Goal: Task Accomplishment & Management: Use online tool/utility

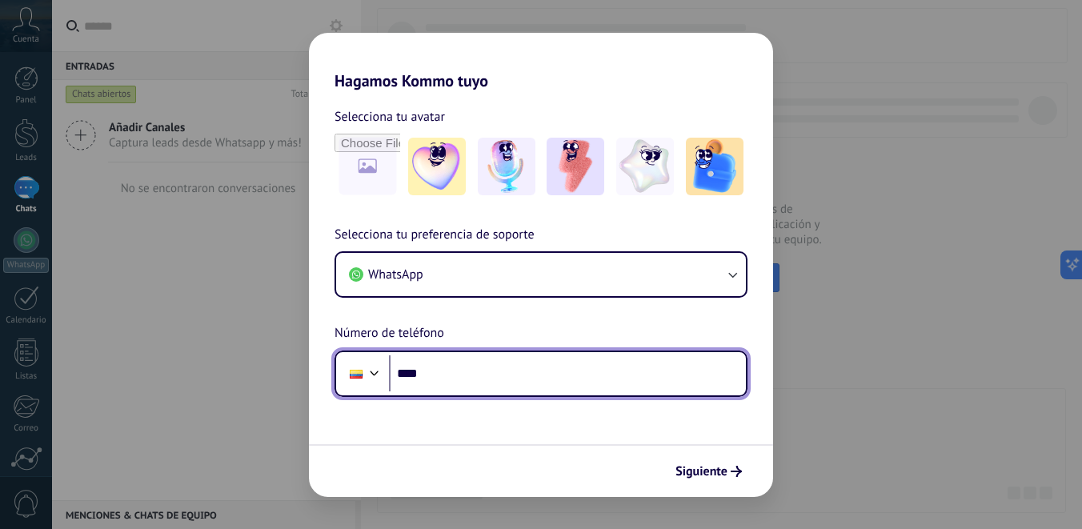
click at [507, 378] on input "****" at bounding box center [567, 373] width 357 height 37
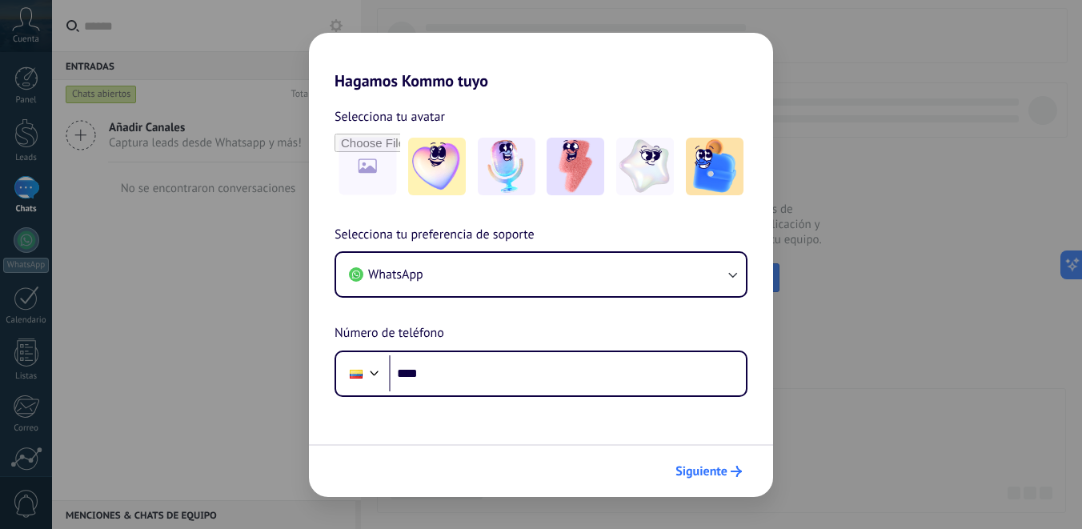
click at [717, 471] on span "Siguiente" at bounding box center [701, 471] width 52 height 11
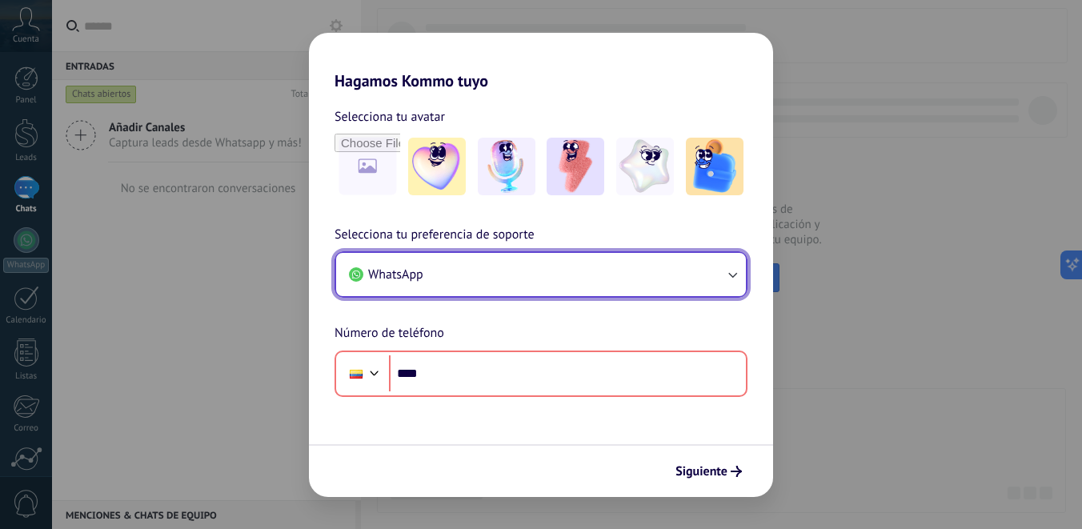
click at [555, 271] on button "WhatsApp" at bounding box center [541, 274] width 410 height 43
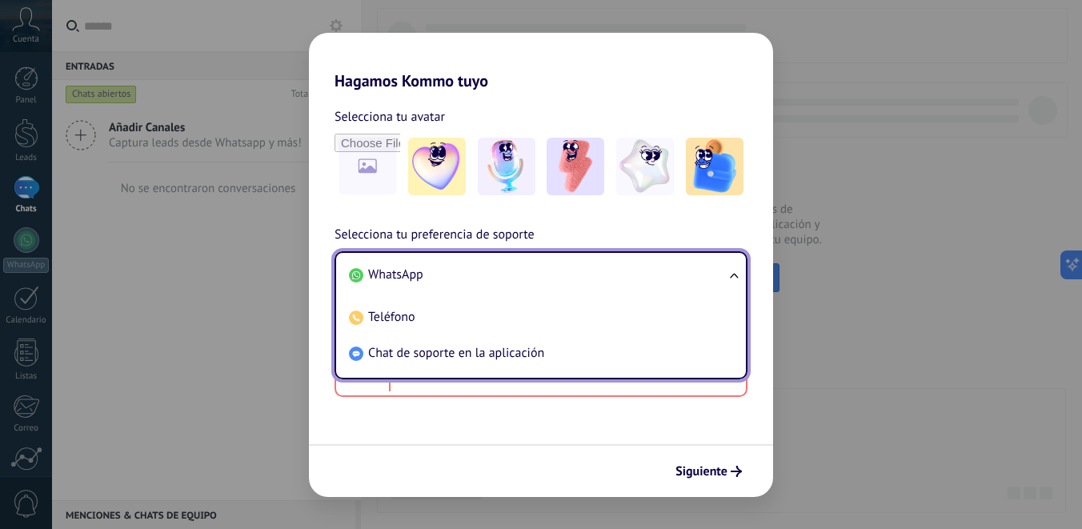
click at [555, 270] on li "WhatsApp" at bounding box center [537, 275] width 390 height 36
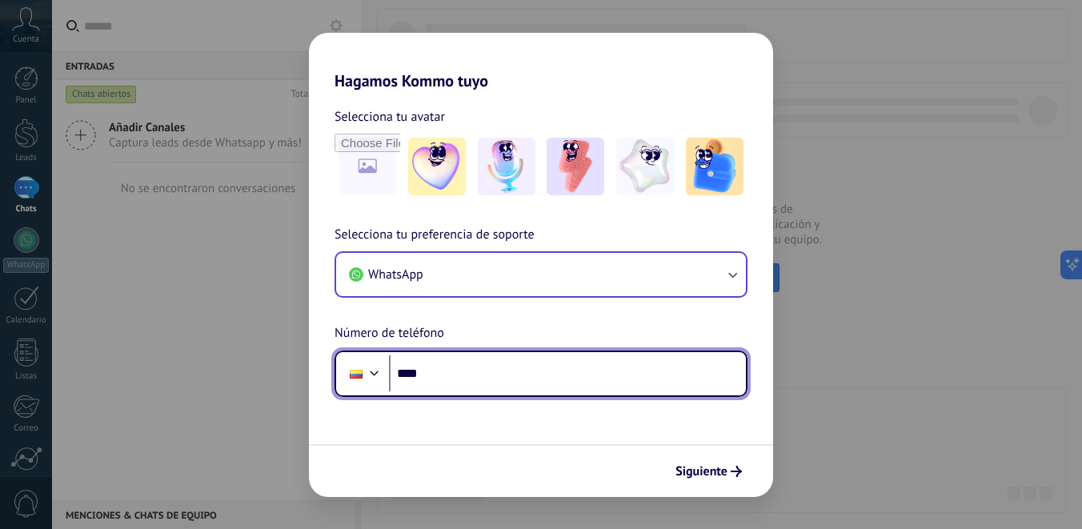
click at [533, 374] on input "****" at bounding box center [567, 373] width 357 height 37
type input "**********"
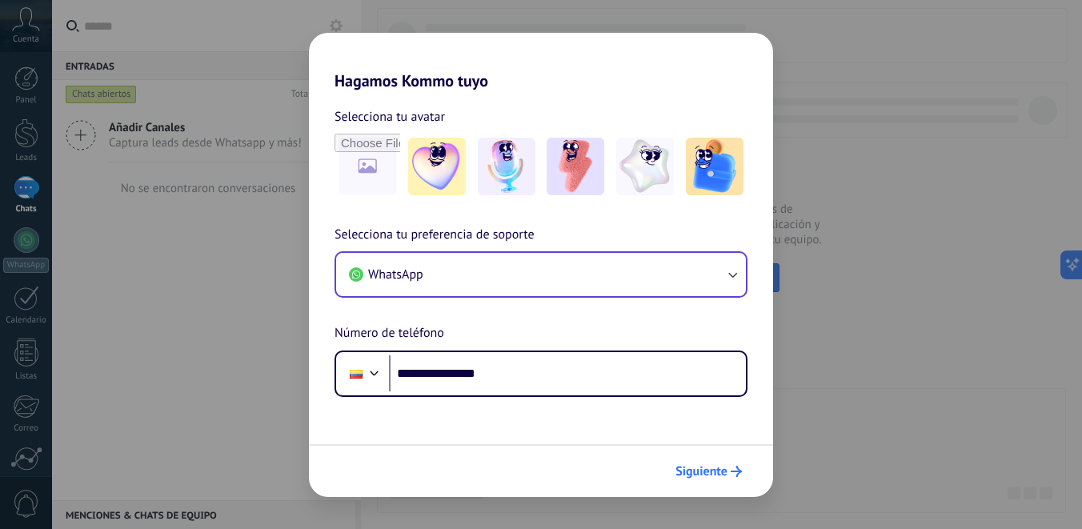
click at [715, 482] on button "Siguiente" at bounding box center [708, 471] width 81 height 27
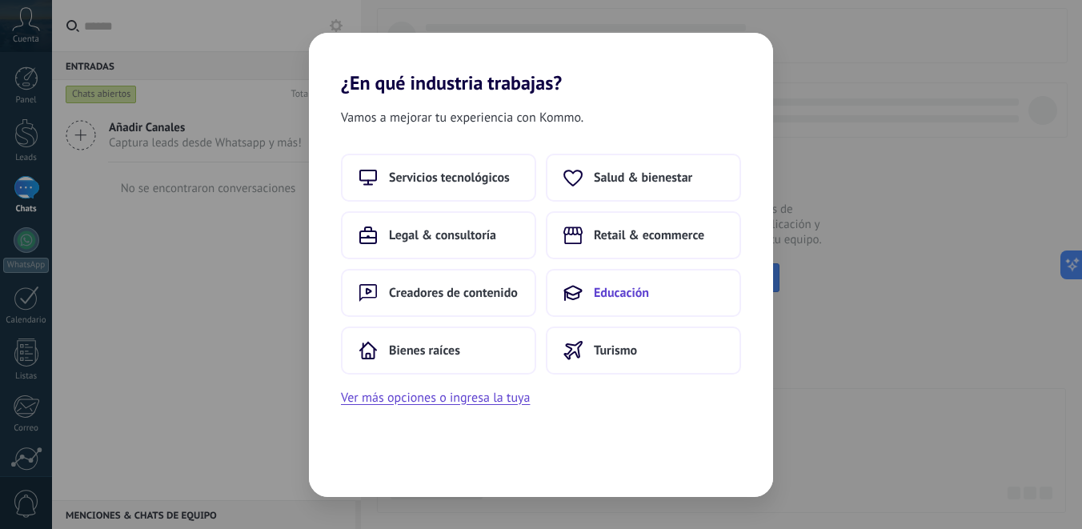
click at [633, 290] on span "Educación" at bounding box center [621, 293] width 55 height 16
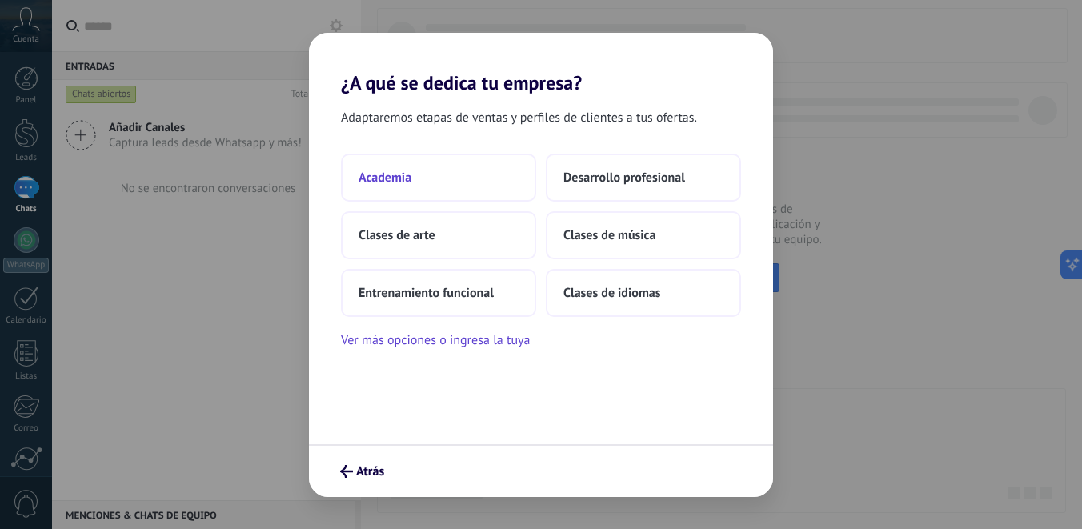
click at [466, 182] on button "Academia" at bounding box center [438, 178] width 195 height 48
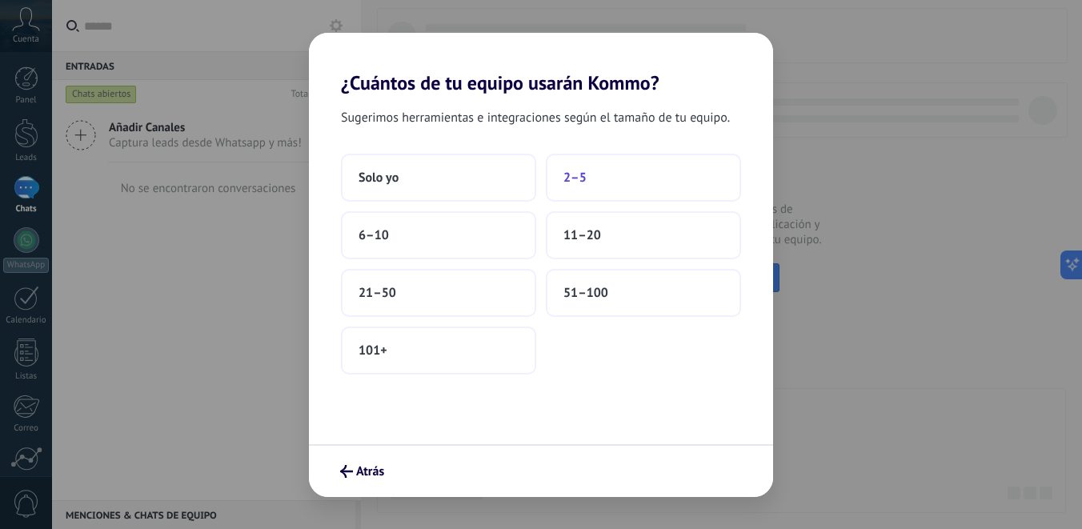
click at [622, 174] on button "2–5" at bounding box center [643, 178] width 195 height 48
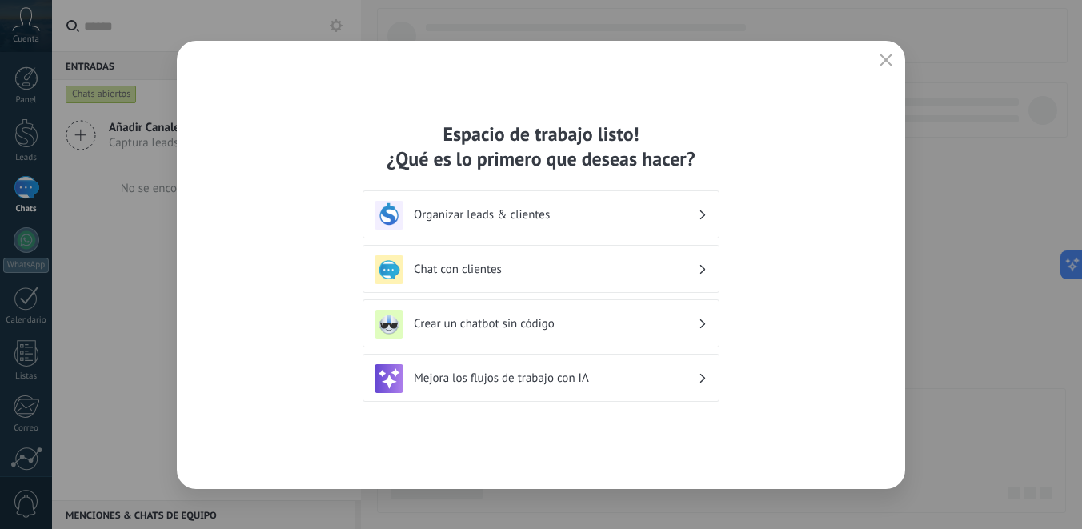
click at [561, 278] on div "Chat con clientes" at bounding box center [540, 269] width 333 height 29
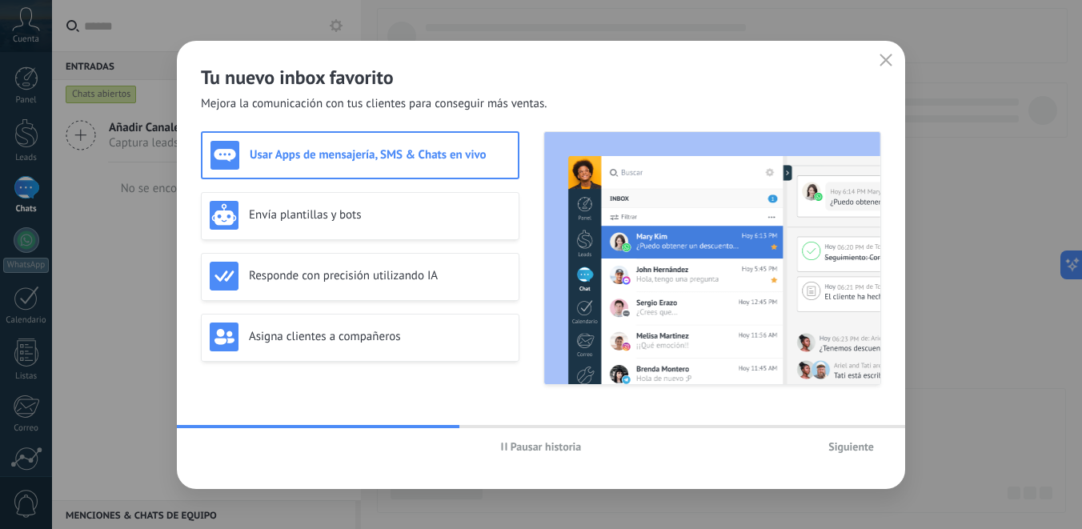
click at [510, 450] on span "Pausar historia" at bounding box center [541, 446] width 81 height 11
click at [442, 323] on div "Asigna clientes a compañeros" at bounding box center [360, 336] width 301 height 29
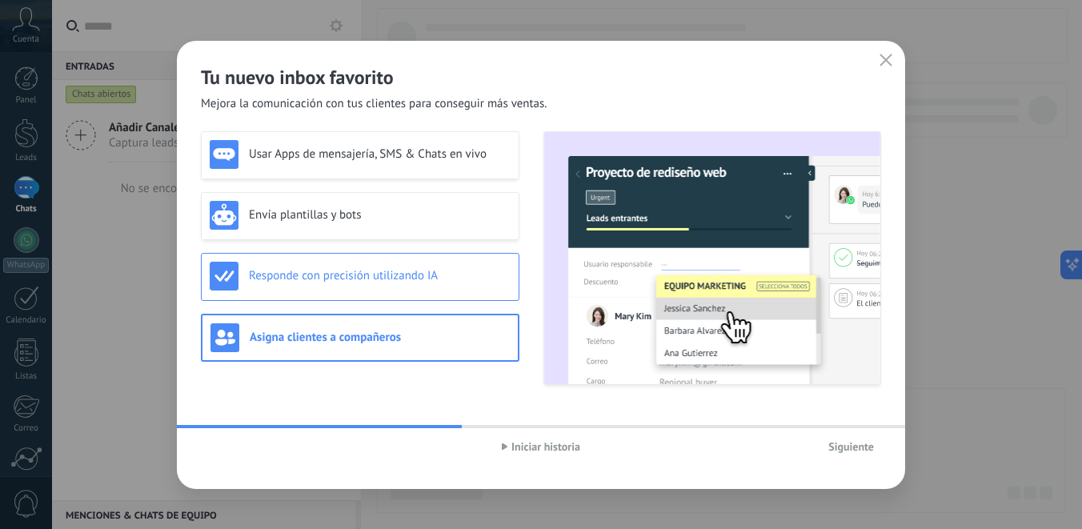
click at [454, 274] on h3 "Responde con precisión utilizando IA" at bounding box center [380, 275] width 262 height 15
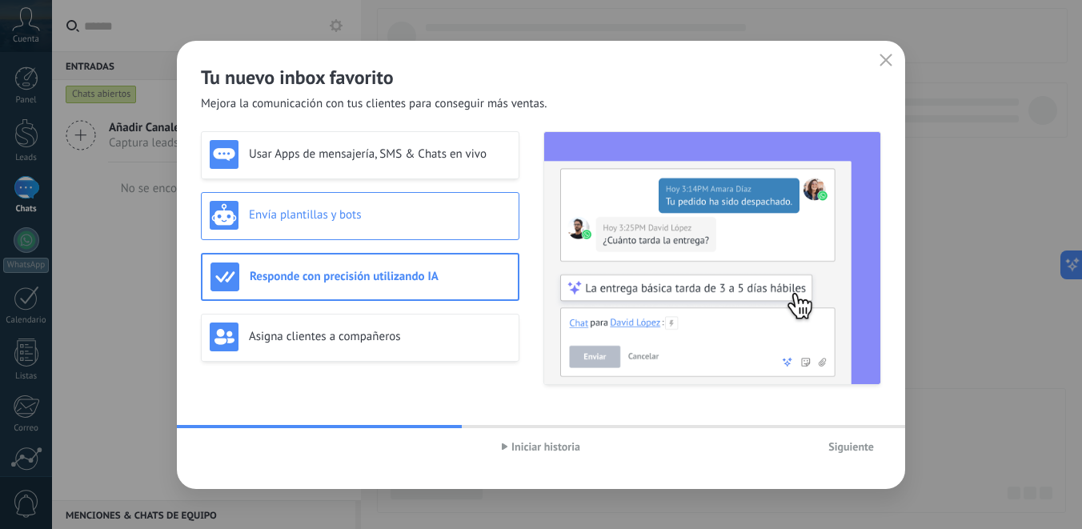
click at [454, 222] on h3 "Envía plantillas y bots" at bounding box center [380, 214] width 262 height 15
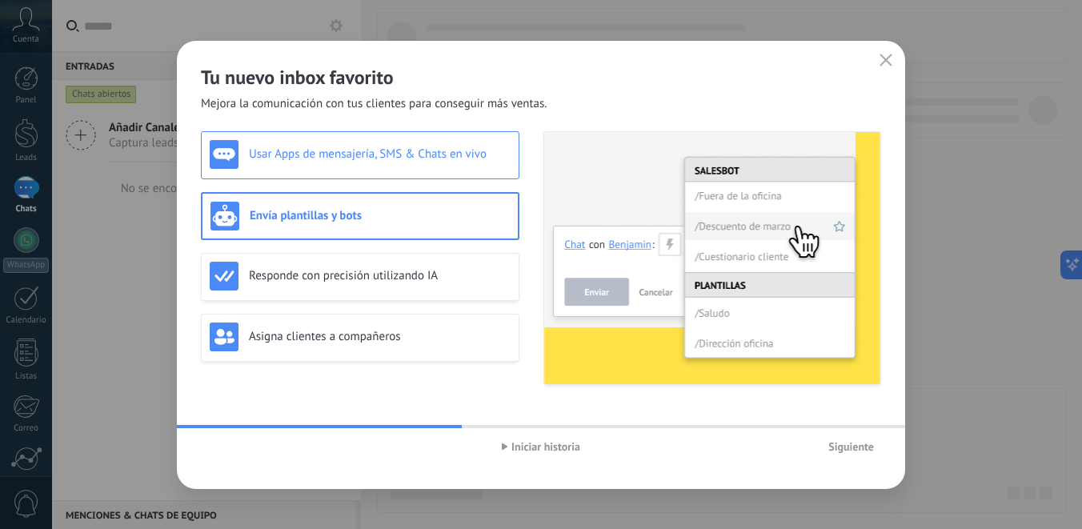
click at [460, 166] on div "Usar Apps de mensajería, SMS & Chats en vivo" at bounding box center [360, 154] width 301 height 29
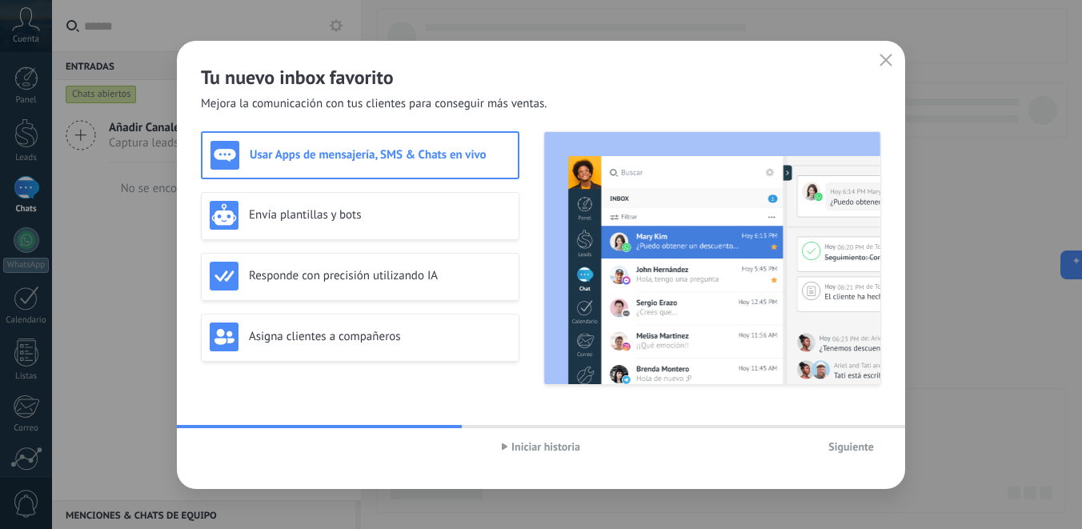
click at [882, 59] on icon "button" at bounding box center [885, 60] width 13 height 13
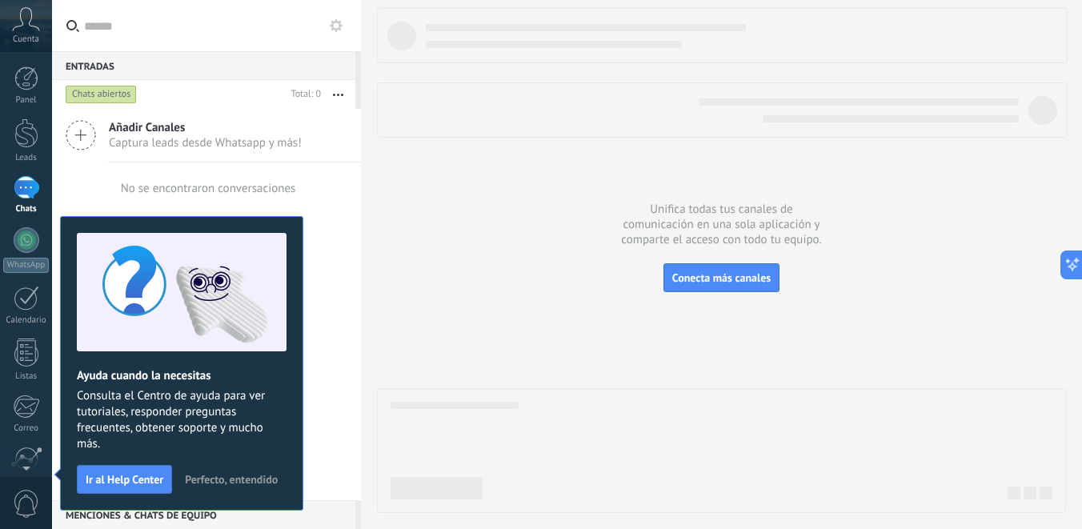
click at [150, 135] on span "Captura leads desde Whatsapp y más!" at bounding box center [205, 142] width 193 height 15
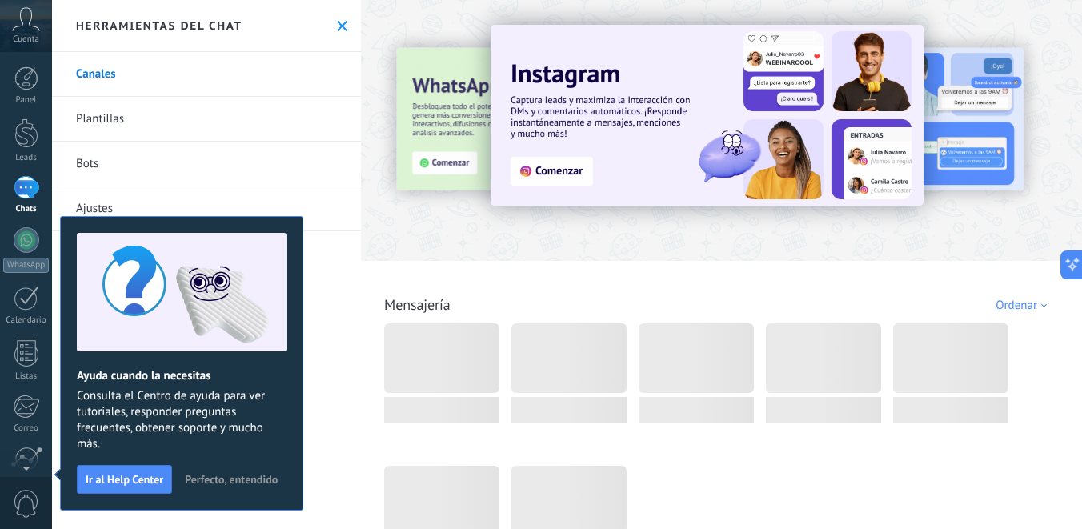
click at [212, 474] on span "Perfecto, entendido" at bounding box center [231, 479] width 93 height 11
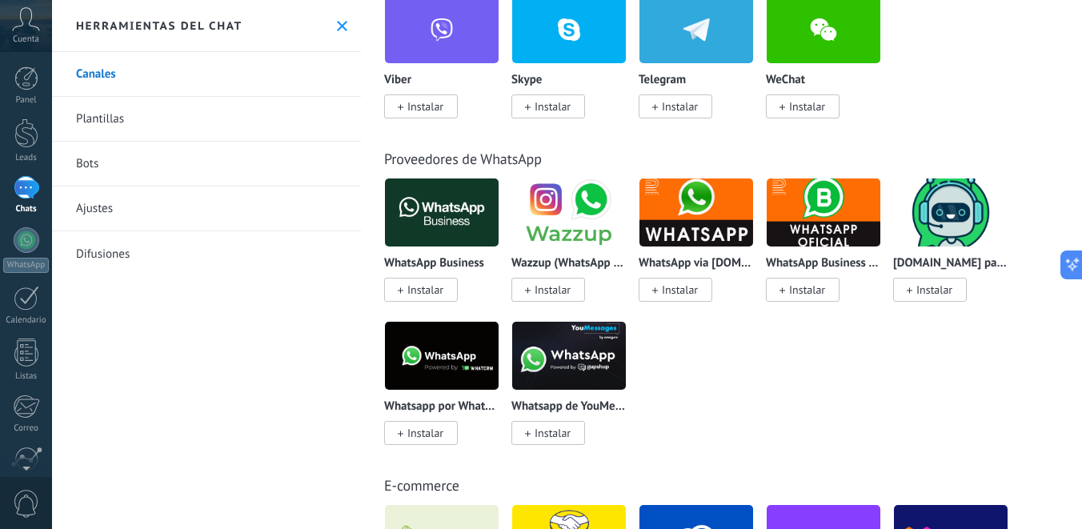
scroll to position [473, 0]
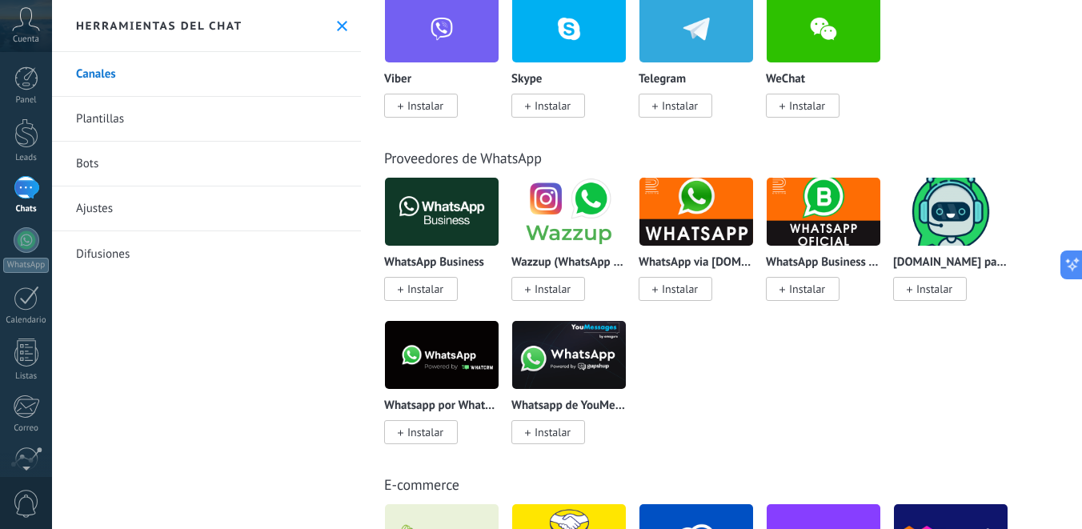
click at [453, 379] on img at bounding box center [442, 355] width 114 height 78
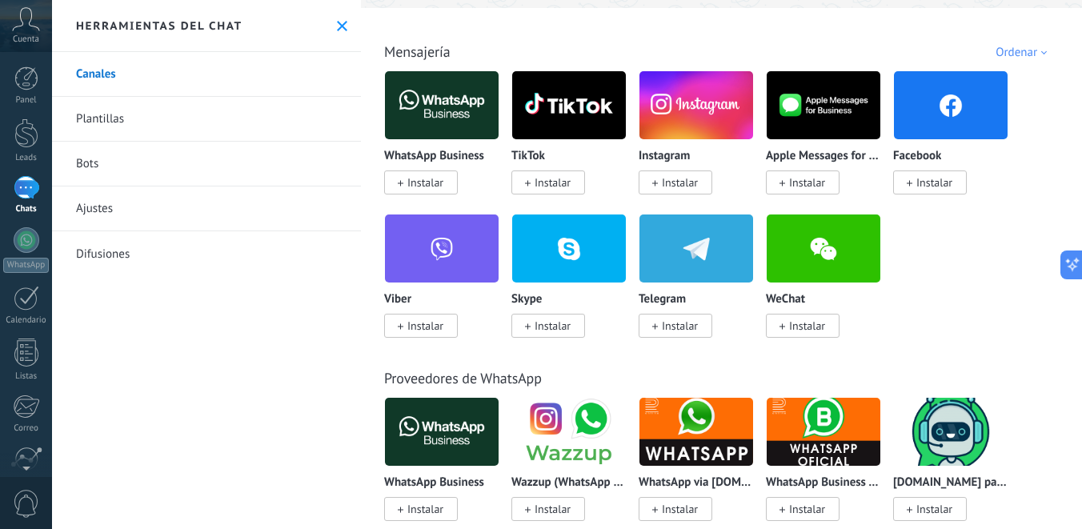
scroll to position [0, 0]
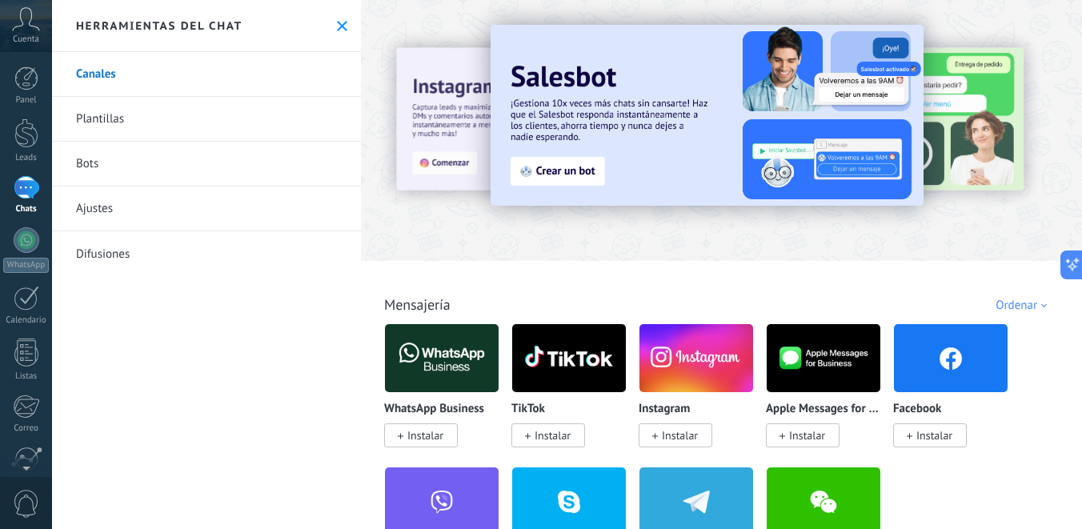
click at [443, 366] on img at bounding box center [442, 358] width 114 height 78
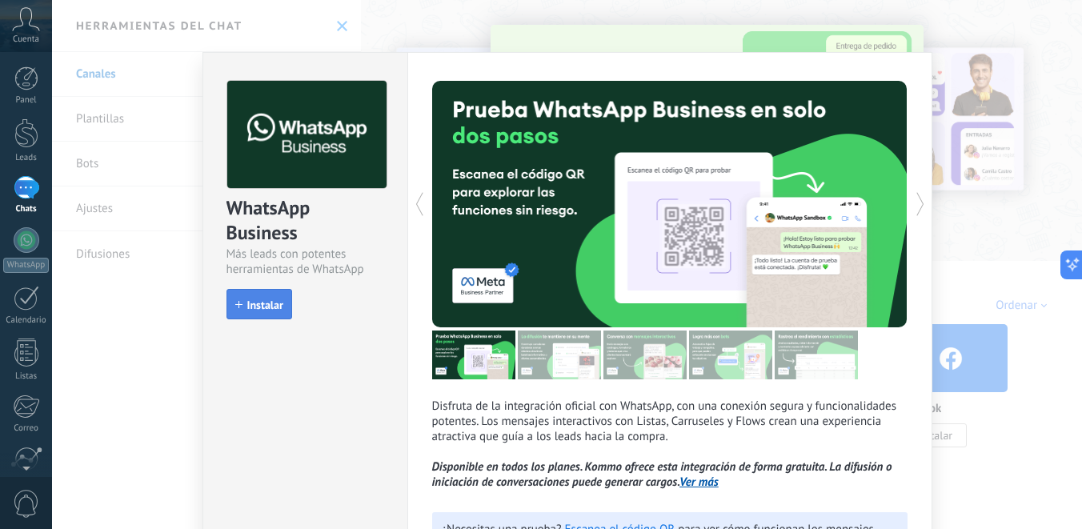
click at [261, 307] on span "Instalar" at bounding box center [265, 304] width 36 height 11
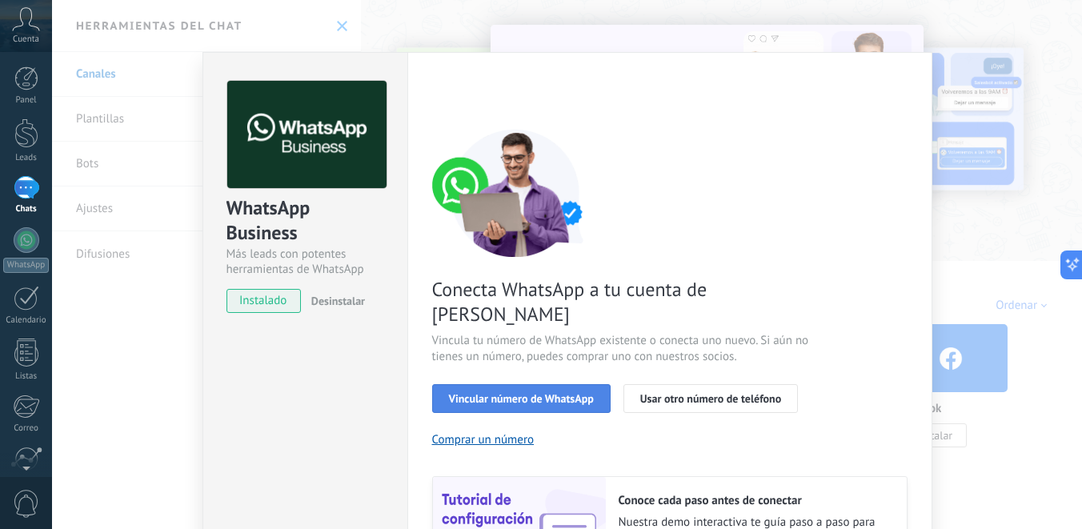
click at [534, 393] on span "Vincular número de WhatsApp" at bounding box center [521, 398] width 145 height 11
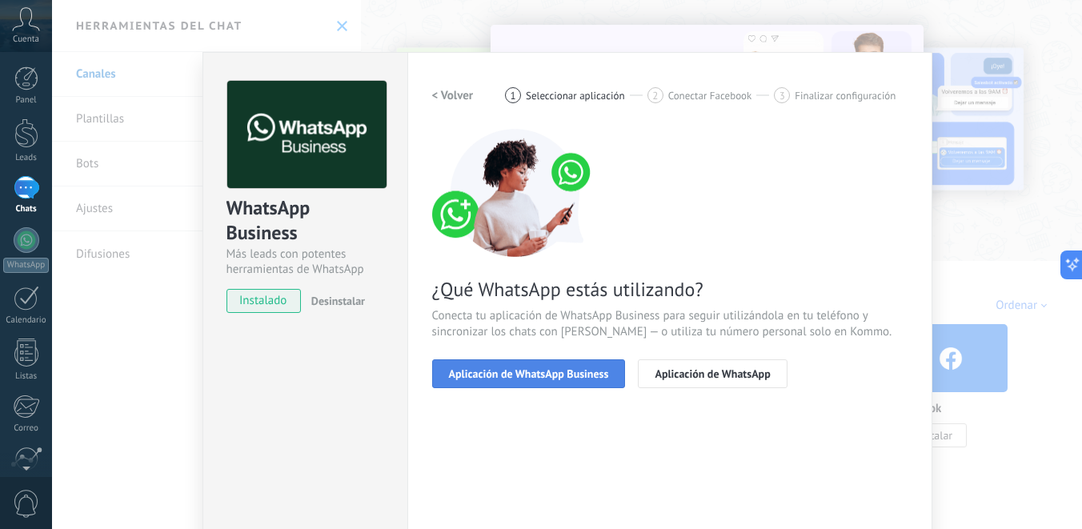
click at [537, 368] on span "Aplicación de WhatsApp Business" at bounding box center [529, 373] width 160 height 11
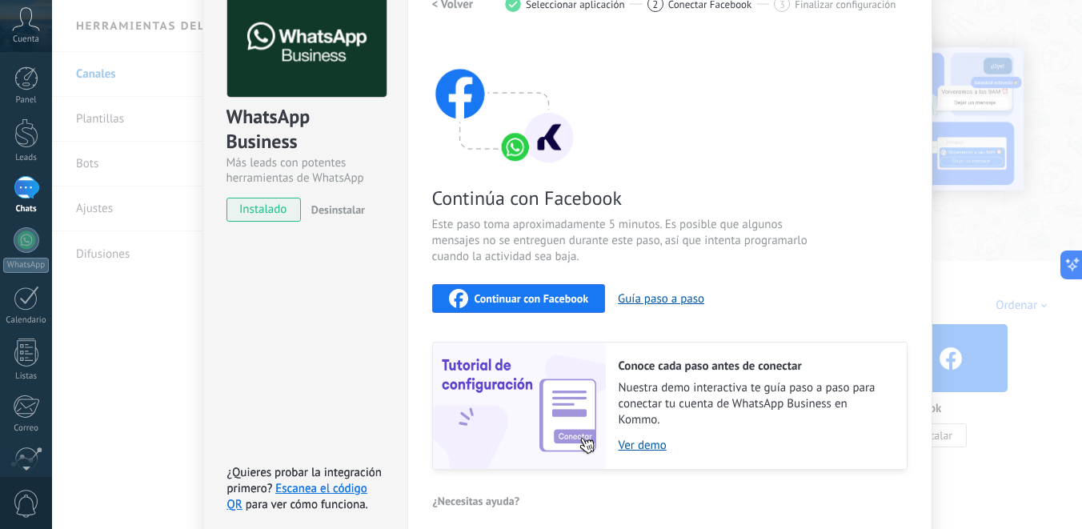
scroll to position [92, 0]
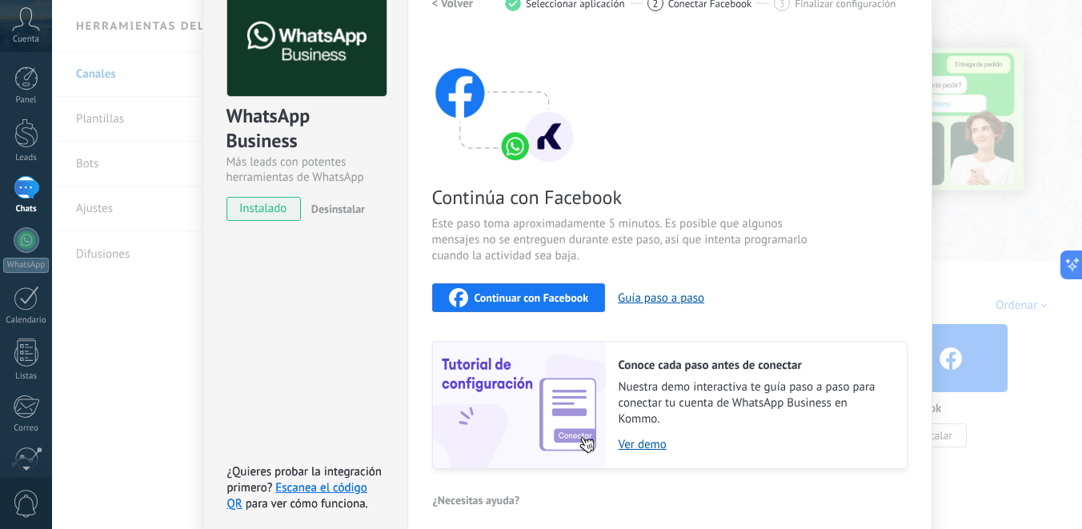
click at [121, 118] on div "WhatsApp Business Más leads con potentes herramientas de WhatsApp instalado Des…" at bounding box center [567, 264] width 1030 height 529
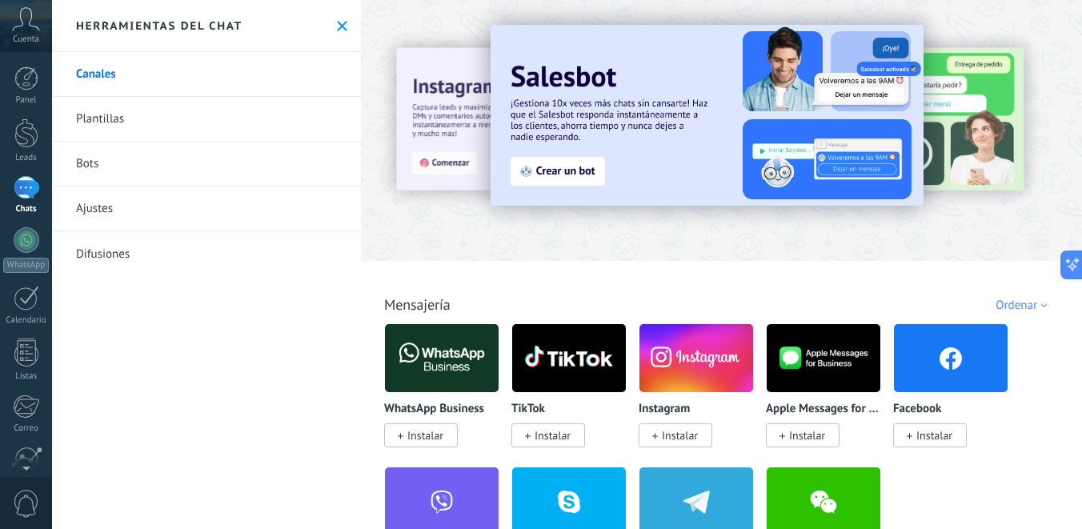
scroll to position [0, 0]
click at [660, 431] on span "Instalar" at bounding box center [675, 435] width 74 height 24
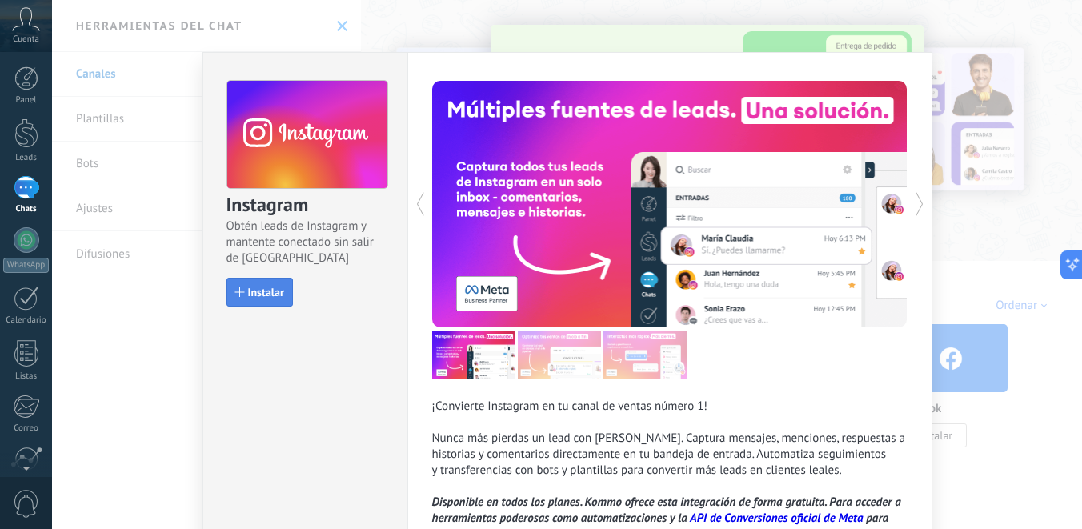
click at [254, 284] on button "Instalar" at bounding box center [259, 292] width 66 height 29
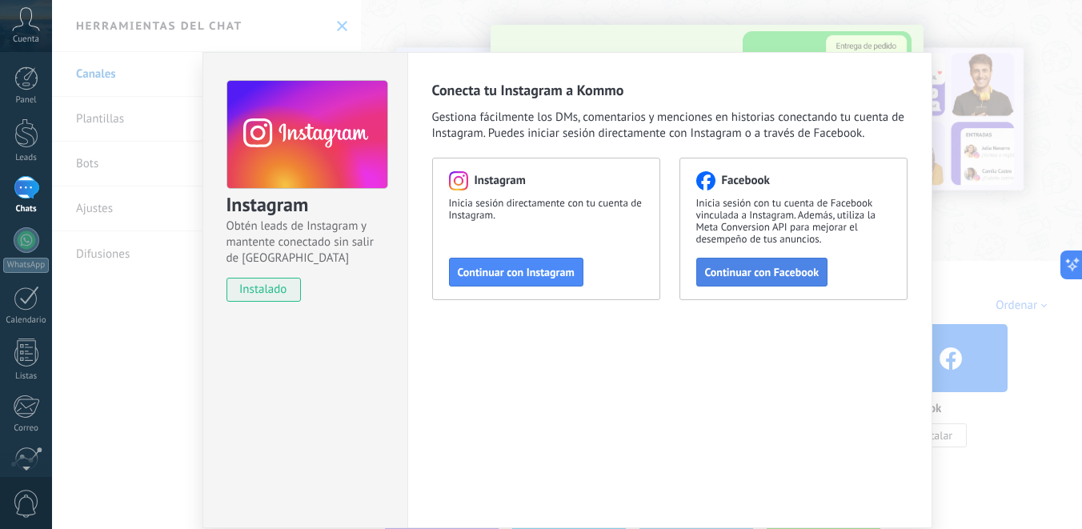
click at [744, 276] on span "Continuar con Facebook" at bounding box center [762, 271] width 114 height 11
click at [144, 118] on div "Instagram Obtén leads de Instagram y mantente conectado sin salir de Kommo inst…" at bounding box center [567, 264] width 1030 height 529
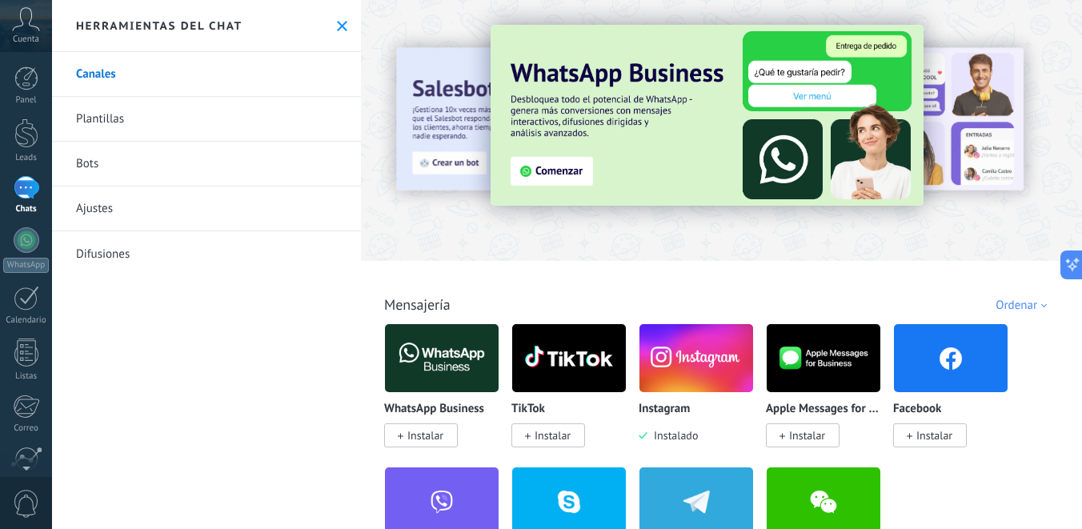
click at [150, 126] on link "Plantillas" at bounding box center [206, 119] width 309 height 45
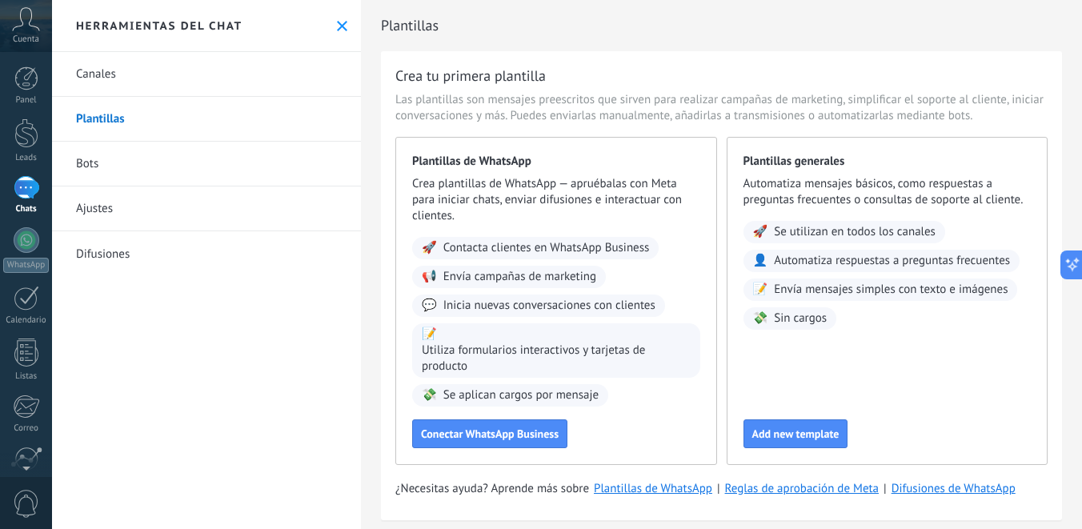
click at [162, 79] on link "Canales" at bounding box center [206, 74] width 309 height 45
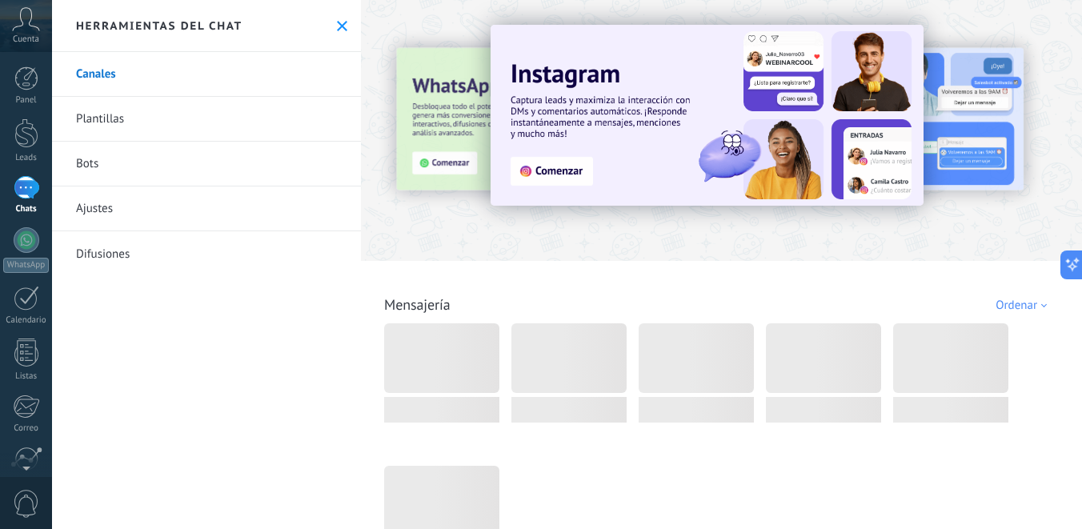
click at [545, 174] on img at bounding box center [706, 115] width 433 height 181
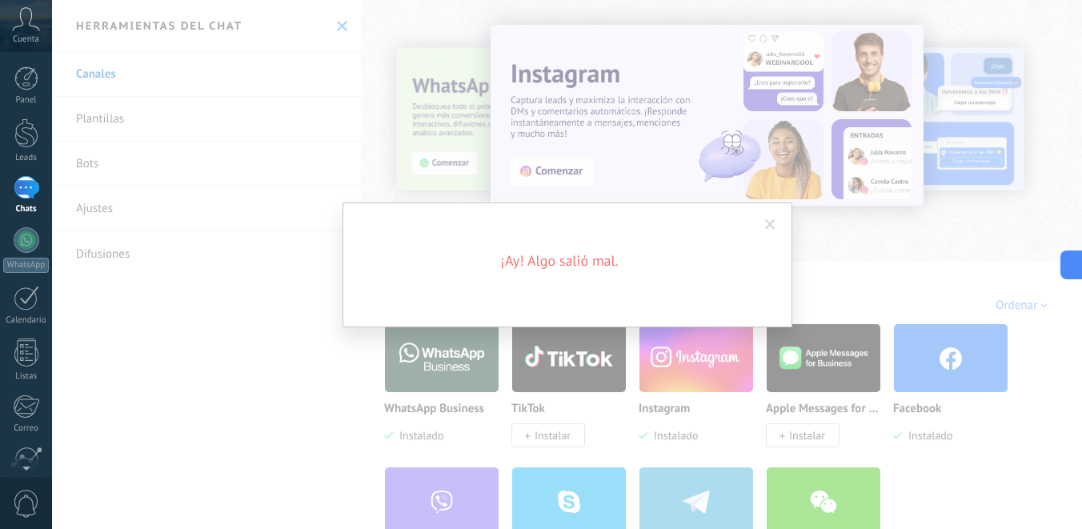
click at [769, 227] on span at bounding box center [770, 224] width 10 height 11
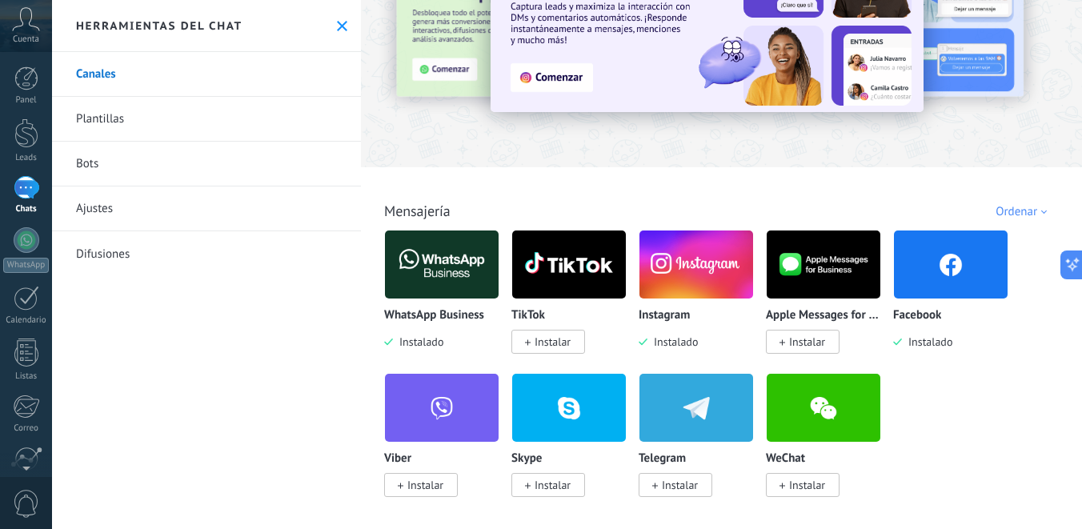
scroll to position [118, 0]
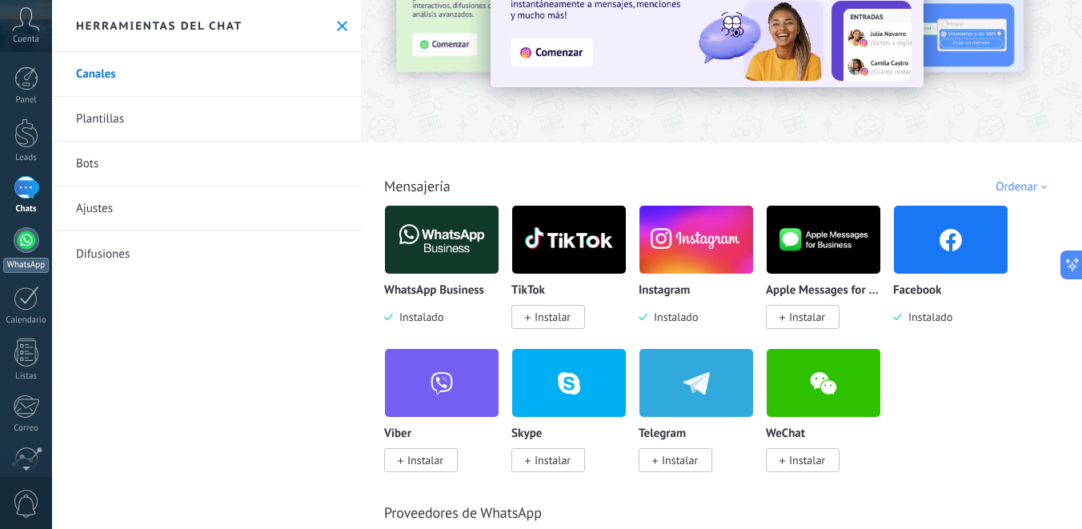
click at [23, 244] on div at bounding box center [27, 240] width 26 height 26
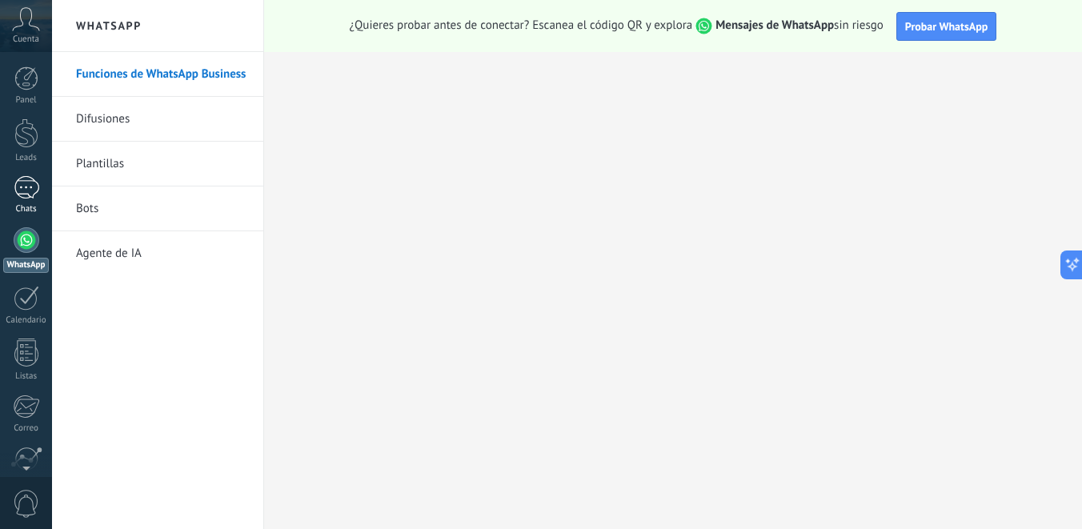
click at [20, 181] on div at bounding box center [27, 187] width 26 height 23
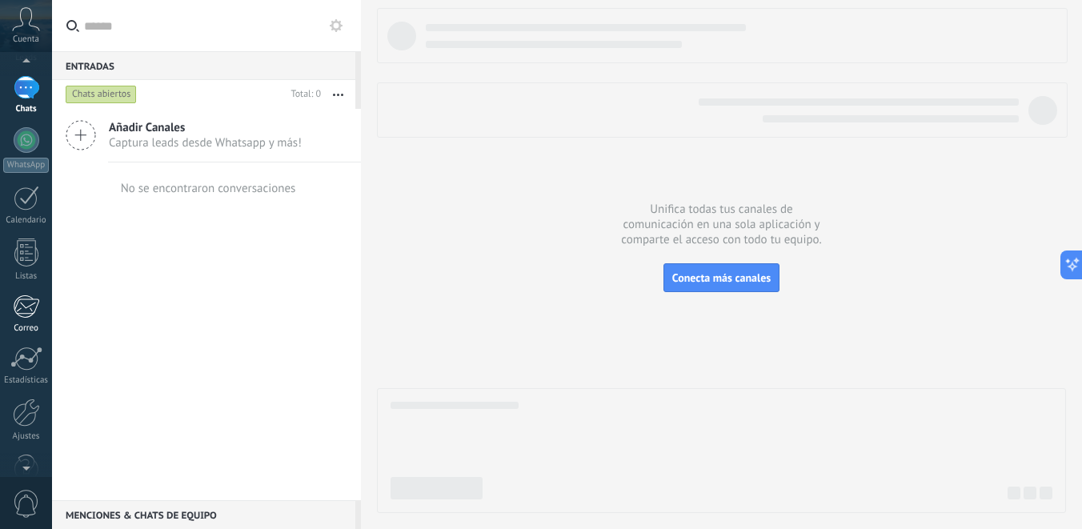
scroll to position [137, 0]
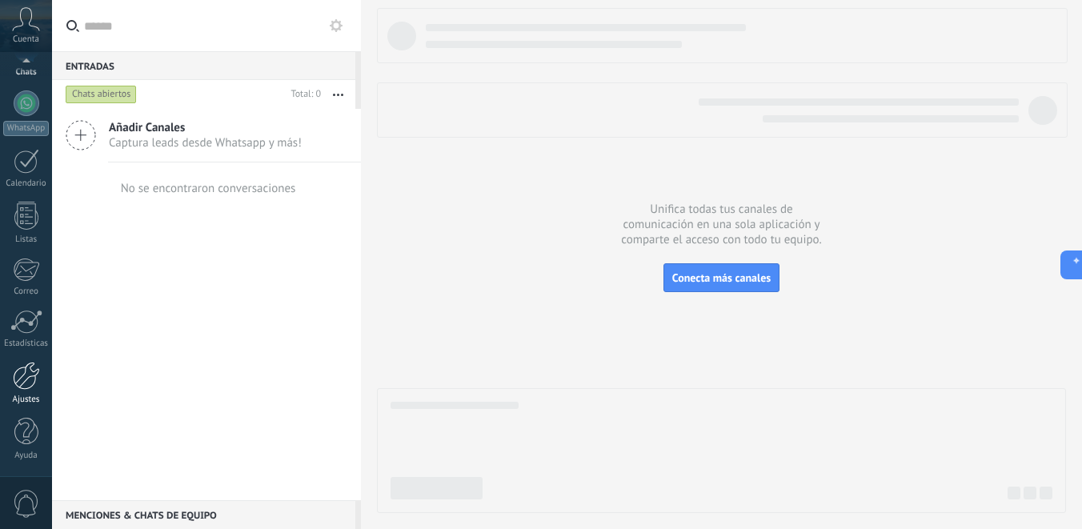
click at [28, 386] on div at bounding box center [26, 376] width 27 height 28
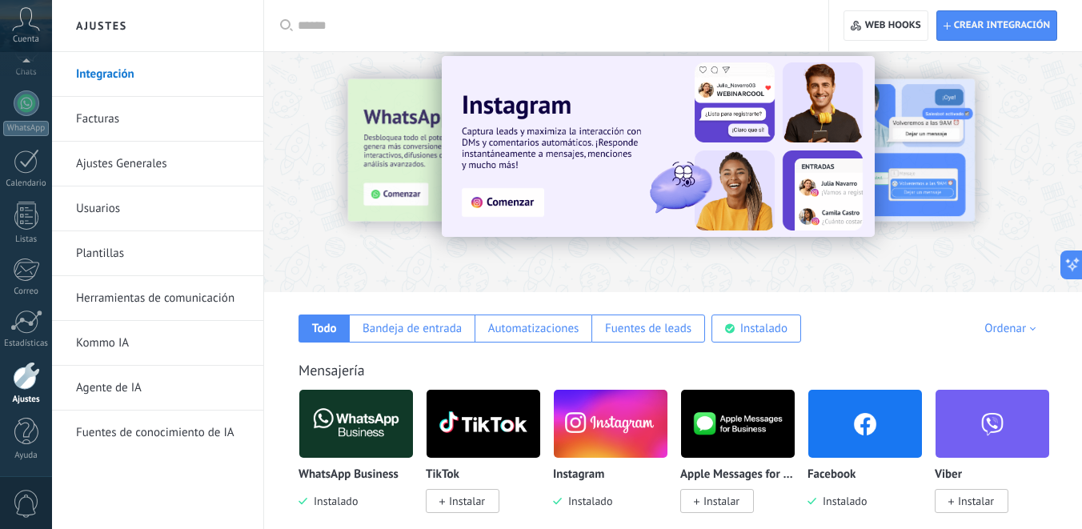
scroll to position [22, 0]
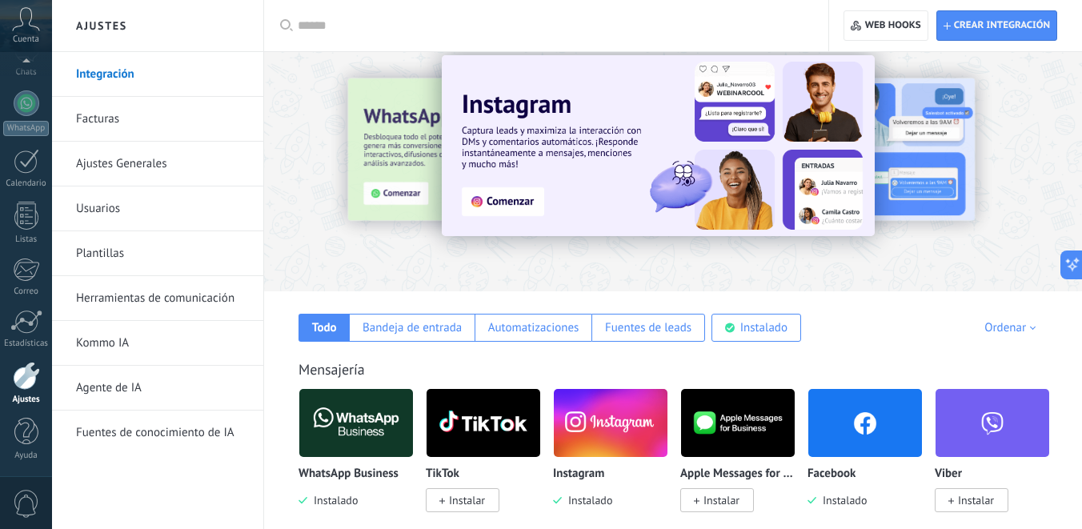
click at [154, 218] on link "Usuarios" at bounding box center [161, 208] width 171 height 45
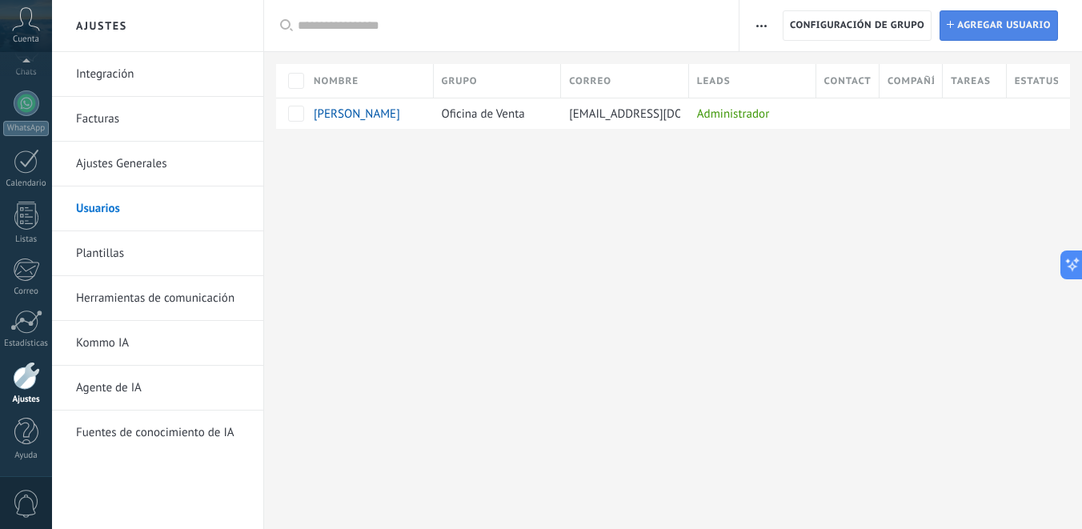
click at [958, 25] on span "Agregar usuario" at bounding box center [1004, 25] width 94 height 29
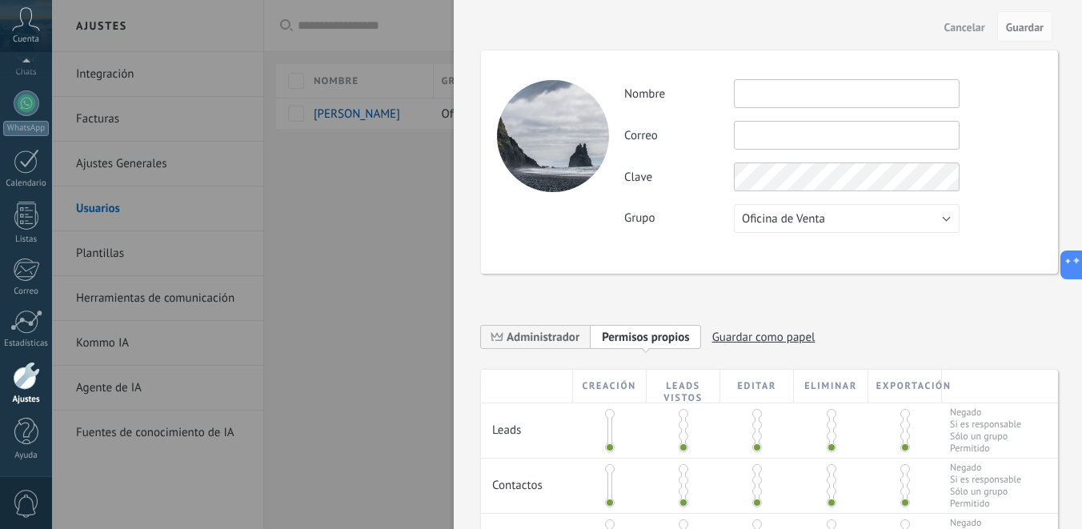
click at [777, 98] on input "text" at bounding box center [847, 93] width 226 height 29
type input "*"
type input "**********"
click at [778, 137] on input "text" at bounding box center [847, 135] width 226 height 29
type input "**********"
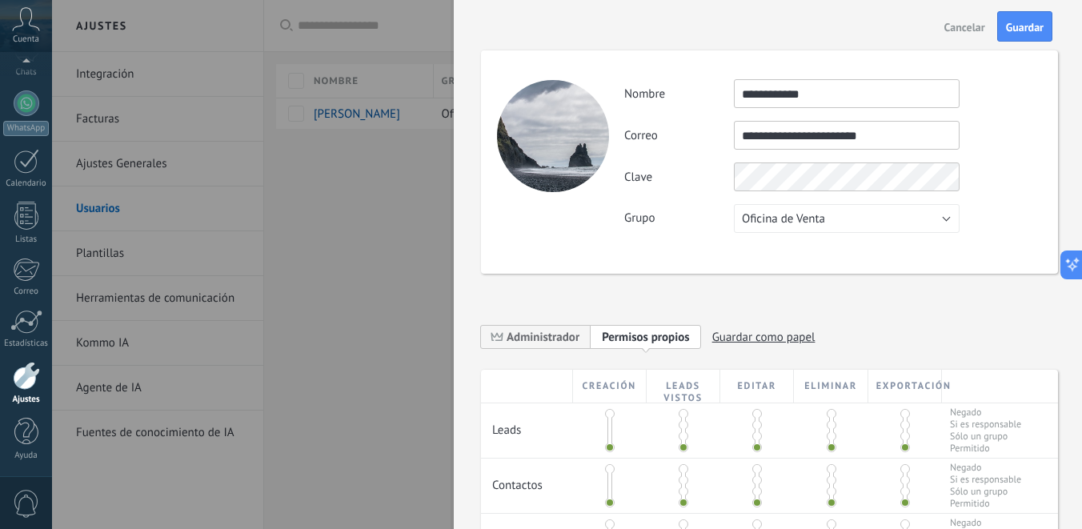
click at [721, 225] on div "Grupo Oficina de Venta Usuarios libres Oficina de Venta" at bounding box center [832, 218] width 417 height 29
click at [799, 218] on span "Oficina de Venta" at bounding box center [783, 218] width 83 height 15
click at [794, 221] on span "Oficina de Venta" at bounding box center [839, 218] width 230 height 15
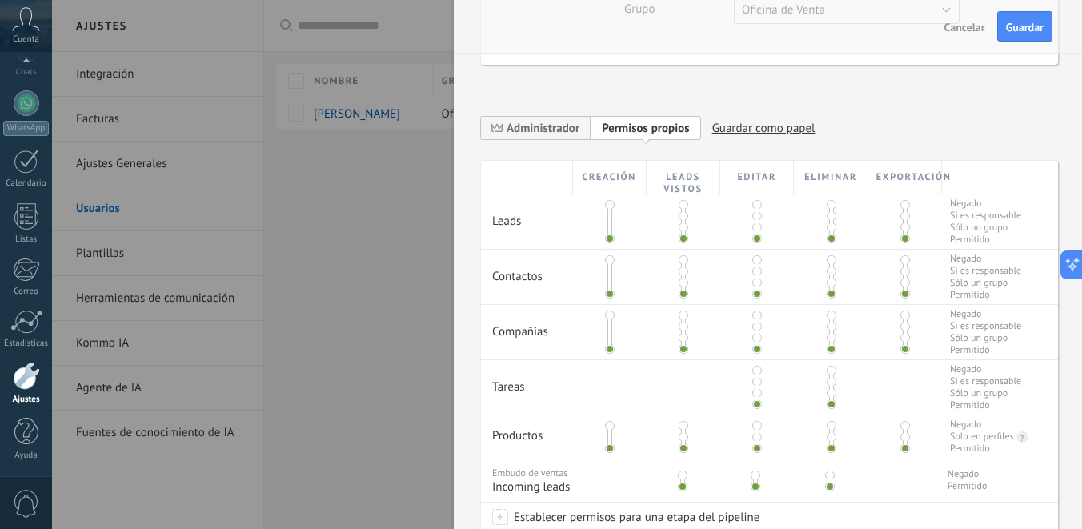
scroll to position [218, 0]
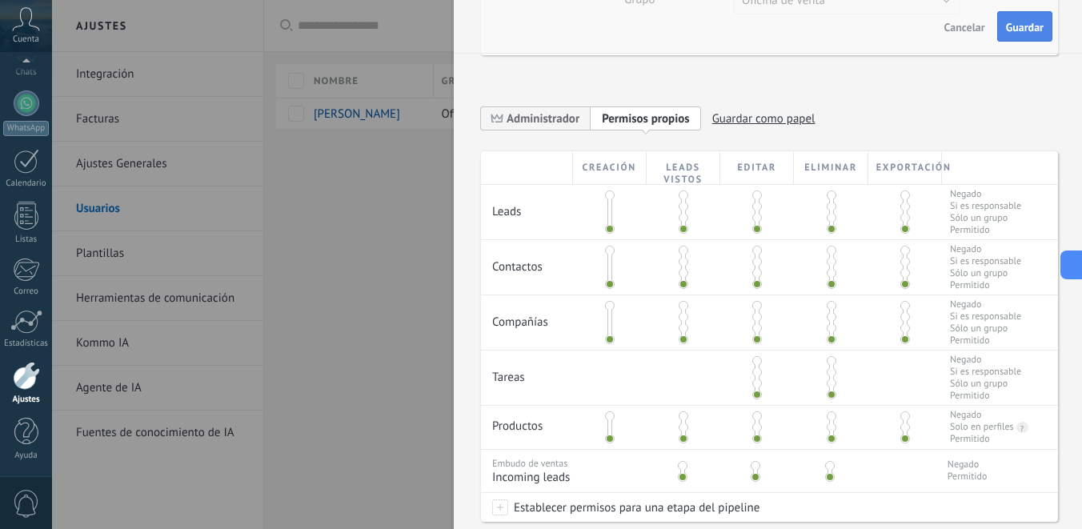
click at [1040, 23] on span "Guardar" at bounding box center [1025, 27] width 38 height 11
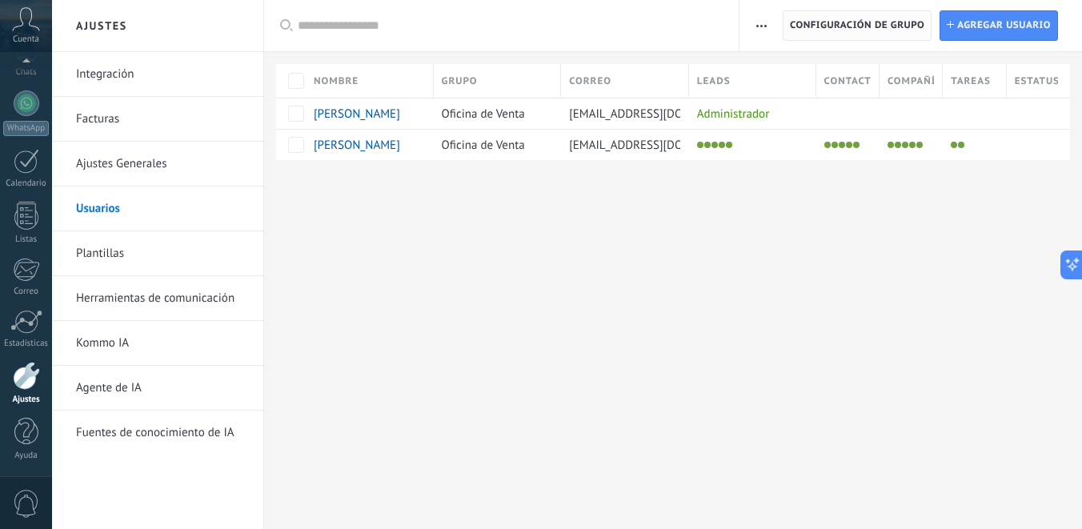
click at [808, 30] on span "Configuración de grupo" at bounding box center [857, 25] width 134 height 29
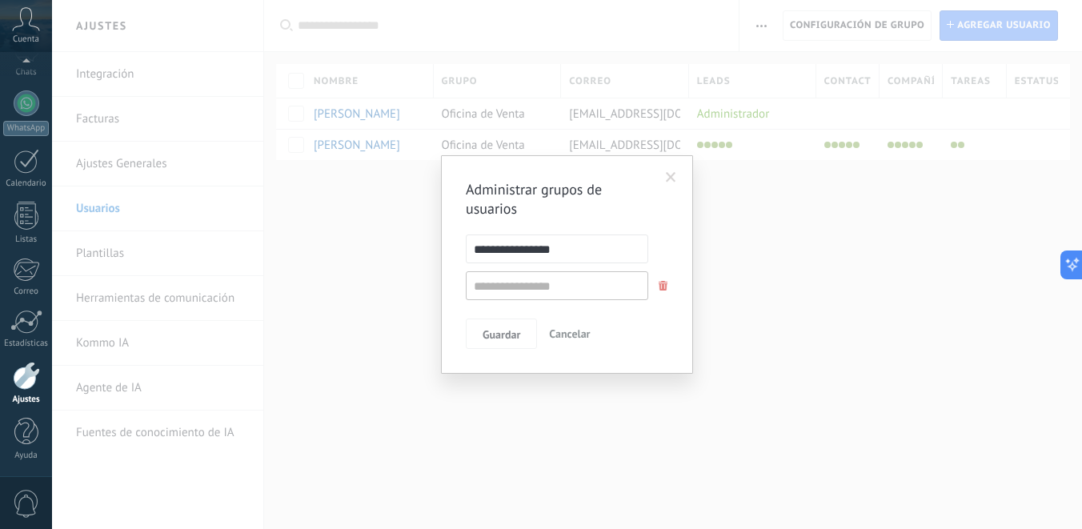
click at [590, 332] on button "Cancelar" at bounding box center [569, 333] width 54 height 30
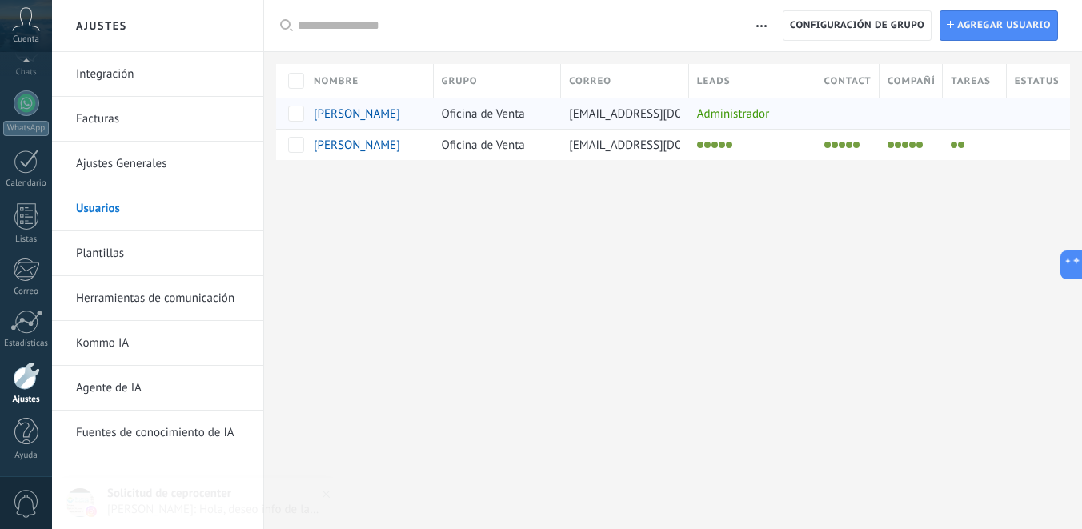
click at [760, 115] on div "Administrador" at bounding box center [748, 113] width 119 height 30
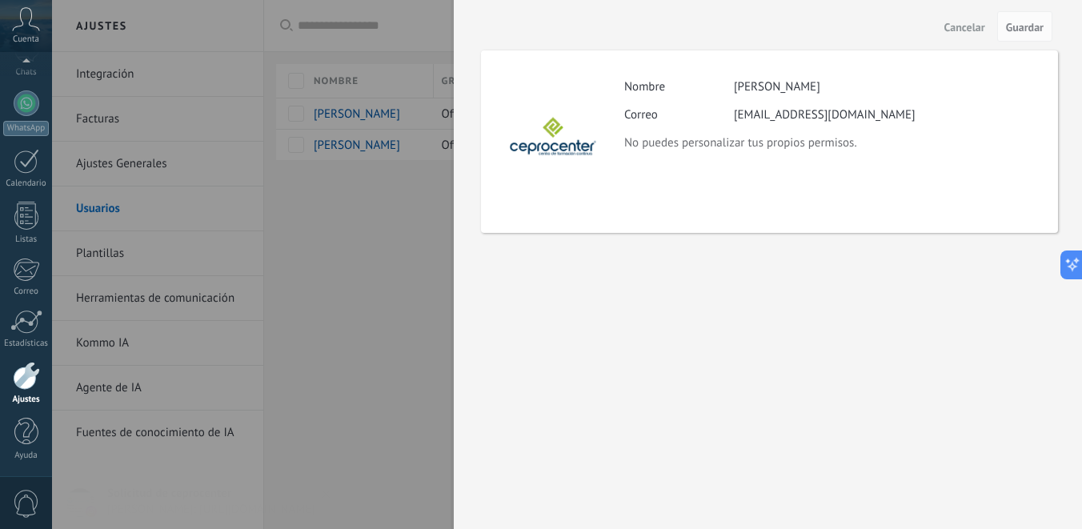
click at [980, 25] on span "Cancelar" at bounding box center [964, 27] width 41 height 11
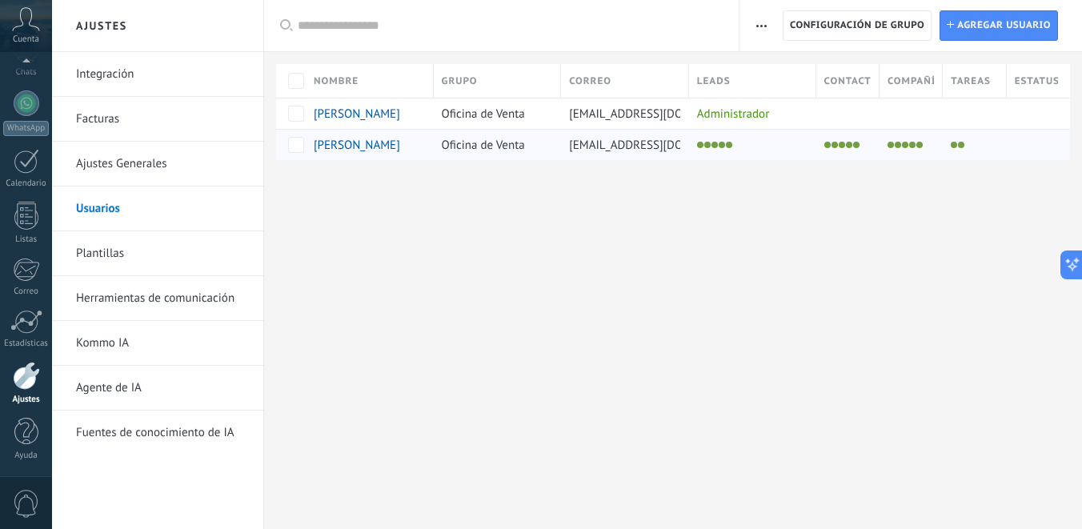
click at [348, 147] on span "[PERSON_NAME]" at bounding box center [357, 145] width 86 height 15
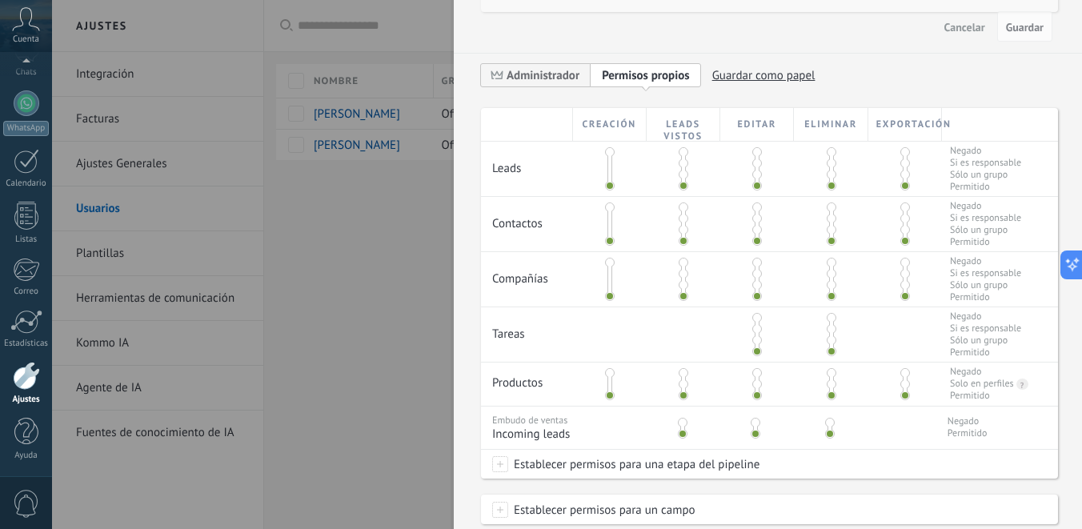
scroll to position [302, 0]
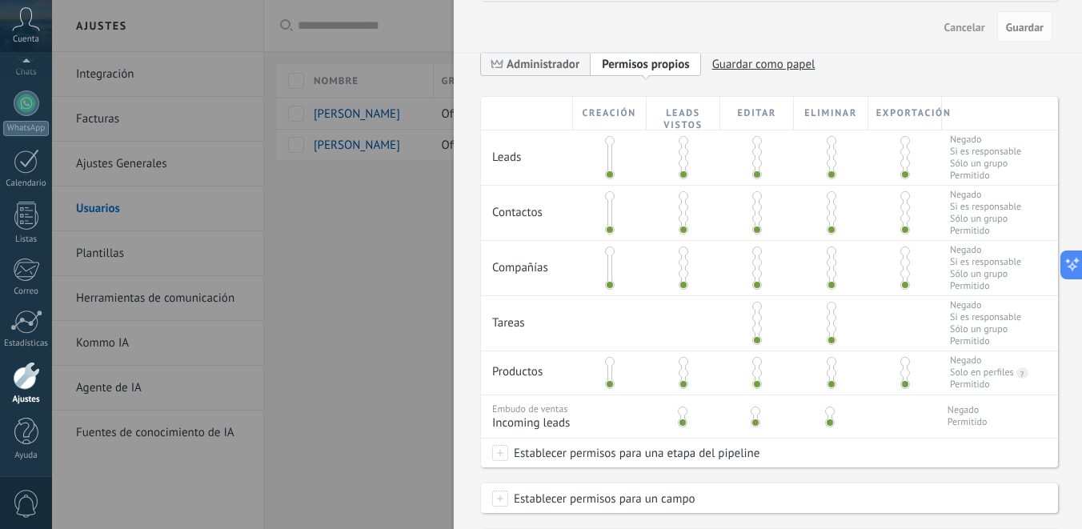
click at [834, 111] on div "Eliminar" at bounding box center [831, 113] width 74 height 33
click at [830, 162] on span at bounding box center [831, 163] width 10 height 10
click at [830, 152] on span at bounding box center [831, 152] width 10 height 10
click at [830, 142] on span at bounding box center [831, 141] width 10 height 10
click at [829, 175] on span at bounding box center [831, 175] width 10 height 10
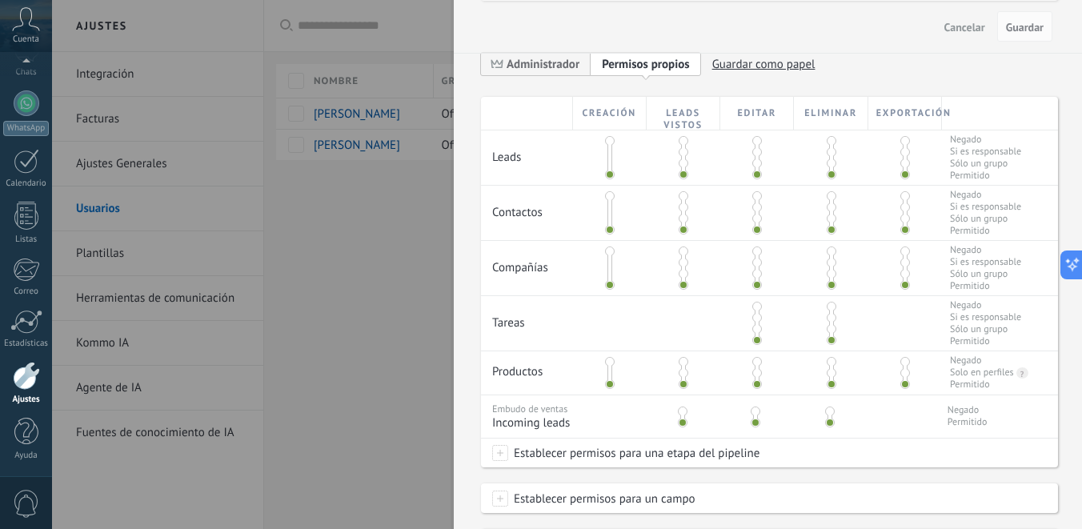
click at [826, 311] on span at bounding box center [831, 307] width 10 height 10
click at [827, 255] on span at bounding box center [831, 251] width 10 height 10
click at [827, 366] on span at bounding box center [831, 362] width 10 height 10
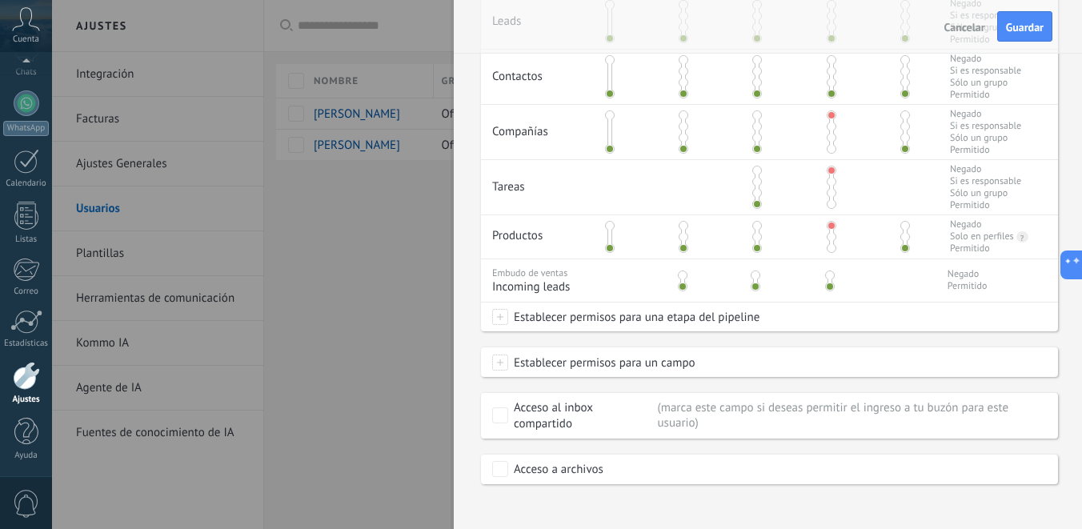
scroll to position [457, 0]
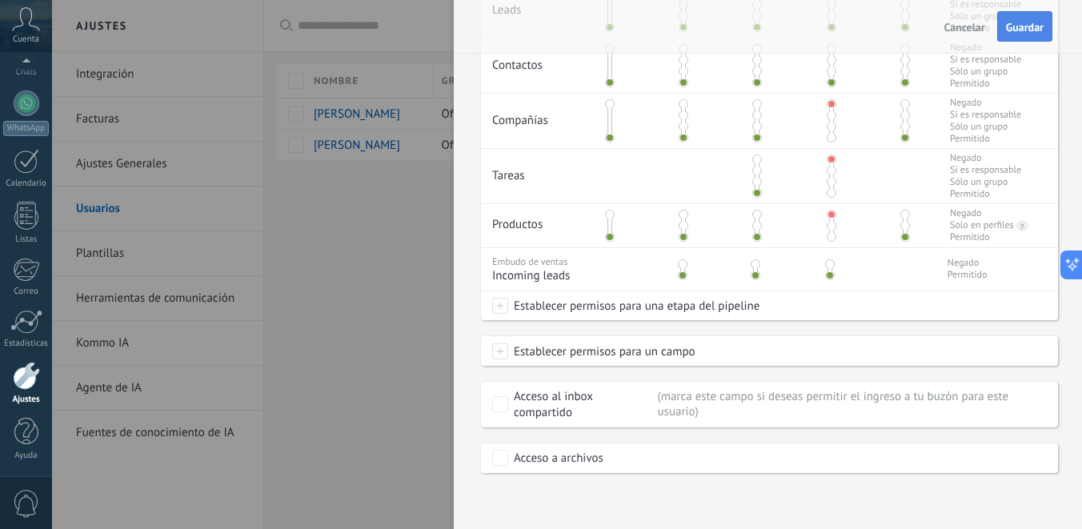
click at [1018, 18] on button "Guardar" at bounding box center [1024, 26] width 55 height 30
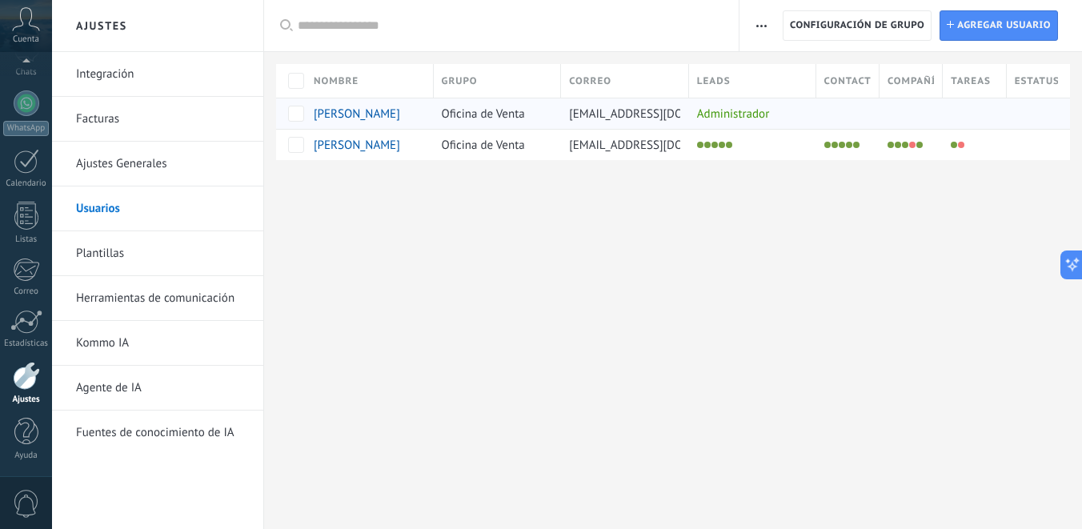
click at [395, 117] on span "Kinller Mar Segura Mogollón" at bounding box center [357, 113] width 86 height 15
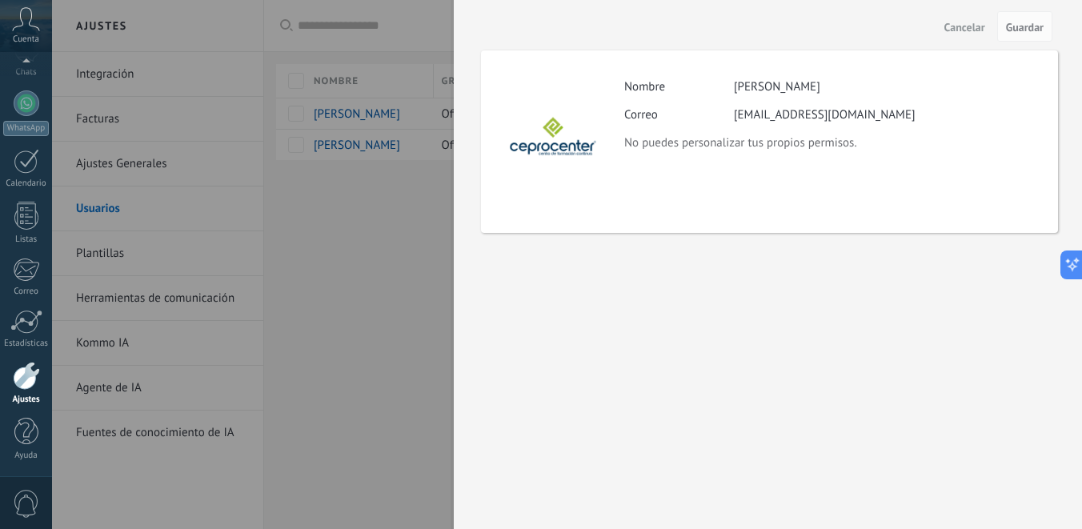
click at [965, 22] on span "Cancelar" at bounding box center [964, 27] width 41 height 11
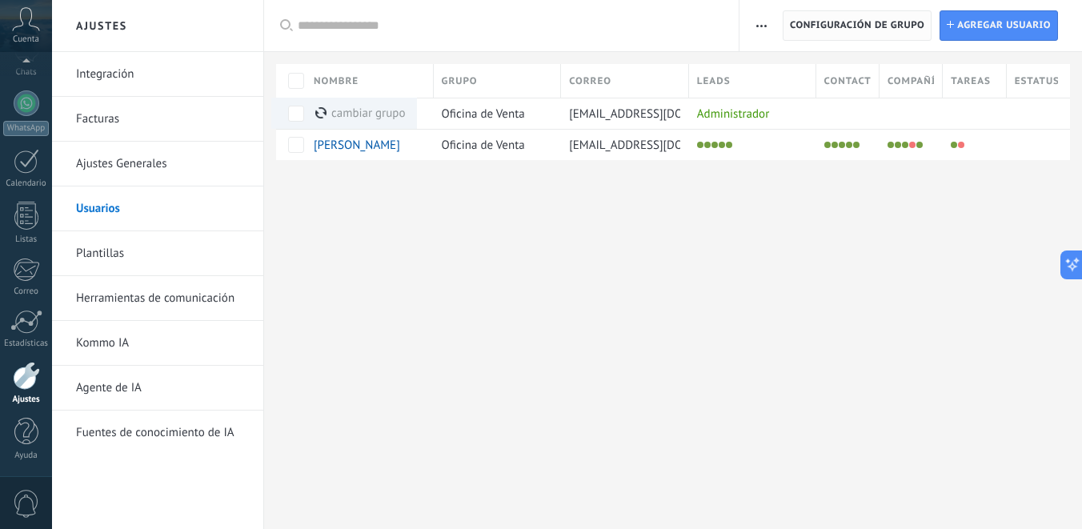
click at [874, 29] on span "Configuración de grupo" at bounding box center [857, 25] width 134 height 29
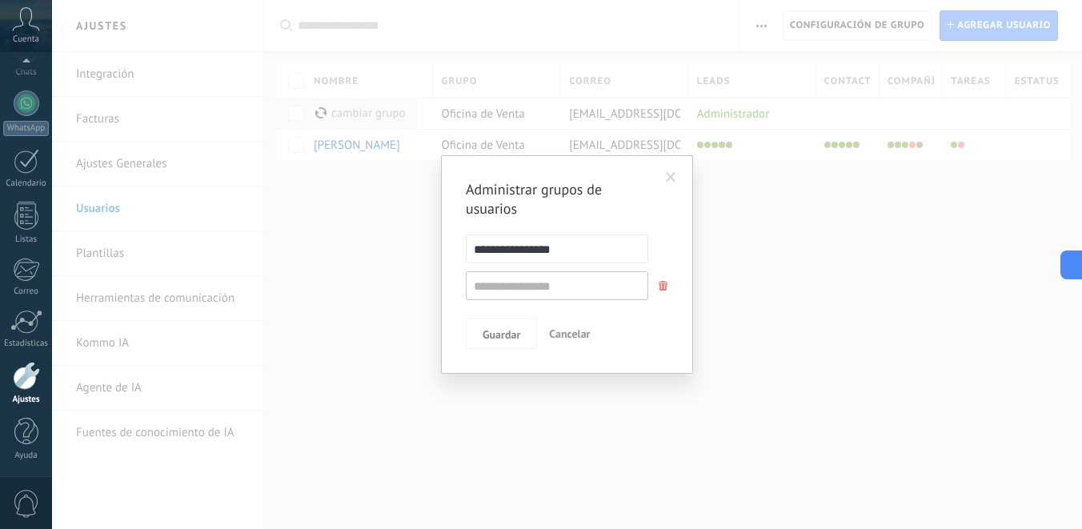
click at [510, 353] on div "**********" at bounding box center [567, 264] width 252 height 218
click at [567, 335] on span "Cancelar" at bounding box center [569, 333] width 41 height 14
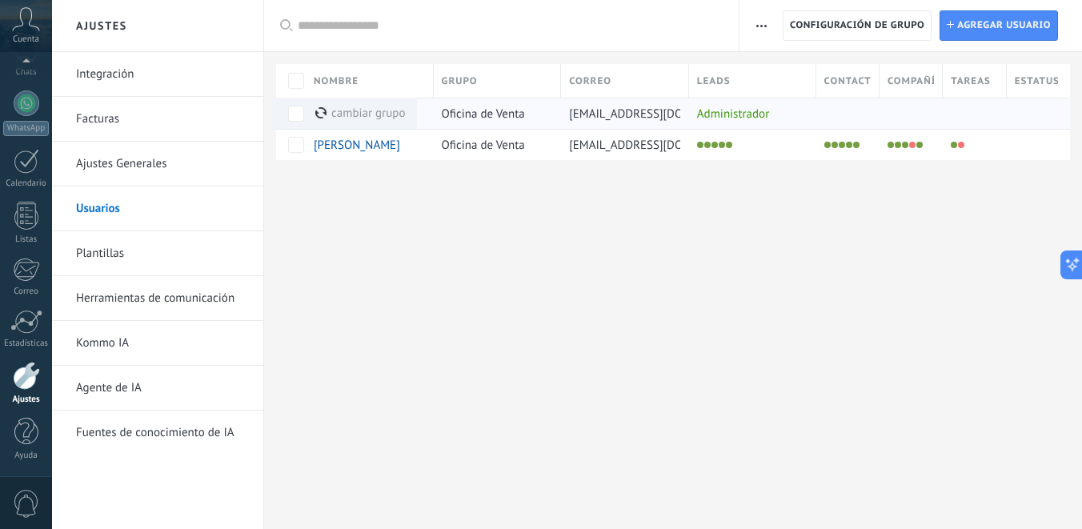
click at [738, 121] on div "Administrador" at bounding box center [748, 113] width 119 height 30
click at [766, 30] on button "button" at bounding box center [761, 25] width 23 height 30
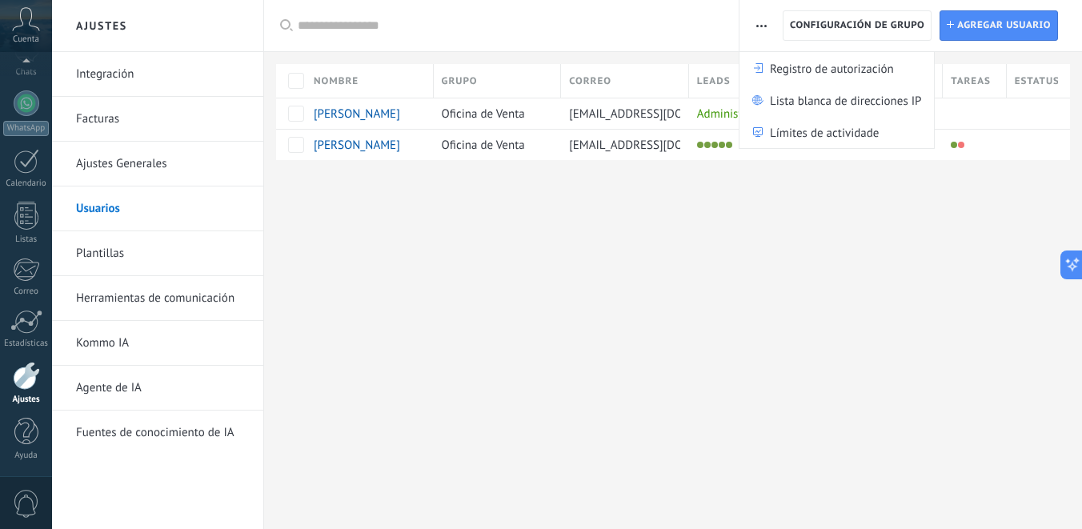
click at [724, 201] on div at bounding box center [673, 186] width 818 height 52
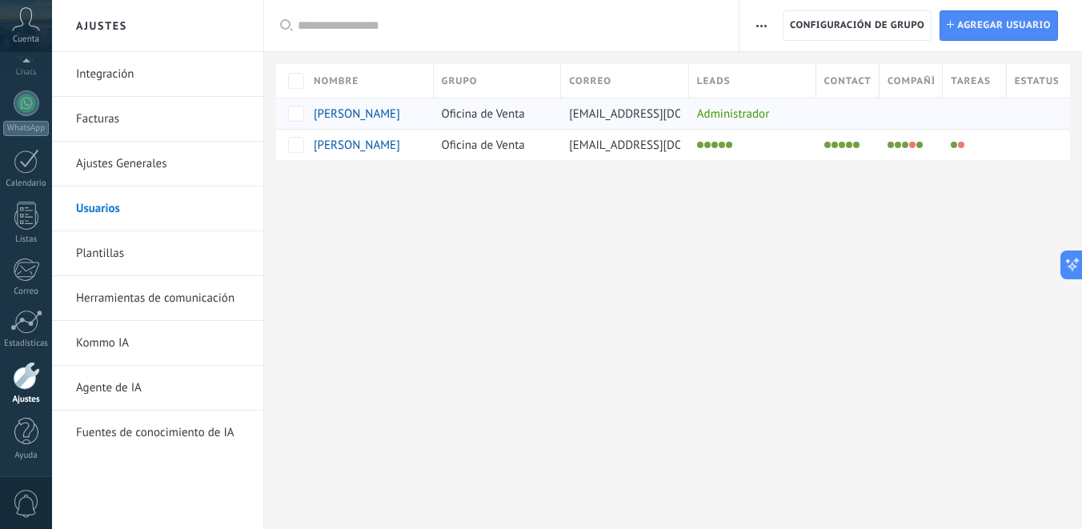
click at [353, 116] on span "Kinller Mar Segura Mogollón" at bounding box center [357, 113] width 86 height 15
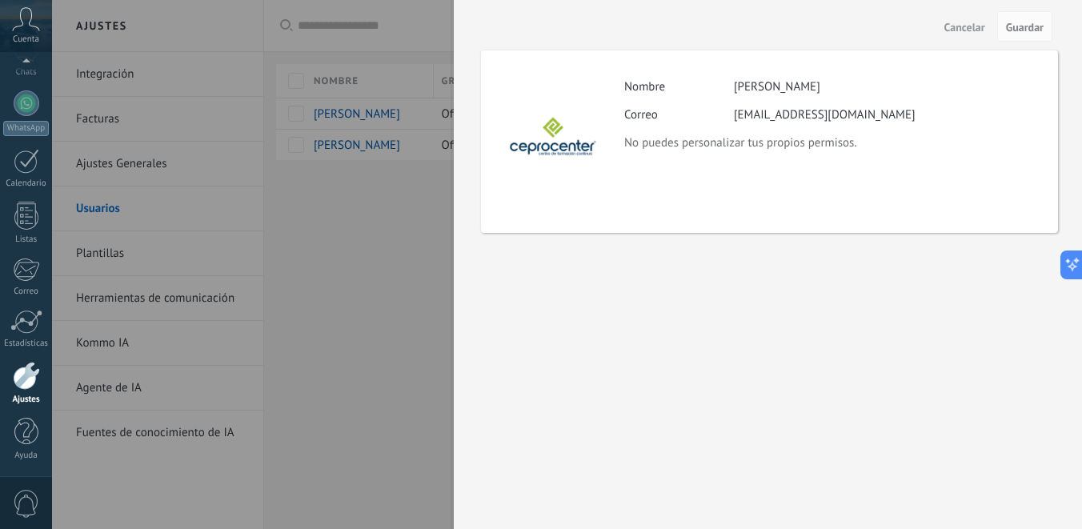
click at [957, 32] on span "Cancelar" at bounding box center [964, 27] width 41 height 11
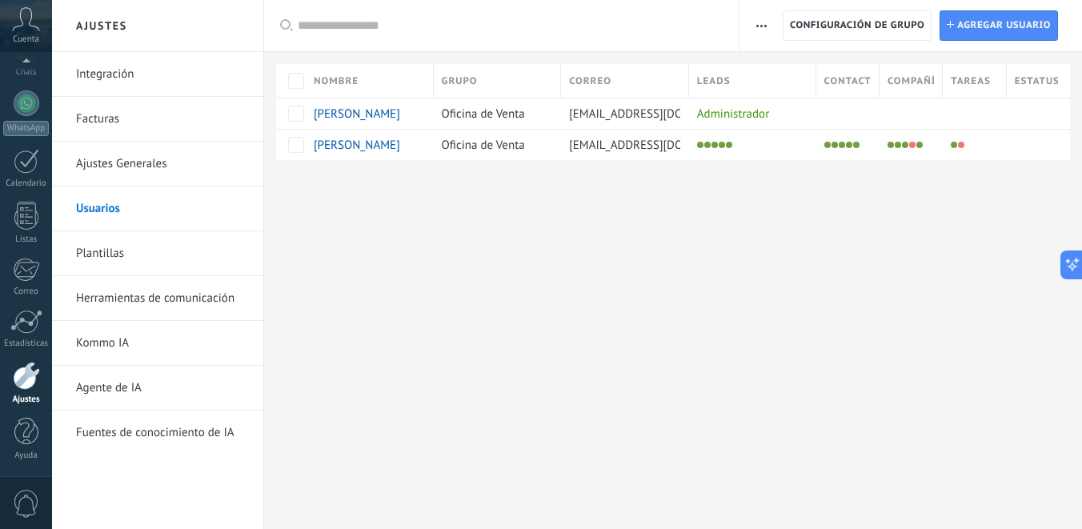
click at [158, 263] on link "Plantillas" at bounding box center [161, 253] width 171 height 45
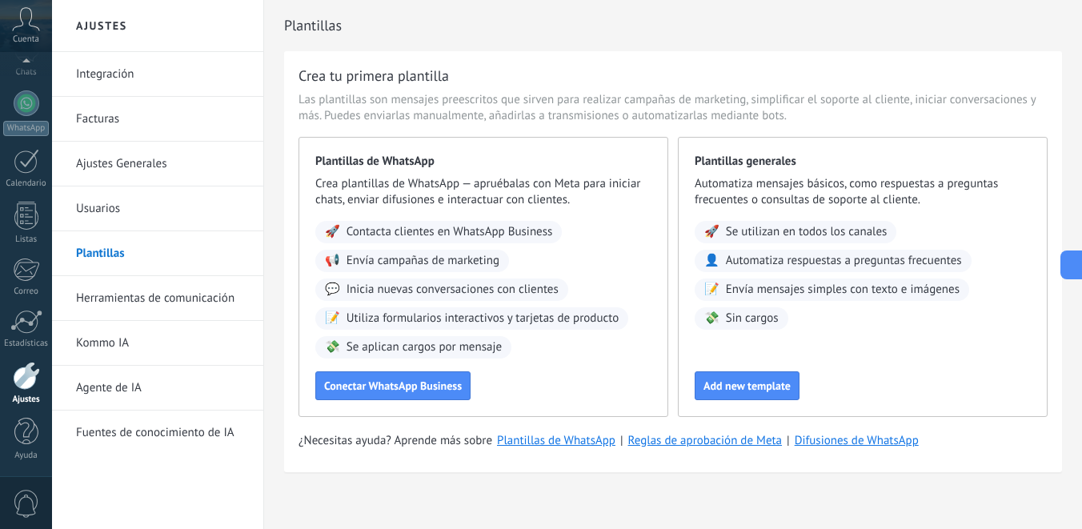
click at [155, 215] on link "Usuarios" at bounding box center [161, 208] width 171 height 45
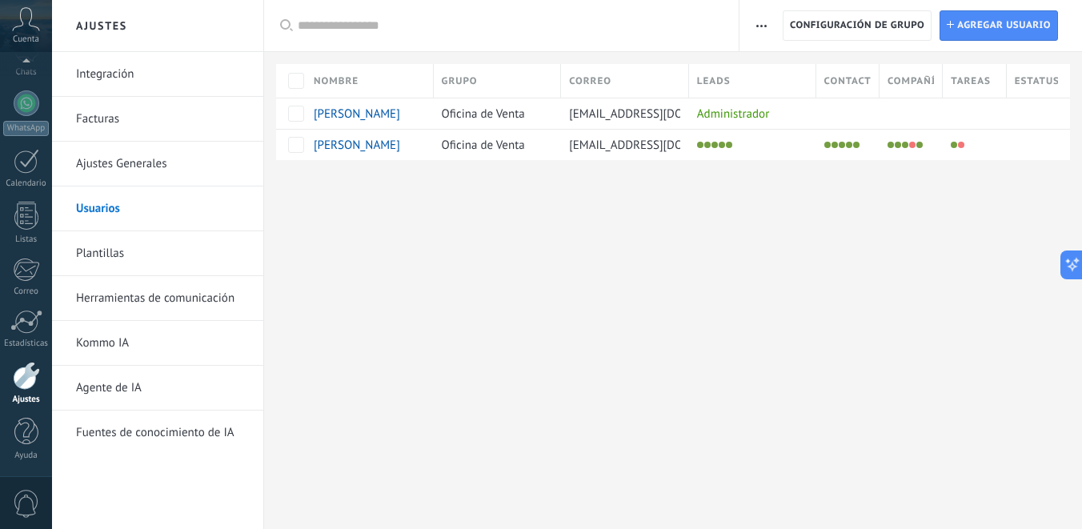
click at [142, 71] on link "Integración" at bounding box center [161, 74] width 171 height 45
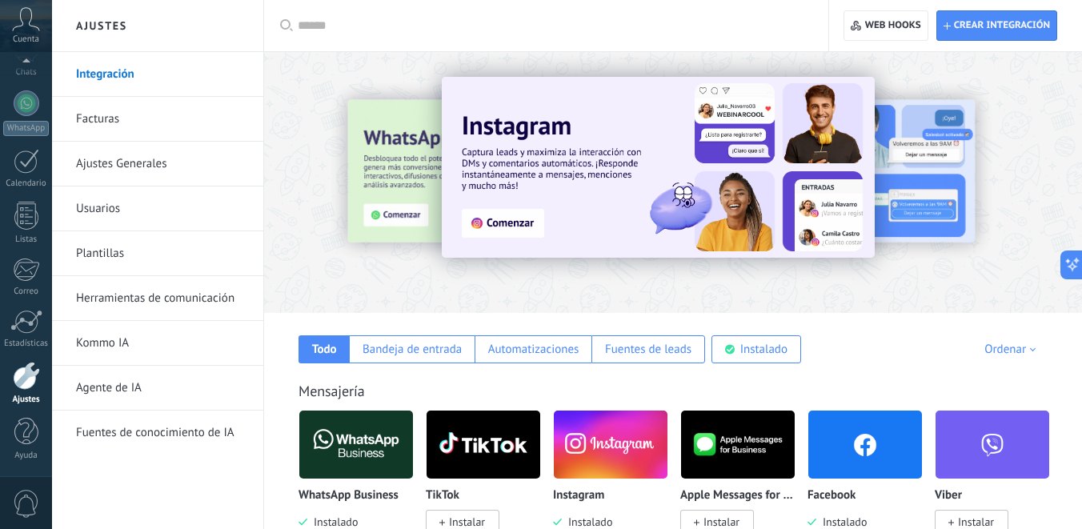
click at [128, 116] on link "Facturas" at bounding box center [161, 119] width 171 height 45
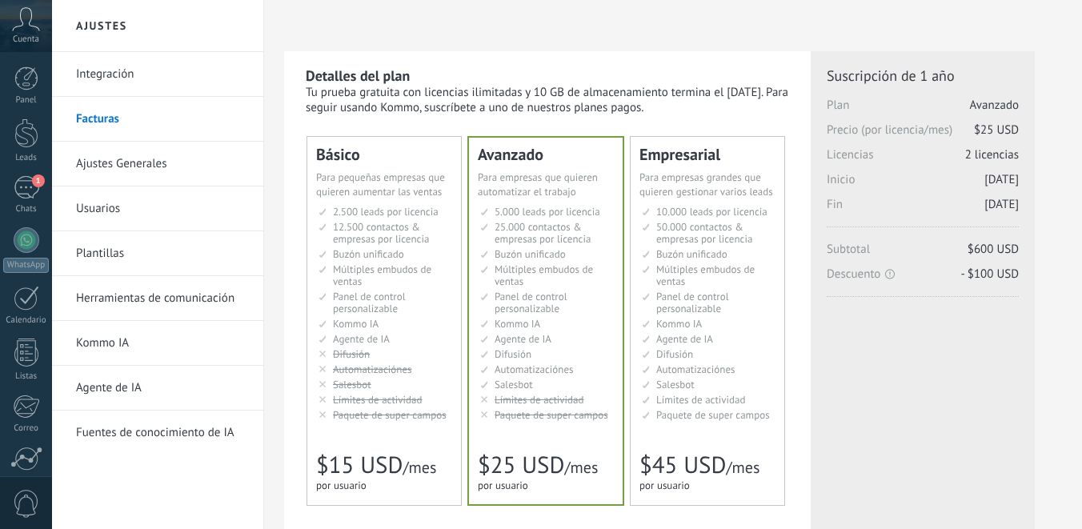
click at [132, 223] on link "Usuarios" at bounding box center [161, 208] width 171 height 45
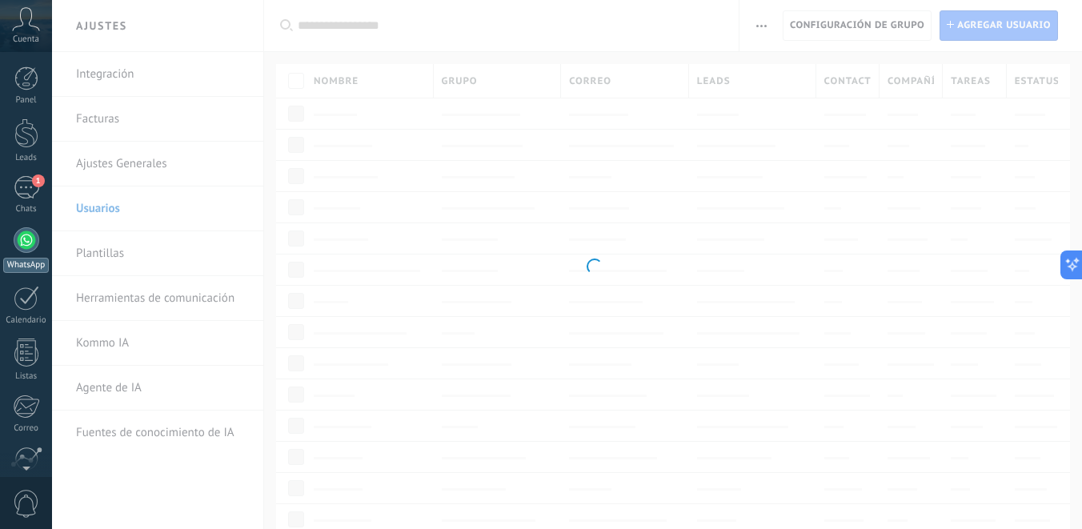
scroll to position [137, 0]
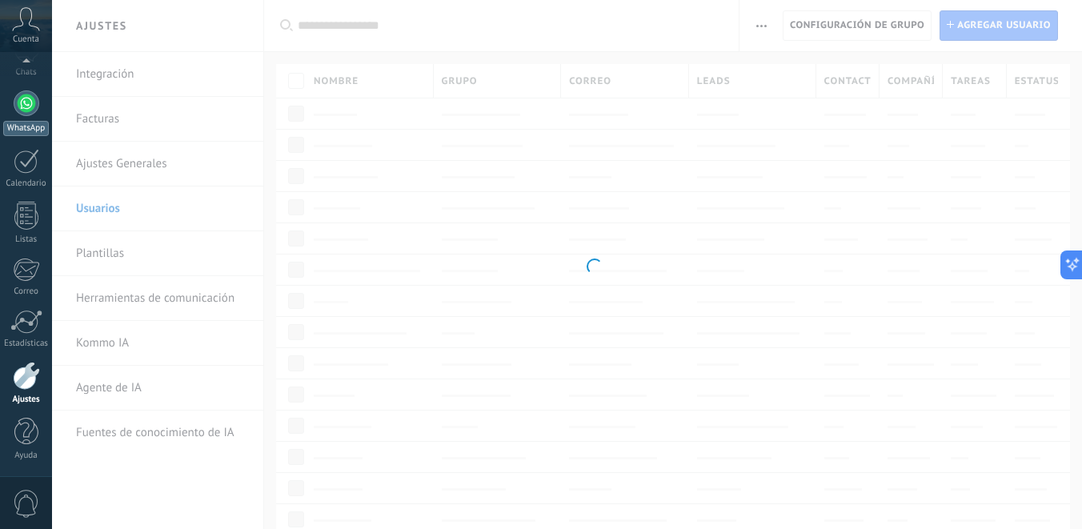
click at [26, 180] on div "Calendario" at bounding box center [26, 183] width 46 height 10
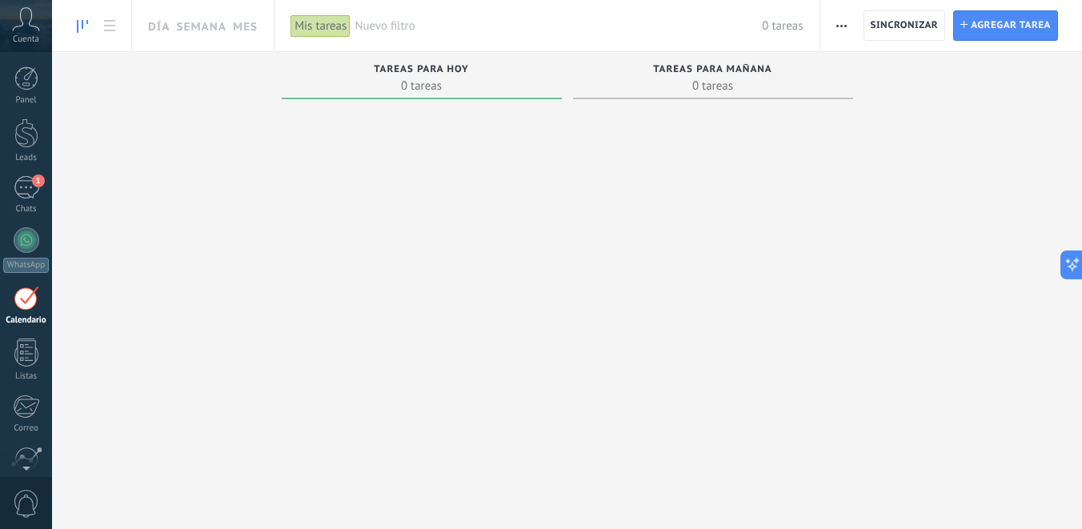
click at [34, 172] on div "Panel Leads 1 Chats WhatsApp Clientes" at bounding box center [26, 339] width 52 height 547
click at [31, 194] on div "1" at bounding box center [27, 187] width 26 height 23
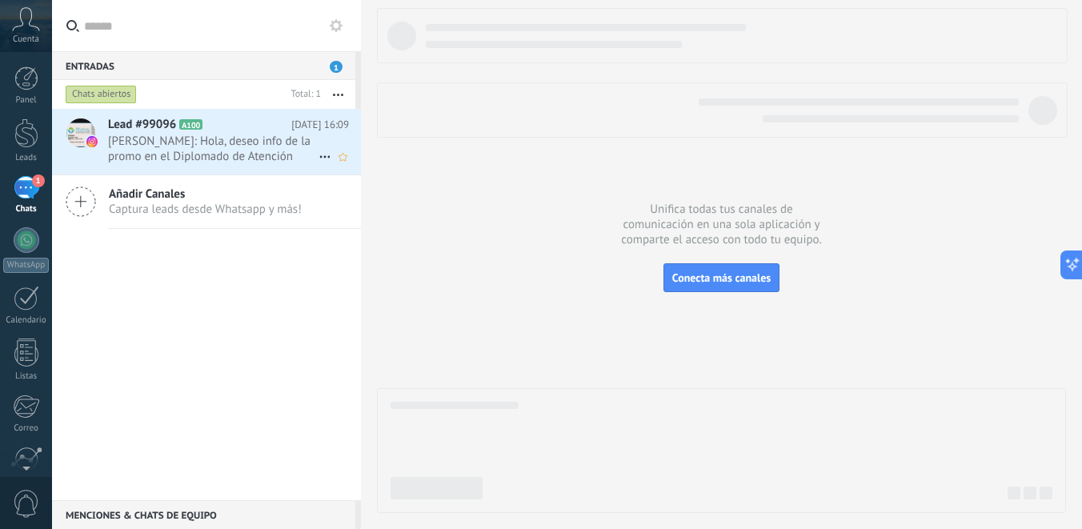
click at [315, 155] on icon at bounding box center [324, 156] width 19 height 19
click at [262, 257] on div at bounding box center [541, 264] width 1082 height 529
click at [339, 95] on button "button" at bounding box center [338, 94] width 34 height 29
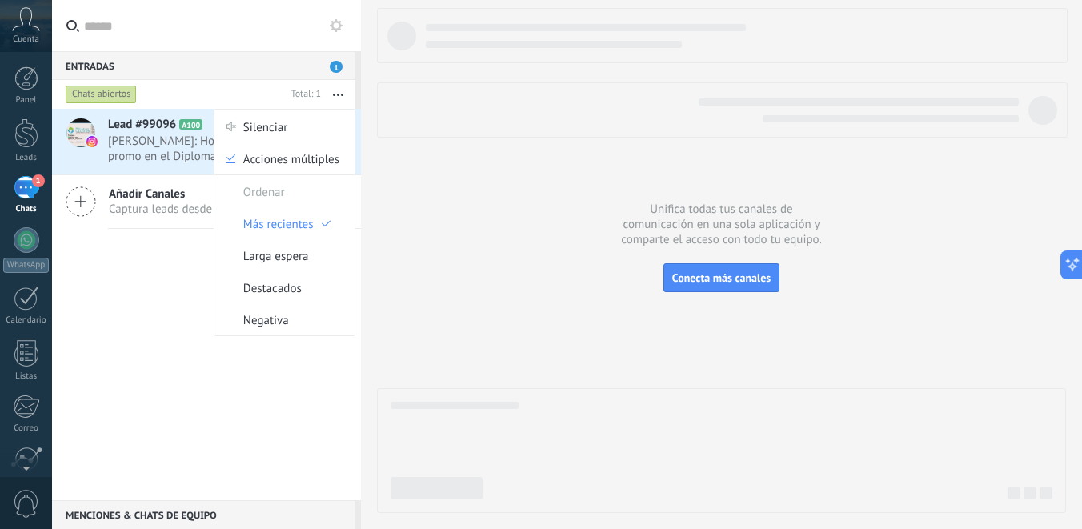
click at [188, 354] on div "[PERSON_NAME] respondió Conversación cerrada Lead #99096 A100 [DATE] 16:09 [PER…" at bounding box center [206, 304] width 309 height 391
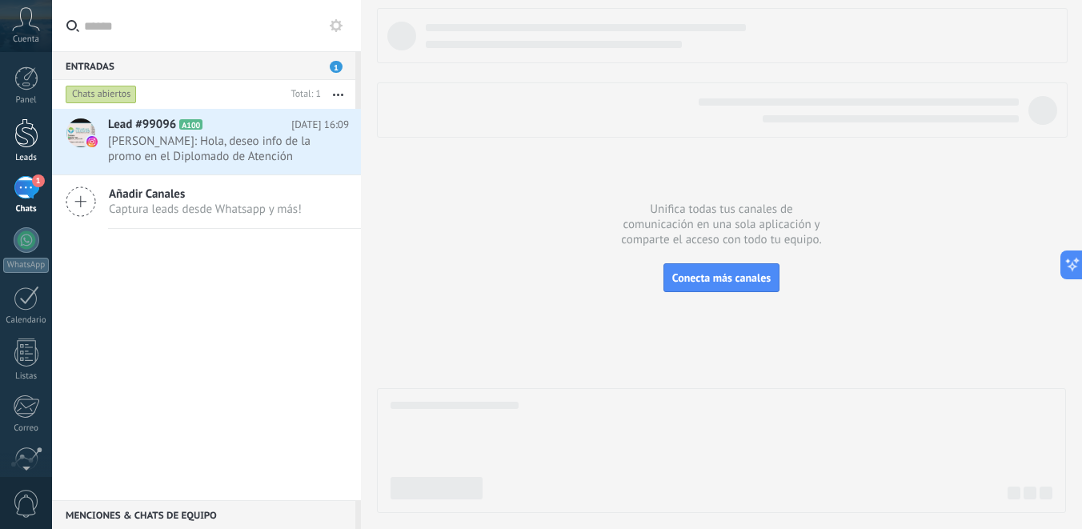
click at [34, 153] on div "Leads" at bounding box center [26, 158] width 46 height 10
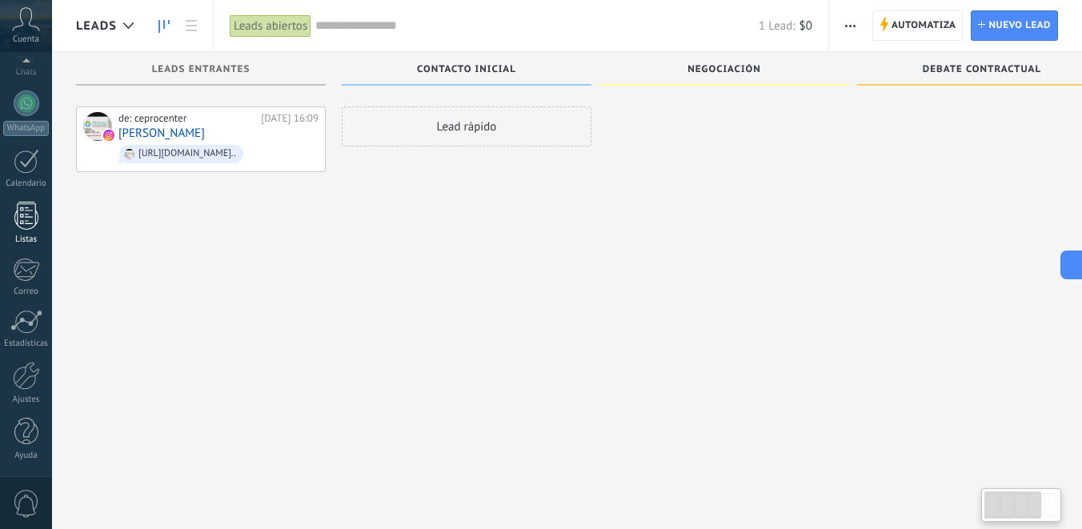
scroll to position [27, 0]
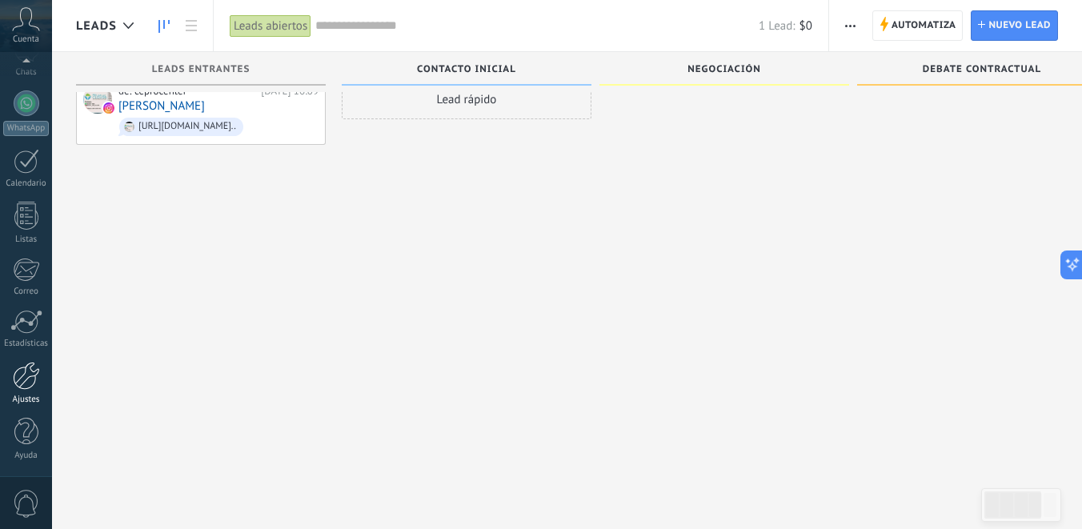
click at [30, 378] on div at bounding box center [26, 376] width 27 height 28
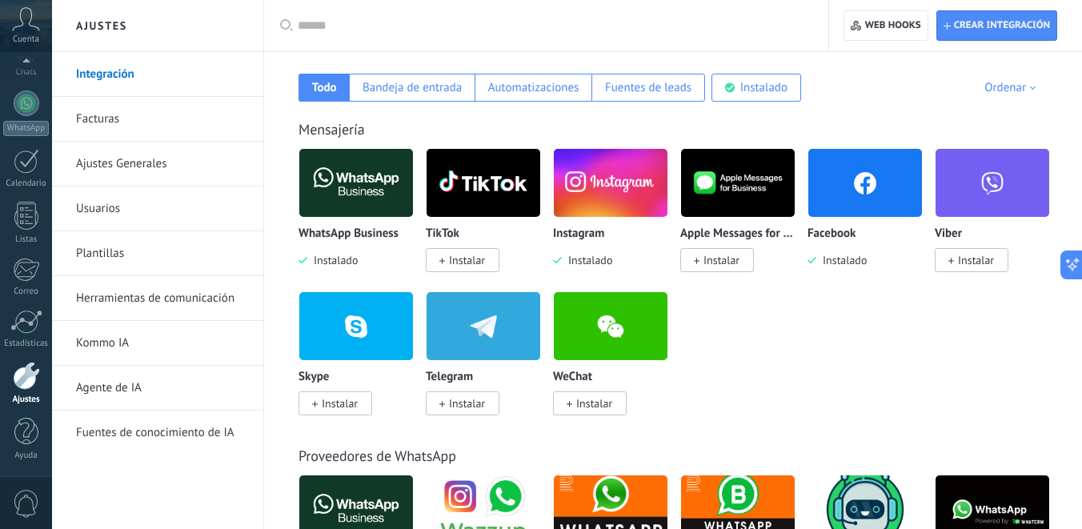
scroll to position [263, 0]
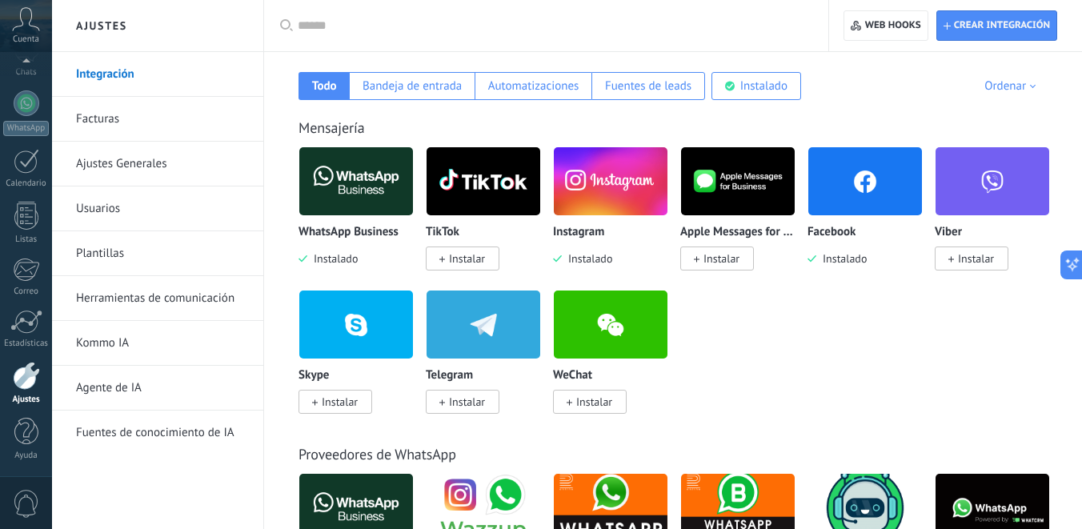
click at [350, 259] on span "Instalado" at bounding box center [332, 258] width 50 height 14
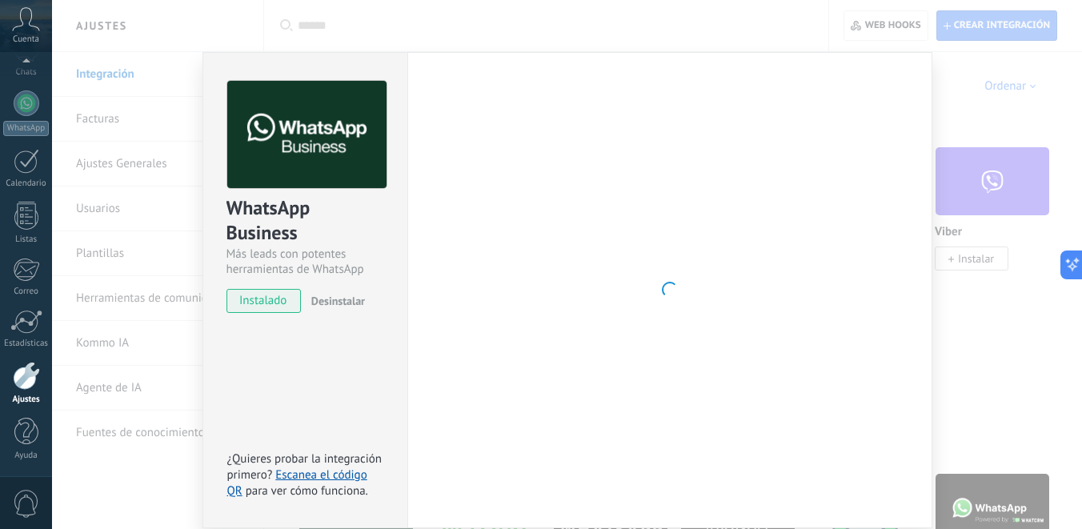
click at [354, 189] on div "WhatsApp Business Más leads con potentes herramientas de WhatsApp" at bounding box center [305, 178] width 158 height 197
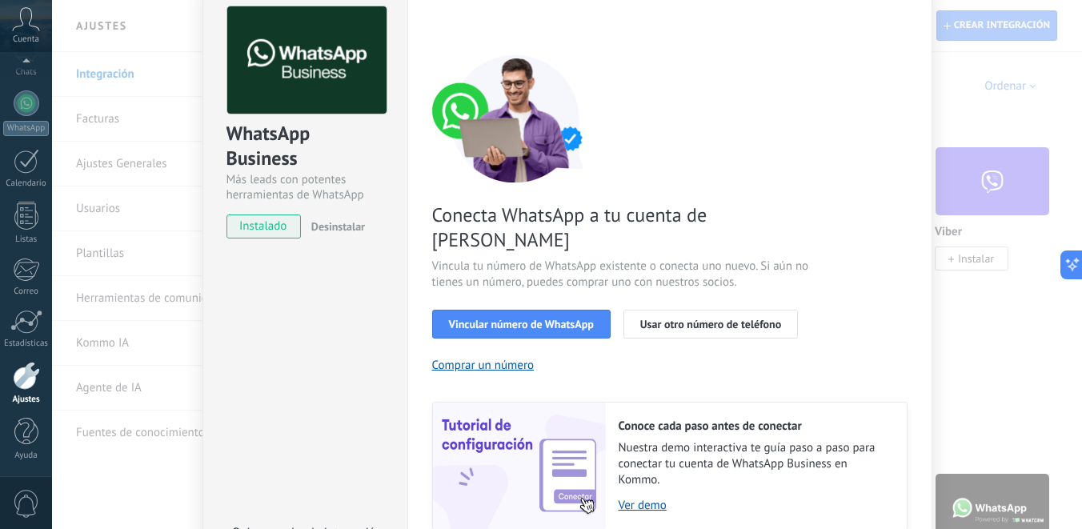
scroll to position [78, 0]
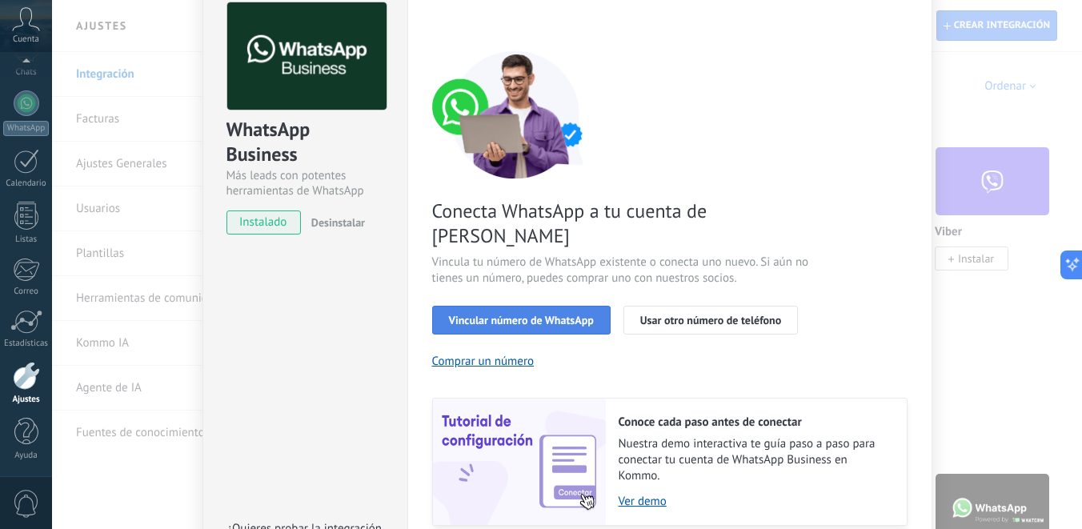
click at [528, 314] on span "Vincular número de WhatsApp" at bounding box center [521, 319] width 145 height 11
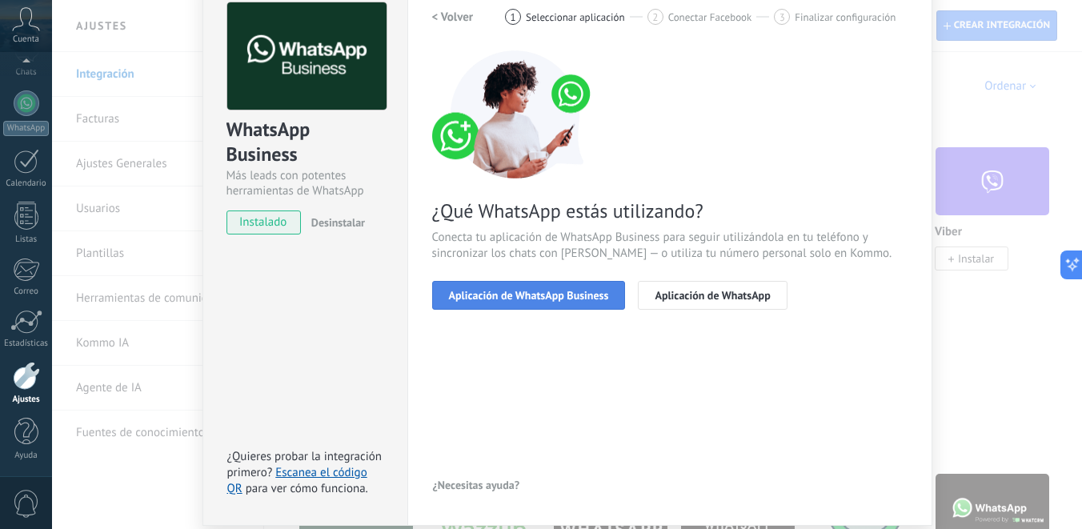
click at [533, 297] on span "Aplicación de WhatsApp Business" at bounding box center [529, 295] width 160 height 11
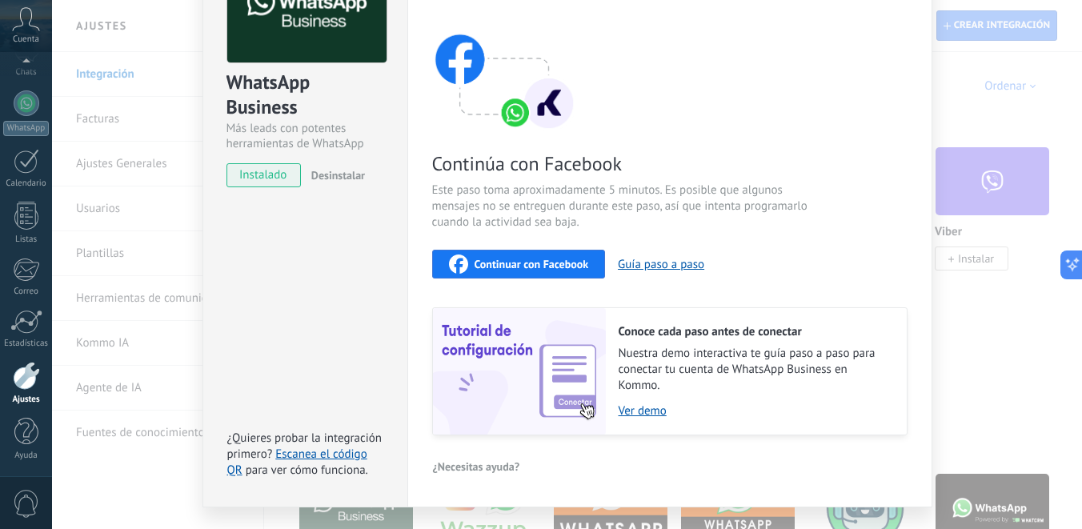
scroll to position [163, 0]
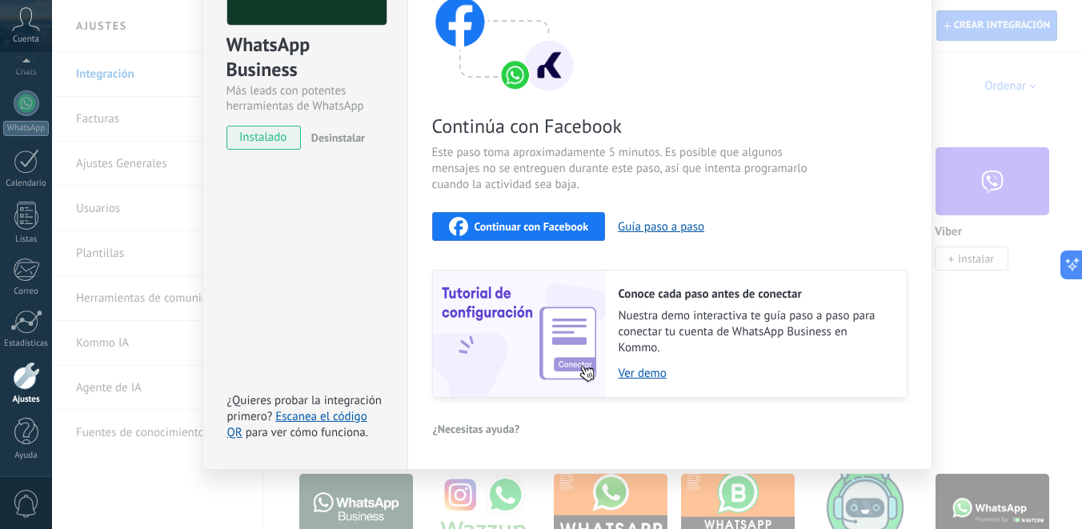
click at [530, 230] on span "Continuar con Facebook" at bounding box center [531, 226] width 114 height 11
click at [110, 177] on div "WhatsApp Business Más leads con potentes herramientas de WhatsApp instalado Des…" at bounding box center [567, 264] width 1030 height 529
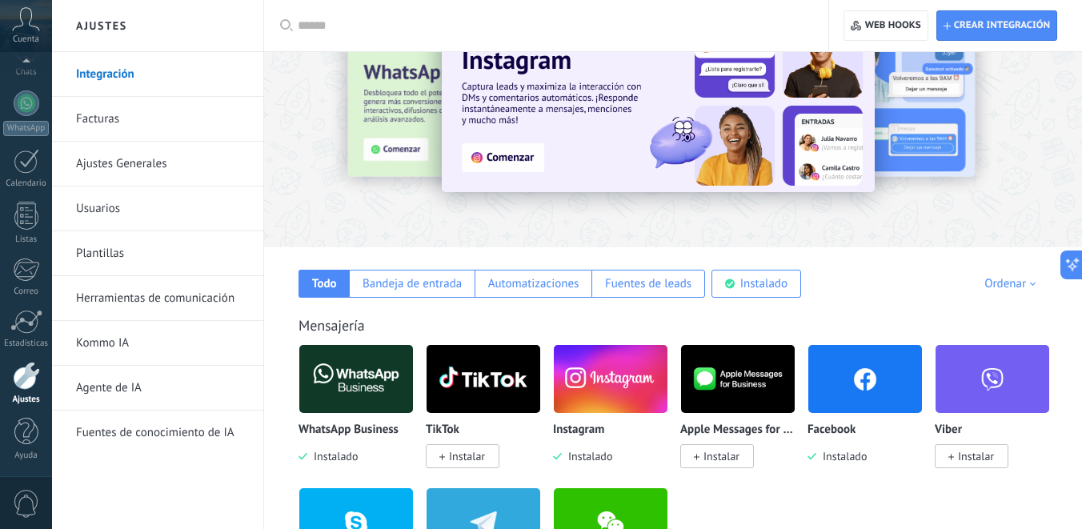
scroll to position [0, 0]
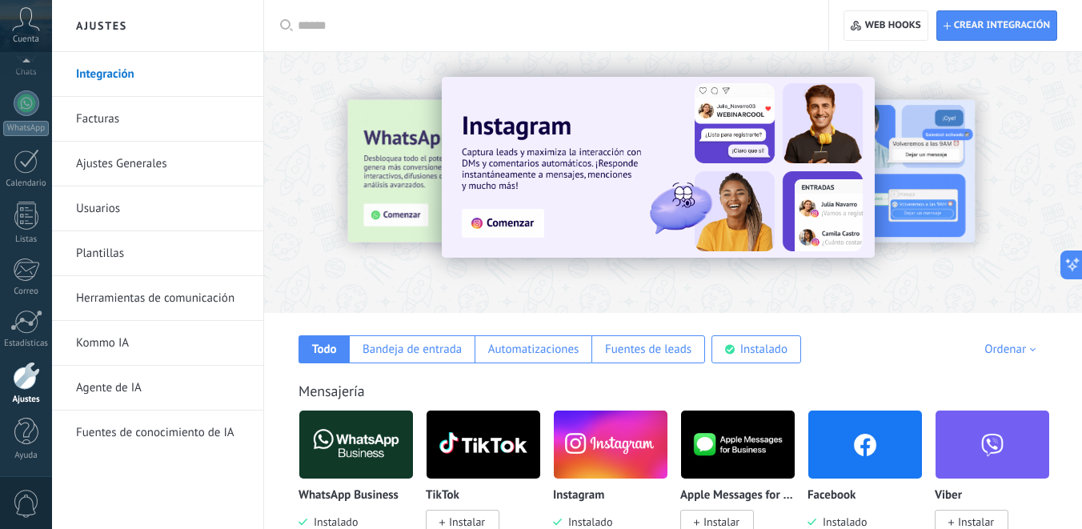
click at [121, 126] on link "Facturas" at bounding box center [161, 119] width 171 height 45
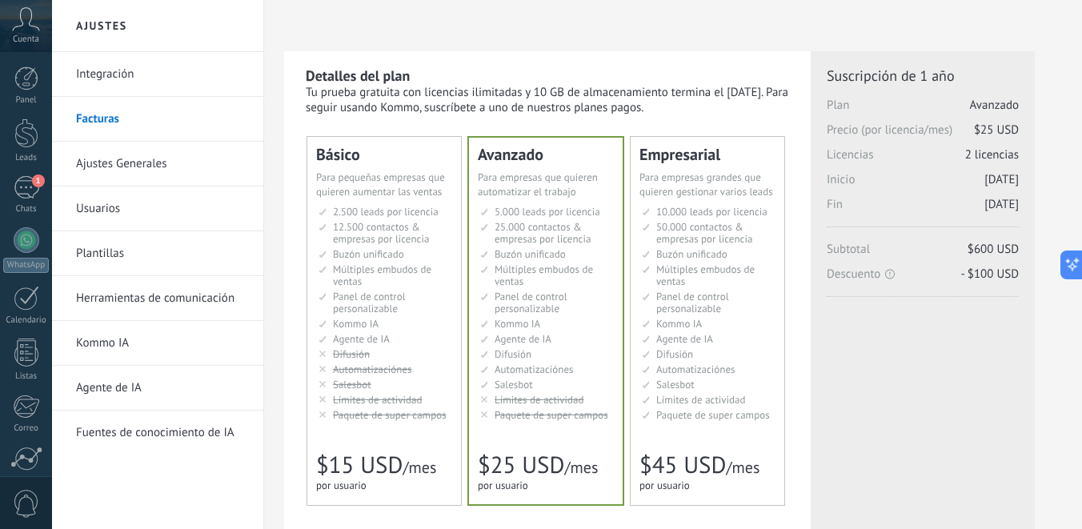
click at [490, 266] on li "Множество воронок Multiple sales pipelines Múltiples embudos de ventas Vários f…" at bounding box center [547, 275] width 134 height 24
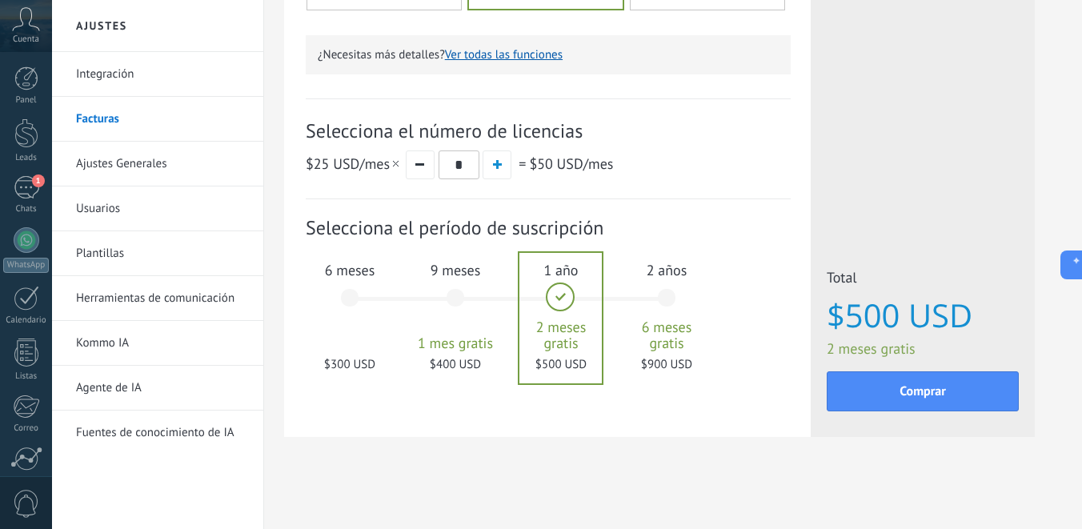
scroll to position [494, 0]
click at [352, 298] on div "6 meses $300 USD" at bounding box center [349, 306] width 86 height 113
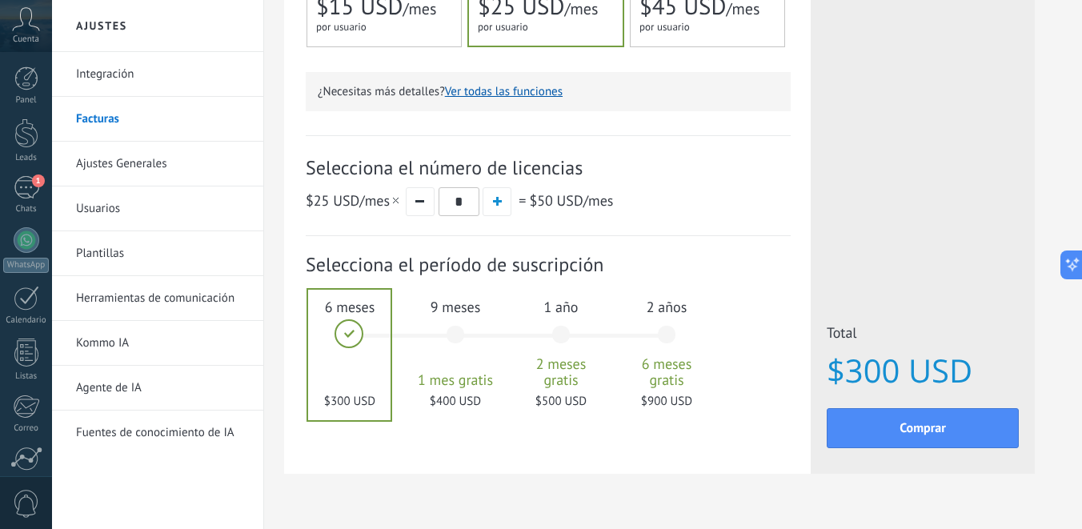
scroll to position [454, 0]
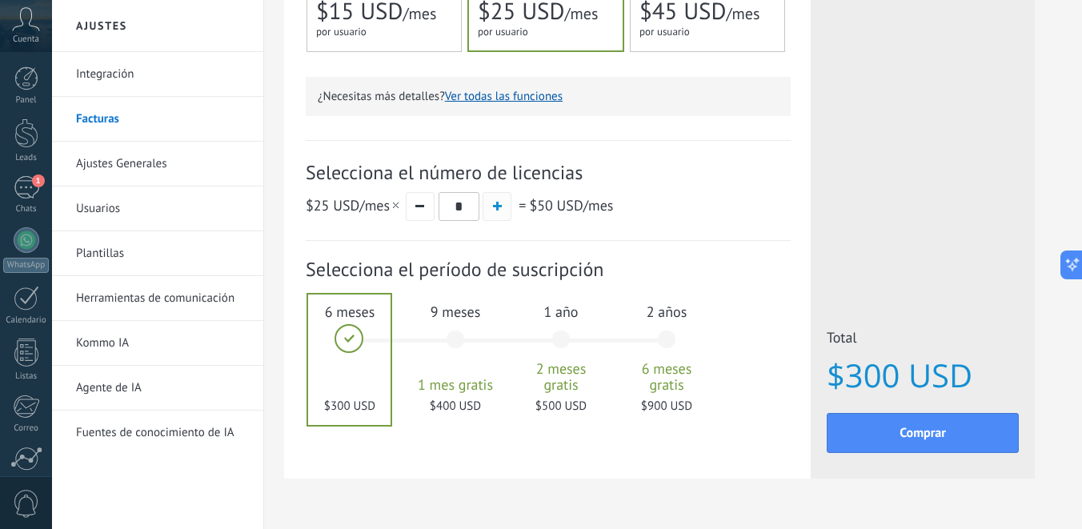
click at [505, 214] on button "button" at bounding box center [496, 206] width 29 height 29
click at [416, 210] on button "button" at bounding box center [420, 206] width 29 height 29
type input "*"
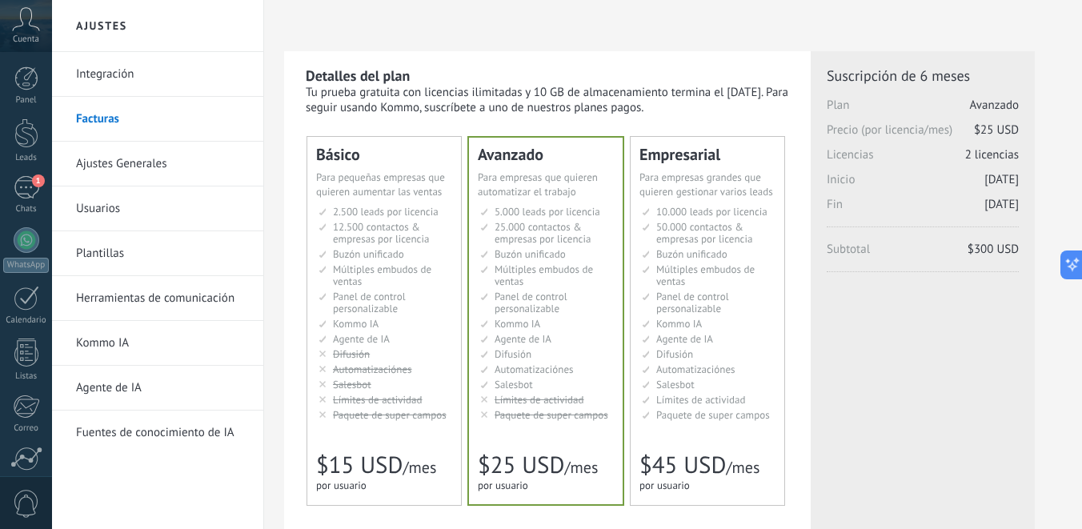
scroll to position [0, 0]
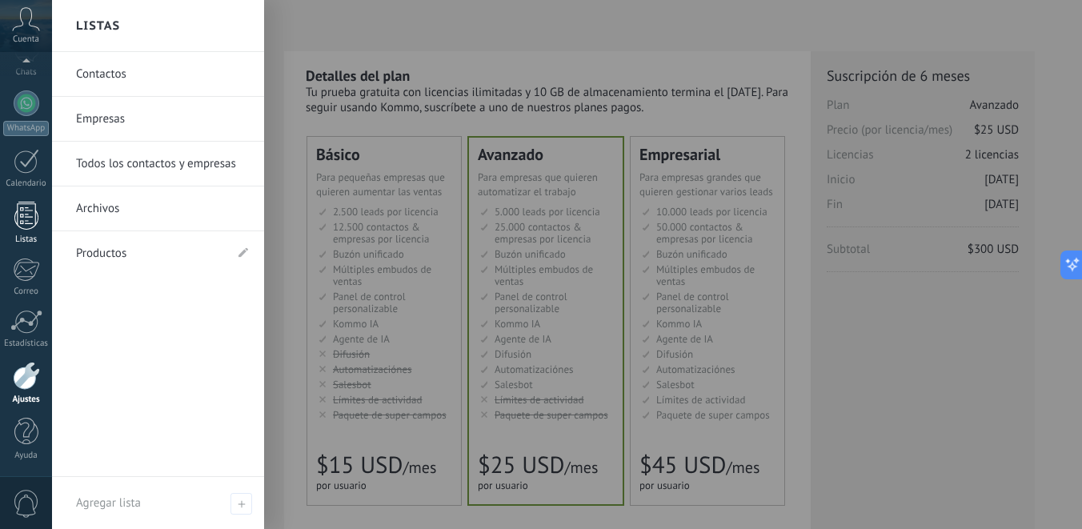
click at [13, 206] on link "Listas" at bounding box center [26, 223] width 52 height 43
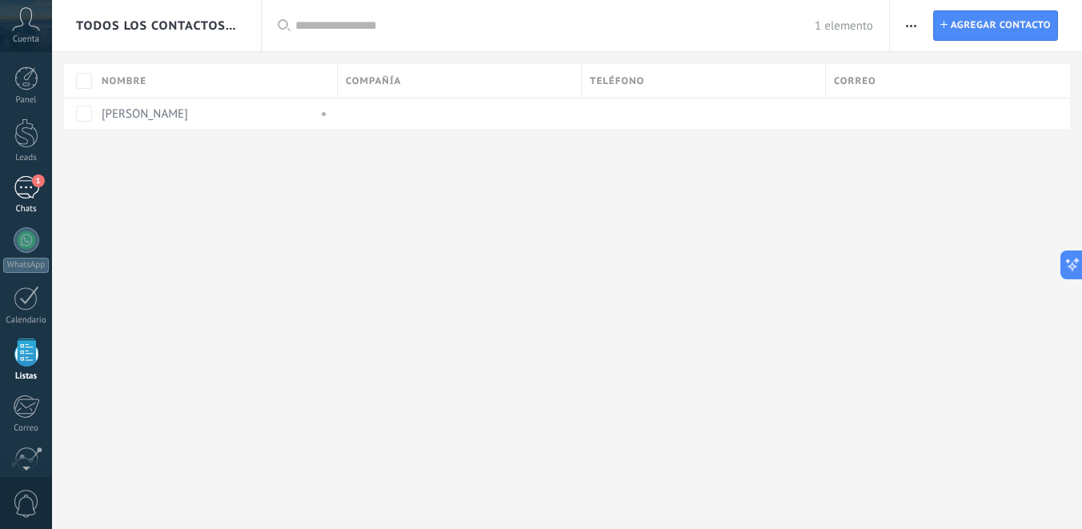
click at [32, 191] on div "1" at bounding box center [27, 187] width 26 height 23
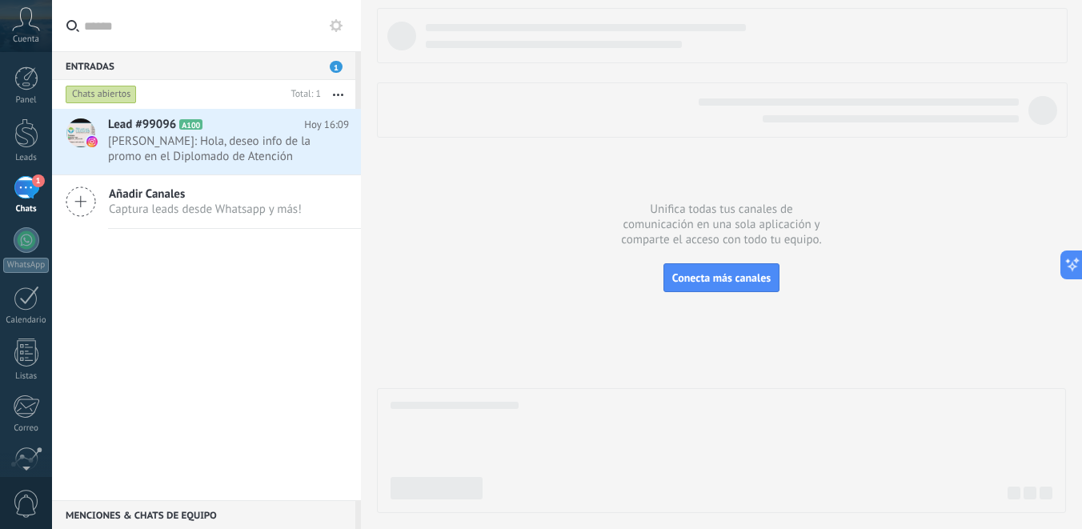
click at [18, 28] on icon at bounding box center [26, 19] width 28 height 24
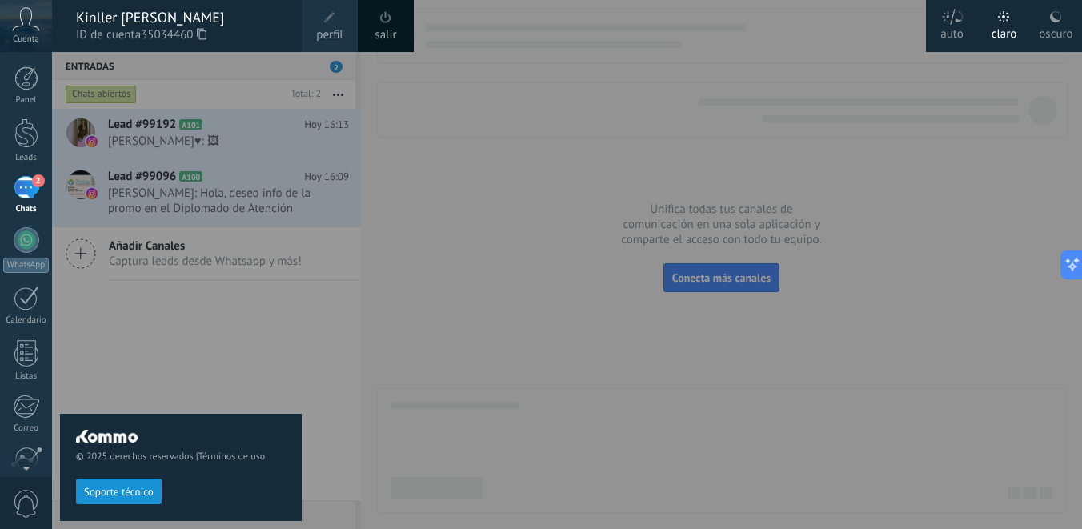
click at [160, 322] on div "© 2025 derechos reservados | Términos de uso Soporte técnico" at bounding box center [181, 290] width 242 height 477
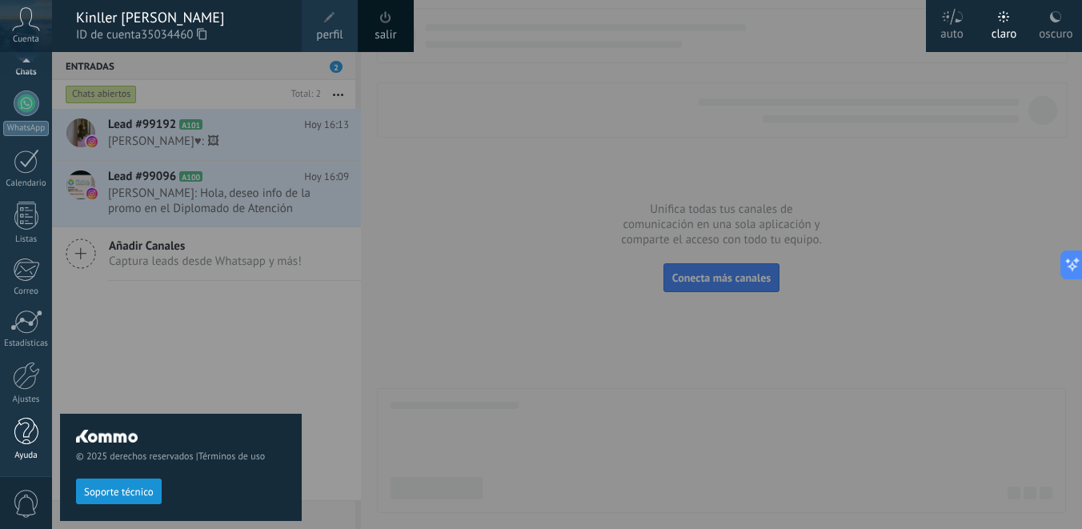
click at [28, 446] on link "Ayuda" at bounding box center [26, 439] width 52 height 43
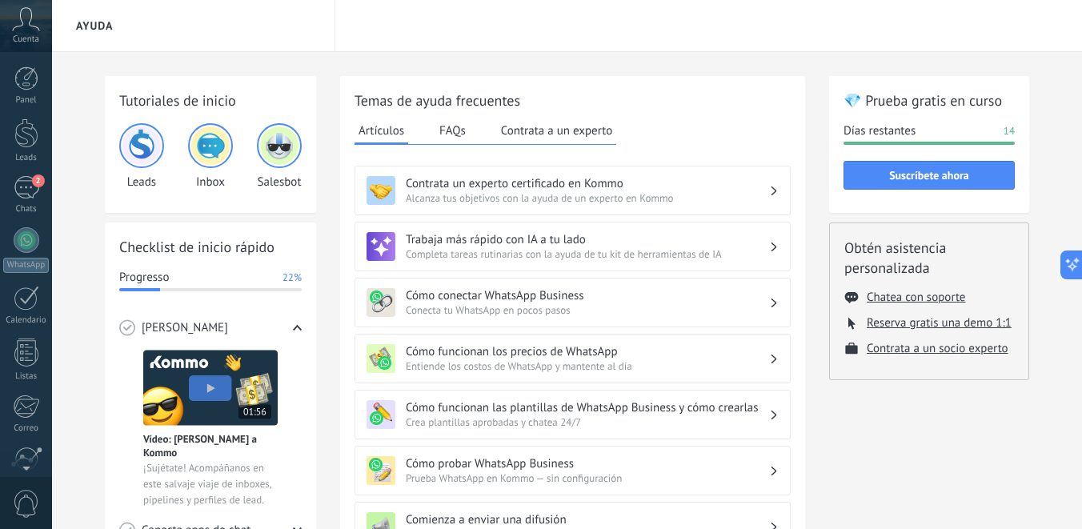
click at [28, 62] on div "Panel Leads 2 Chats WhatsApp Clientes" at bounding box center [52, 264] width 104 height 425
click at [28, 78] on div at bounding box center [26, 78] width 24 height 24
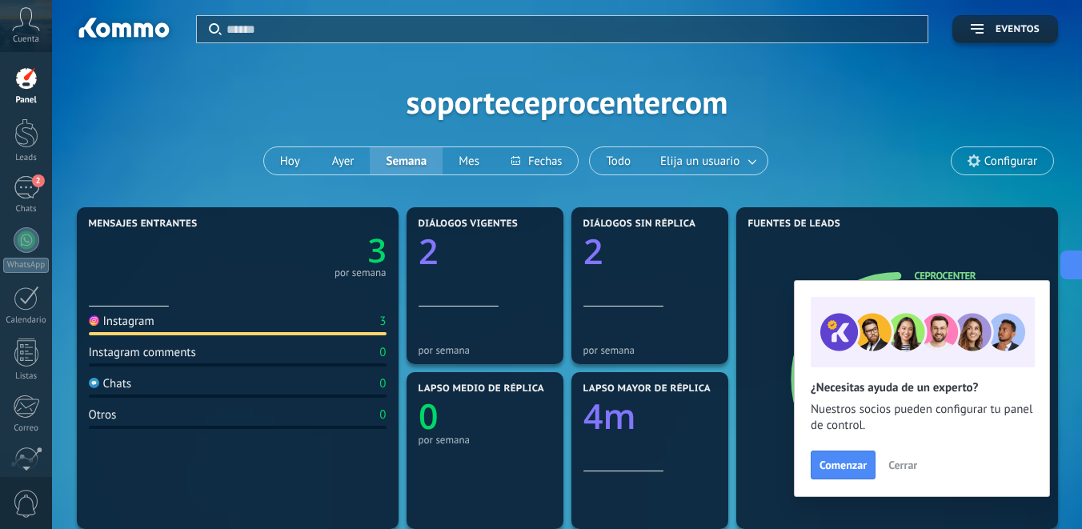
click at [979, 170] on span "Configurar" at bounding box center [1002, 160] width 102 height 27
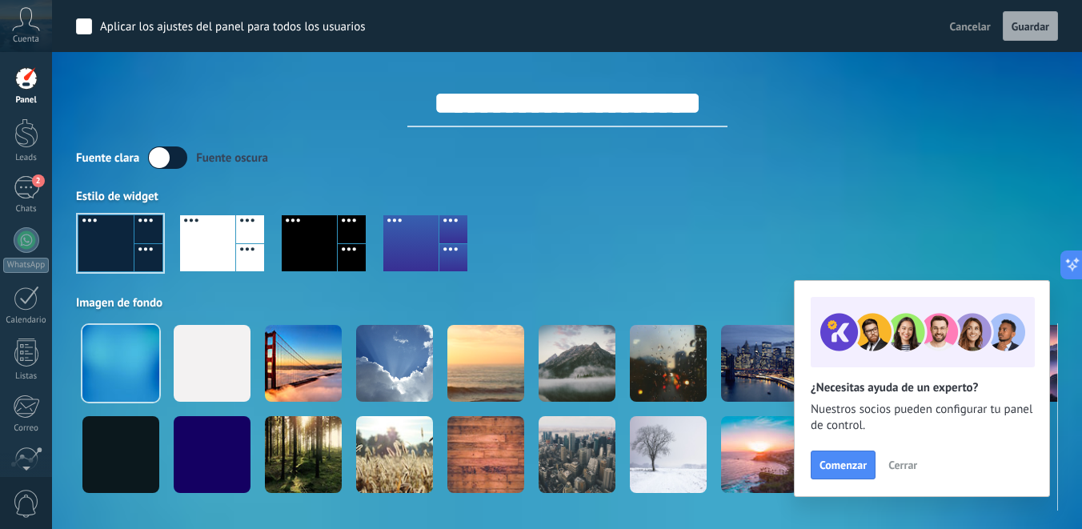
click at [230, 246] on div at bounding box center [207, 243] width 55 height 56
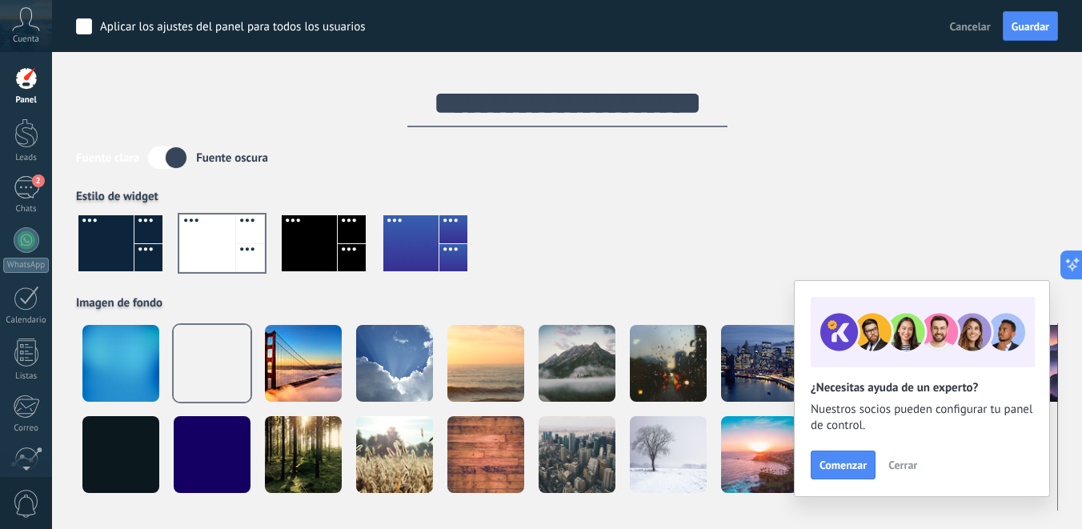
click at [343, 244] on div at bounding box center [352, 258] width 28 height 28
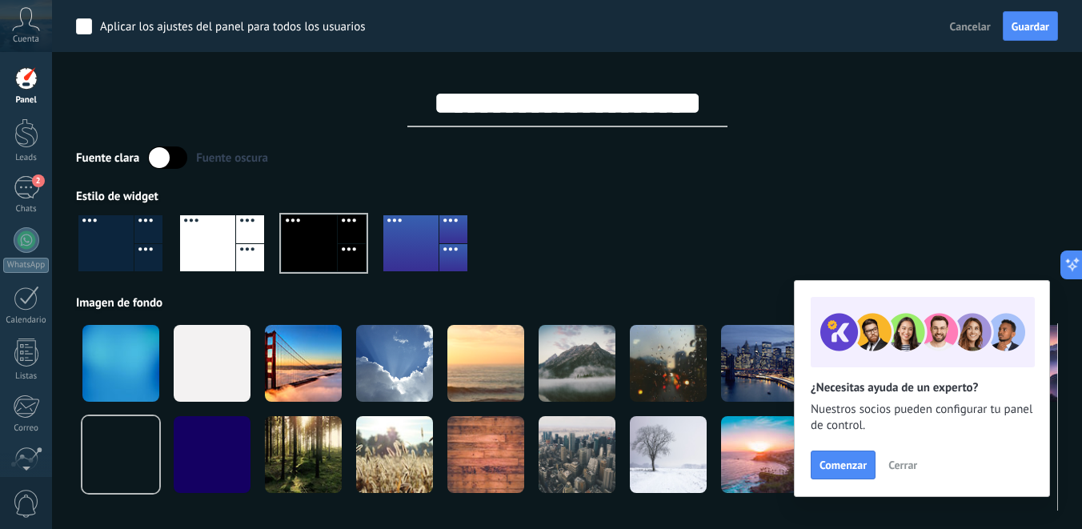
click at [437, 237] on div at bounding box center [410, 243] width 55 height 56
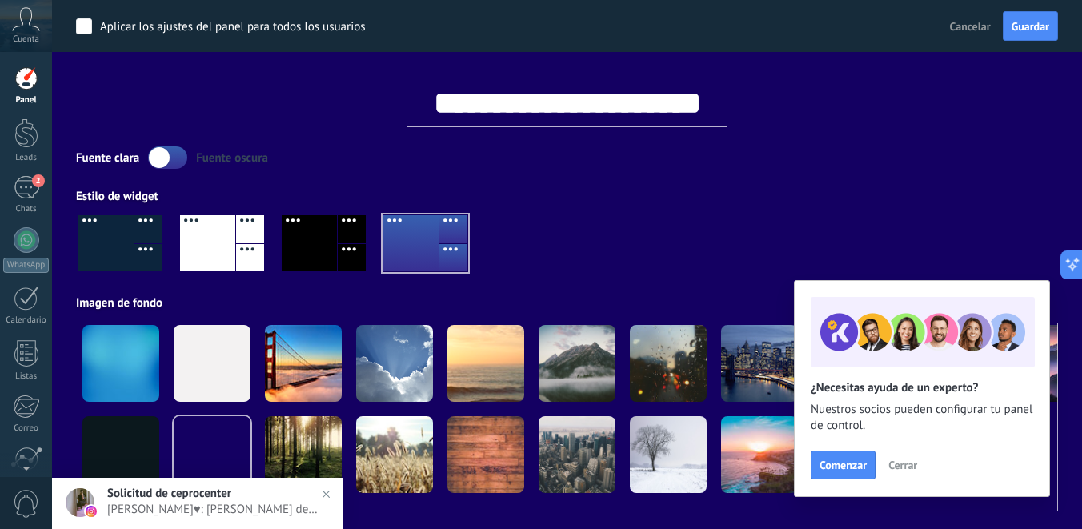
click at [157, 241] on div at bounding box center [148, 229] width 28 height 28
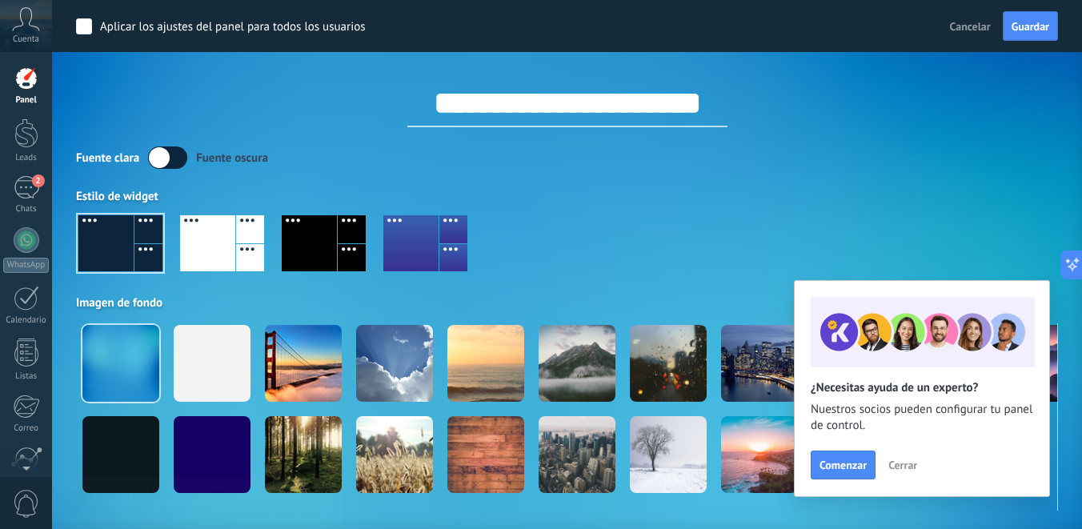
click at [166, 162] on label at bounding box center [167, 157] width 39 height 22
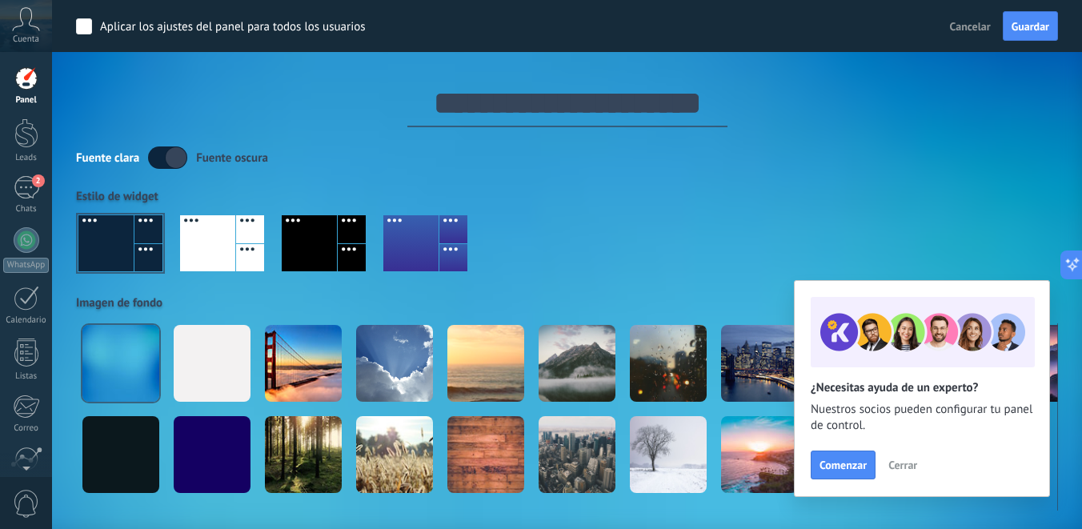
click at [167, 161] on label at bounding box center [167, 157] width 39 height 22
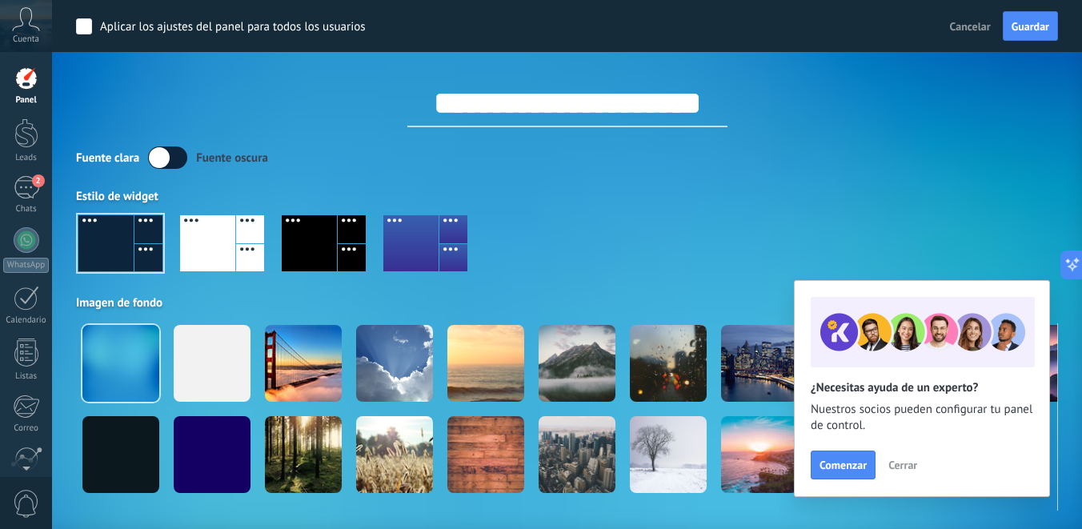
click at [15, 42] on span "Cuenta" at bounding box center [26, 39] width 26 height 10
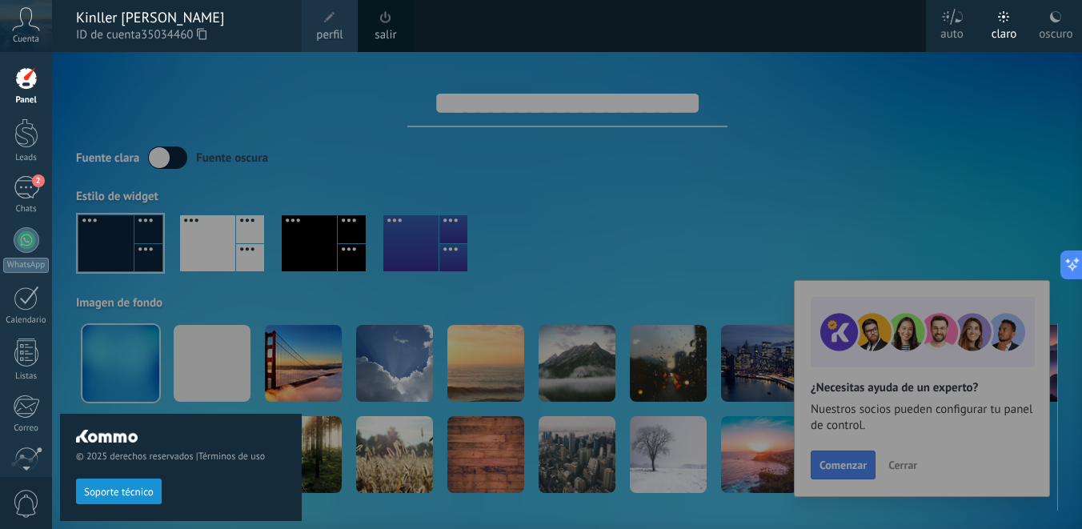
click at [314, 33] on link "perfil" at bounding box center [330, 26] width 56 height 52
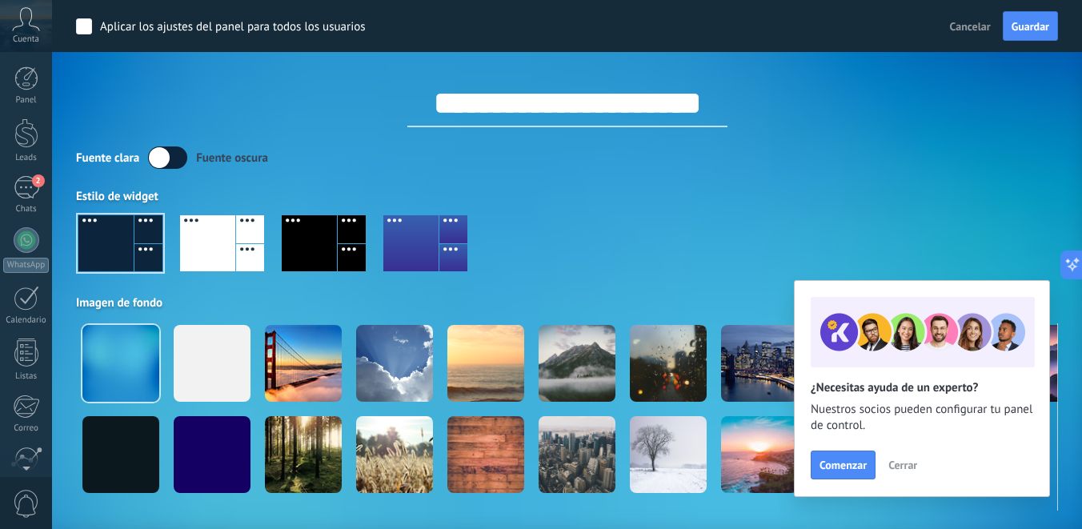
scroll to position [137, 0]
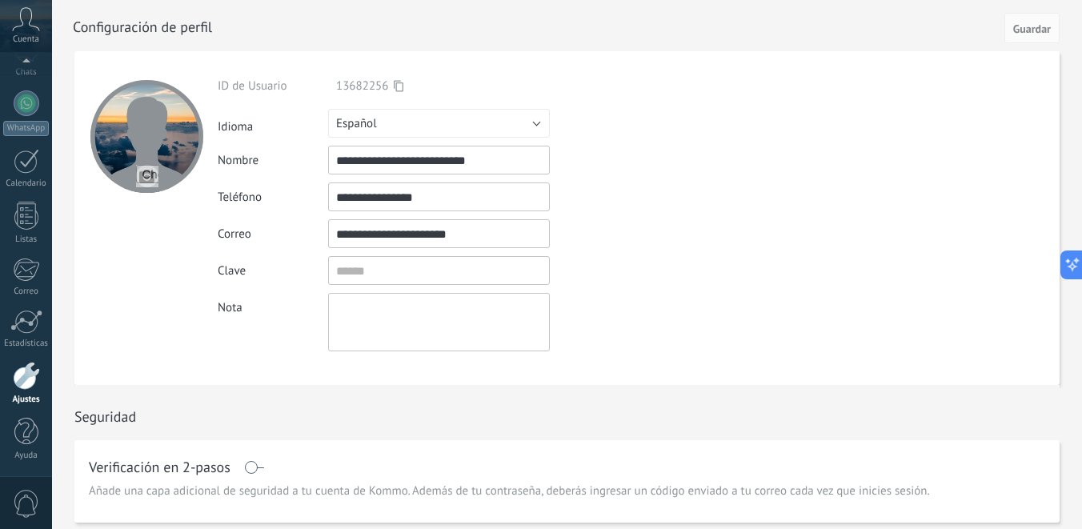
click at [406, 164] on input "**********" at bounding box center [439, 160] width 222 height 29
drag, startPoint x: 490, startPoint y: 158, endPoint x: 294, endPoint y: 155, distance: 196.0
click at [294, 156] on div "**********" at bounding box center [476, 160] width 517 height 29
type input "**********"
click at [1023, 33] on span "Guardar" at bounding box center [1032, 28] width 38 height 11
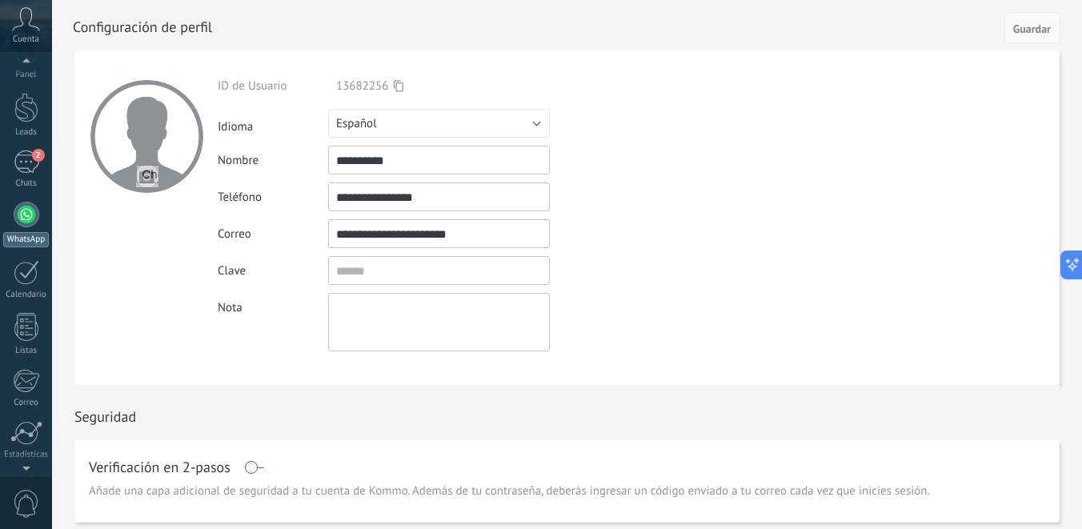
scroll to position [0, 0]
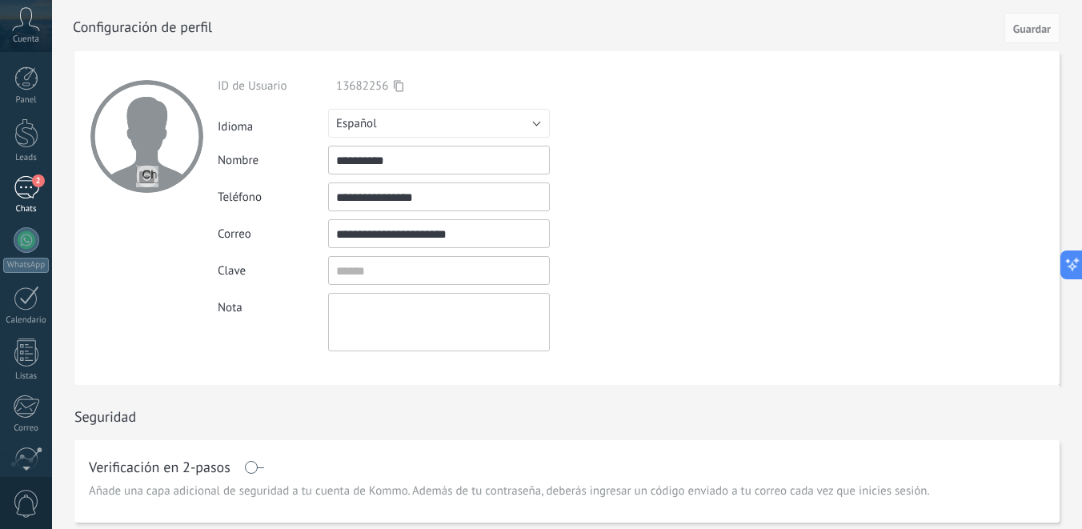
click at [34, 192] on div "2" at bounding box center [27, 187] width 26 height 23
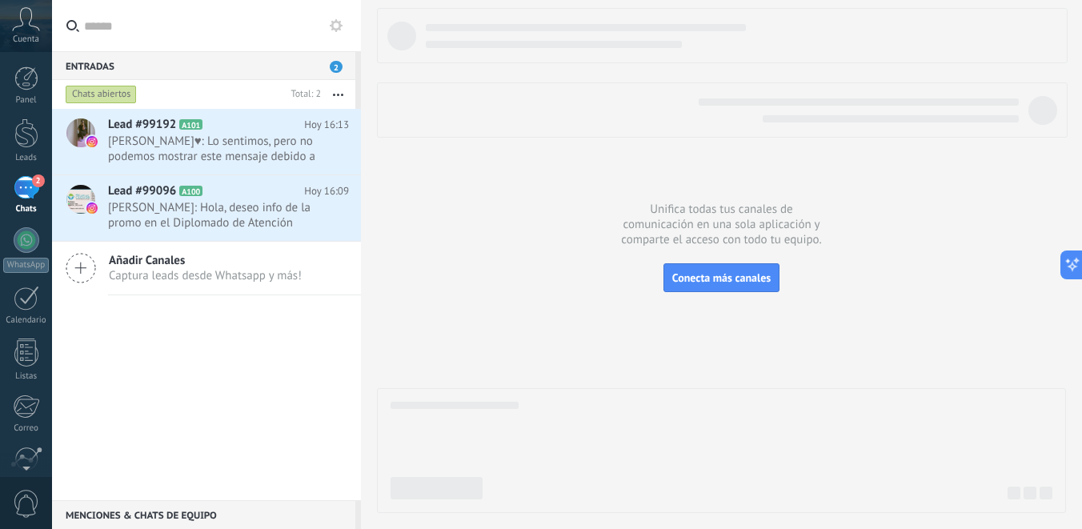
click at [220, 340] on div "Lead #99192 A101 Hoy 16:13 Melanie Miranda♥: Lo sentimos, pero no podemos mostr…" at bounding box center [206, 304] width 309 height 391
click at [31, 242] on div at bounding box center [27, 240] width 26 height 26
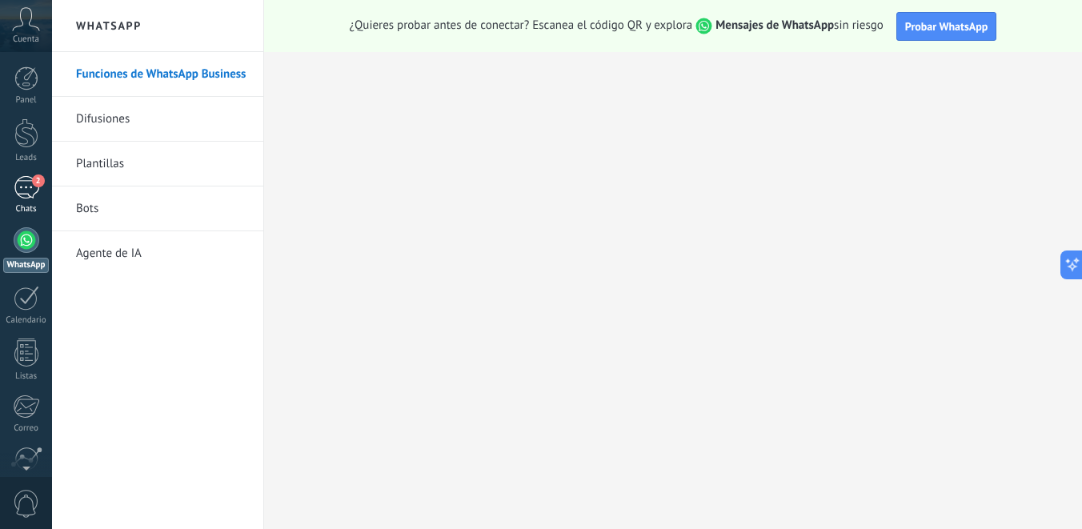
click at [27, 186] on div "2" at bounding box center [27, 187] width 26 height 23
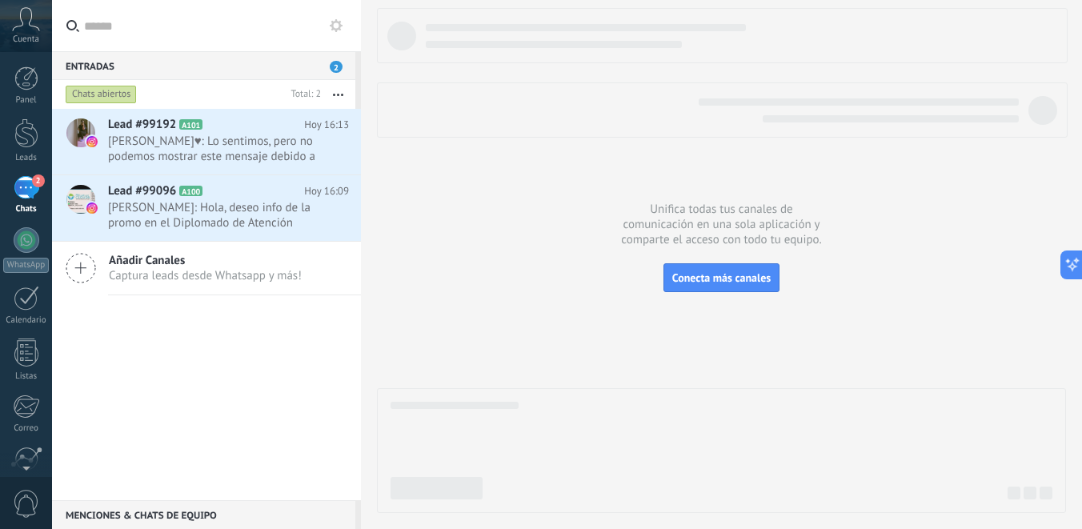
click at [196, 282] on span "Captura leads desde Whatsapp y más!" at bounding box center [205, 275] width 193 height 15
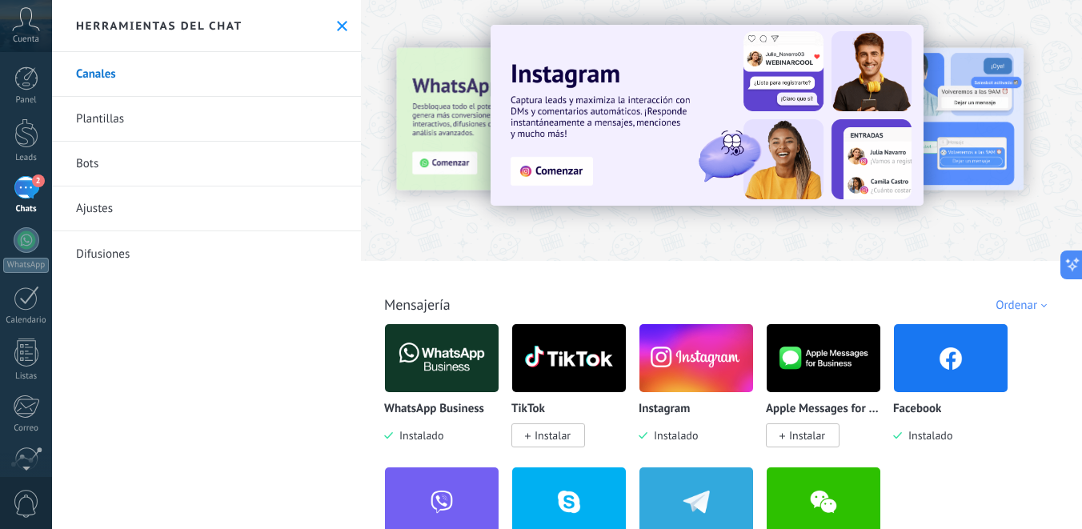
click at [551, 444] on span "Instalar" at bounding box center [548, 435] width 74 height 24
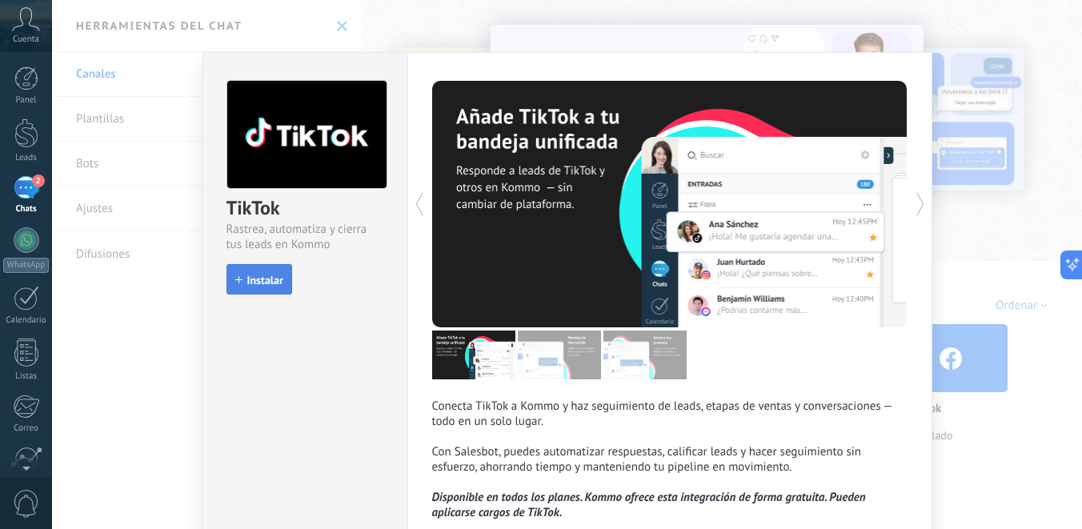
click at [272, 275] on span "Instalar" at bounding box center [265, 279] width 36 height 11
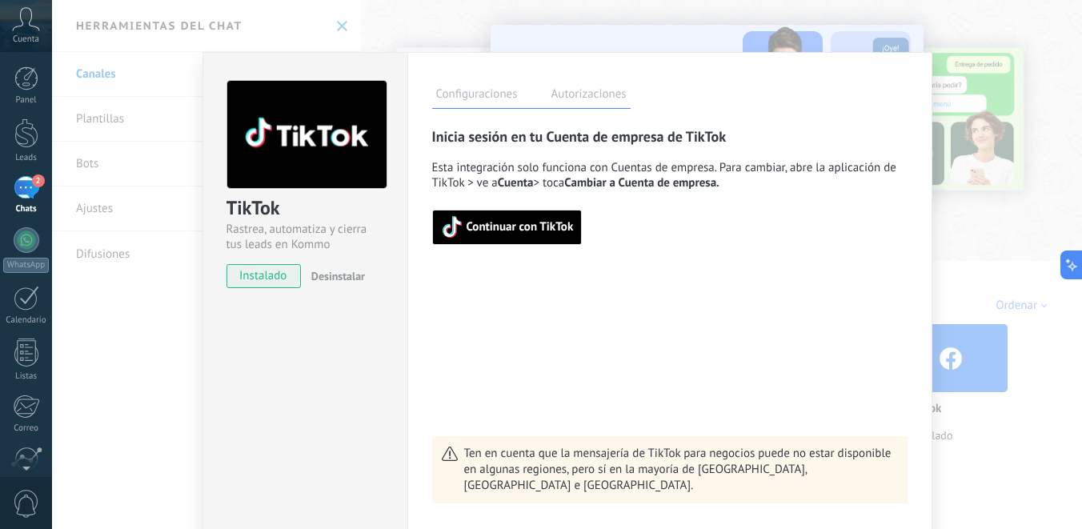
click at [550, 233] on span "Continuar con TikTok" at bounding box center [519, 227] width 107 height 11
click at [534, 238] on span "Continuar con TikTok" at bounding box center [507, 227] width 133 height 22
click at [673, 30] on div "TikTok Rastrea, automatiza y cierra tus leads en Kommo instalado Desinstalar Co…" at bounding box center [567, 264] width 1030 height 529
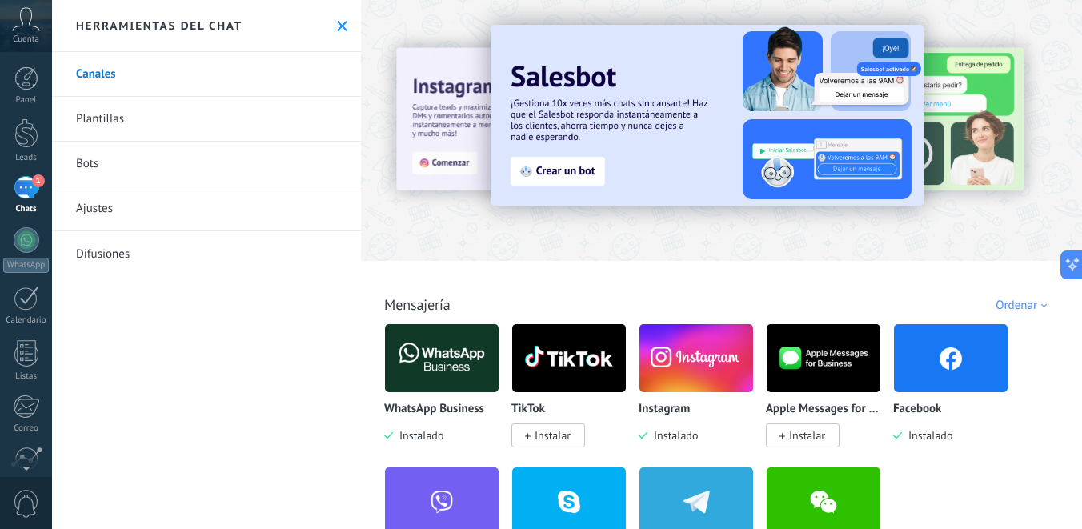
click at [32, 186] on div "1" at bounding box center [27, 187] width 26 height 23
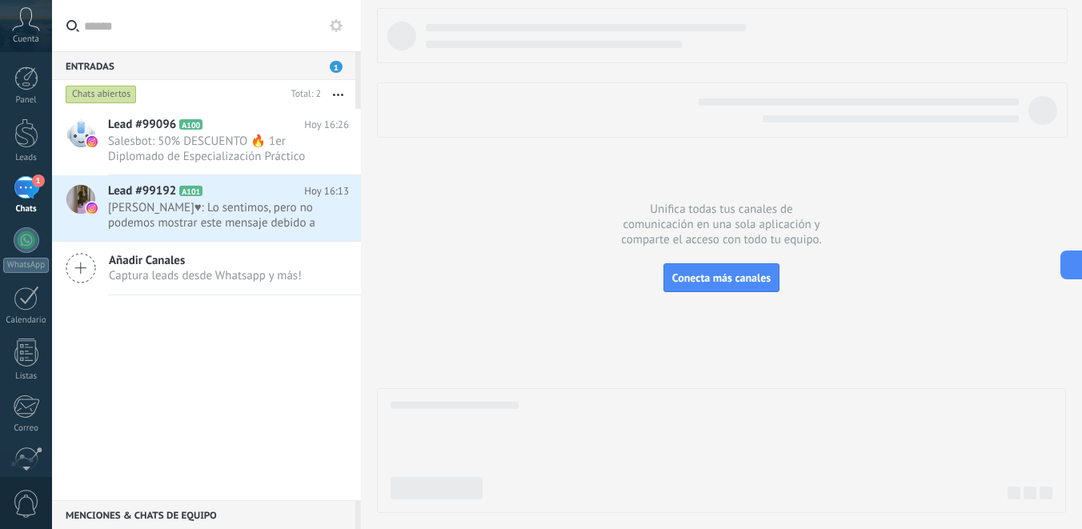
click at [21, 28] on icon at bounding box center [26, 19] width 28 height 24
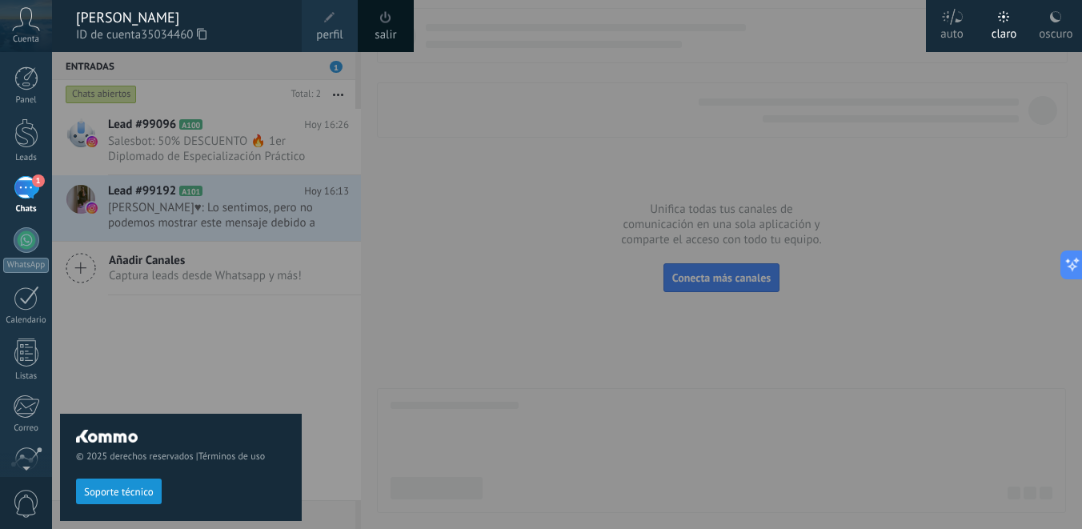
click at [20, 29] on icon at bounding box center [26, 19] width 28 height 24
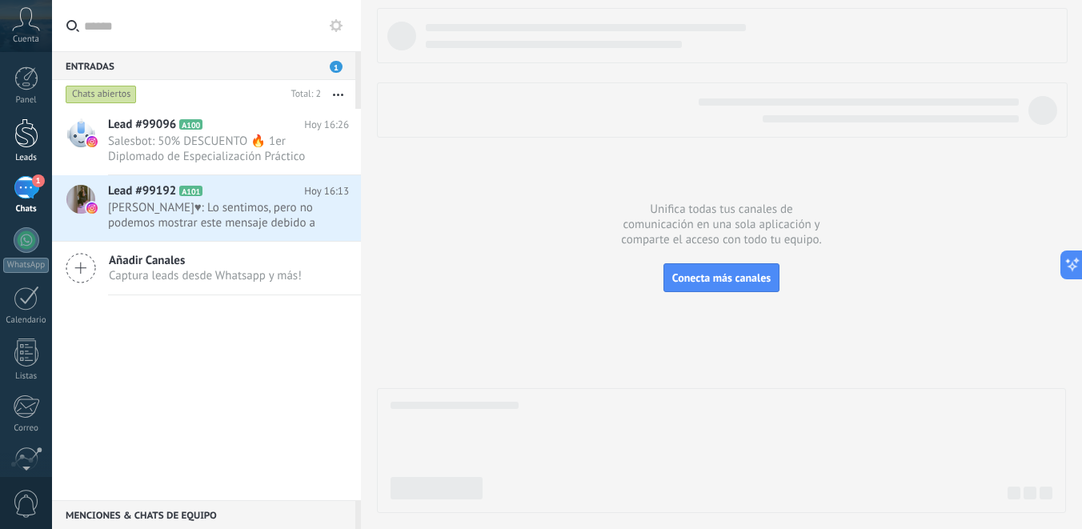
click at [28, 138] on div at bounding box center [26, 133] width 24 height 30
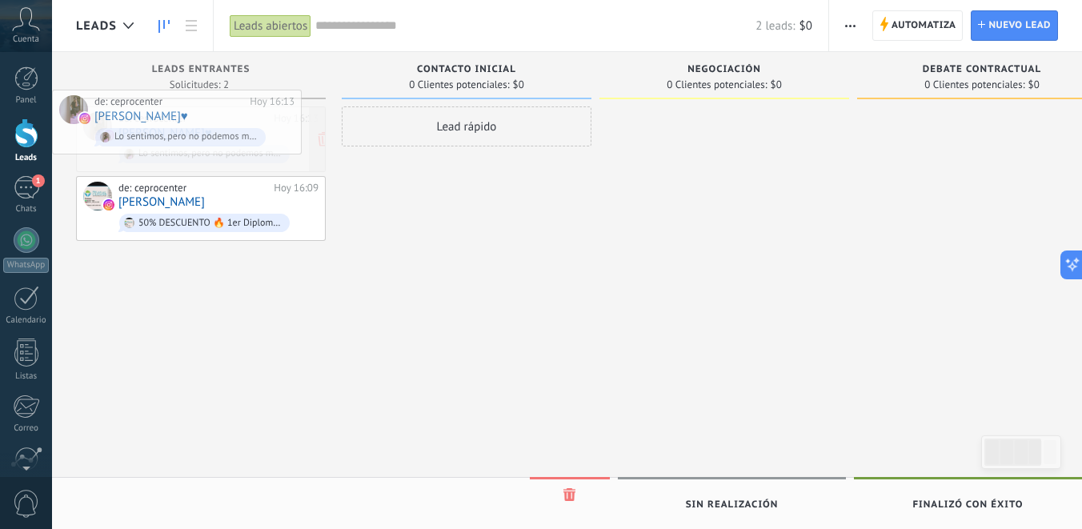
drag, startPoint x: 158, startPoint y: 132, endPoint x: 122, endPoint y: 118, distance: 38.0
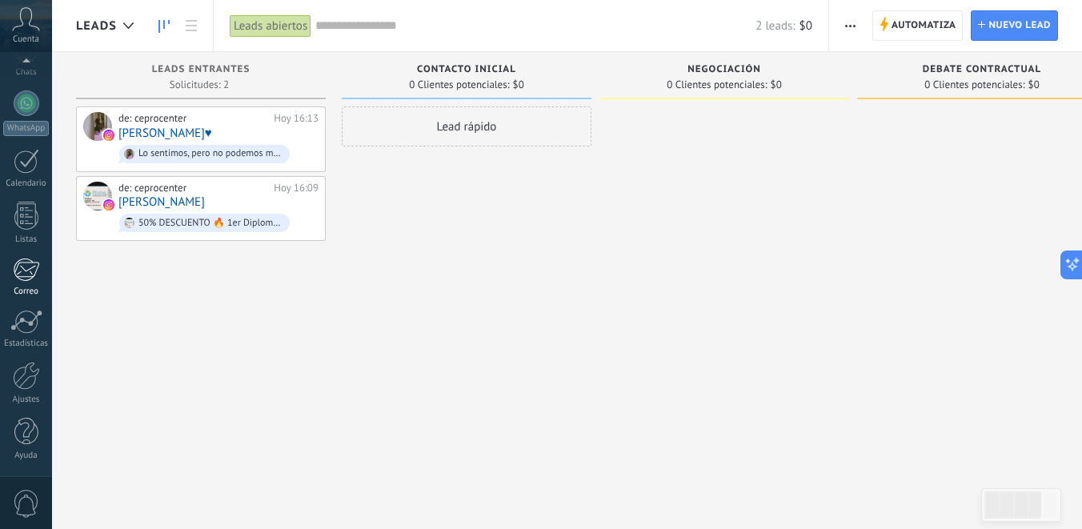
scroll to position [27, 0]
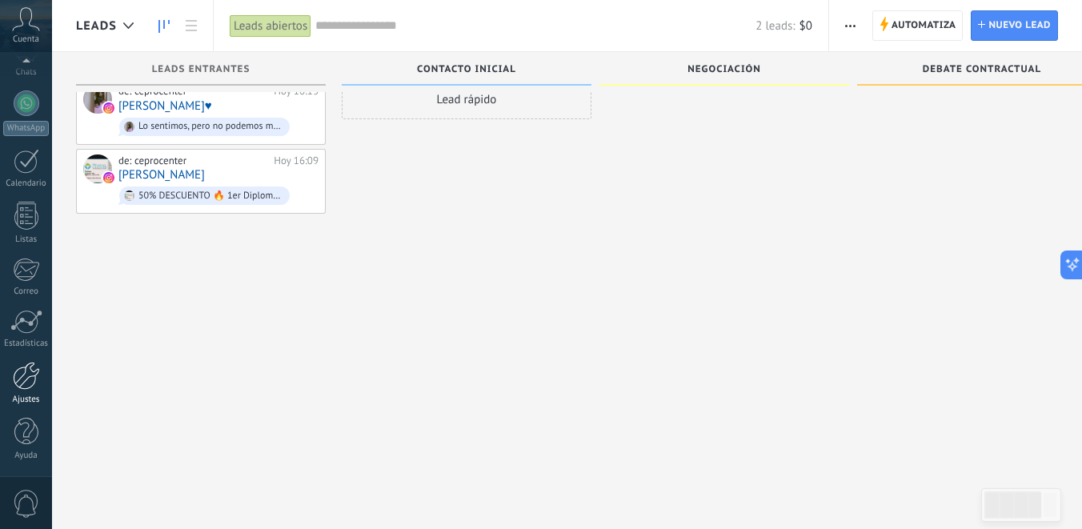
click at [23, 374] on div at bounding box center [26, 376] width 27 height 28
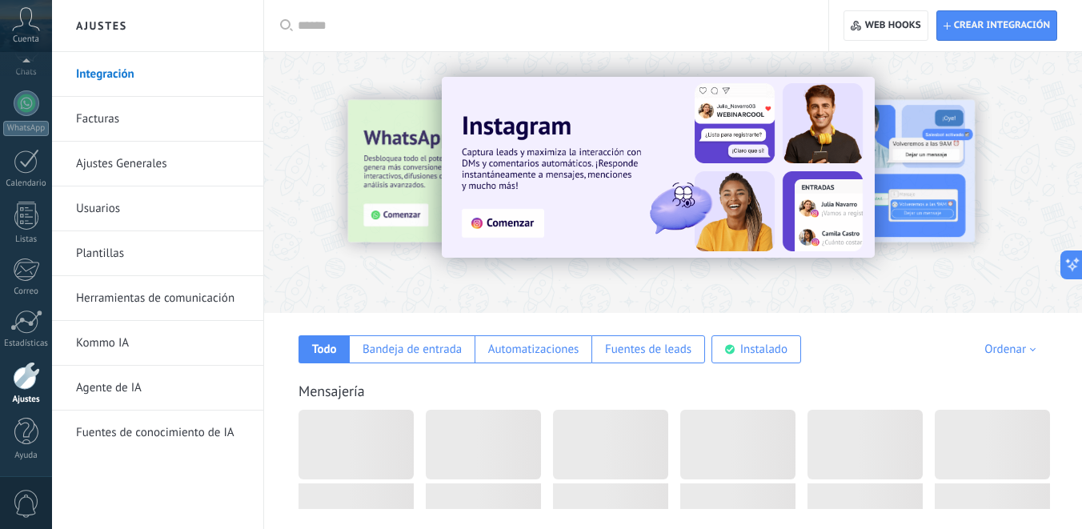
click at [142, 205] on link "Usuarios" at bounding box center [161, 208] width 171 height 45
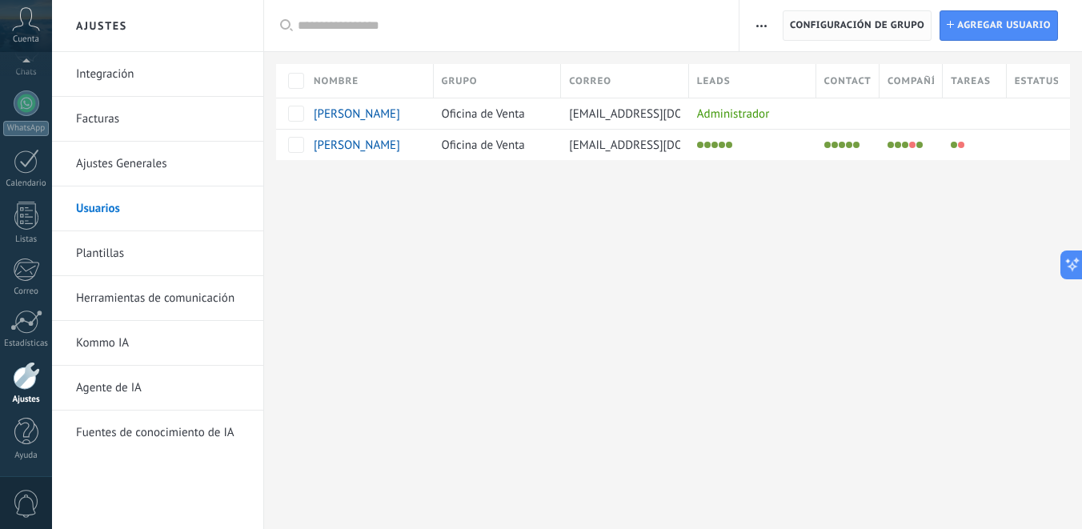
click at [834, 38] on span "Configuración de grupo" at bounding box center [857, 25] width 134 height 29
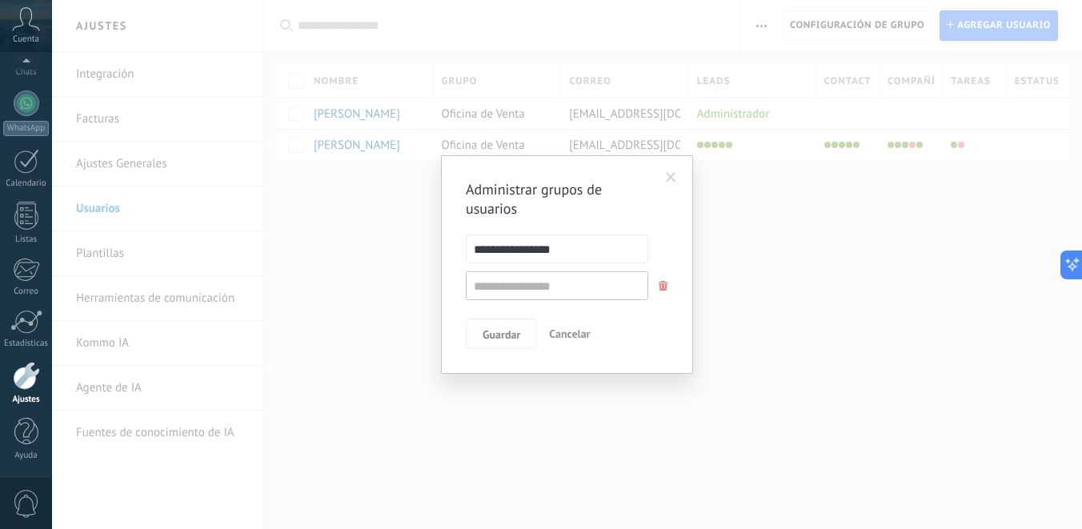
click at [497, 343] on button "Guardar" at bounding box center [501, 333] width 71 height 30
click at [500, 329] on span "Guardar" at bounding box center [501, 334] width 38 height 11
click at [506, 334] on span "Guardar" at bounding box center [501, 334] width 38 height 11
click at [585, 334] on span "Cancelar" at bounding box center [569, 333] width 41 height 14
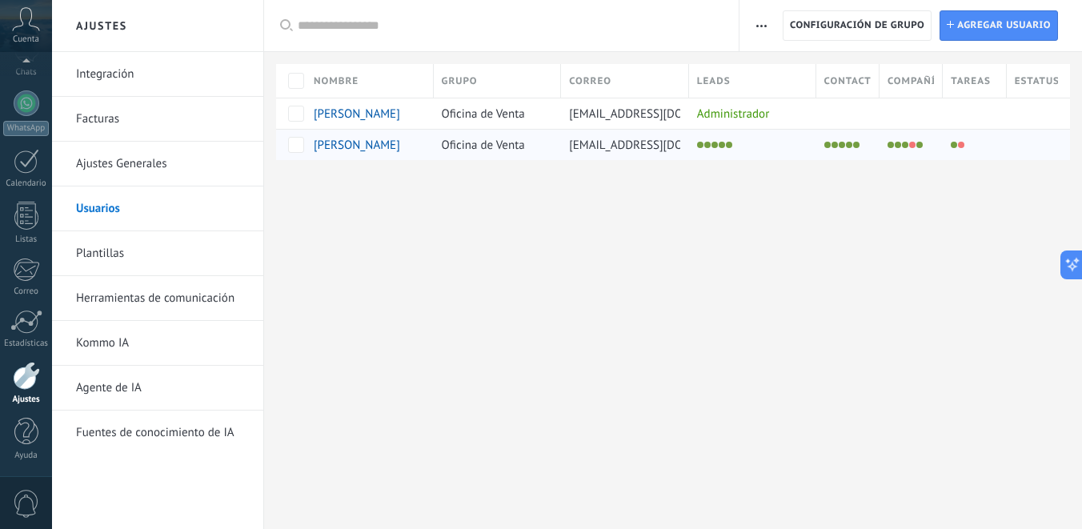
click at [333, 142] on span "[PERSON_NAME]" at bounding box center [357, 145] width 86 height 15
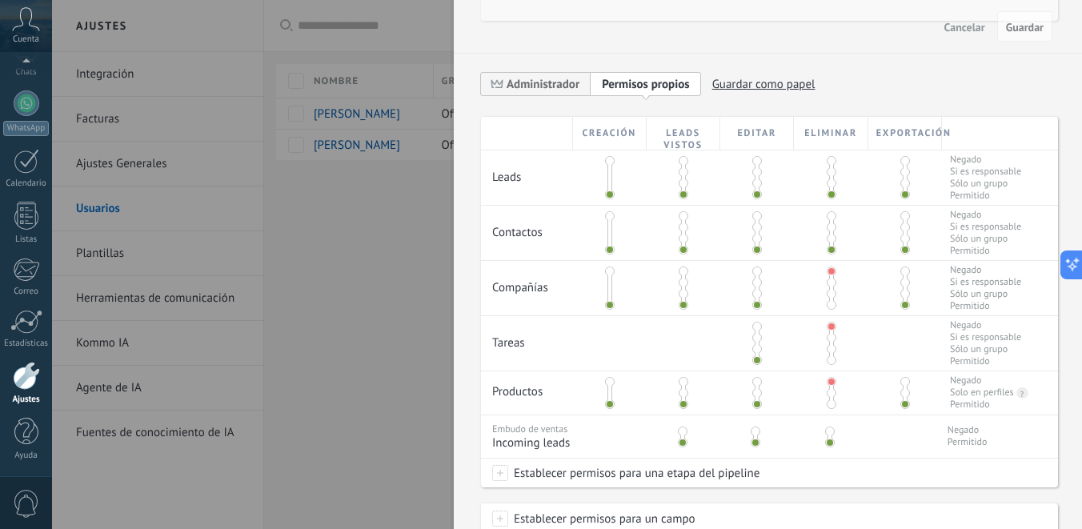
scroll to position [288, 0]
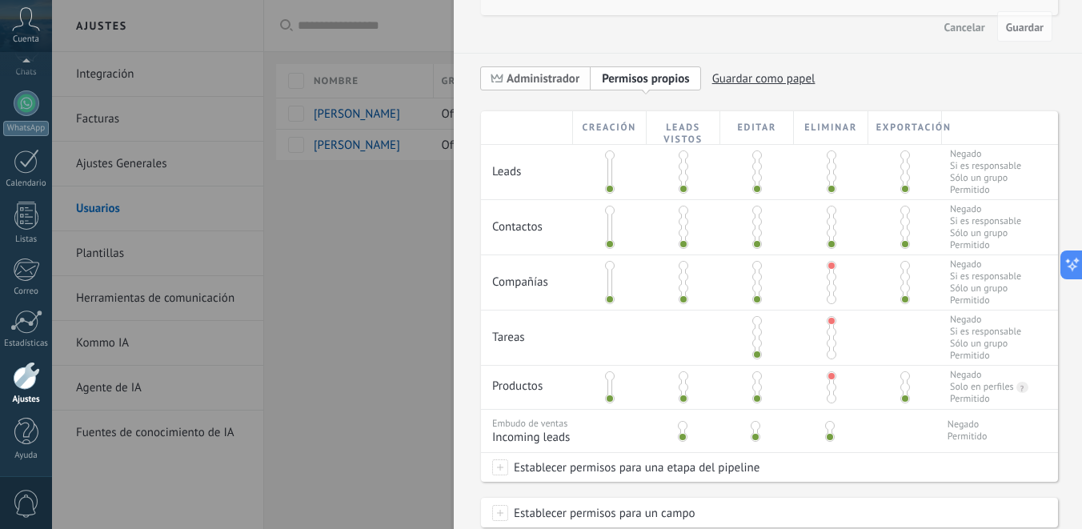
click at [558, 86] on span "Administrador" at bounding box center [536, 78] width 110 height 25
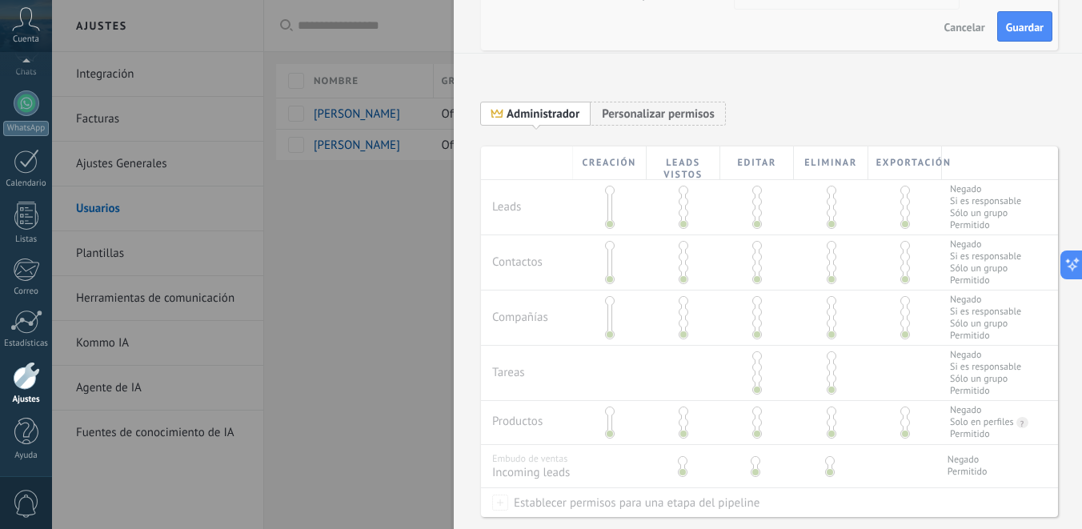
scroll to position [223, 0]
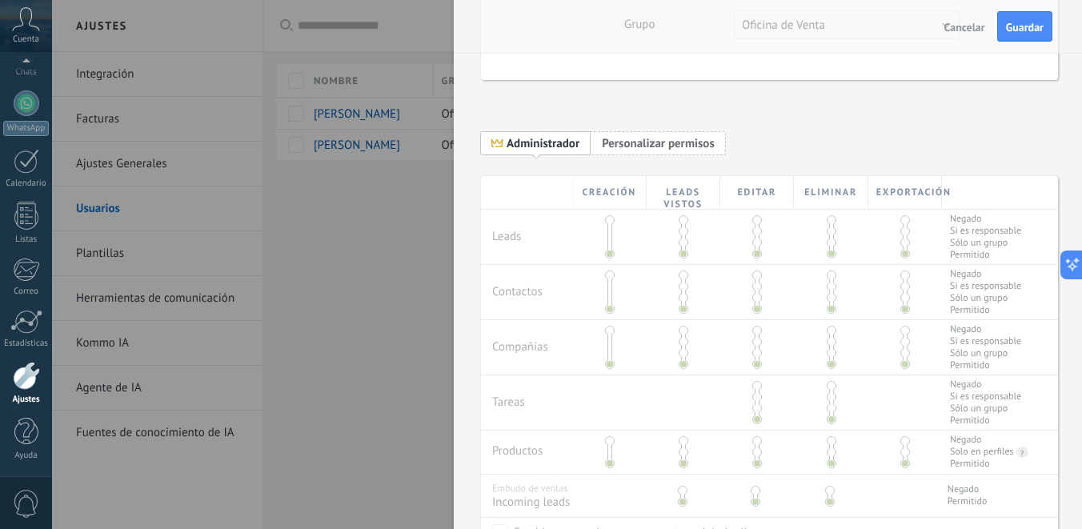
click at [640, 151] on span "Personalizar permisos Permisos propios" at bounding box center [657, 142] width 135 height 25
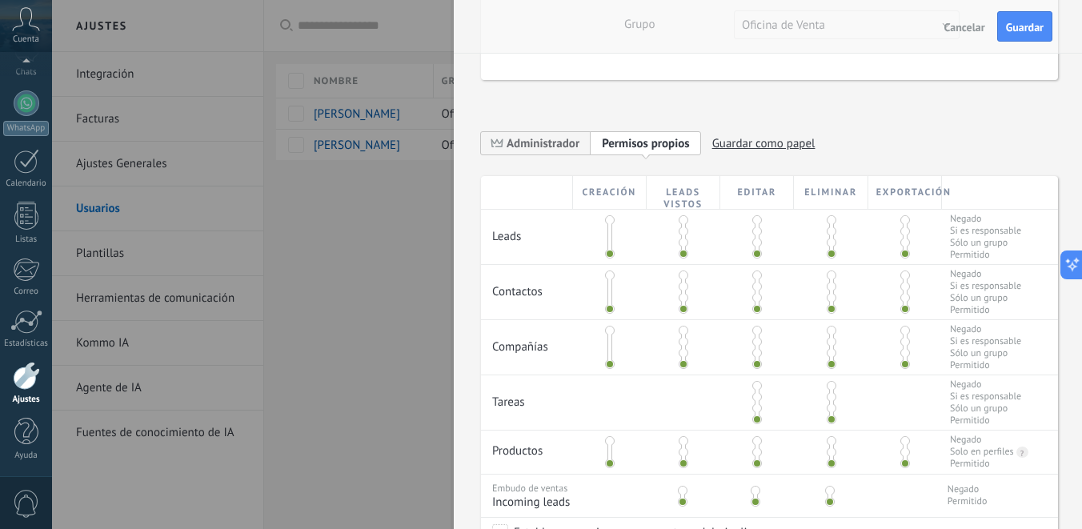
drag, startPoint x: 825, startPoint y: 252, endPoint x: 819, endPoint y: 185, distance: 67.4
click at [819, 185] on div "Creación Leads vistos Editar Eliminar Exportación Leads Negado Si es responsabl…" at bounding box center [769, 361] width 577 height 370
click at [827, 222] on span at bounding box center [831, 220] width 10 height 10
click at [902, 218] on span at bounding box center [905, 220] width 10 height 10
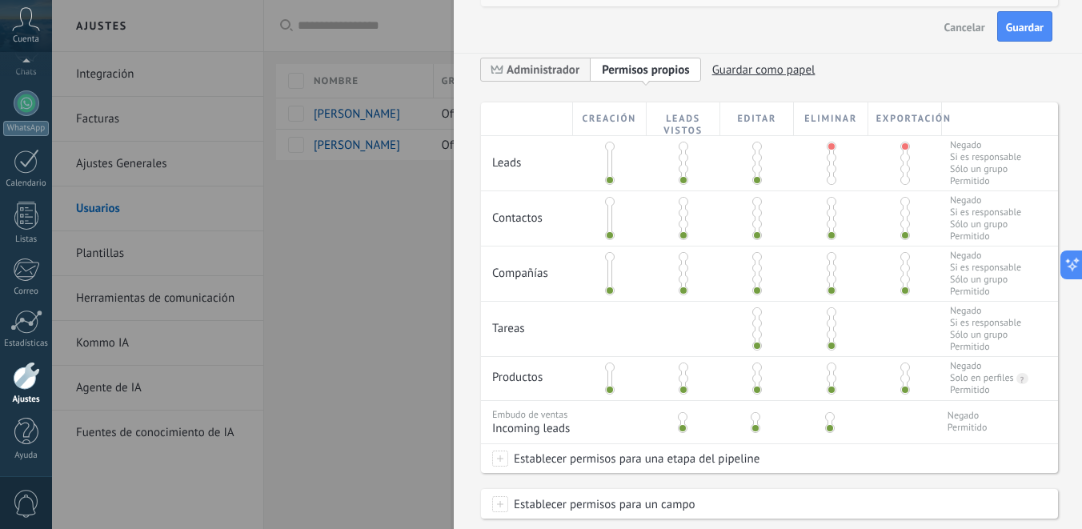
scroll to position [298, 0]
click at [610, 260] on span at bounding box center [610, 256] width 10 height 10
click at [683, 265] on div at bounding box center [683, 273] width 5 height 40
click at [680, 260] on span at bounding box center [683, 256] width 10 height 10
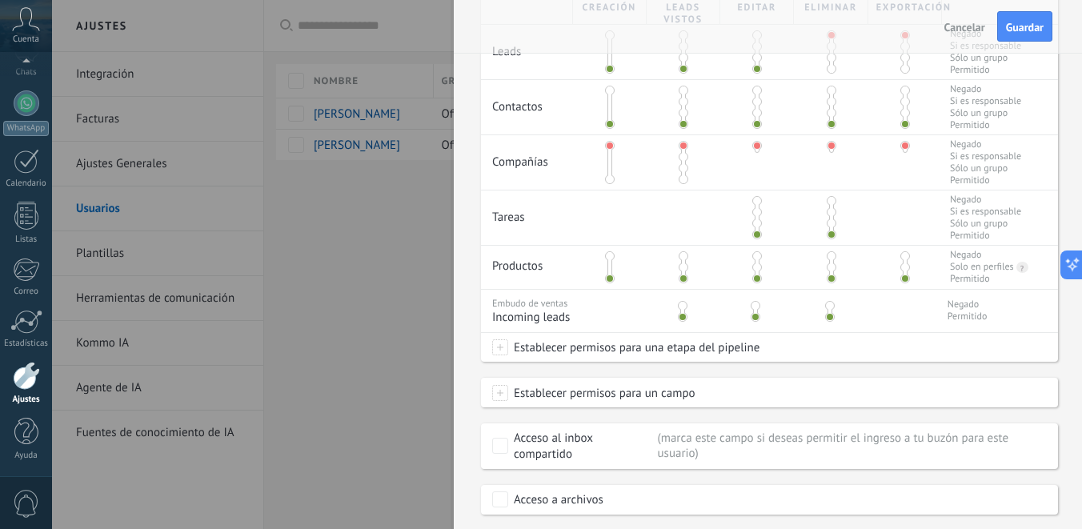
scroll to position [409, 0]
click at [754, 212] on span at bounding box center [757, 211] width 10 height 10
click at [757, 238] on span at bounding box center [757, 234] width 10 height 10
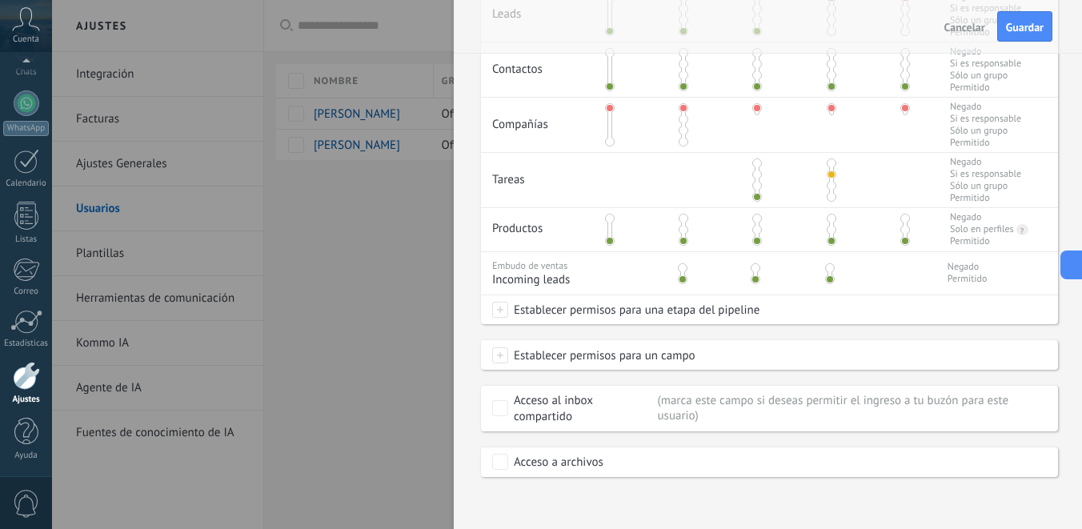
scroll to position [457, 0]
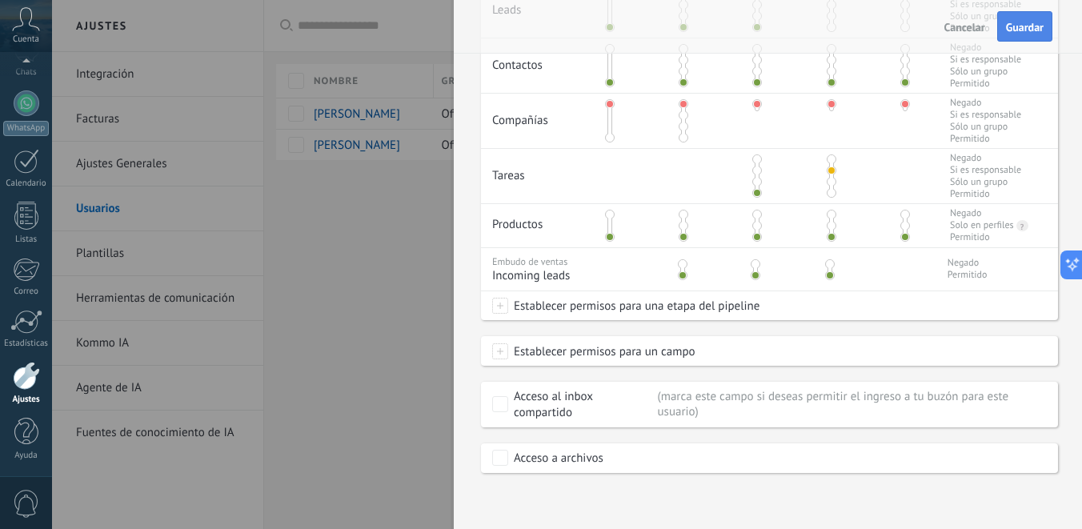
click at [1022, 25] on span "Guardar" at bounding box center [1025, 27] width 38 height 11
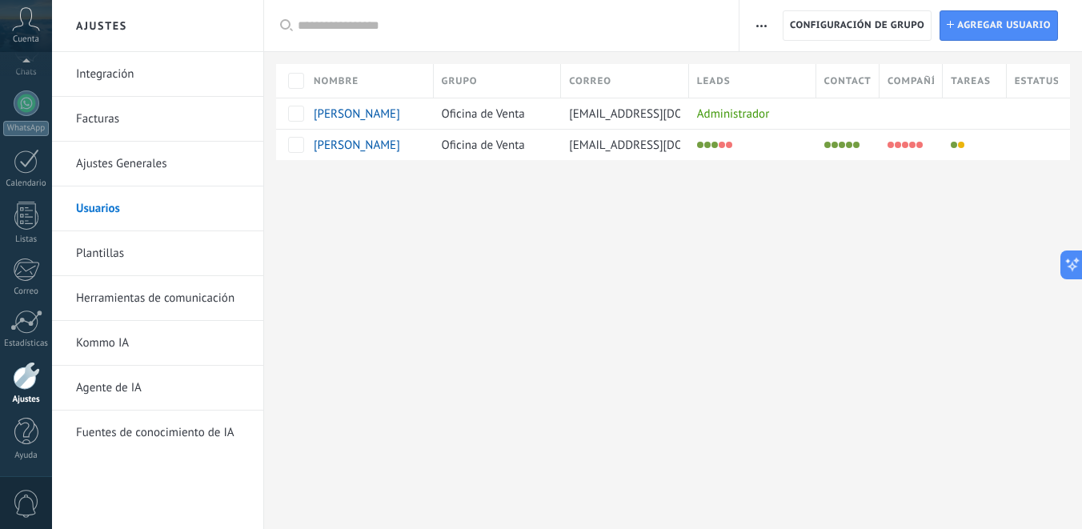
click at [143, 81] on link "Integración" at bounding box center [161, 74] width 171 height 45
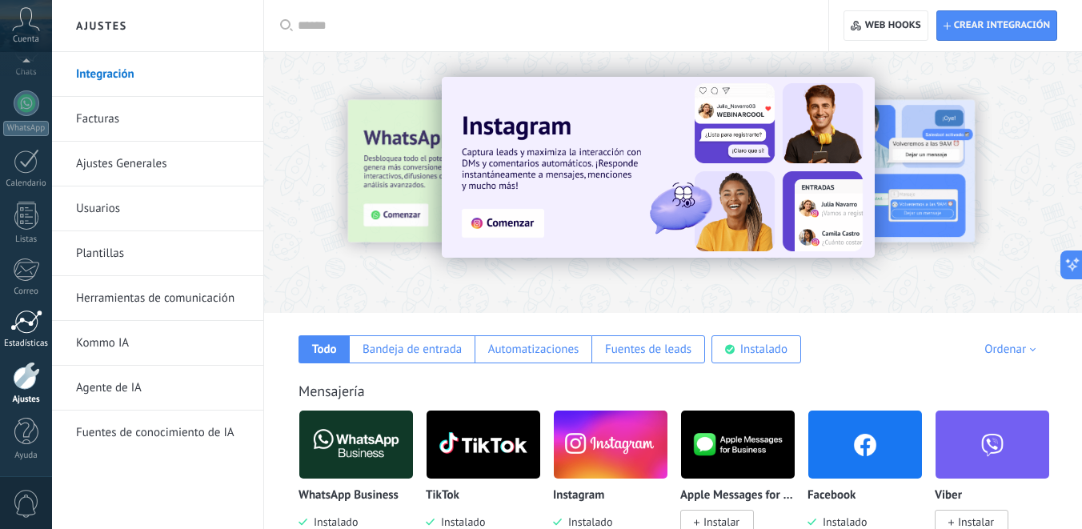
click at [22, 332] on div at bounding box center [26, 322] width 32 height 24
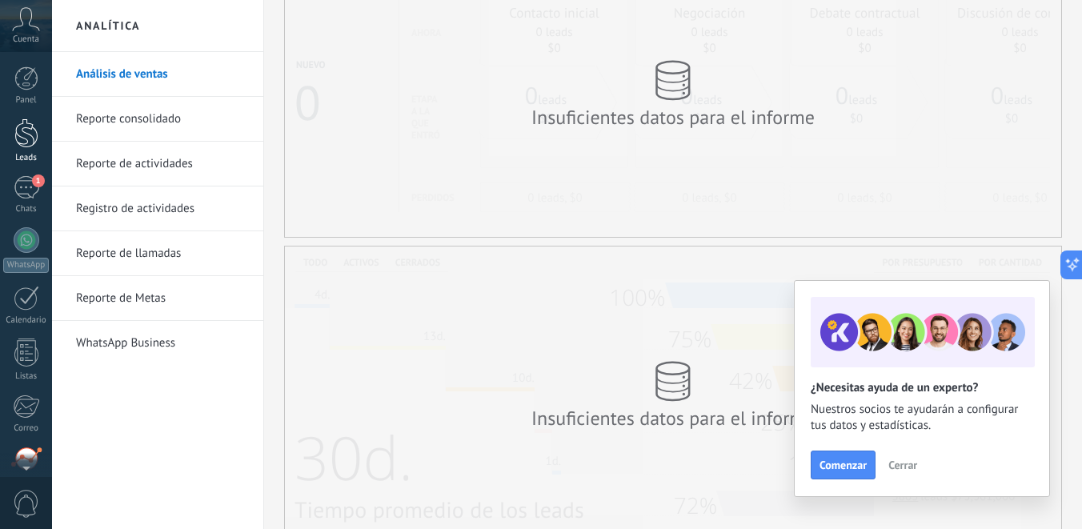
scroll to position [99, 0]
click at [23, 34] on span "Cuenta" at bounding box center [26, 39] width 26 height 10
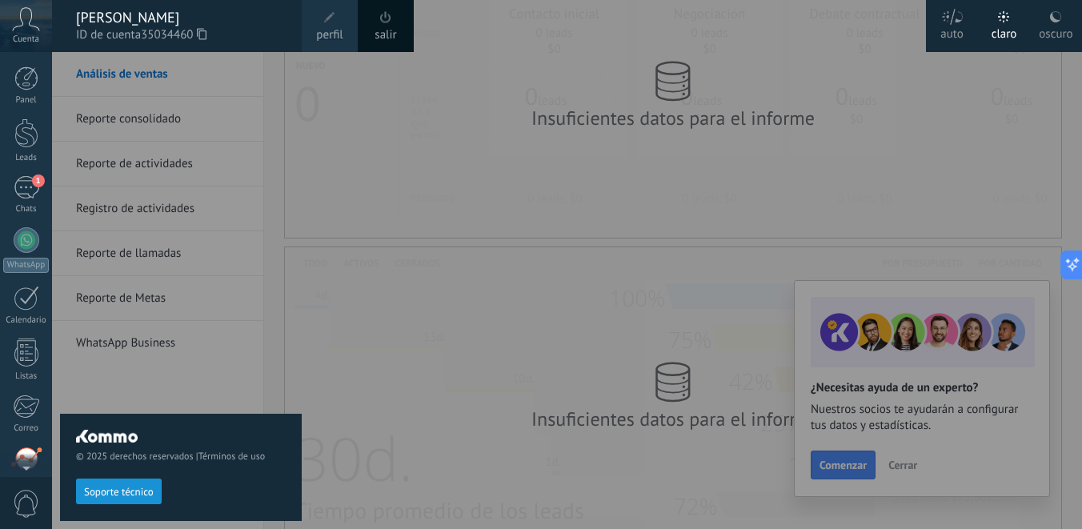
click at [138, 17] on div "[PERSON_NAME]" at bounding box center [181, 18] width 210 height 18
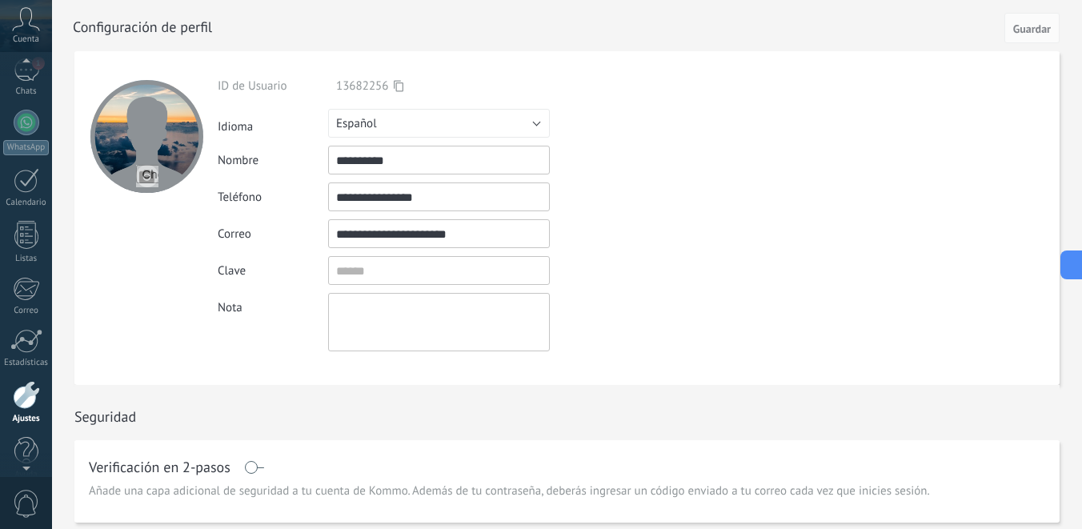
click at [26, 23] on icon at bounding box center [26, 19] width 28 height 24
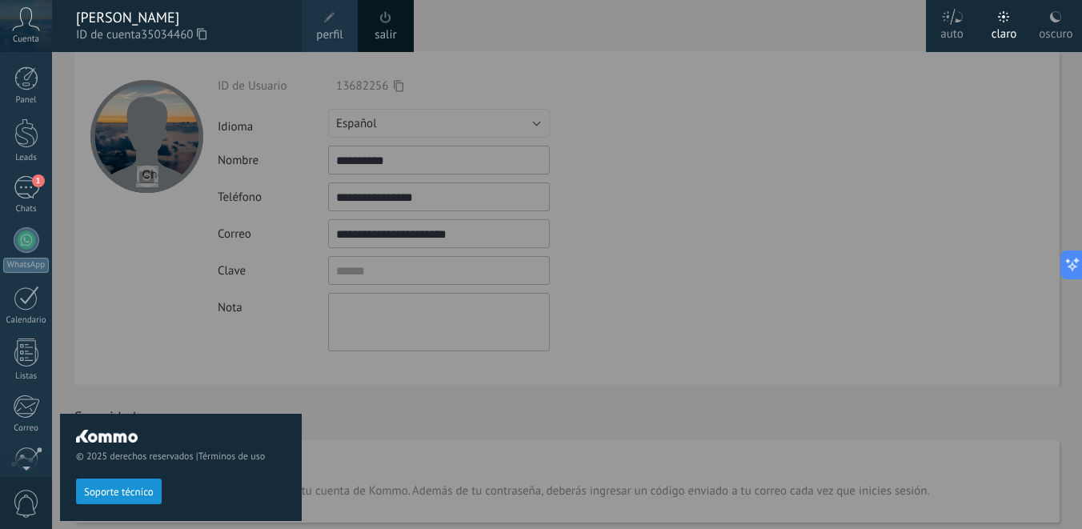
click at [29, 62] on div "Panel Leads 1 Chats WhatsApp Clientes" at bounding box center [52, 264] width 104 height 425
click at [29, 81] on div at bounding box center [26, 78] width 24 height 24
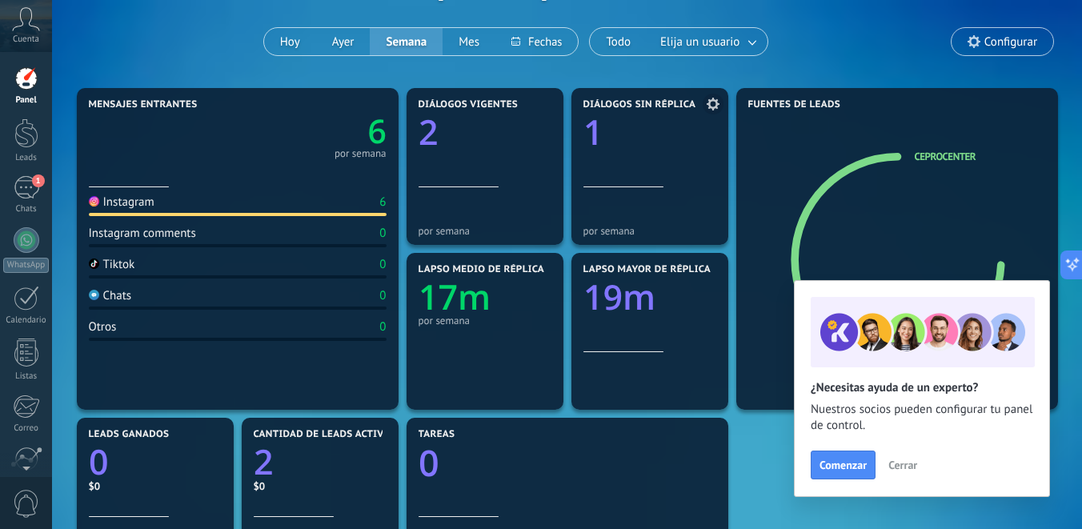
scroll to position [125, 0]
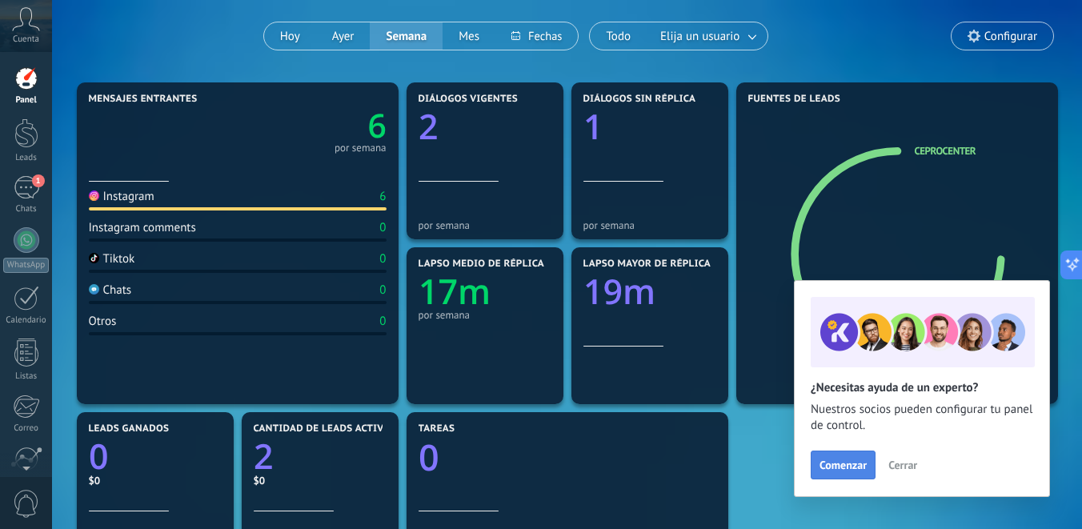
click at [856, 460] on span "Comenzar" at bounding box center [842, 464] width 47 height 11
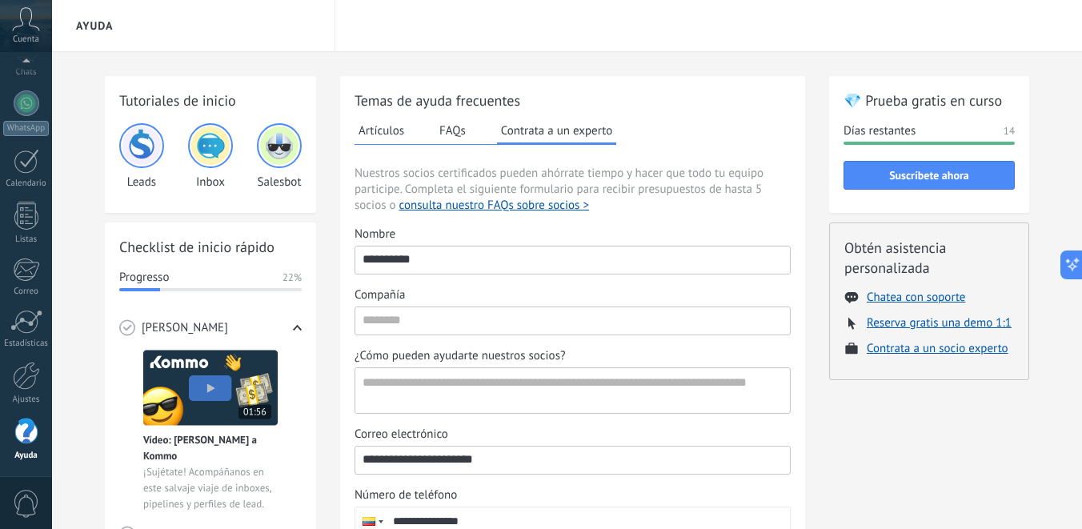
scroll to position [96, 0]
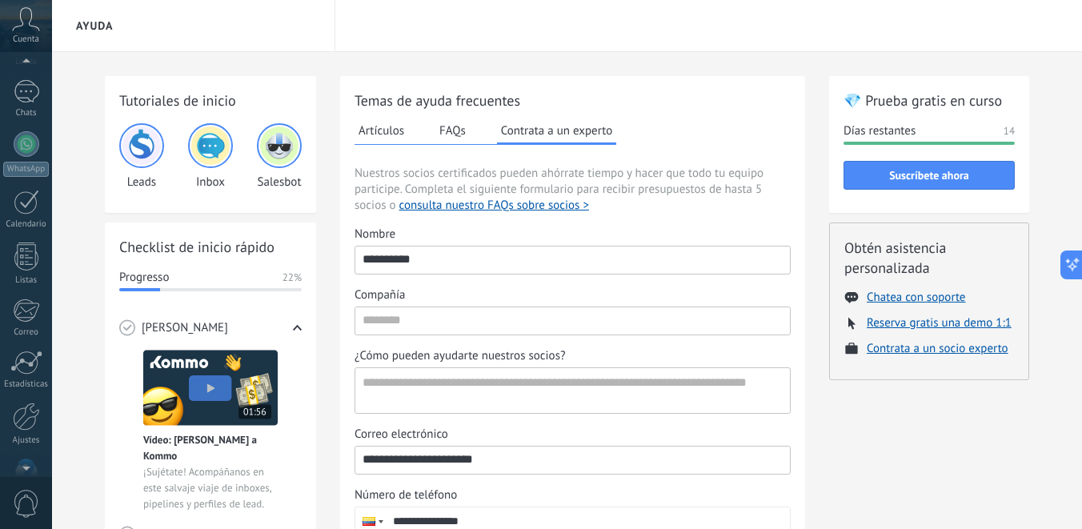
click at [29, 38] on span "Cuenta" at bounding box center [26, 39] width 26 height 10
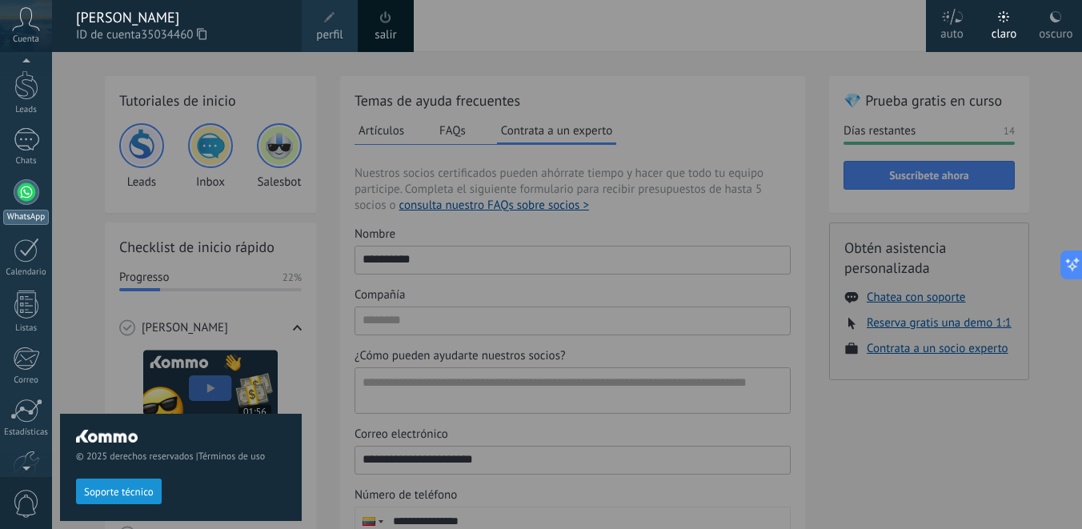
scroll to position [0, 0]
click at [22, 89] on div at bounding box center [26, 78] width 24 height 24
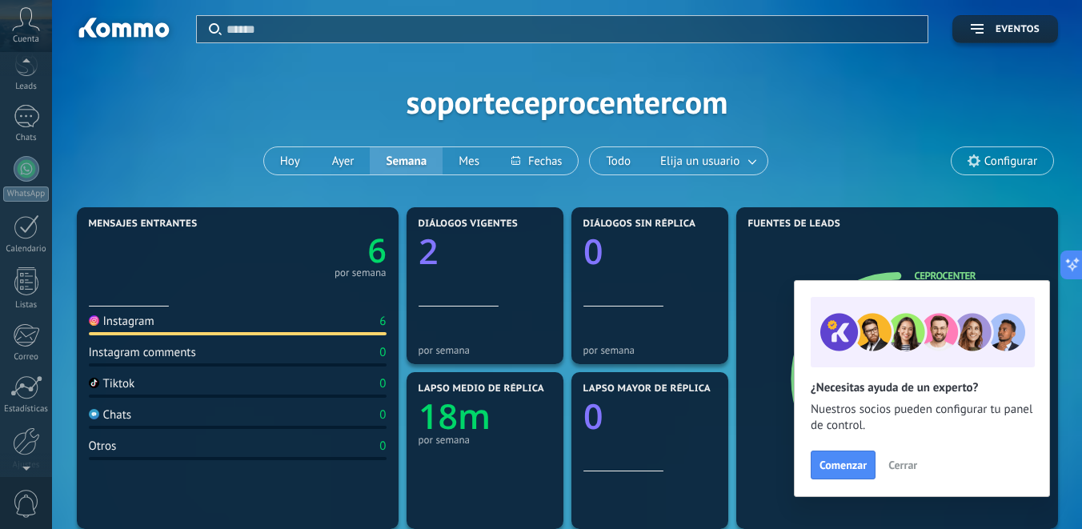
scroll to position [137, 0]
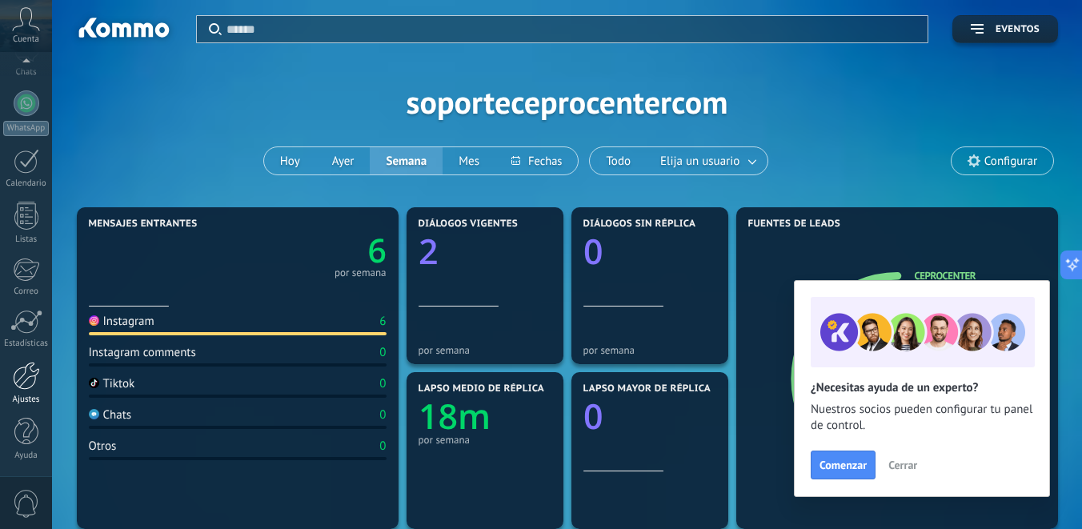
click at [26, 390] on link "Ajustes" at bounding box center [26, 383] width 52 height 43
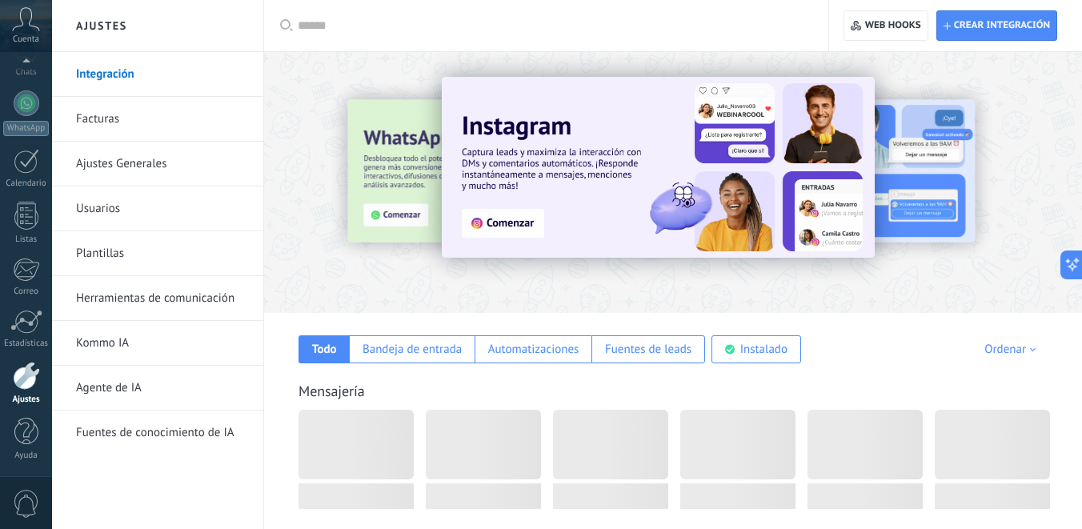
click at [102, 370] on link "Agente de IA" at bounding box center [161, 388] width 171 height 45
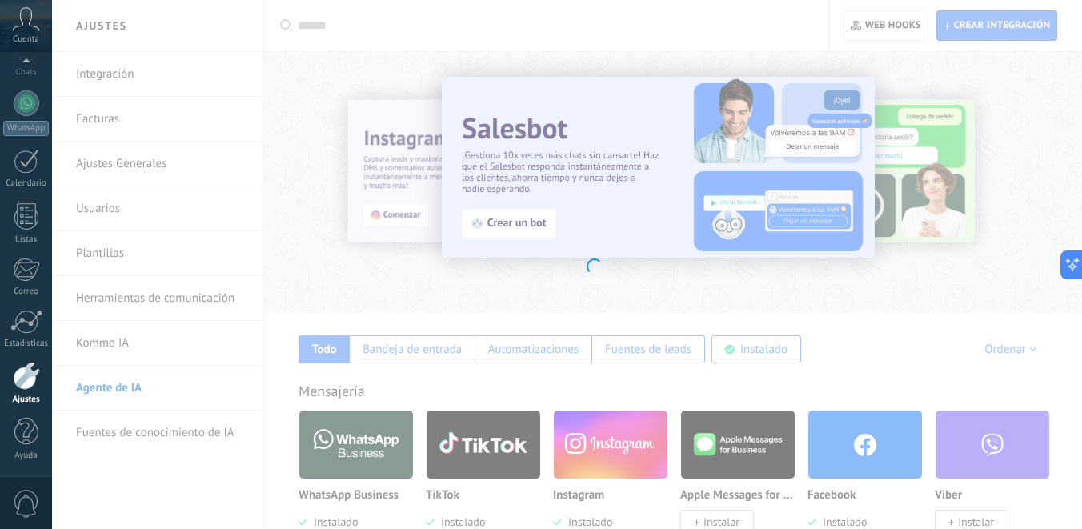
click at [524, 222] on body ".abccls-1,.abccls-2{fill-rule:evenodd}.abccls-2{fill:#fff} .abfcls-1{fill:none}…" at bounding box center [541, 264] width 1082 height 529
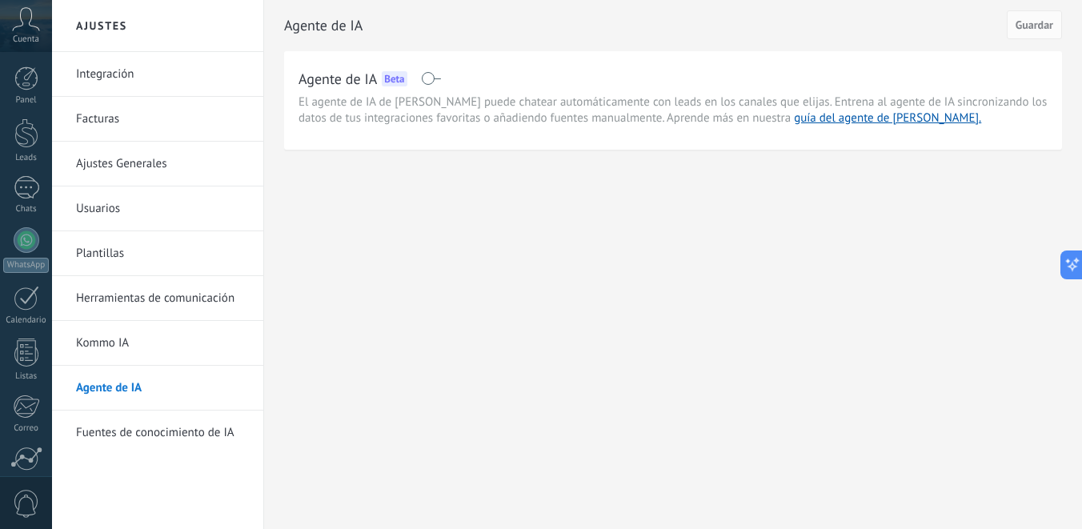
click at [156, 204] on link "Usuarios" at bounding box center [161, 208] width 171 height 45
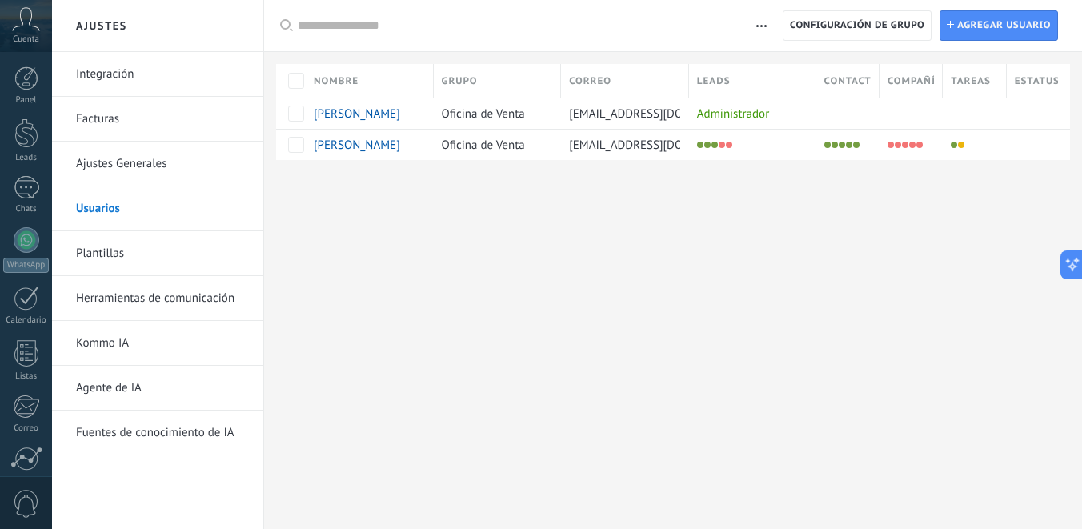
click at [157, 249] on link "Plantillas" at bounding box center [161, 253] width 171 height 45
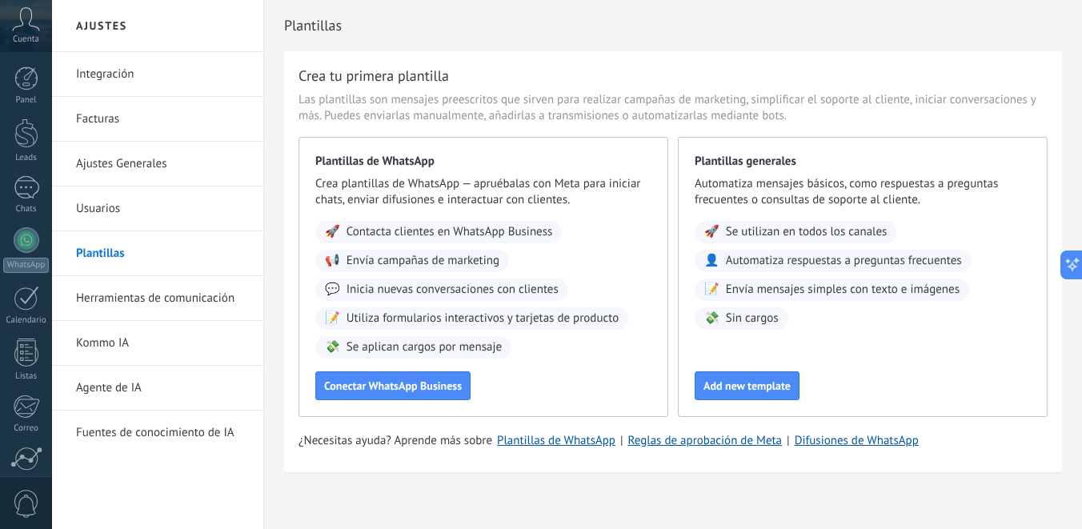
click at [148, 164] on link "Ajustes Generales" at bounding box center [161, 164] width 171 height 45
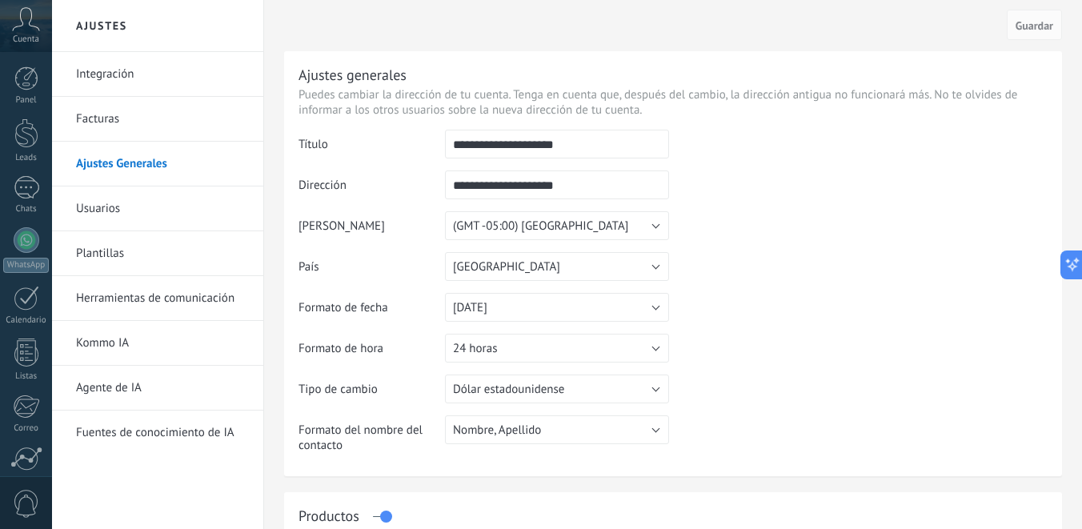
click at [139, 74] on link "Integración" at bounding box center [161, 74] width 171 height 45
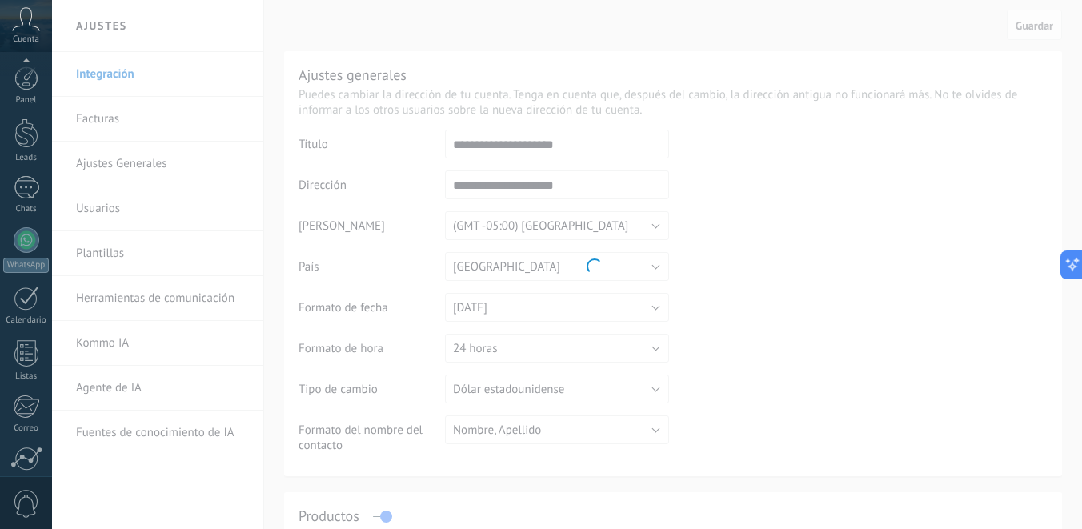
scroll to position [137, 0]
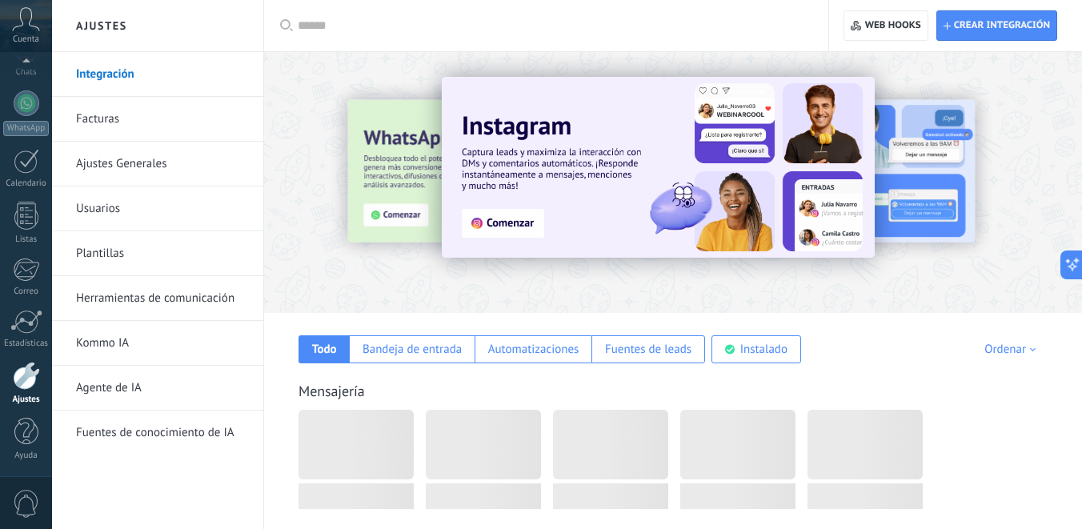
click at [933, 170] on div at bounding box center [1070, 182] width 360 height 144
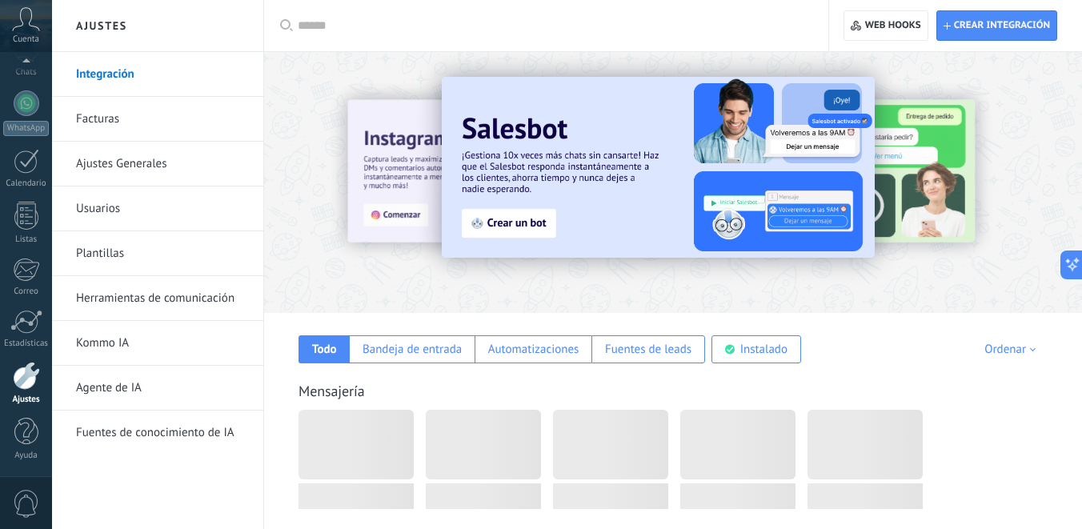
click at [518, 226] on img at bounding box center [658, 167] width 433 height 181
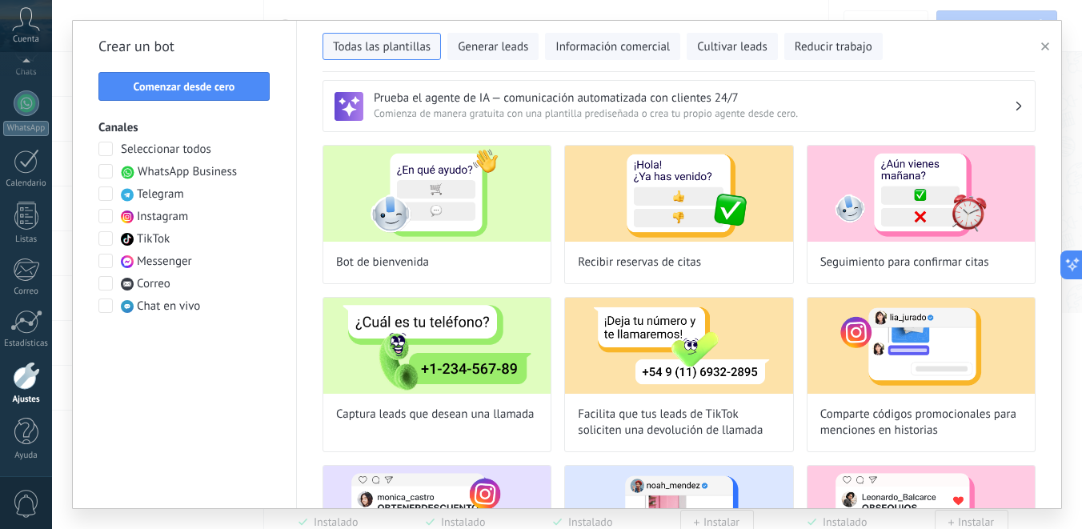
scroll to position [0, 0]
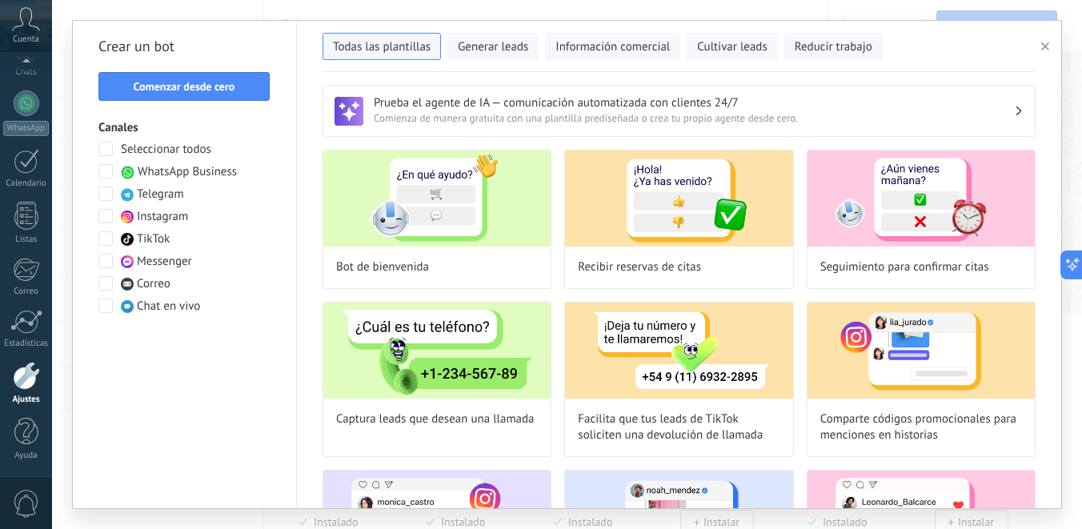
click at [154, 151] on span "Seleccionar todos" at bounding box center [166, 150] width 90 height 16
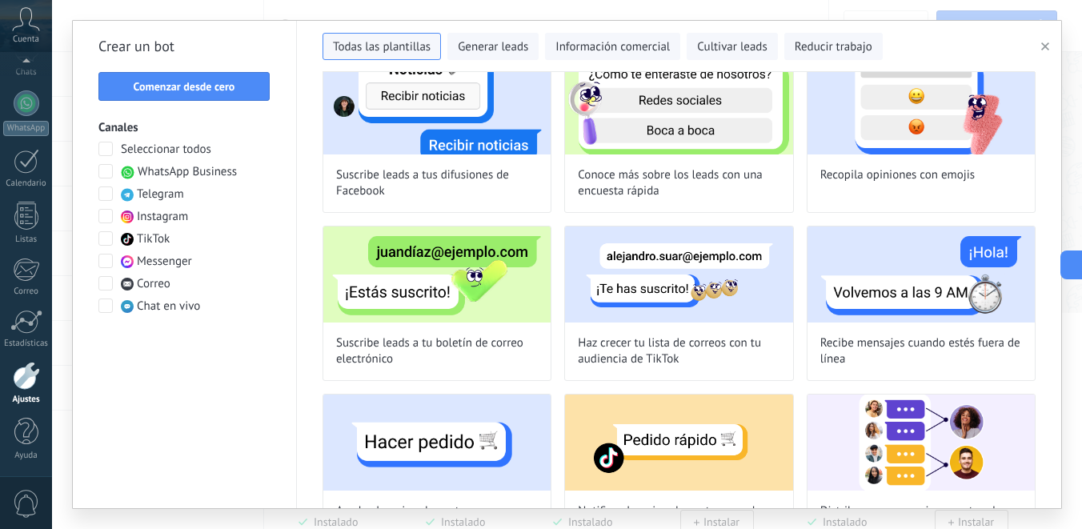
scroll to position [1138, 0]
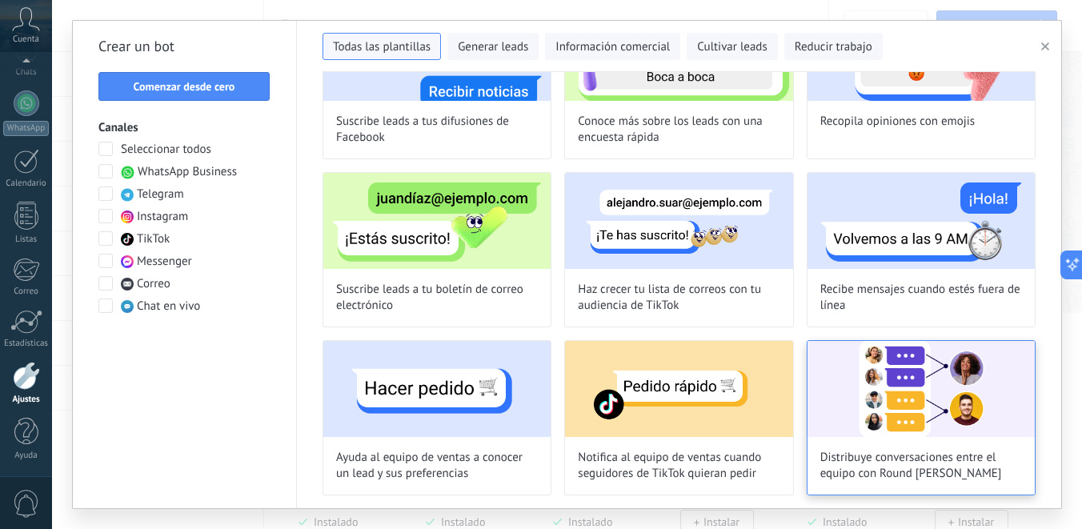
click at [918, 430] on img at bounding box center [920, 389] width 227 height 96
type input "**********"
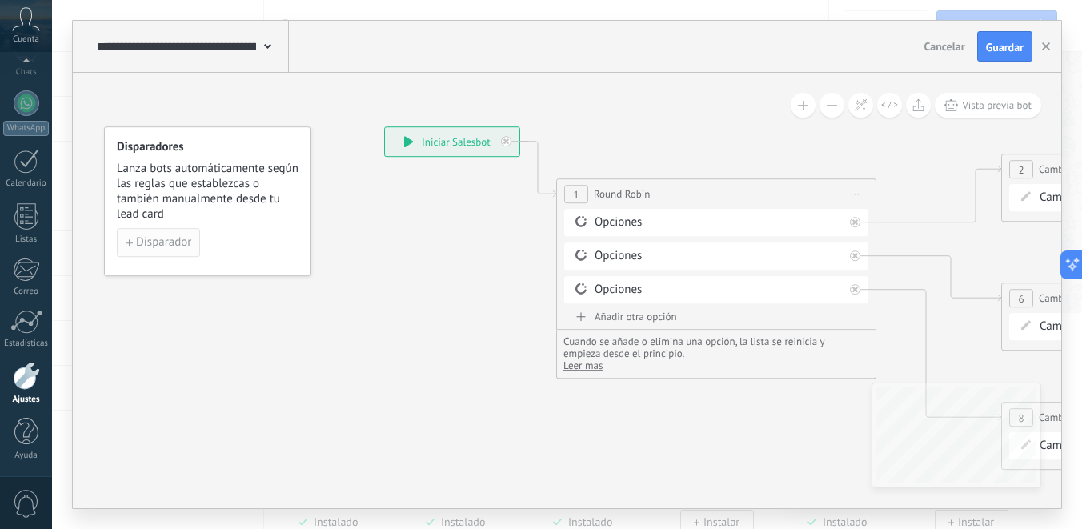
click at [180, 245] on span "Disparador" at bounding box center [163, 242] width 55 height 11
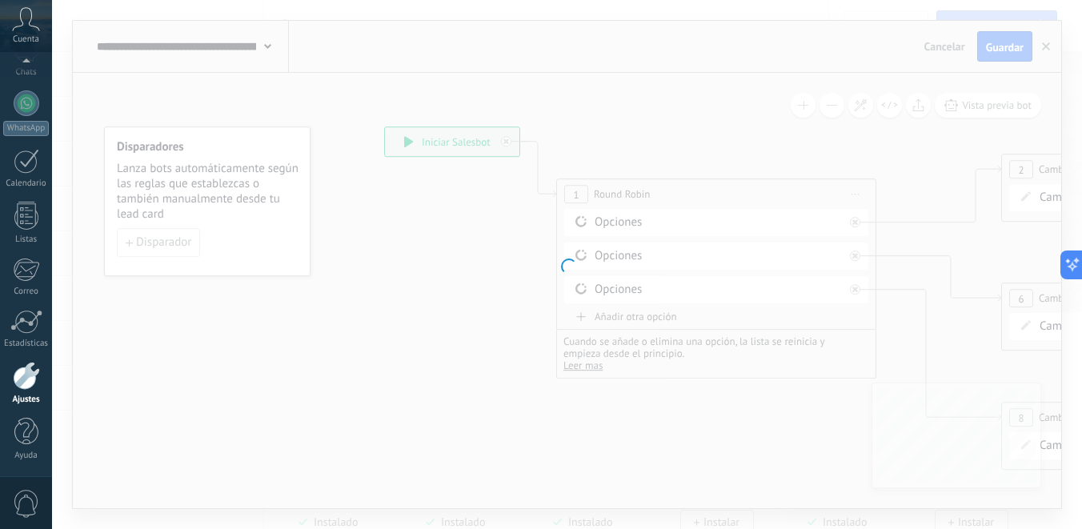
click at [508, 268] on div at bounding box center [567, 264] width 1030 height 529
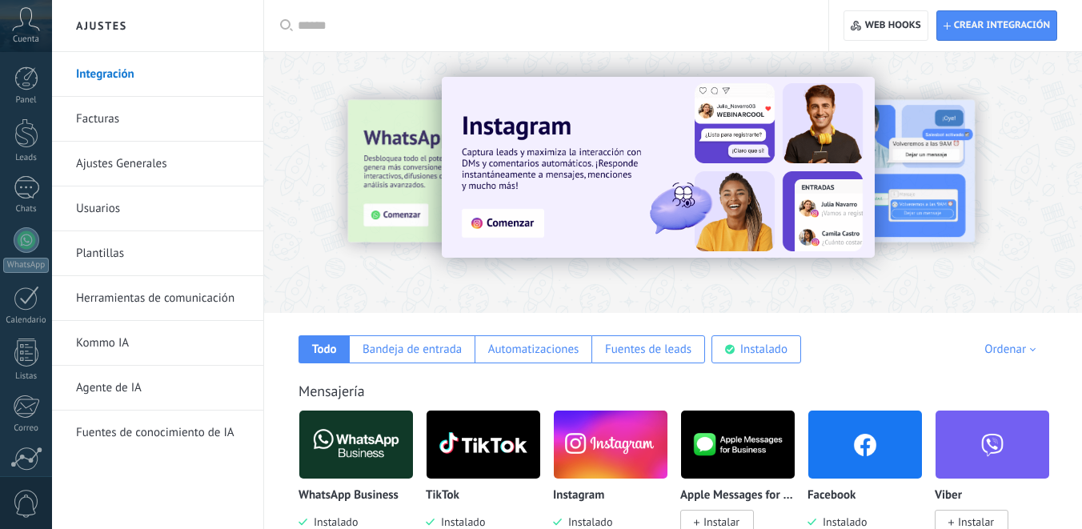
click at [935, 178] on div at bounding box center [1070, 182] width 360 height 144
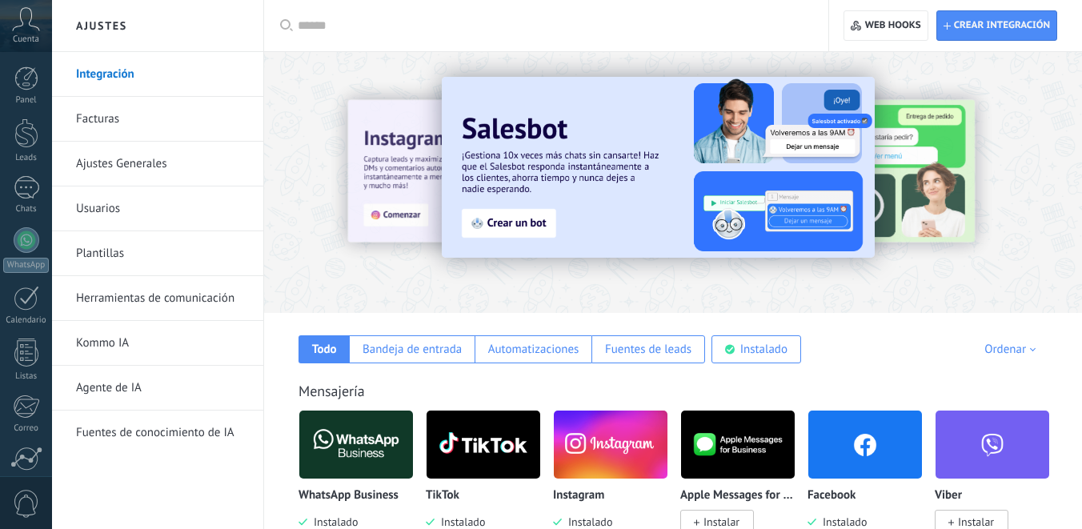
click at [520, 213] on img at bounding box center [658, 167] width 433 height 181
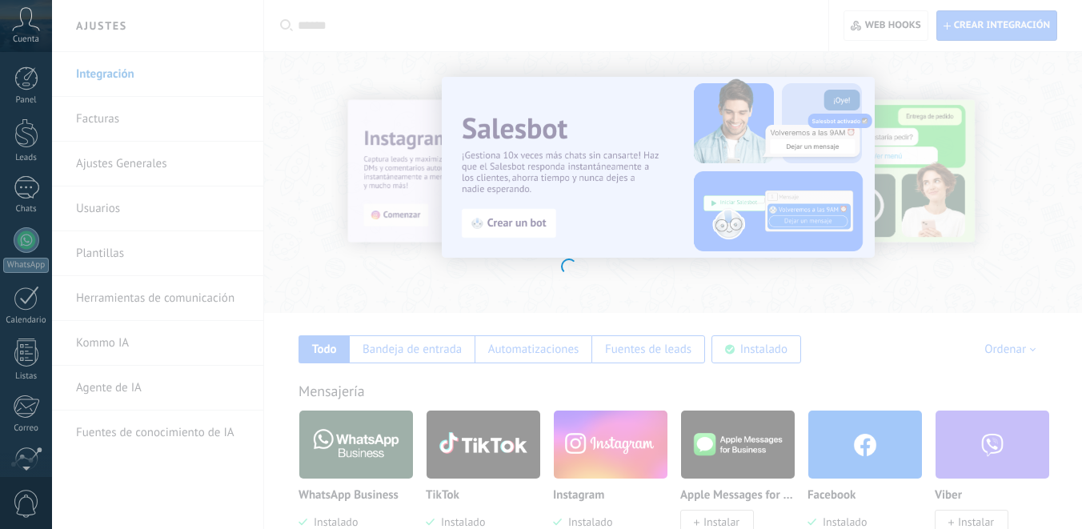
scroll to position [137, 0]
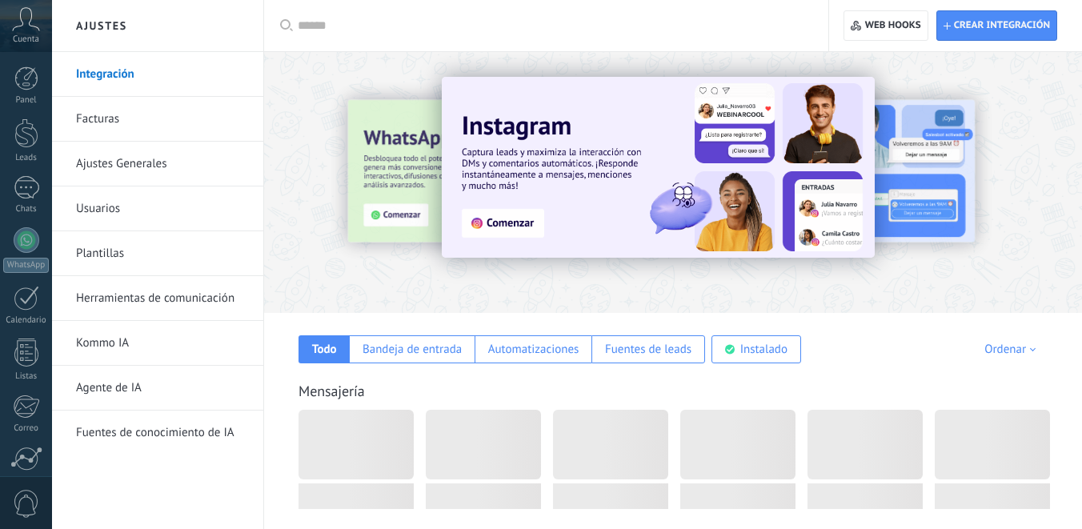
scroll to position [45, 0]
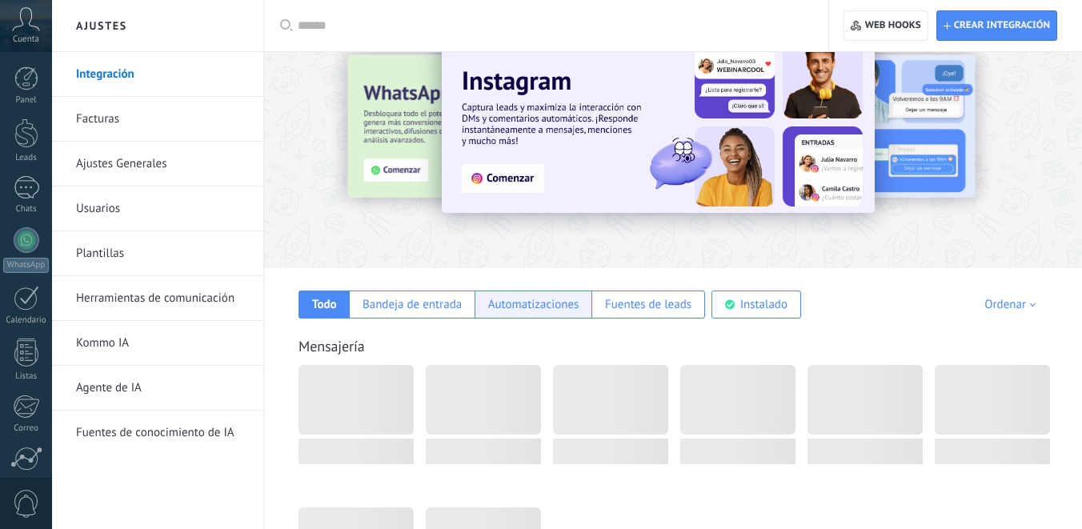
click at [540, 308] on div "Automatizaciones" at bounding box center [533, 304] width 91 height 15
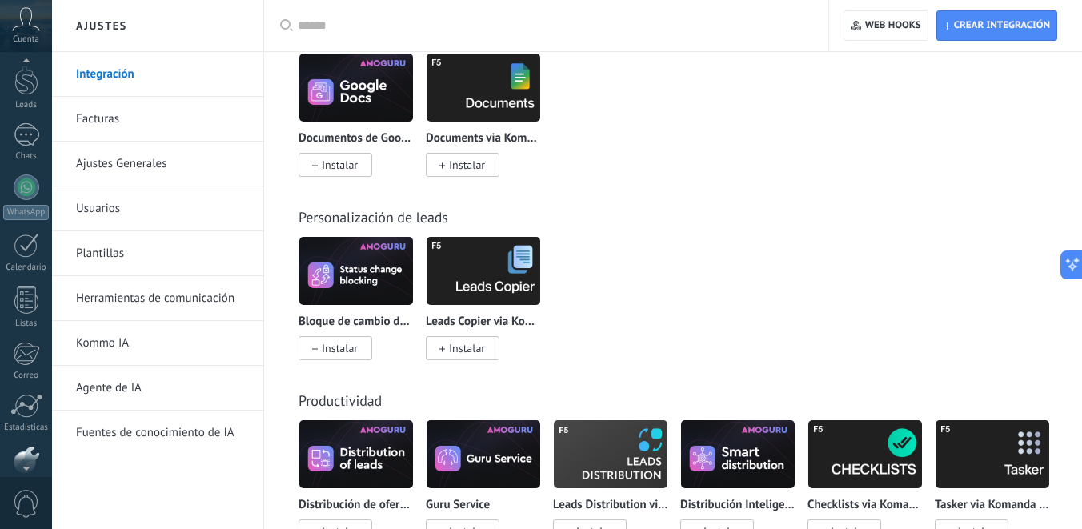
scroll to position [0, 0]
click at [26, 134] on div at bounding box center [26, 133] width 24 height 30
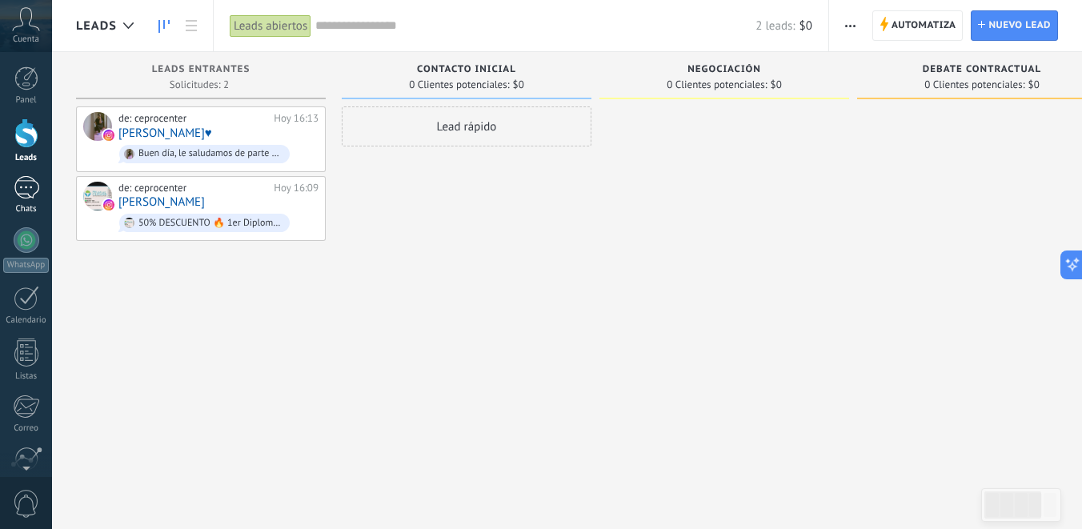
click at [24, 186] on div at bounding box center [27, 187] width 26 height 23
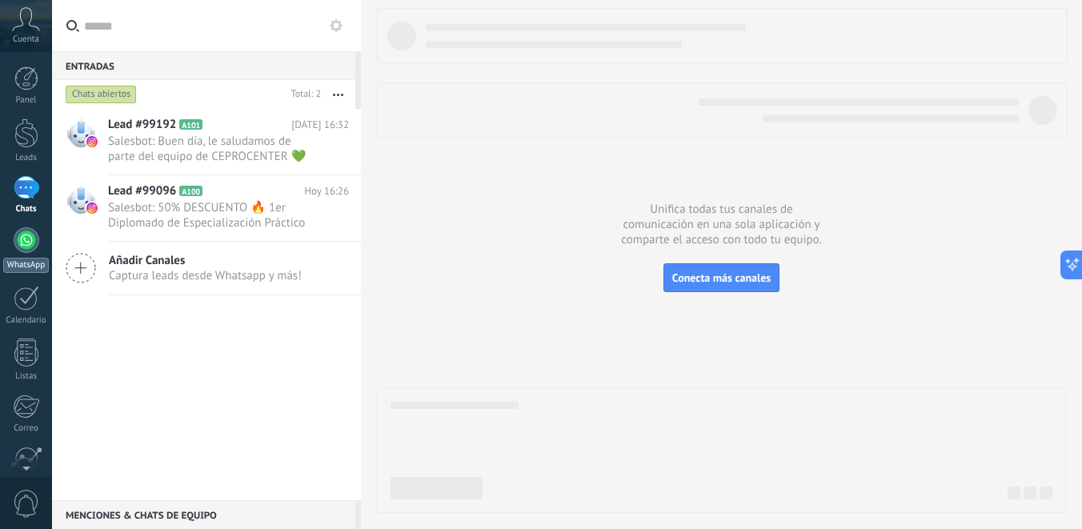
click at [26, 264] on div "WhatsApp" at bounding box center [26, 265] width 46 height 15
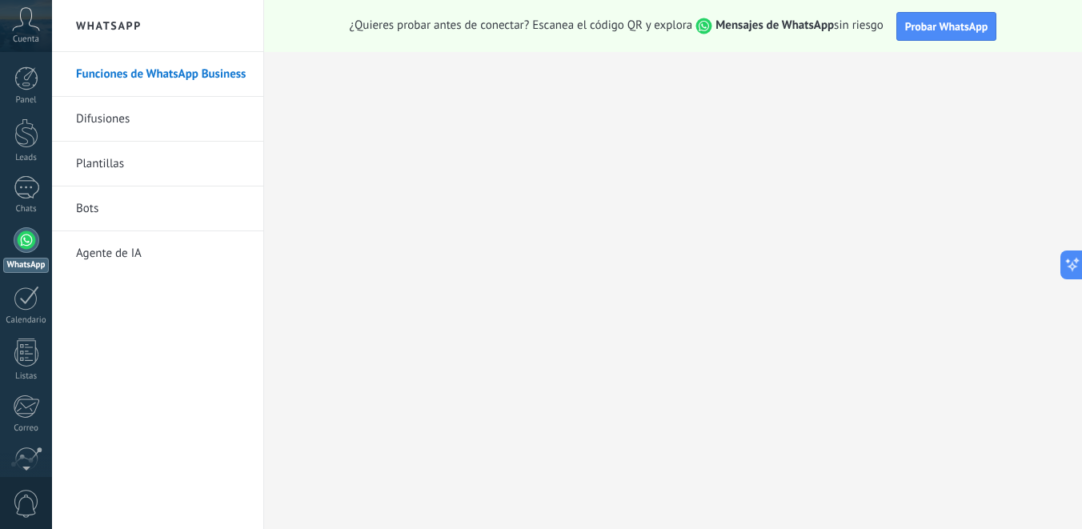
click at [110, 209] on link "Bots" at bounding box center [161, 208] width 171 height 45
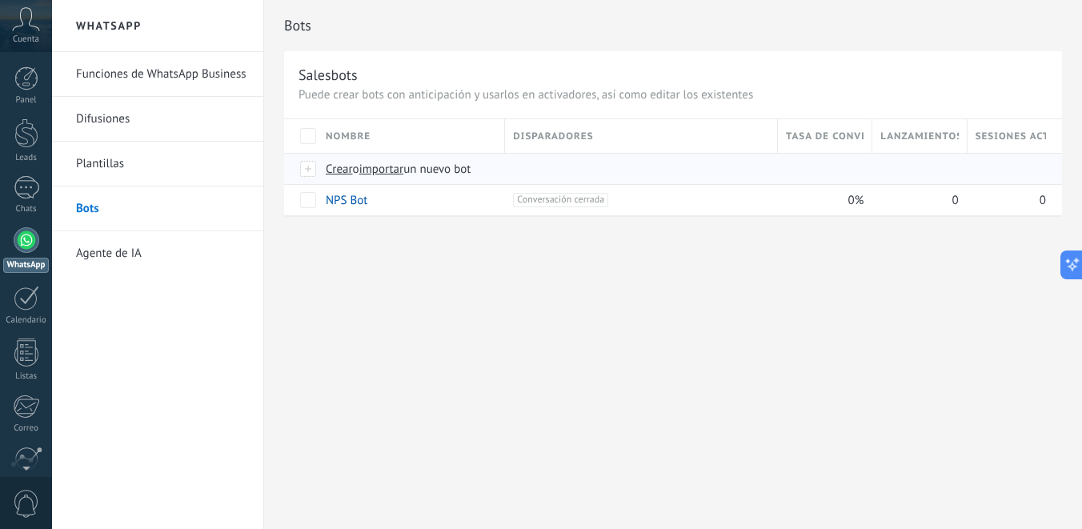
click at [341, 174] on span "Crear" at bounding box center [339, 169] width 27 height 15
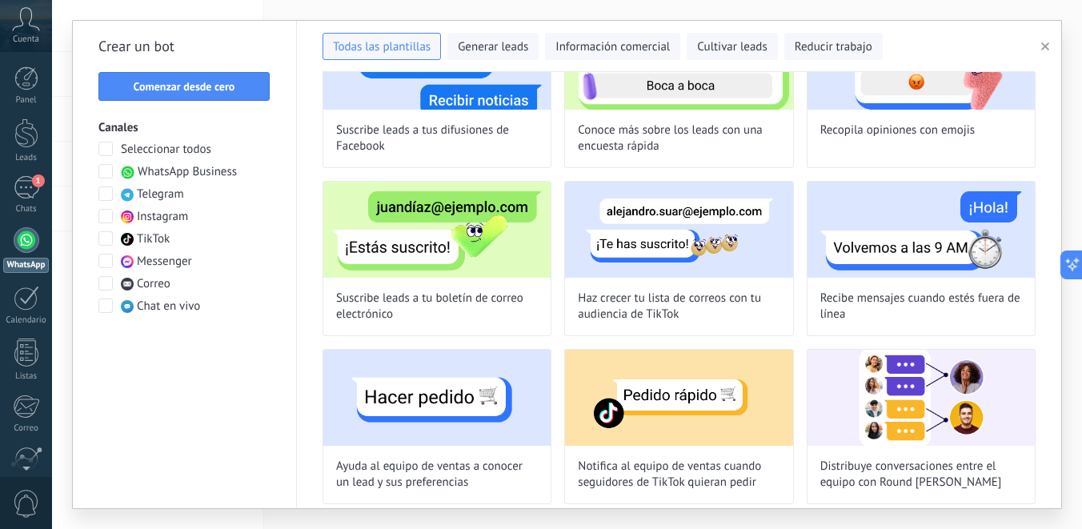
scroll to position [1135, 0]
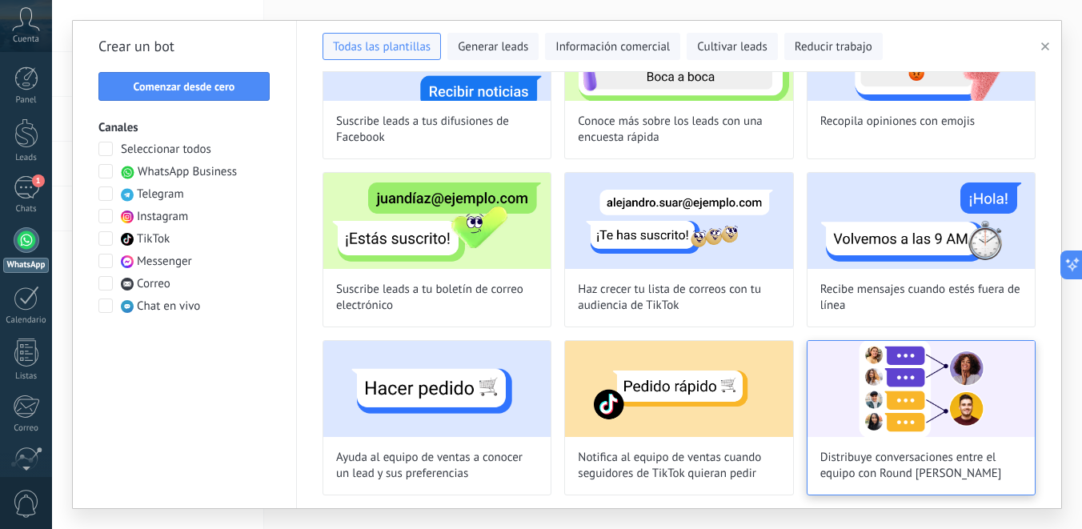
click at [846, 402] on img at bounding box center [920, 389] width 227 height 96
type input "**********"
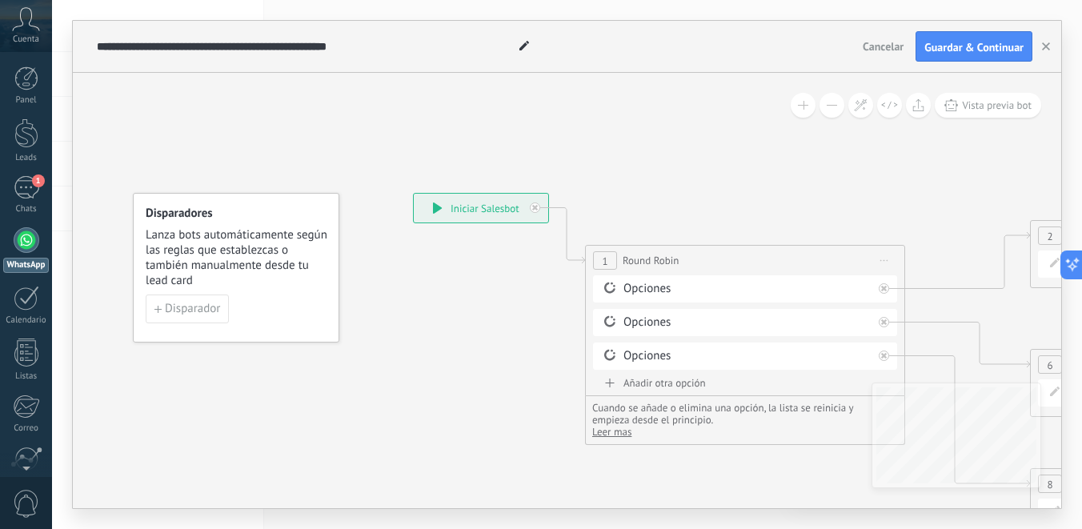
click at [493, 207] on div "**********" at bounding box center [481, 208] width 134 height 29
click at [667, 286] on div "Opciones" at bounding box center [747, 289] width 249 height 16
click at [863, 289] on icon at bounding box center [866, 289] width 8 height 2
click at [755, 295] on div "Opciones" at bounding box center [747, 289] width 249 height 16
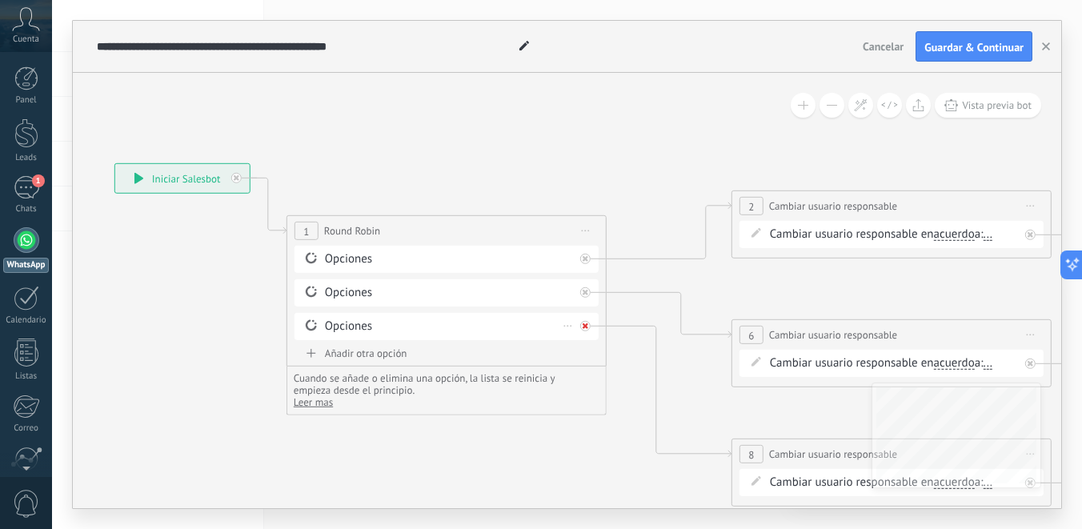
click at [589, 324] on div at bounding box center [585, 326] width 10 height 10
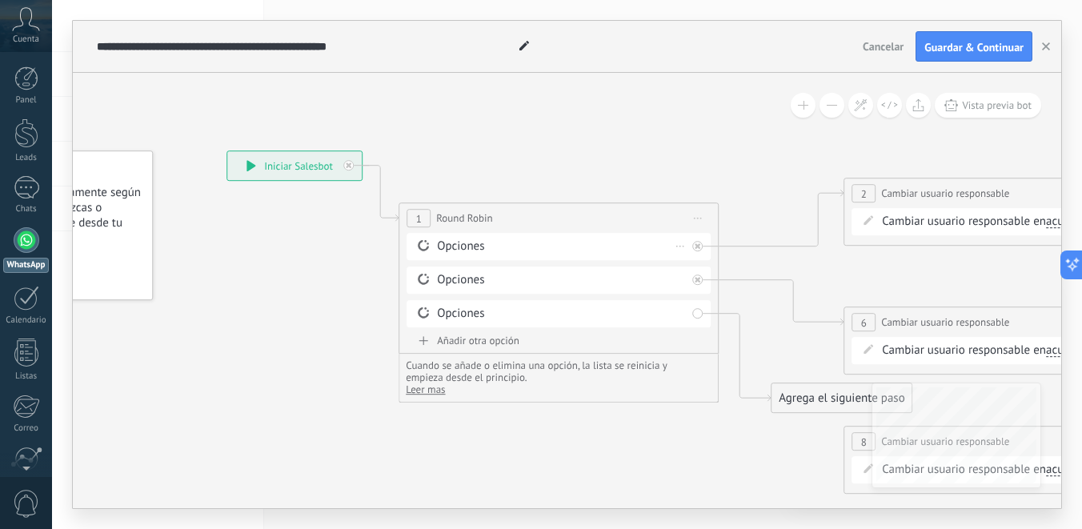
click at [682, 248] on div "Borrar" at bounding box center [680, 245] width 18 height 23
click at [616, 241] on div "Opciones" at bounding box center [561, 246] width 249 height 16
click at [445, 240] on div "Opciones" at bounding box center [561, 246] width 249 height 16
click at [446, 250] on div "Opciones" at bounding box center [561, 246] width 249 height 16
click at [425, 246] on icon at bounding box center [423, 245] width 14 height 15
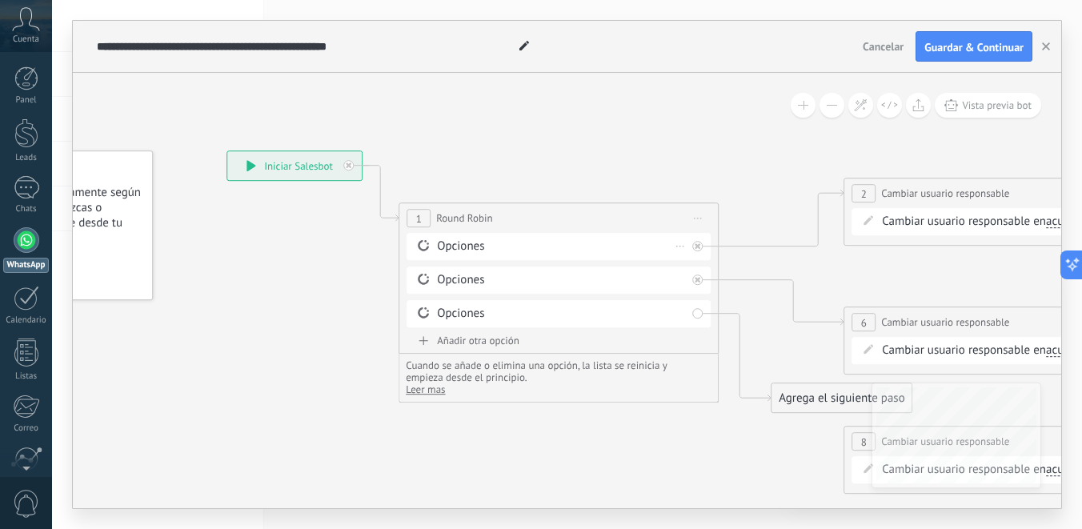
click at [424, 246] on icon at bounding box center [423, 245] width 14 height 15
click at [422, 287] on div "Opciones Borrar" at bounding box center [558, 279] width 304 height 27
click at [422, 278] on icon at bounding box center [423, 278] width 14 height 15
click at [422, 317] on icon at bounding box center [423, 311] width 11 height 11
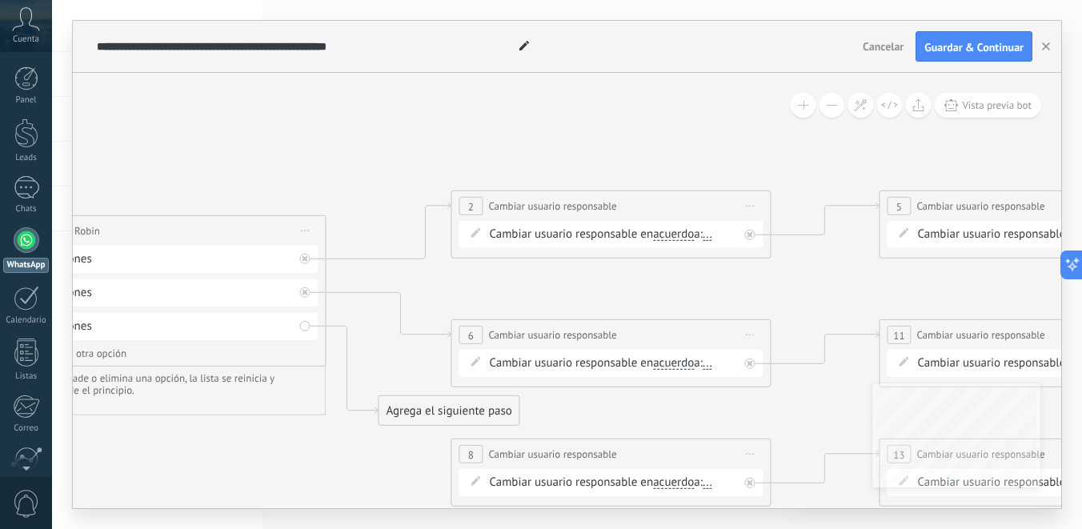
click at [685, 234] on span "acuerdo" at bounding box center [673, 234] width 41 height 13
click at [685, 234] on button "acuerdo" at bounding box center [745, 234] width 200 height 29
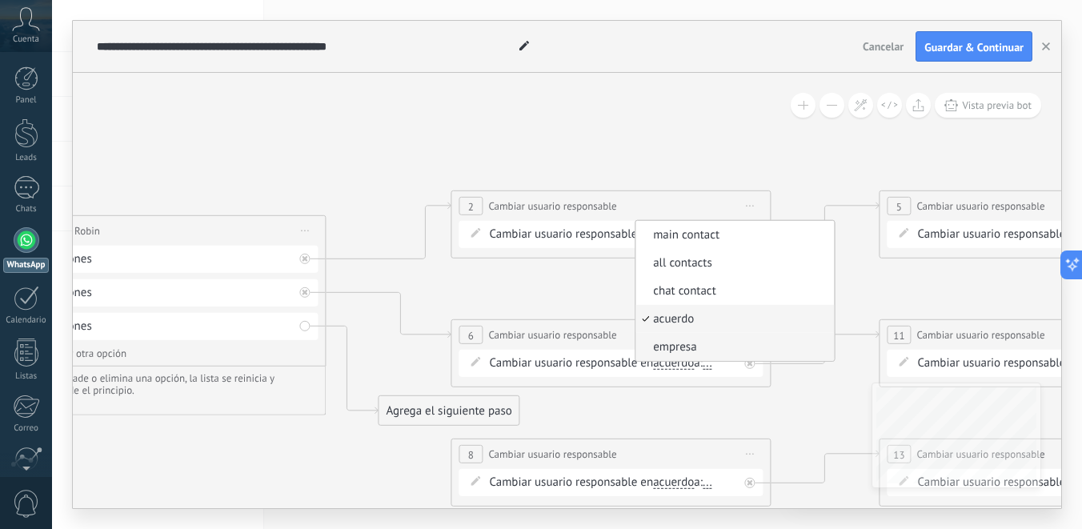
click at [670, 342] on span "empresa" at bounding box center [732, 347] width 194 height 16
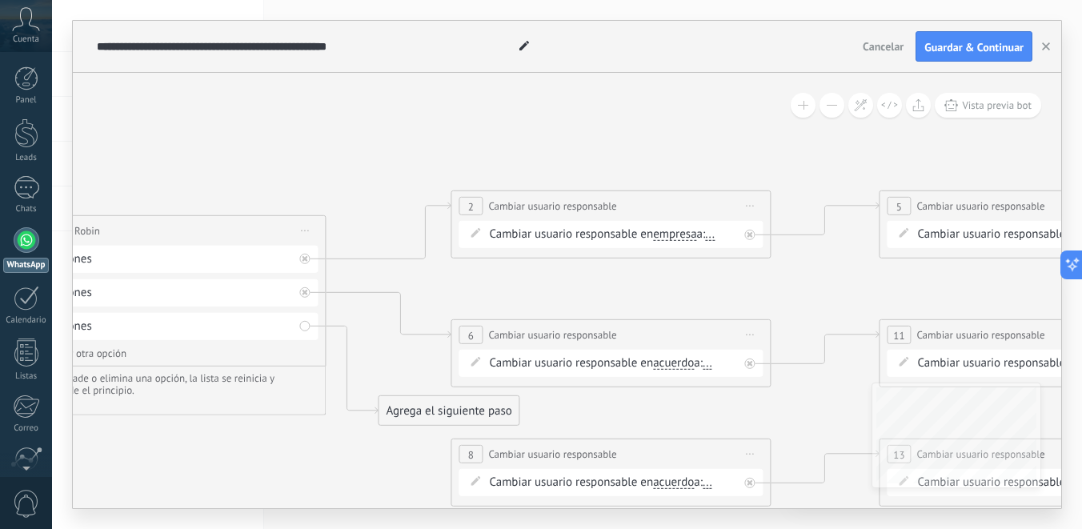
click at [686, 233] on span "empresa" at bounding box center [674, 234] width 43 height 13
click at [686, 233] on button "empresa" at bounding box center [745, 234] width 200 height 29
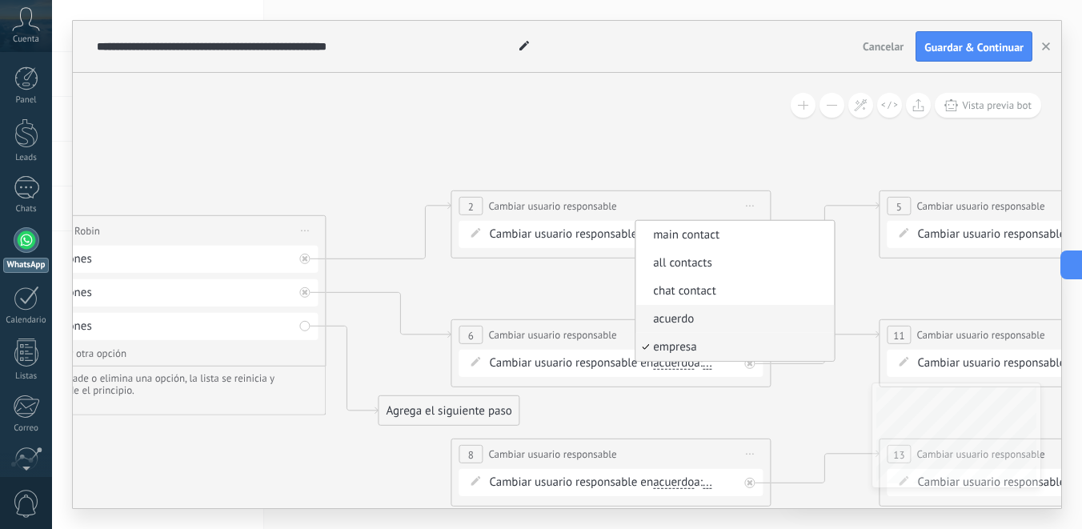
click at [678, 310] on li "acuerdo" at bounding box center [734, 319] width 198 height 28
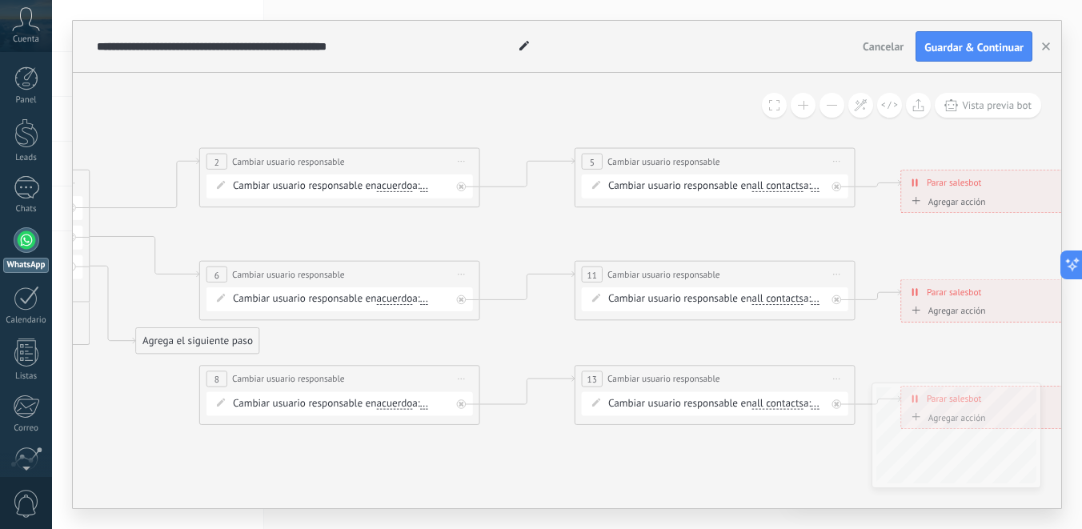
click at [402, 298] on span "acuerdo" at bounding box center [394, 299] width 36 height 11
click at [402, 298] on button "acuerdo" at bounding box center [457, 299] width 175 height 26
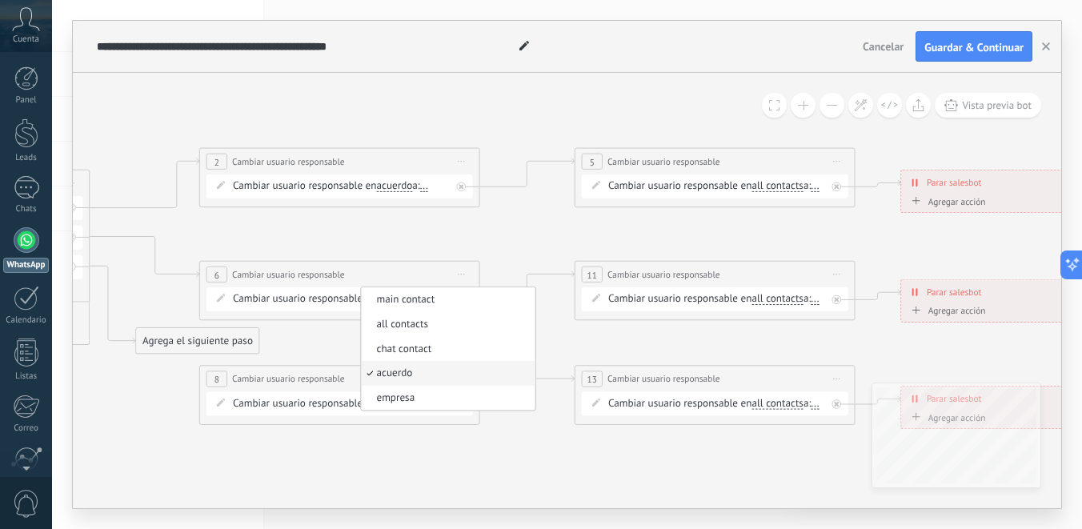
click at [334, 287] on div "Cambiar usuario responsable en acuerdo main contact all contacts chat contact a…" at bounding box center [339, 299] width 266 height 24
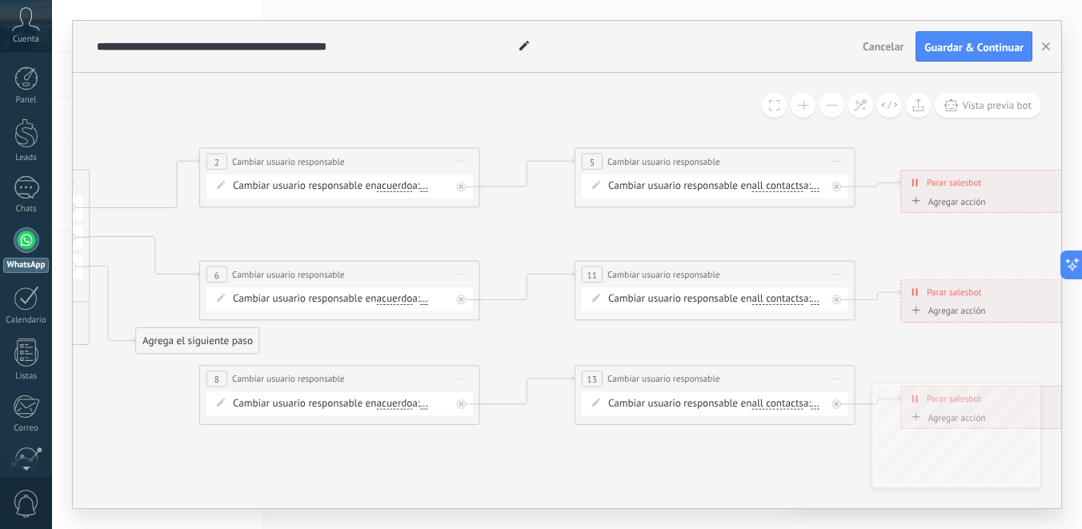
click at [402, 406] on span "acuerdo" at bounding box center [394, 403] width 36 height 11
click at [402, 406] on button "acuerdo" at bounding box center [457, 404] width 175 height 26
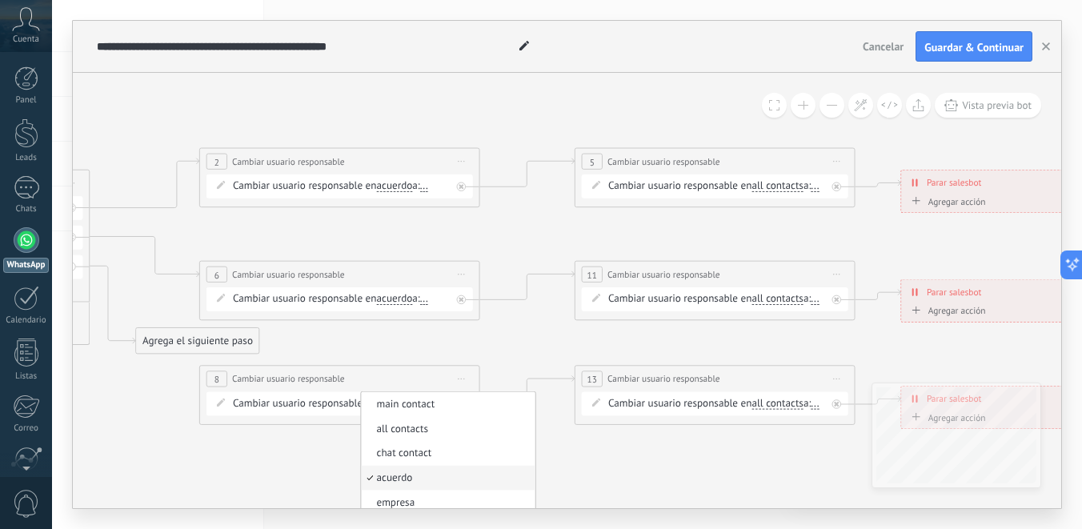
click at [328, 403] on div "Cambiar usuario responsable en acuerdo main contact all contacts chat contact a…" at bounding box center [342, 404] width 218 height 14
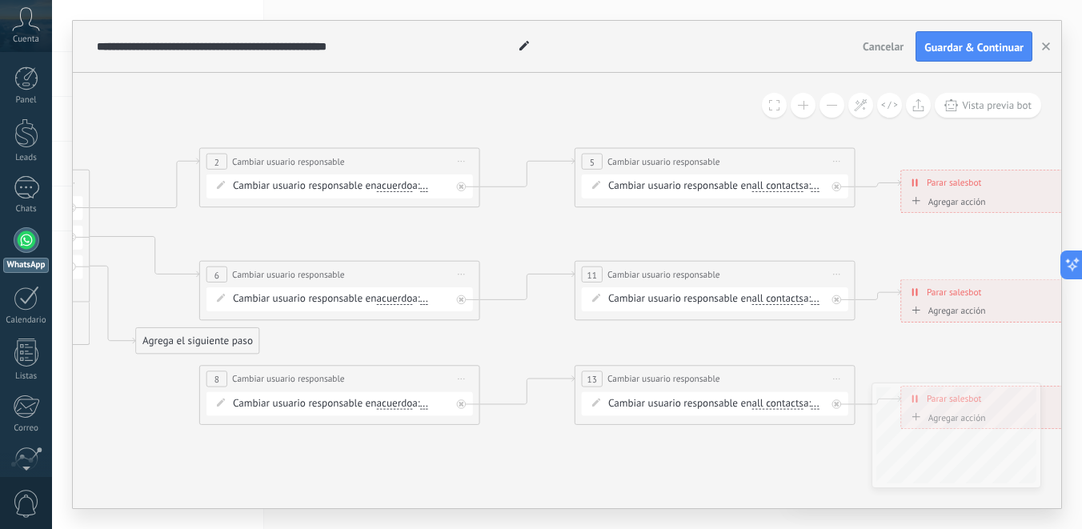
click at [774, 187] on span "all contacts" at bounding box center [776, 186] width 51 height 11
click at [774, 187] on button "all contacts" at bounding box center [832, 187] width 175 height 26
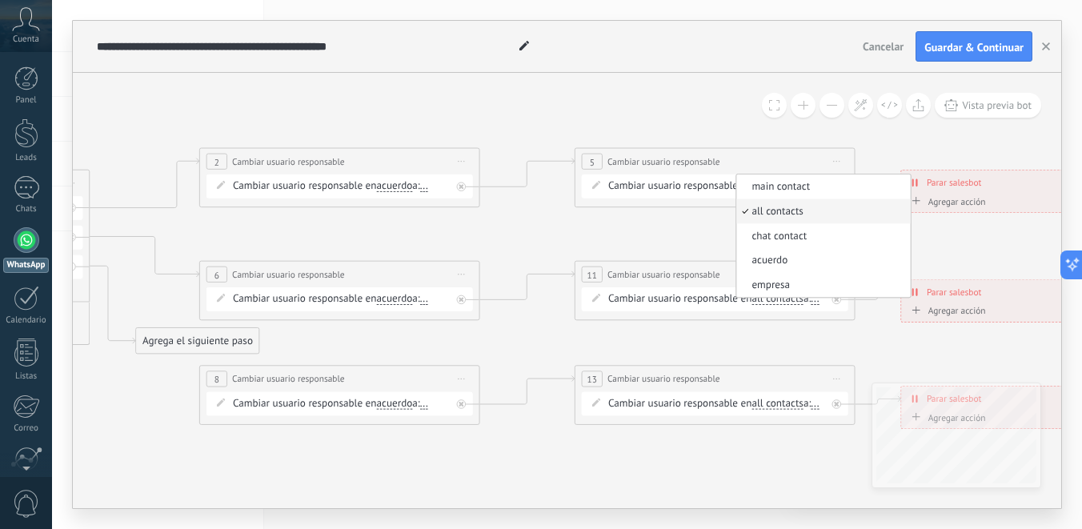
click at [683, 194] on div "Cambiar usuario responsable en all contacts main contact all contacts chat cont…" at bounding box center [717, 186] width 218 height 14
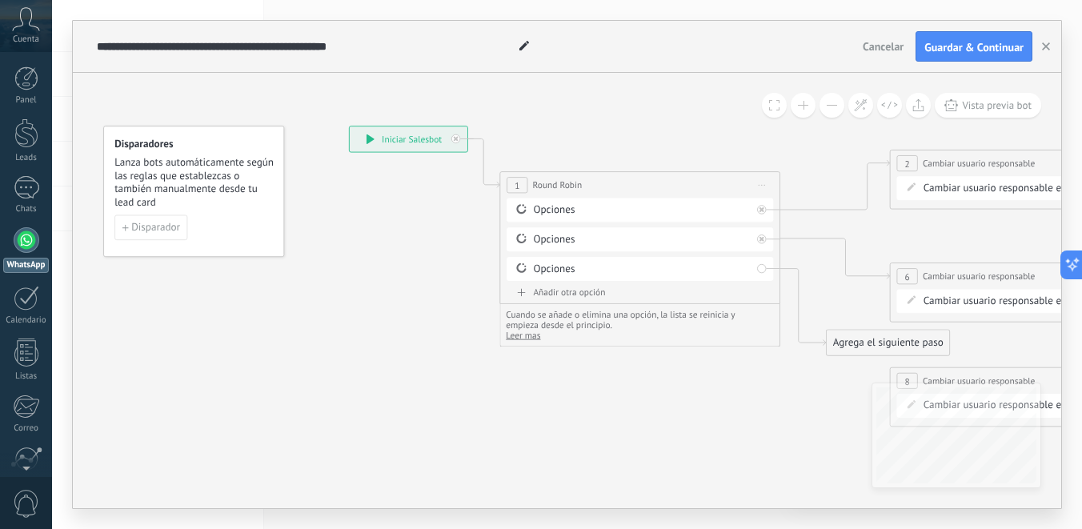
click at [26, 34] on span "Cuenta" at bounding box center [26, 39] width 26 height 10
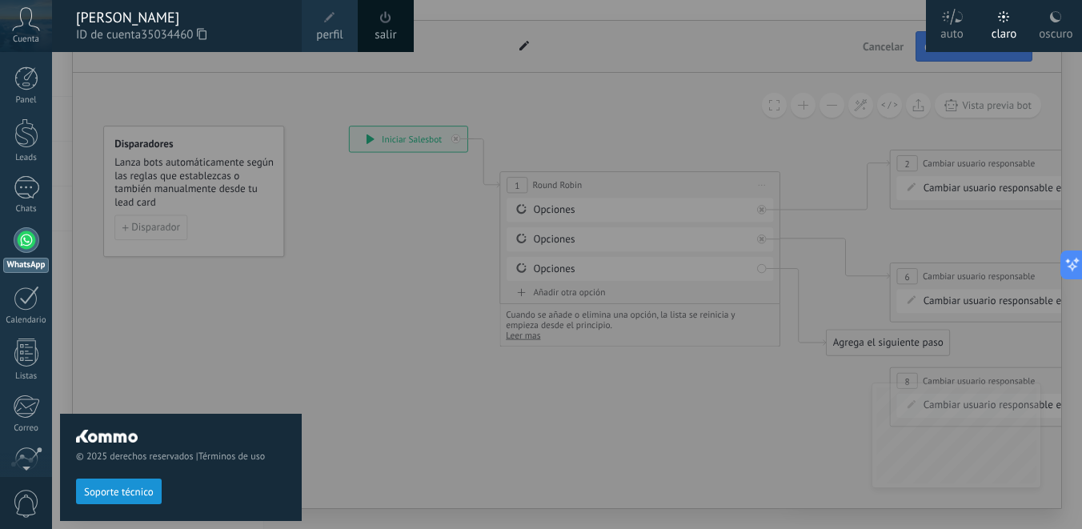
click at [1051, 12] on icon at bounding box center [1055, 16] width 13 height 13
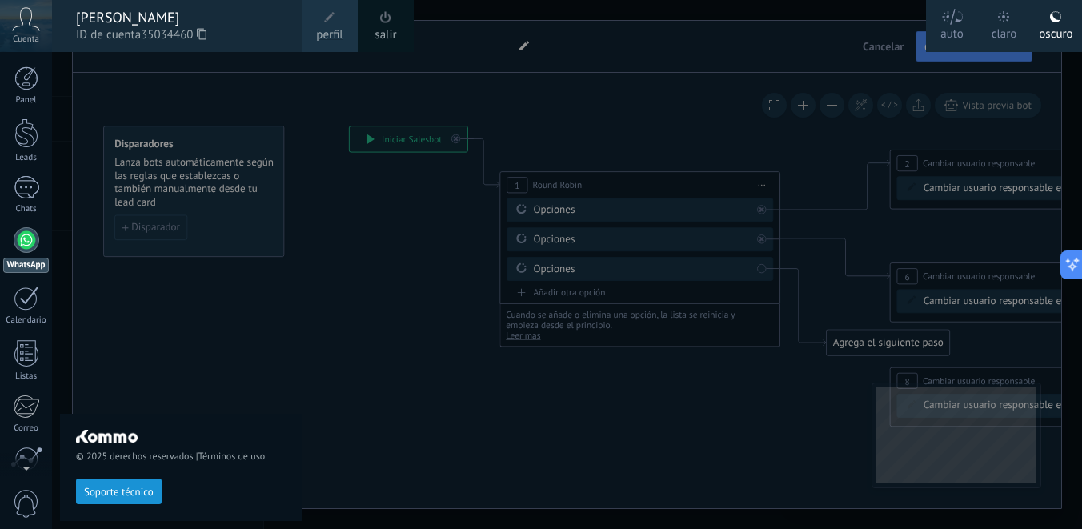
click at [1010, 13] on div "claro" at bounding box center [1004, 31] width 26 height 42
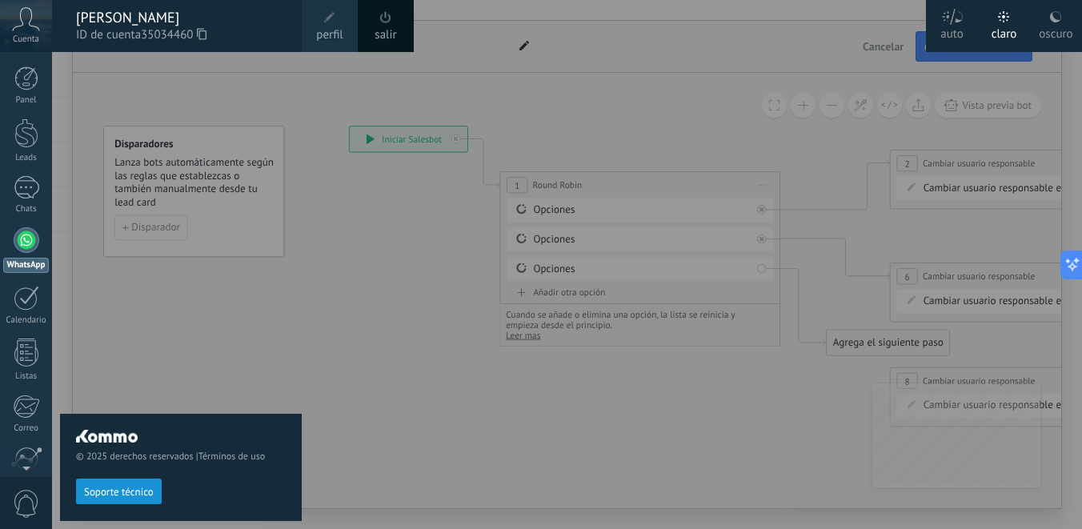
click at [783, 107] on div at bounding box center [593, 264] width 1082 height 529
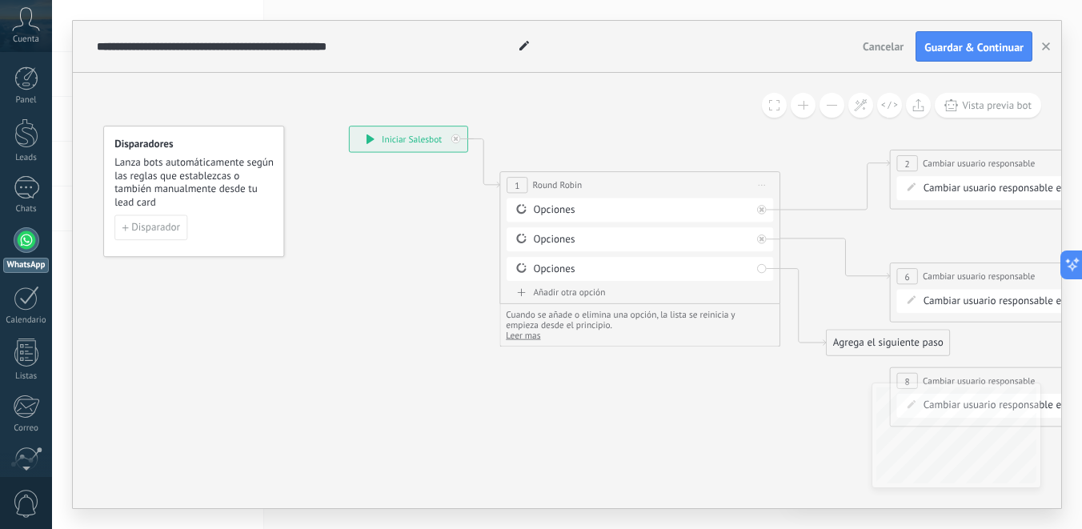
click at [522, 45] on icon at bounding box center [524, 46] width 10 height 10
click at [542, 93] on icon at bounding box center [1100, 283] width 2205 height 1016
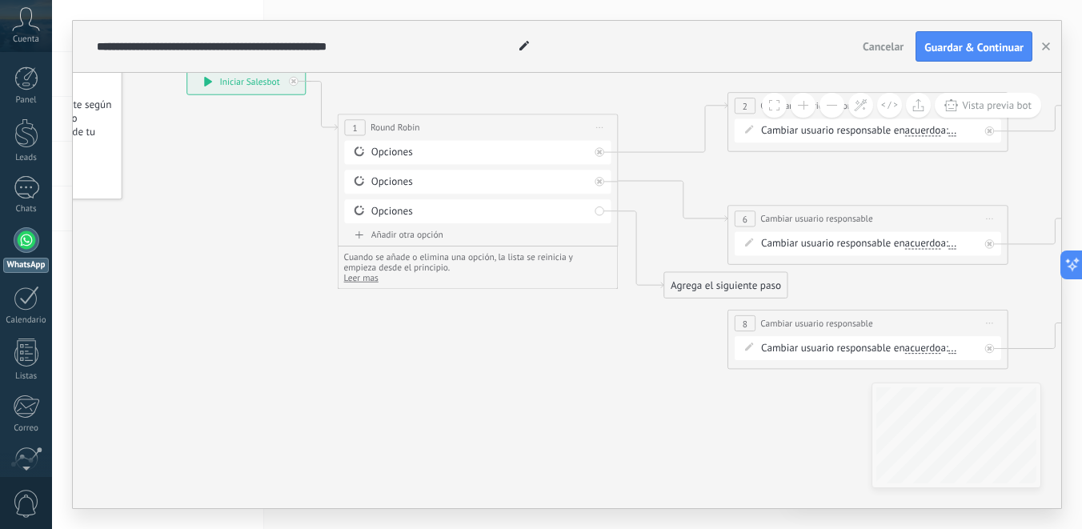
click at [359, 274] on span "Leer mas" at bounding box center [361, 278] width 34 height 12
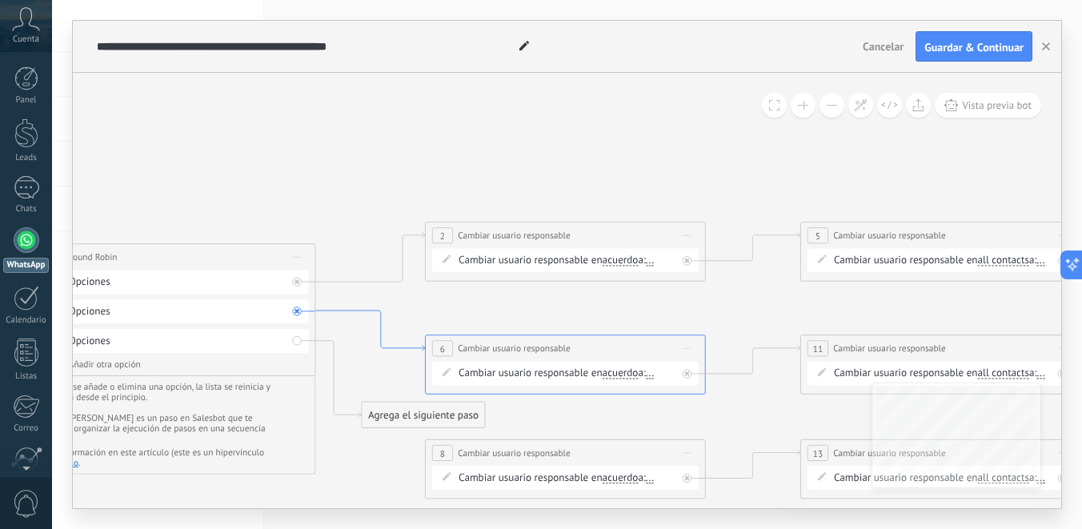
click at [338, 310] on icon at bounding box center [370, 330] width 110 height 40
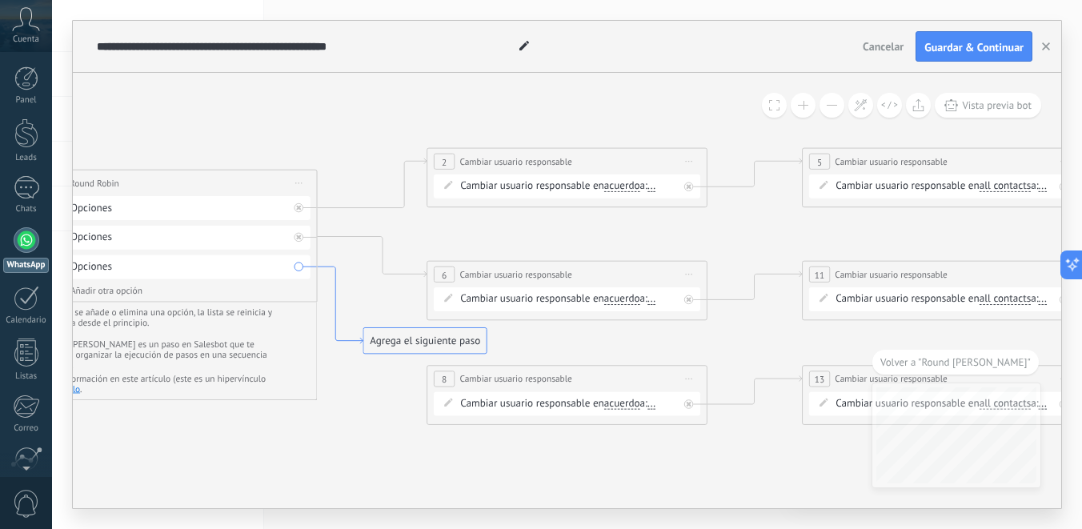
click at [337, 302] on icon at bounding box center [340, 304] width 46 height 77
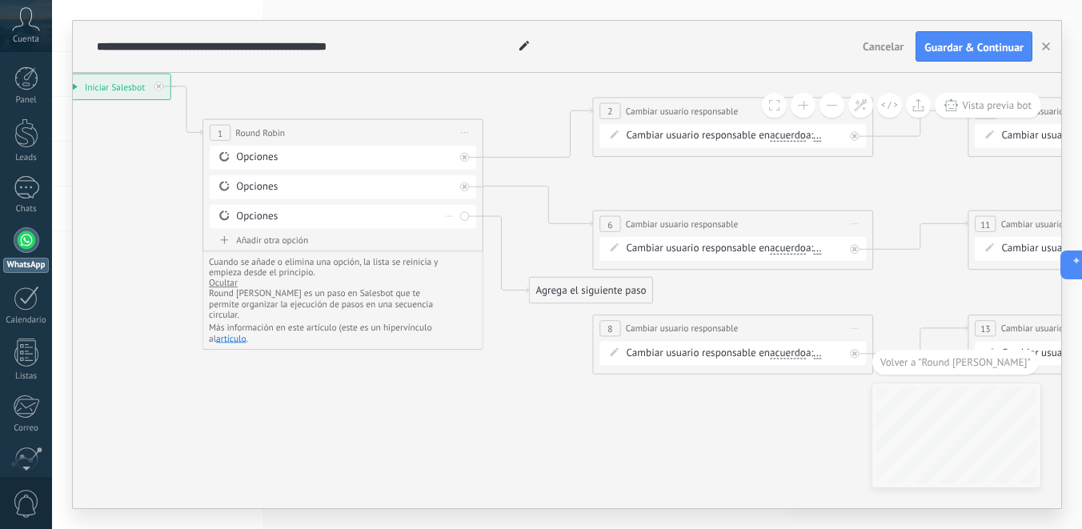
click at [329, 218] on div "Opciones" at bounding box center [345, 217] width 218 height 14
click at [449, 220] on div "Borrar" at bounding box center [449, 216] width 15 height 20
click at [469, 235] on div "Borrar" at bounding box center [471, 236] width 62 height 24
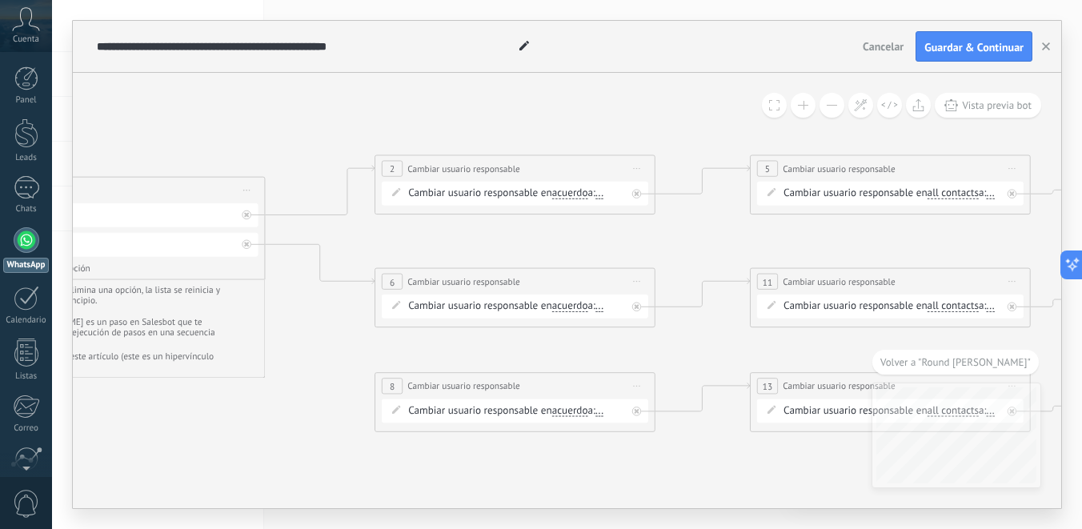
click at [642, 386] on span "Iniciar vista previa aquí Cambiar nombre Duplicar Borrar" at bounding box center [637, 386] width 22 height 20
click at [653, 473] on div "Borrar" at bounding box center [700, 478] width 138 height 24
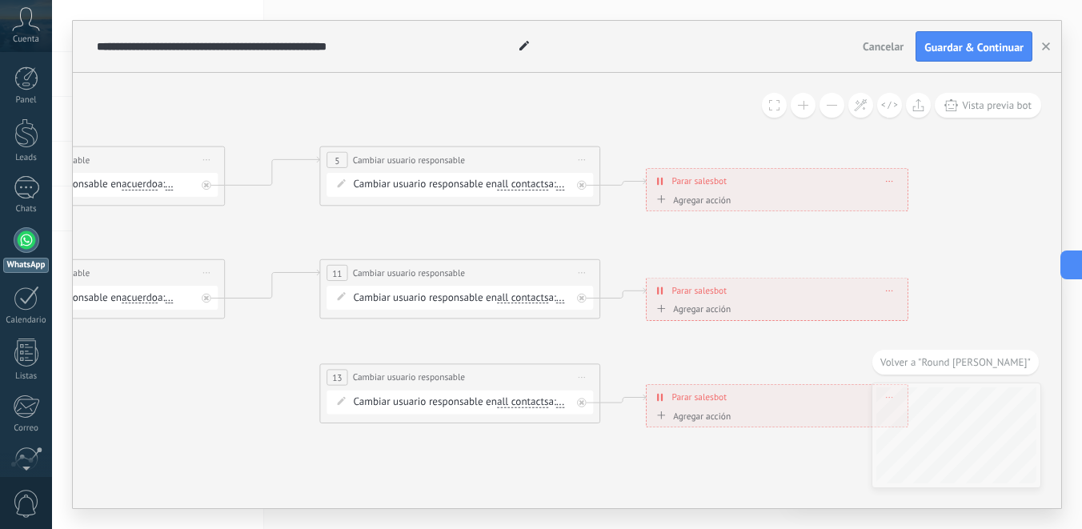
click at [582, 377] on icon at bounding box center [581, 378] width 7 height 2
click at [622, 474] on div "Borrar" at bounding box center [645, 469] width 138 height 24
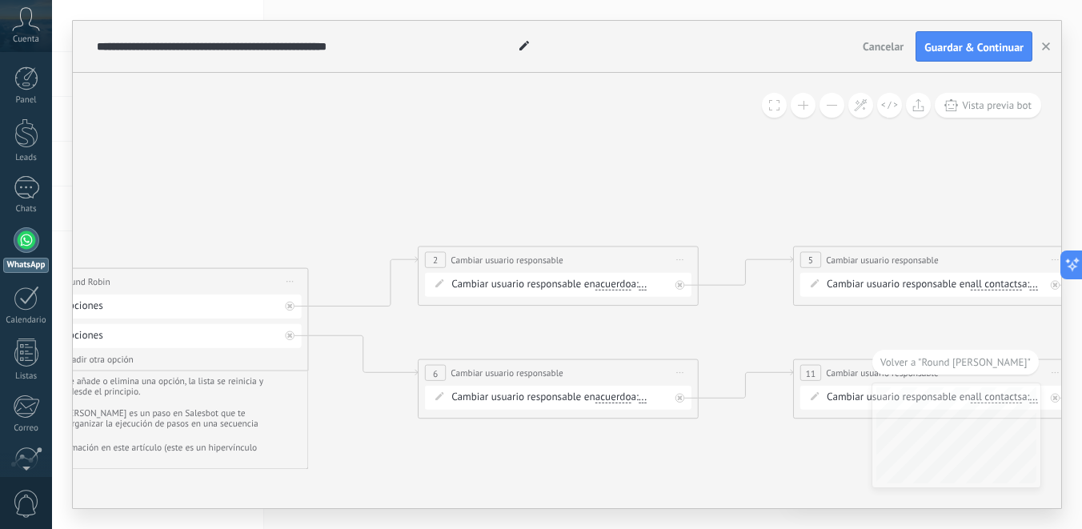
click at [514, 282] on div "Cambiar usuario responsable en acuerdo main contact all contacts chat contact a…" at bounding box center [560, 285] width 218 height 14
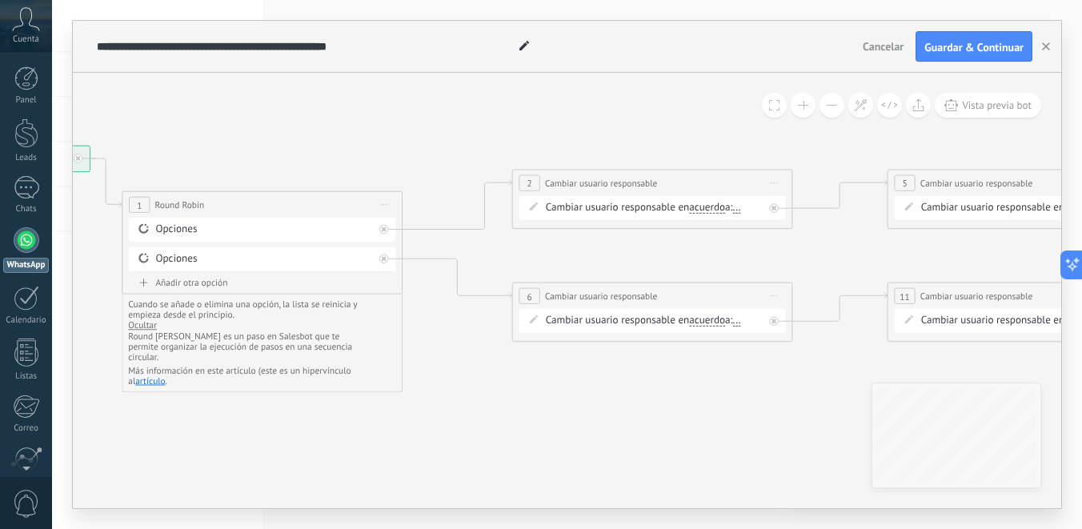
click at [143, 230] on icon at bounding box center [144, 229] width 13 height 14
click at [149, 290] on div "Añadir otra opción Límite de 100 opciones alcanzado" at bounding box center [262, 285] width 266 height 17
click at [146, 281] on icon at bounding box center [143, 282] width 9 height 8
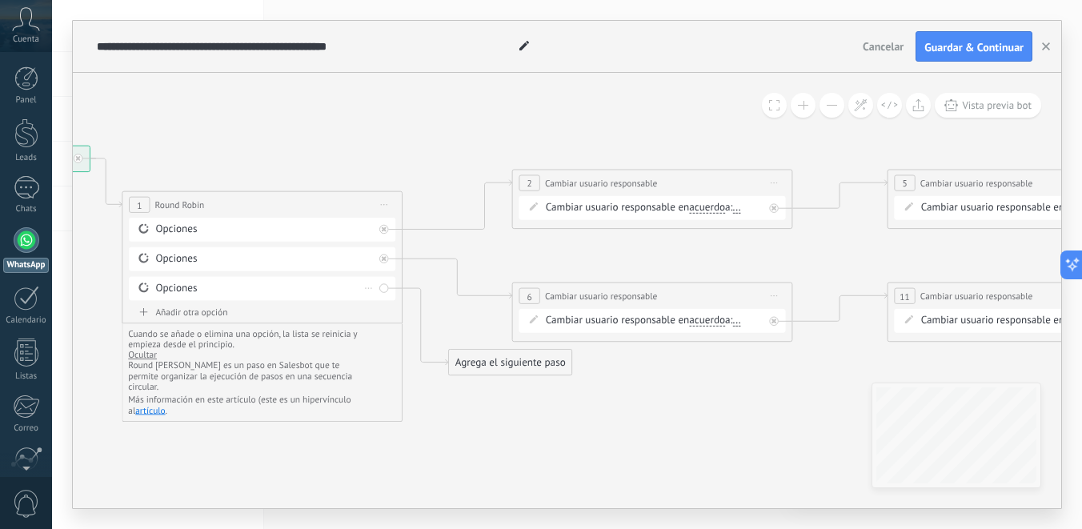
click at [150, 291] on span at bounding box center [144, 287] width 24 height 11
click at [181, 293] on div "Opciones" at bounding box center [264, 289] width 218 height 14
click at [187, 288] on div "Opciones" at bounding box center [264, 289] width 218 height 14
click at [368, 287] on icon at bounding box center [368, 288] width 7 height 2
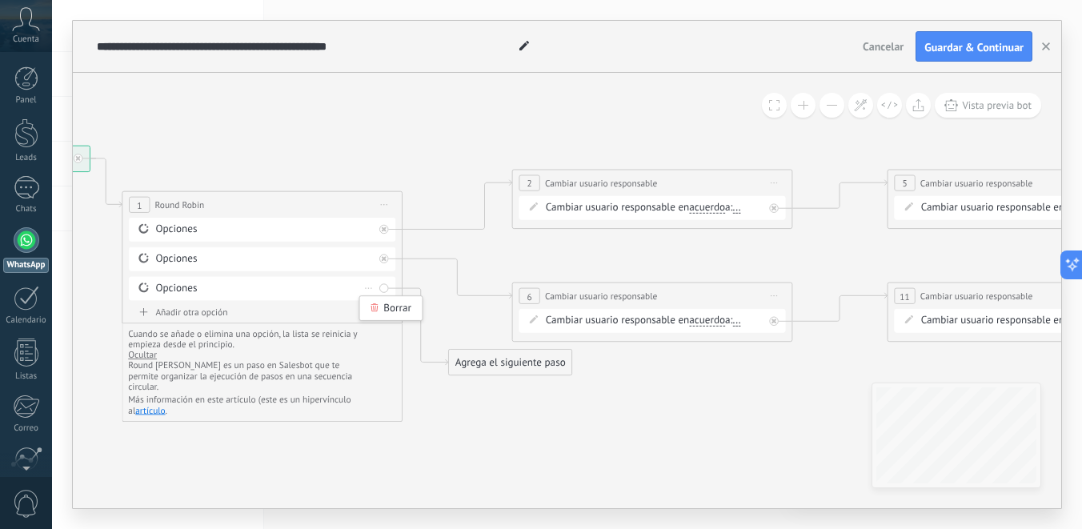
click at [226, 288] on div "Opciones" at bounding box center [264, 289] width 218 height 14
click at [144, 285] on icon at bounding box center [144, 287] width 13 height 14
click at [382, 288] on div "Opciones Borrar" at bounding box center [262, 289] width 266 height 24
click at [370, 289] on div "Borrar" at bounding box center [368, 288] width 15 height 20
click at [381, 309] on div "Añadir otra opción" at bounding box center [262, 312] width 266 height 12
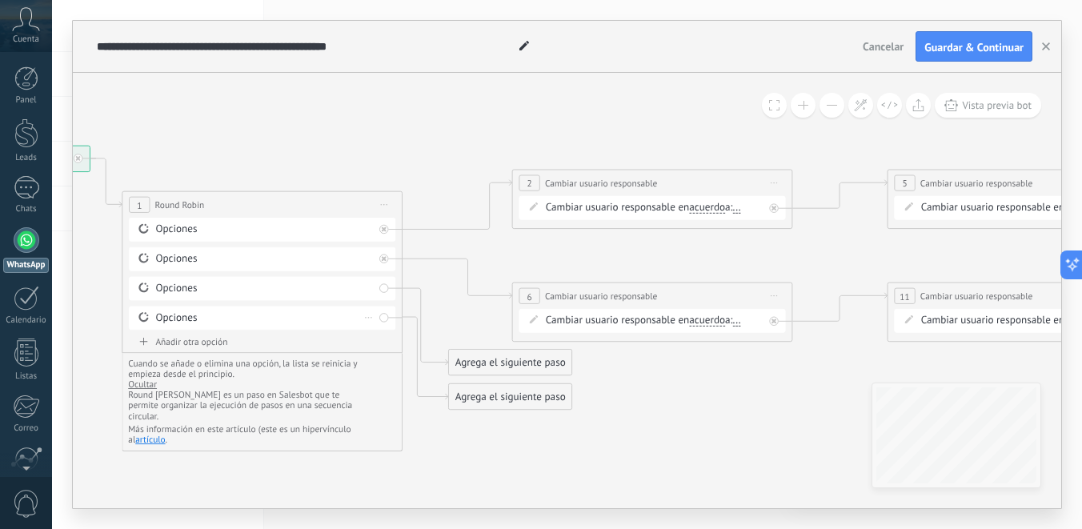
click at [372, 318] on div "Borrar" at bounding box center [368, 317] width 15 height 20
click at [378, 338] on div "Borrar" at bounding box center [390, 338] width 62 height 24
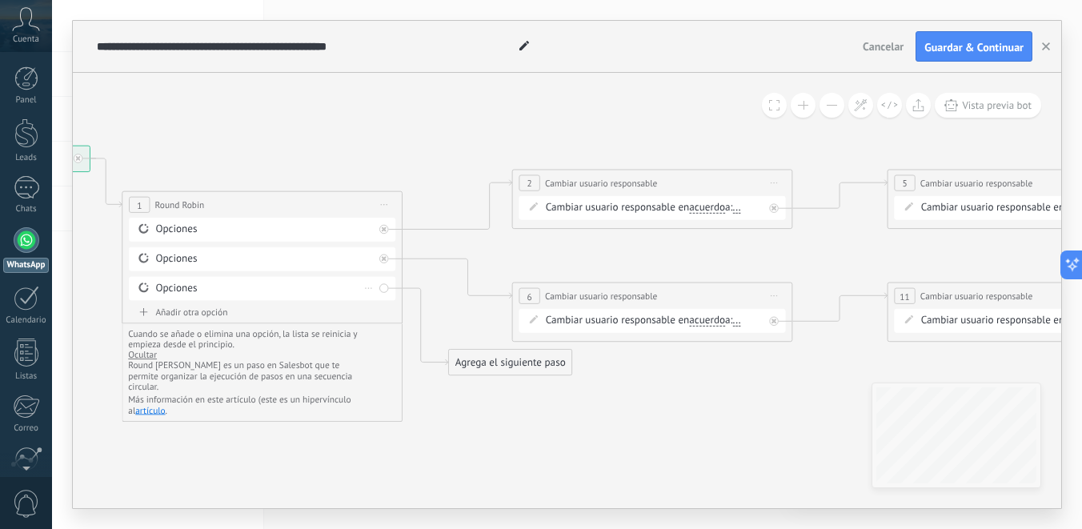
click at [370, 289] on div "Borrar" at bounding box center [368, 288] width 15 height 20
click at [378, 308] on icon at bounding box center [374, 307] width 9 height 9
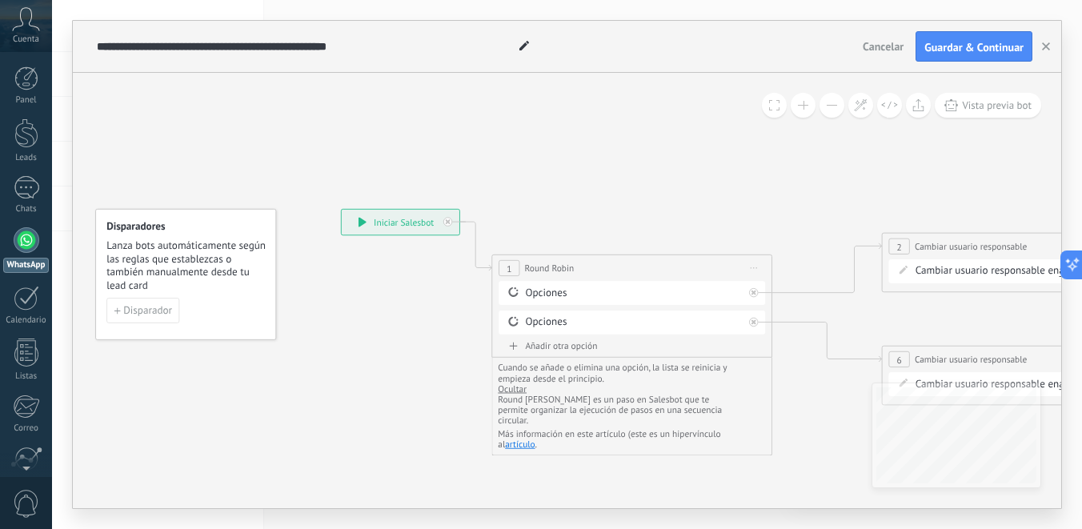
click at [355, 218] on div "**********" at bounding box center [401, 223] width 118 height 26
click at [362, 219] on icon at bounding box center [362, 222] width 8 height 10
click at [402, 222] on div "**********" at bounding box center [401, 223] width 118 height 26
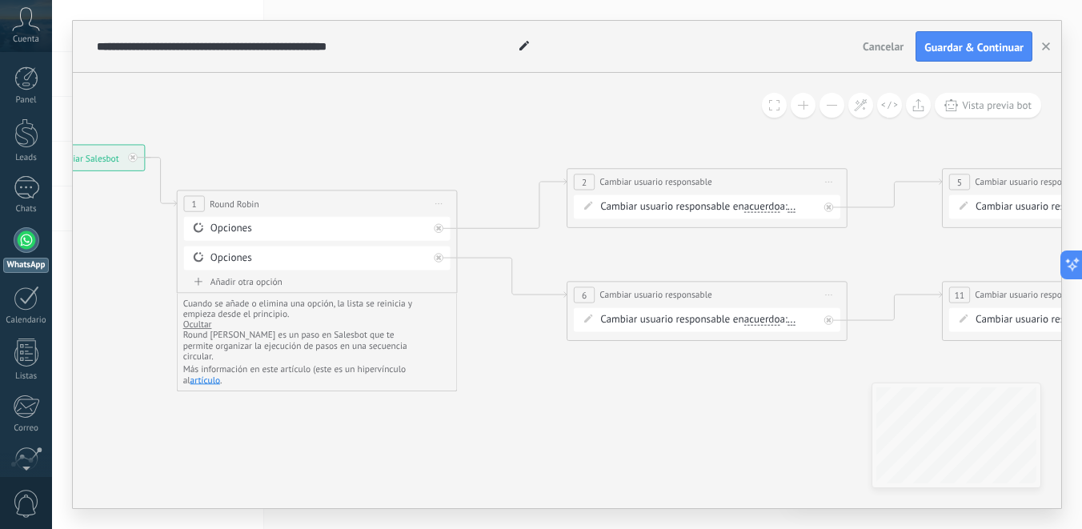
click at [638, 186] on span "Cambiar usuario responsable" at bounding box center [655, 182] width 112 height 14
click at [831, 182] on span "Iniciar vista previa aquí Cambiar nombre Duplicar Borrar" at bounding box center [829, 182] width 22 height 20
click at [694, 254] on icon at bounding box center [777, 277] width 2205 height 966
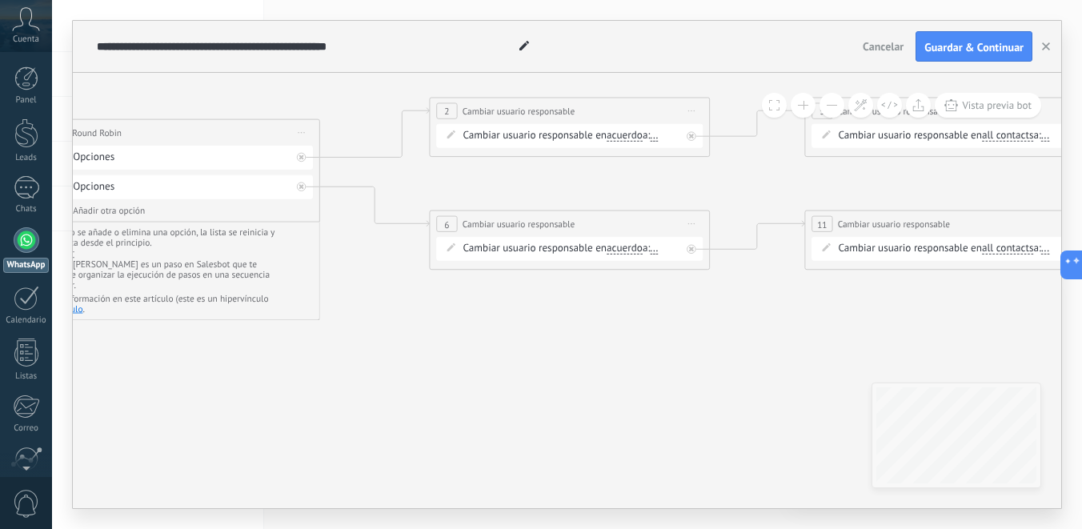
click at [658, 136] on span "..." at bounding box center [654, 135] width 8 height 11
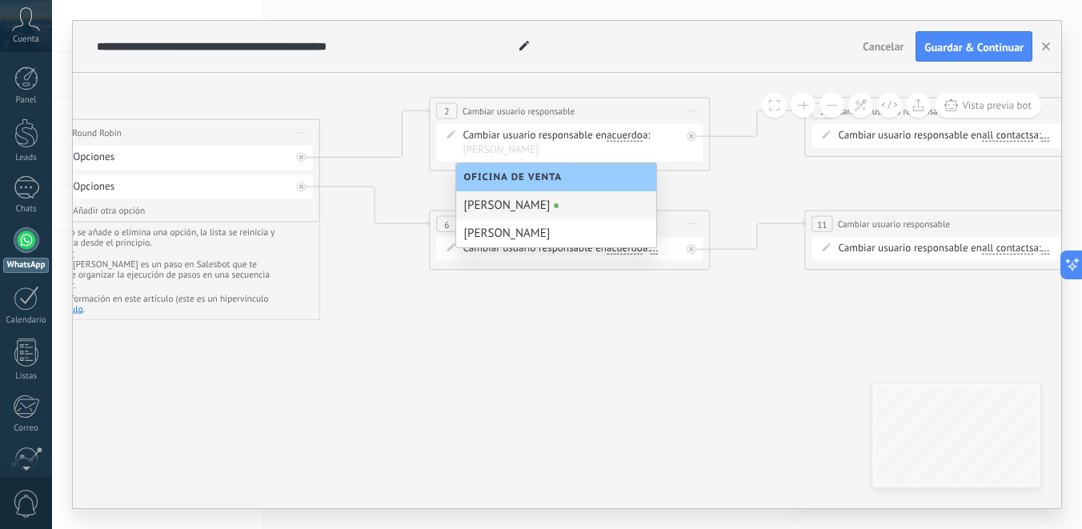
click at [586, 205] on div "[PERSON_NAME]" at bounding box center [556, 205] width 200 height 28
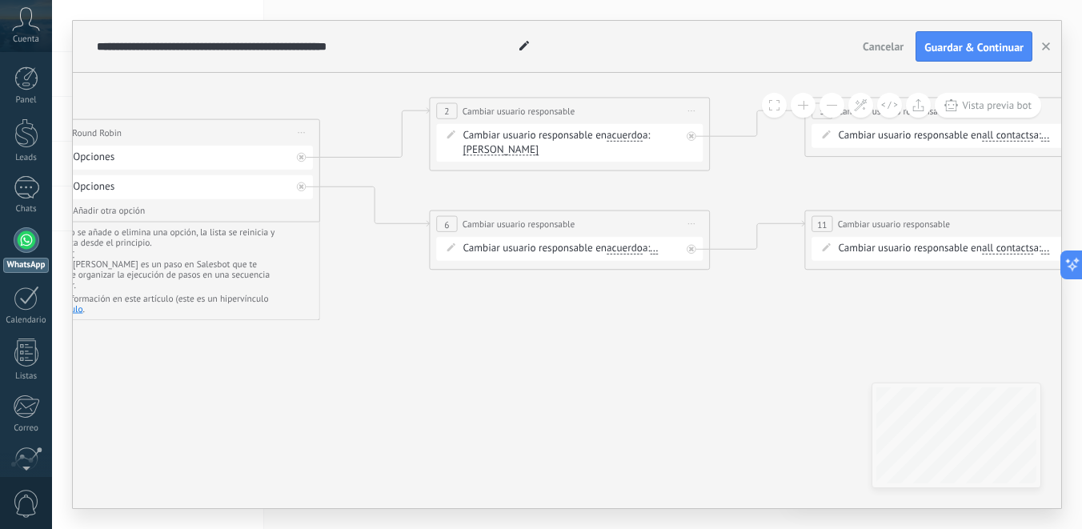
click at [658, 250] on span "..." at bounding box center [654, 248] width 8 height 11
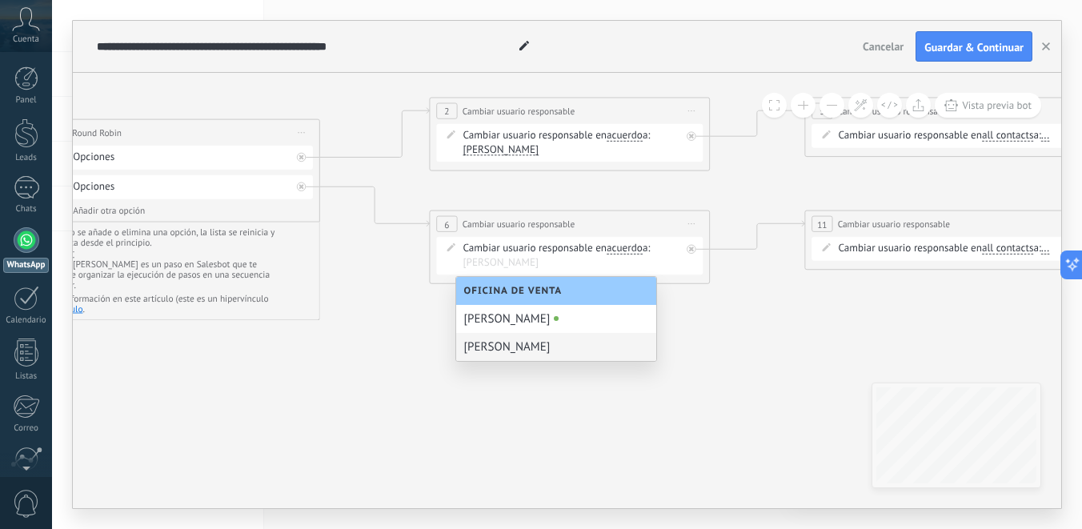
click at [570, 353] on div "Sara Escobar" at bounding box center [556, 347] width 200 height 28
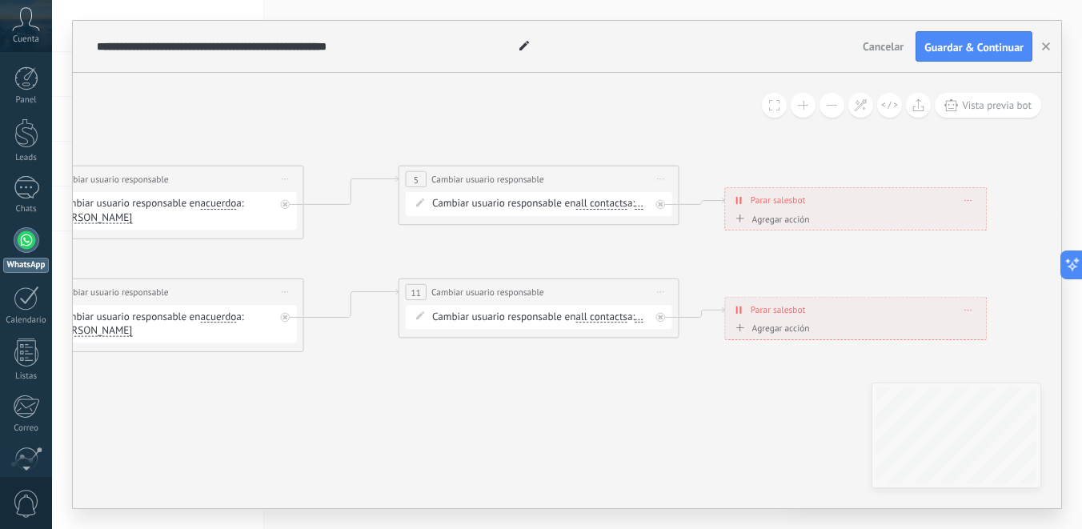
click at [634, 322] on span "..." at bounding box center [638, 316] width 8 height 11
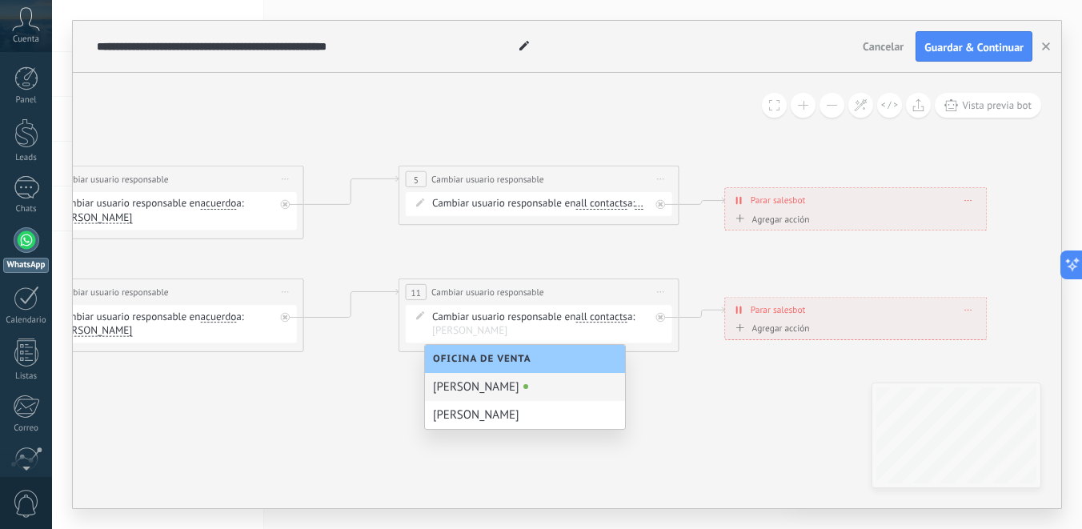
click at [440, 211] on div "Cambiar usuario responsable en all contacts main contact all contacts chat cont…" at bounding box center [541, 204] width 218 height 14
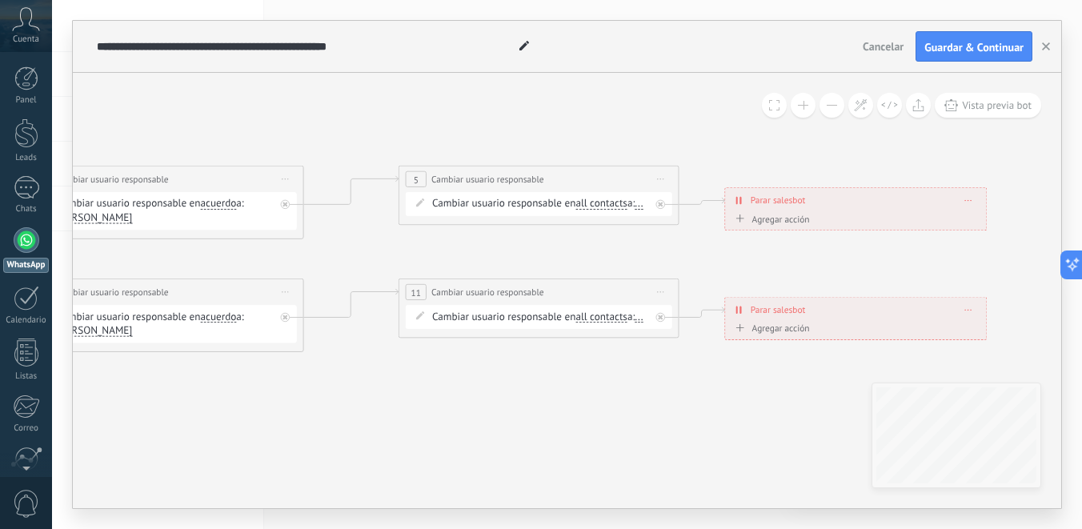
click at [634, 210] on span "..." at bounding box center [638, 203] width 8 height 11
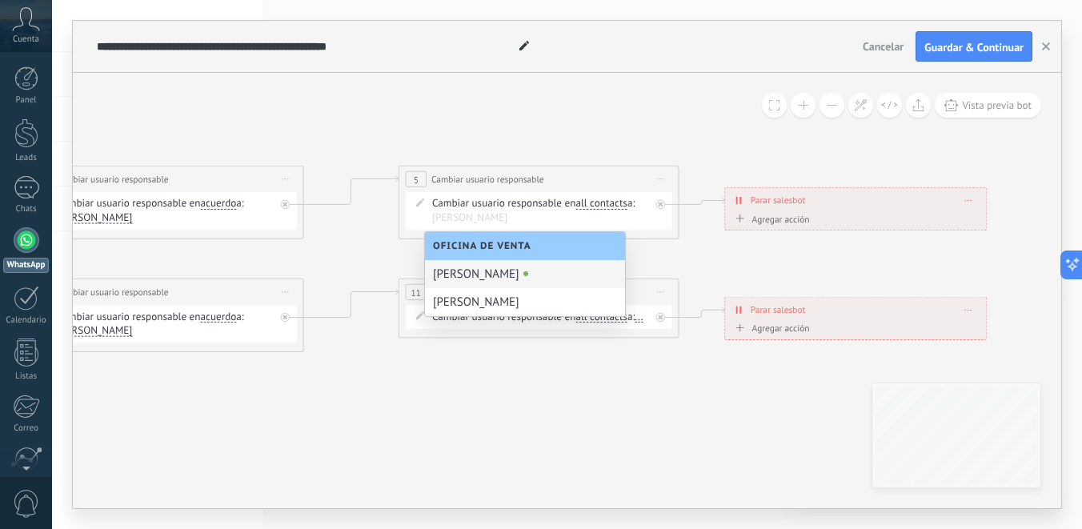
click at [436, 223] on input "text" at bounding box center [467, 218] width 70 height 14
click at [656, 178] on span "Iniciar vista previa aquí Cambiar nombre Duplicar Borrar" at bounding box center [661, 179] width 22 height 20
click at [645, 242] on icon at bounding box center [234, 274] width 2205 height 966
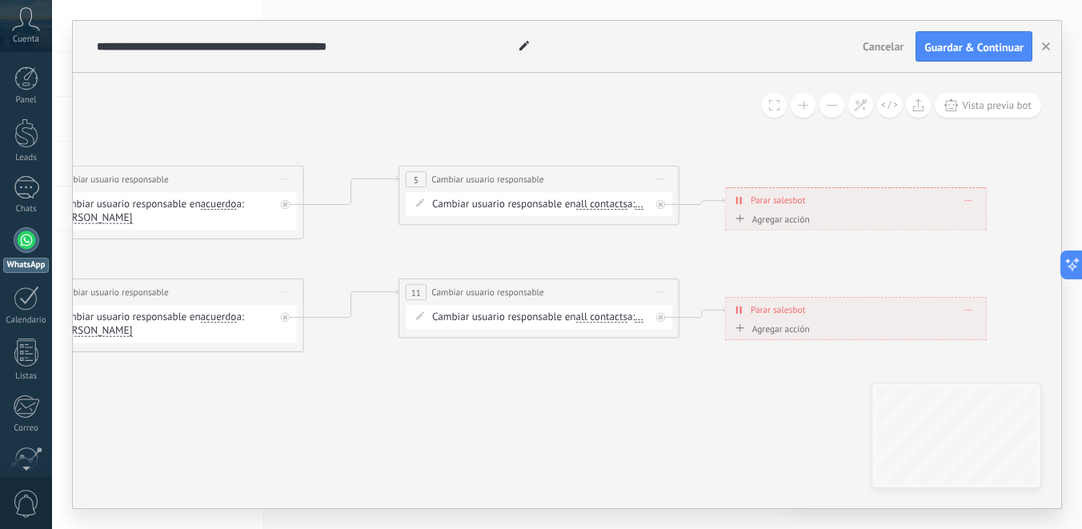
click at [460, 203] on div "Cambiar usuario responsable en all contacts main contact all contacts chat cont…" at bounding box center [541, 204] width 218 height 14
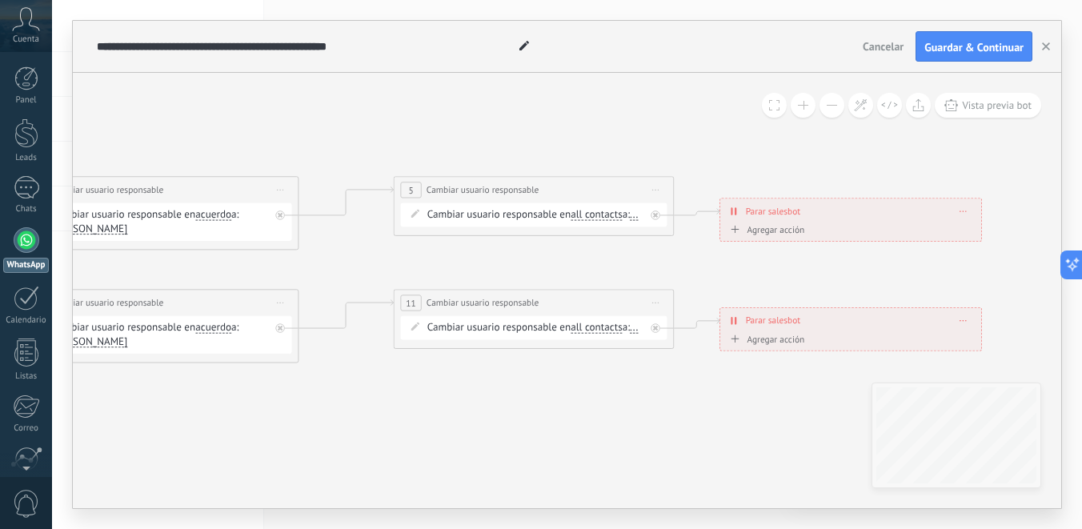
drag, startPoint x: 710, startPoint y: 205, endPoint x: 707, endPoint y: 218, distance: 13.8
drag, startPoint x: 659, startPoint y: 218, endPoint x: 563, endPoint y: 166, distance: 109.2
click at [285, 218] on icon at bounding box center [282, 217] width 5 height 5
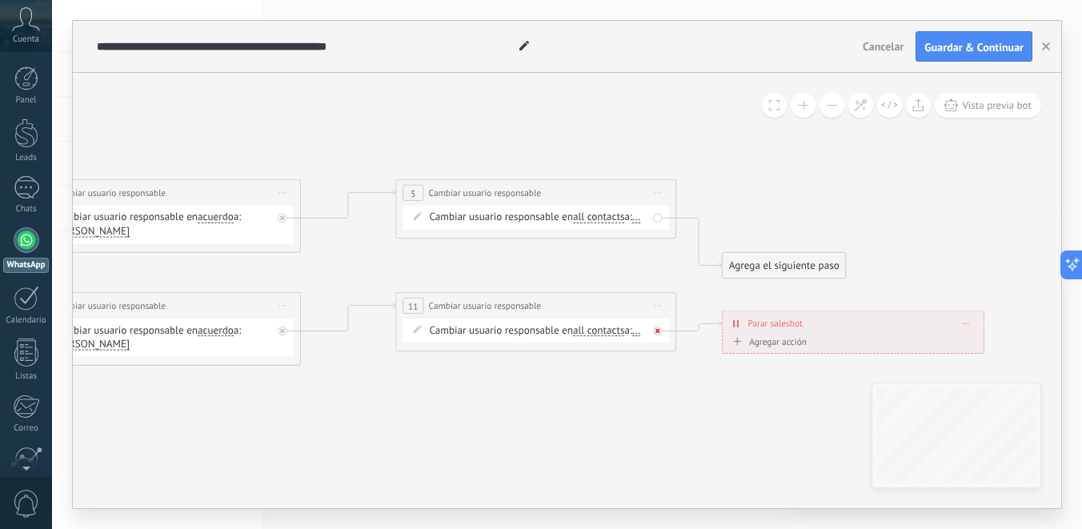
click at [660, 330] on div at bounding box center [657, 330] width 9 height 9
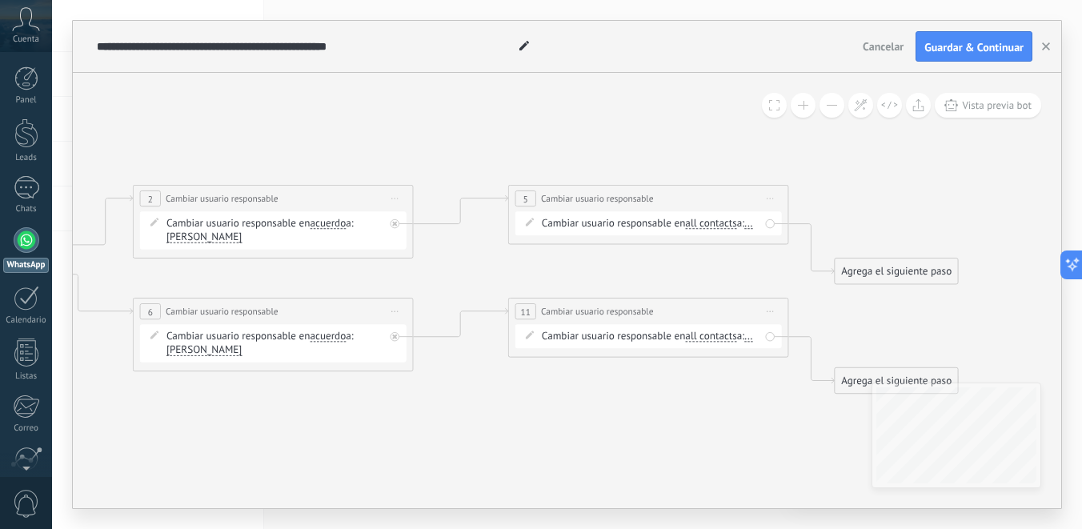
click at [913, 272] on div "Agrega el siguiente paso" at bounding box center [895, 271] width 123 height 23
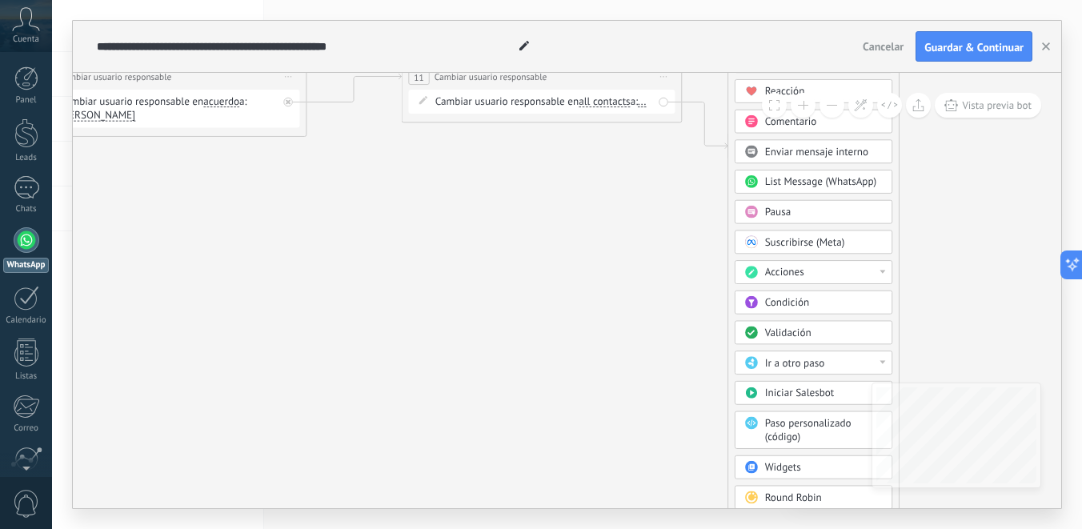
click at [881, 359] on div "Ir a otro paso" at bounding box center [824, 363] width 118 height 14
click at [905, 360] on icon at bounding box center [144, 43] width 2019 height 934
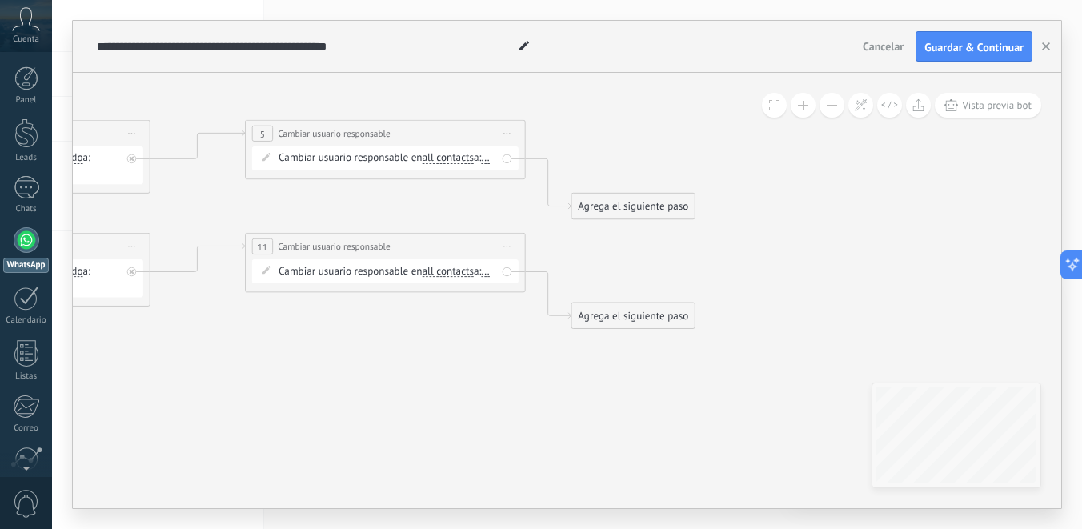
click at [619, 213] on div "Agrega el siguiente paso" at bounding box center [632, 206] width 123 height 23
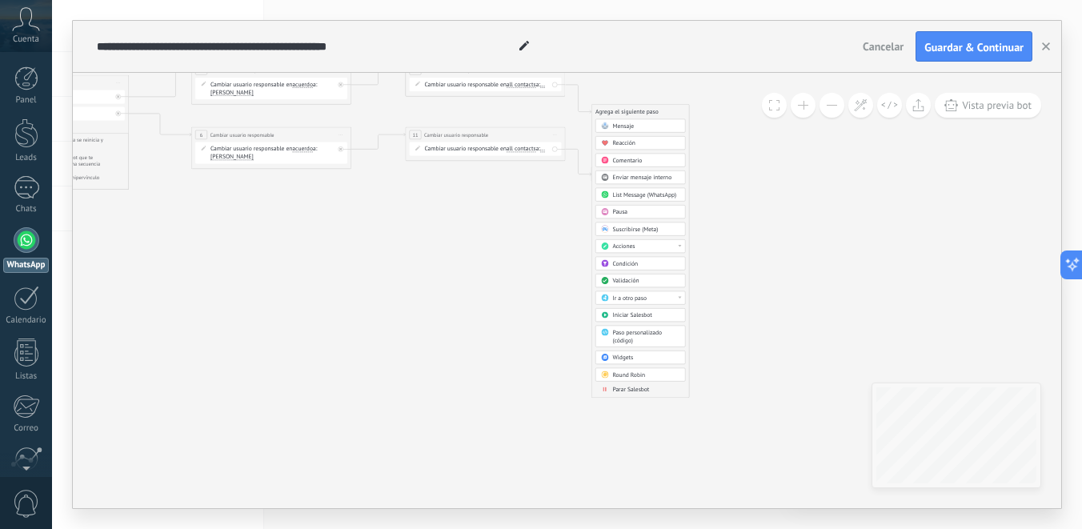
click at [630, 392] on span "Parar Salesbot" at bounding box center [630, 390] width 37 height 8
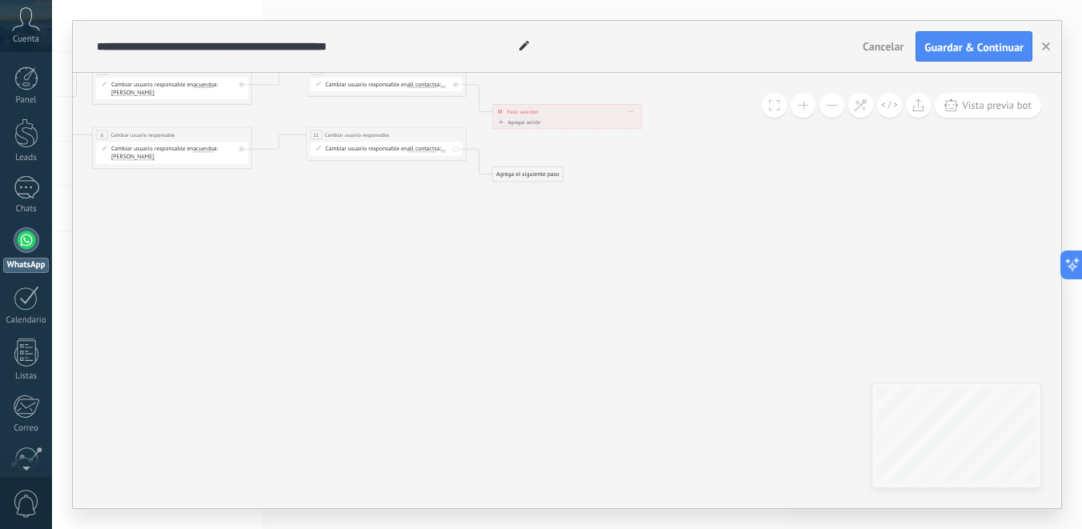
click at [518, 174] on div "Agrega el siguiente paso" at bounding box center [528, 175] width 70 height 14
click at [538, 455] on span "Parar Salesbot" at bounding box center [532, 452] width 37 height 8
click at [978, 46] on span "Guardar & Continuar" at bounding box center [973, 47] width 99 height 11
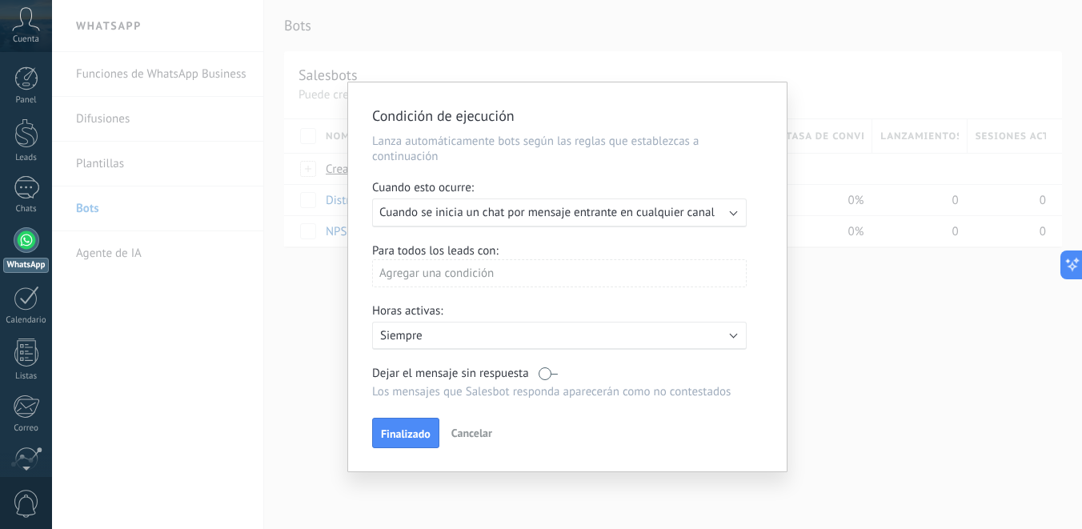
click at [622, 216] on span "Cuando se inicia un chat por mensaje entrante en cualquier canal" at bounding box center [546, 212] width 335 height 15
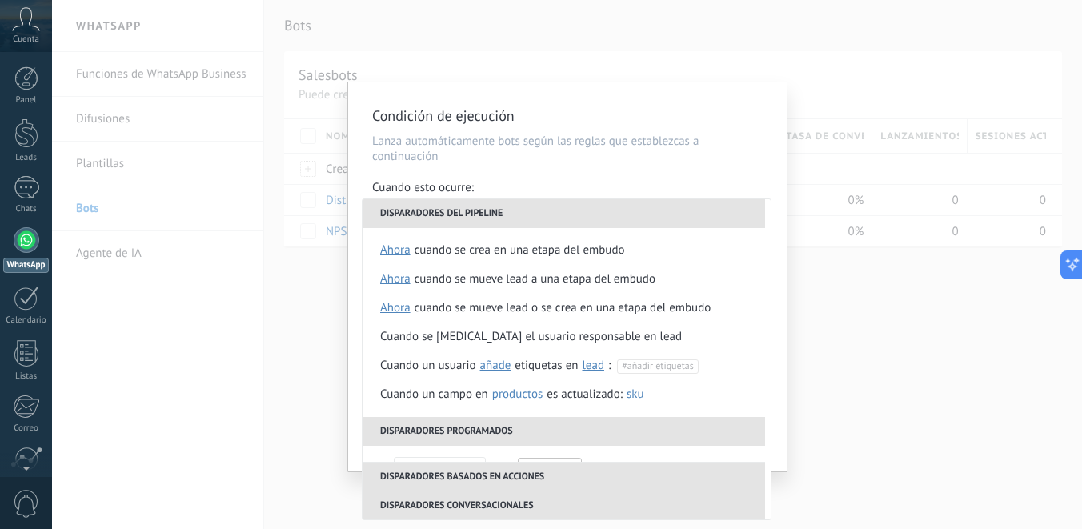
click at [634, 184] on div "Cuando esto ocurre:" at bounding box center [567, 189] width 390 height 18
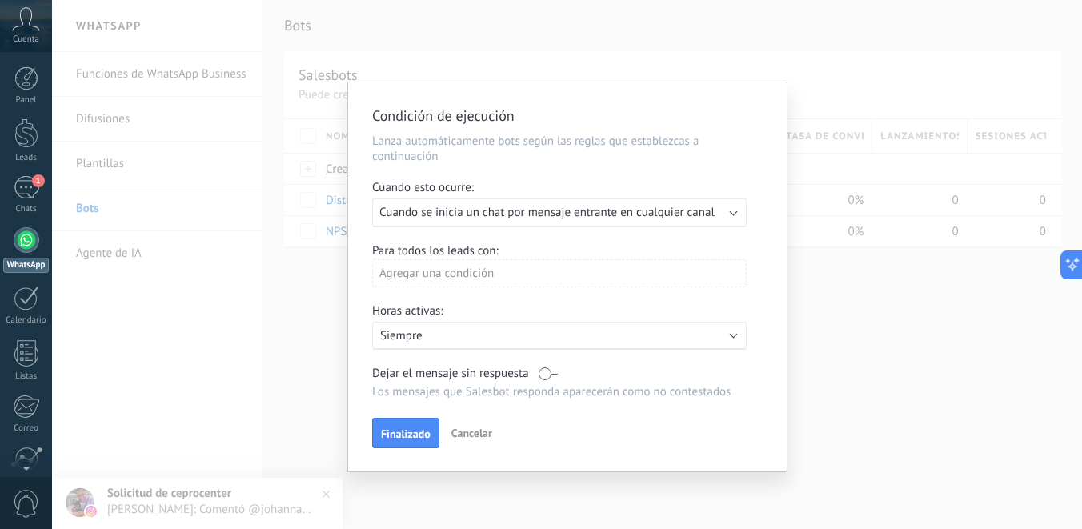
click at [575, 278] on div "Agregar una condición" at bounding box center [559, 273] width 374 height 28
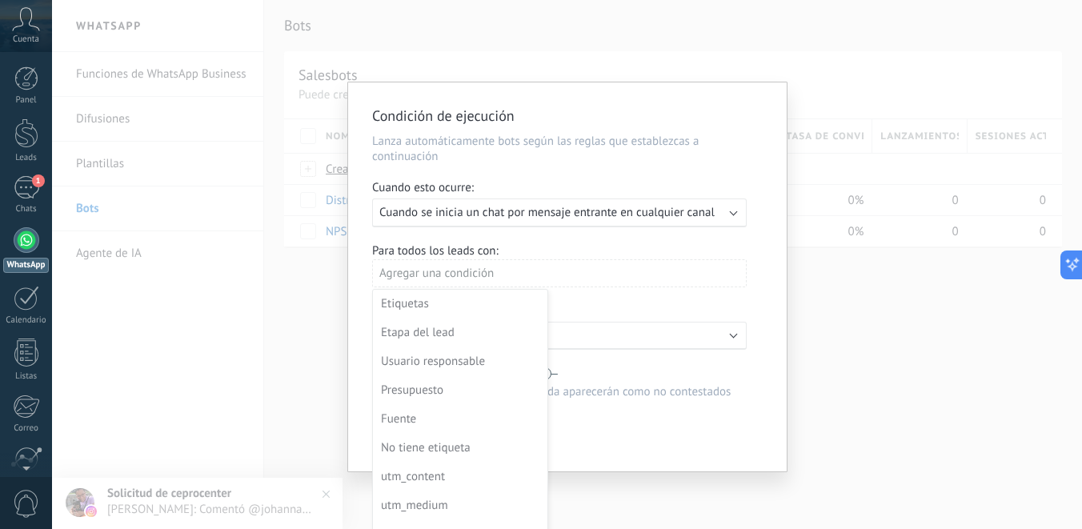
click at [604, 281] on div at bounding box center [567, 278] width 438 height 393
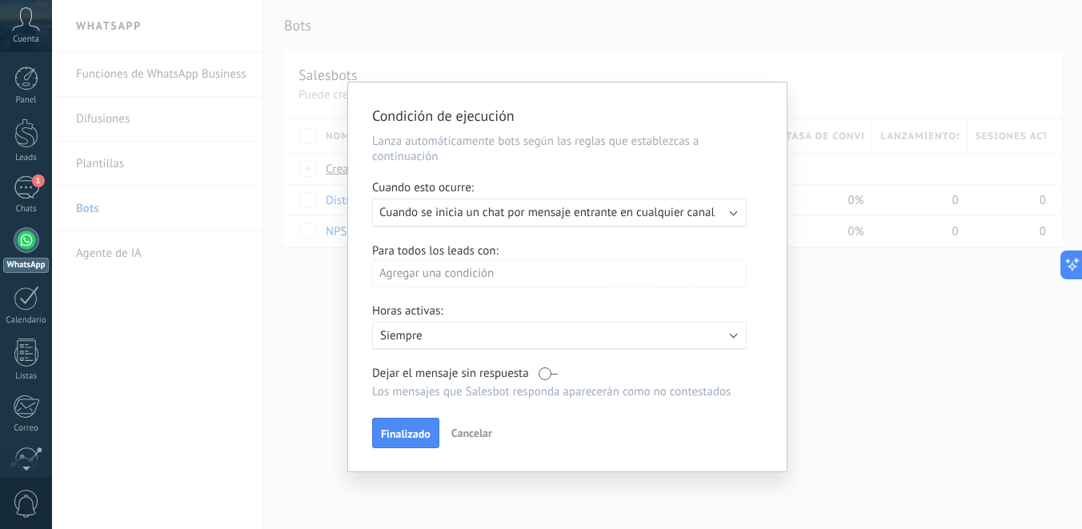
click at [550, 348] on div "Activo: Siempre" at bounding box center [559, 336] width 374 height 28
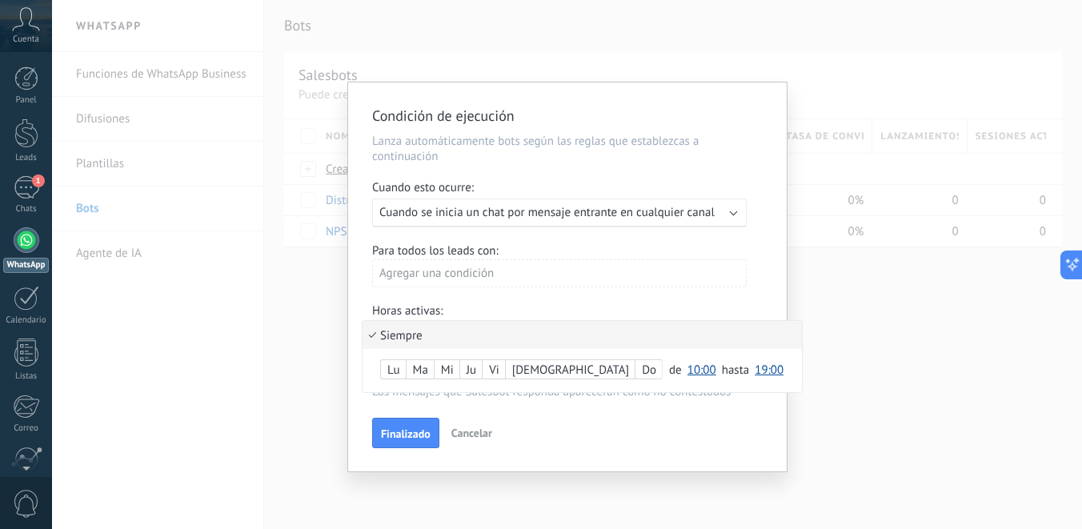
click at [549, 343] on li "Siempre" at bounding box center [581, 335] width 439 height 28
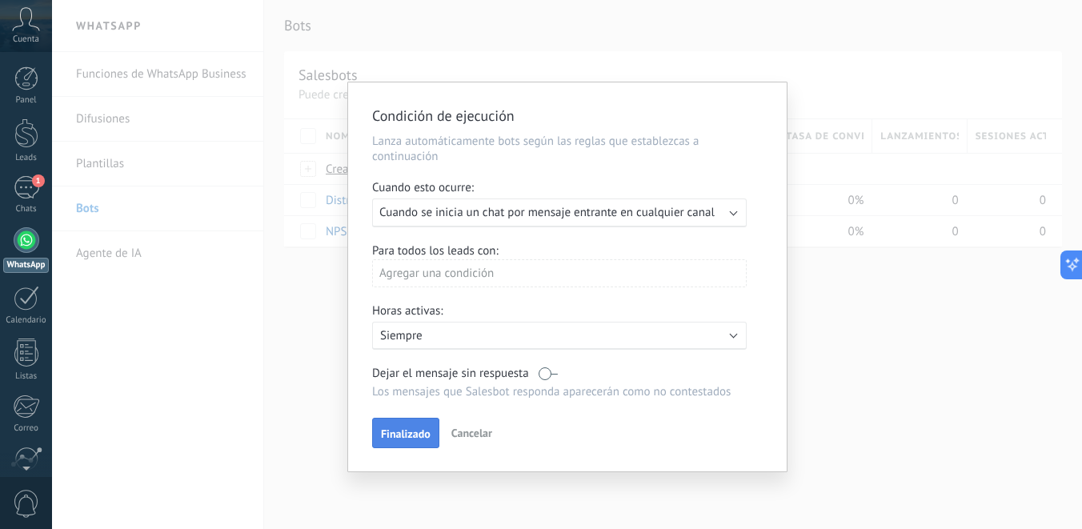
click at [414, 436] on span "Finalizado" at bounding box center [406, 433] width 50 height 11
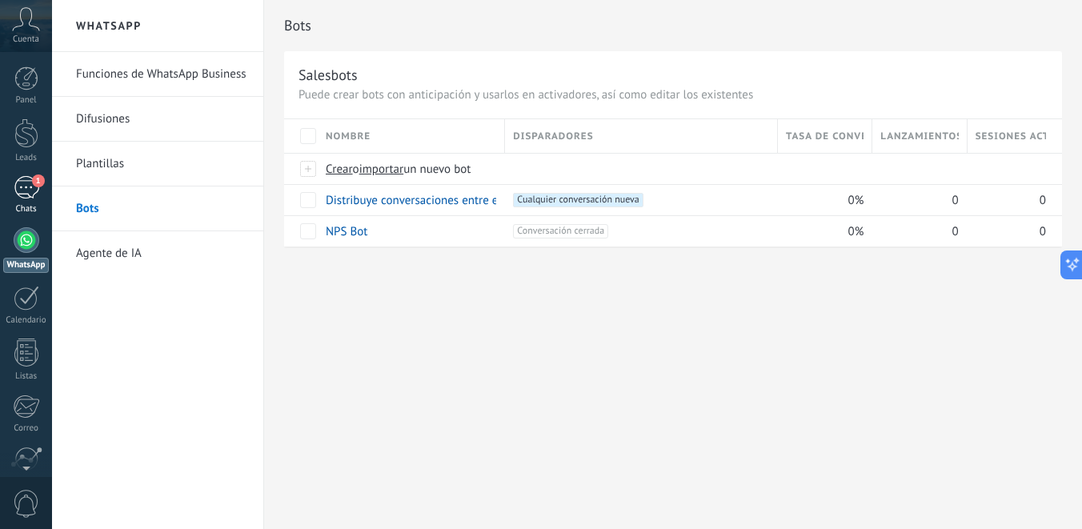
click at [32, 189] on div "1" at bounding box center [27, 187] width 26 height 23
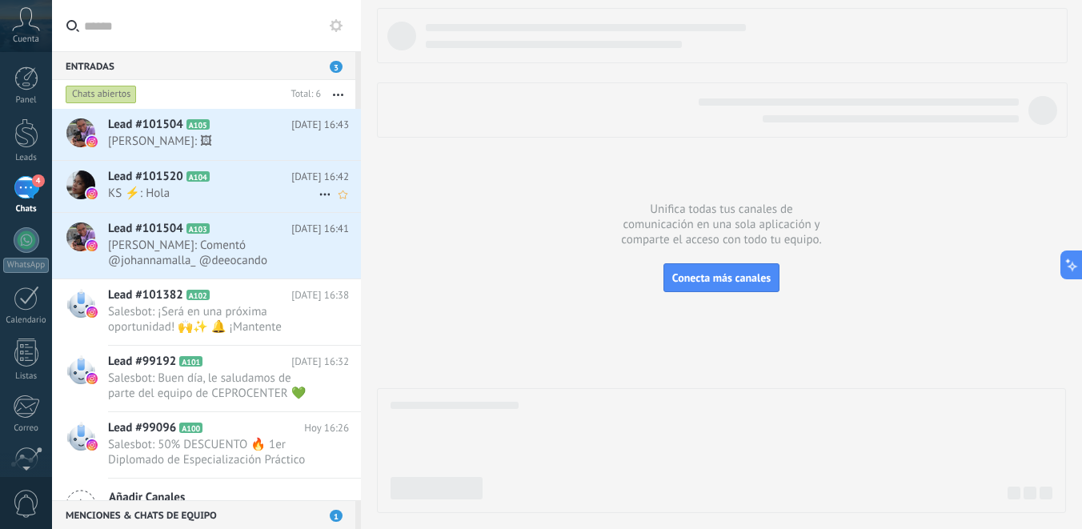
click at [319, 192] on icon at bounding box center [324, 194] width 19 height 19
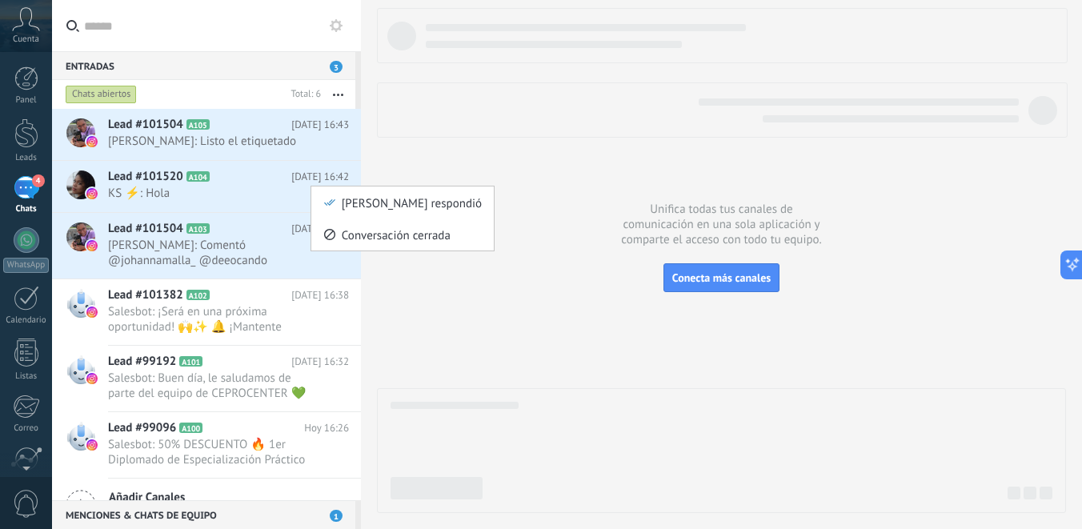
click at [375, 164] on div at bounding box center [541, 264] width 1082 height 529
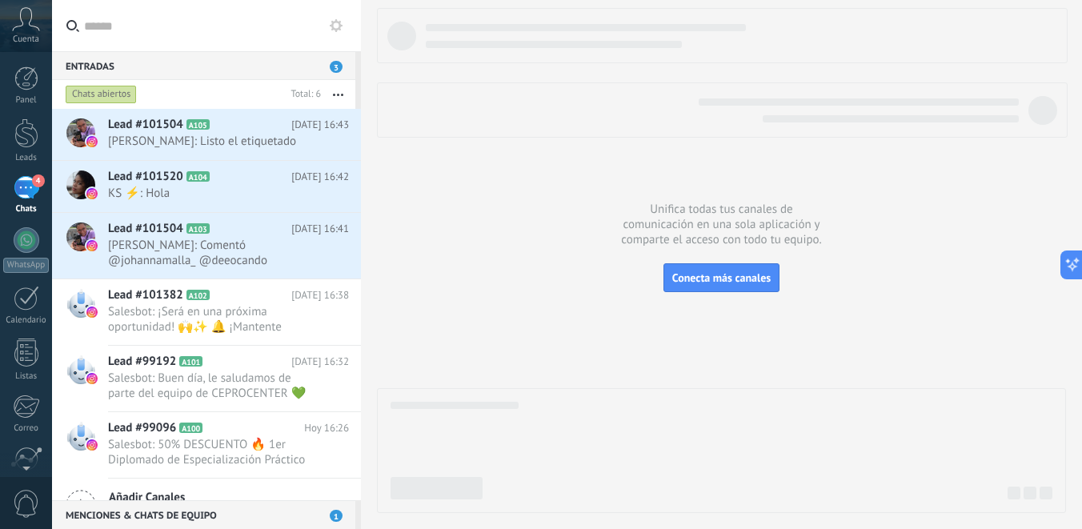
click at [337, 94] on icon "button" at bounding box center [338, 95] width 10 height 2
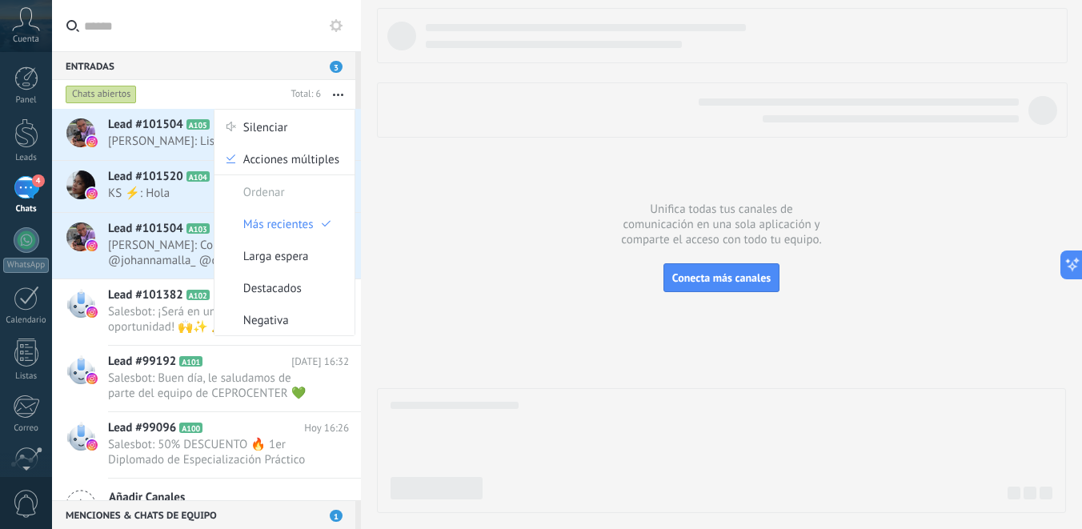
click at [337, 95] on use "button" at bounding box center [338, 95] width 10 height 2
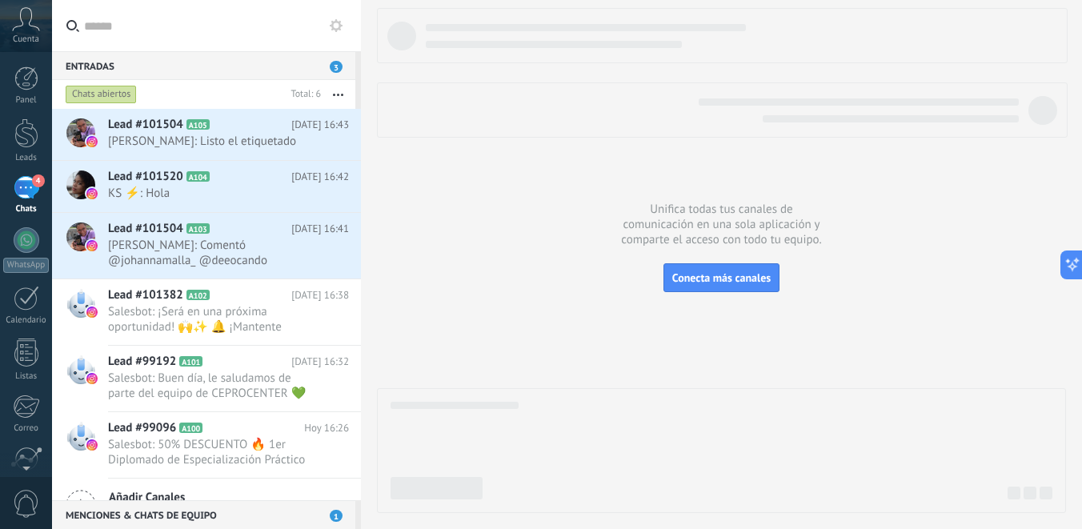
click at [335, 26] on icon at bounding box center [336, 25] width 13 height 13
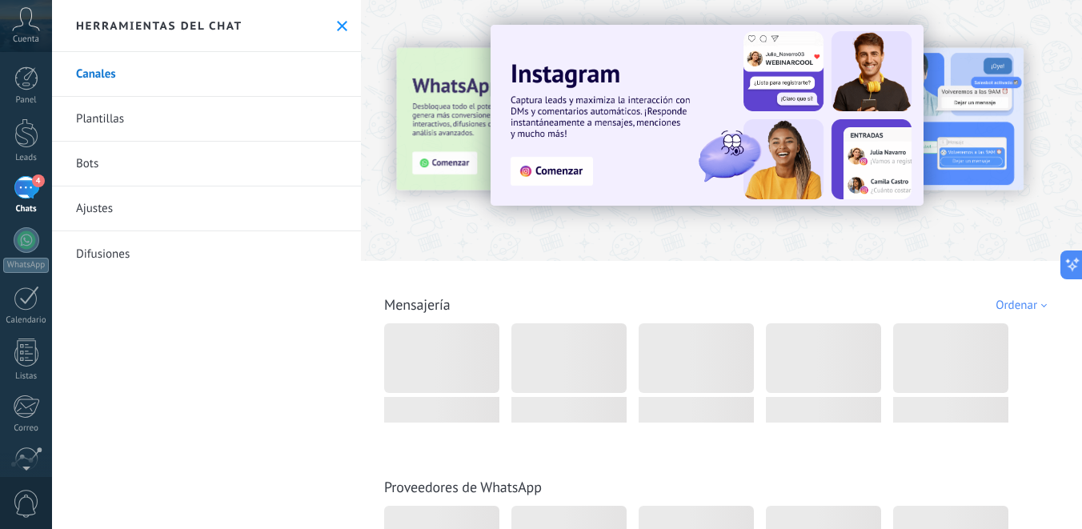
click at [338, 26] on icon at bounding box center [342, 26] width 10 height 10
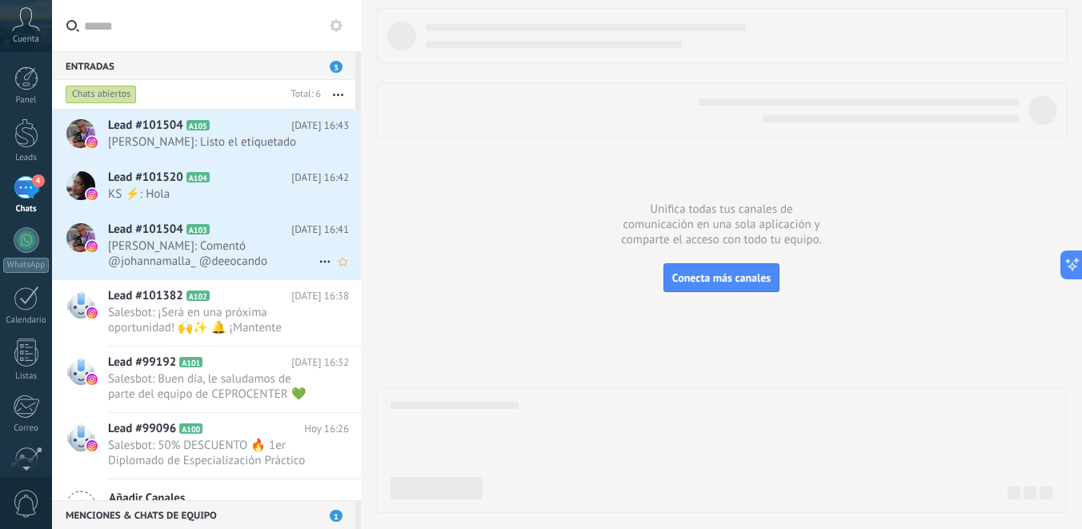
scroll to position [30, 0]
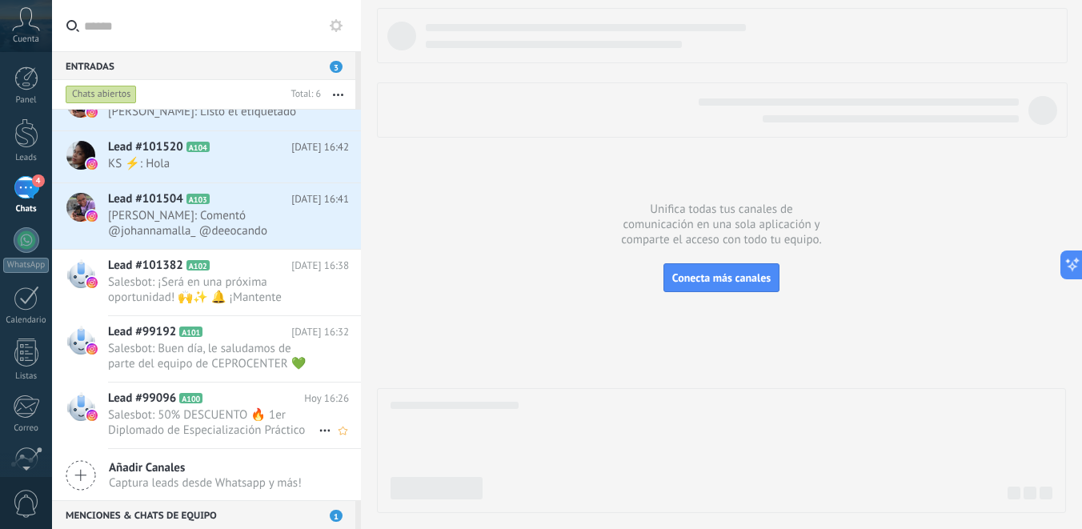
click at [206, 417] on span "Salesbot: 50% DESCUENTO 🔥 1er Diplomado de Especialización Práctico Atención Te…" at bounding box center [213, 422] width 210 height 30
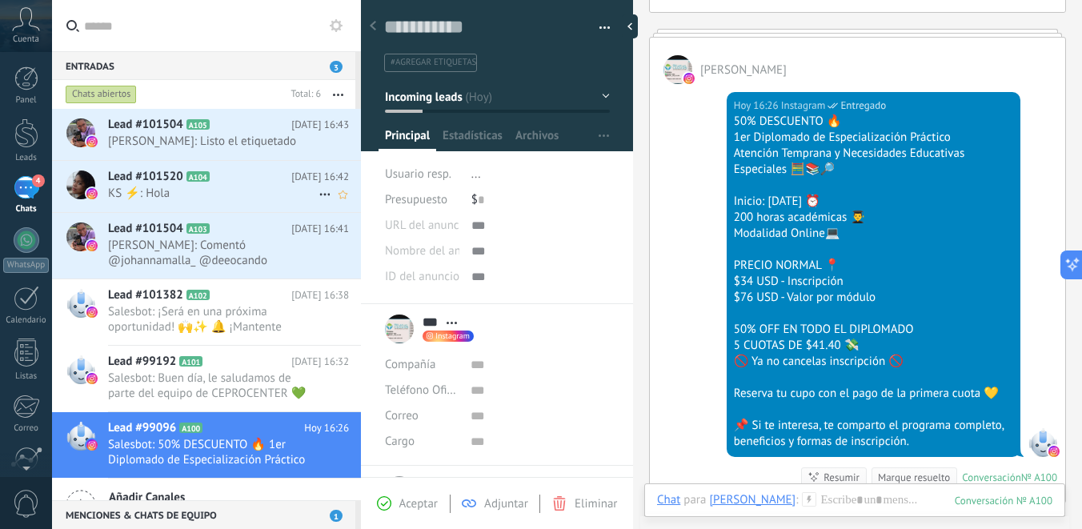
click at [270, 196] on span "KS ⚡️: Hola" at bounding box center [213, 193] width 210 height 15
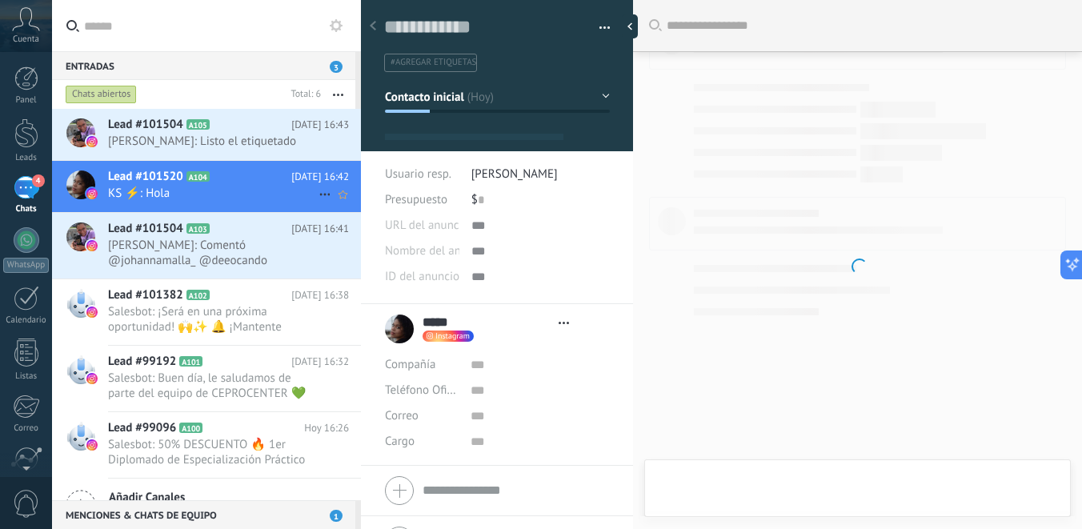
scroll to position [24, 0]
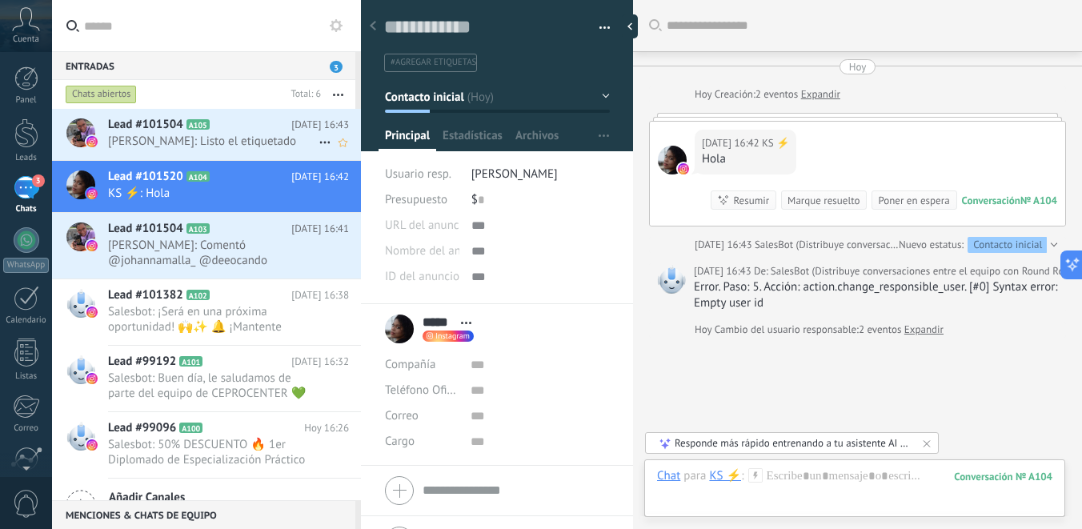
click at [252, 138] on span "Itziara Guzman: Listo el etiquetado" at bounding box center [213, 141] width 210 height 15
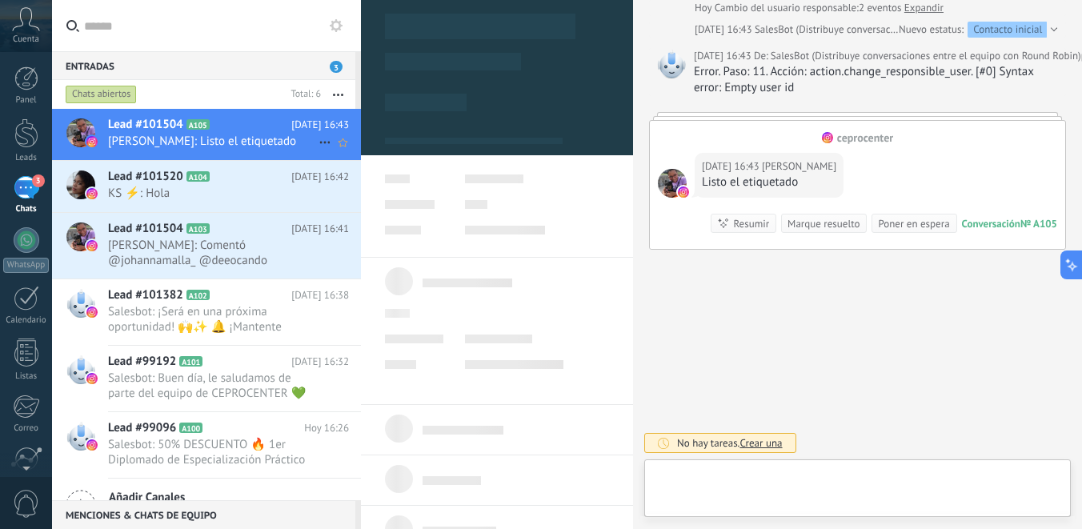
scroll to position [24, 0]
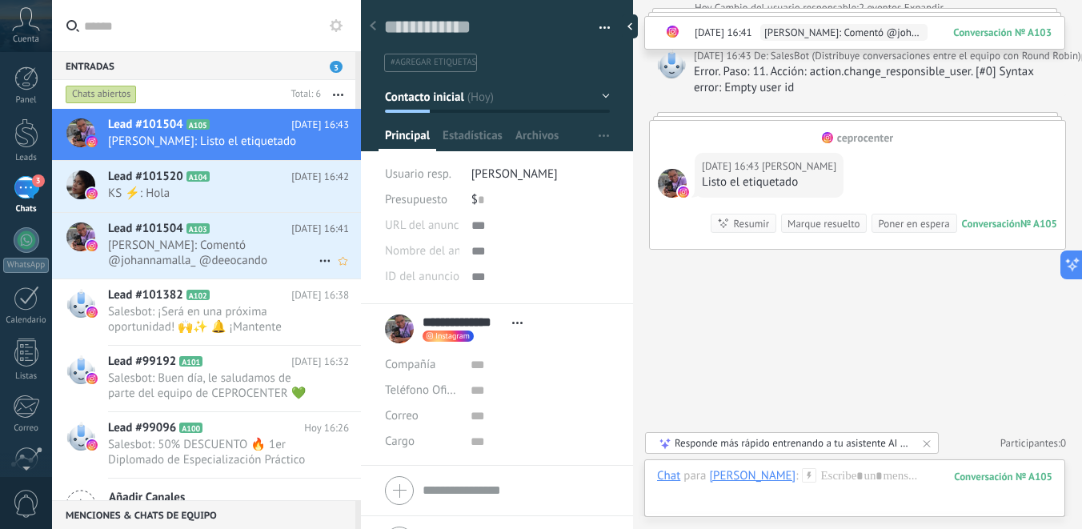
click at [267, 251] on span "[PERSON_NAME]: Comentó @johannamalla_ @deeocando @psic_elaine_cevallos" at bounding box center [213, 253] width 210 height 30
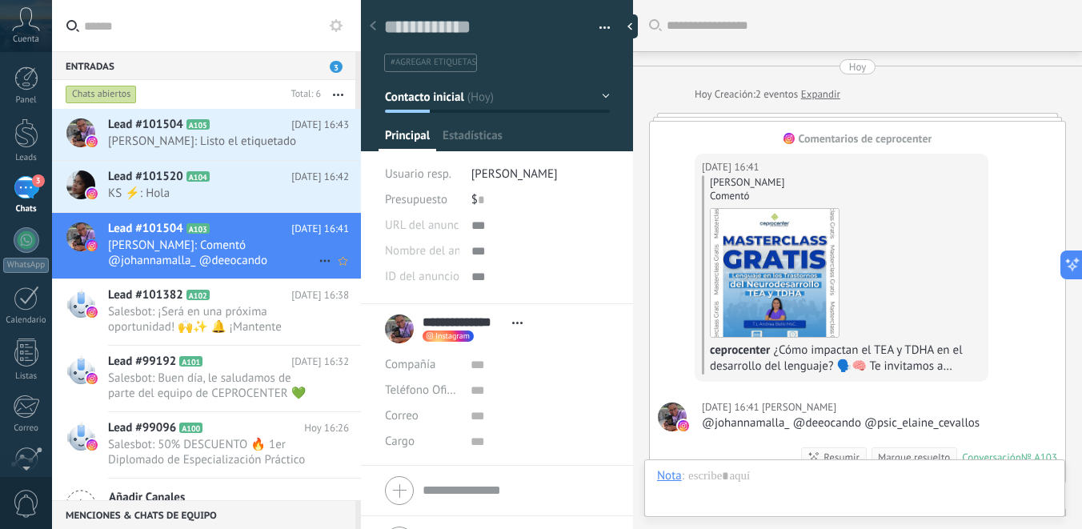
scroll to position [41, 0]
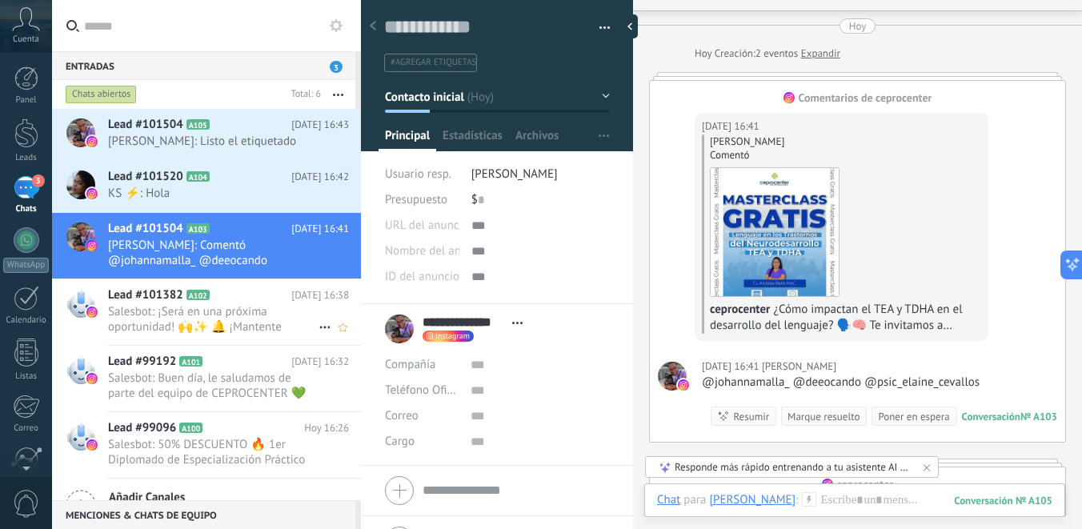
click at [264, 310] on span "Salesbot: ¡Será en una próxima oportunidad! 🙌✨ 🔔 ¡Mantente atento! Pronto compa…" at bounding box center [213, 319] width 210 height 30
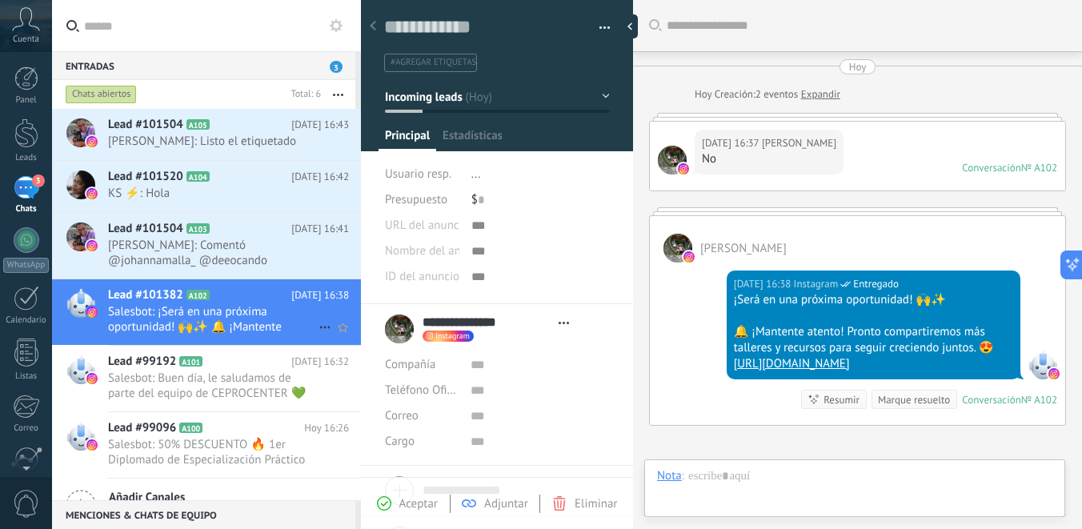
scroll to position [59, 0]
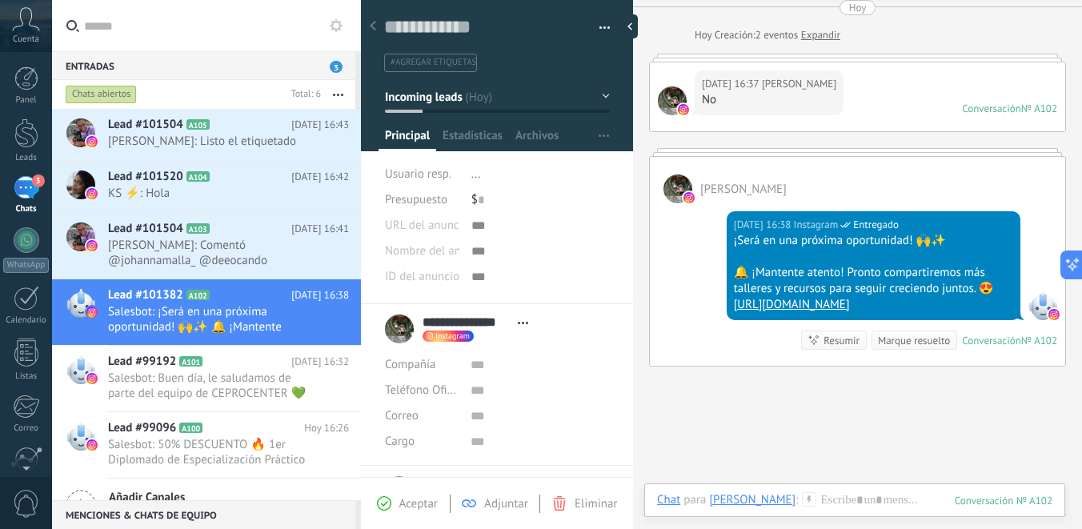
click at [474, 172] on span "..." at bounding box center [476, 173] width 10 height 15
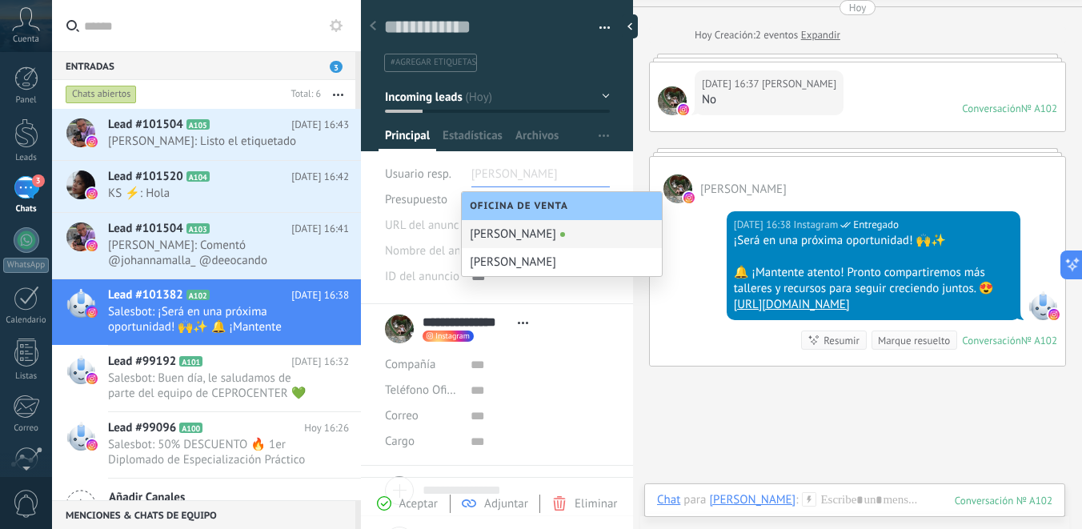
click at [486, 239] on div "[PERSON_NAME]" at bounding box center [562, 234] width 200 height 28
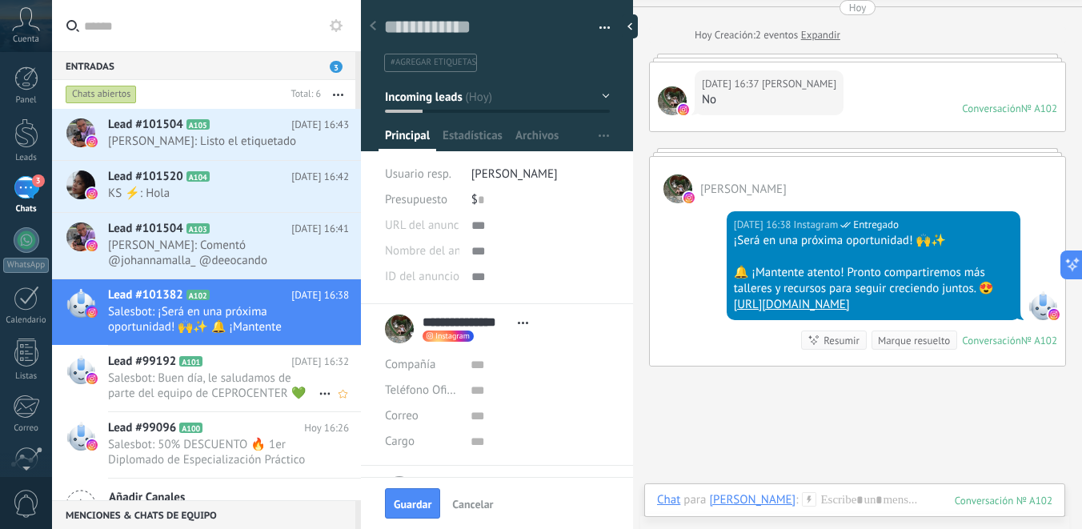
click at [282, 374] on span "Salesbot: Buen día, le saludamos de parte del equipo de CEPROCENTER 💚 Para unir…" at bounding box center [213, 385] width 210 height 30
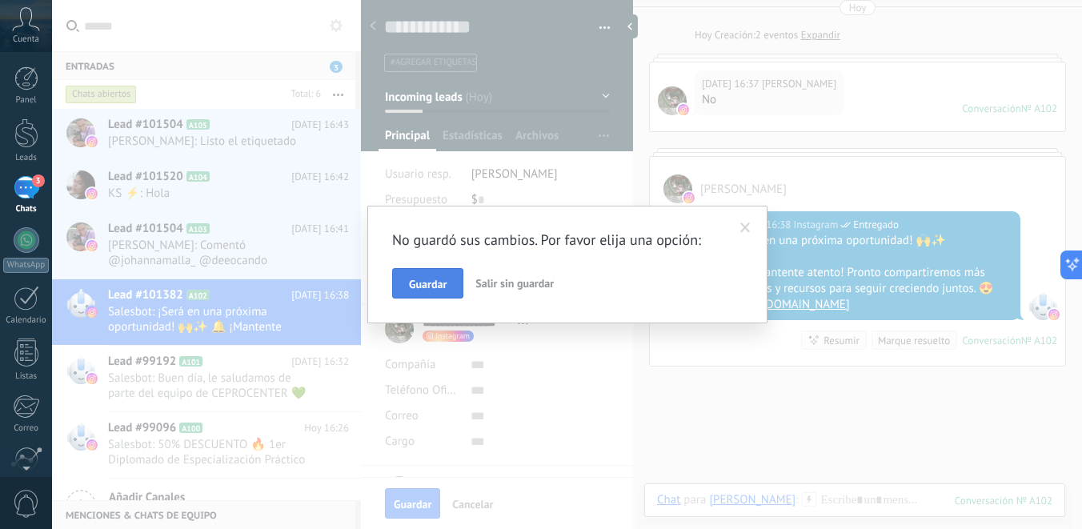
click at [446, 282] on span "Guardar" at bounding box center [428, 283] width 38 height 11
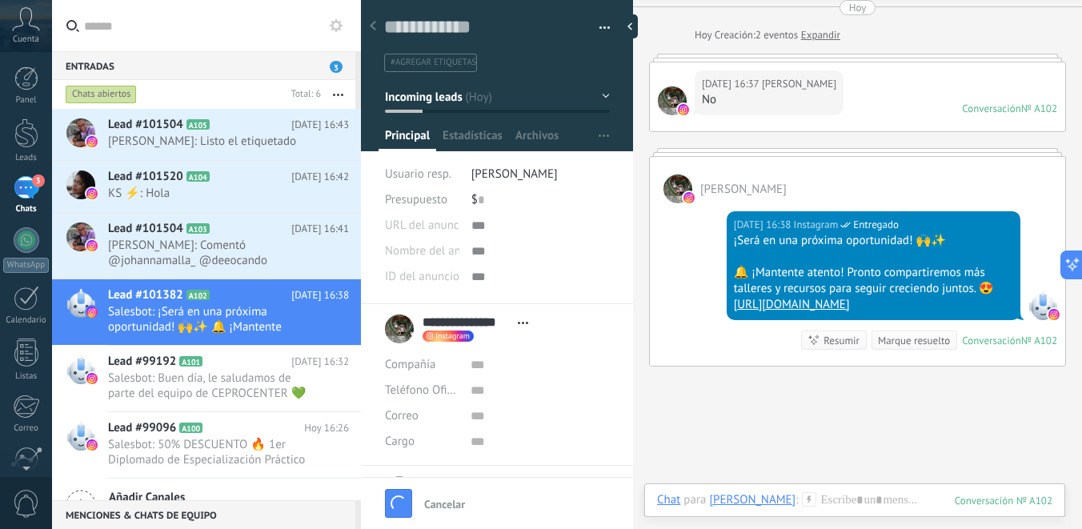
scroll to position [130, 0]
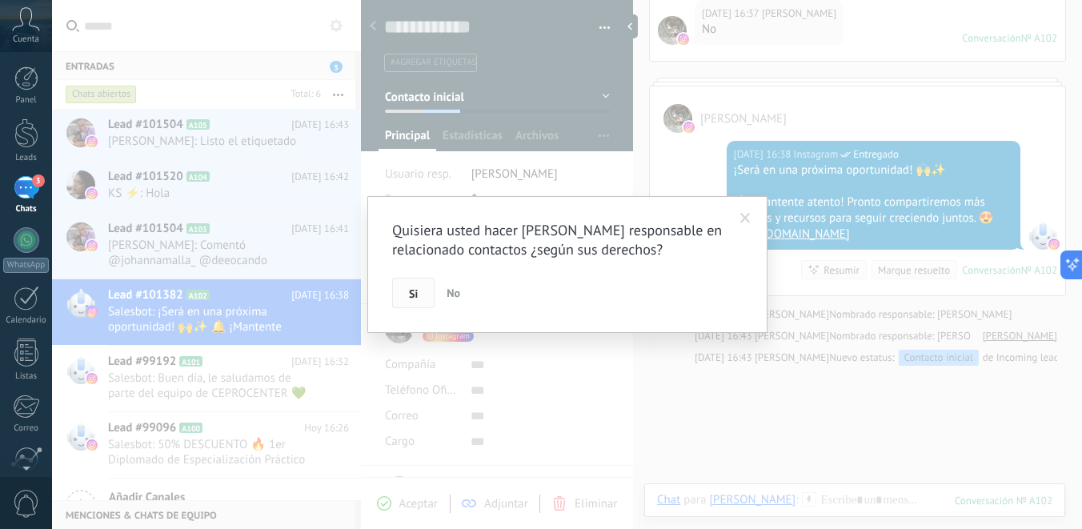
click at [418, 299] on button "Si" at bounding box center [413, 293] width 42 height 30
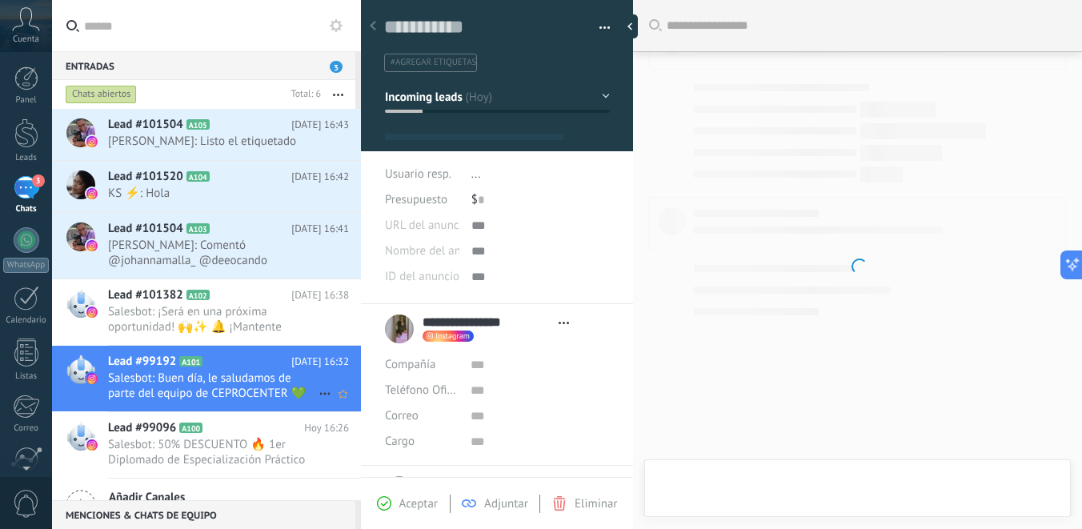
scroll to position [24, 0]
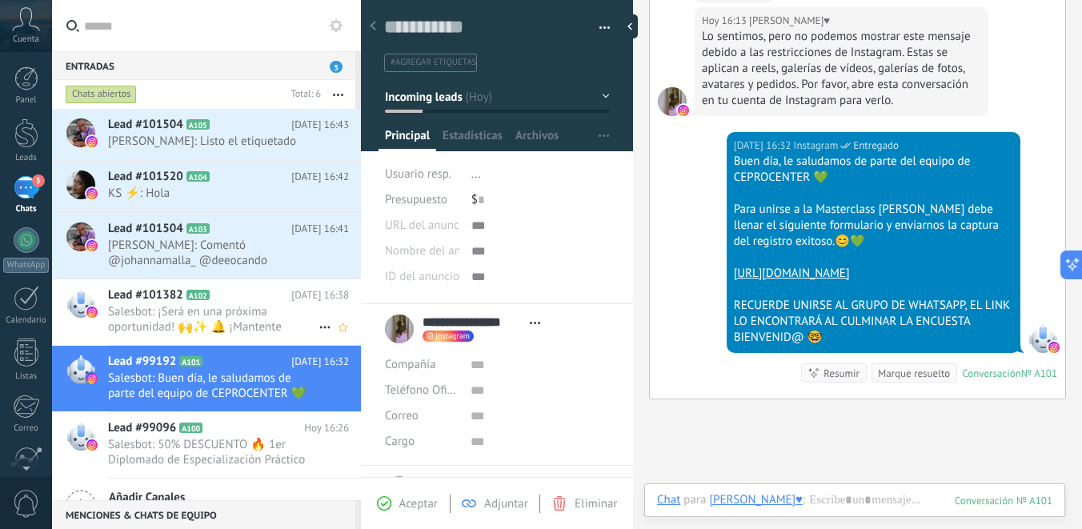
click at [289, 322] on span "Salesbot: ¡Será en una próxima oportunidad! 🙌✨ 🔔 ¡Mantente atento! Pronto compa…" at bounding box center [213, 319] width 210 height 30
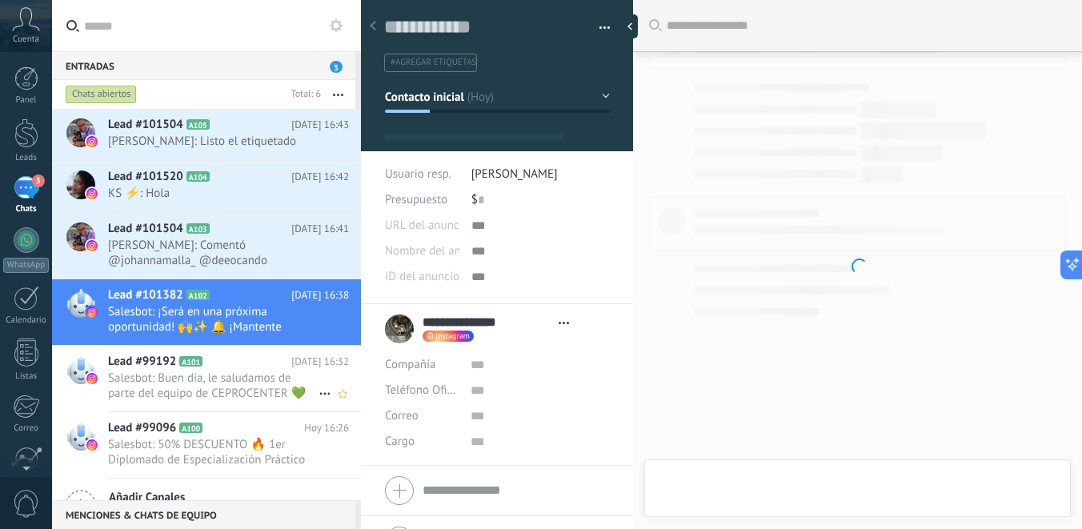
scroll to position [59, 0]
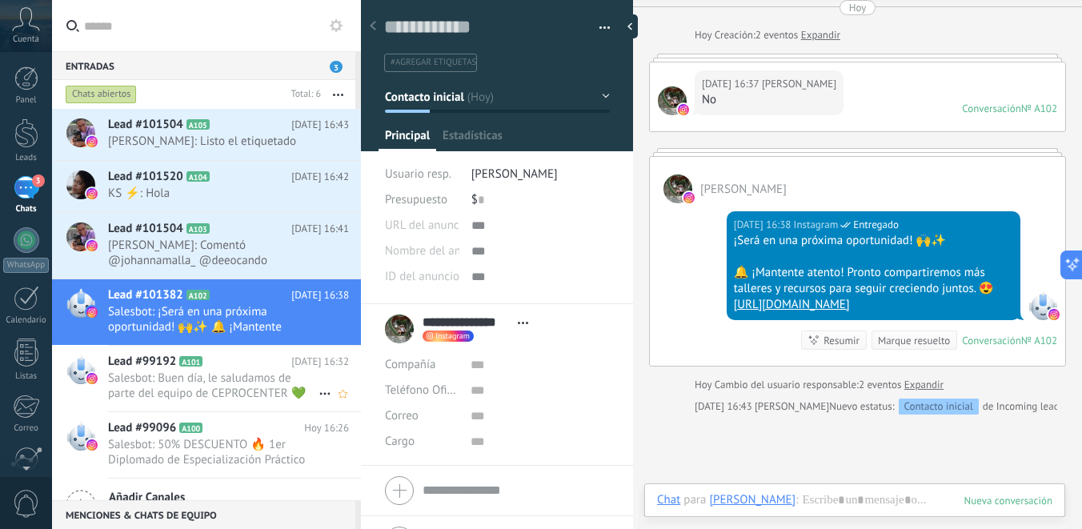
click at [285, 379] on span "Salesbot: Buen día, le saludamos de parte del equipo de CEPROCENTER 💚 Para unir…" at bounding box center [213, 385] width 210 height 30
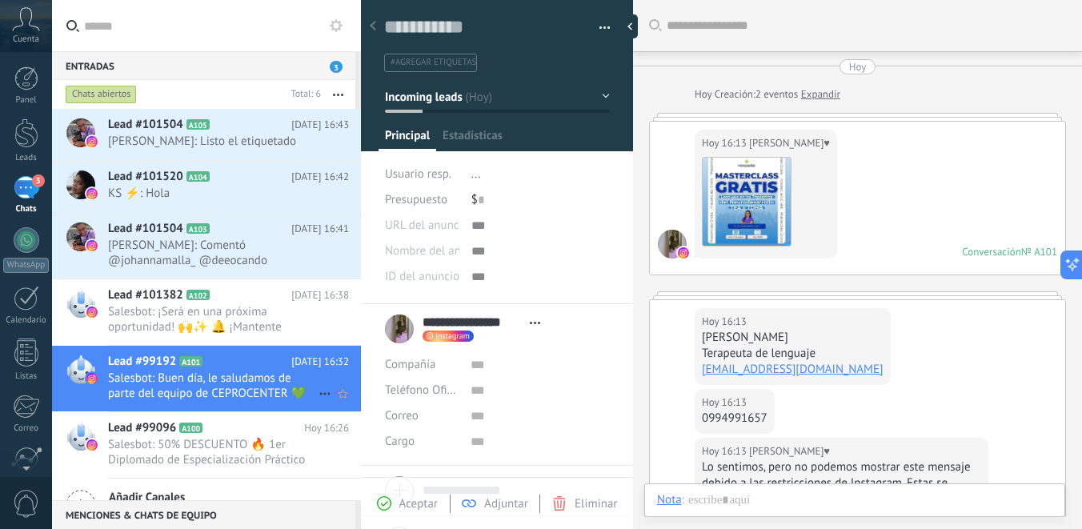
scroll to position [430, 0]
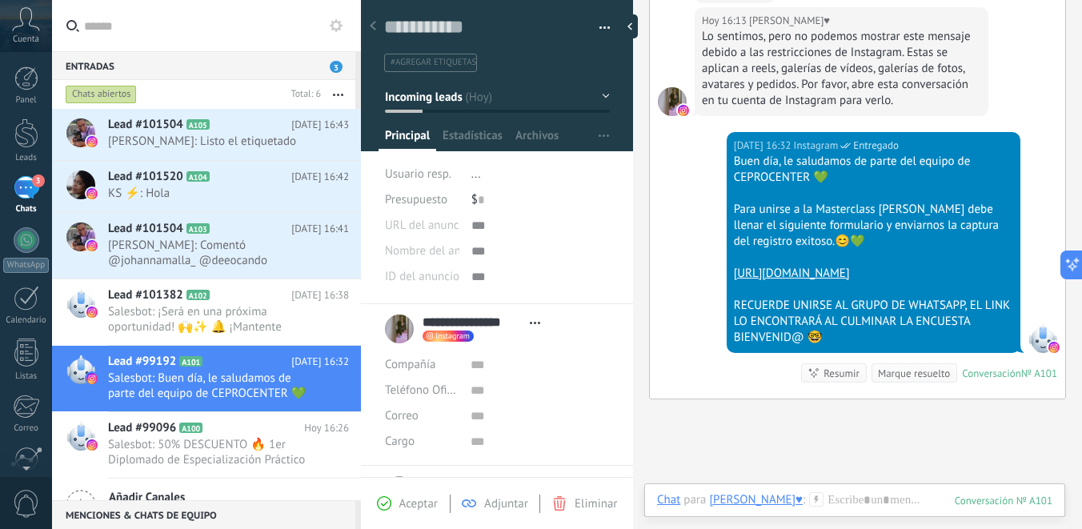
click at [476, 173] on span "..." at bounding box center [476, 173] width 10 height 15
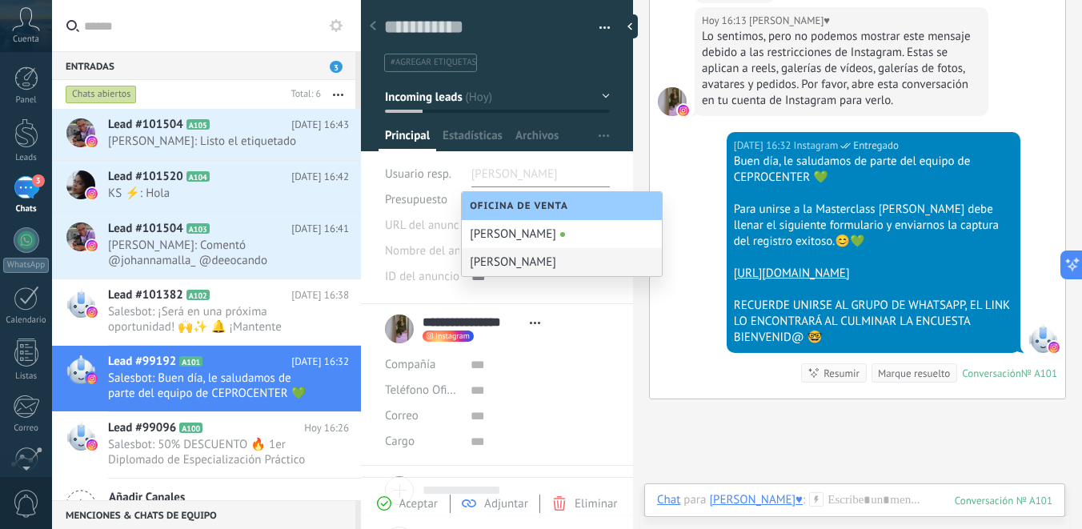
click at [488, 258] on div "Sara Escobar" at bounding box center [562, 262] width 200 height 28
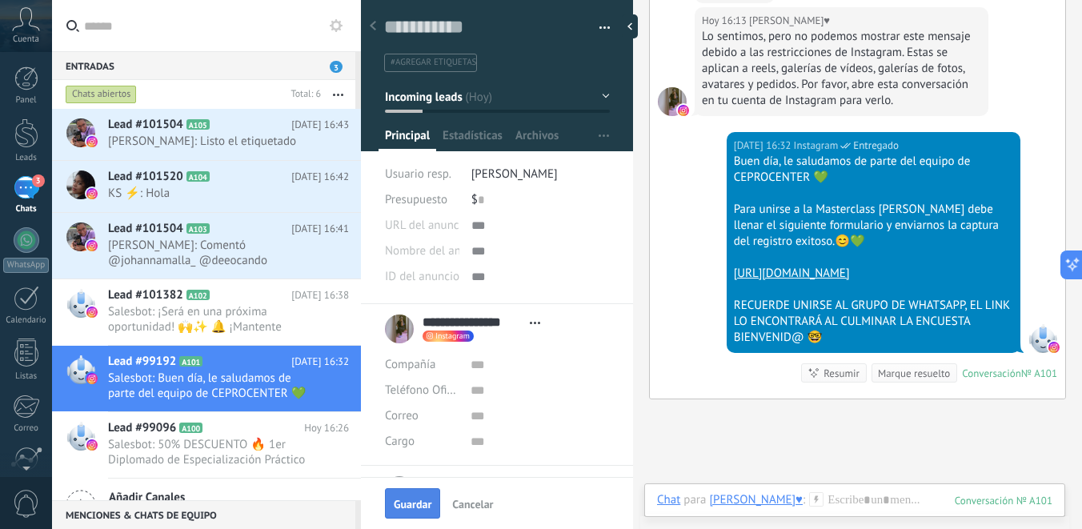
click at [411, 494] on button "Guardar" at bounding box center [412, 503] width 55 height 30
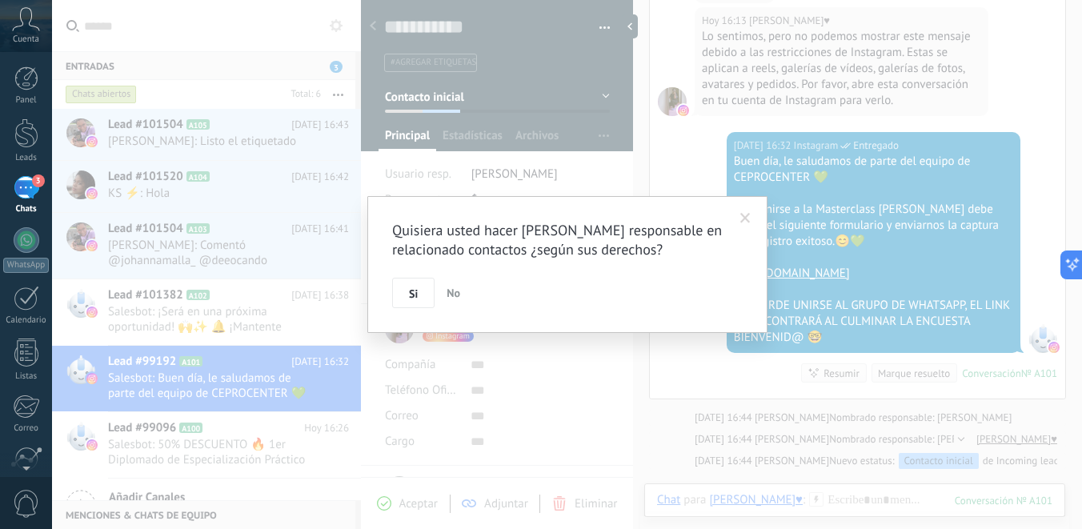
scroll to position [501, 0]
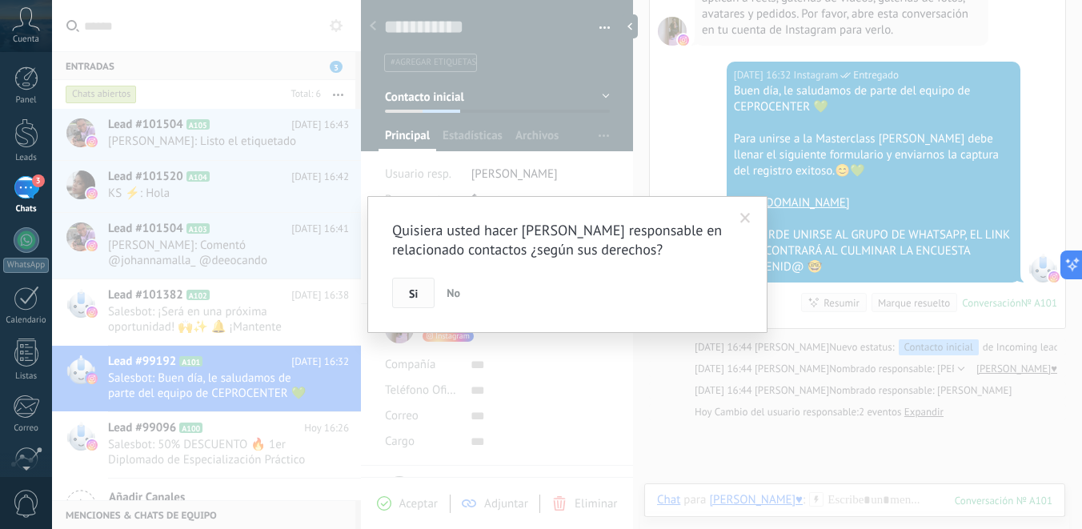
click at [427, 300] on button "Si" at bounding box center [413, 293] width 42 height 30
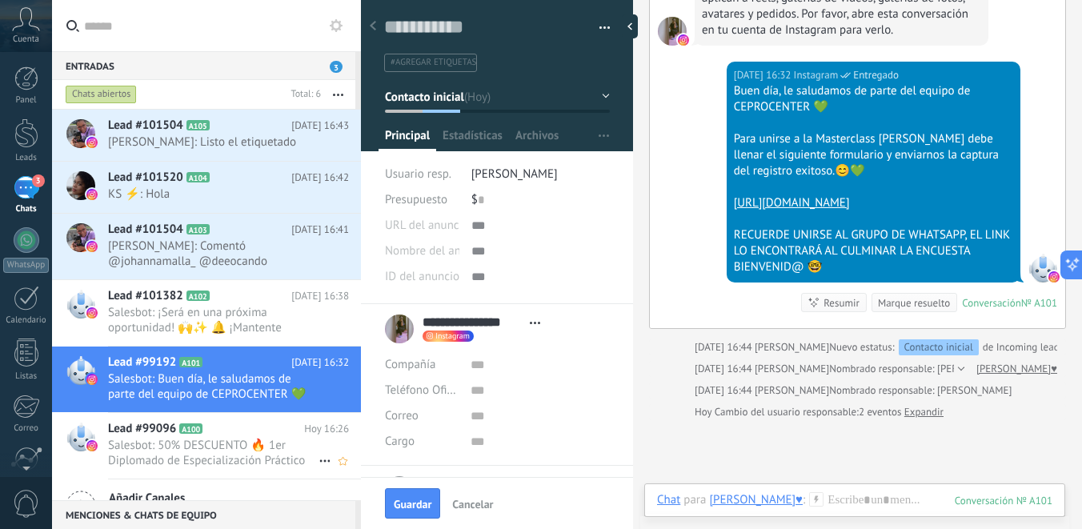
scroll to position [30, 0]
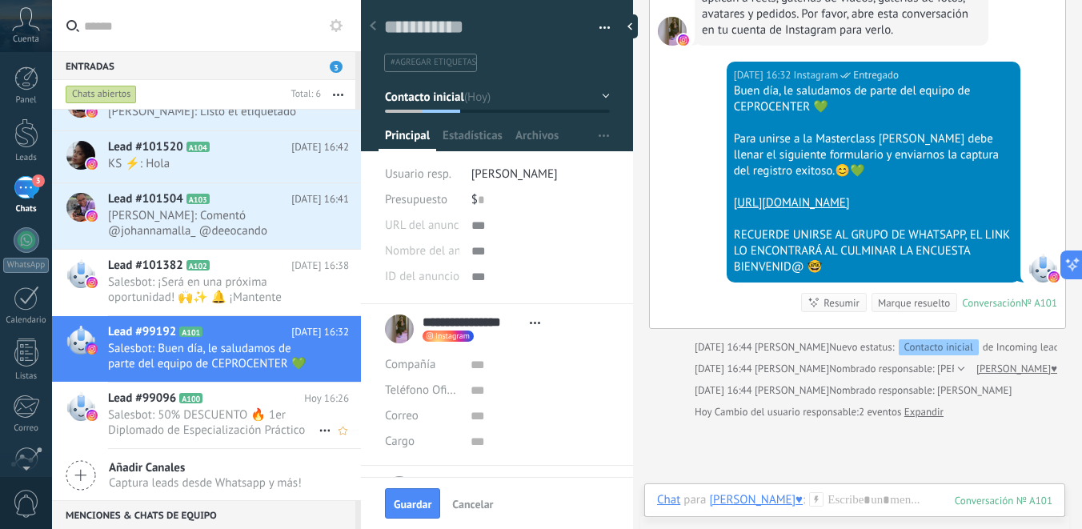
click at [265, 391] on h2 "Lead #99096 A100" at bounding box center [206, 398] width 196 height 16
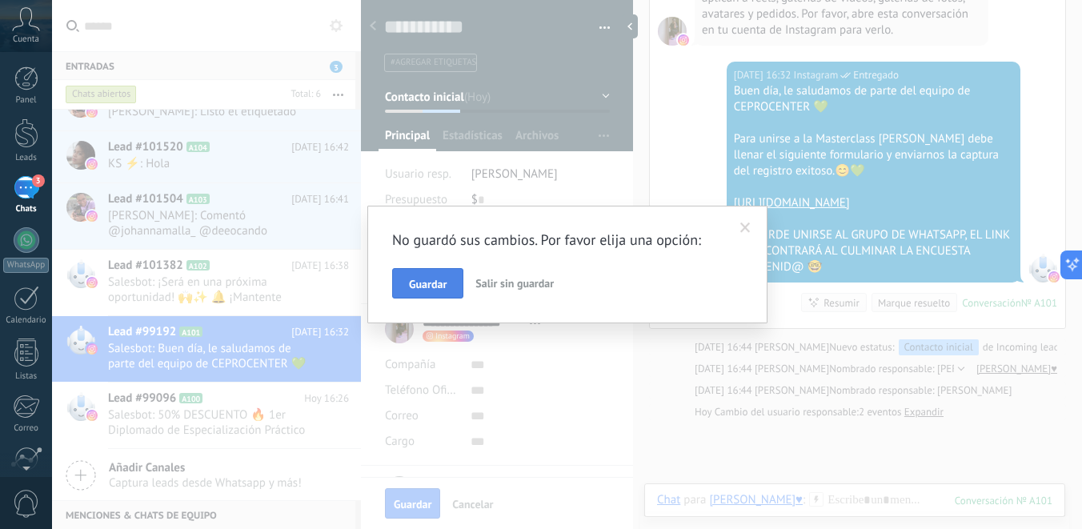
click at [442, 283] on span "Guardar" at bounding box center [428, 283] width 38 height 11
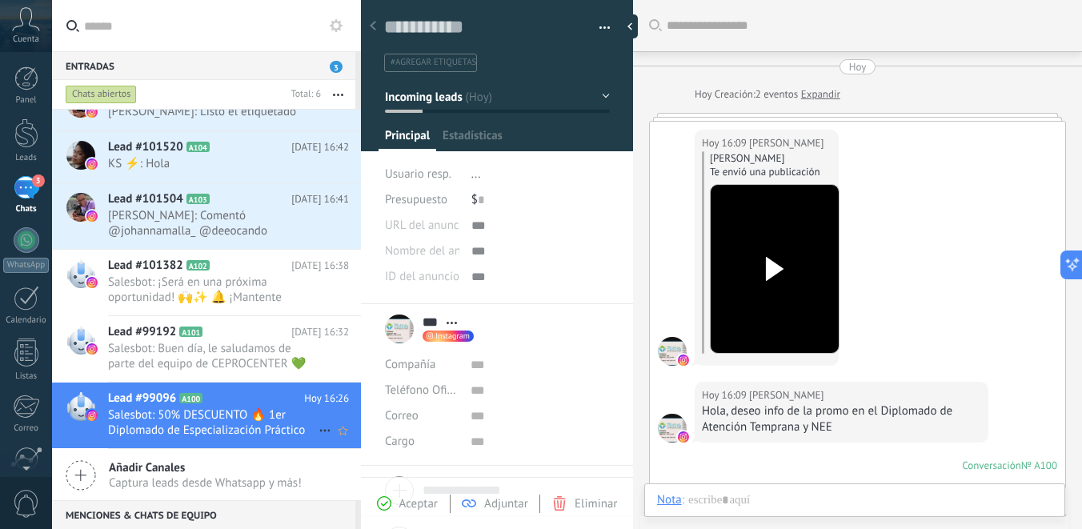
scroll to position [476, 0]
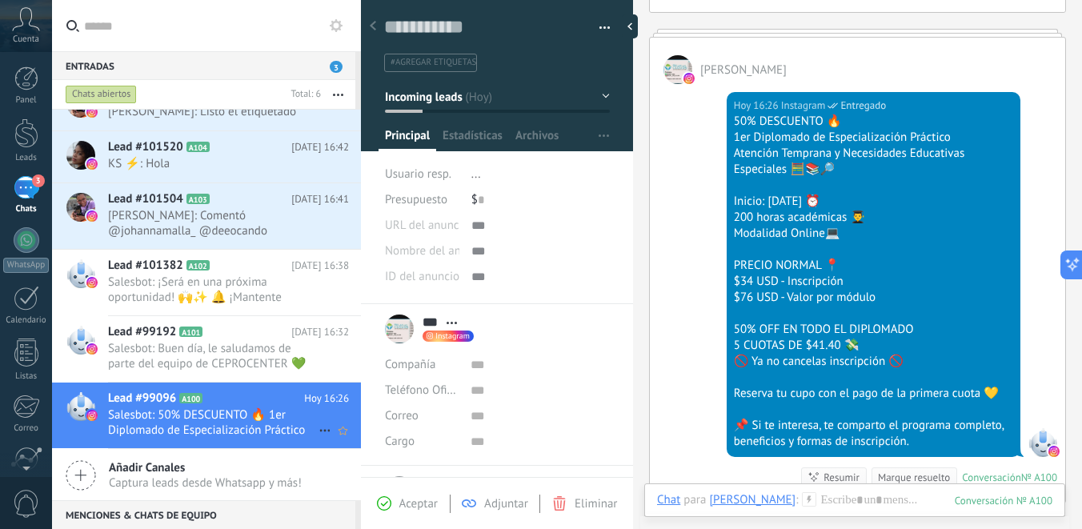
click at [281, 438] on div "Lead #99096 A100 Hoy 16:26 Salesbot: 50% DESCUENTO 🔥 1er Diplomado de Especiali…" at bounding box center [234, 415] width 253 height 66
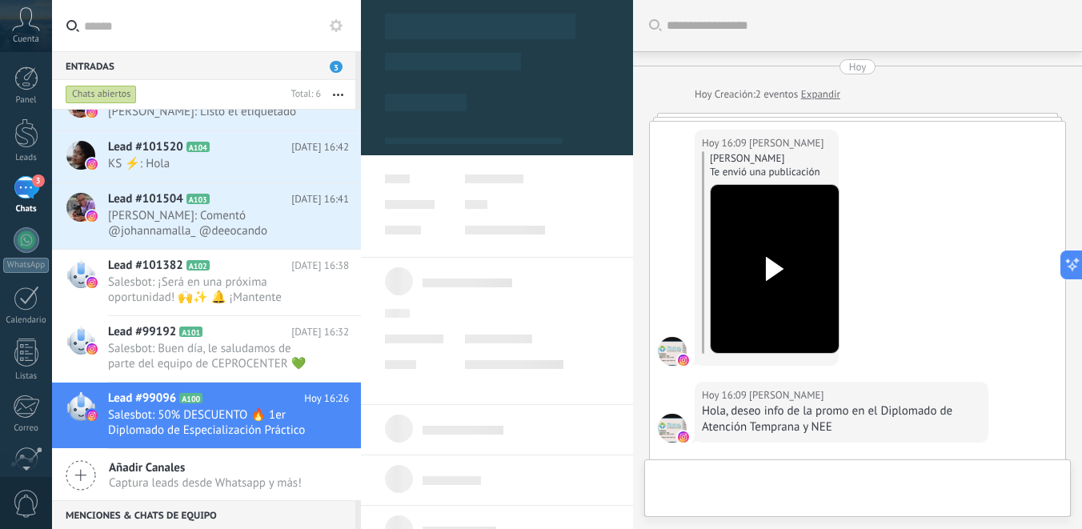
scroll to position [476, 0]
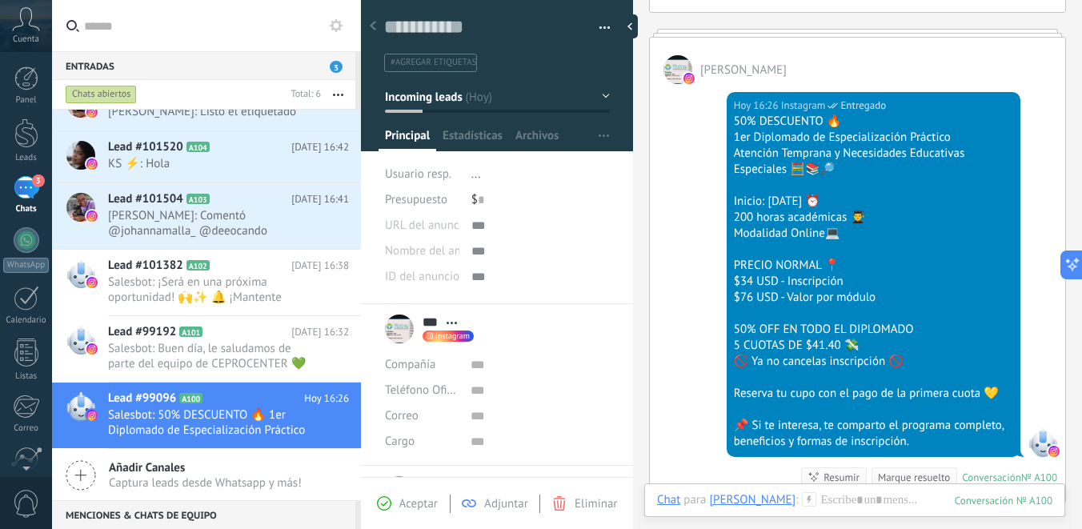
click at [472, 174] on span "..." at bounding box center [476, 173] width 10 height 15
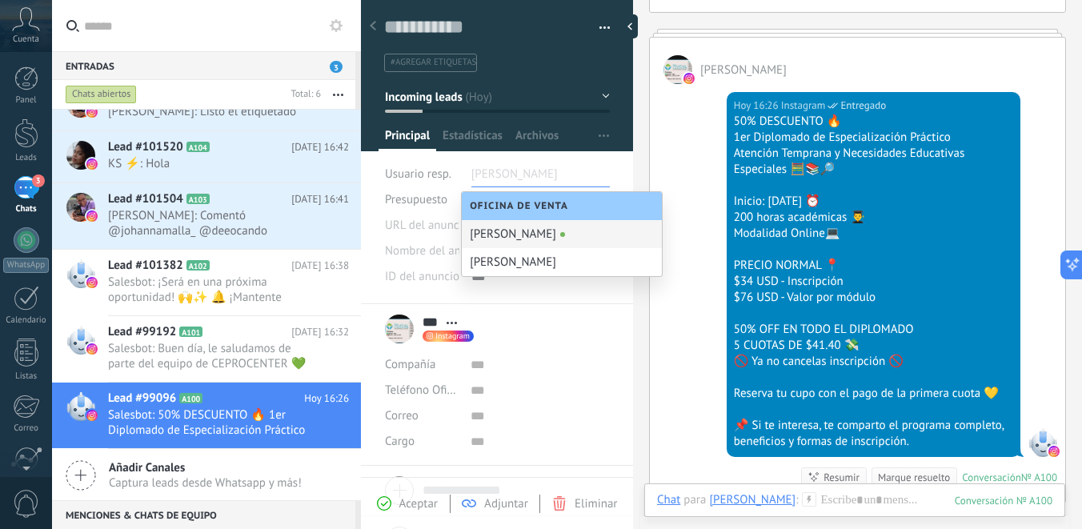
click at [484, 232] on div "[PERSON_NAME]" at bounding box center [562, 234] width 200 height 28
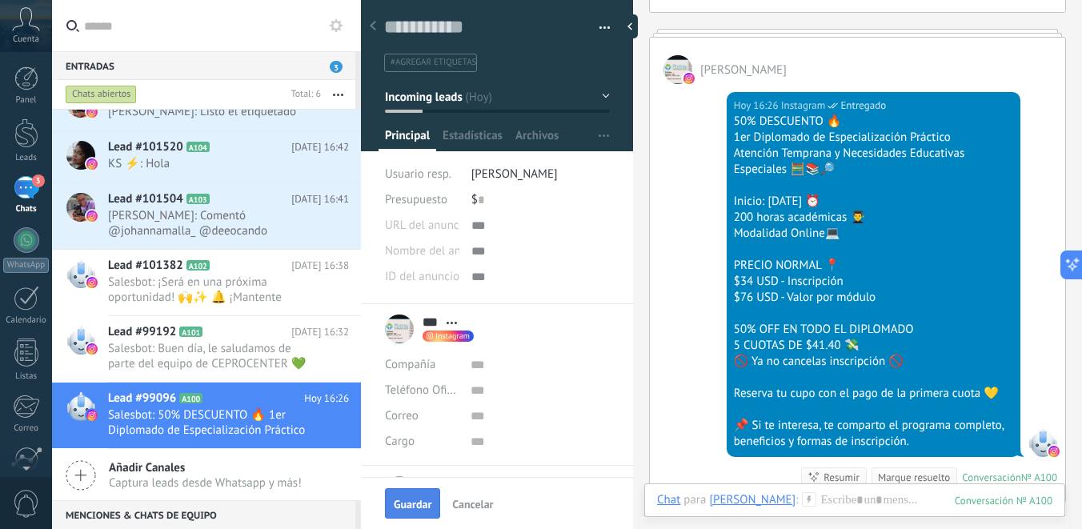
click at [404, 502] on span "Guardar" at bounding box center [413, 503] width 38 height 11
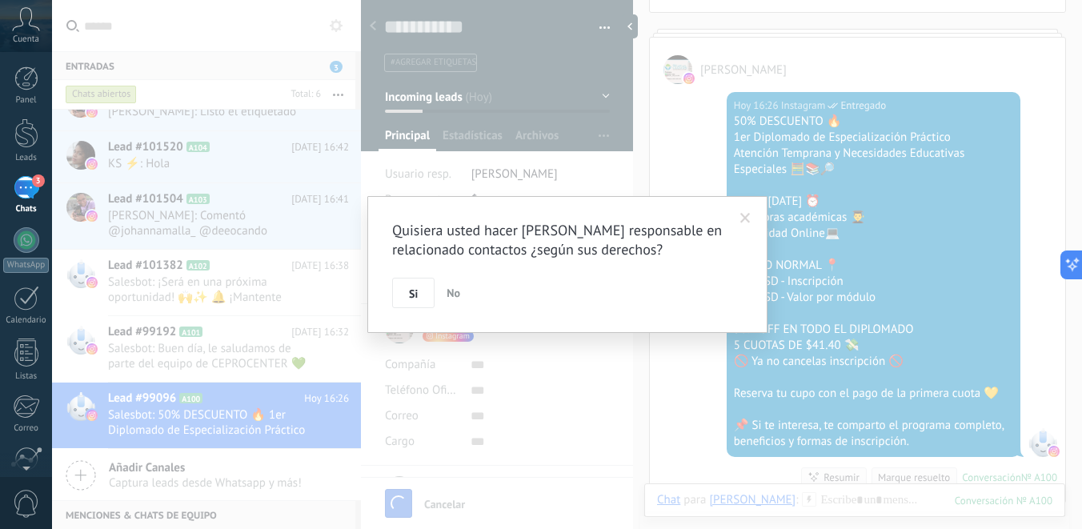
scroll to position [546, 0]
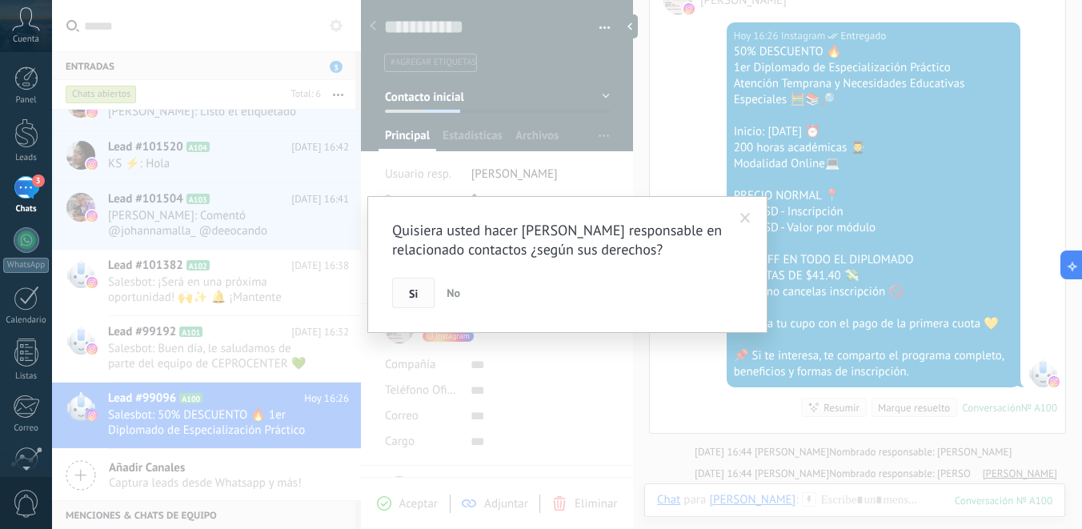
click at [417, 296] on span "Si" at bounding box center [413, 293] width 9 height 11
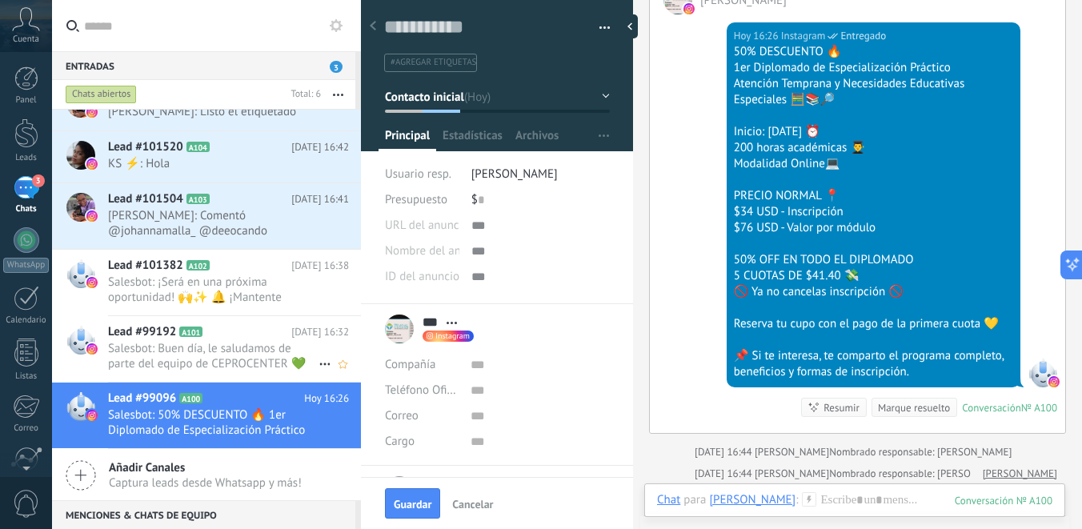
click at [277, 347] on span "Salesbot: Buen día, le saludamos de parte del equipo de CEPROCENTER 💚 Para unir…" at bounding box center [213, 356] width 210 height 30
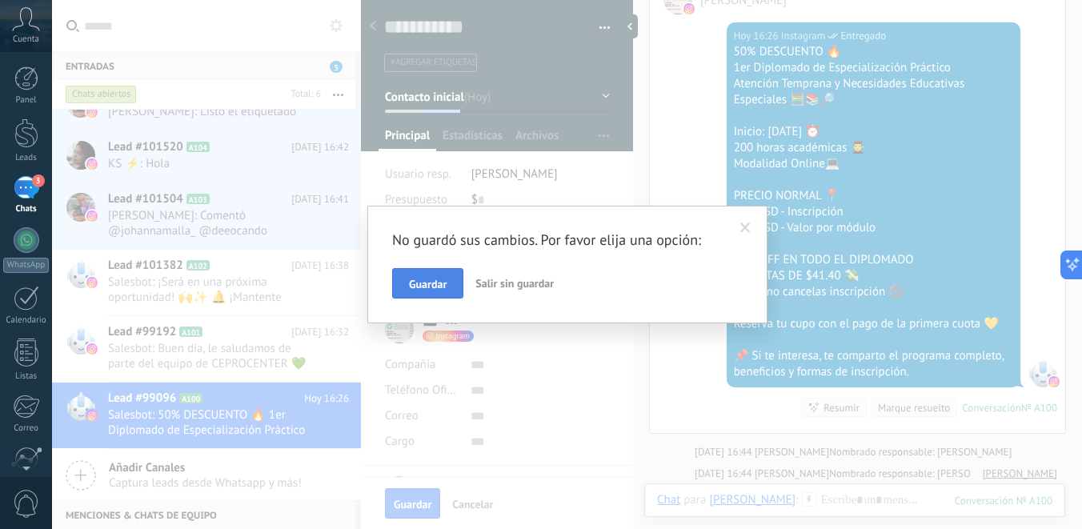
click at [439, 289] on span "Guardar" at bounding box center [428, 283] width 38 height 11
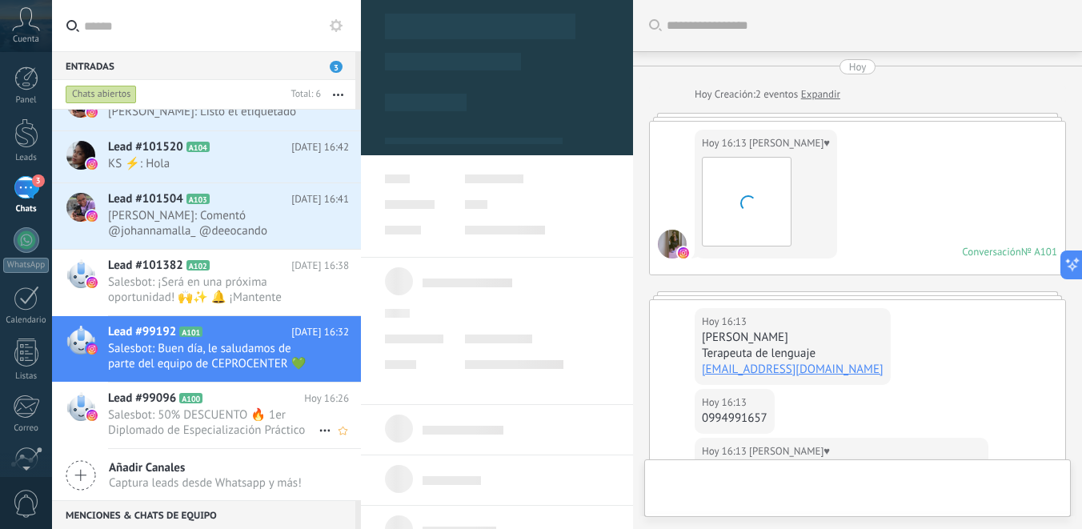
scroll to position [24, 0]
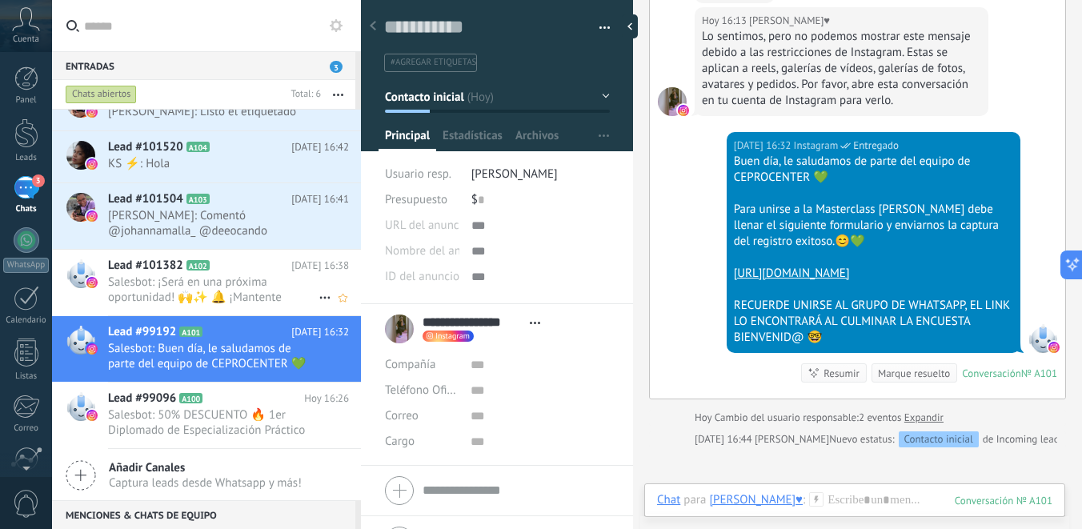
click at [256, 289] on span "Salesbot: ¡Será en una próxima oportunidad! 🙌✨ 🔔 ¡Mantente atento! Pronto compa…" at bounding box center [213, 289] width 210 height 30
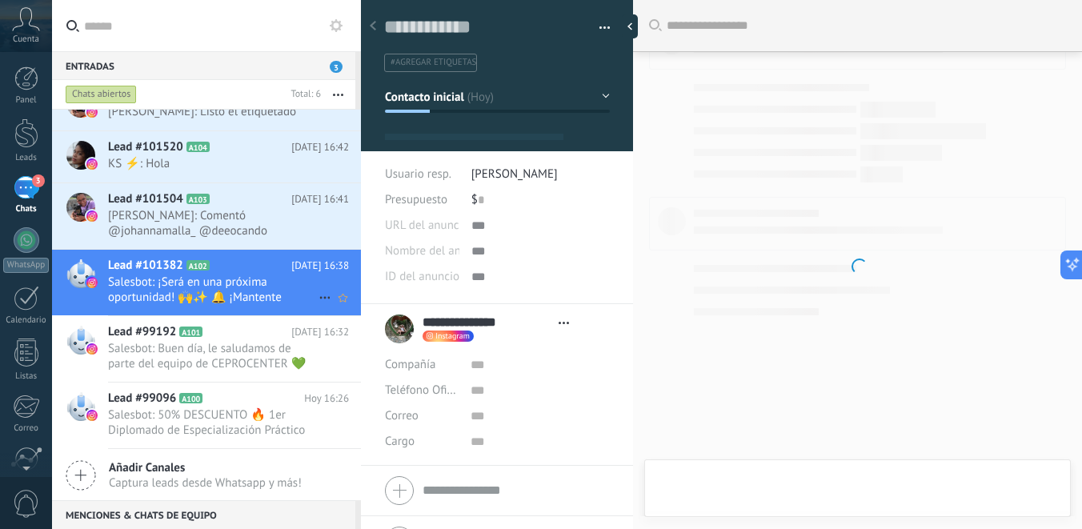
scroll to position [24, 0]
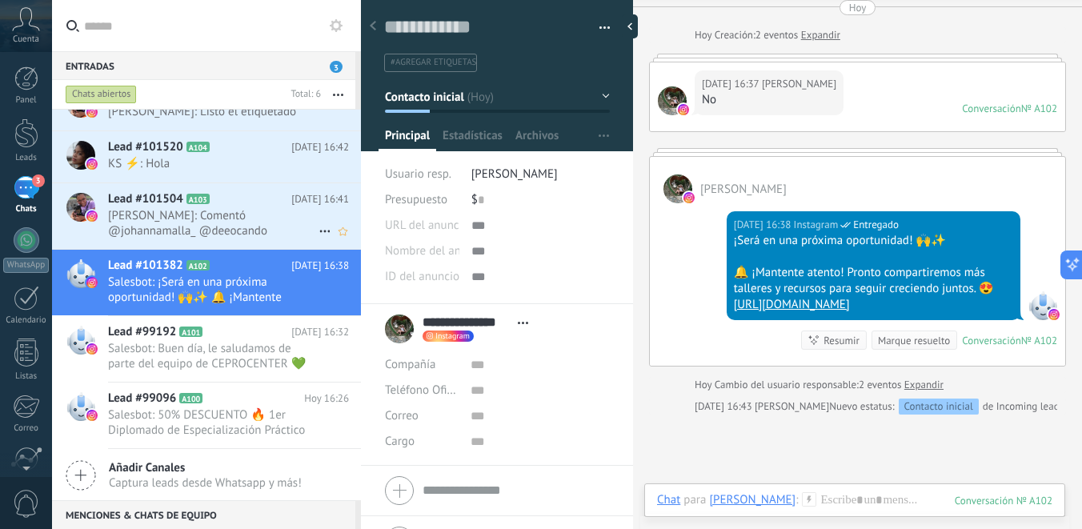
click at [260, 214] on span "[PERSON_NAME]: Comentó @johannamalla_ @deeocando @psic_elaine_cevallos" at bounding box center [213, 223] width 210 height 30
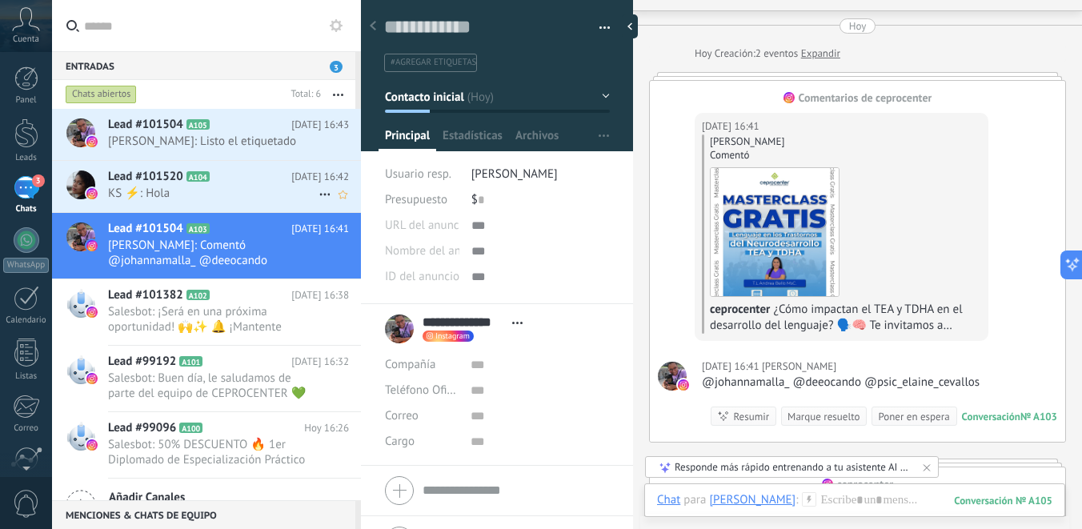
click at [254, 194] on span "KS ⚡️: Hola" at bounding box center [213, 193] width 210 height 15
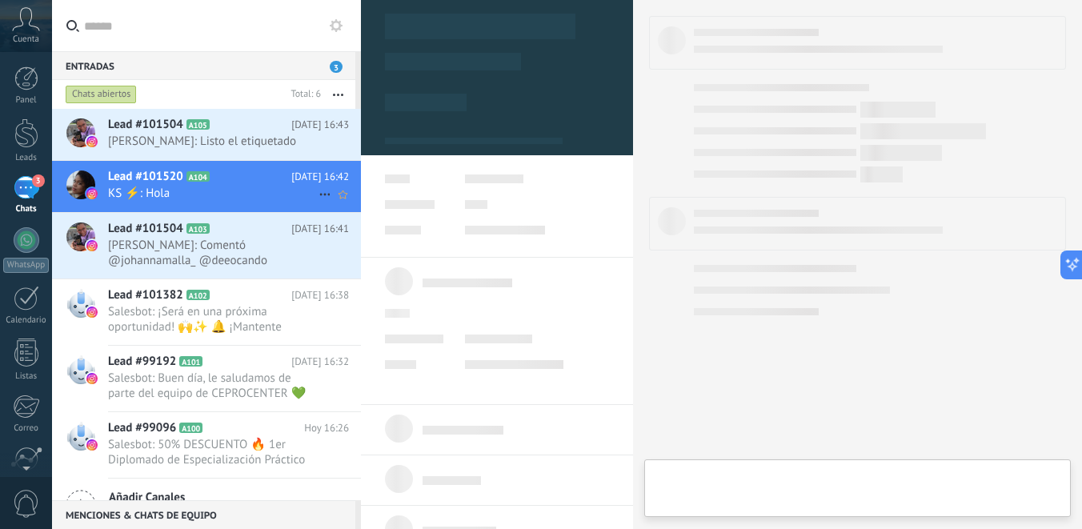
scroll to position [24, 0]
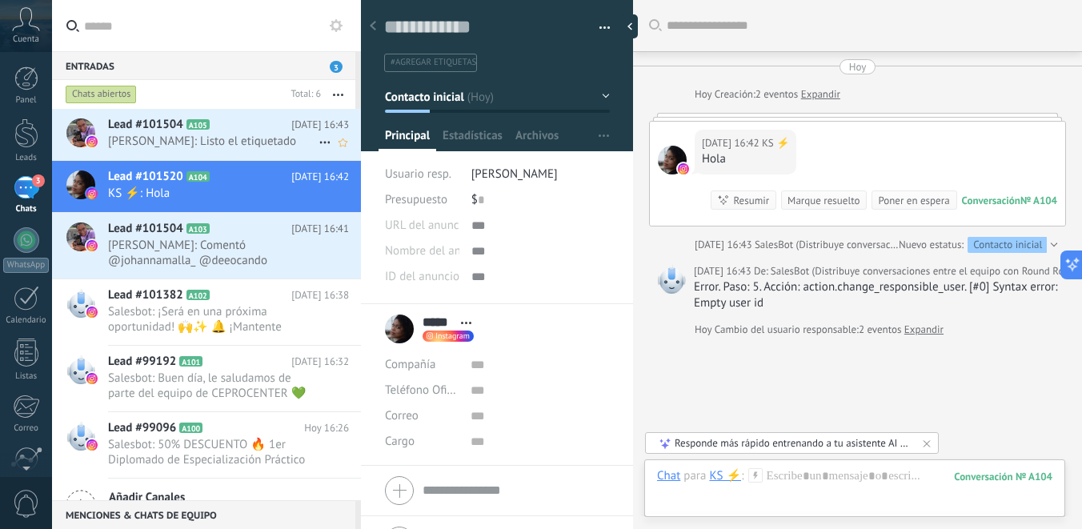
click at [248, 128] on h2 "Lead #101504 A105" at bounding box center [199, 125] width 183 height 16
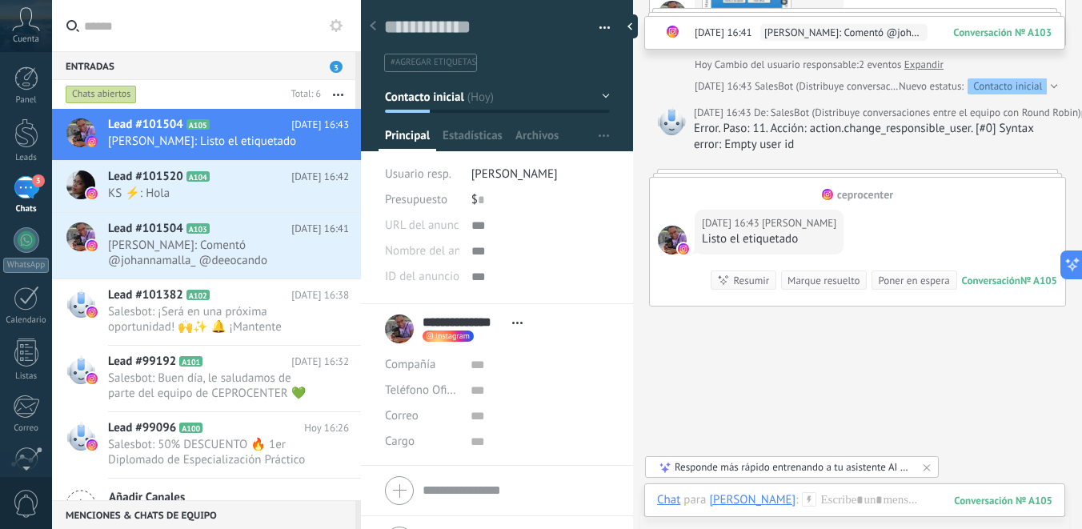
scroll to position [640, 0]
click at [740, 152] on div "Error. Paso: 11. Acción: action.change_responsible_user. [#0] Syntax error: Emp…" at bounding box center [876, 136] width 364 height 32
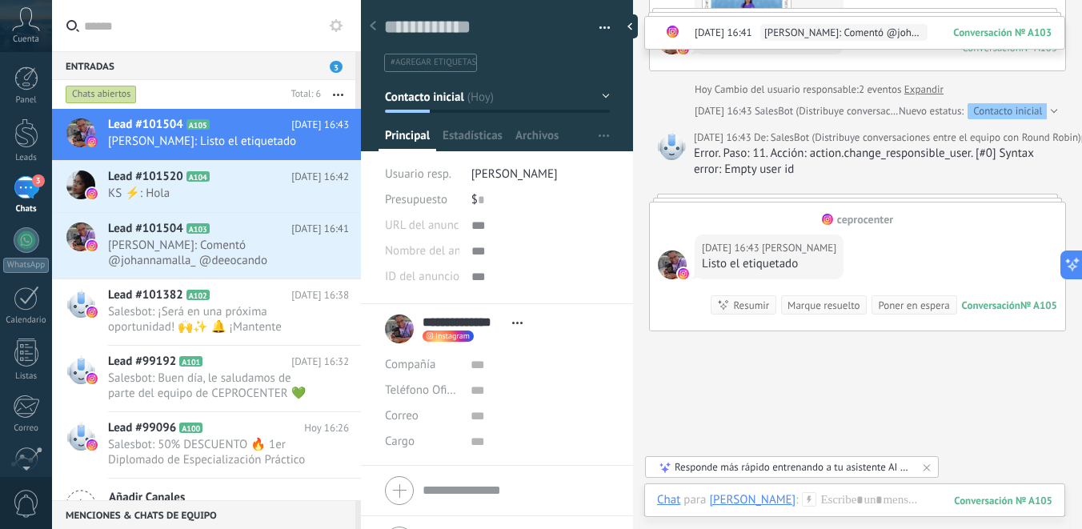
scroll to position [610, 0]
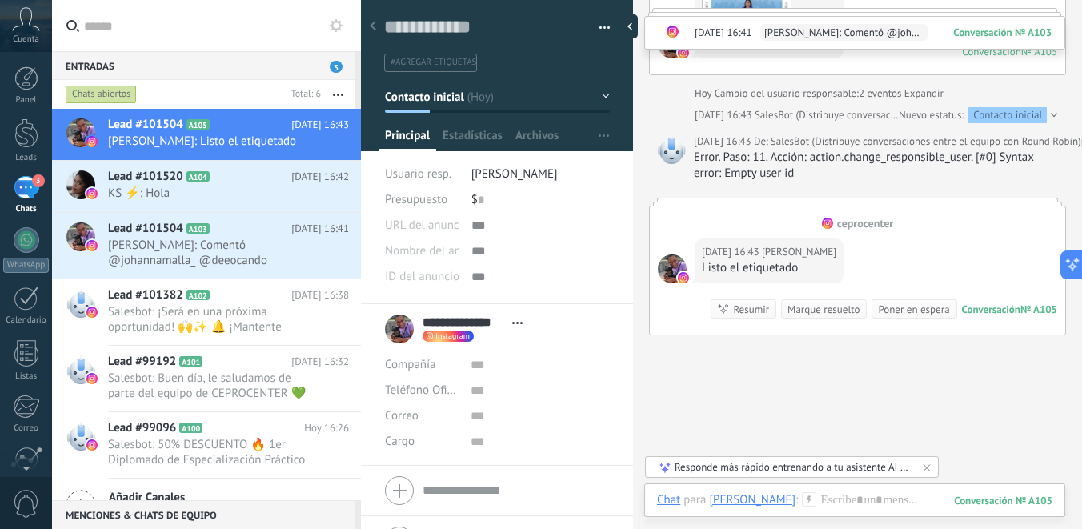
click at [1047, 123] on div at bounding box center [1051, 115] width 10 height 16
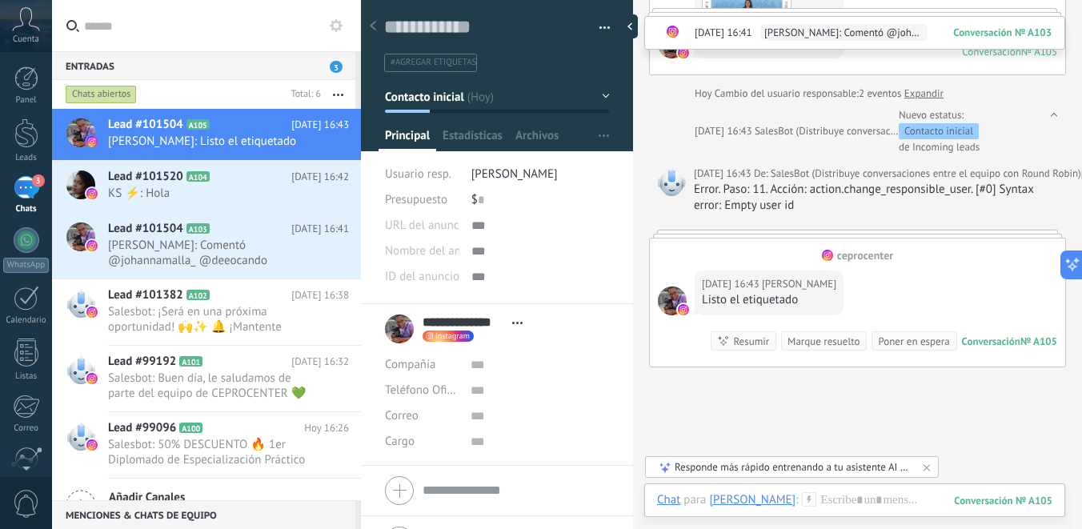
scroll to position [38, 0]
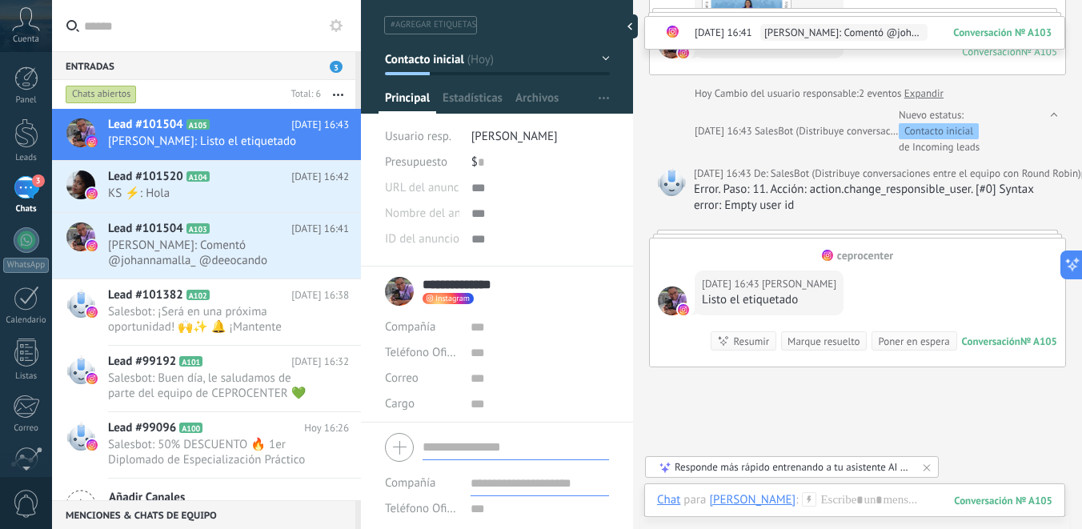
click at [456, 450] on form "Compañía Teléfono Oficina Ofic. directo Celular Fax Casa Otro Teléfono Oficina …" at bounding box center [497, 508] width 224 height 162
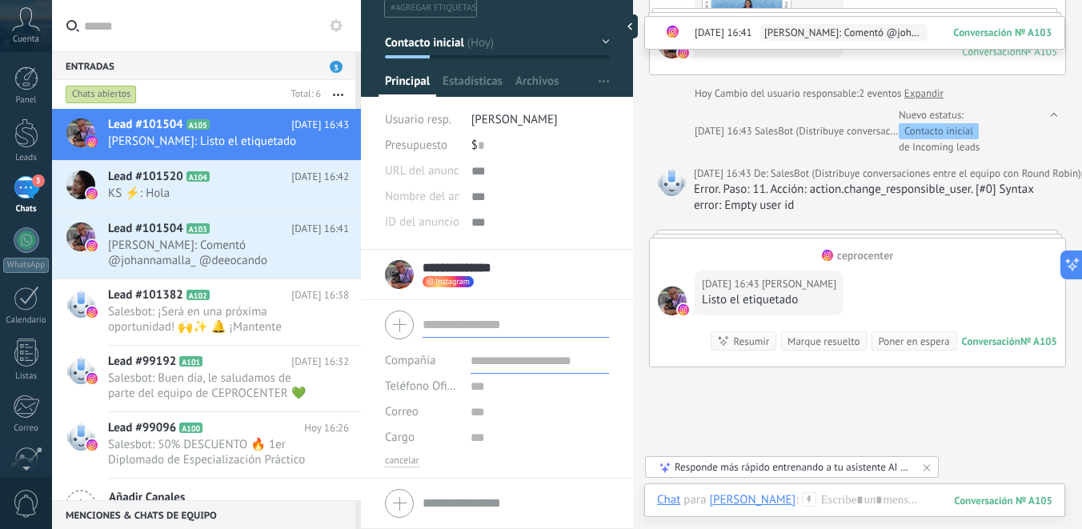
scroll to position [0, 0]
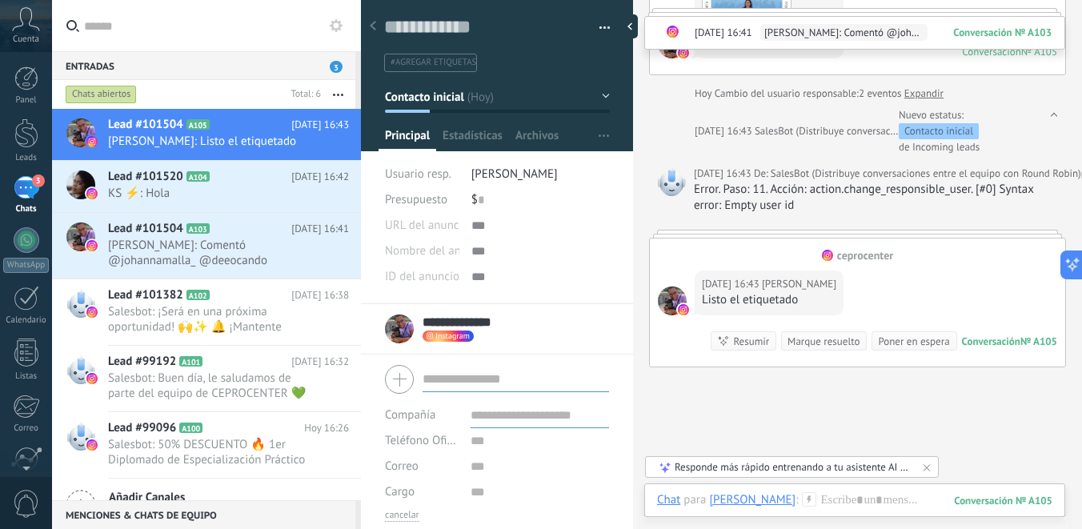
click at [379, 24] on div at bounding box center [373, 26] width 22 height 31
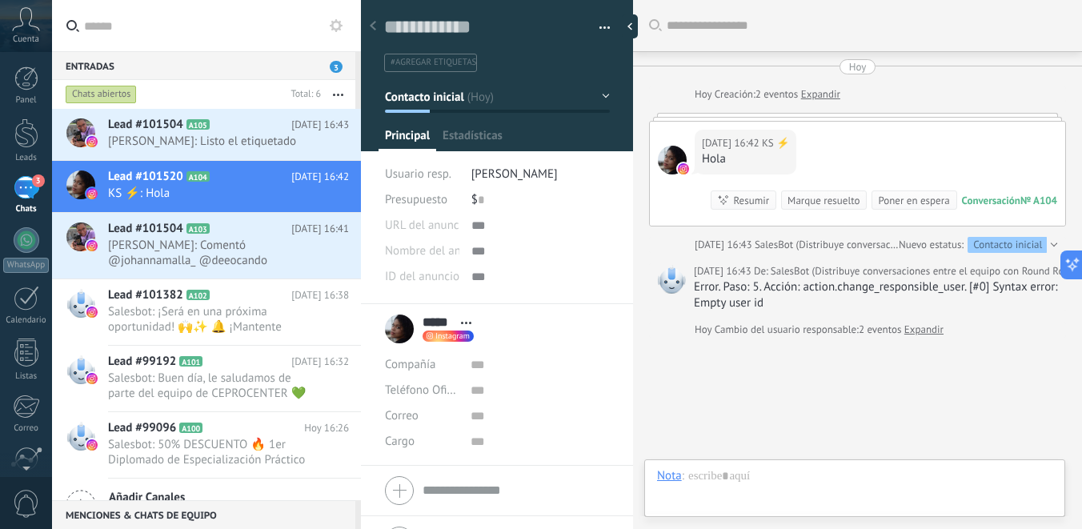
scroll to position [24, 0]
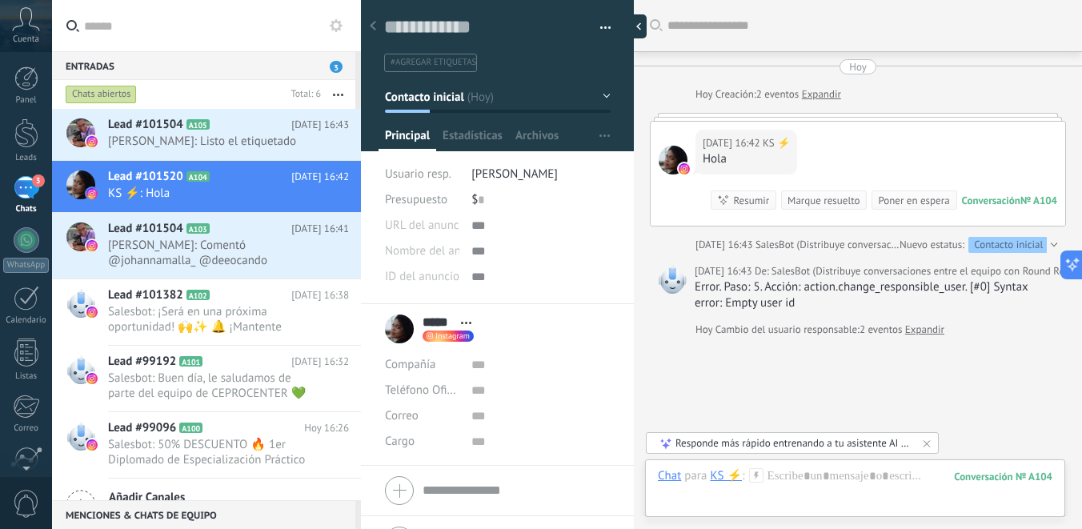
click at [635, 30] on div at bounding box center [634, 26] width 24 height 24
type textarea "**********"
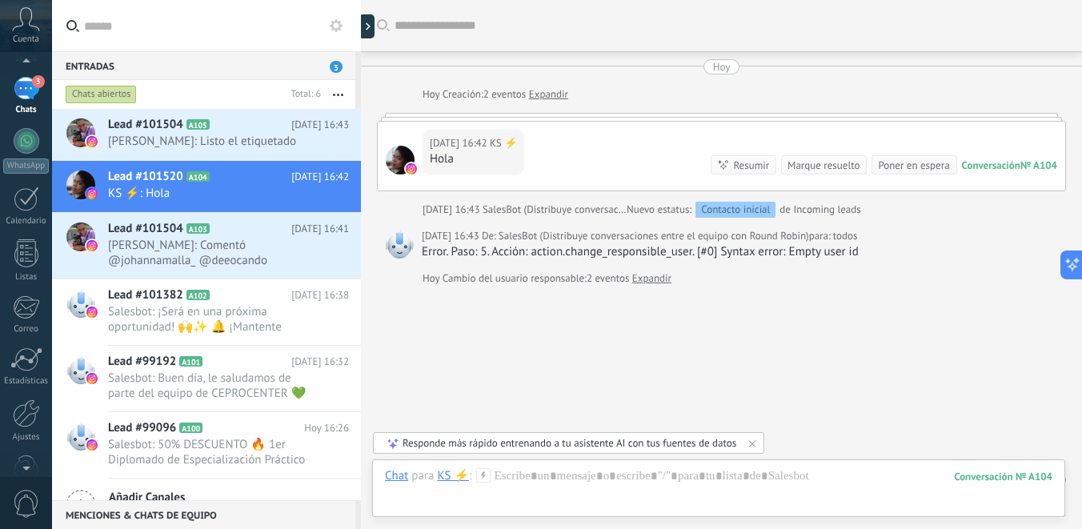
scroll to position [95, 0]
click at [39, 263] on link "Listas" at bounding box center [26, 264] width 52 height 43
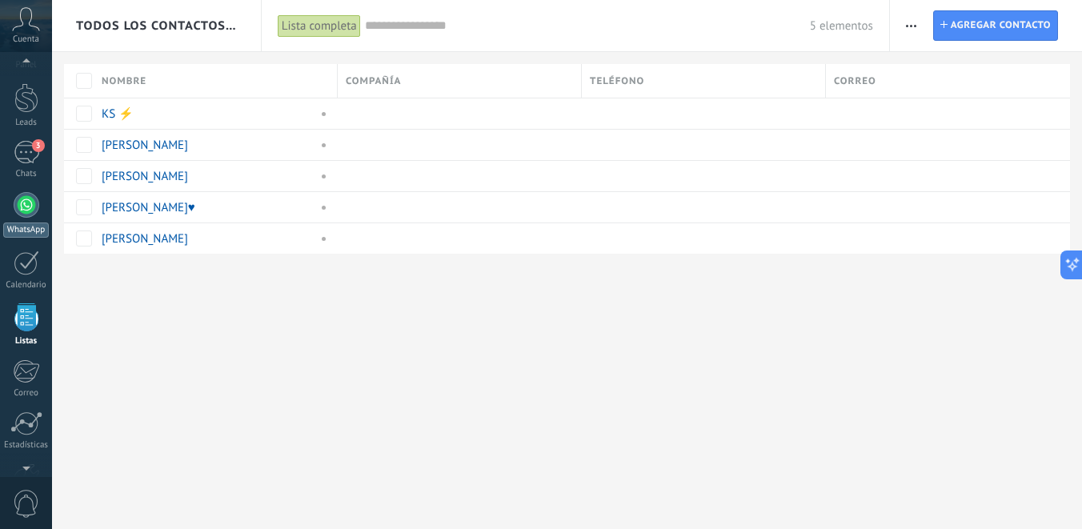
scroll to position [16, 0]
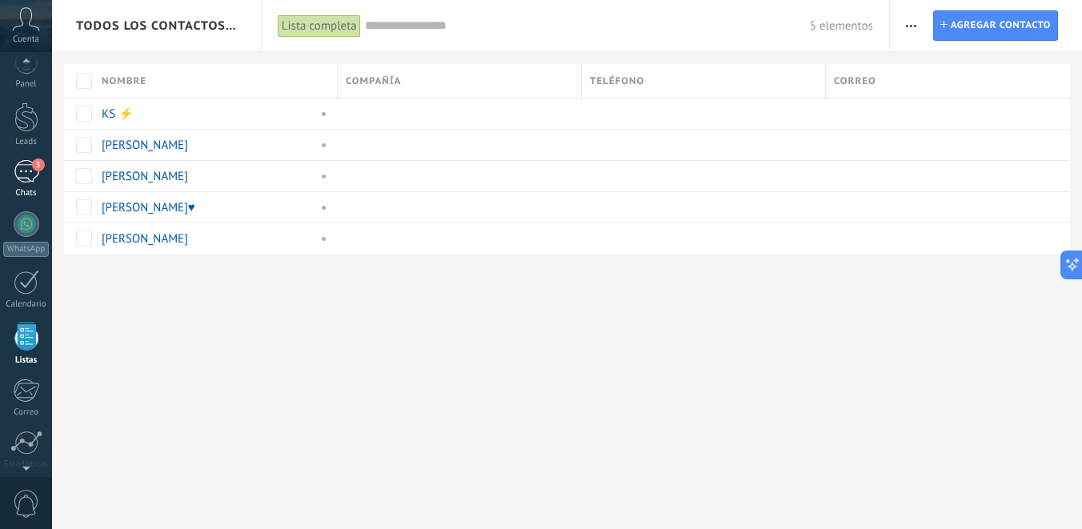
click at [32, 182] on div "3" at bounding box center [27, 171] width 26 height 23
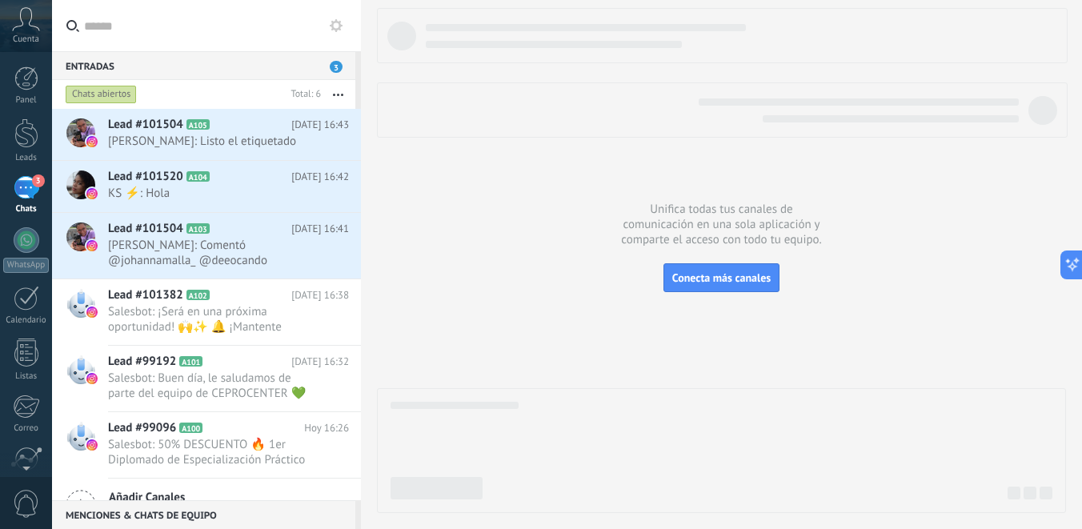
click at [118, 87] on div "Chats abiertos" at bounding box center [101, 94] width 71 height 19
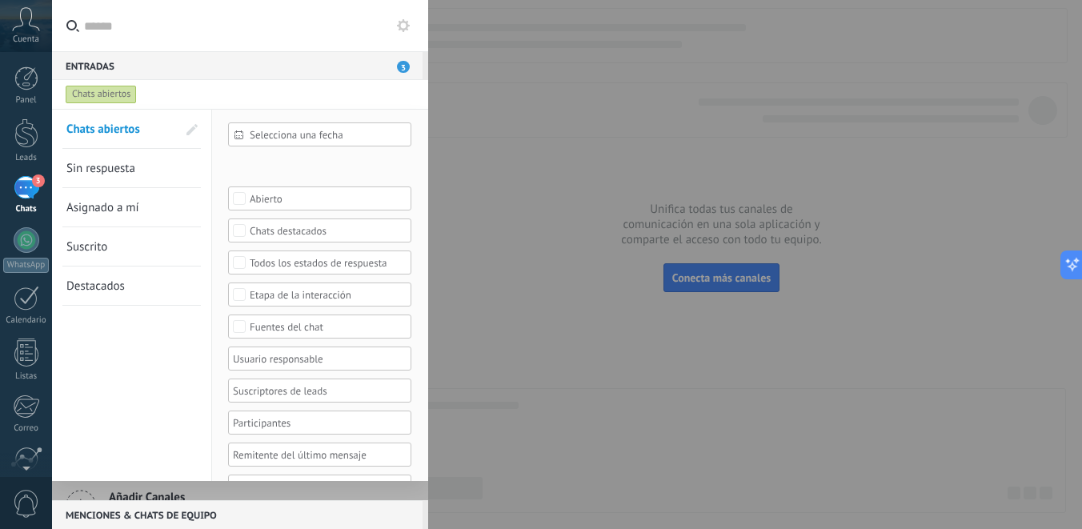
click at [124, 206] on span "Asignado a mí" at bounding box center [102, 207] width 73 height 15
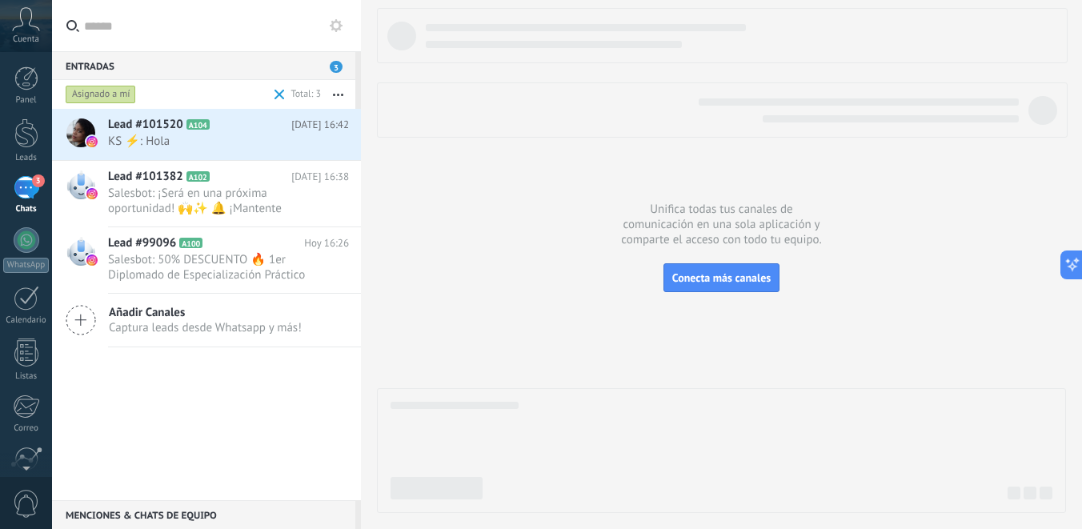
click at [34, 15] on icon at bounding box center [26, 19] width 28 height 24
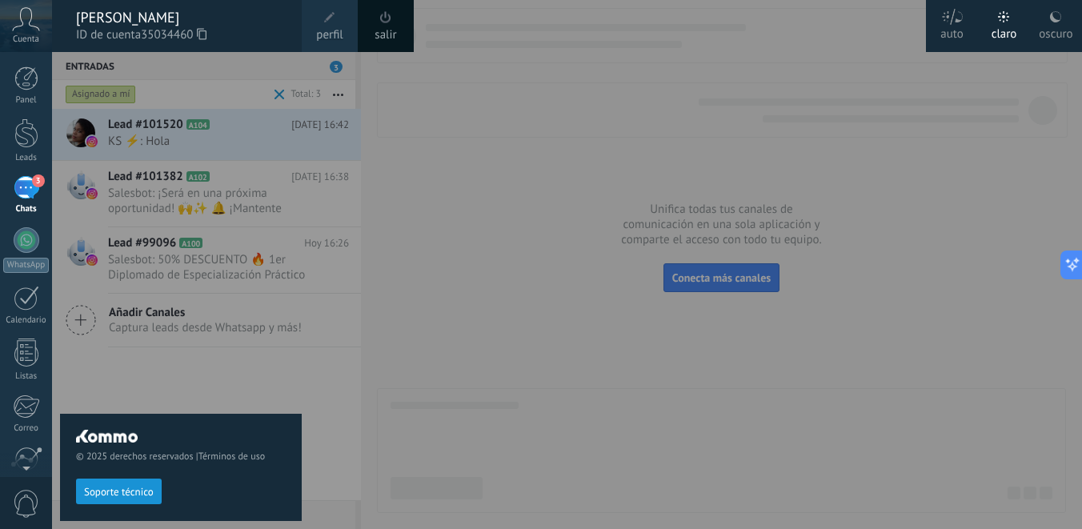
click at [396, 29] on link "salir" at bounding box center [385, 35] width 22 height 18
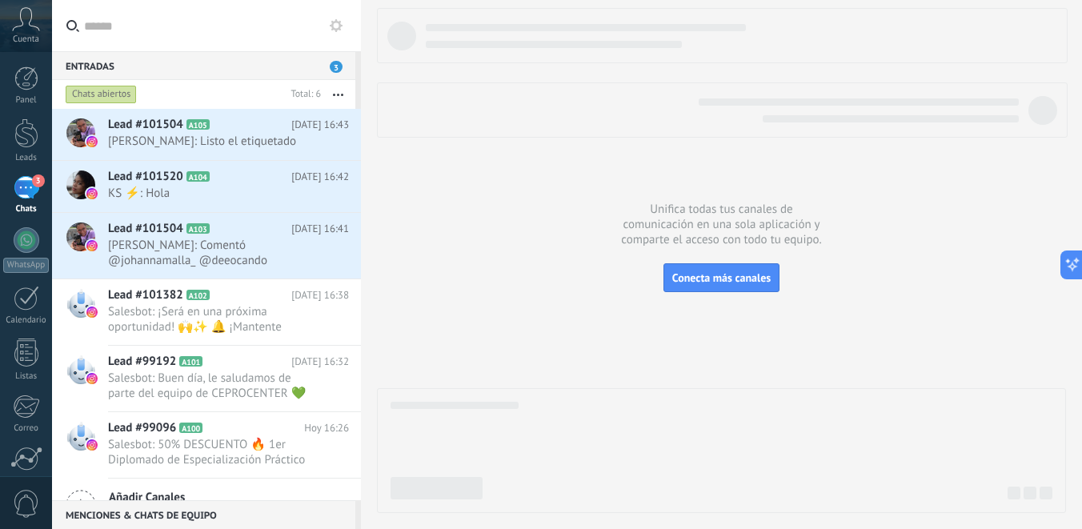
click at [117, 94] on div "Chats abiertos" at bounding box center [101, 94] width 71 height 19
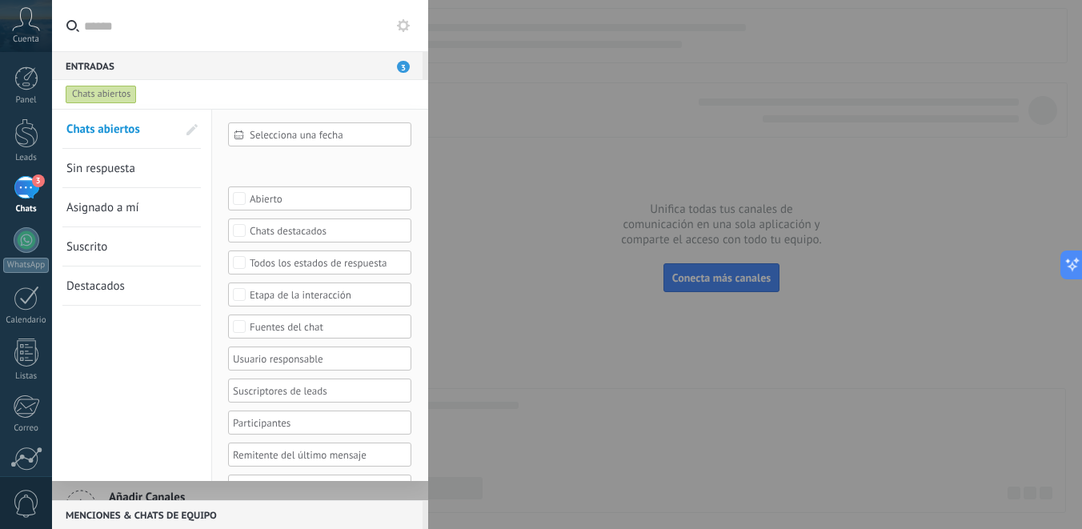
click at [116, 211] on span "Asignado a mí" at bounding box center [102, 207] width 73 height 15
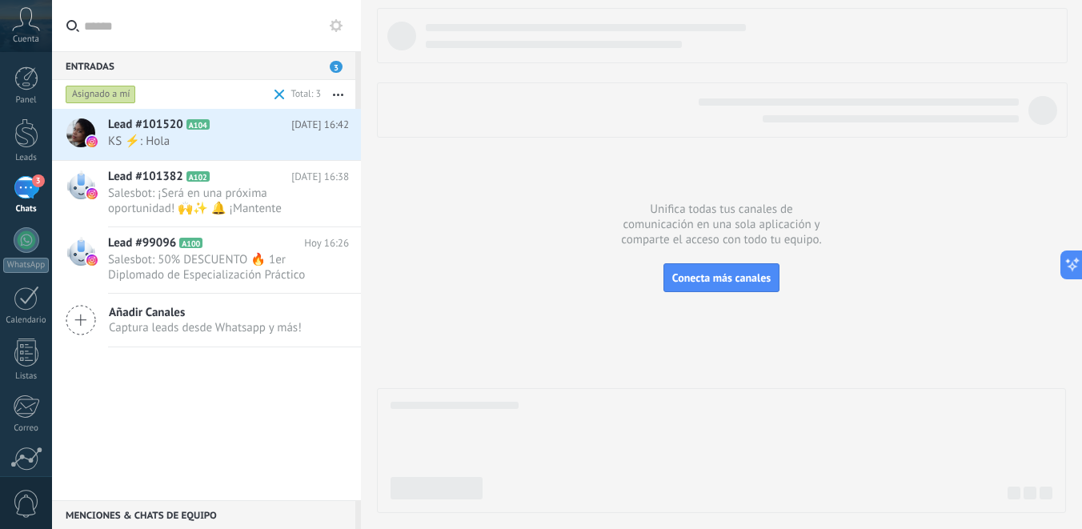
click at [338, 93] on button "button" at bounding box center [338, 94] width 34 height 29
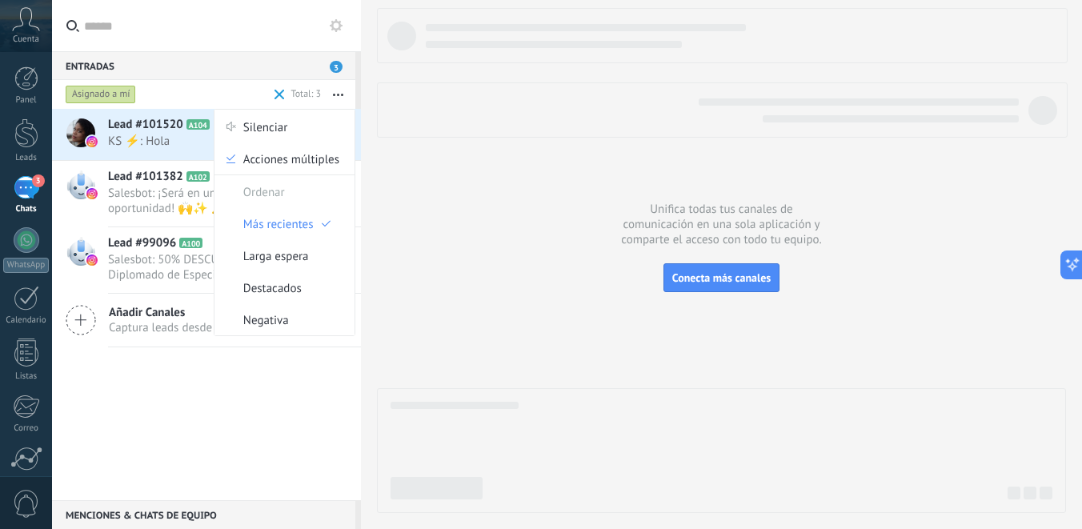
click at [91, 98] on div "Asignado a mí" at bounding box center [101, 94] width 70 height 19
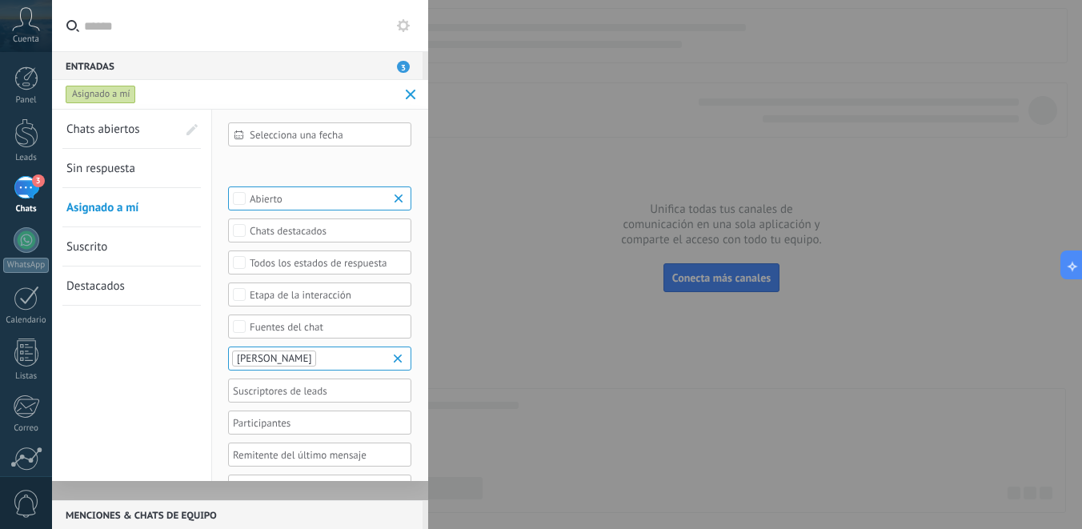
click at [158, 254] on link "Suscrito" at bounding box center [121, 246] width 110 height 38
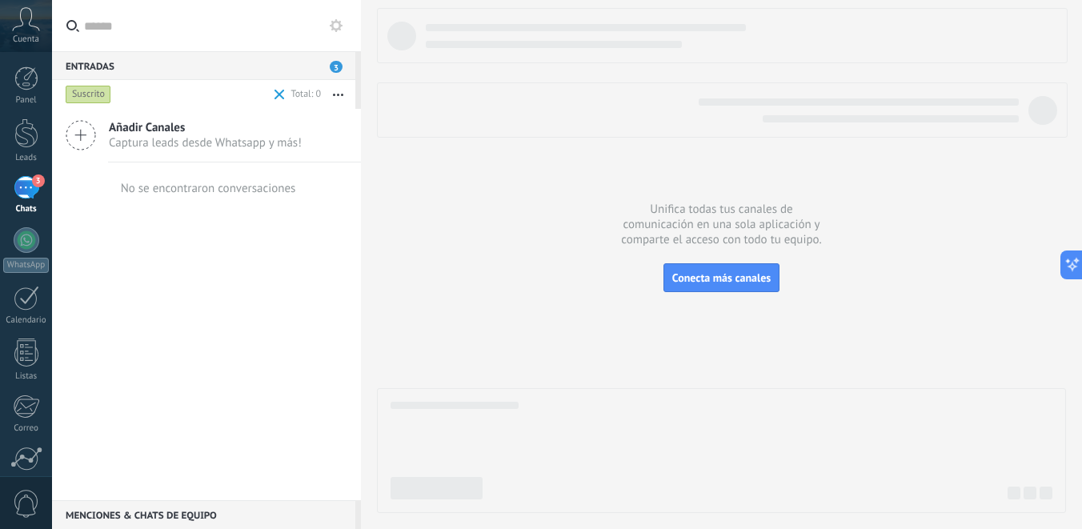
click at [86, 95] on div "Suscrito" at bounding box center [89, 94] width 46 height 19
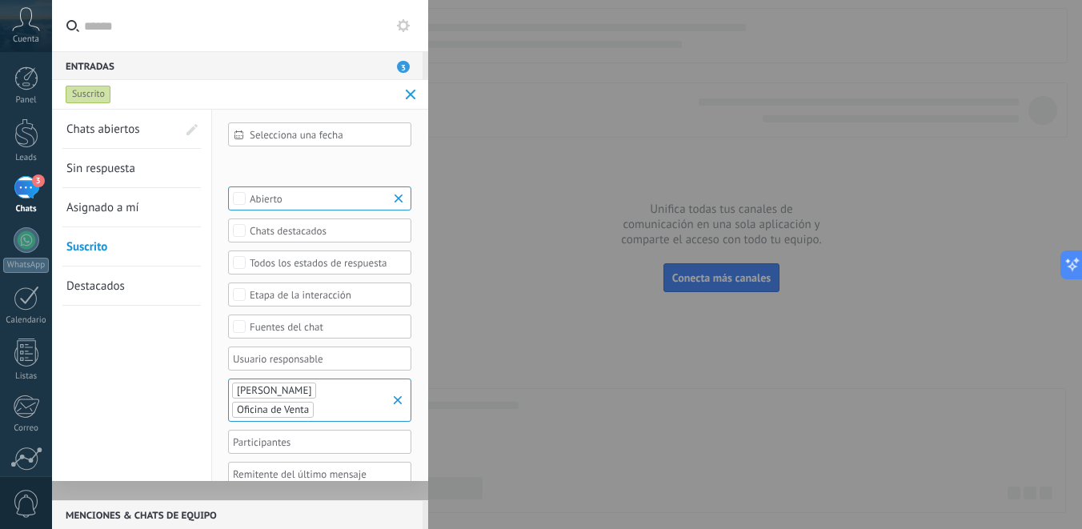
click at [139, 208] on link "Asignado a mí" at bounding box center [121, 207] width 110 height 38
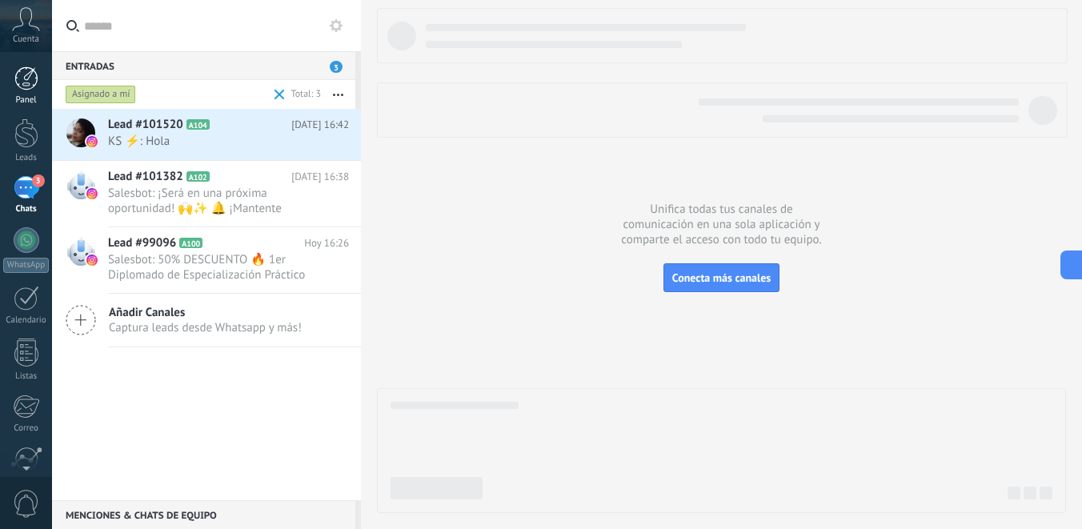
click at [22, 82] on div at bounding box center [26, 78] width 24 height 24
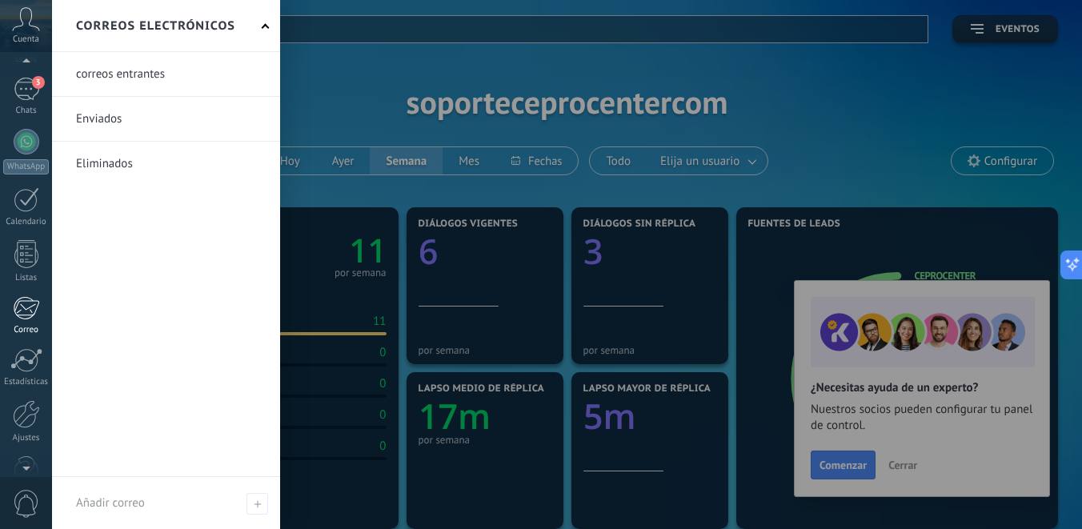
scroll to position [137, 0]
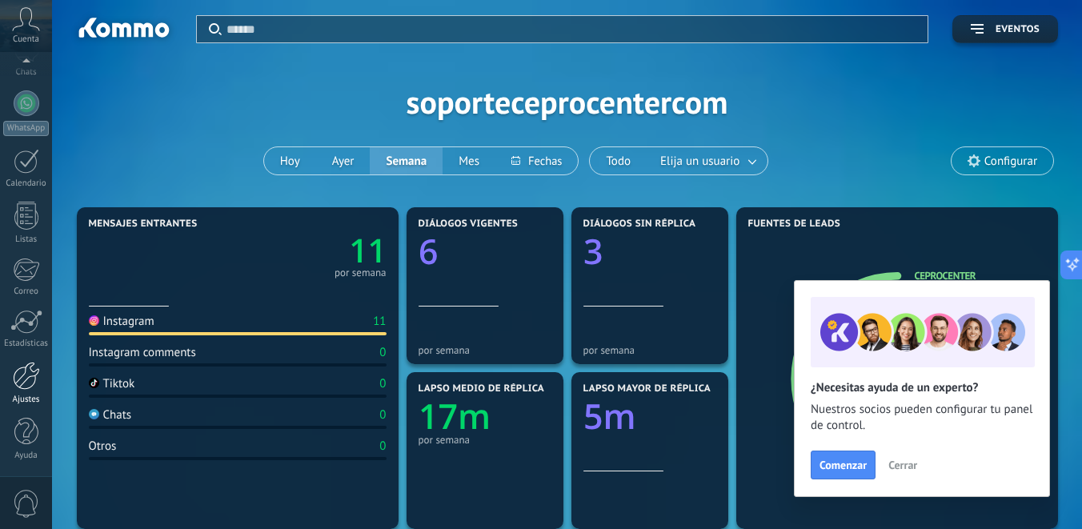
click at [23, 390] on link "Ajustes" at bounding box center [26, 383] width 52 height 43
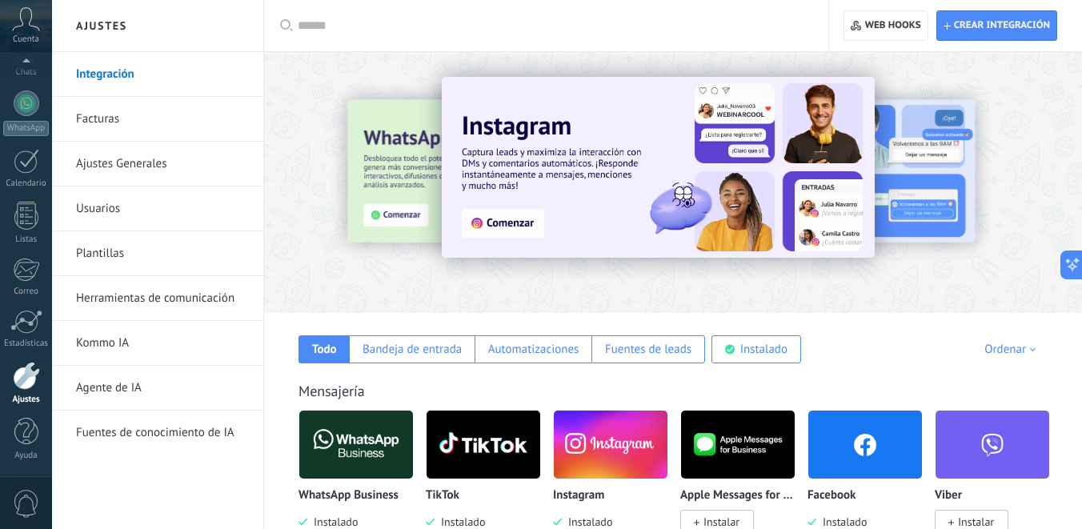
click at [138, 208] on link "Usuarios" at bounding box center [161, 208] width 171 height 45
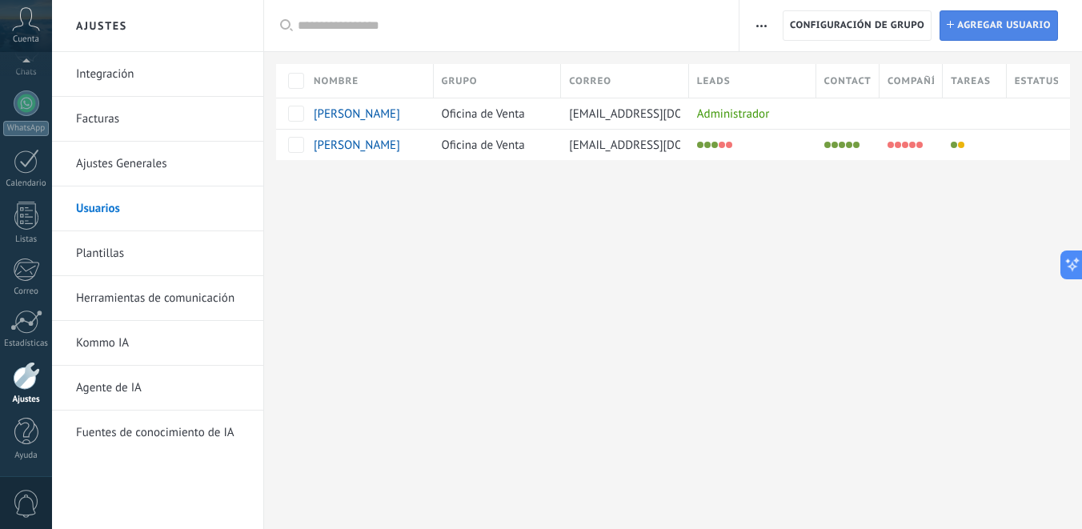
click at [974, 24] on span "Agregar usuario" at bounding box center [1004, 25] width 94 height 29
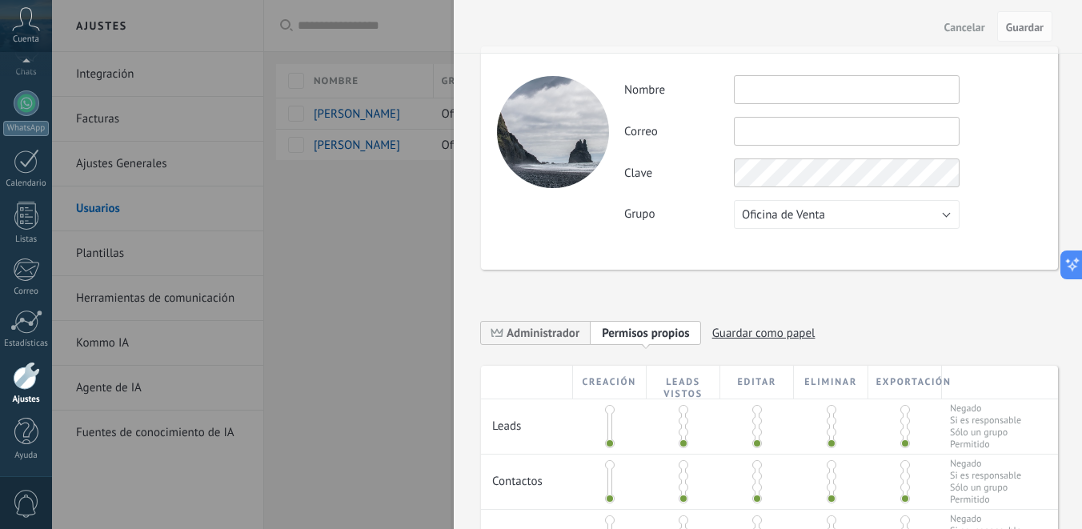
scroll to position [3, 0]
click at [968, 22] on span "Cancelar" at bounding box center [964, 27] width 41 height 11
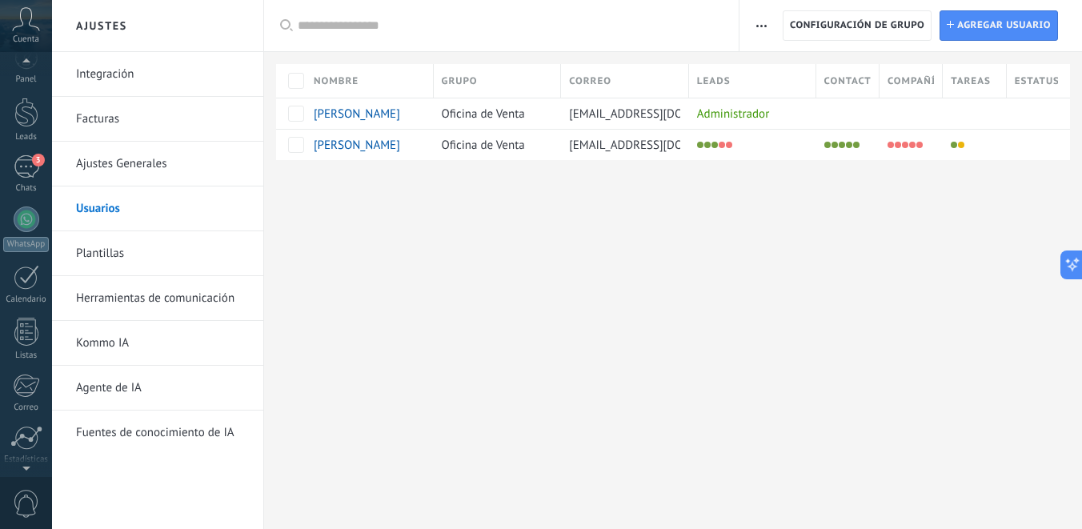
scroll to position [0, 0]
click at [26, 237] on div at bounding box center [27, 240] width 26 height 26
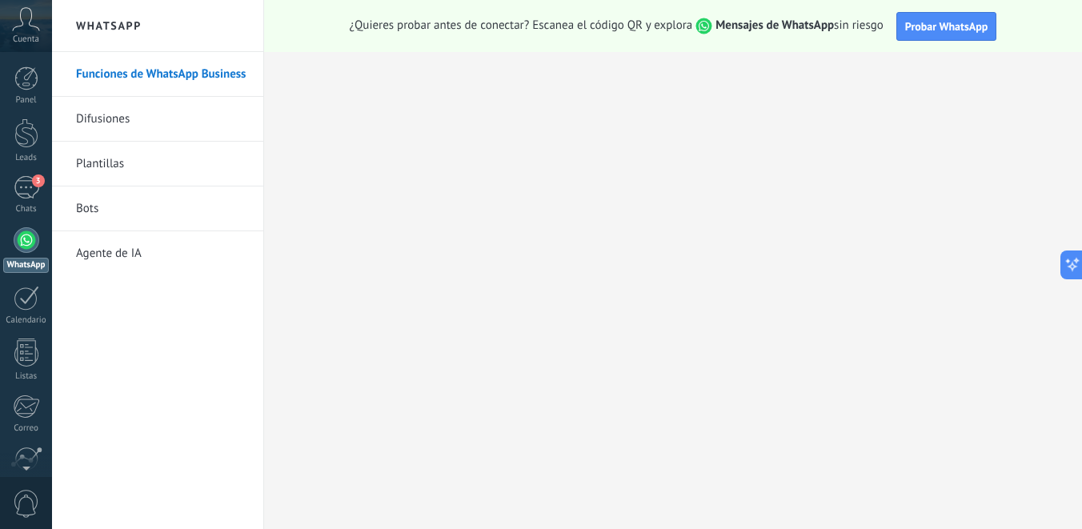
click at [127, 206] on link "Bots" at bounding box center [161, 208] width 171 height 45
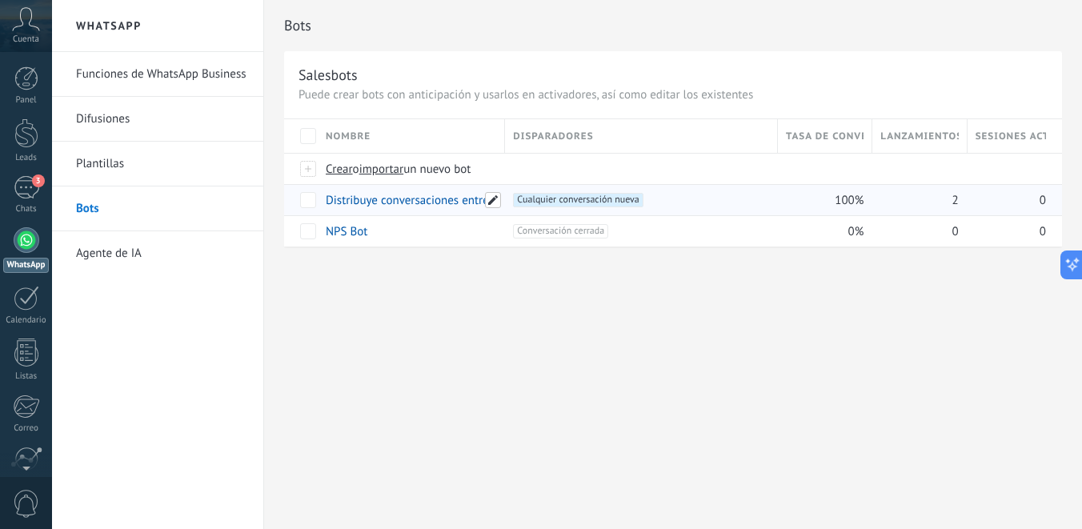
click at [490, 200] on span at bounding box center [493, 200] width 16 height 16
click at [454, 206] on input "**********" at bounding box center [409, 201] width 167 height 26
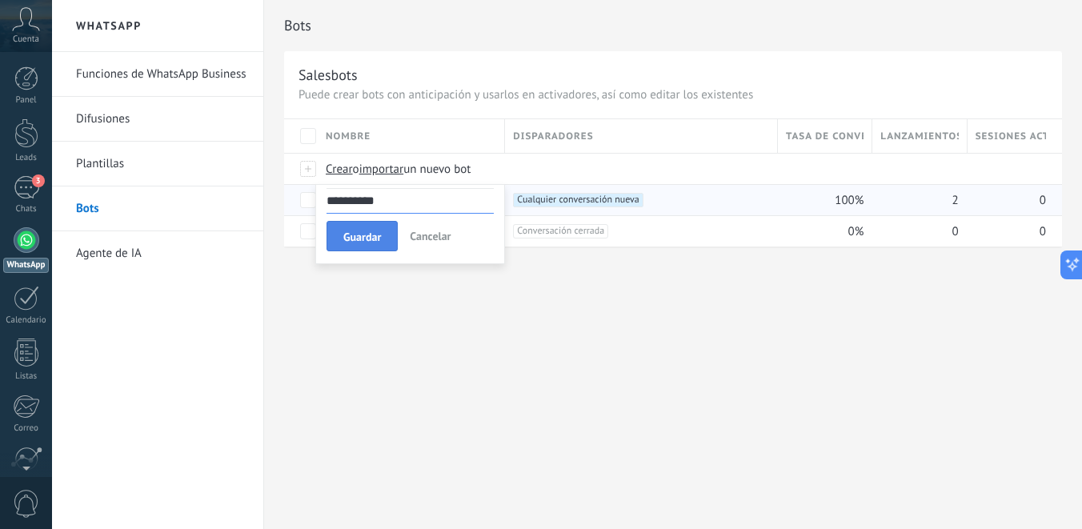
type input "**********"
click at [387, 230] on button "Guardar" at bounding box center [361, 236] width 71 height 30
click at [344, 174] on span "Crear" at bounding box center [339, 169] width 27 height 15
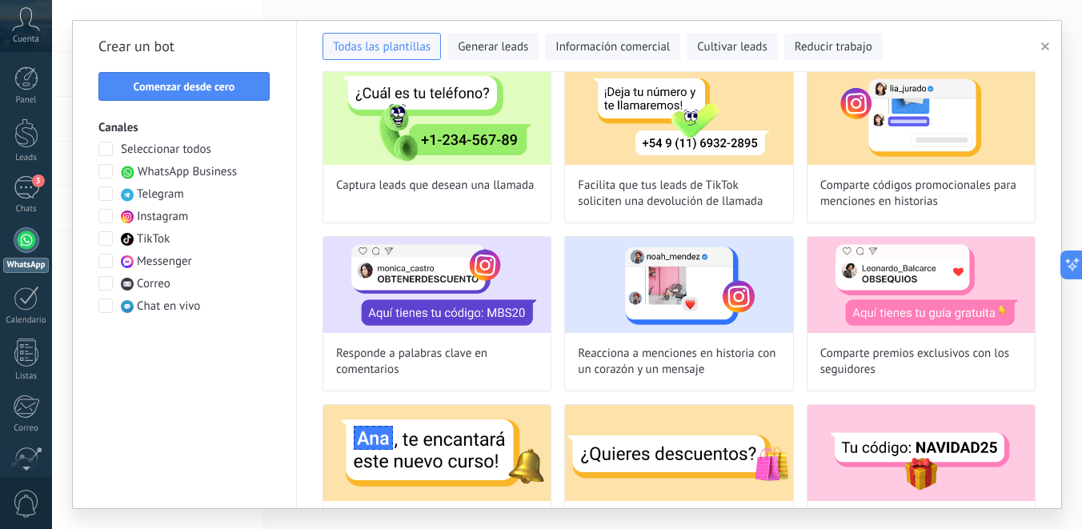
scroll to position [232, 0]
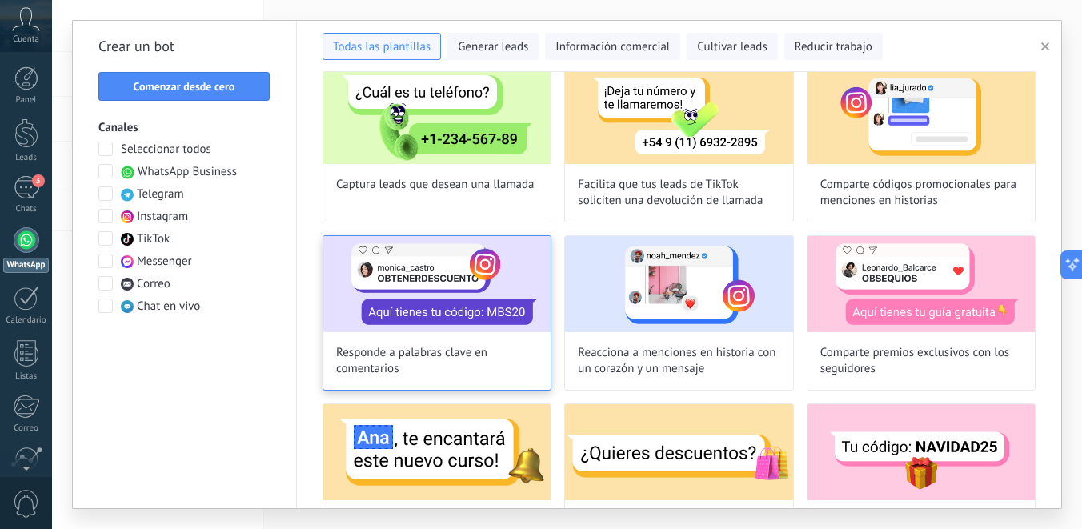
click at [450, 356] on span "Responde a palabras clave en comentarios" at bounding box center [437, 361] width 202 height 32
type input "**********"
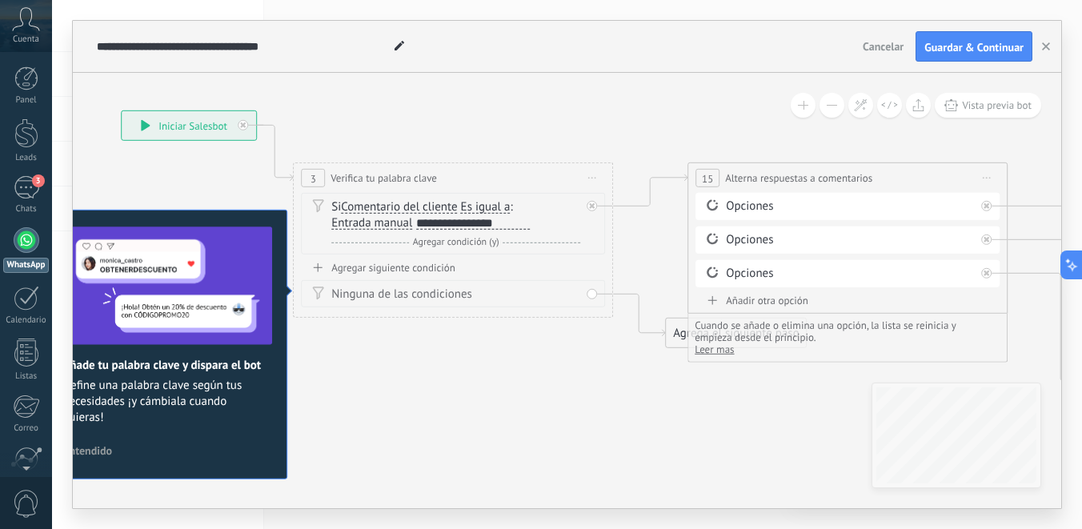
click at [382, 211] on span "Comentario del cliente" at bounding box center [399, 207] width 116 height 13
click at [382, 211] on button "Comentario del cliente" at bounding box center [433, 207] width 200 height 29
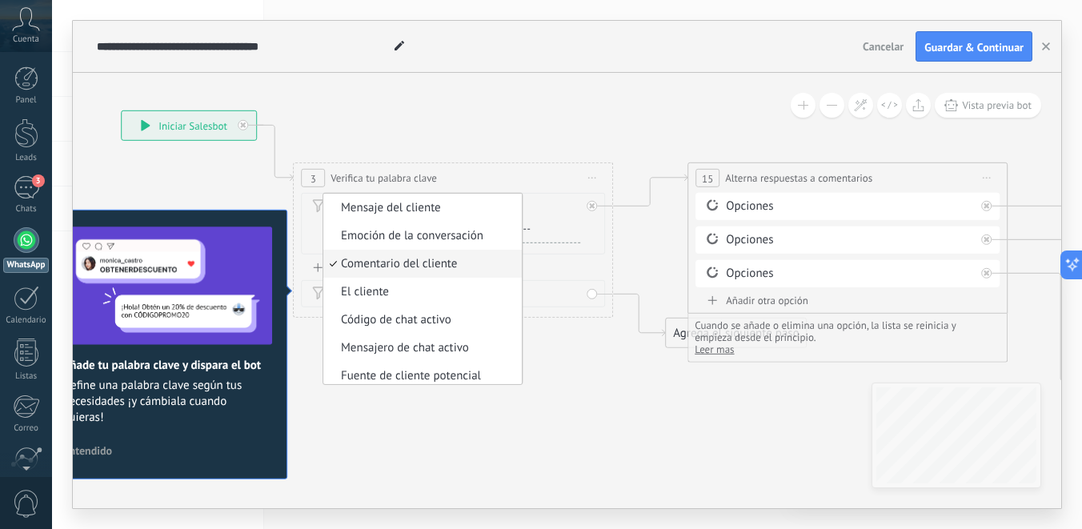
click at [402, 262] on span "Comentario del cliente" at bounding box center [420, 264] width 194 height 16
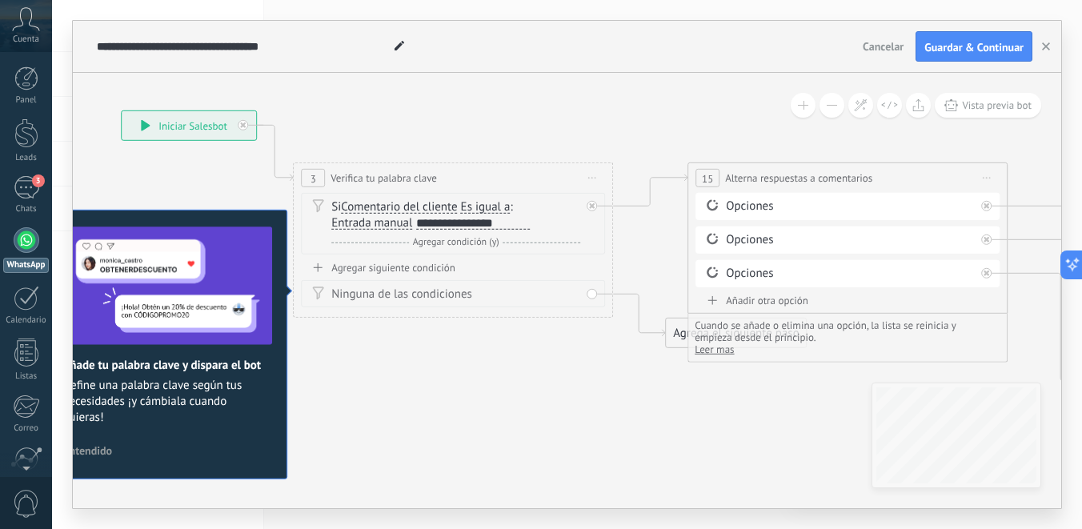
click at [438, 226] on div "**********" at bounding box center [473, 223] width 114 height 13
drag, startPoint x: 530, startPoint y: 219, endPoint x: 418, endPoint y: 222, distance: 112.0
click at [418, 222] on div "**********" at bounding box center [473, 223] width 114 height 13
click at [430, 269] on div "Agregar siguiente condición" at bounding box center [453, 268] width 304 height 14
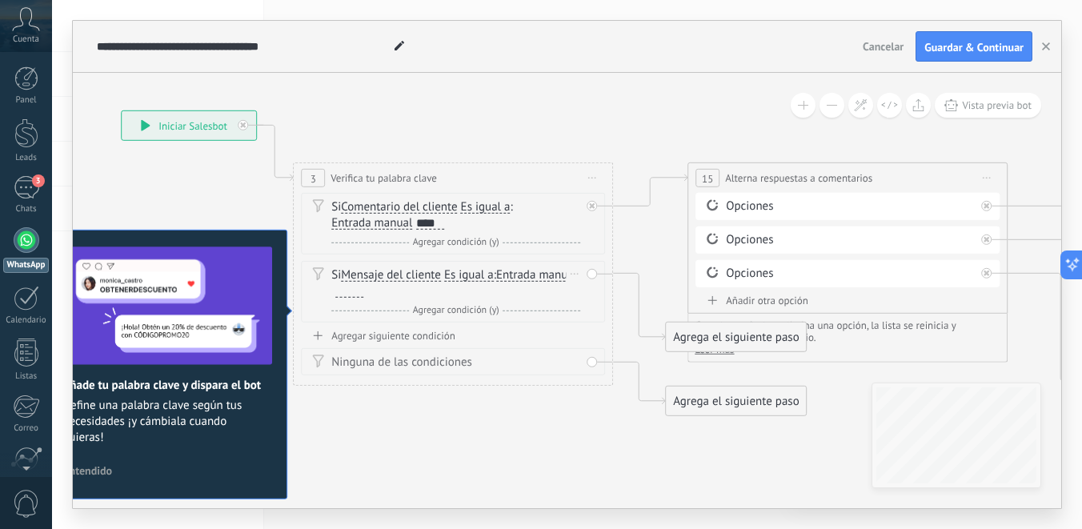
click at [363, 291] on div at bounding box center [349, 291] width 28 height 13
click at [477, 278] on span "Es igual a" at bounding box center [469, 275] width 50 height 13
click at [477, 278] on button "Es igual a" at bounding box center [536, 275] width 200 height 29
click at [479, 334] on span "Contiene" at bounding box center [523, 332] width 194 height 16
click at [486, 204] on span "Es igual a" at bounding box center [486, 207] width 50 height 13
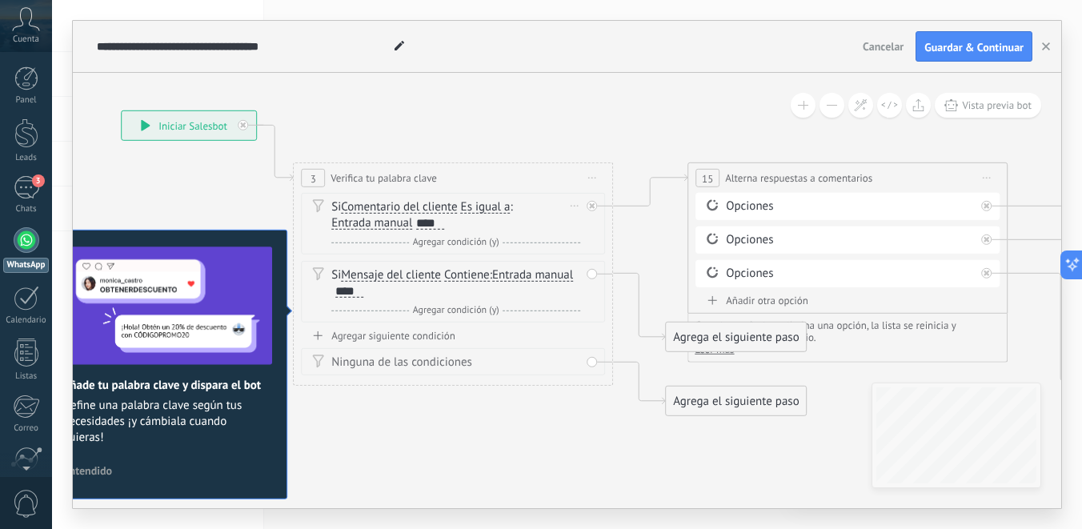
click at [486, 204] on button "Es igual a" at bounding box center [553, 207] width 200 height 29
click at [494, 263] on span "Contiene" at bounding box center [540, 264] width 194 height 16
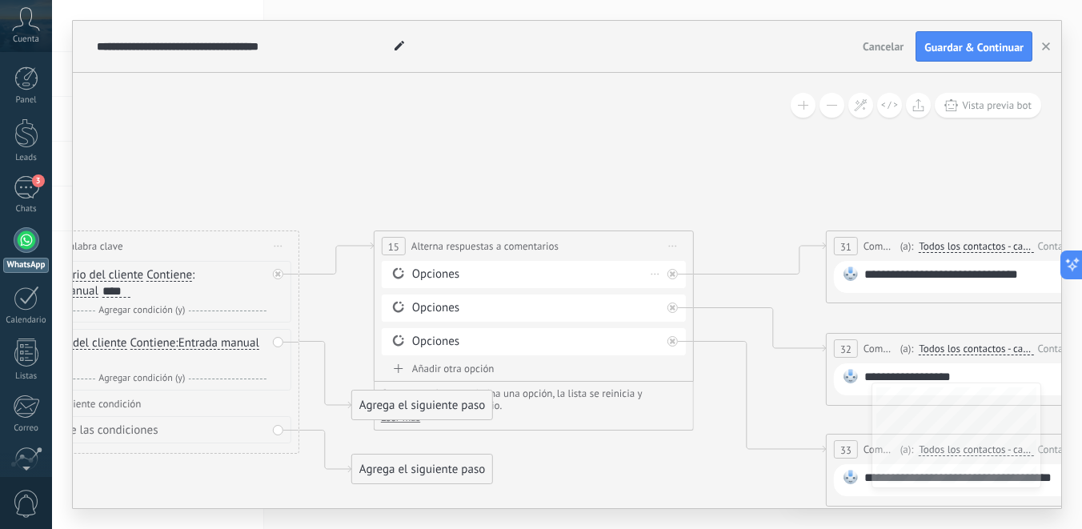
click at [437, 272] on div "Opciones" at bounding box center [536, 274] width 249 height 16
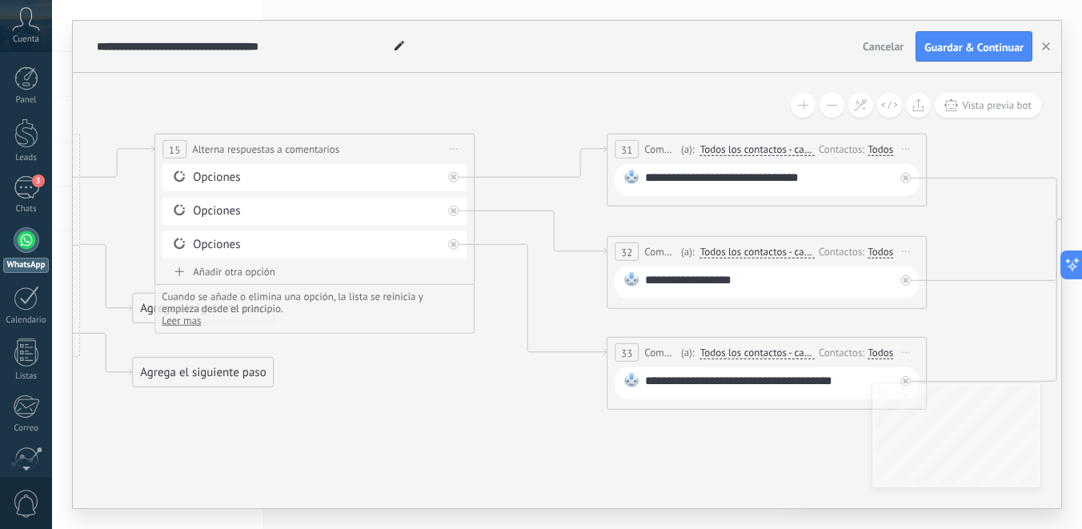
click at [771, 178] on div "**********" at bounding box center [769, 180] width 249 height 21
click at [725, 285] on div "**********" at bounding box center [769, 282] width 249 height 21
click at [830, 380] on div "**********" at bounding box center [769, 383] width 249 height 21
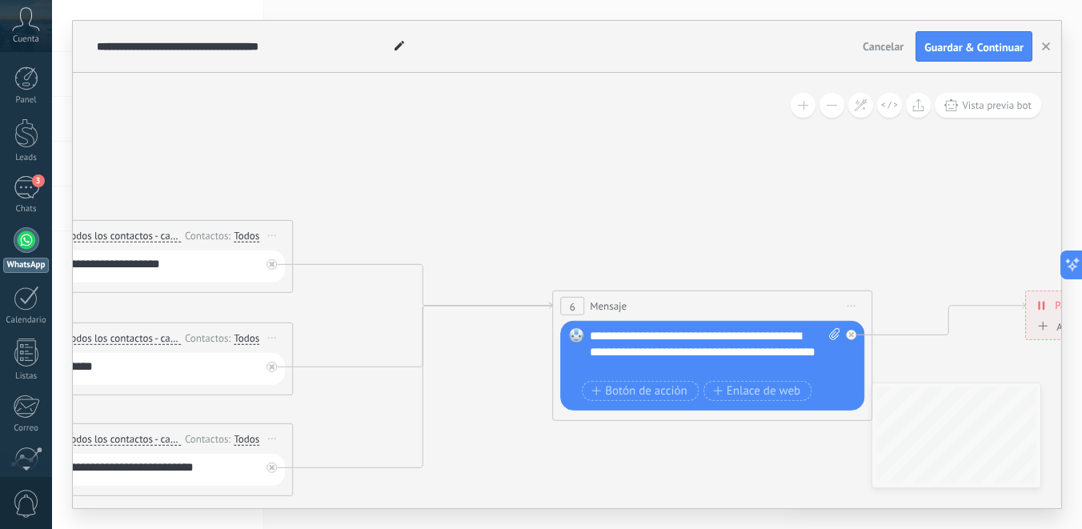
click at [660, 347] on div "**********" at bounding box center [715, 352] width 250 height 48
click at [697, 371] on div "**********" at bounding box center [715, 352] width 250 height 48
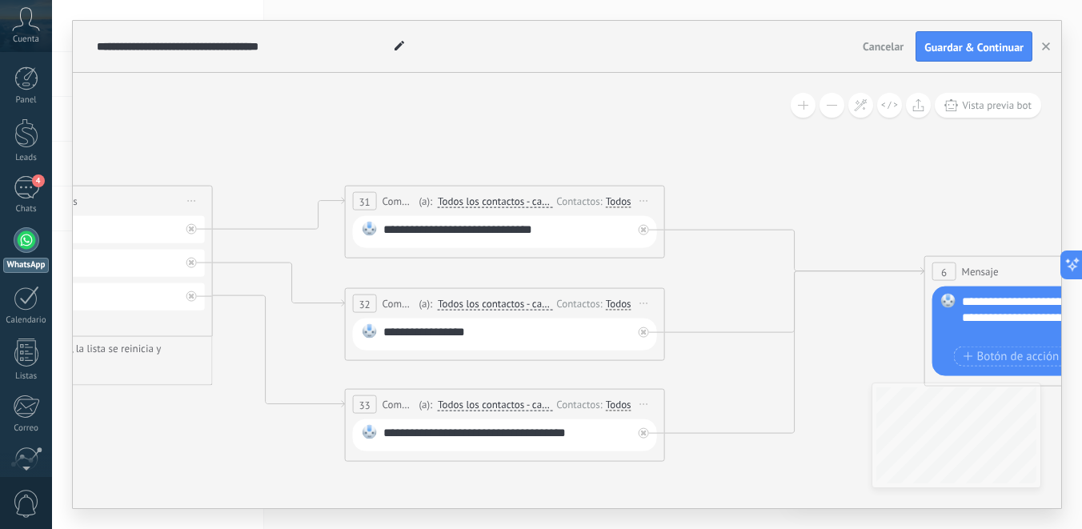
click at [478, 230] on div "**********" at bounding box center [507, 232] width 249 height 21
drag, startPoint x: 554, startPoint y: 224, endPoint x: 358, endPoint y: 230, distance: 195.3
click at [358, 230] on div "**********" at bounding box center [505, 232] width 304 height 32
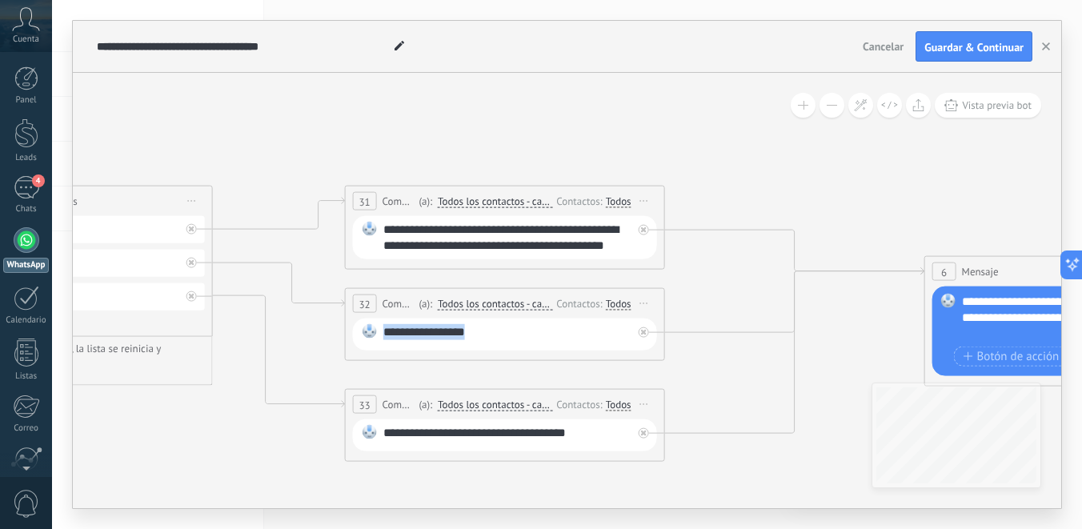
drag, startPoint x: 489, startPoint y: 327, endPoint x: 373, endPoint y: 325, distance: 116.0
click at [373, 325] on div "**********" at bounding box center [505, 334] width 304 height 32
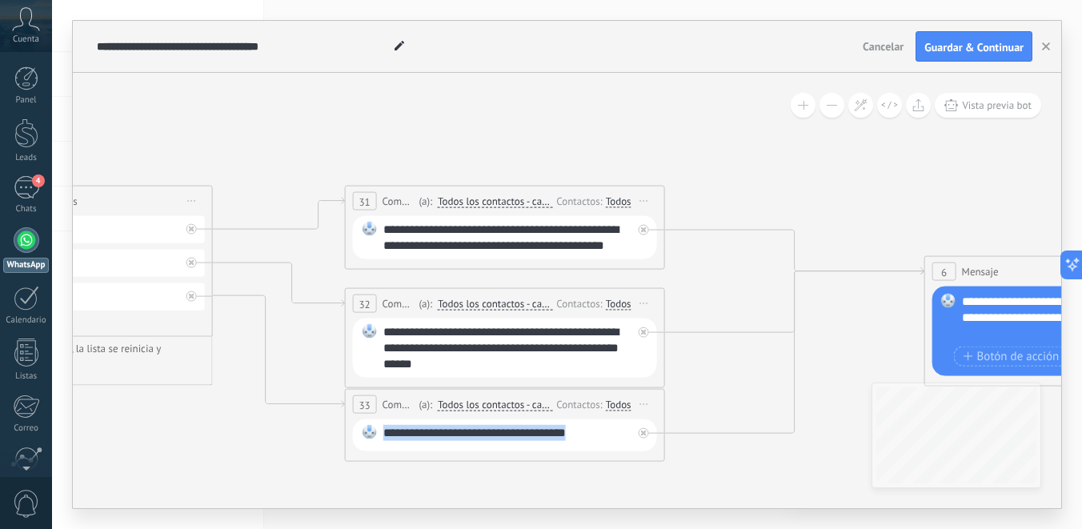
drag, startPoint x: 594, startPoint y: 432, endPoint x: 370, endPoint y: 432, distance: 224.8
click at [370, 432] on div "**********" at bounding box center [505, 435] width 304 height 32
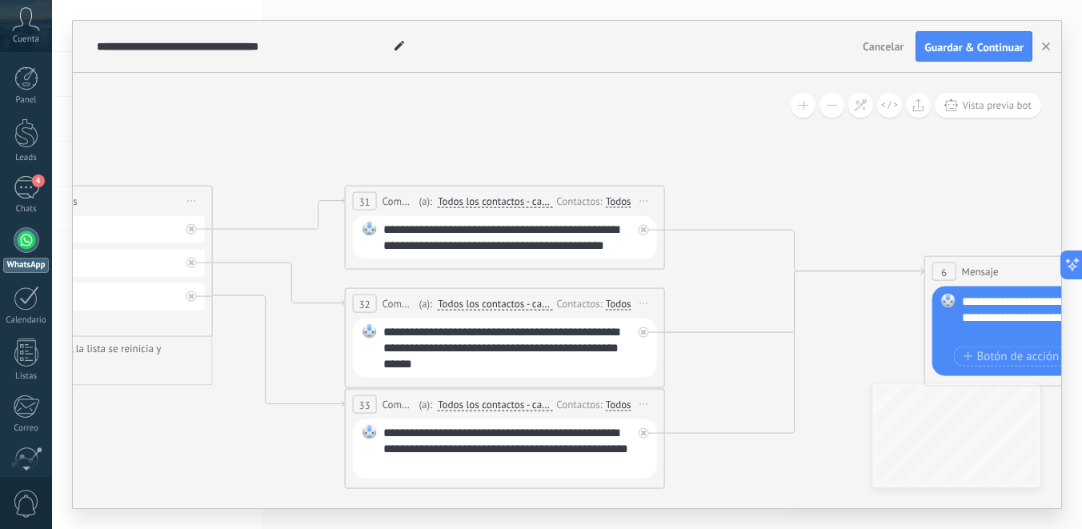
click at [746, 472] on icon at bounding box center [510, 298] width 3169 height 1128
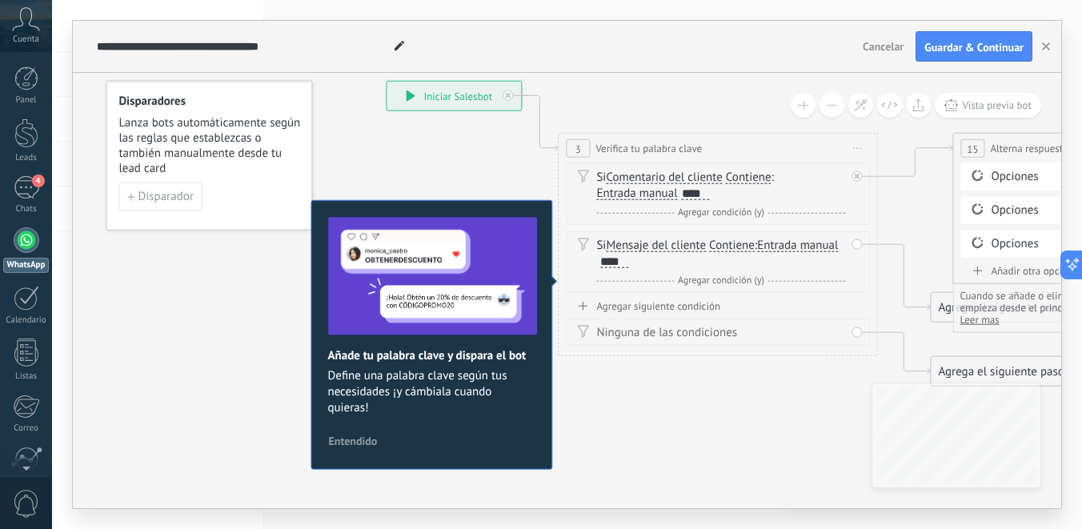
click at [330, 430] on button "Entendido" at bounding box center [352, 441] width 63 height 24
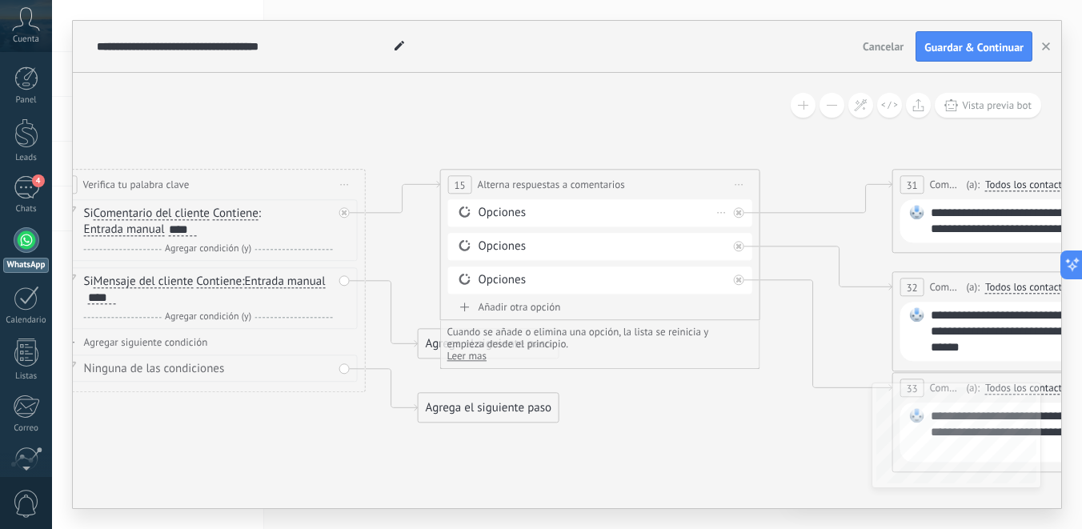
click at [508, 212] on div "Opciones" at bounding box center [602, 213] width 249 height 16
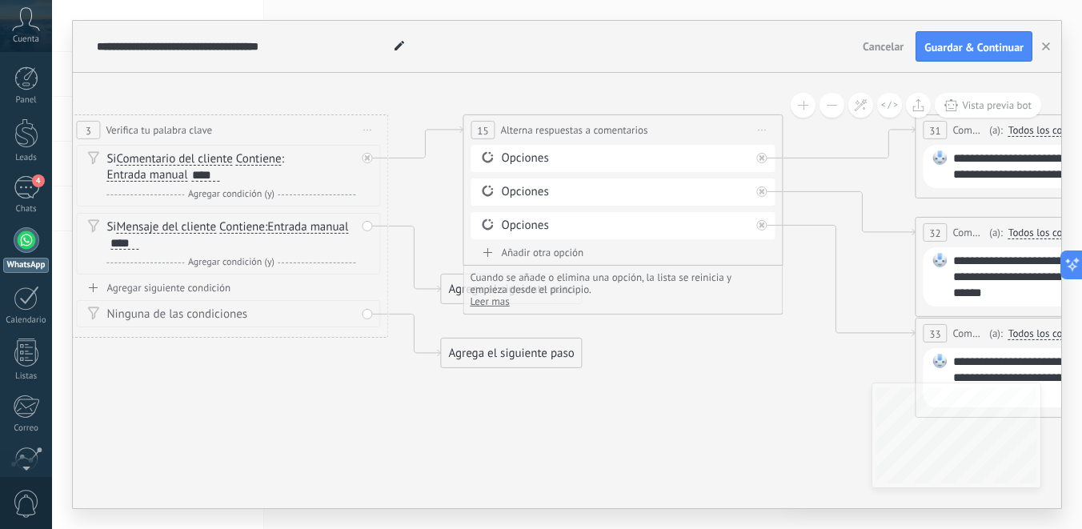
click at [487, 354] on div "Agrega el siguiente paso" at bounding box center [511, 353] width 140 height 26
click at [499, 445] on span "Comentario" at bounding box center [511, 449] width 59 height 15
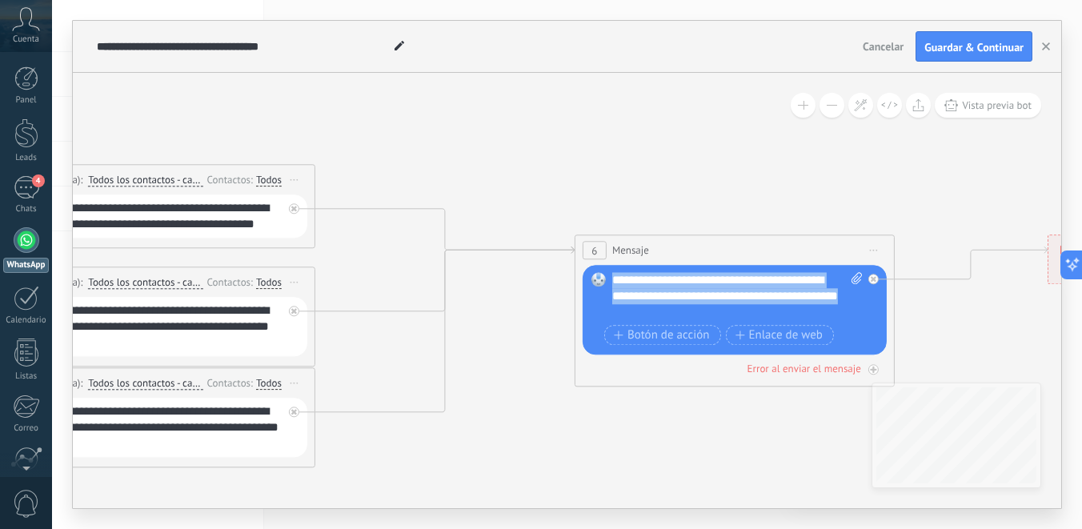
drag, startPoint x: 734, startPoint y: 313, endPoint x: 607, endPoint y: 276, distance: 131.6
click at [607, 276] on div "Reemplazar Quitar Convertir a mensaje de voz Arrastre la imagen aquí para adjun…" at bounding box center [734, 310] width 304 height 90
click at [661, 290] on div "**********" at bounding box center [737, 296] width 250 height 48
drag, startPoint x: 726, startPoint y: 310, endPoint x: 604, endPoint y: 282, distance: 125.4
click at [604, 282] on div "Reemplazar Quitar Convertir a mensaje de voz Arrastre la imagen aquí para adjun…" at bounding box center [734, 310] width 304 height 90
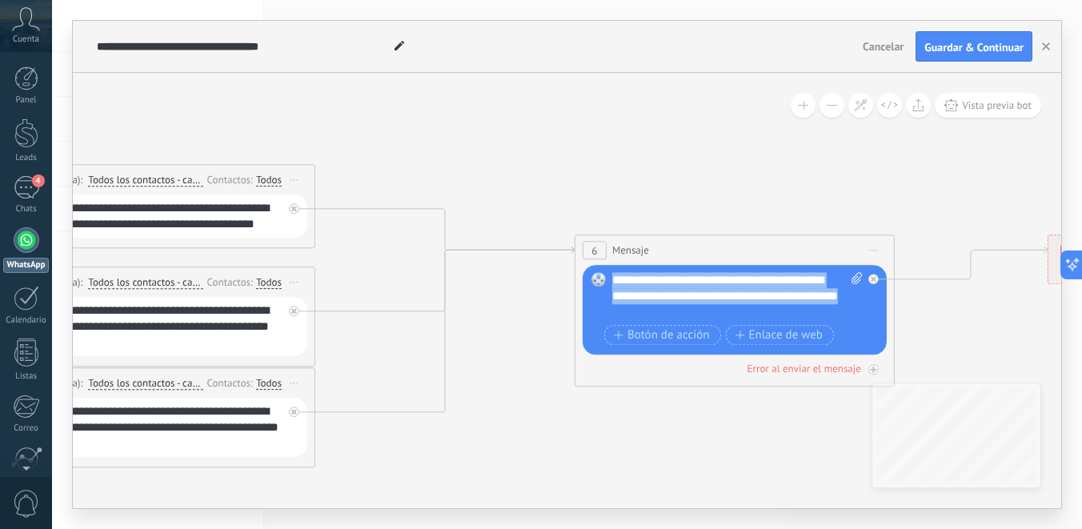
paste div
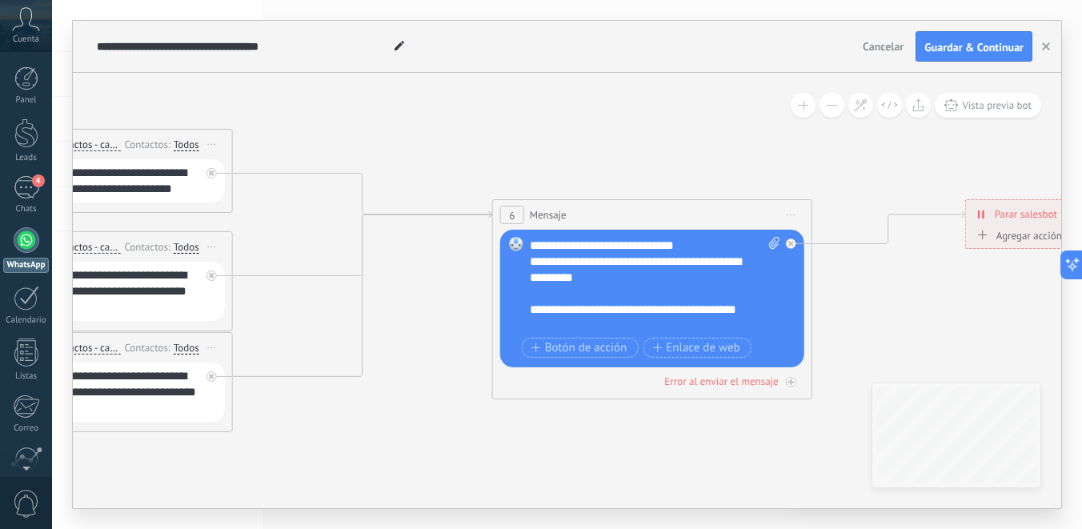
scroll to position [271, 0]
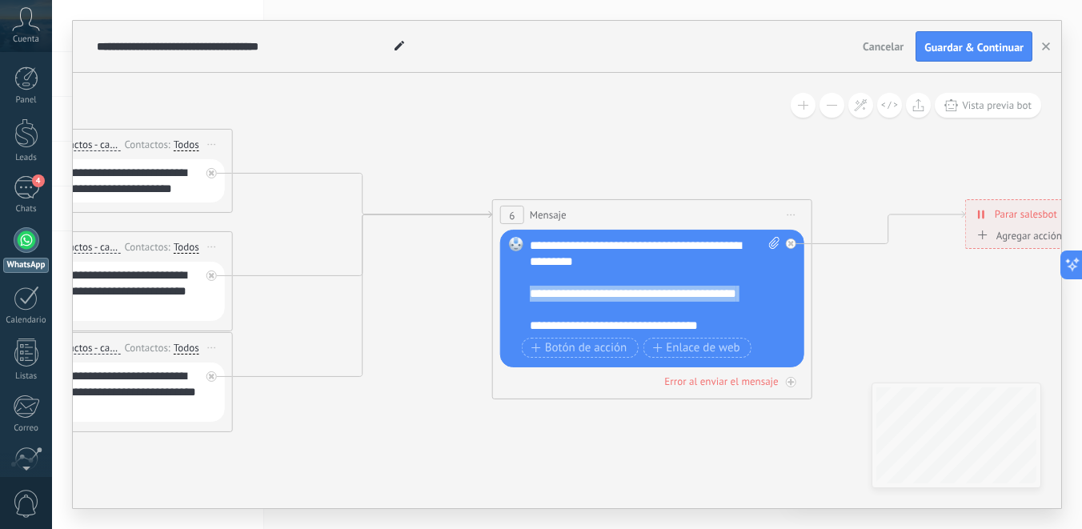
drag, startPoint x: 533, startPoint y: 313, endPoint x: 529, endPoint y: 290, distance: 23.5
click at [530, 290] on div "**********" at bounding box center [647, 310] width 234 height 48
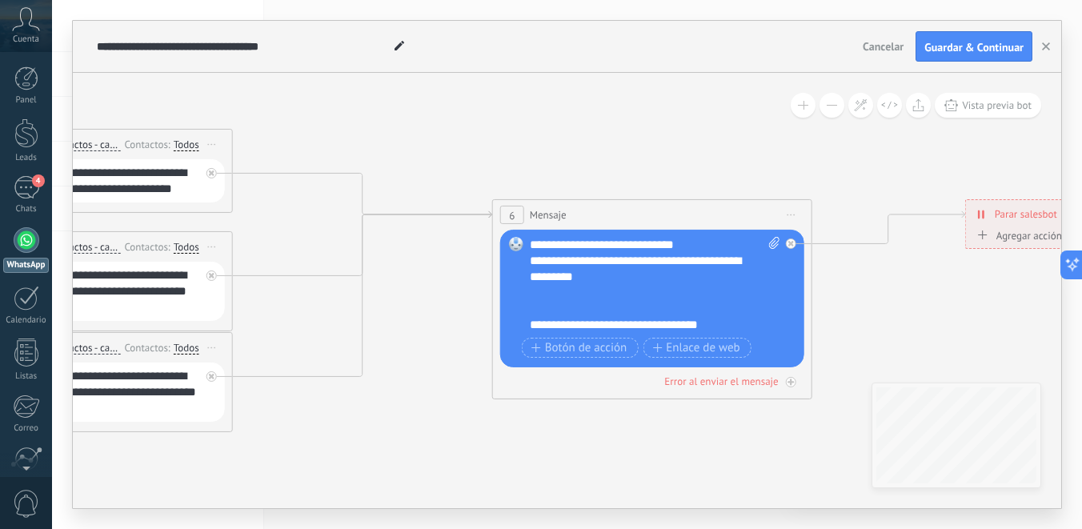
scroll to position [240, 0]
click at [652, 326] on div "**********" at bounding box center [647, 325] width 234 height 16
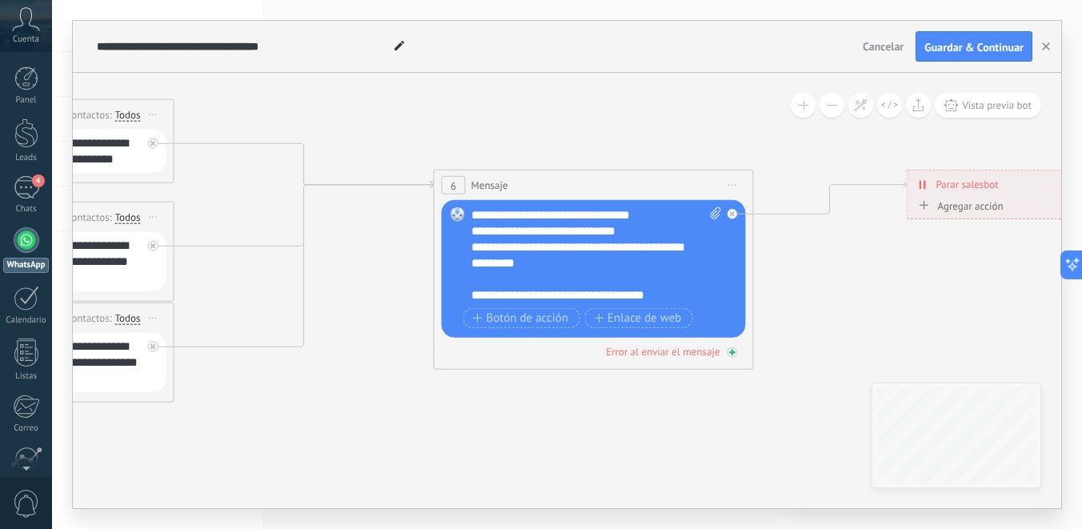
click at [659, 354] on div "Error al enviar el mensaje" at bounding box center [663, 352] width 114 height 14
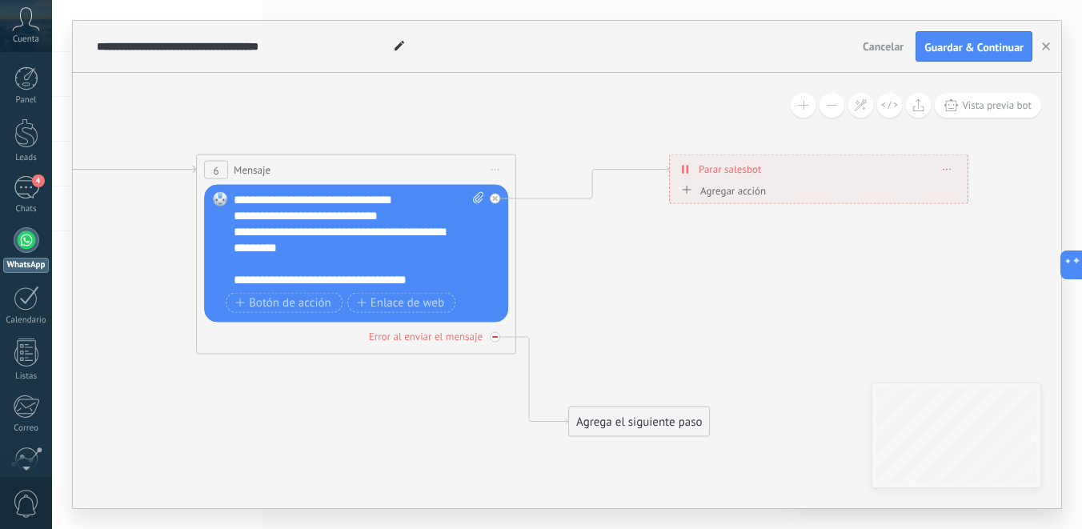
click at [498, 337] on div at bounding box center [495, 337] width 10 height 10
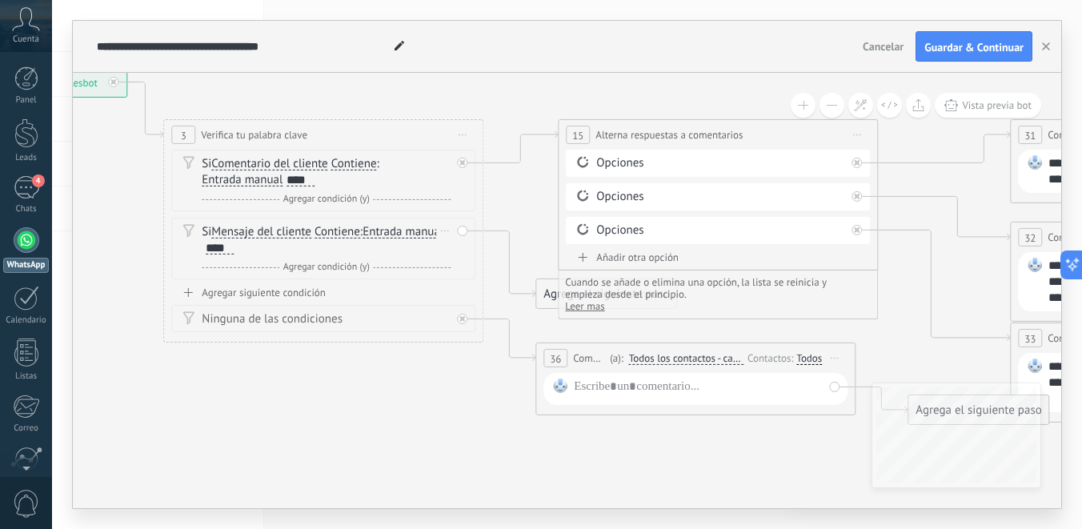
click at [446, 230] on icon at bounding box center [445, 231] width 8 height 2
click at [462, 254] on div "Borrar" at bounding box center [469, 253] width 71 height 27
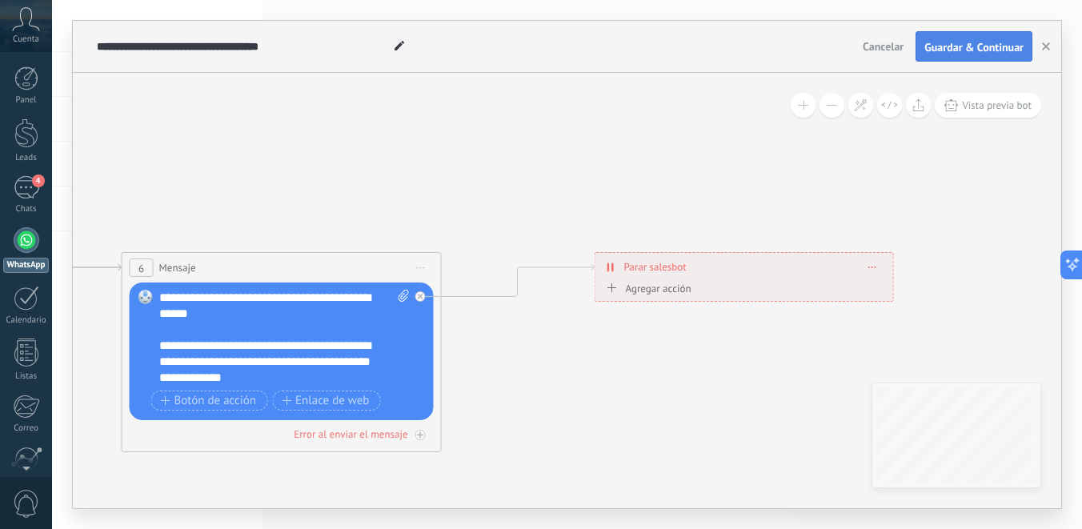
click at [950, 49] on span "Guardar & Continuar" at bounding box center [973, 47] width 99 height 11
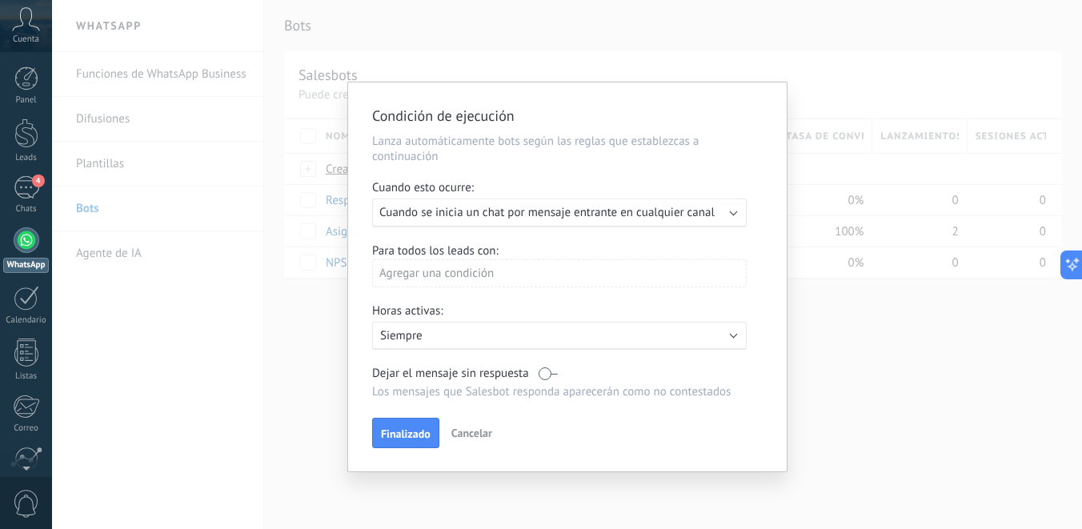
click at [556, 218] on span "Cuando se inicia un chat por mensaje entrante en cualquier canal" at bounding box center [546, 212] width 335 height 15
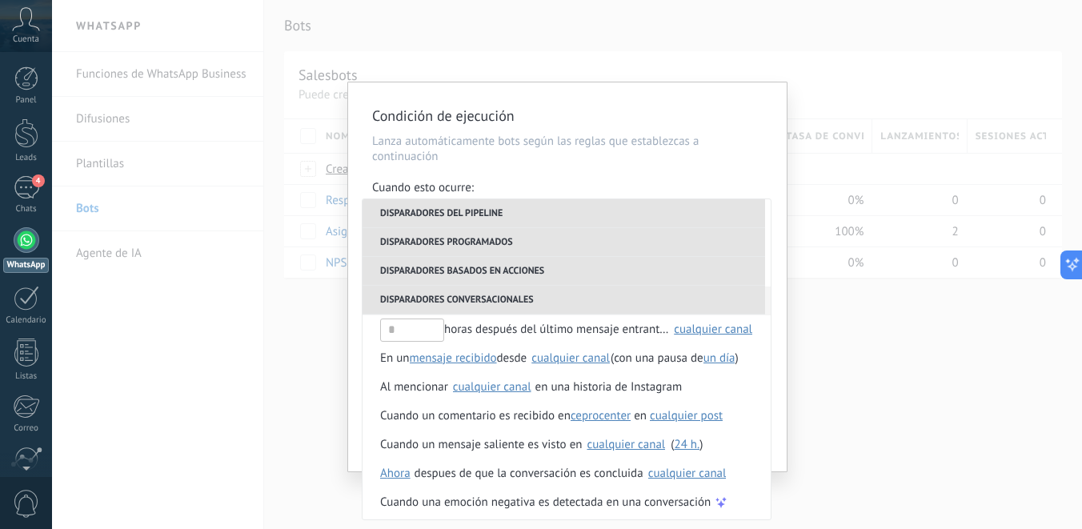
scroll to position [435, 0]
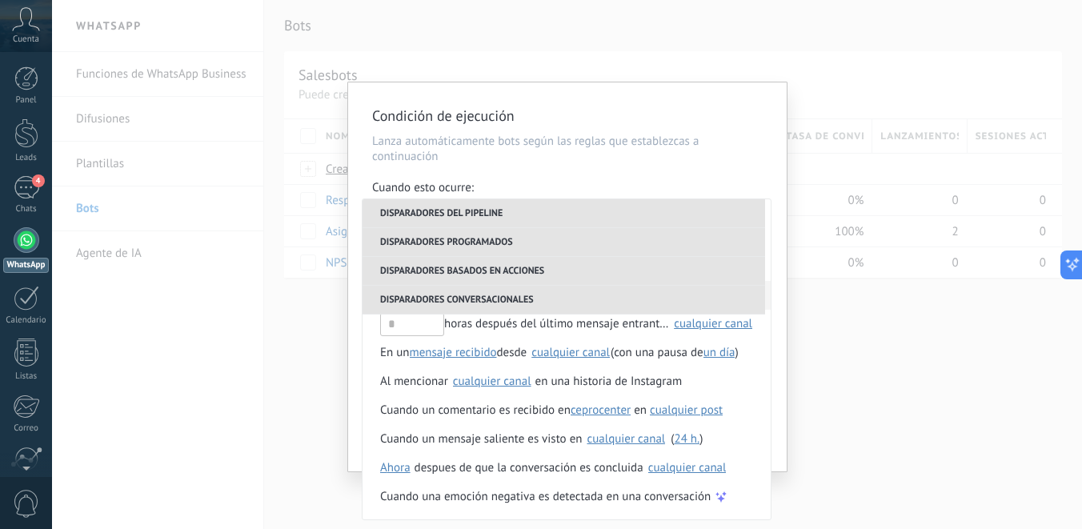
click at [778, 271] on div "Condición de ejecución Lanza automáticamente bots según las reglas que establez…" at bounding box center [567, 276] width 438 height 389
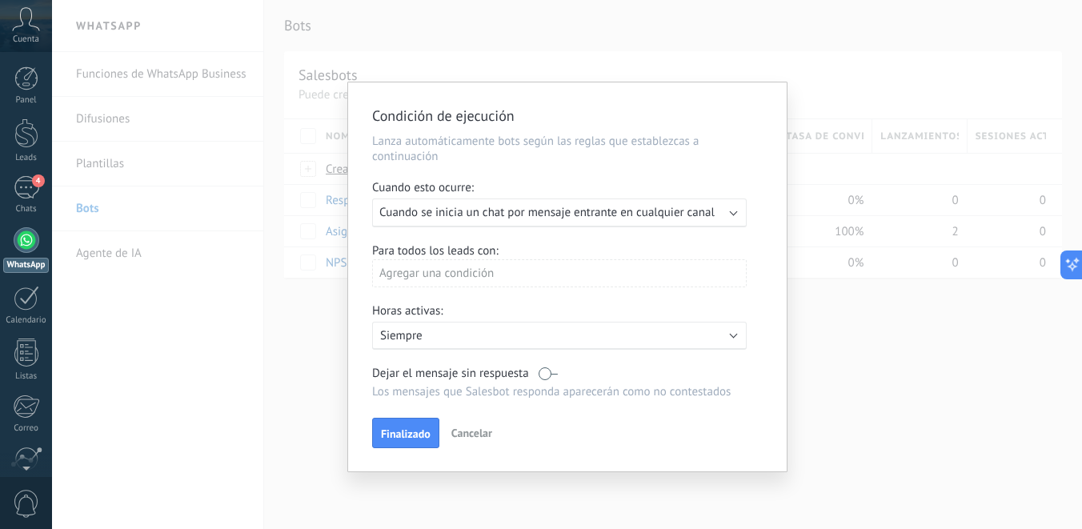
click at [634, 280] on div "Agregar una condición" at bounding box center [559, 273] width 374 height 28
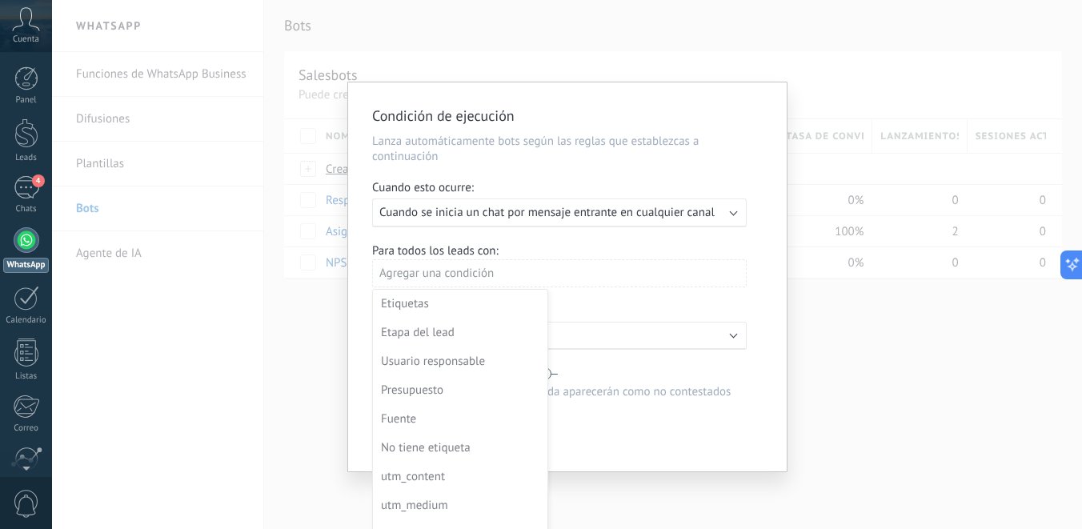
click at [634, 280] on div at bounding box center [567, 278] width 438 height 393
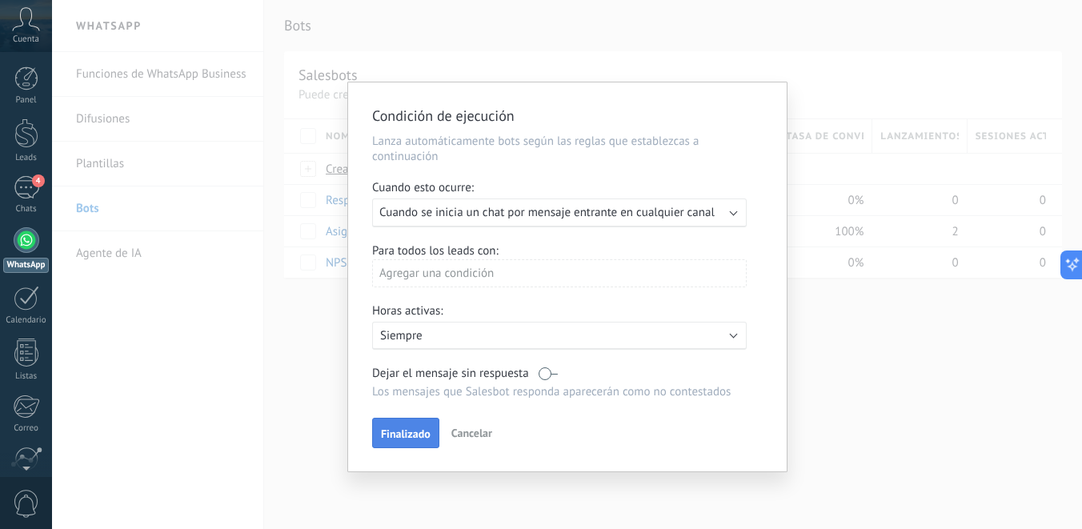
click at [419, 434] on span "Finalizado" at bounding box center [406, 433] width 50 height 11
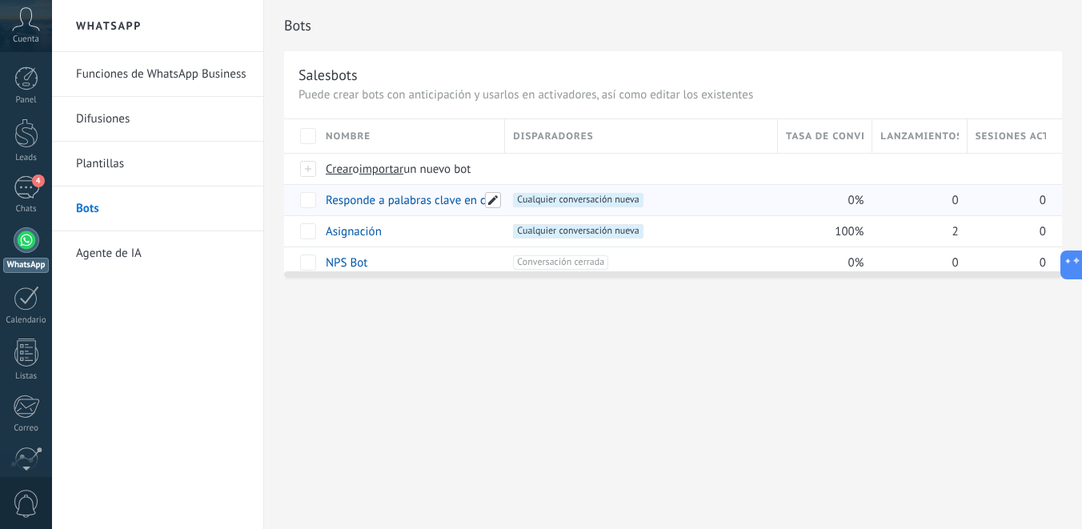
click at [493, 201] on span at bounding box center [493, 200] width 16 height 16
click at [503, 327] on div "**********" at bounding box center [673, 264] width 818 height 529
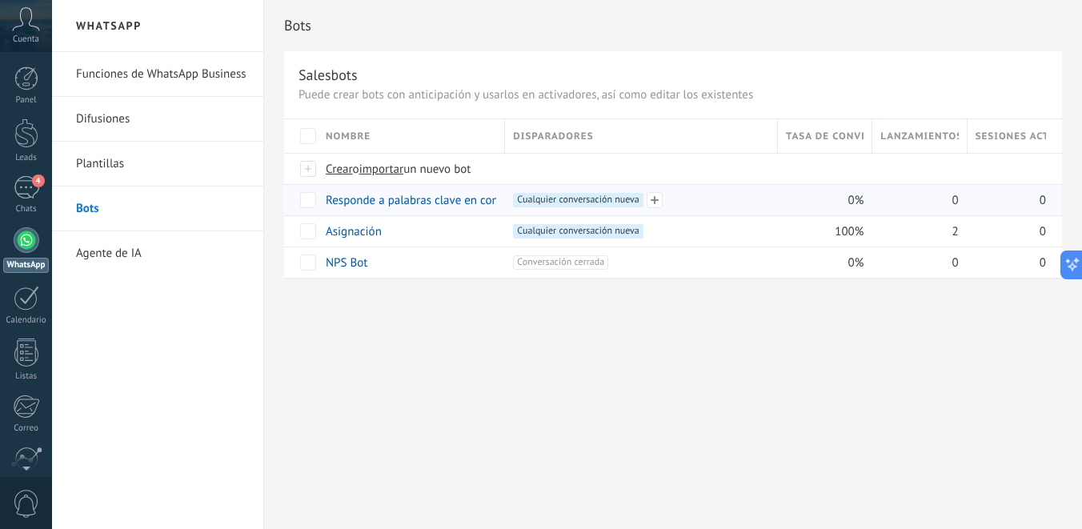
click at [615, 203] on span "Cualquier conversación nueva +0" at bounding box center [578, 200] width 130 height 14
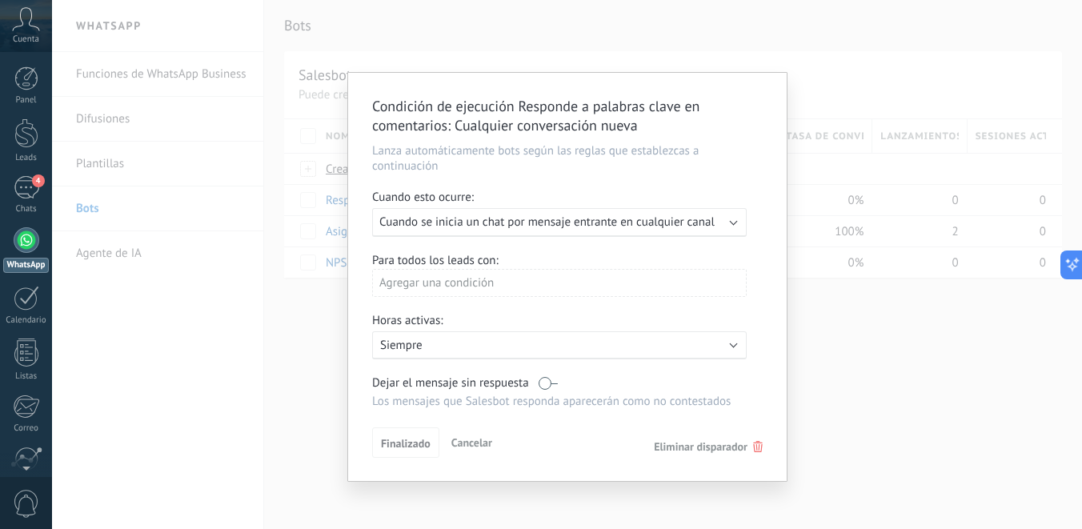
click at [734, 226] on div "Ejecutar: Cuando se inicia un chat por mensaje entrante en cualquier canal" at bounding box center [559, 222] width 374 height 29
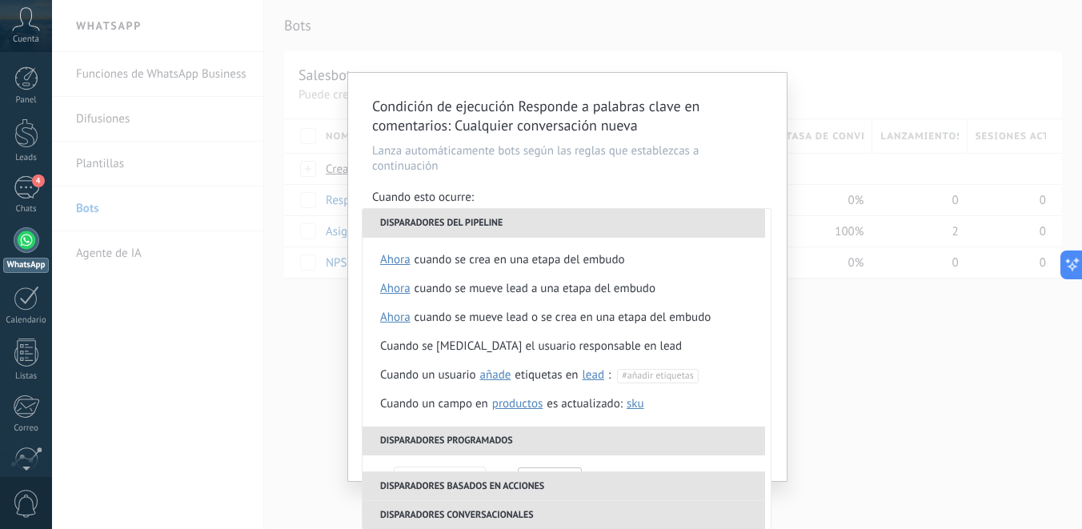
click at [569, 122] on span ": Cualquier conversación nueva" at bounding box center [542, 125] width 190 height 18
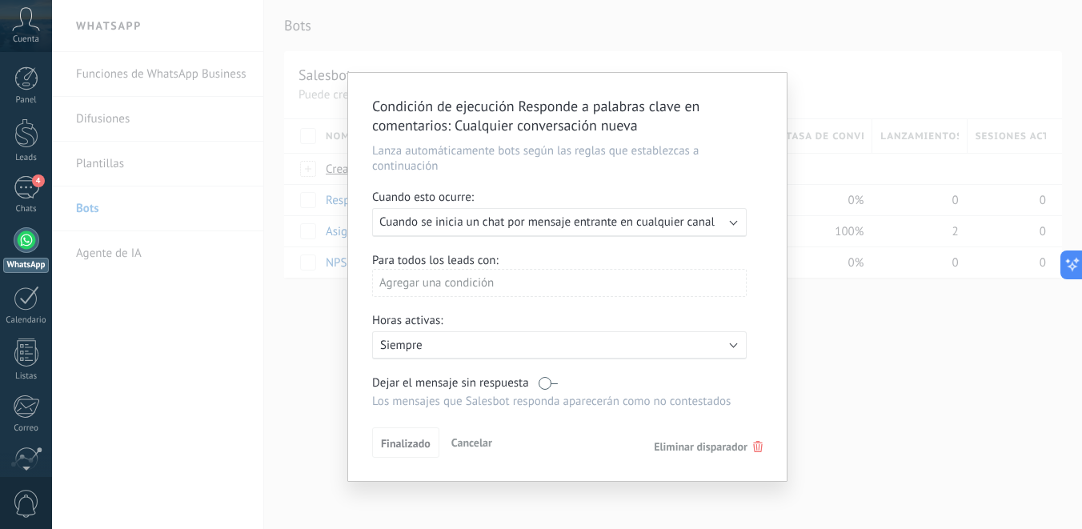
click at [612, 235] on div "Ejecutar: Cuando se inicia un chat por mensaje entrante en cualquier canal" at bounding box center [559, 222] width 374 height 29
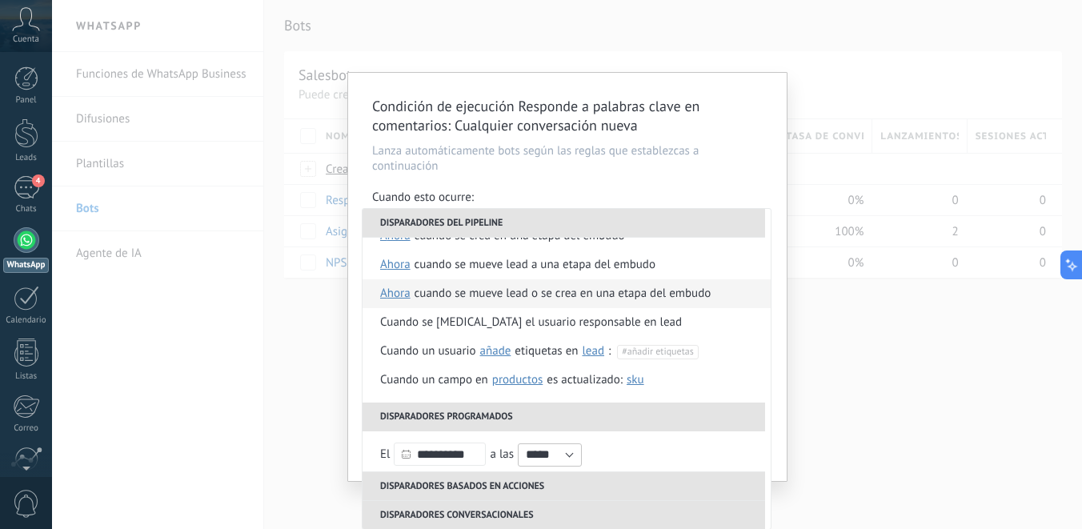
scroll to position [27, 0]
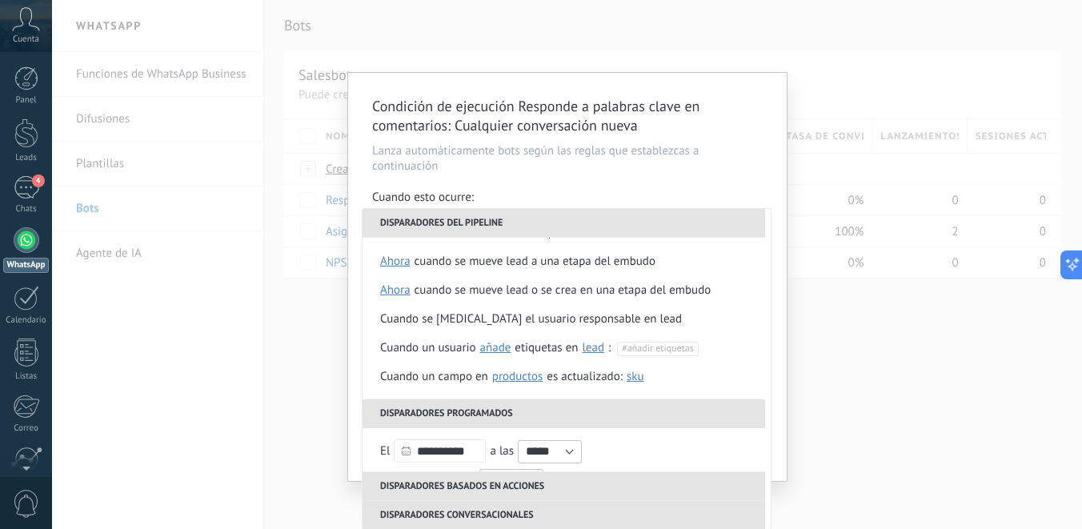
click at [511, 482] on li "Disparadores basados en acciones" at bounding box center [563, 485] width 402 height 29
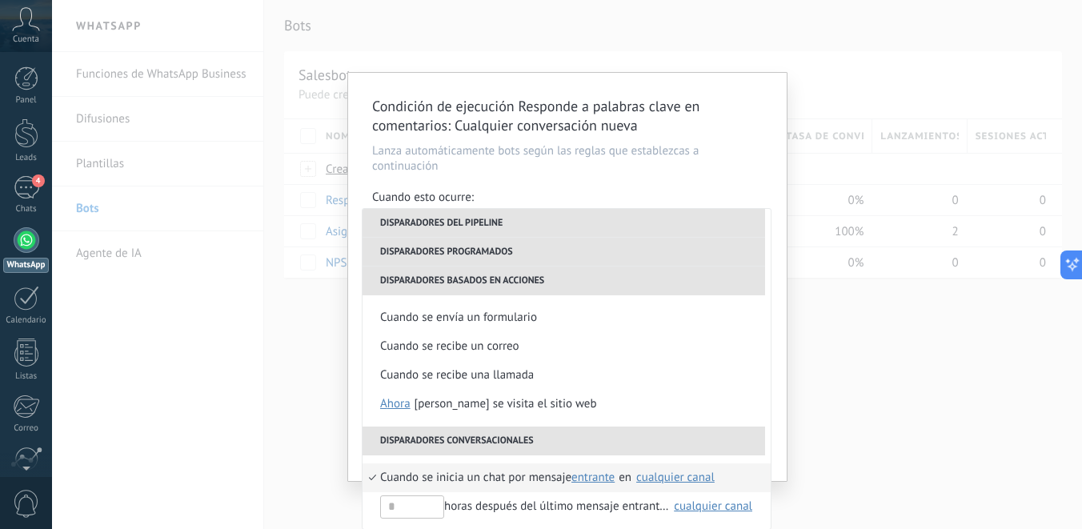
click at [472, 438] on li "Disparadores conversacionales" at bounding box center [563, 440] width 402 height 29
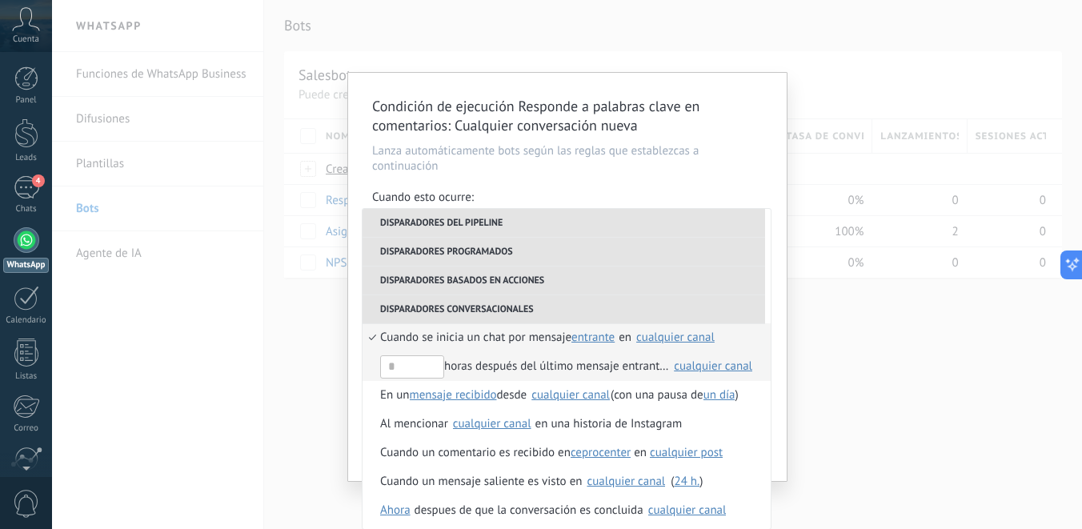
scroll to position [389, 0]
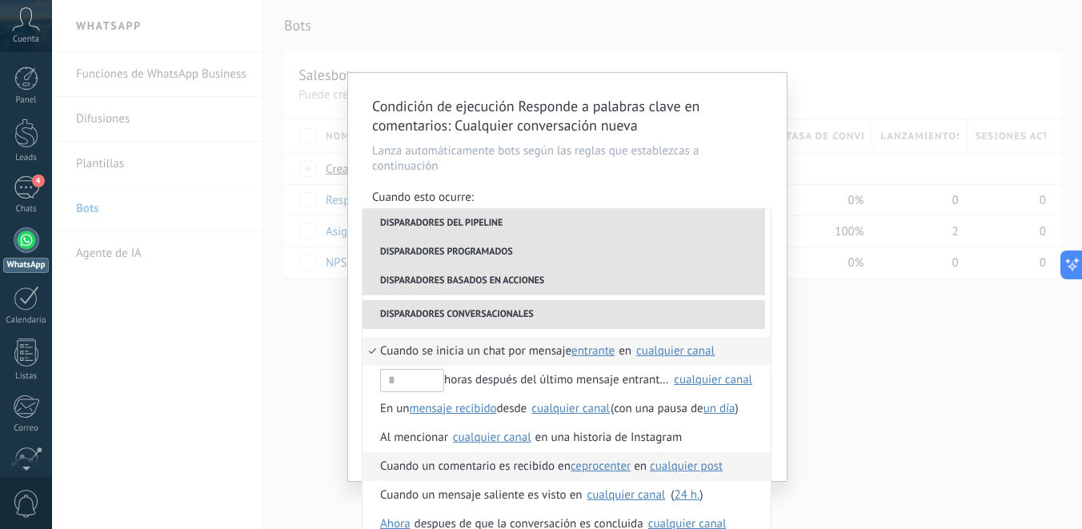
click at [668, 468] on span "cualquier post" at bounding box center [686, 465] width 73 height 15
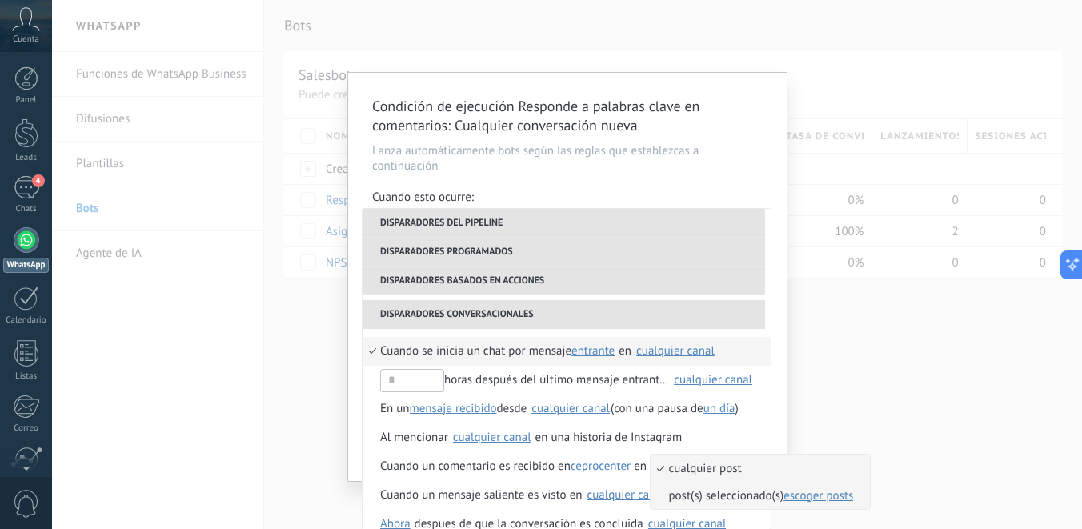
click at [704, 496] on span "post(s) seleccionado(s) escoger posts" at bounding box center [751, 495] width 202 height 15
click at [830, 499] on span "escoger posts" at bounding box center [818, 495] width 70 height 15
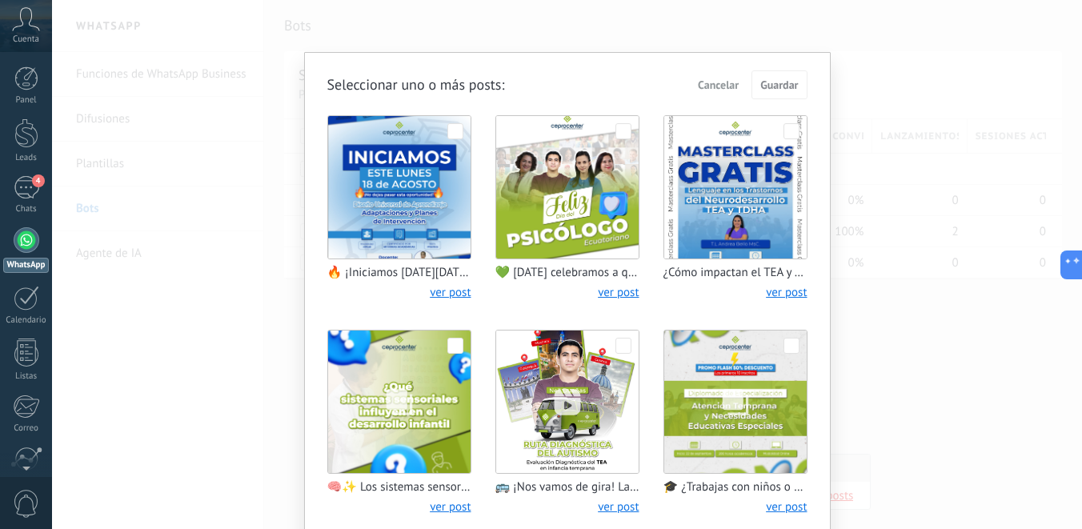
click at [629, 344] on img at bounding box center [567, 401] width 142 height 142
click at [769, 86] on span "Guardar" at bounding box center [779, 84] width 38 height 11
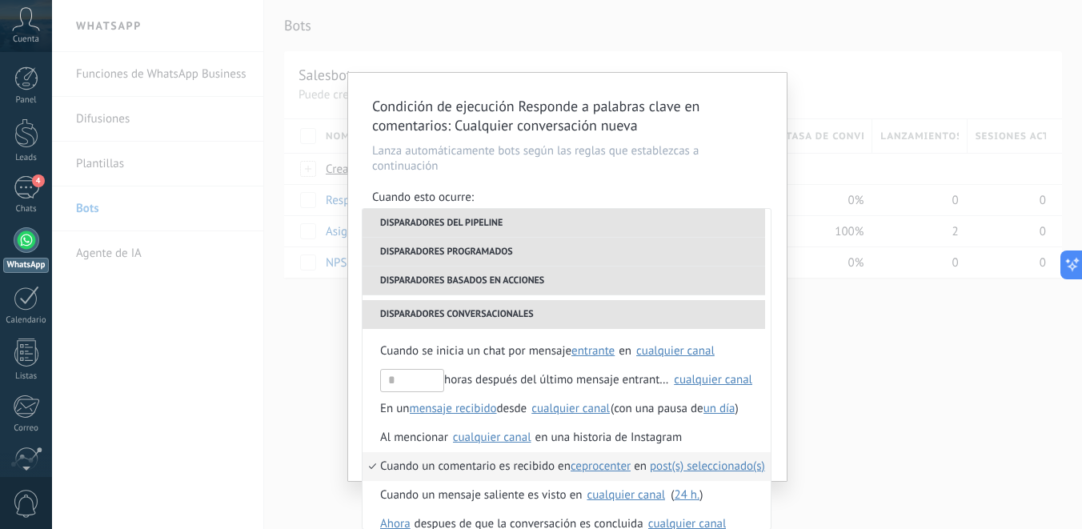
scroll to position [2, 0]
click at [773, 343] on div "Condición de ejecución Responde a palabras clave en comentarios : Cualquier con…" at bounding box center [567, 276] width 438 height 408
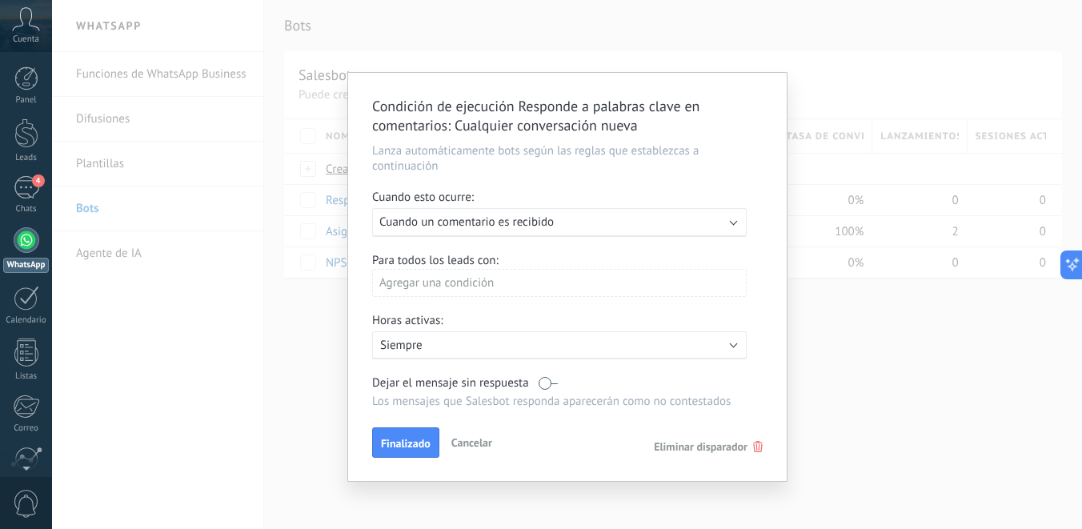
scroll to position [0, 0]
click at [401, 447] on span "Finalizado" at bounding box center [406, 443] width 50 height 11
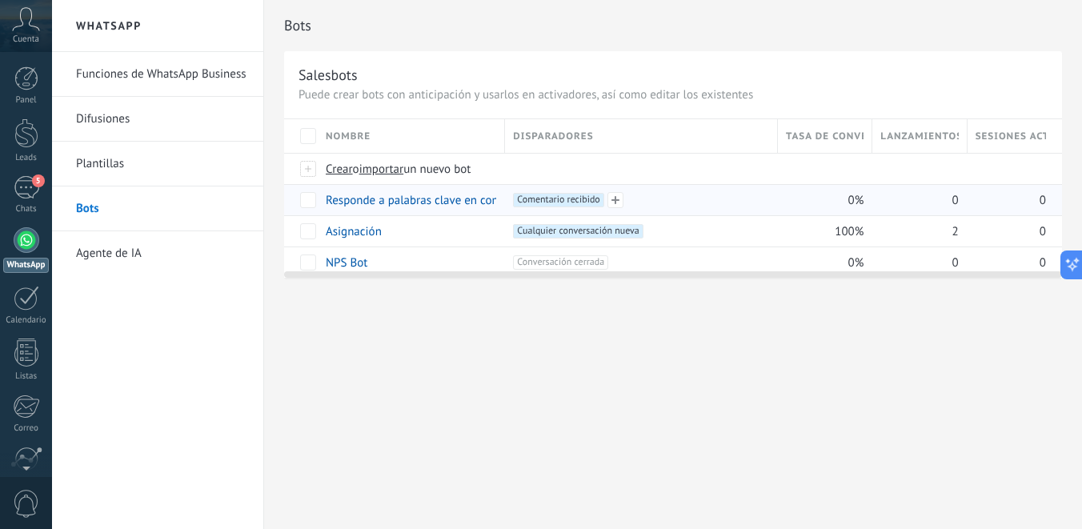
click at [564, 203] on span "Comentario recibido +0" at bounding box center [558, 200] width 90 height 14
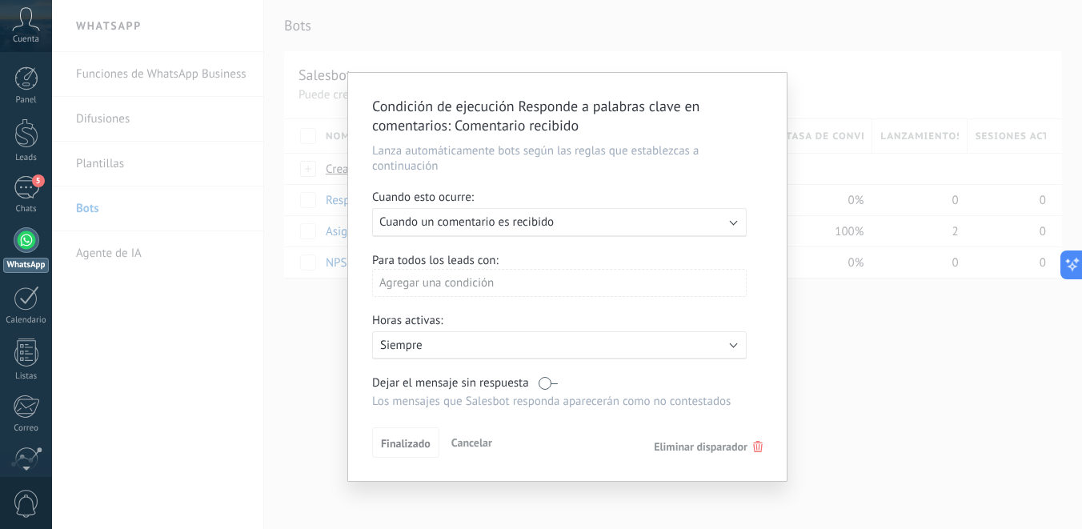
click at [446, 288] on div "Agregar una condición" at bounding box center [559, 283] width 374 height 28
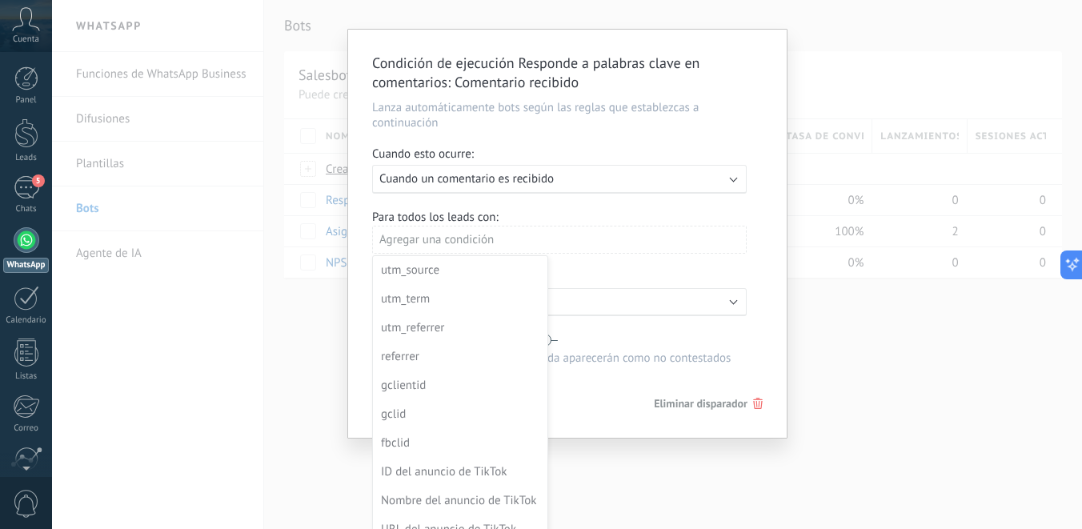
scroll to position [62, 0]
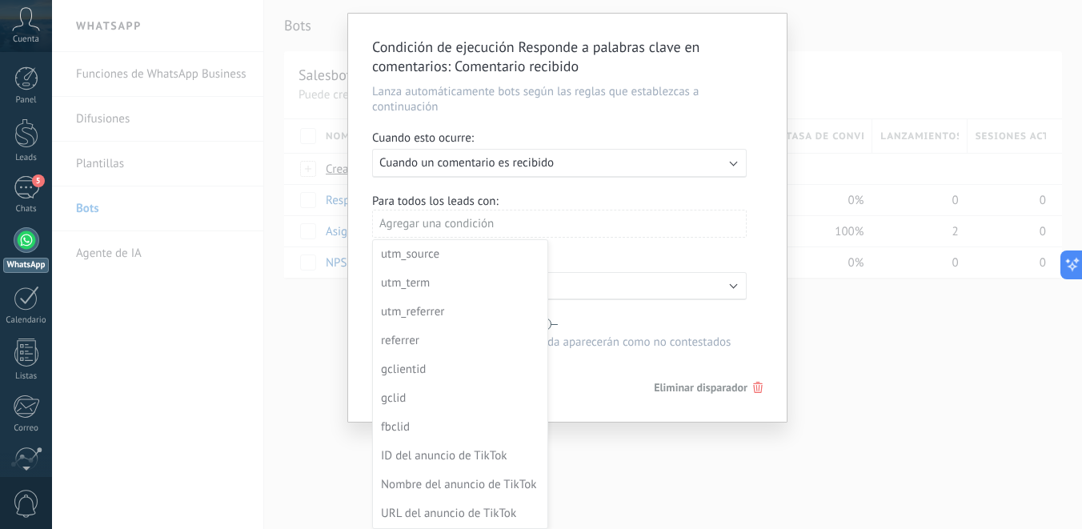
click at [629, 320] on div at bounding box center [567, 220] width 438 height 412
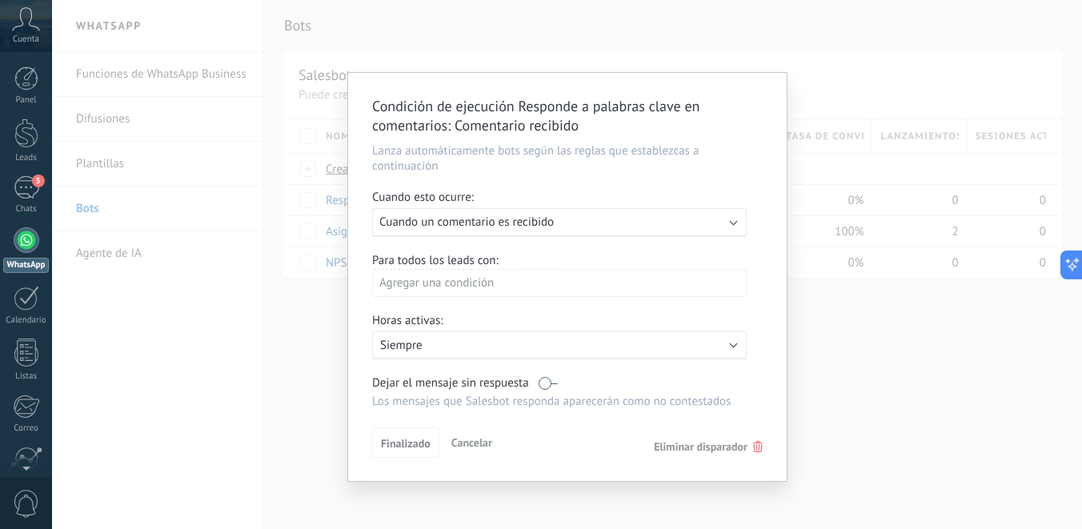
scroll to position [0, 0]
click at [407, 449] on span "Finalizado" at bounding box center [406, 443] width 50 height 11
click at [428, 447] on span "Finalizado" at bounding box center [406, 443] width 50 height 11
click at [480, 447] on span "Cancelar" at bounding box center [471, 442] width 41 height 14
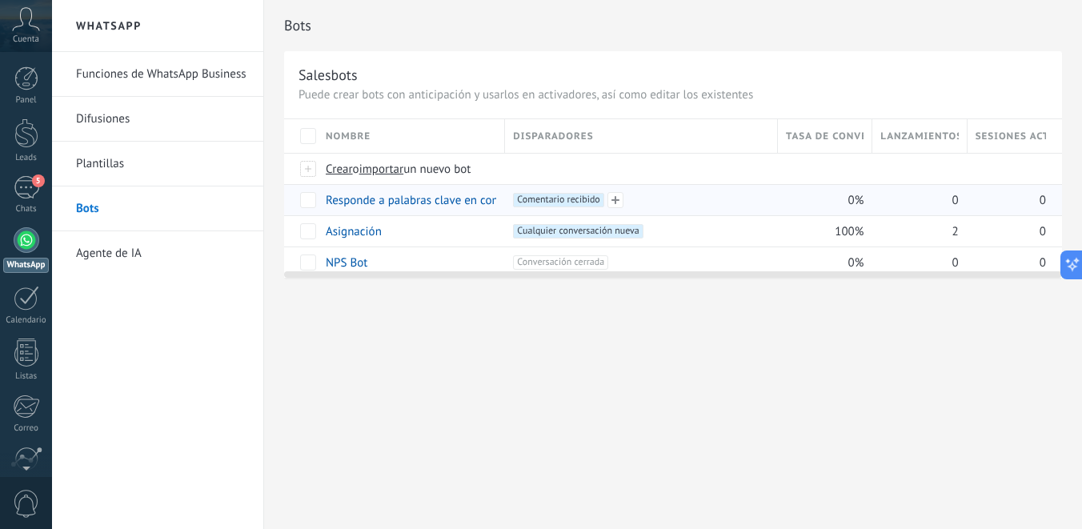
click at [563, 202] on span "Comentario recibido +0" at bounding box center [558, 200] width 90 height 14
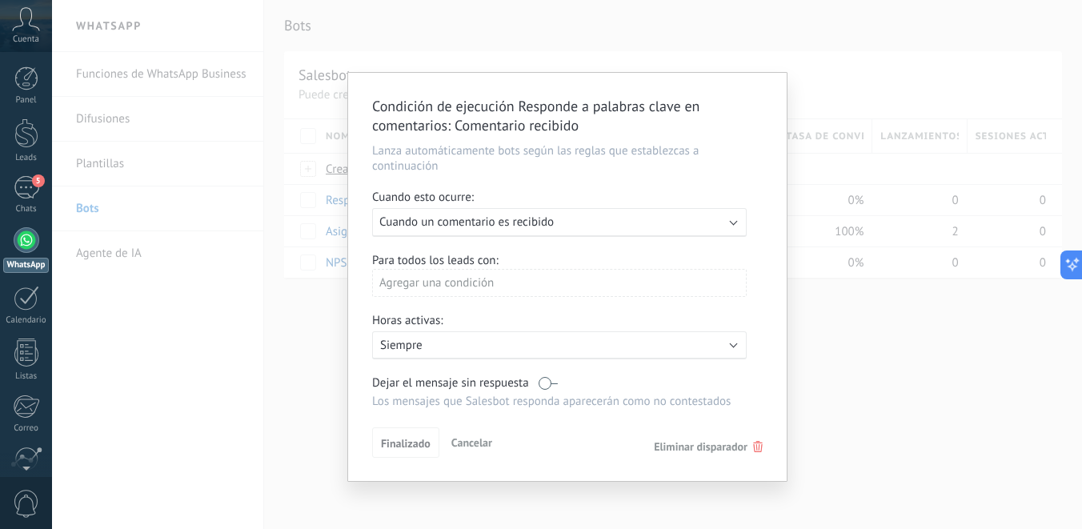
click at [478, 449] on span "Cancelar" at bounding box center [471, 442] width 41 height 14
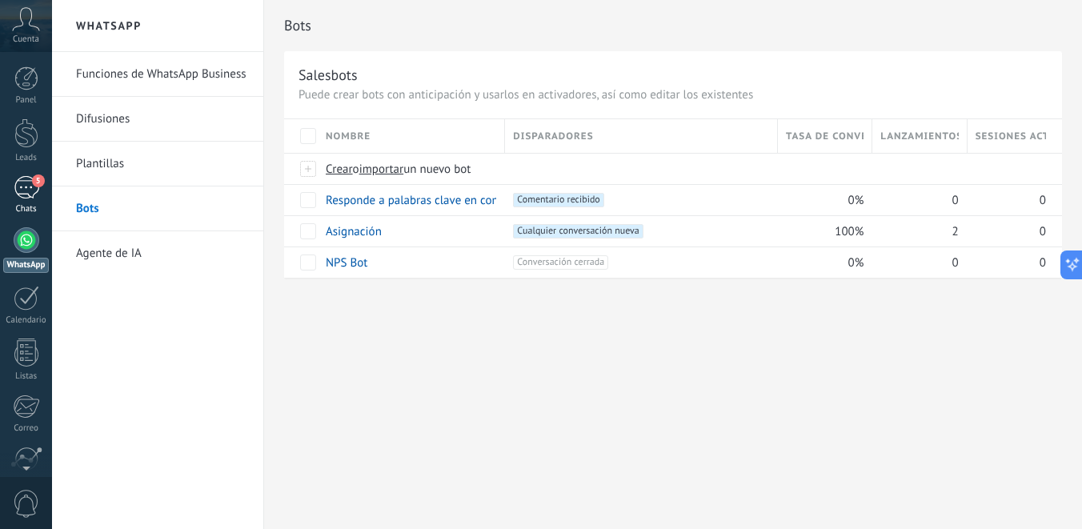
click at [24, 183] on div "5" at bounding box center [27, 187] width 26 height 23
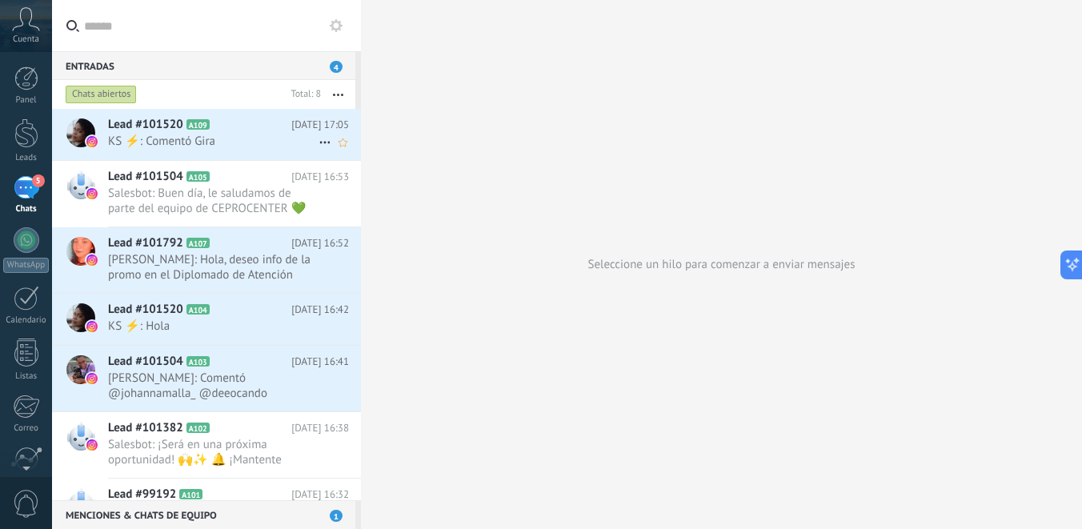
click at [232, 146] on span "KS ⚡️: Comentó Gira" at bounding box center [213, 141] width 210 height 15
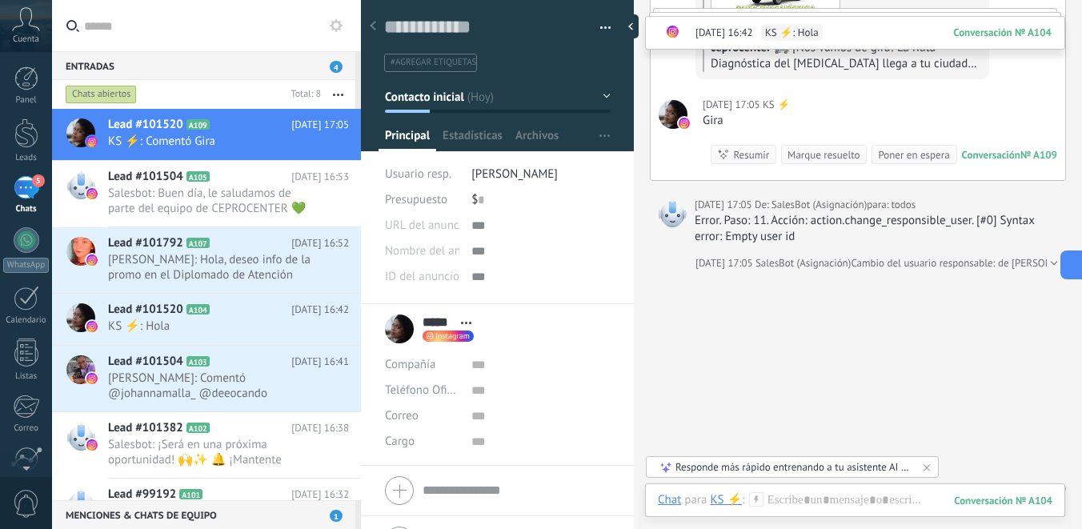
scroll to position [564, 0]
click at [804, 505] on div at bounding box center [855, 516] width 394 height 48
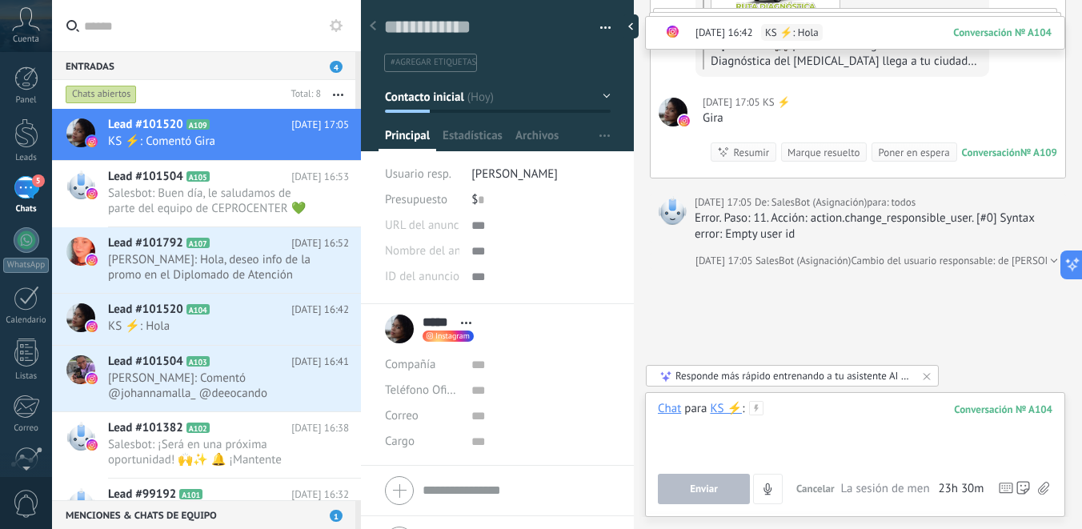
paste div
click at [729, 486] on button "Enviar" at bounding box center [704, 489] width 92 height 30
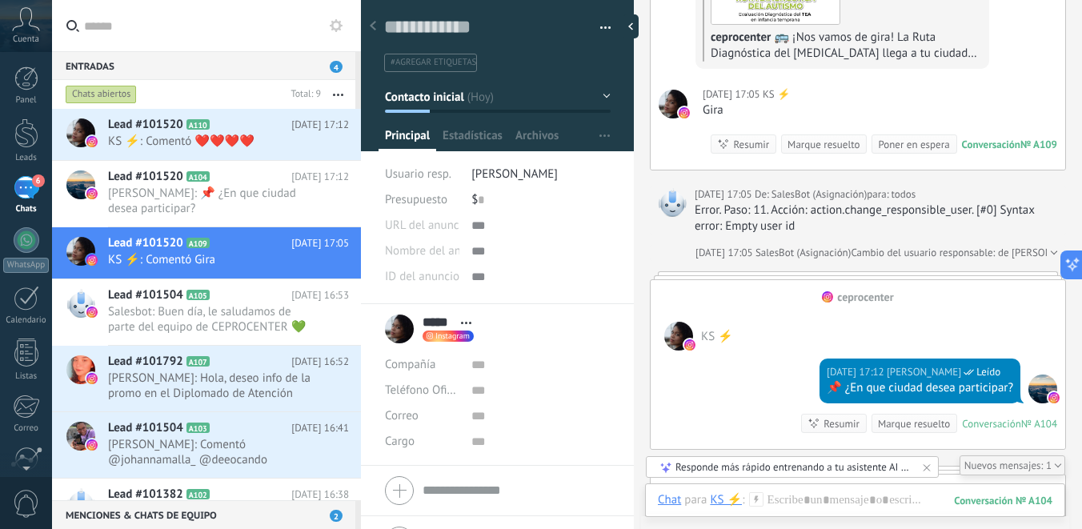
scroll to position [558, 0]
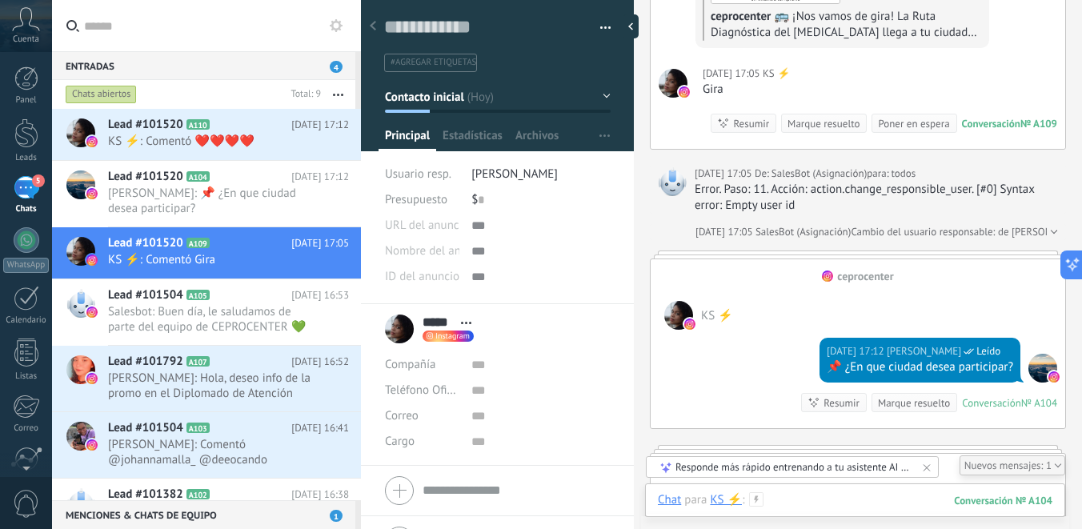
click at [787, 503] on div at bounding box center [855, 516] width 394 height 48
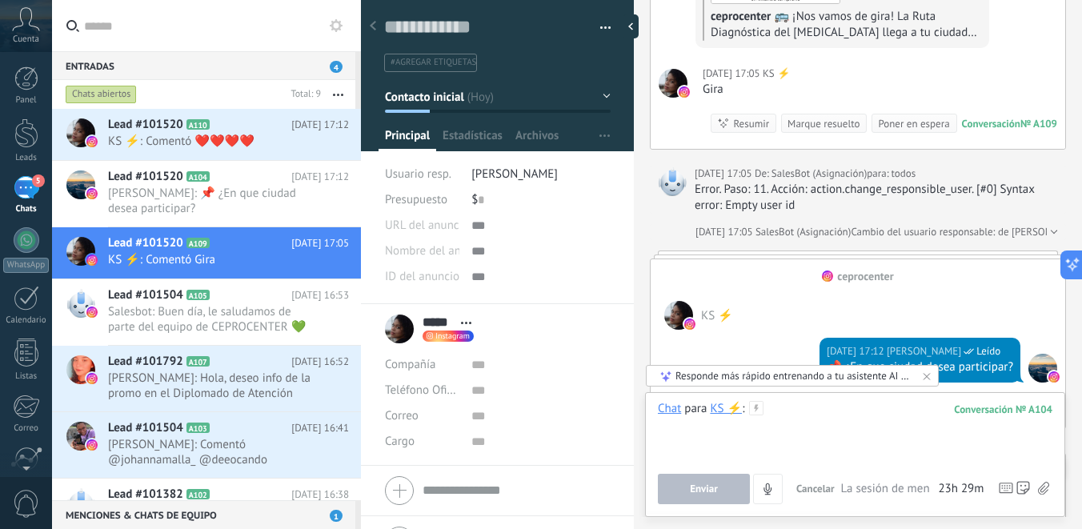
paste div
click at [713, 496] on button "Enviar" at bounding box center [704, 489] width 92 height 30
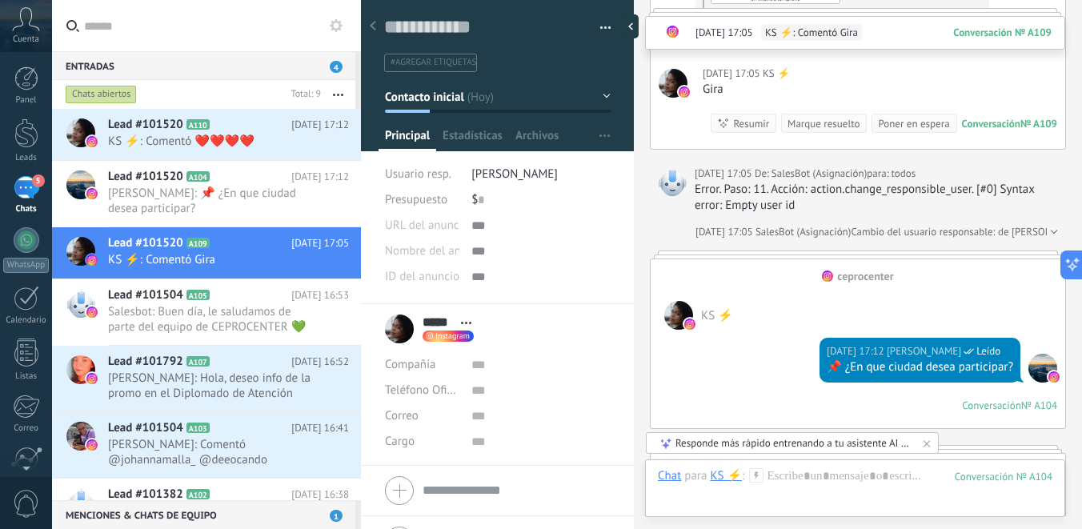
scroll to position [1206, 0]
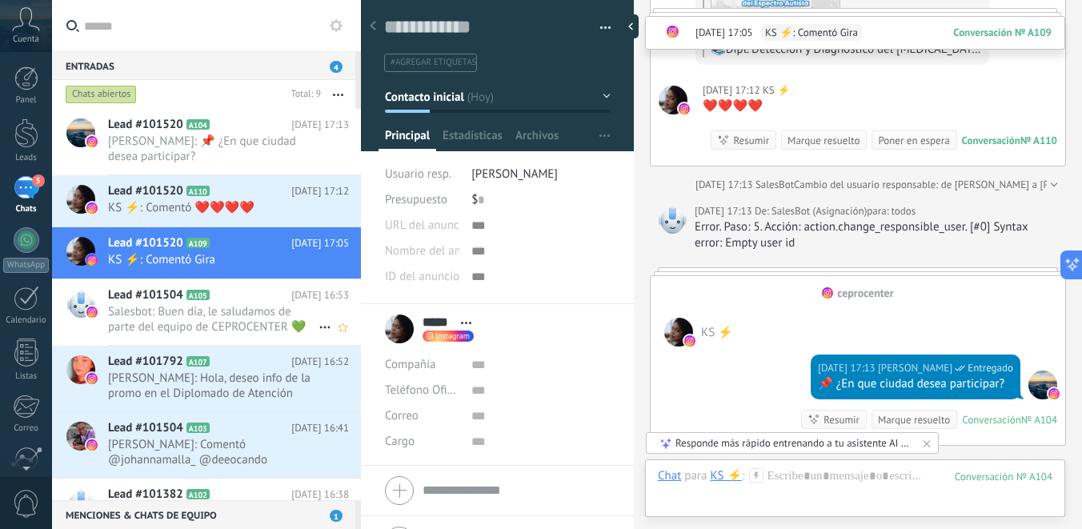
click at [268, 328] on span "Salesbot: Buen día, le saludamos de parte del equipo de CEPROCENTER 💚 Para unir…" at bounding box center [213, 319] width 210 height 30
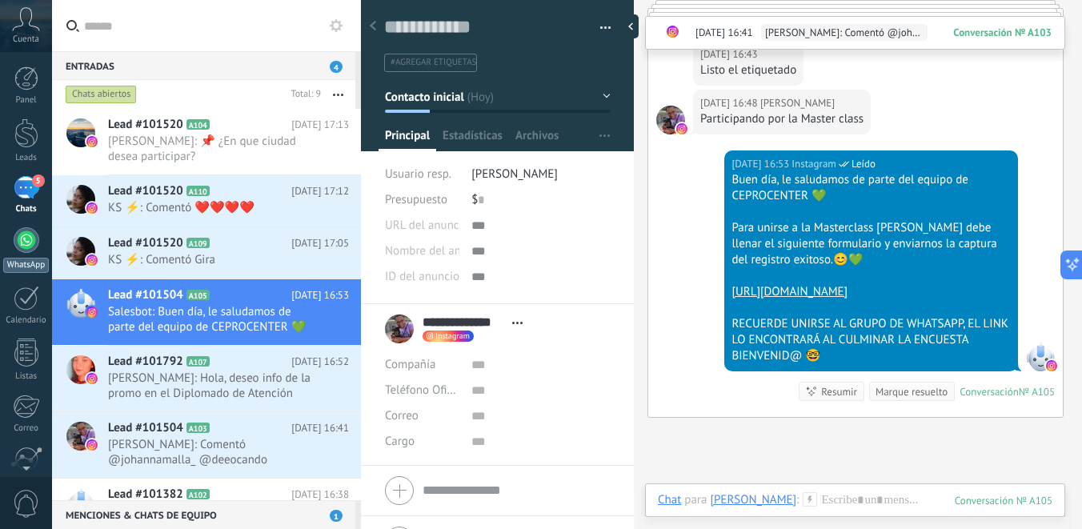
click at [22, 253] on link "WhatsApp" at bounding box center [26, 250] width 52 height 46
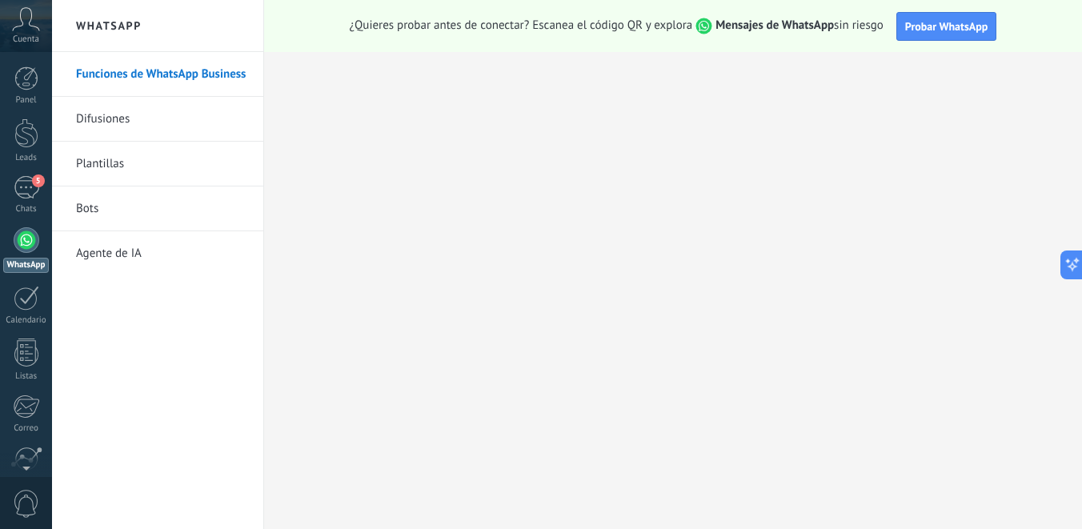
click at [143, 207] on link "Bots" at bounding box center [161, 208] width 171 height 45
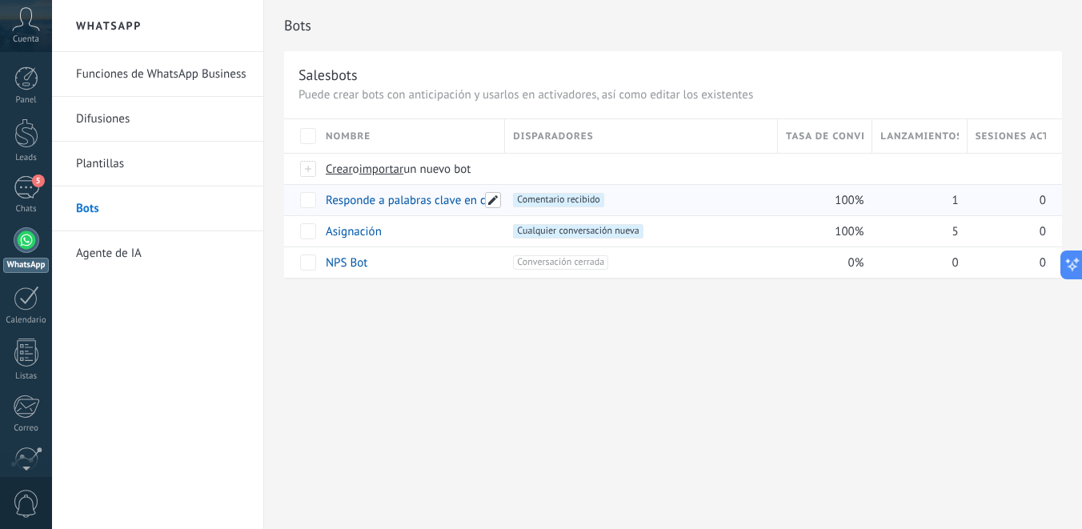
click at [494, 198] on span at bounding box center [493, 200] width 16 height 16
click at [594, 201] on span "Comentario recibido +0" at bounding box center [558, 200] width 90 height 14
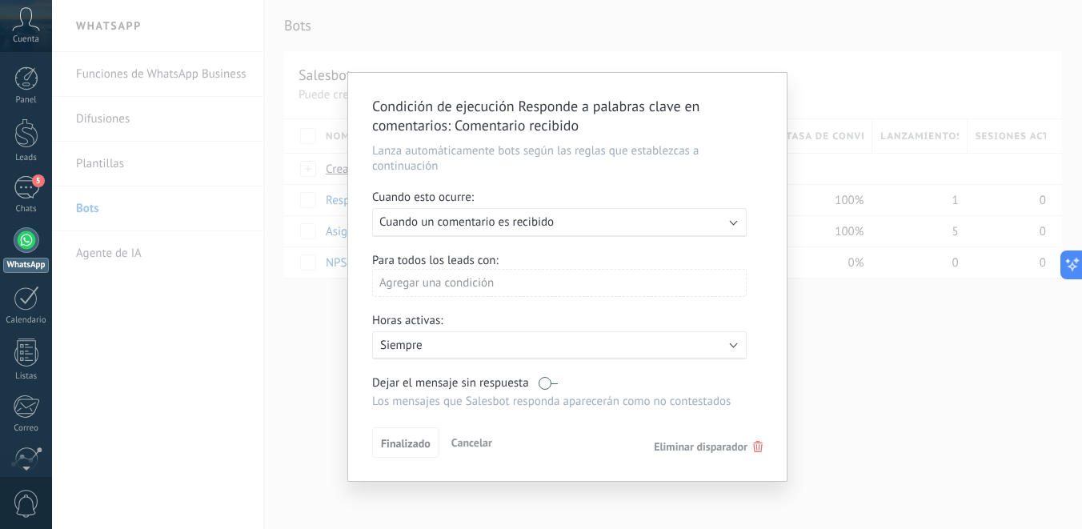
click at [582, 230] on div "Ejecutar: Cuando un comentario es recibido" at bounding box center [552, 221] width 347 height 15
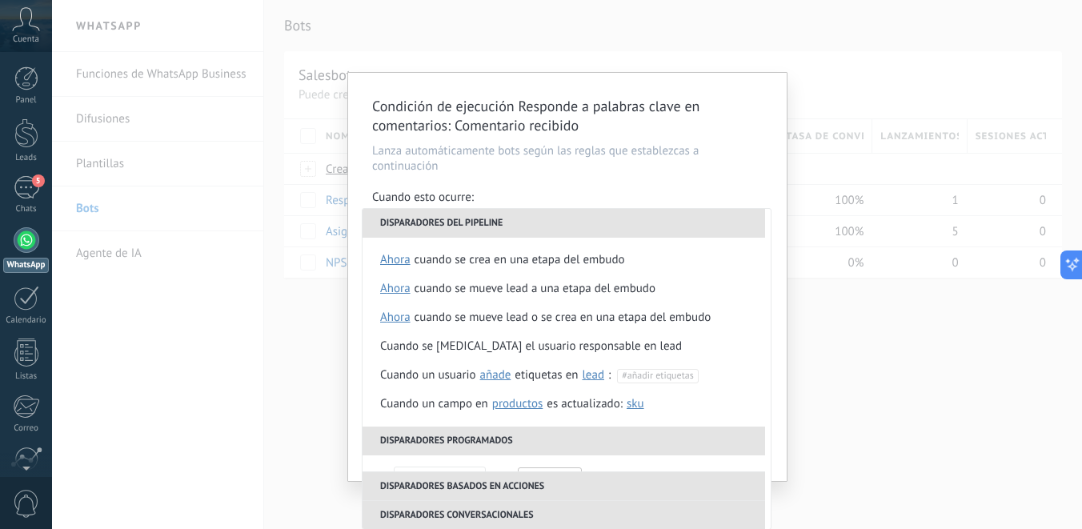
click at [503, 226] on li "Disparadores del pipeline" at bounding box center [563, 223] width 402 height 29
click at [451, 440] on li "Disparadores programados" at bounding box center [563, 440] width 402 height 29
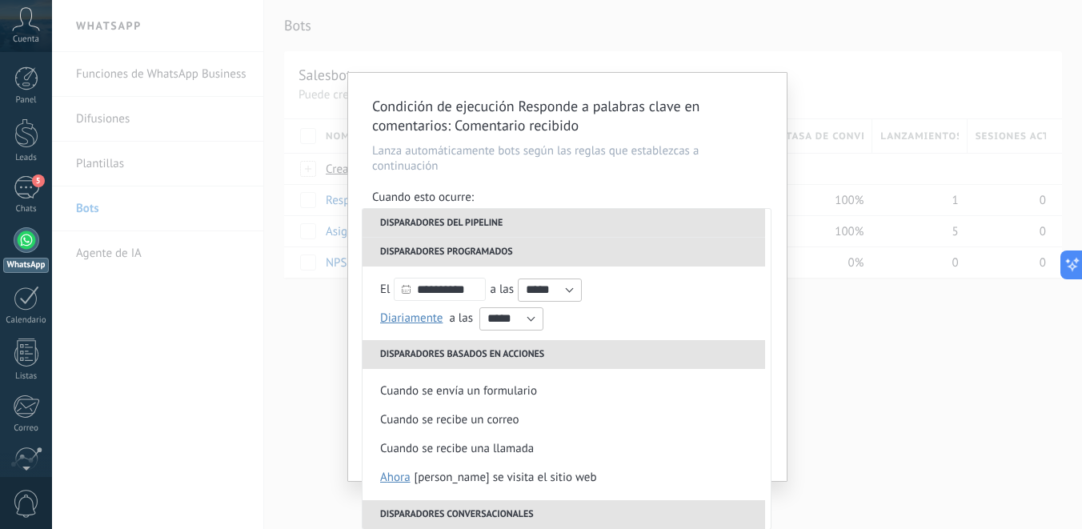
click at [453, 256] on li "Disparadores programados" at bounding box center [563, 252] width 402 height 29
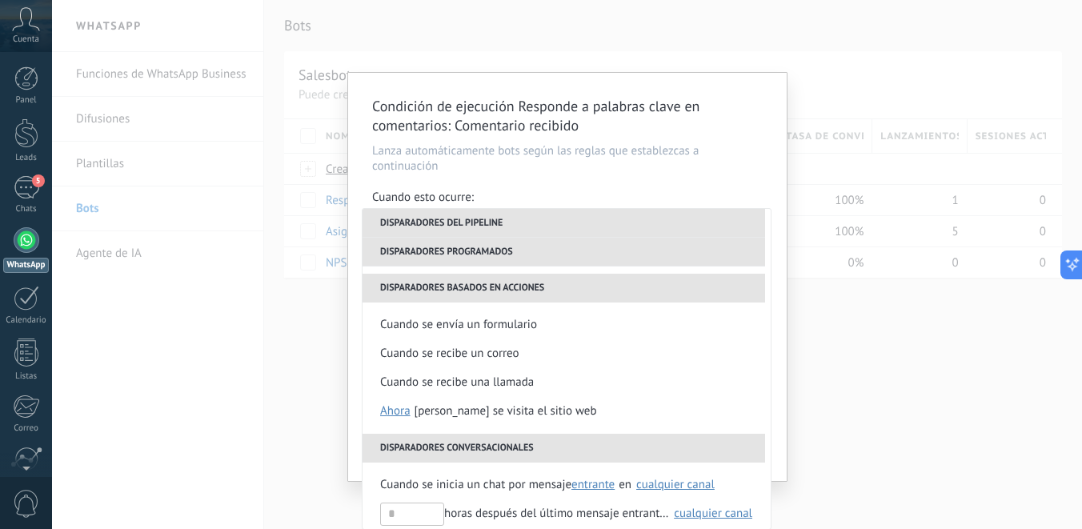
scroll to position [264, 0]
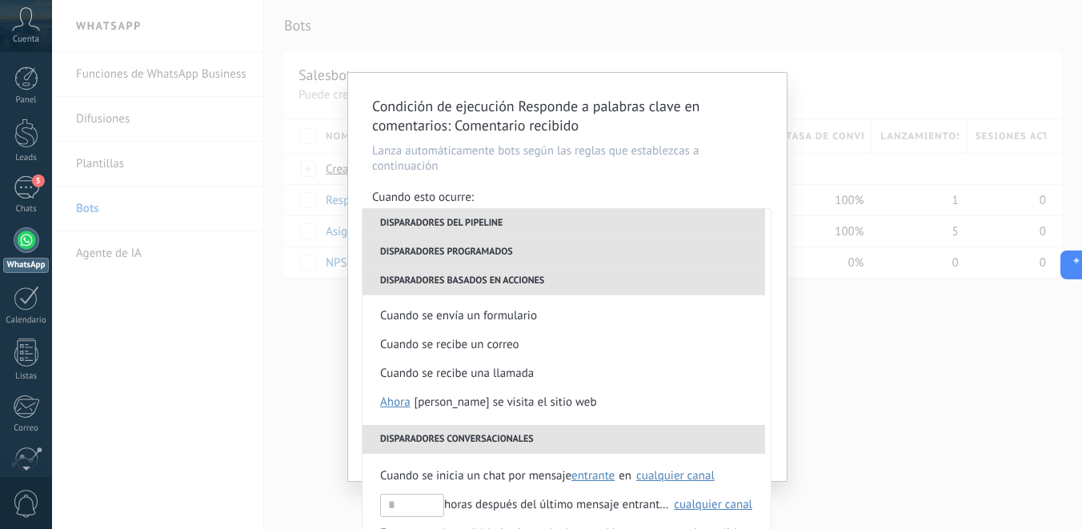
click at [438, 286] on li "Disparadores basados en acciones" at bounding box center [563, 280] width 402 height 29
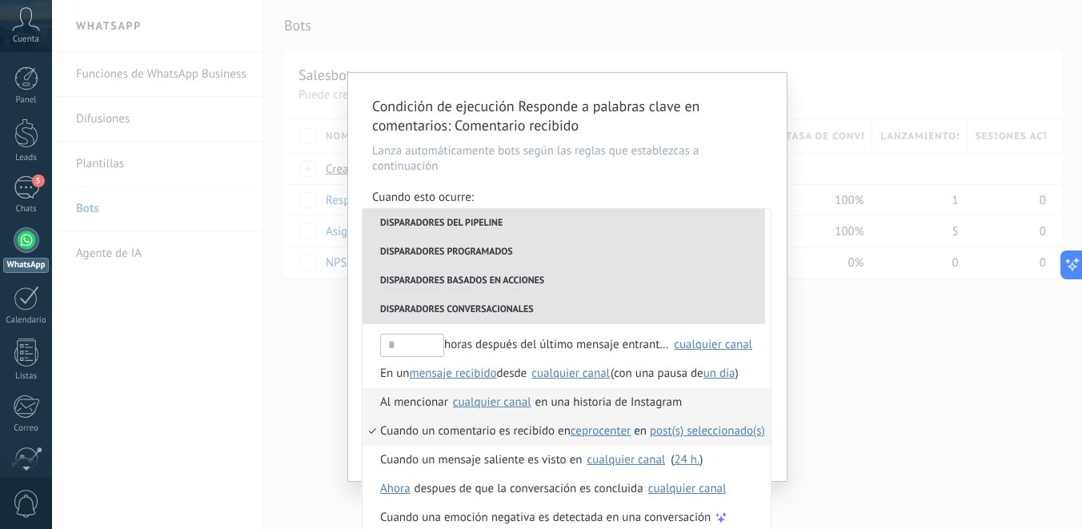
scroll to position [435, 0]
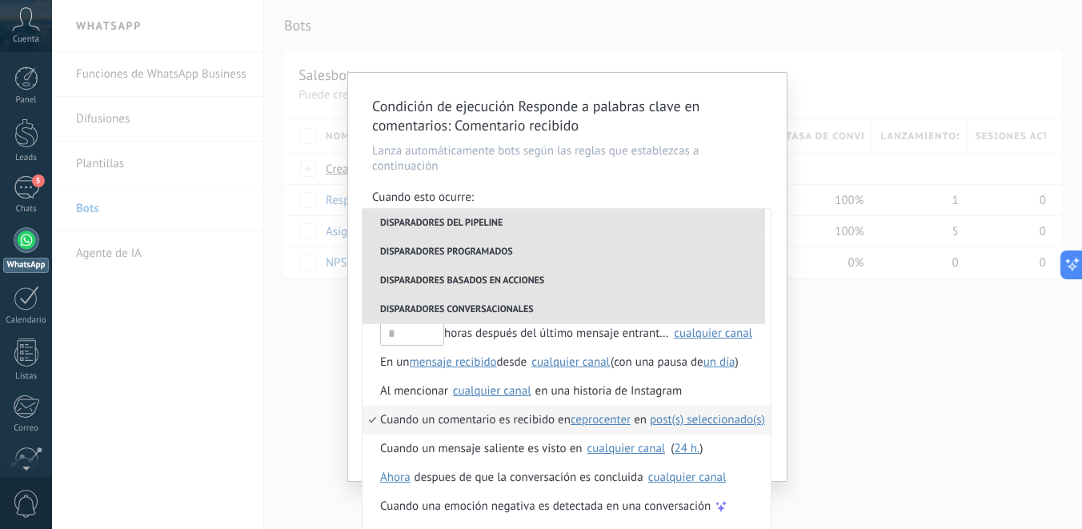
click at [597, 425] on span "ceprocenter" at bounding box center [600, 420] width 60 height 29
click at [597, 423] on span "ceprocenter" at bounding box center [610, 421] width 78 height 15
click at [685, 425] on span "cualquier post" at bounding box center [686, 419] width 73 height 15
click at [808, 457] on span "escoger posts" at bounding box center [818, 449] width 70 height 15
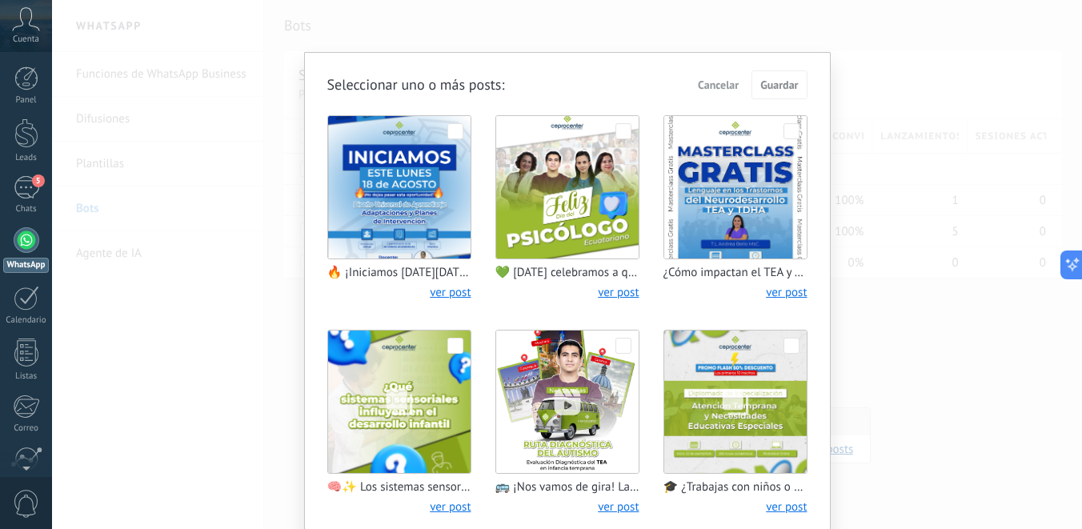
click at [624, 339] on span at bounding box center [623, 346] width 16 height 16
click at [770, 88] on span "Guardar" at bounding box center [779, 84] width 38 height 11
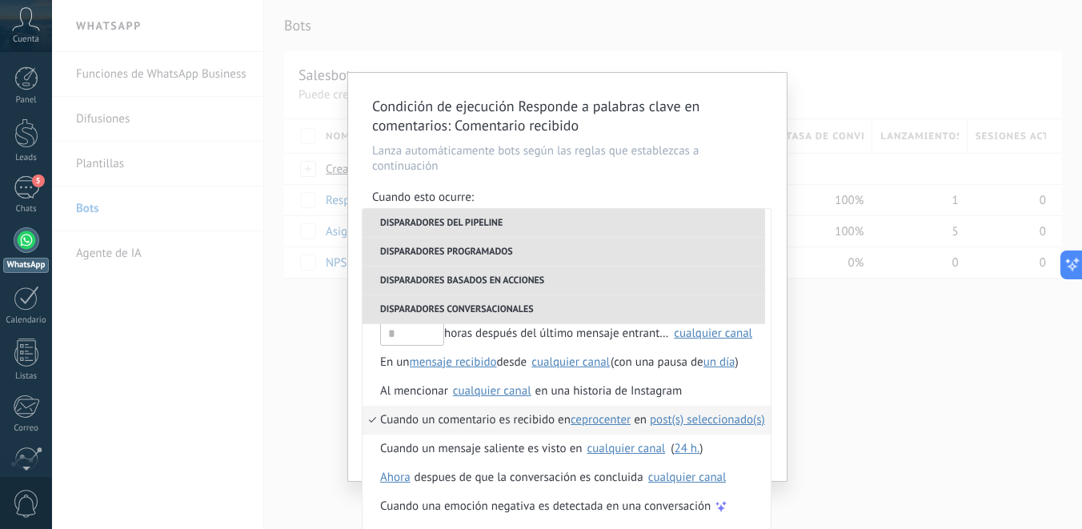
scroll to position [2, 0]
click at [485, 423] on span "Cuando un comentario es recibido en" at bounding box center [475, 419] width 190 height 29
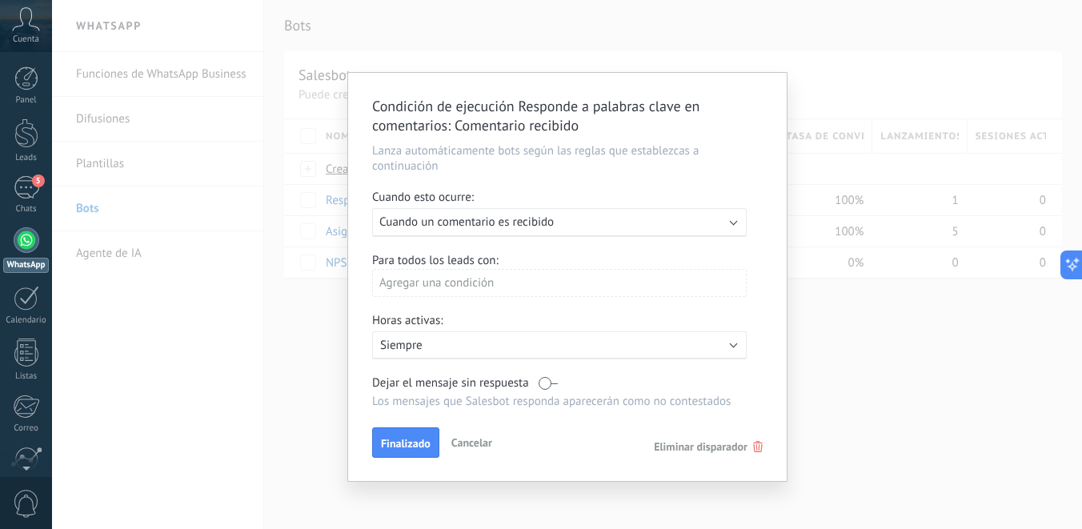
click at [558, 219] on div "Ejecutar: Cuando un comentario es recibido" at bounding box center [552, 221] width 347 height 15
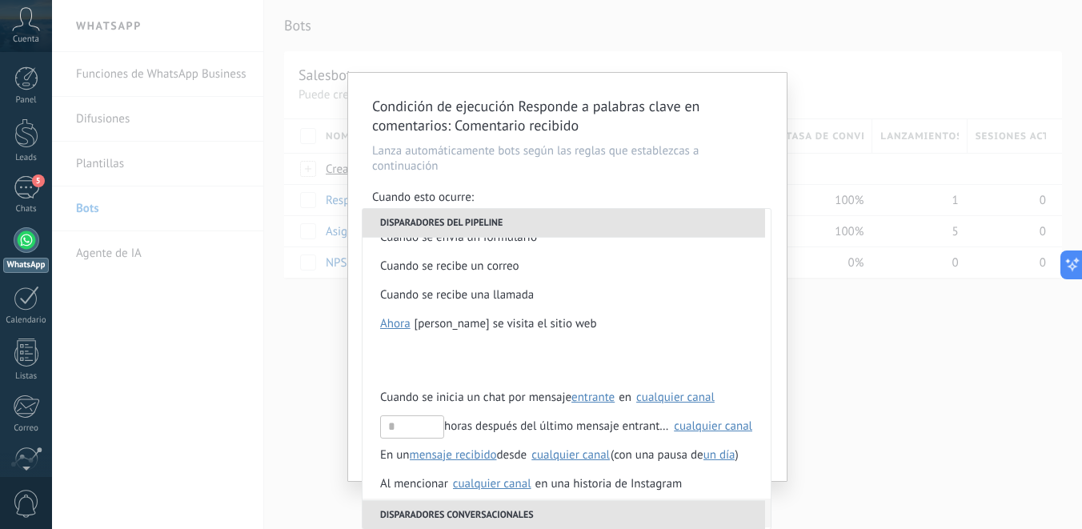
scroll to position [435, 0]
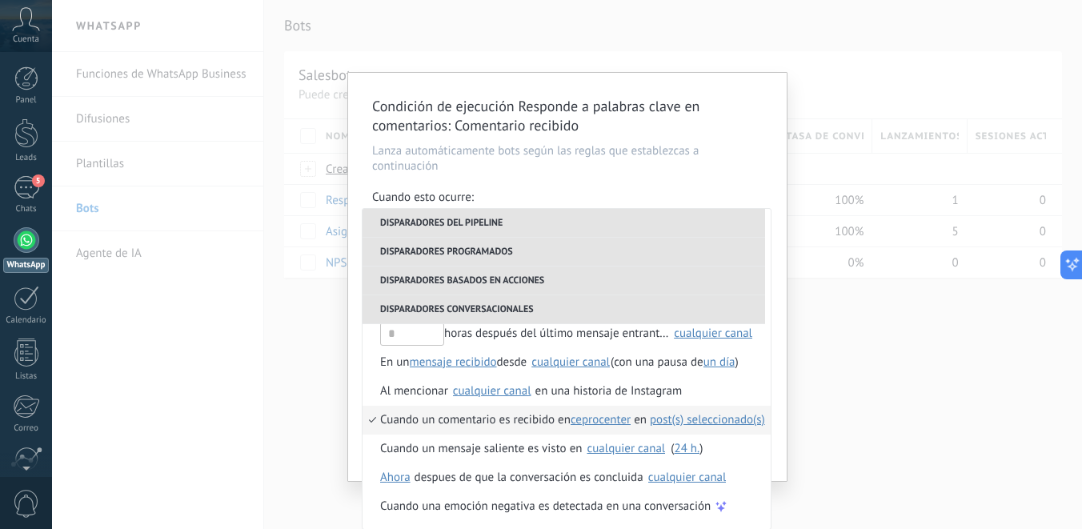
click at [679, 422] on span "post(s) seleccionado(s)" at bounding box center [707, 419] width 115 height 15
click at [702, 447] on span "post(s) seleccionado(s) 1 seleccionado" at bounding box center [754, 449] width 209 height 15
click at [782, 399] on div "Condición de ejecución Responde a palabras clave en comentarios : Comentario re…" at bounding box center [567, 277] width 438 height 408
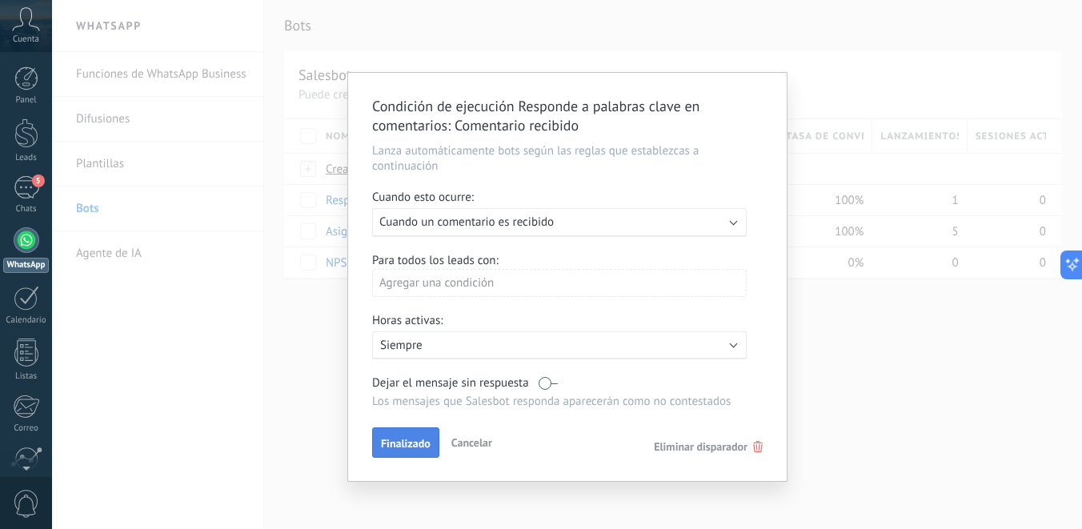
click at [386, 457] on button "Finalizado" at bounding box center [405, 442] width 67 height 30
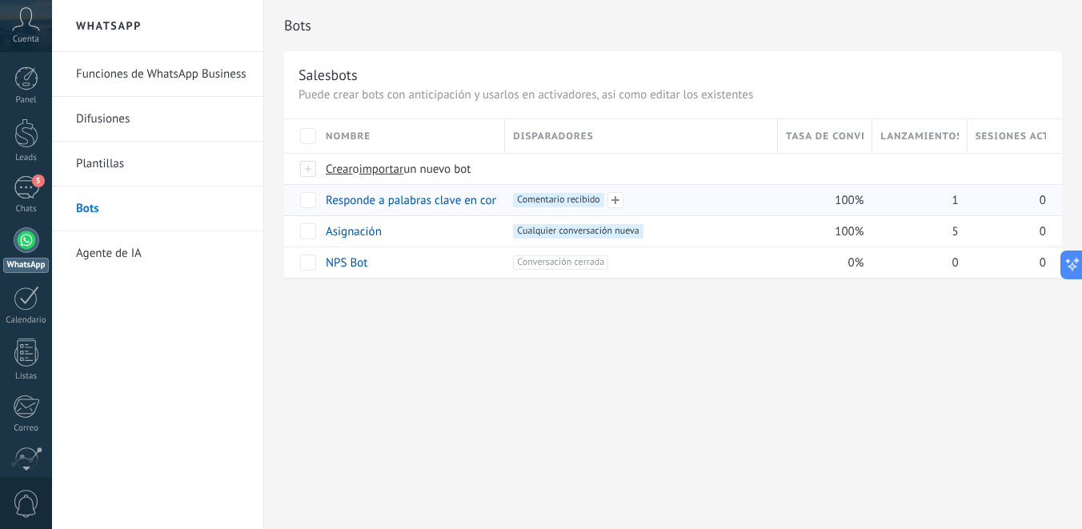
click at [571, 199] on span "Comentario recibido +0" at bounding box center [558, 200] width 90 height 14
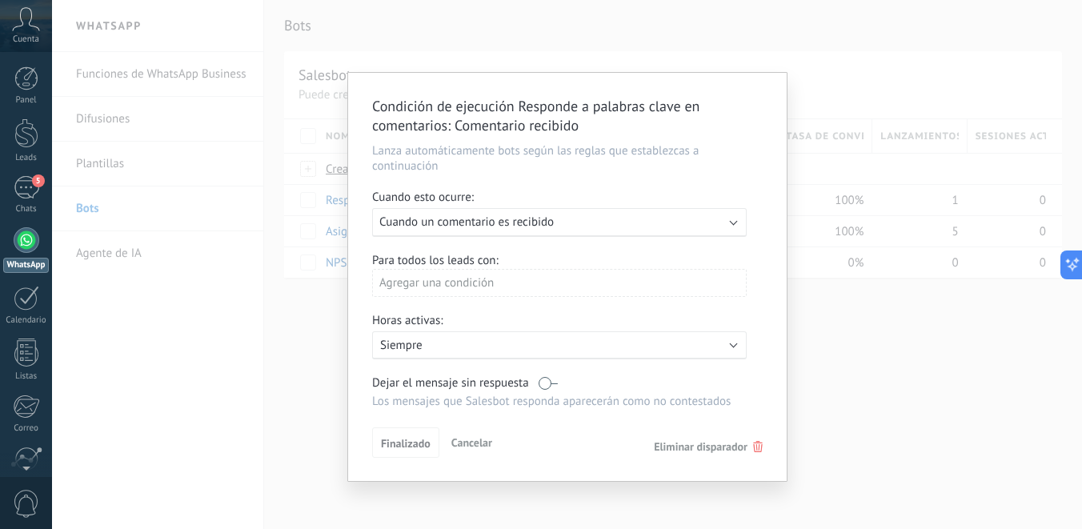
click at [543, 218] on span "Cuando un comentario es recibido" at bounding box center [466, 221] width 174 height 15
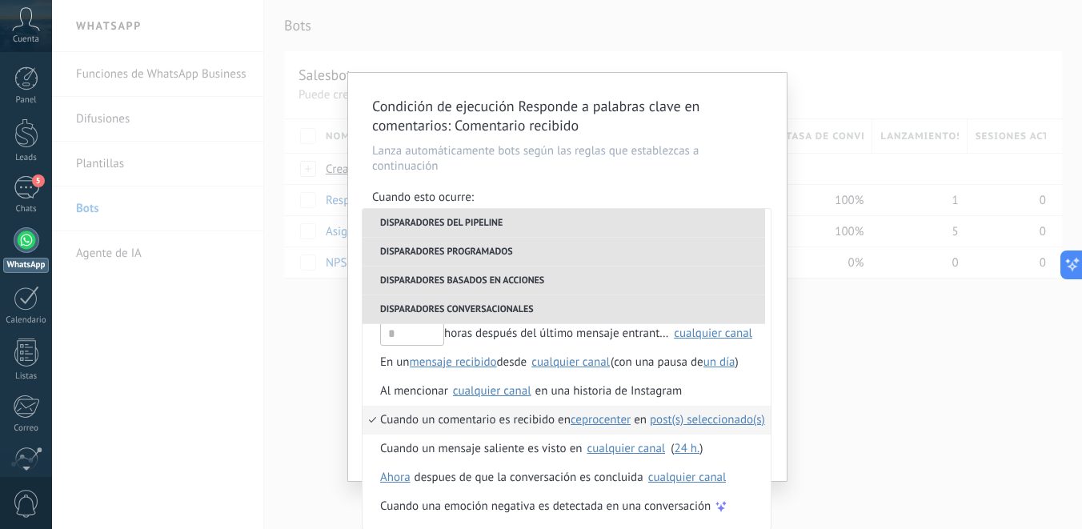
click at [808, 298] on div "Condición de ejecución Responde a palabras clave en comentarios : Comentario re…" at bounding box center [567, 264] width 1030 height 529
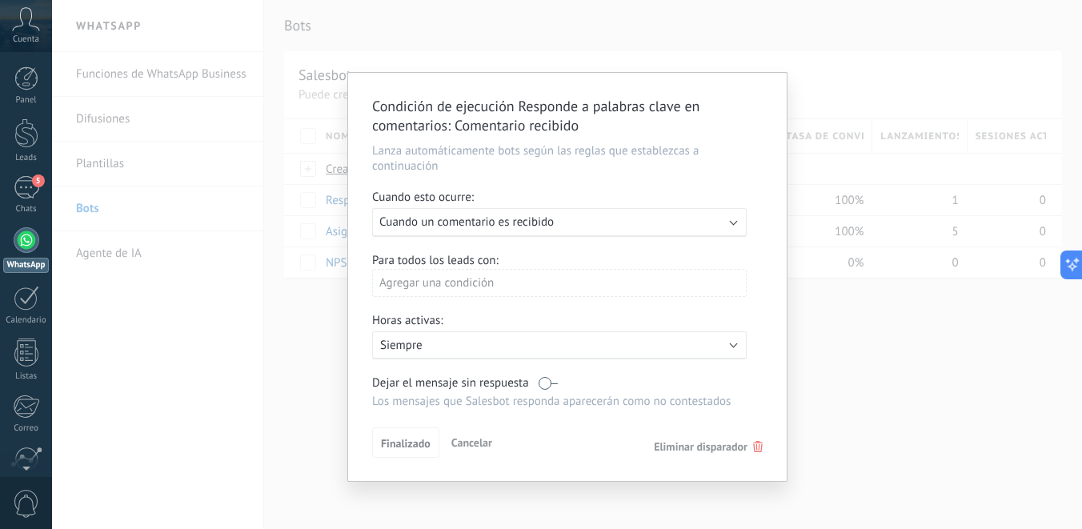
click at [468, 445] on span "Cancelar" at bounding box center [471, 442] width 41 height 14
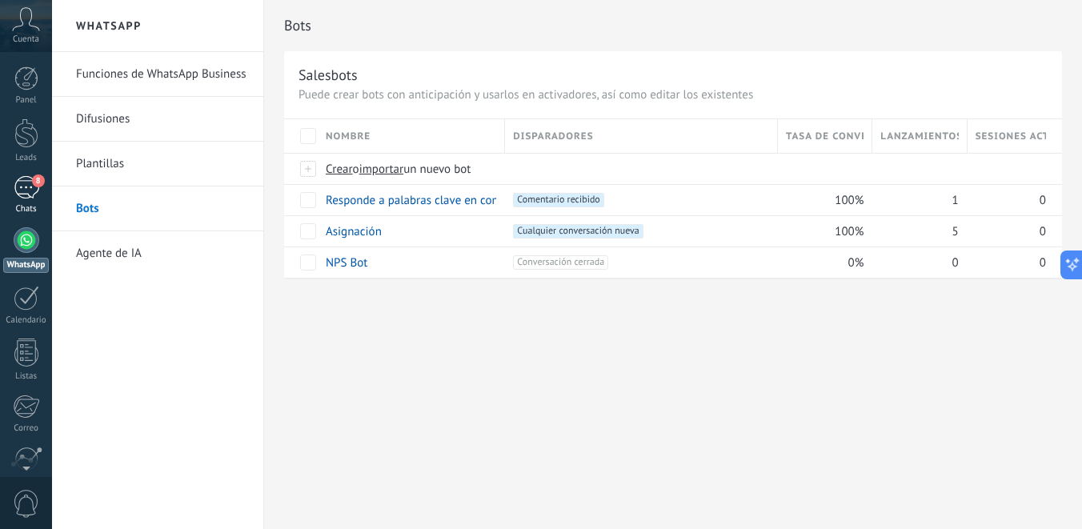
click at [25, 193] on div "8" at bounding box center [27, 187] width 26 height 23
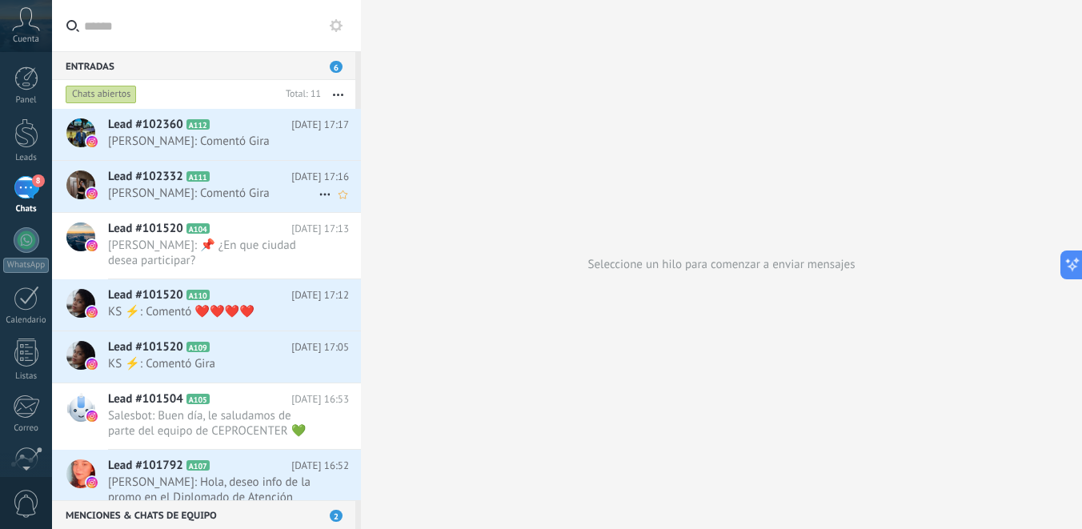
click at [219, 181] on icon at bounding box center [222, 177] width 16 height 16
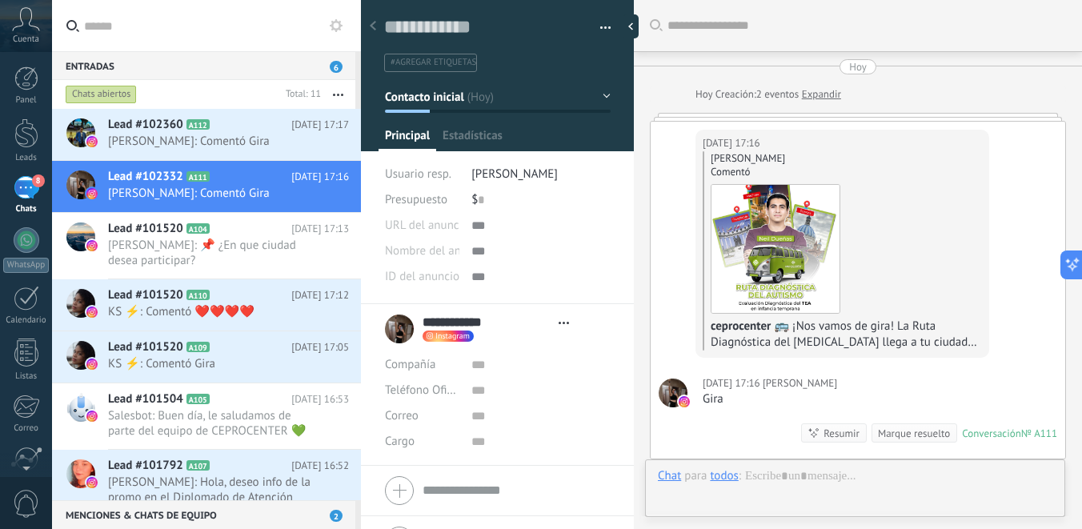
type textarea "**********"
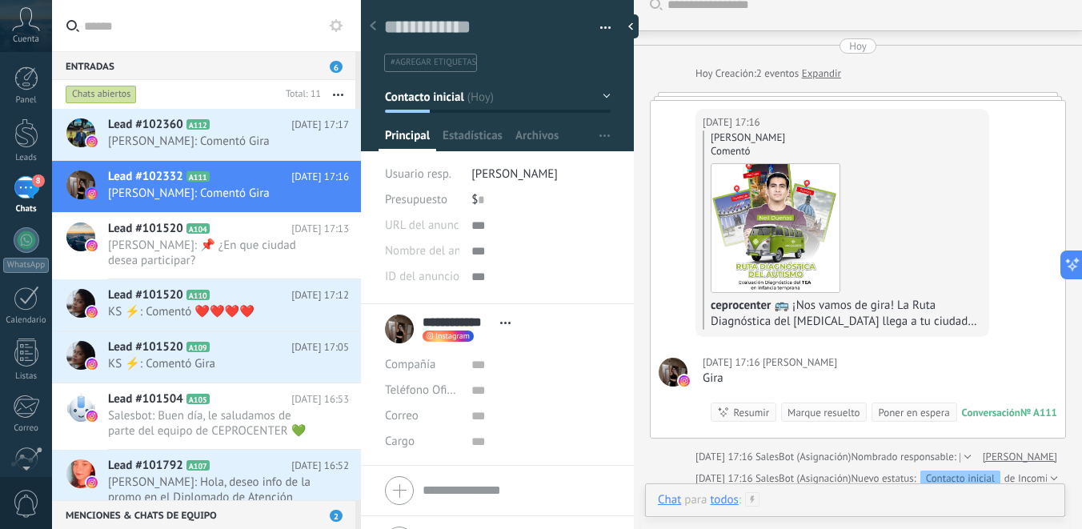
click at [775, 498] on div at bounding box center [855, 516] width 394 height 48
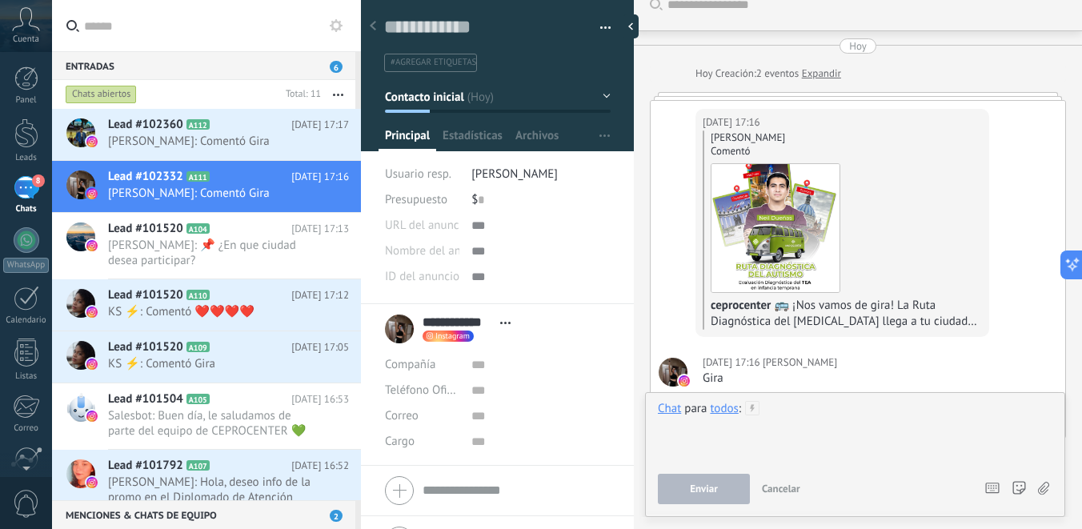
paste div
click at [703, 493] on span "Enviar" at bounding box center [704, 488] width 28 height 11
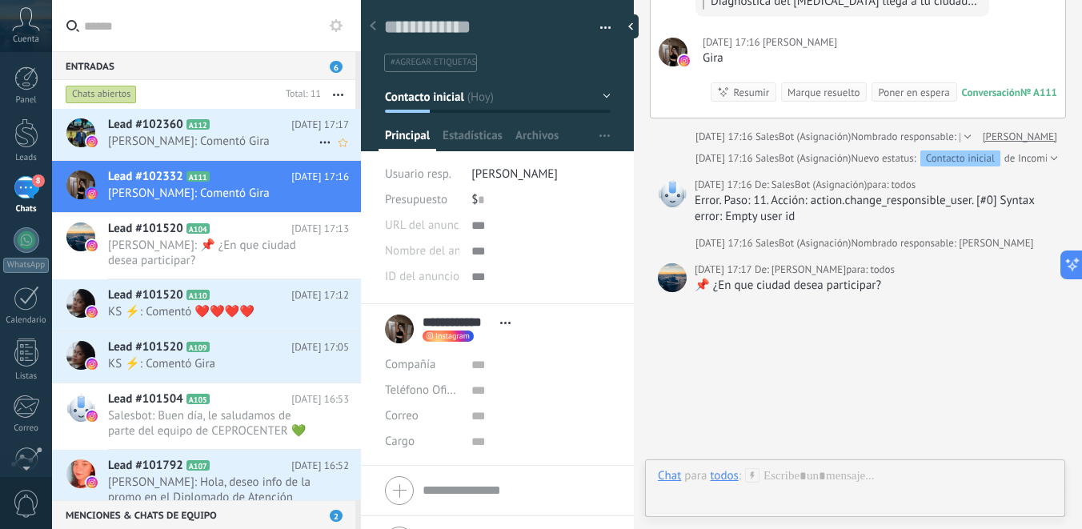
click at [200, 142] on span "Jose Misael Perez: Comentó Gira" at bounding box center [213, 141] width 210 height 15
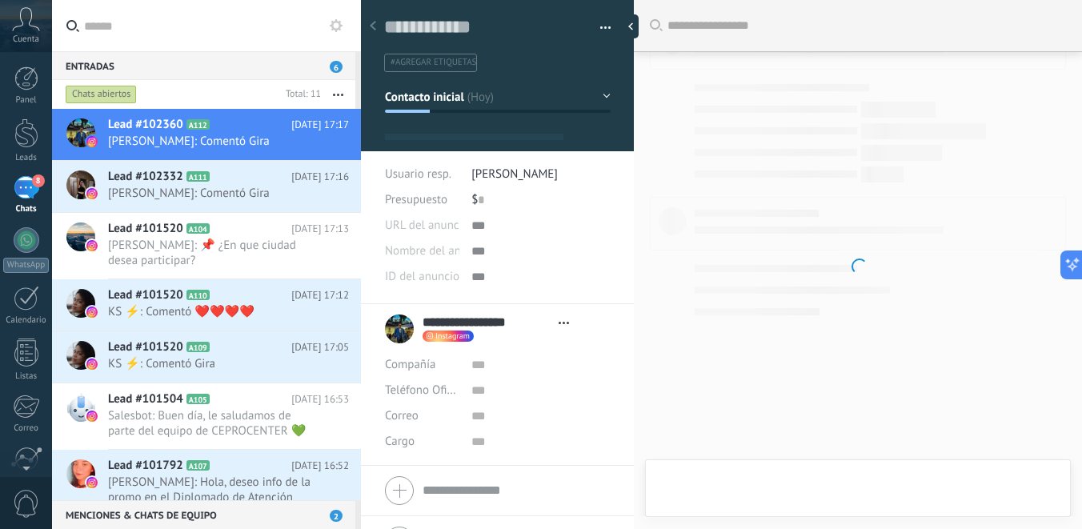
type textarea "**********"
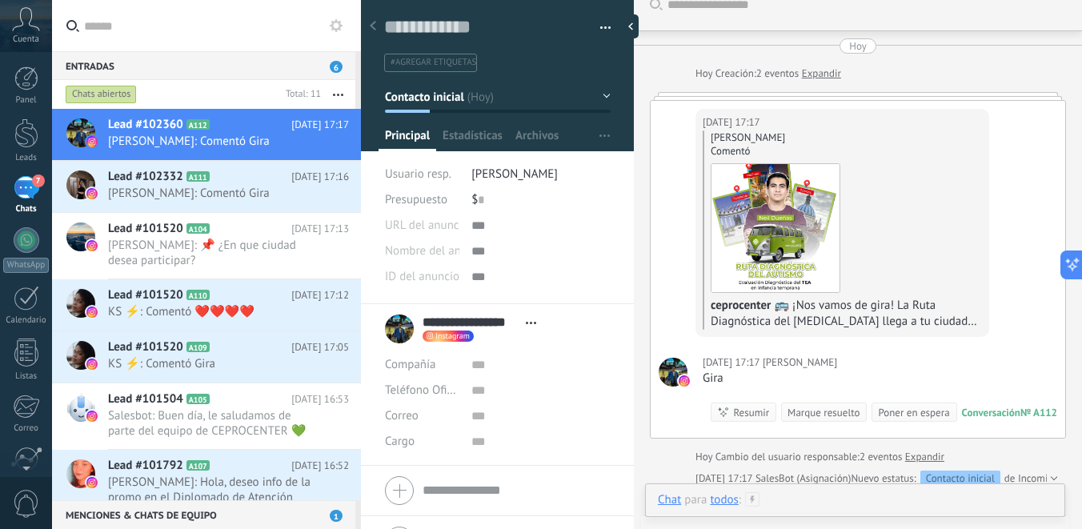
click at [827, 505] on div at bounding box center [855, 516] width 394 height 48
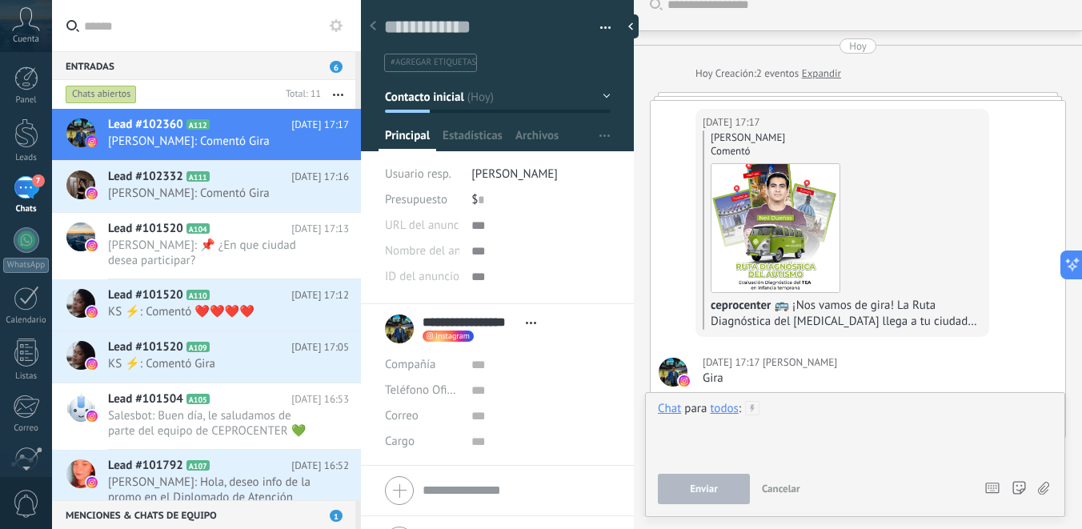
paste div
click at [725, 480] on button "Enviar" at bounding box center [704, 489] width 92 height 30
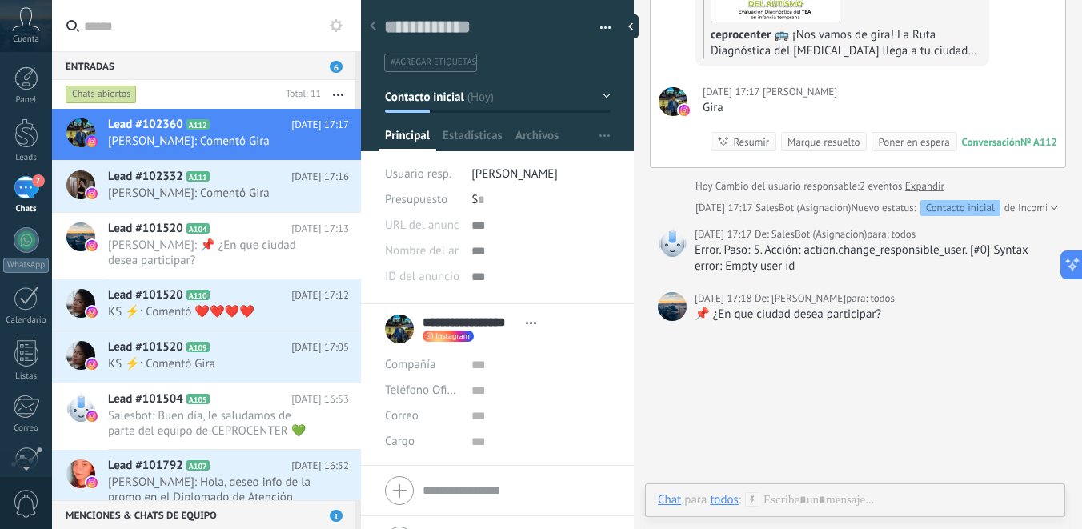
scroll to position [362, 0]
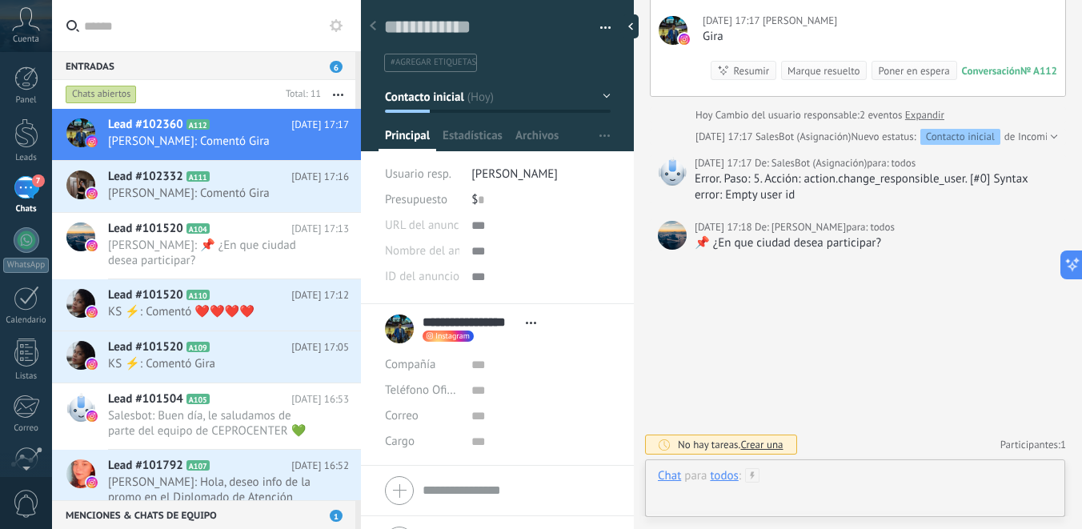
click at [795, 478] on div at bounding box center [855, 492] width 394 height 48
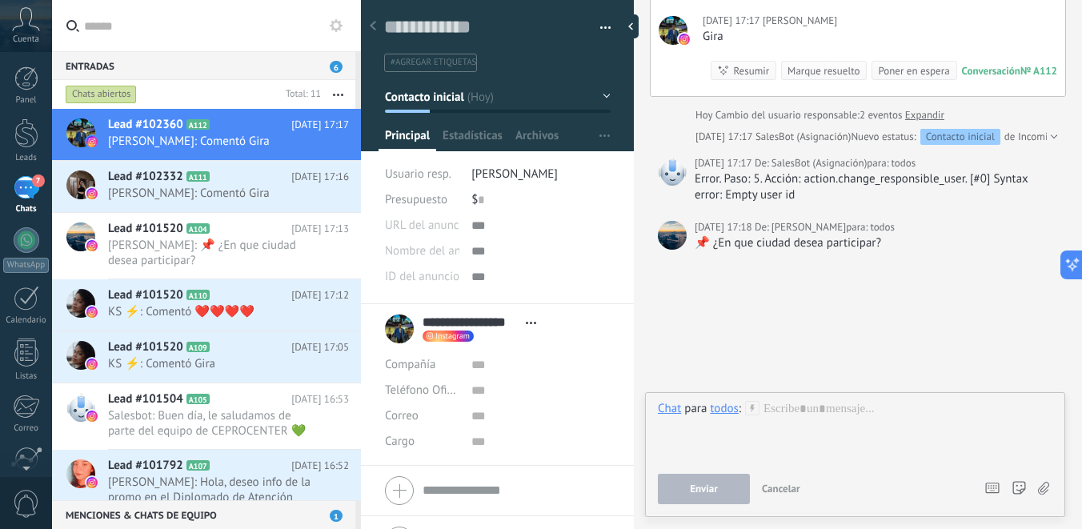
click at [378, 31] on div at bounding box center [373, 26] width 22 height 31
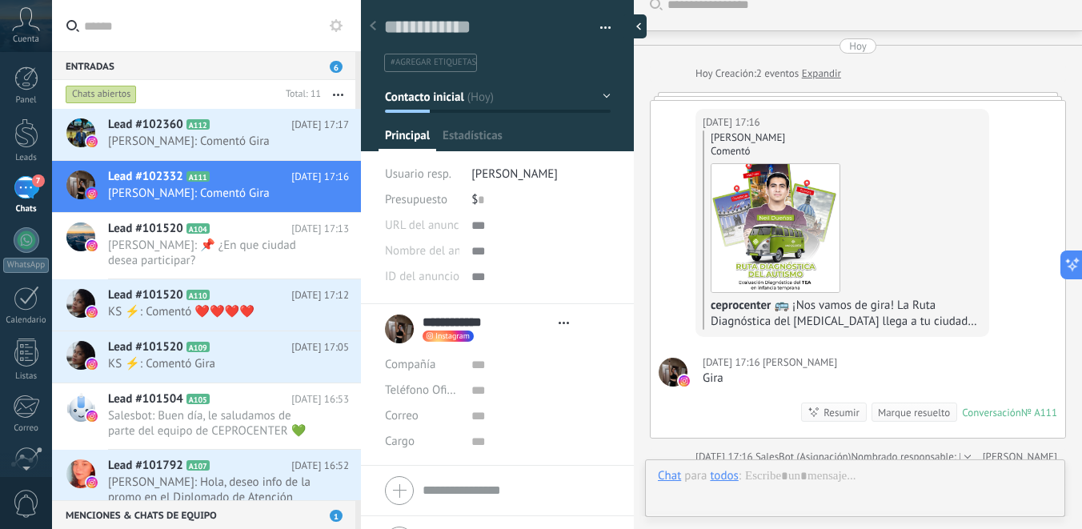
scroll to position [24, 0]
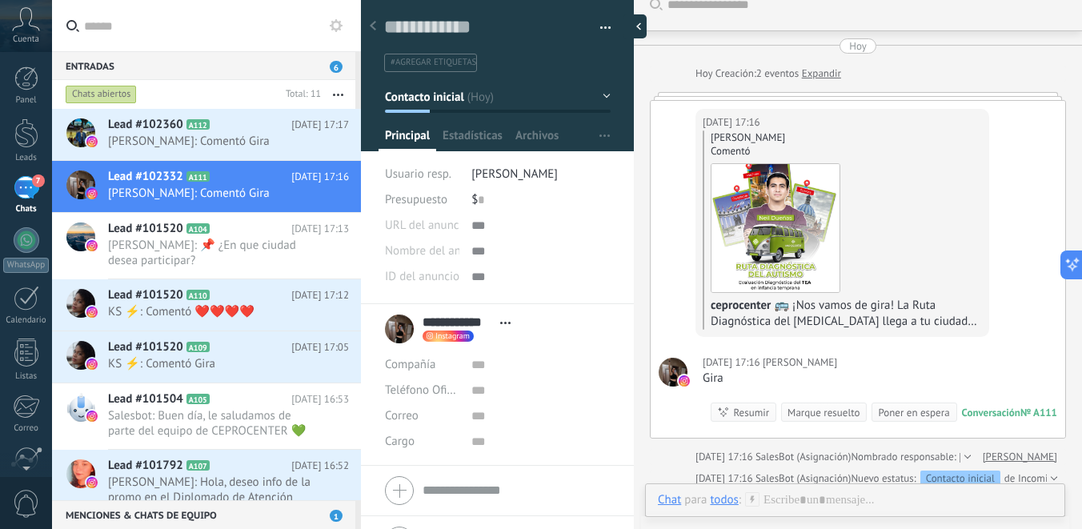
click at [635, 29] on div at bounding box center [634, 26] width 24 height 24
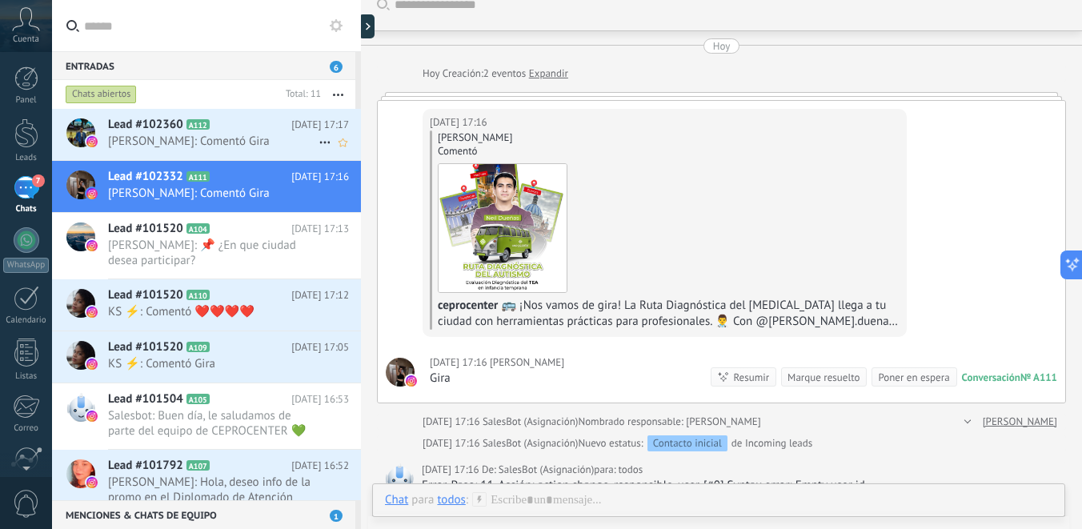
click at [244, 141] on span "Jose Misael Perez: Comentó Gira" at bounding box center [213, 141] width 210 height 15
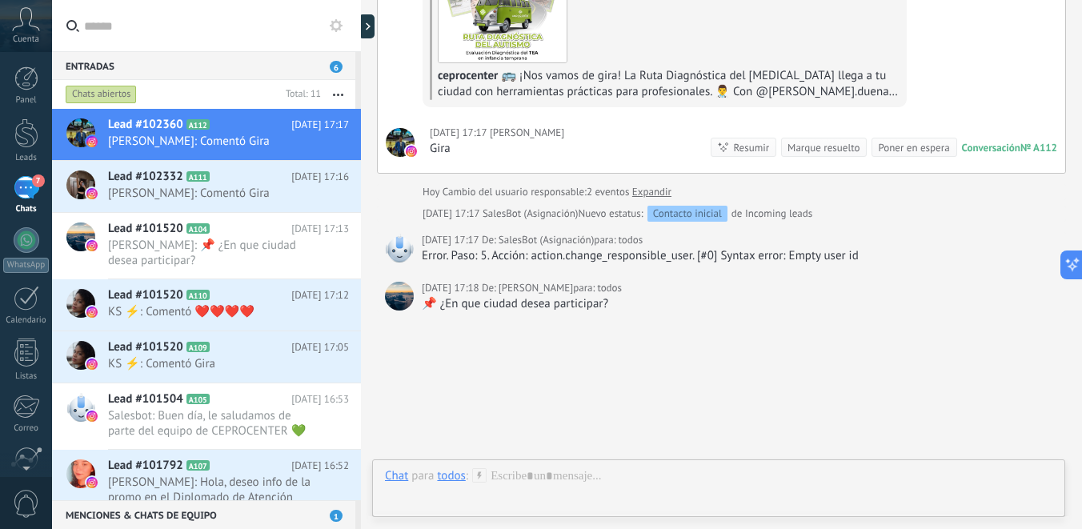
scroll to position [311, 0]
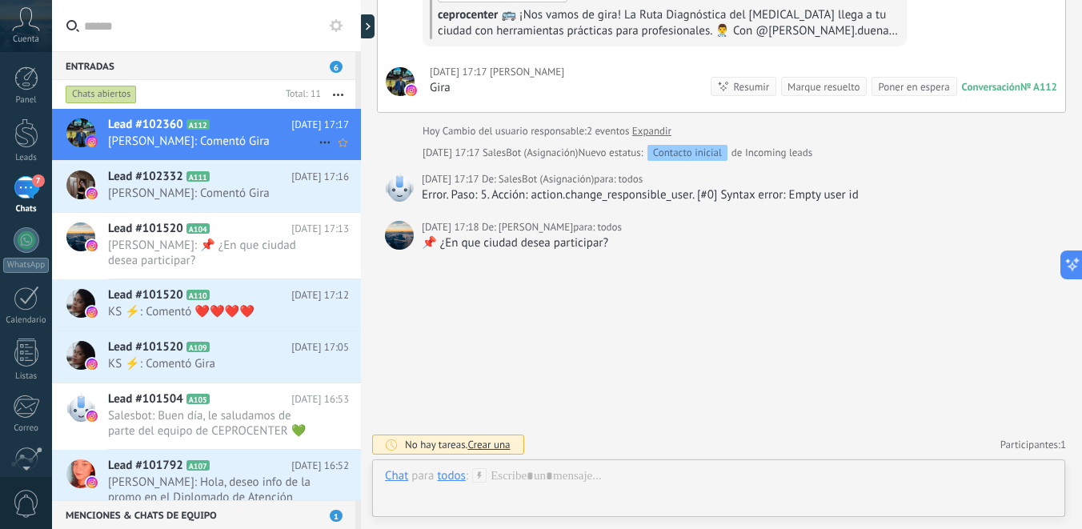
click at [227, 118] on icon at bounding box center [222, 125] width 16 height 16
click at [317, 141] on icon at bounding box center [324, 142] width 19 height 19
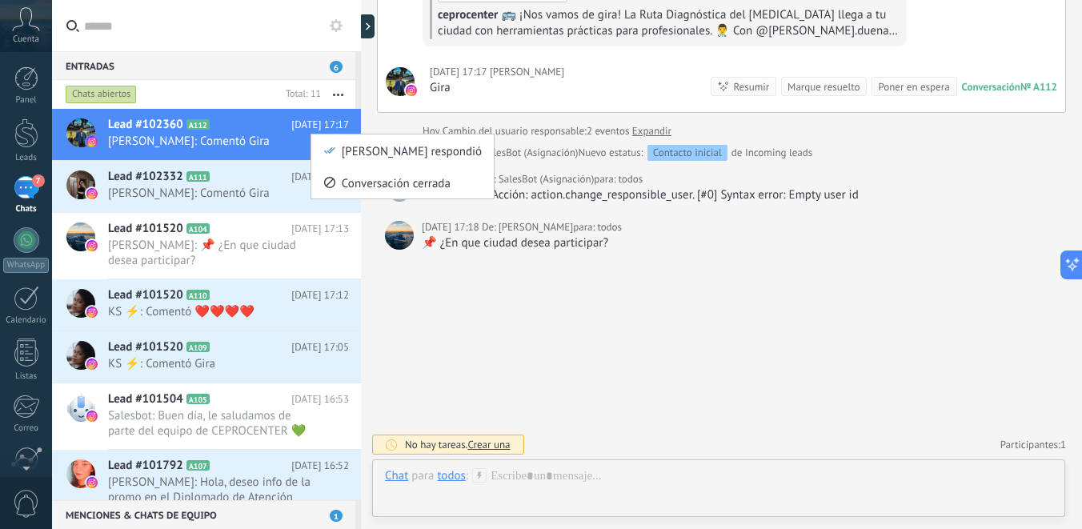
click at [234, 141] on div at bounding box center [541, 264] width 1082 height 529
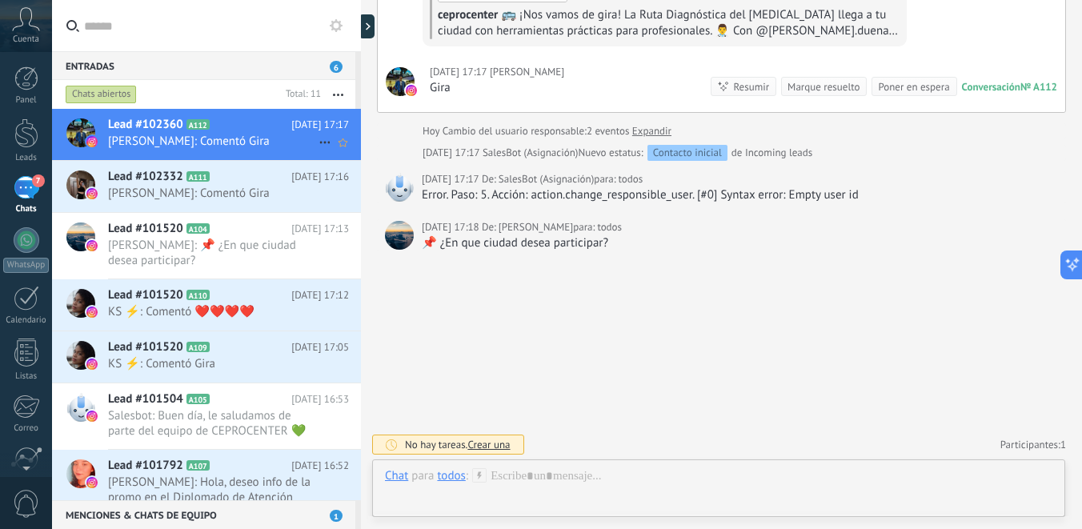
click at [138, 129] on span "Lead #102360" at bounding box center [145, 125] width 75 height 16
click at [135, 124] on span "Lead #102360" at bounding box center [145, 125] width 75 height 16
click at [361, 32] on div at bounding box center [361, 264] width 0 height 529
click at [361, 24] on div at bounding box center [361, 264] width 0 height 529
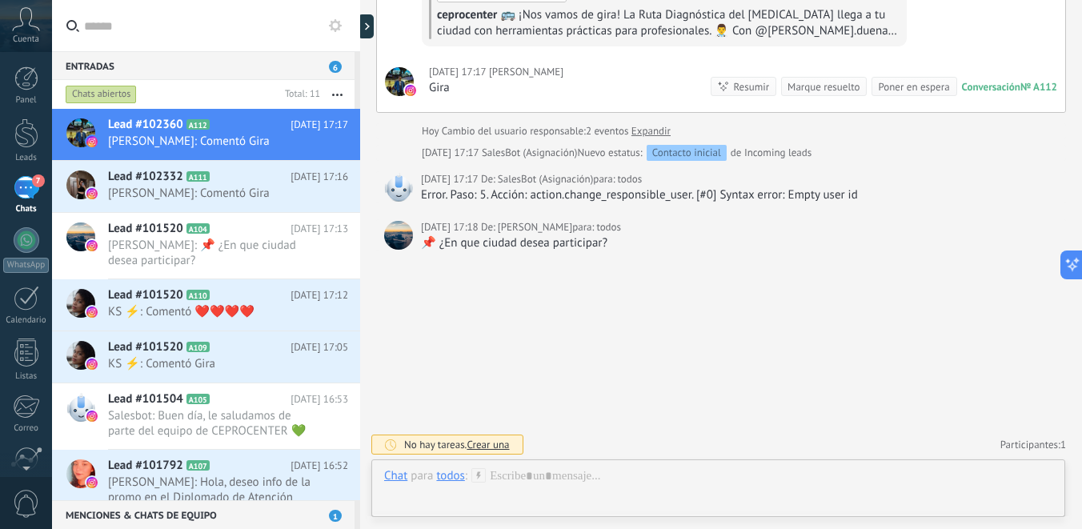
click at [360, 23] on div at bounding box center [360, 264] width 0 height 529
click at [366, 23] on div at bounding box center [368, 26] width 24 height 24
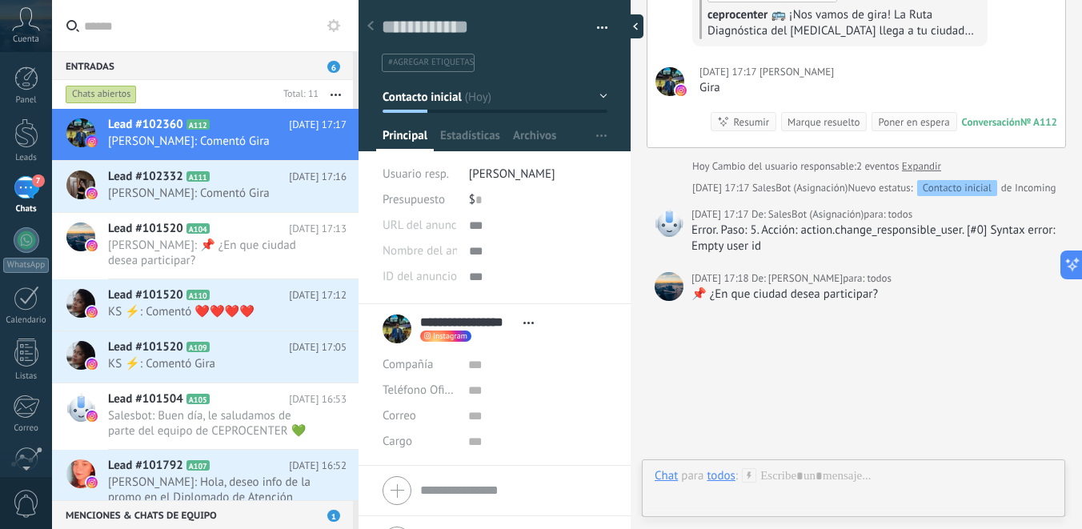
scroll to position [24, 0]
click at [238, 195] on span "Sara Escobar: Comentó Gira" at bounding box center [212, 193] width 208 height 15
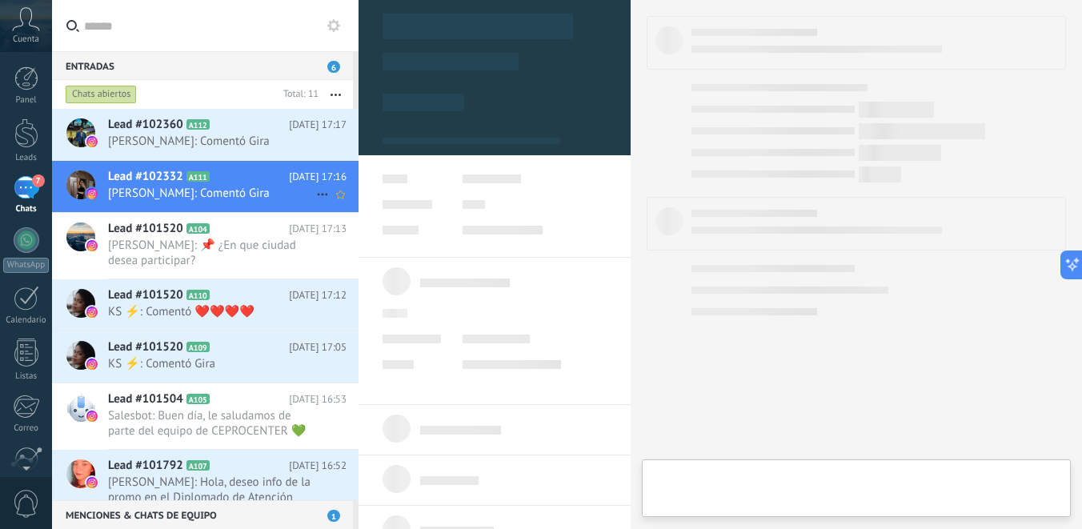
type textarea "**********"
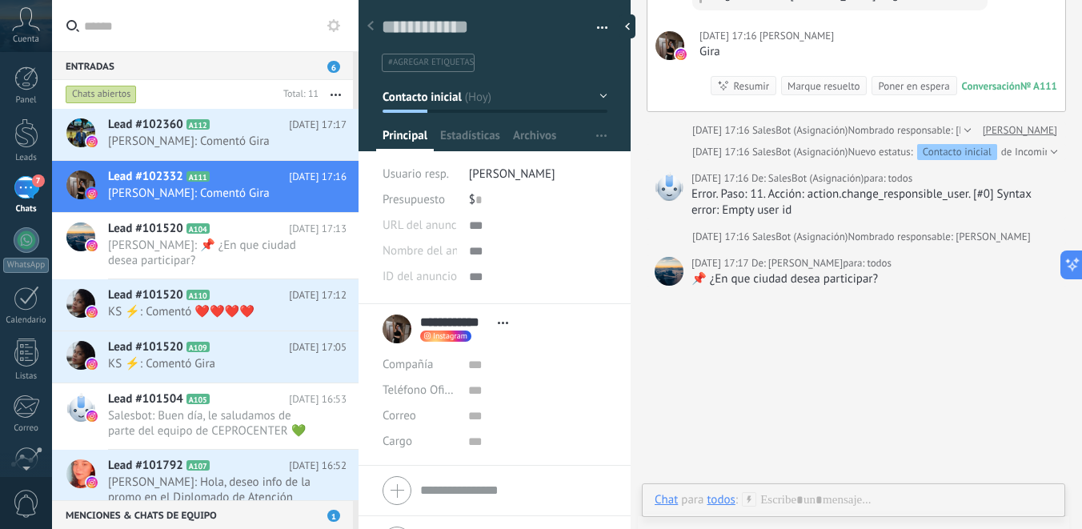
scroll to position [341, 0]
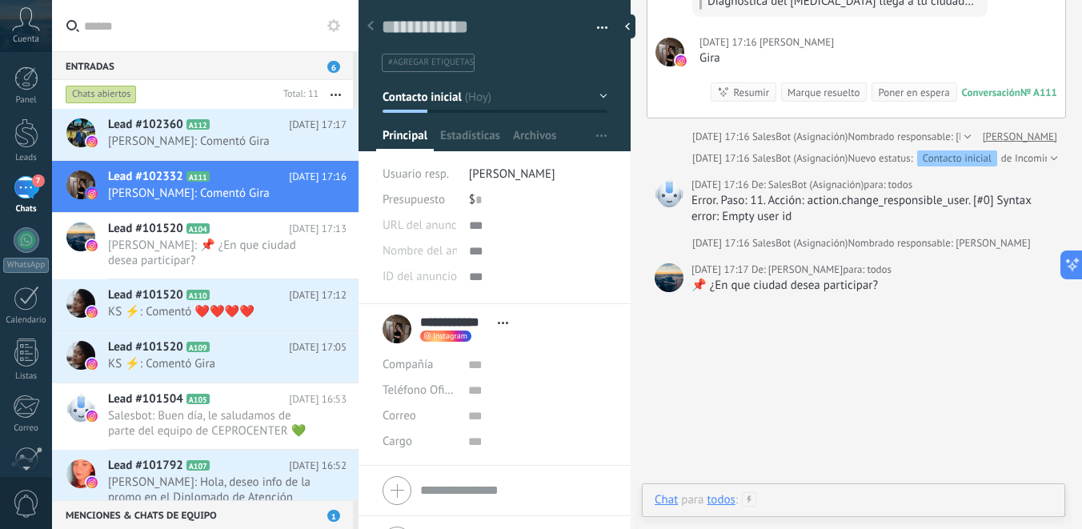
click at [771, 495] on div at bounding box center [853, 516] width 398 height 48
click at [716, 416] on div "todos" at bounding box center [720, 409] width 28 height 16
click at [717, 406] on div "todos" at bounding box center [720, 408] width 28 height 14
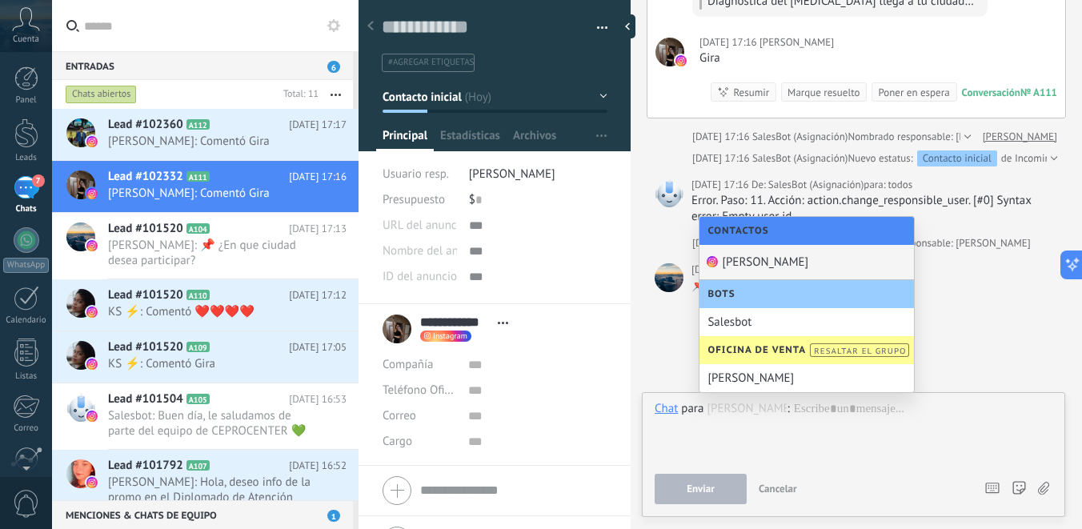
click at [782, 265] on div "Sara Escobar" at bounding box center [806, 262] width 214 height 35
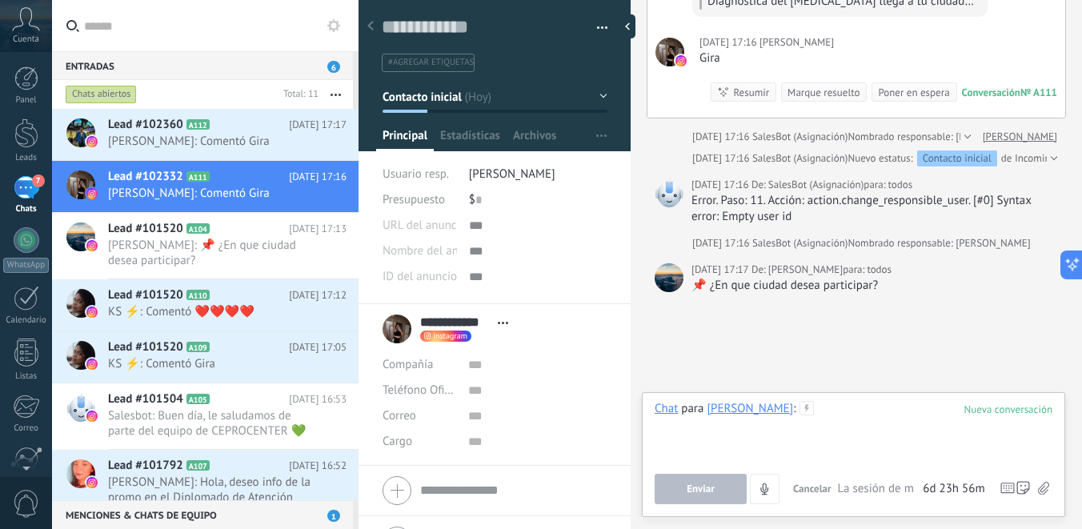
paste div
click at [688, 492] on span "Enviar" at bounding box center [700, 488] width 28 height 11
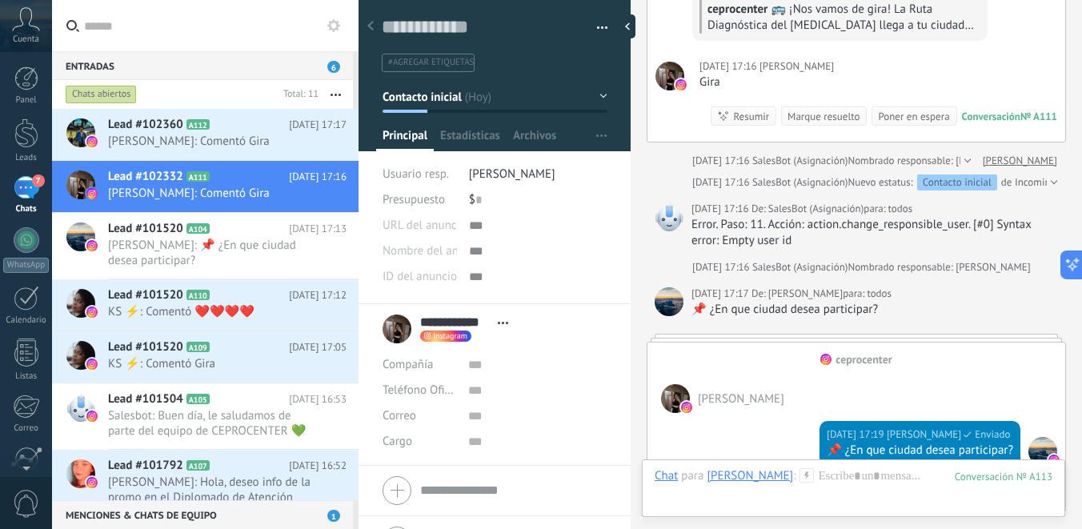
scroll to position [408, 0]
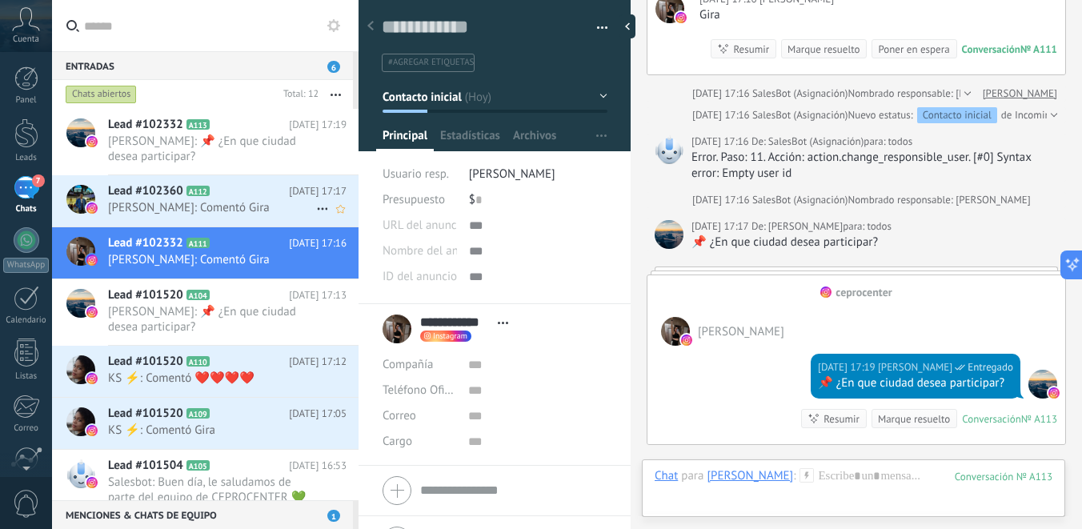
click at [271, 202] on span "Jose Misael Perez: Comentó Gira" at bounding box center [212, 207] width 208 height 15
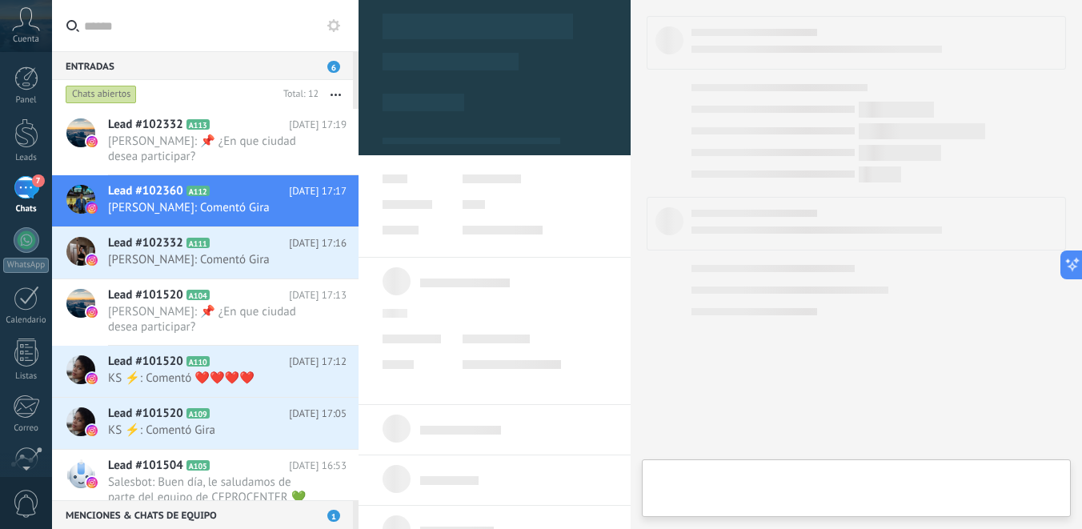
type textarea "**********"
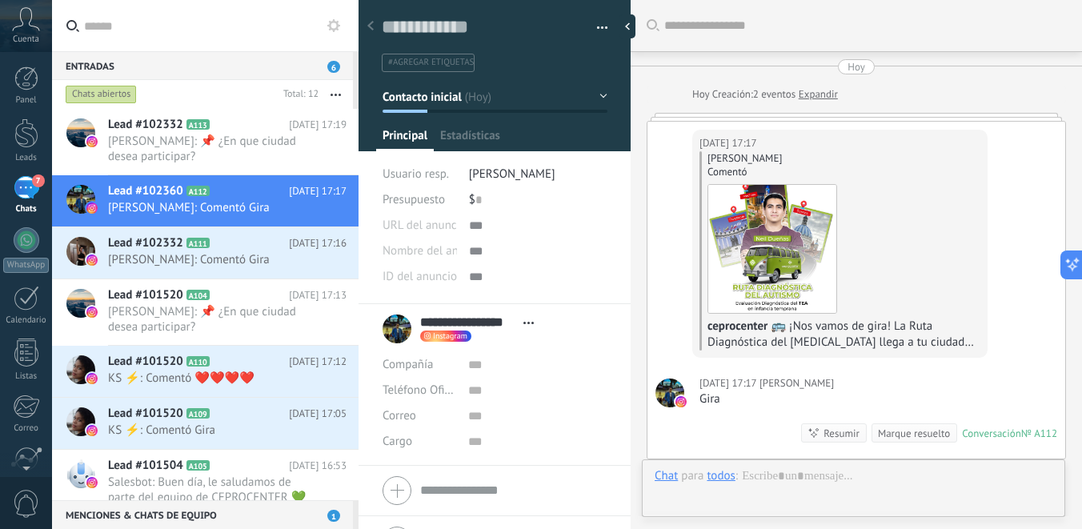
scroll to position [21, 0]
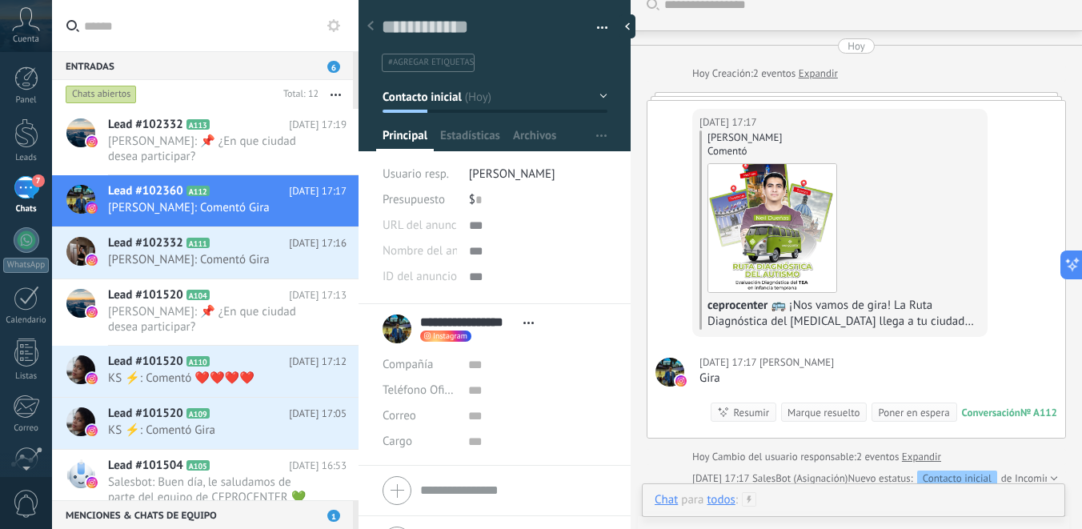
click at [786, 500] on div at bounding box center [853, 516] width 398 height 48
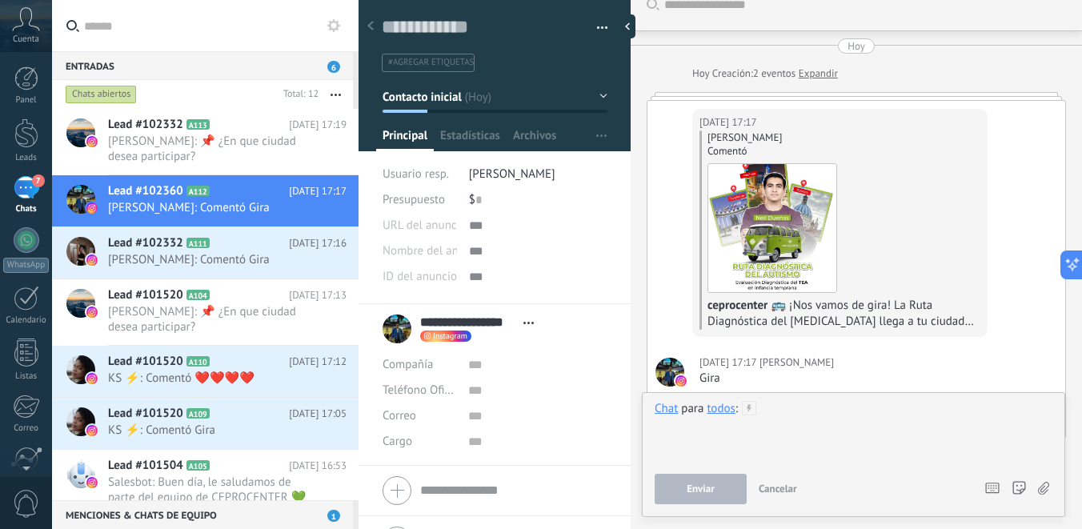
paste div
click at [715, 486] on button "Enviar" at bounding box center [700, 489] width 92 height 30
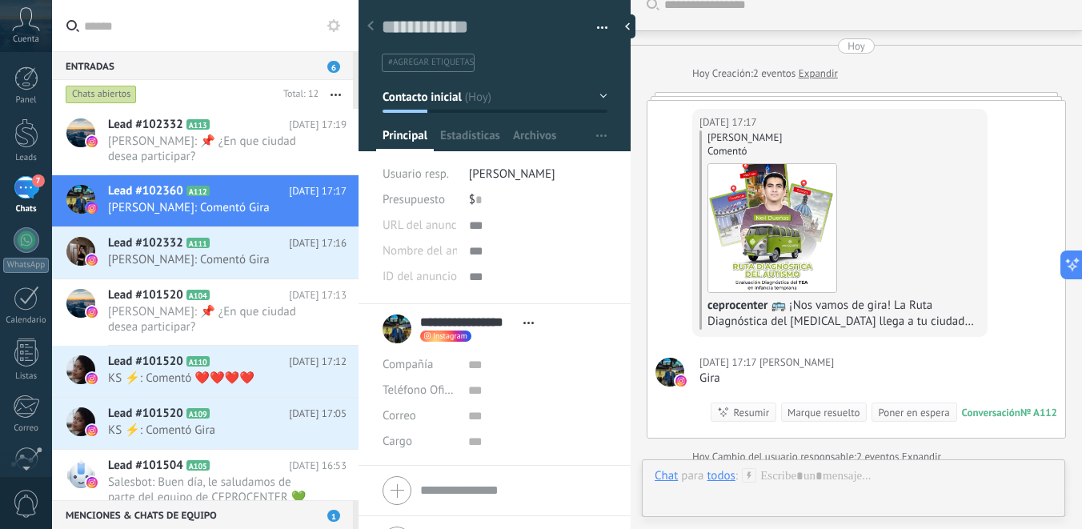
scroll to position [362, 0]
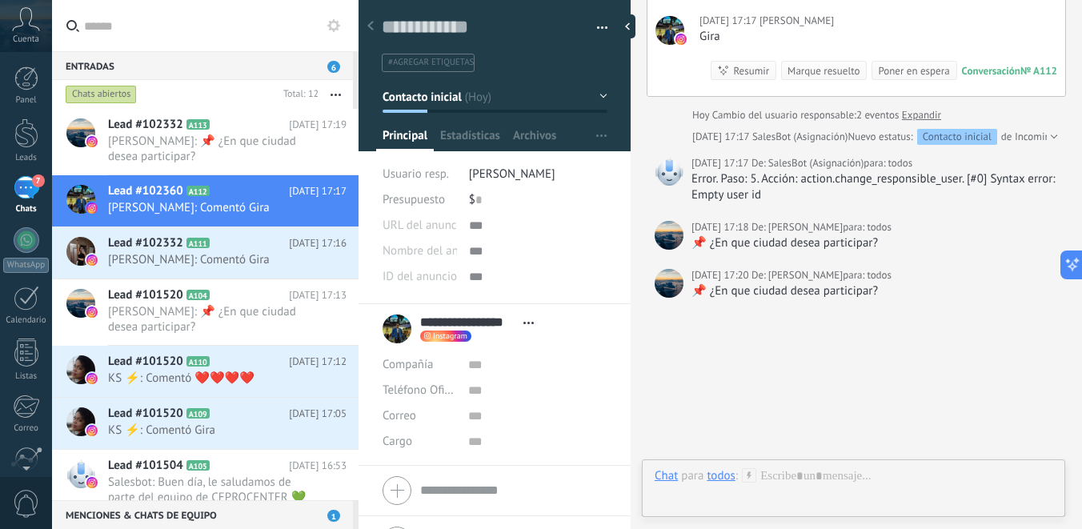
click at [722, 478] on div "todos" at bounding box center [720, 475] width 28 height 14
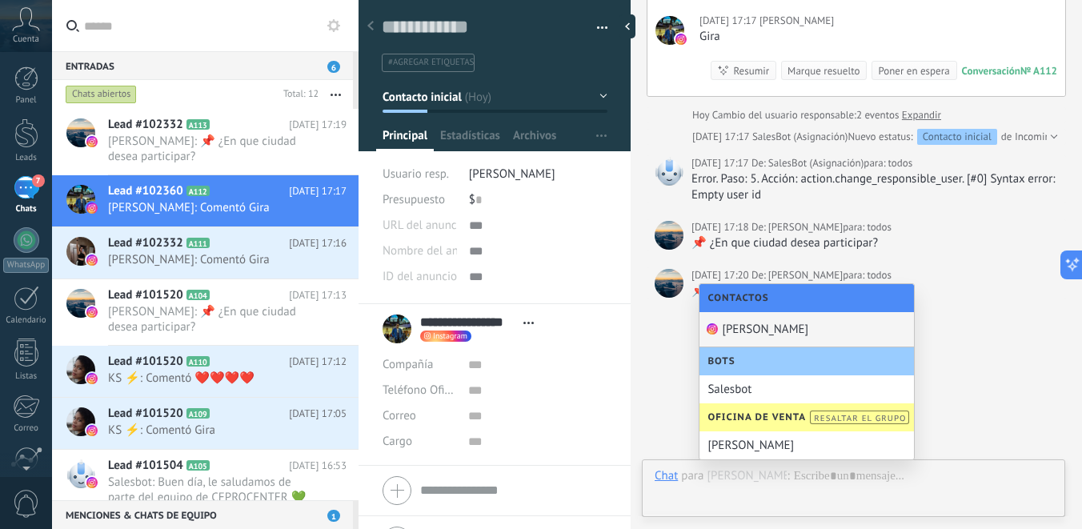
click at [770, 330] on div "Jose Misael Perez" at bounding box center [806, 329] width 214 height 35
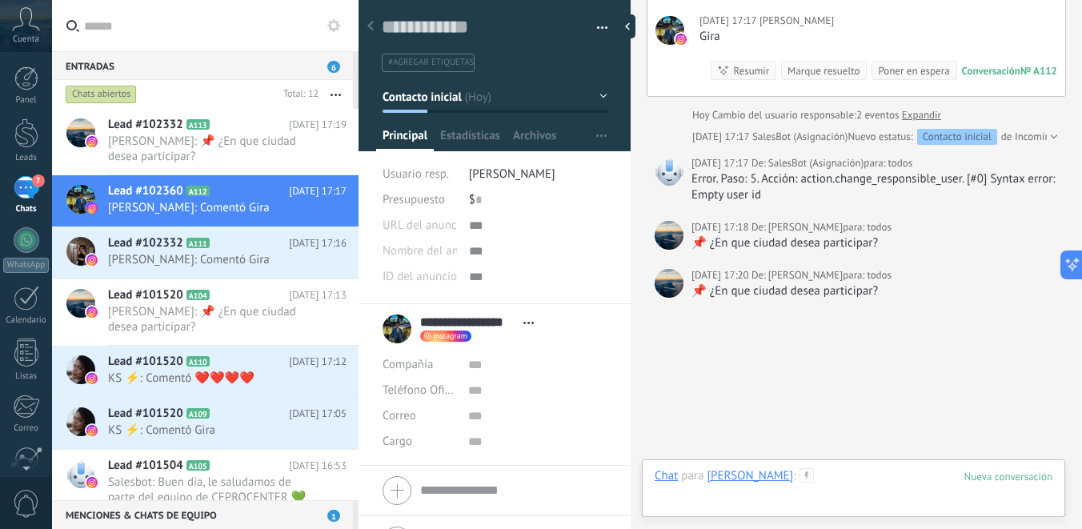
paste div
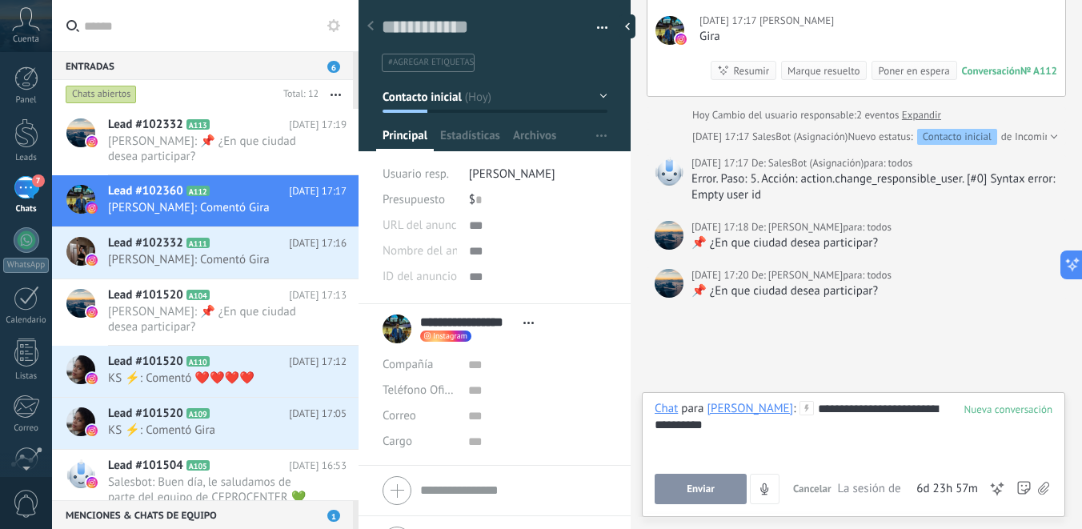
click at [696, 491] on span "Enviar" at bounding box center [700, 488] width 28 height 11
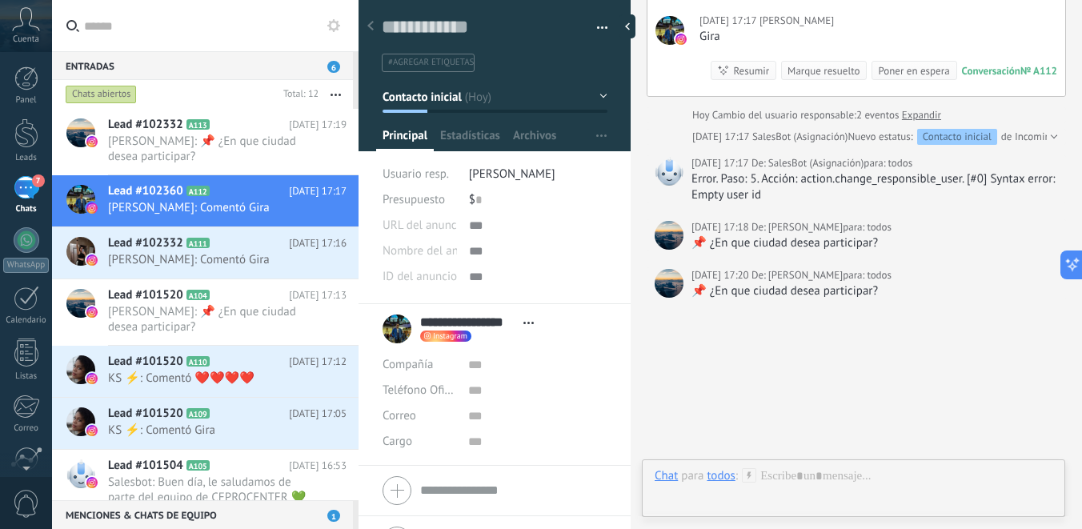
scroll to position [435, 0]
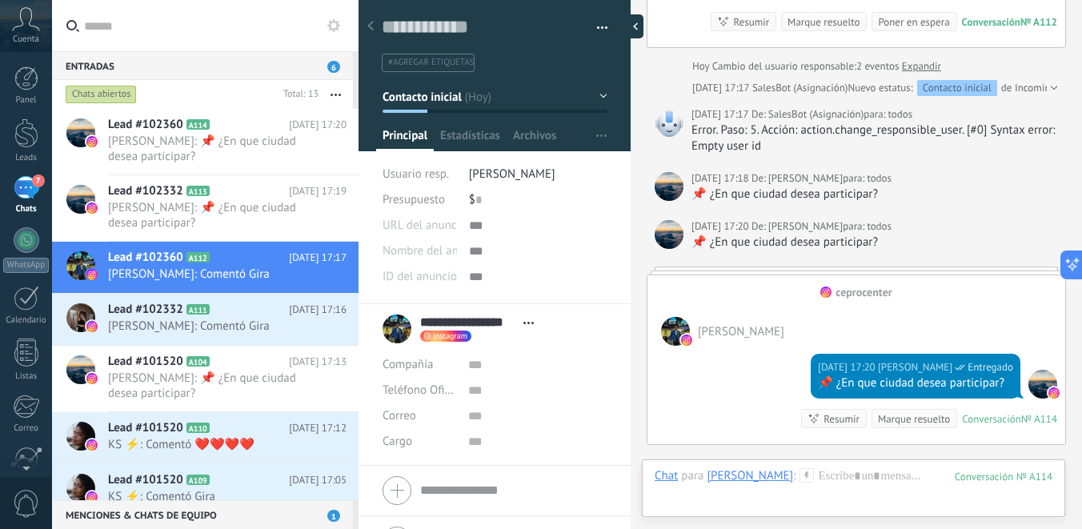
click at [627, 30] on div at bounding box center [631, 26] width 24 height 24
type textarea "**********"
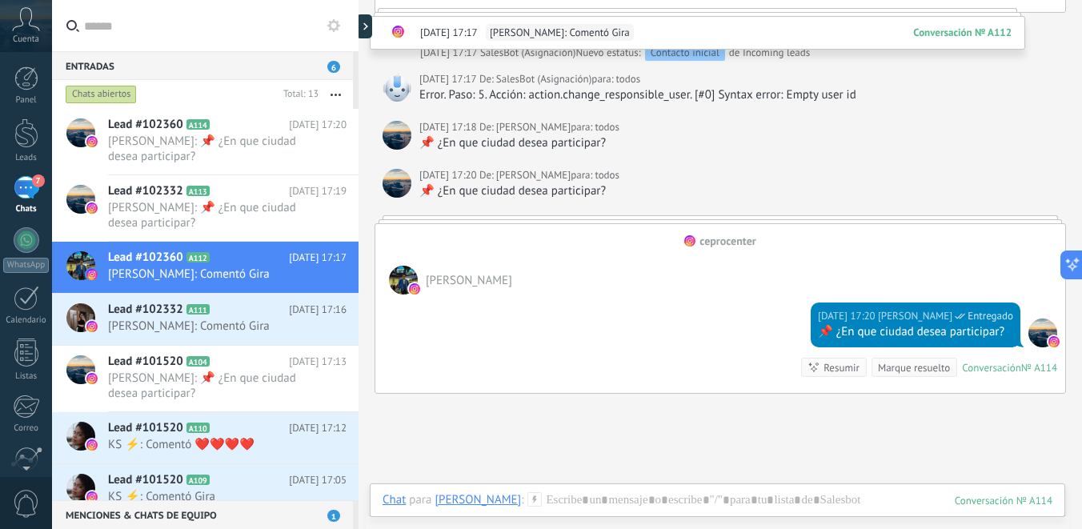
click at [117, 94] on div "Chats abiertos" at bounding box center [101, 94] width 71 height 19
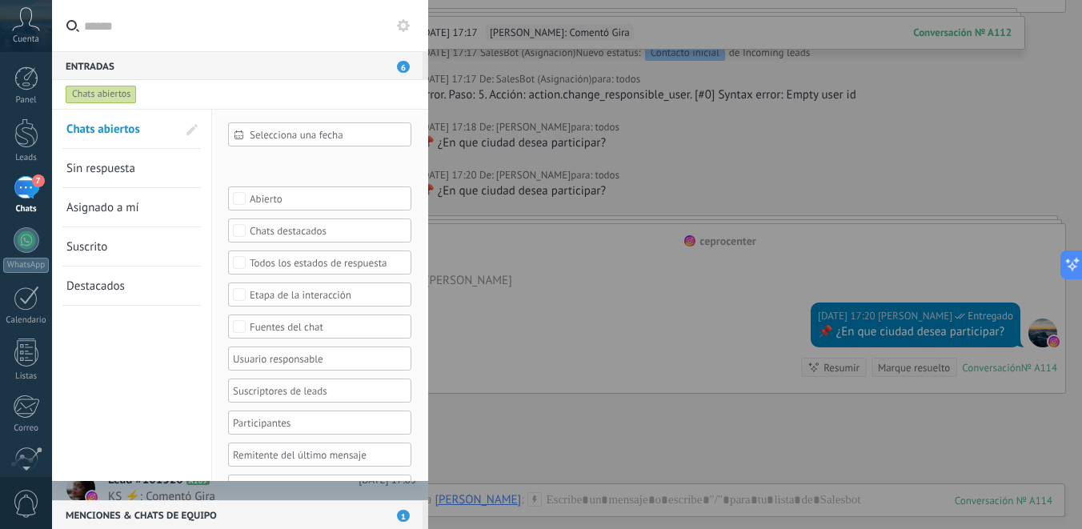
click at [131, 210] on span "Asignado a mí" at bounding box center [102, 207] width 73 height 15
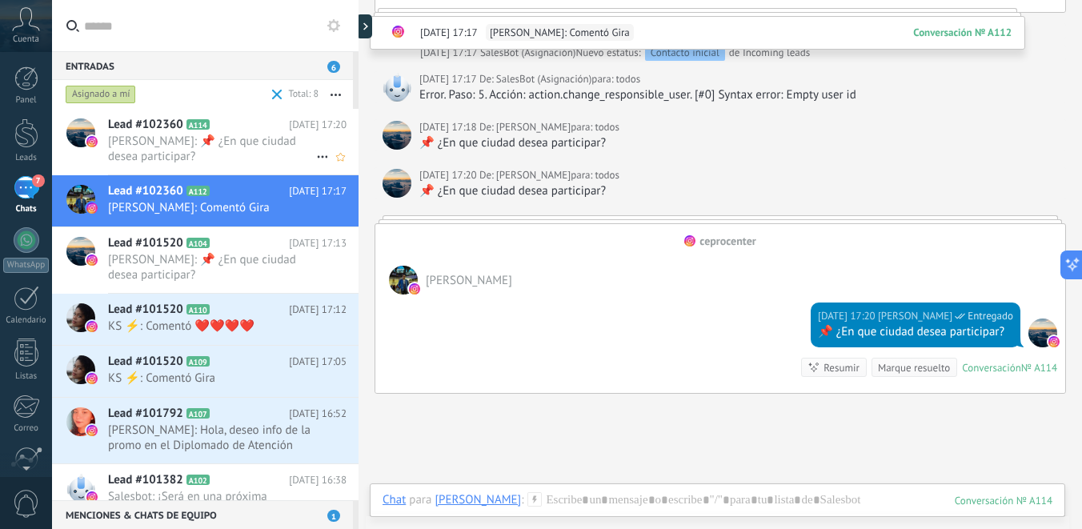
click at [219, 151] on span "Jose Perez: 📌 ¿En que ciudad desea participar?" at bounding box center [212, 149] width 208 height 30
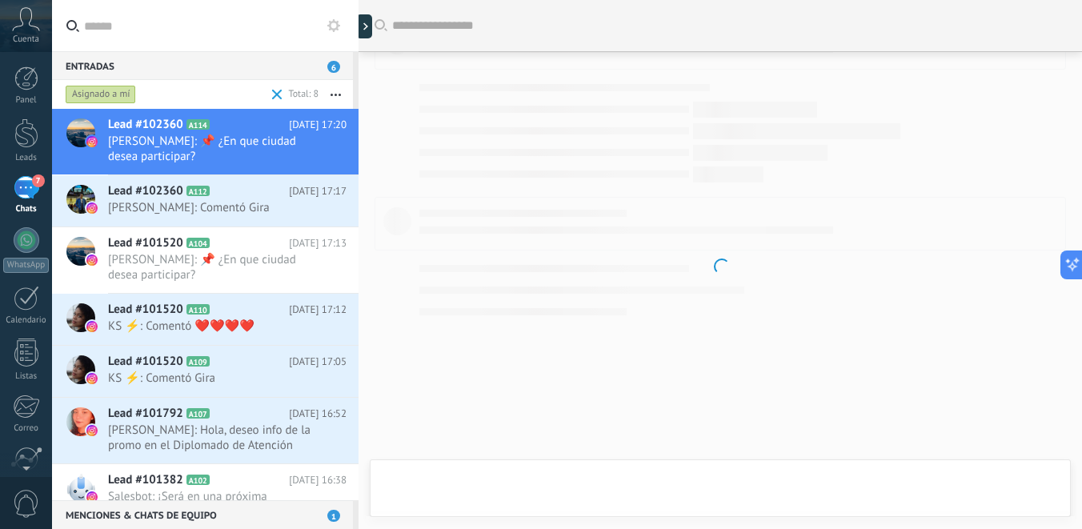
scroll to position [474, 0]
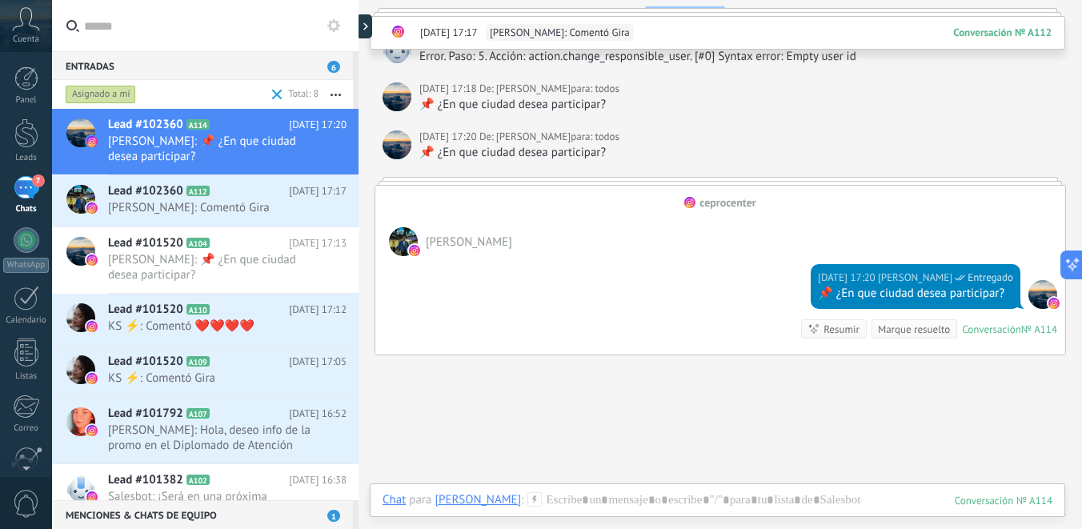
click at [595, 491] on div "Chat Correo Nota Tarea Chat para Jose Misael Perez : 114 Enviar Cancelar Rastre…" at bounding box center [717, 512] width 695 height 58
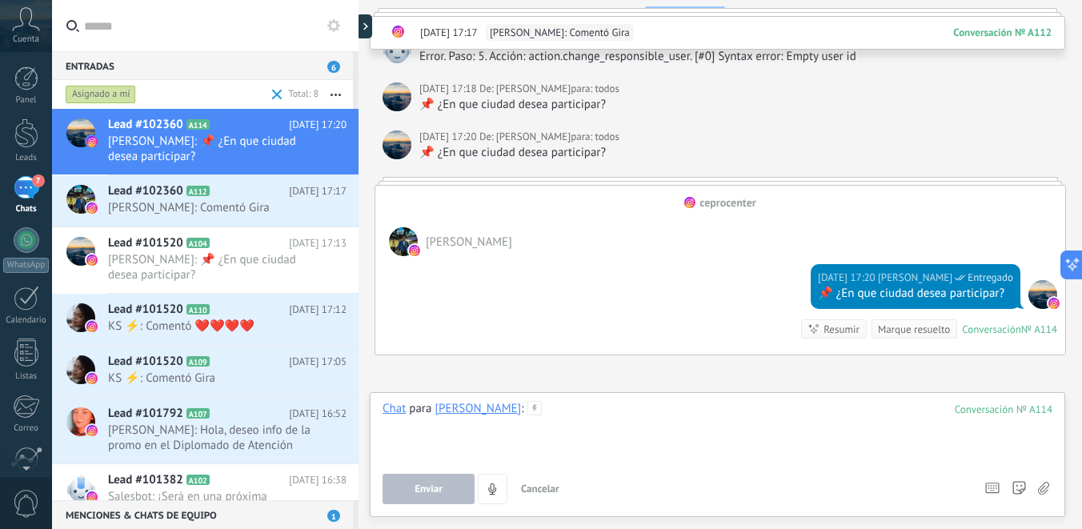
click at [590, 412] on div at bounding box center [717, 431] width 670 height 61
paste div
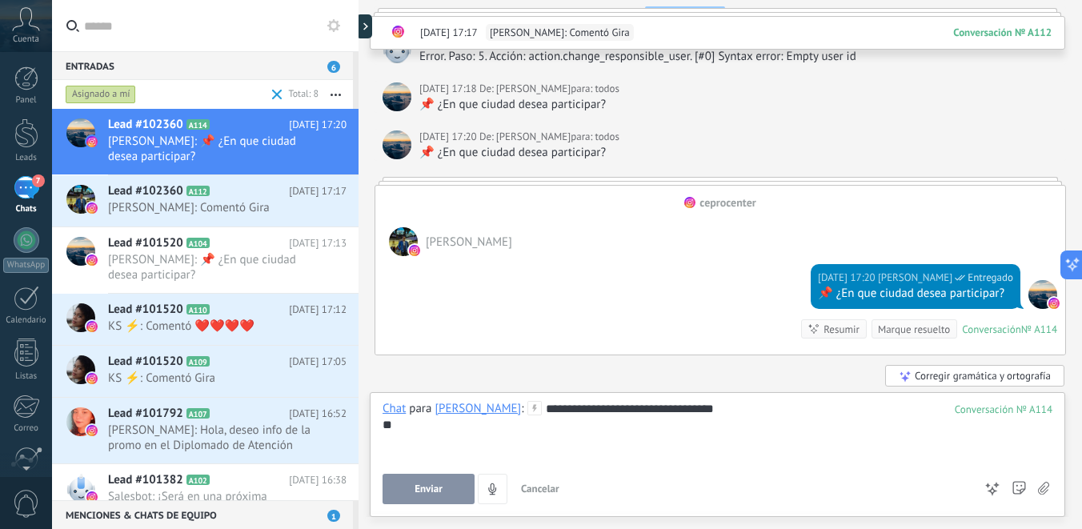
click at [442, 498] on button "Enviar" at bounding box center [428, 489] width 92 height 30
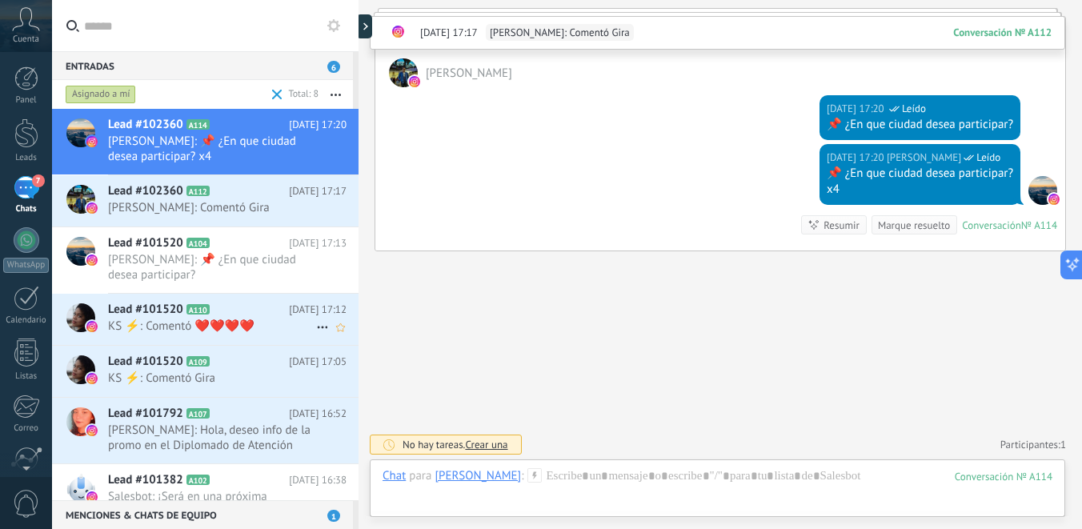
click at [224, 318] on span "KS ⚡️: Comentó ❤️❤️❤️❤️" at bounding box center [212, 325] width 208 height 15
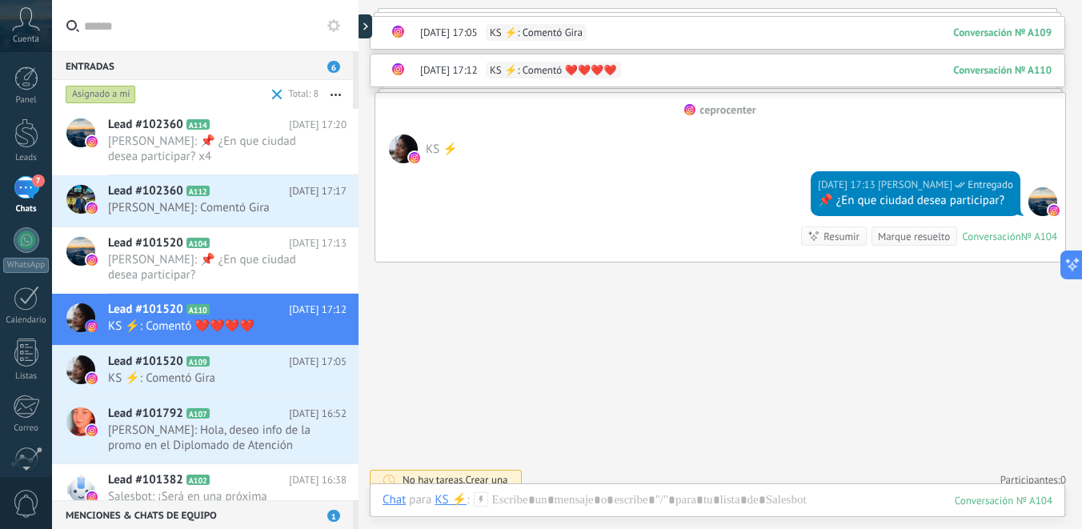
scroll to position [1282, 0]
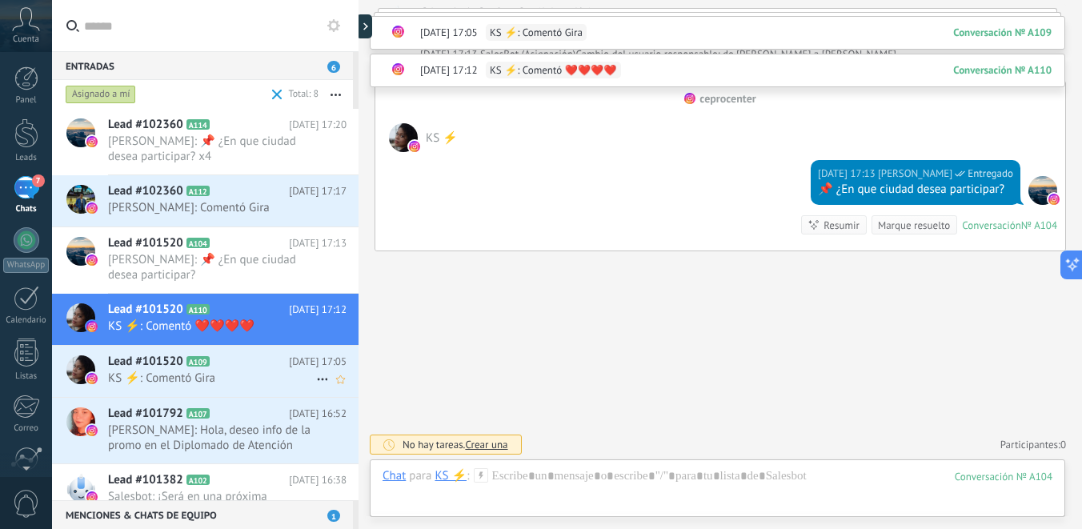
click at [304, 395] on div "Lead #101520 A109 Hoy 17:05 KS ⚡️: Comentó Gira" at bounding box center [233, 371] width 250 height 50
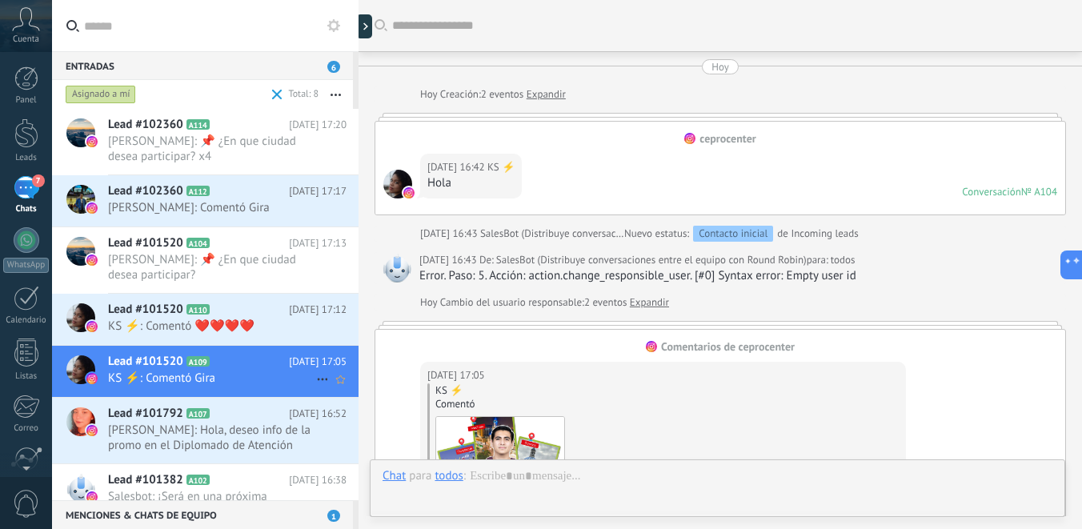
scroll to position [223, 0]
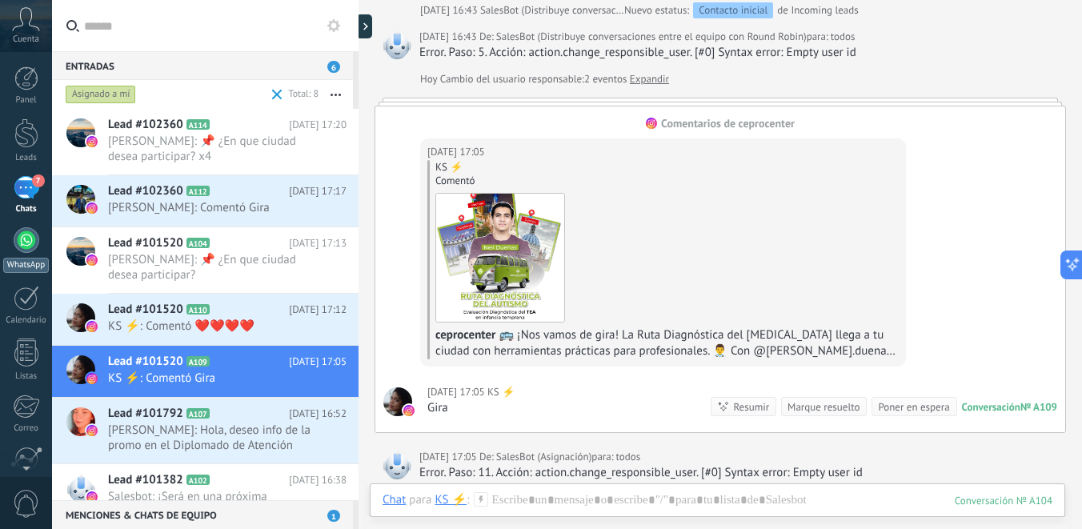
click at [26, 250] on div at bounding box center [27, 240] width 26 height 26
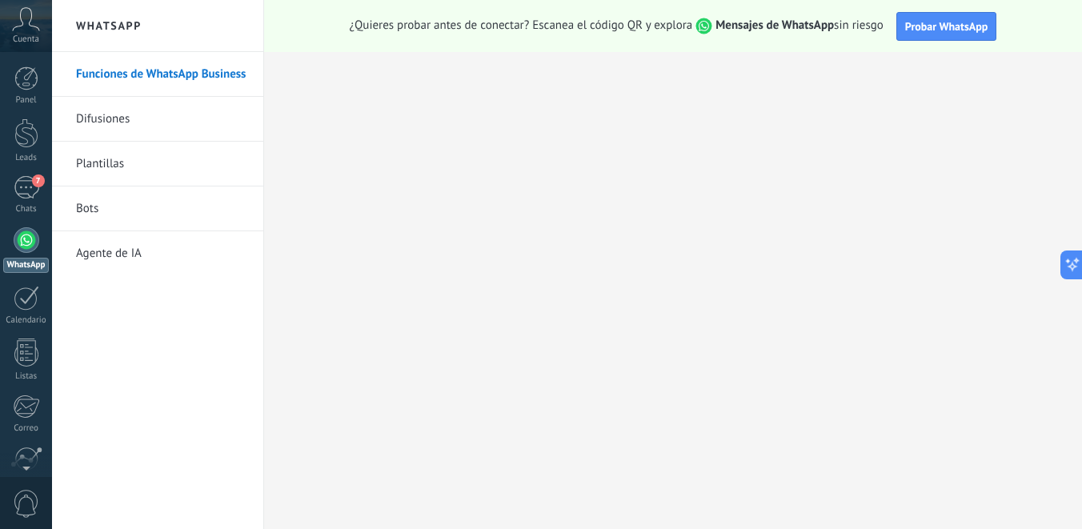
click at [154, 206] on link "Bots" at bounding box center [161, 208] width 171 height 45
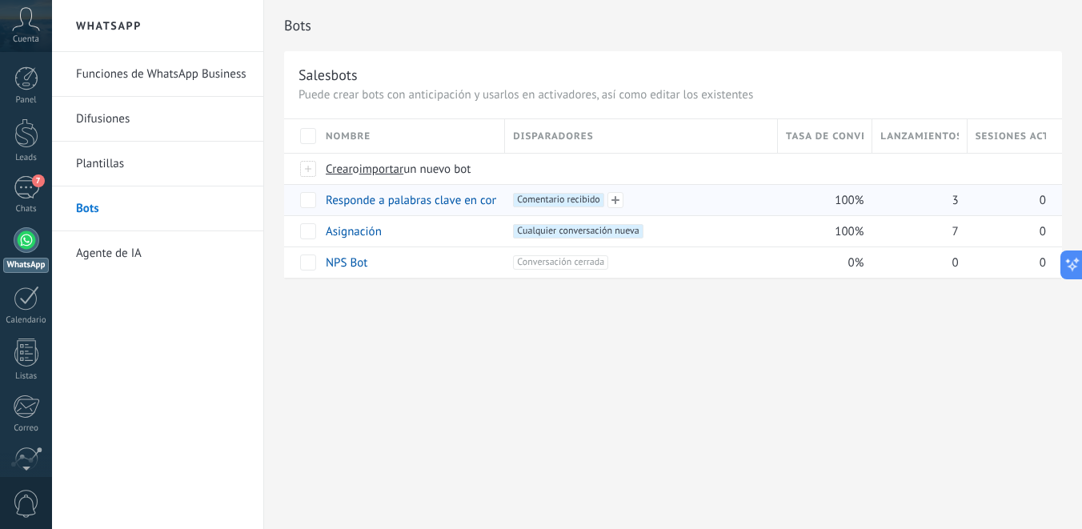
click at [559, 201] on span "Comentario recibido +0" at bounding box center [558, 200] width 90 height 14
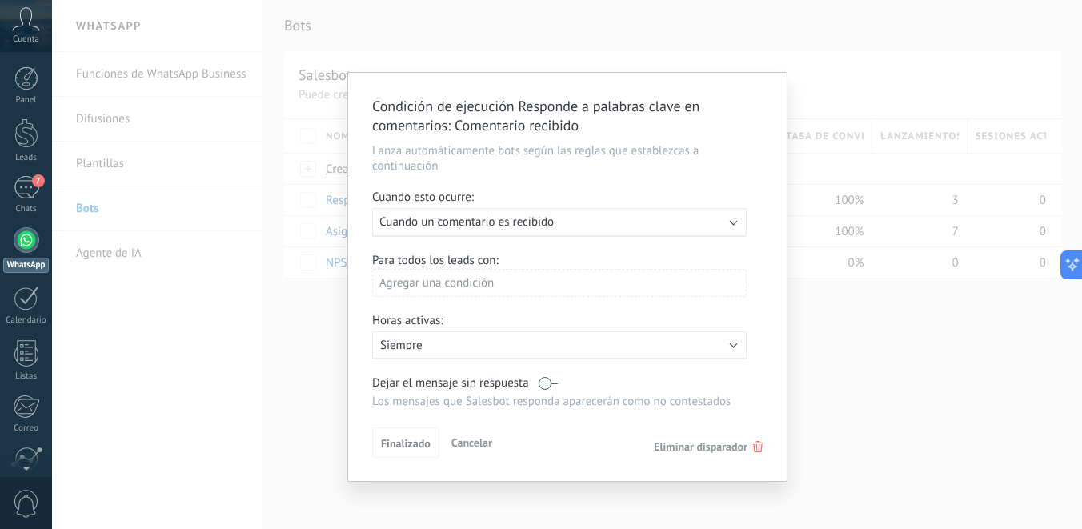
click at [478, 443] on span "Cancelar" at bounding box center [471, 442] width 41 height 14
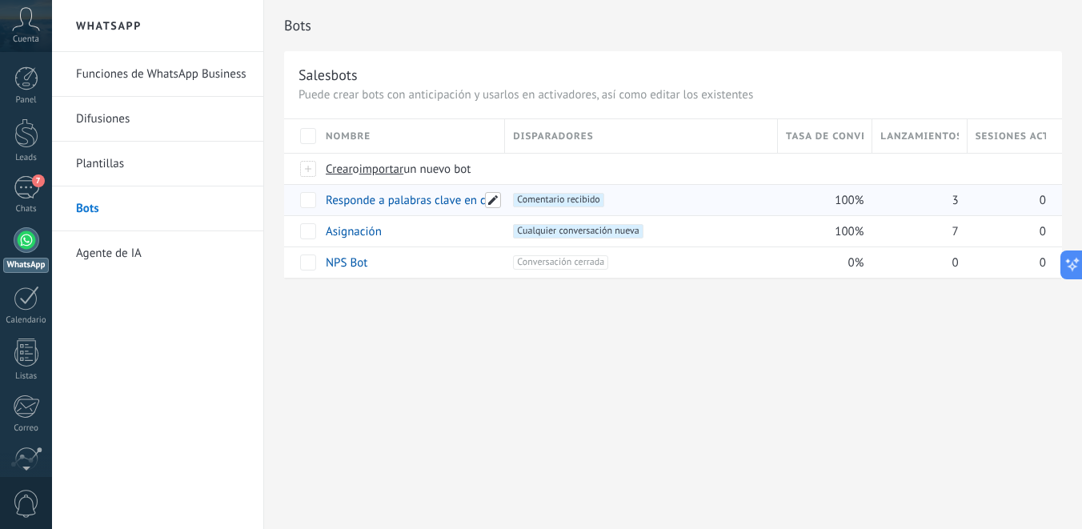
click at [492, 201] on span at bounding box center [493, 200] width 16 height 16
click at [446, 235] on span "Cancelar" at bounding box center [430, 236] width 41 height 14
click at [411, 207] on link "Responde a palabras clave en comentarios" at bounding box center [435, 200] width 218 height 15
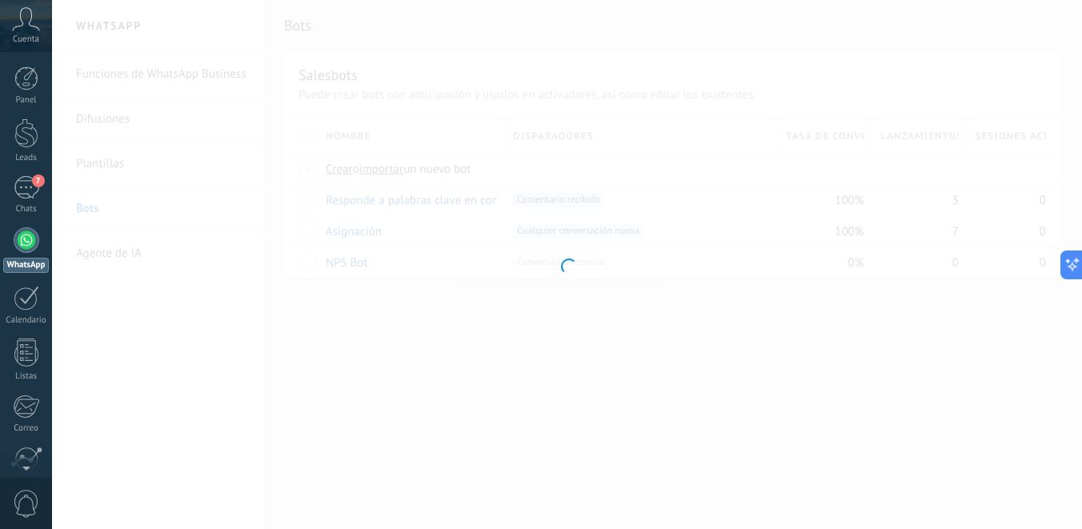
type input "**********"
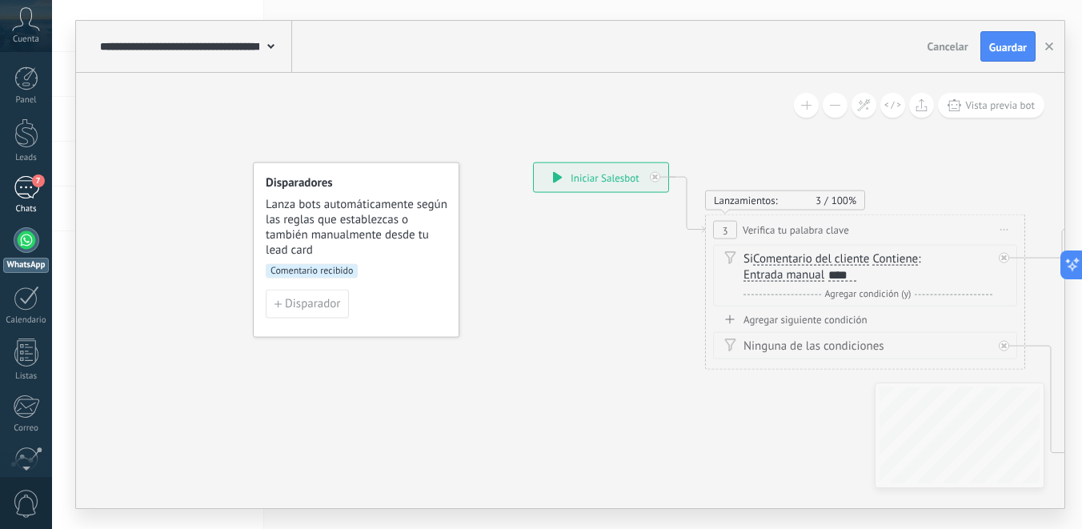
click at [39, 176] on span "7" at bounding box center [38, 180] width 13 height 13
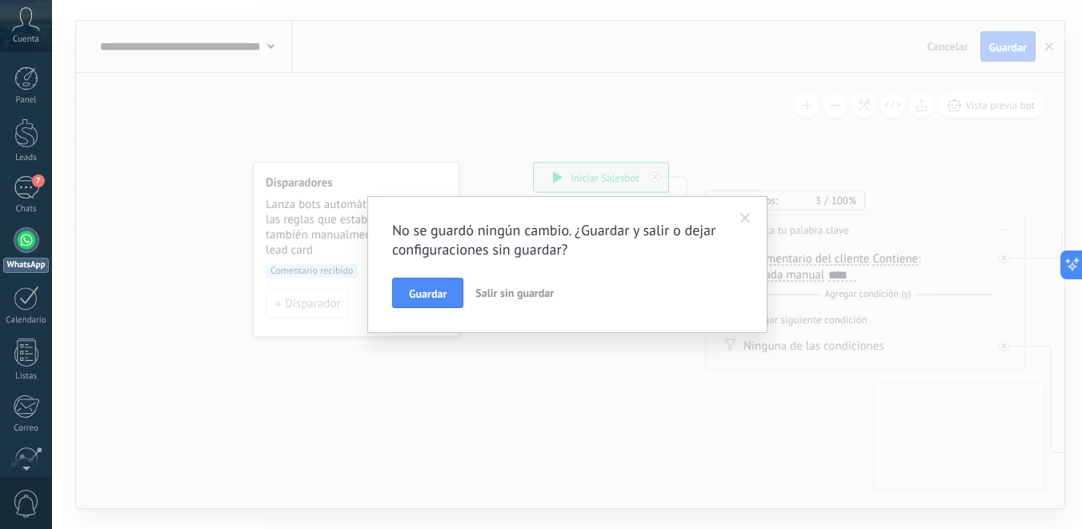
click at [491, 306] on button "Salir sin guardar" at bounding box center [514, 293] width 91 height 30
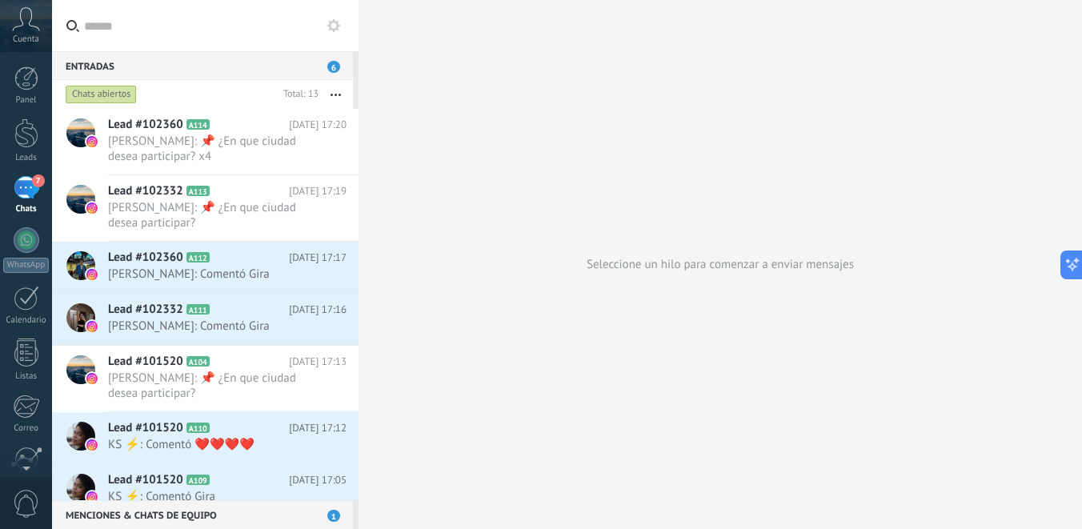
click at [45, 181] on link "7 Chats" at bounding box center [26, 195] width 52 height 38
click at [34, 187] on div "7" at bounding box center [27, 187] width 26 height 23
click at [24, 250] on div at bounding box center [27, 240] width 26 height 26
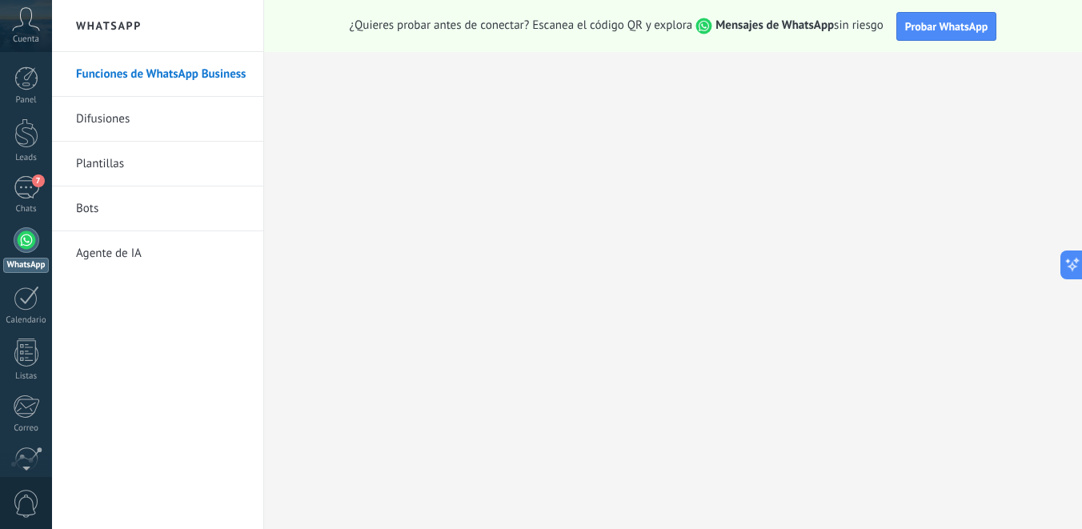
click at [127, 213] on link "Bots" at bounding box center [161, 208] width 171 height 45
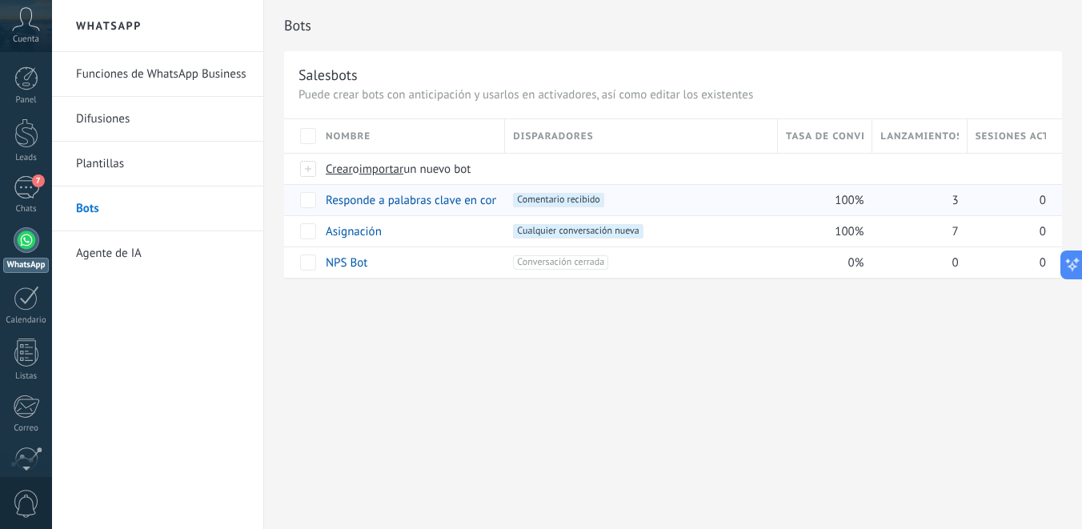
click at [951, 203] on span "3" at bounding box center [954, 200] width 6 height 15
drag, startPoint x: 957, startPoint y: 204, endPoint x: 946, endPoint y: 202, distance: 11.3
click at [946, 203] on div "3" at bounding box center [915, 200] width 86 height 30
click at [452, 200] on link "Responde a palabras clave en comentarios" at bounding box center [435, 200] width 218 height 15
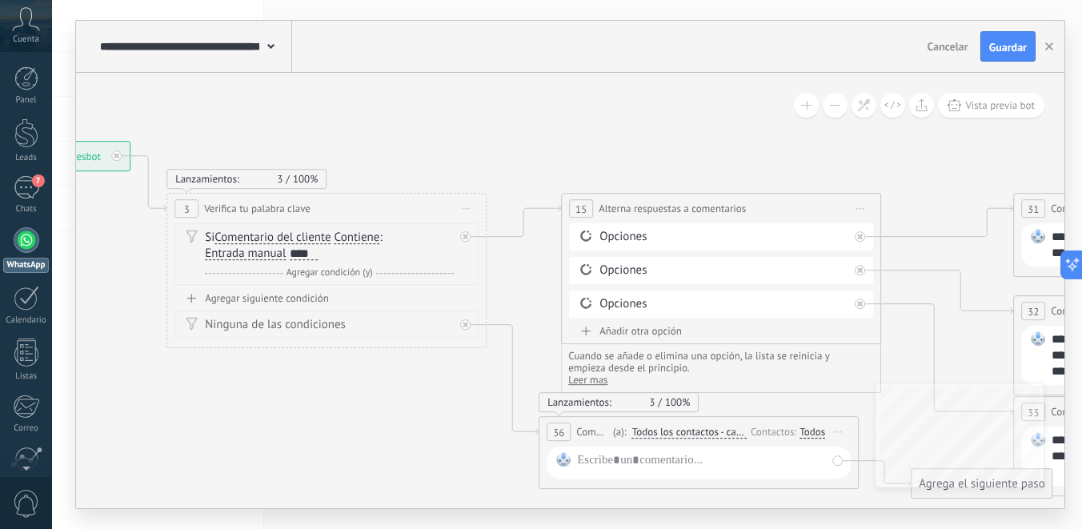
click at [282, 179] on span "3" at bounding box center [285, 179] width 16 height 14
click at [316, 239] on span "Comentario del cliente" at bounding box center [272, 237] width 116 height 13
click at [316, 239] on button "Comentario del cliente" at bounding box center [306, 237] width 200 height 29
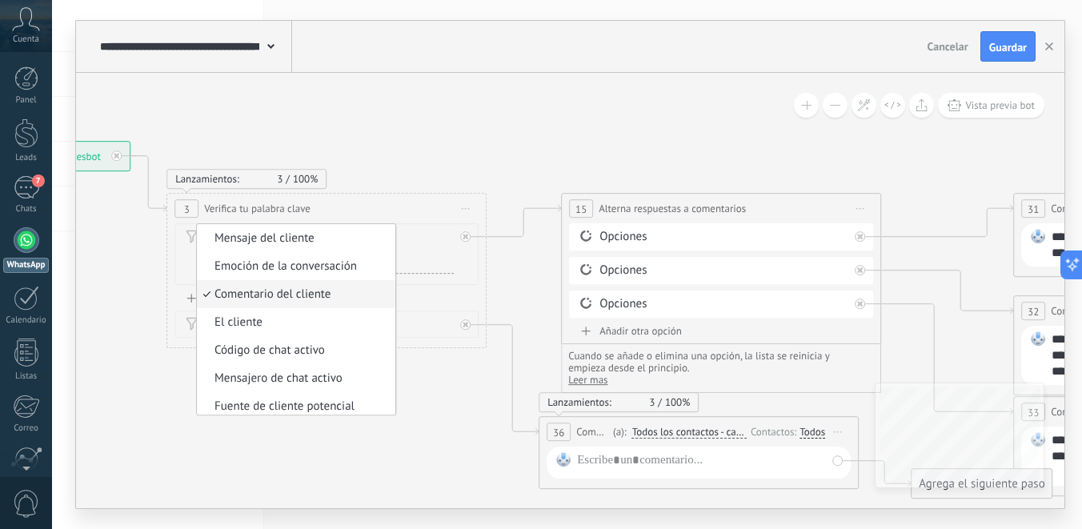
click at [312, 298] on span "Comentario del cliente" at bounding box center [294, 294] width 194 height 16
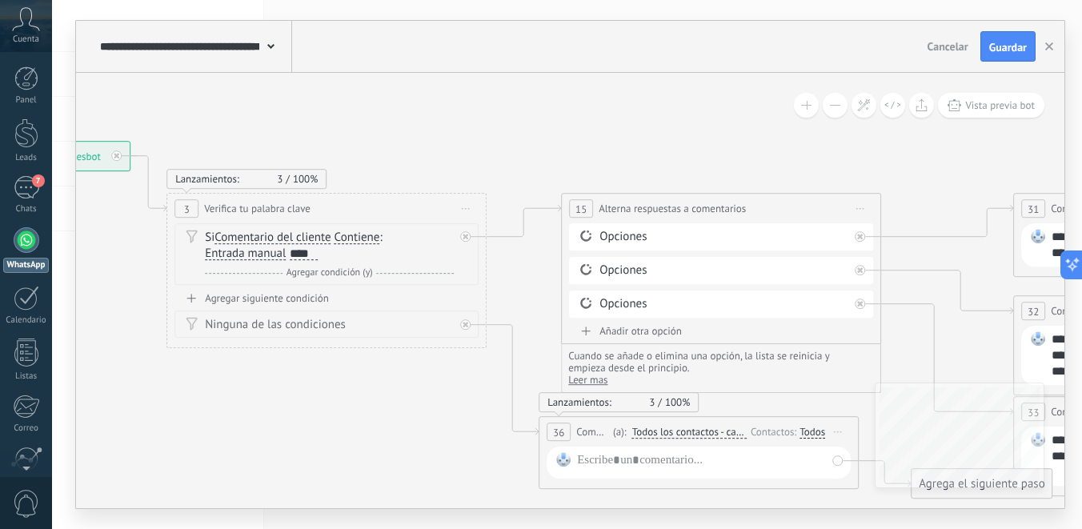
click at [362, 240] on span "Contiene" at bounding box center [357, 237] width 46 height 13
click at [362, 240] on button "Contiene" at bounding box center [426, 237] width 200 height 29
click at [361, 245] on span "Es igual a" at bounding box center [414, 238] width 194 height 16
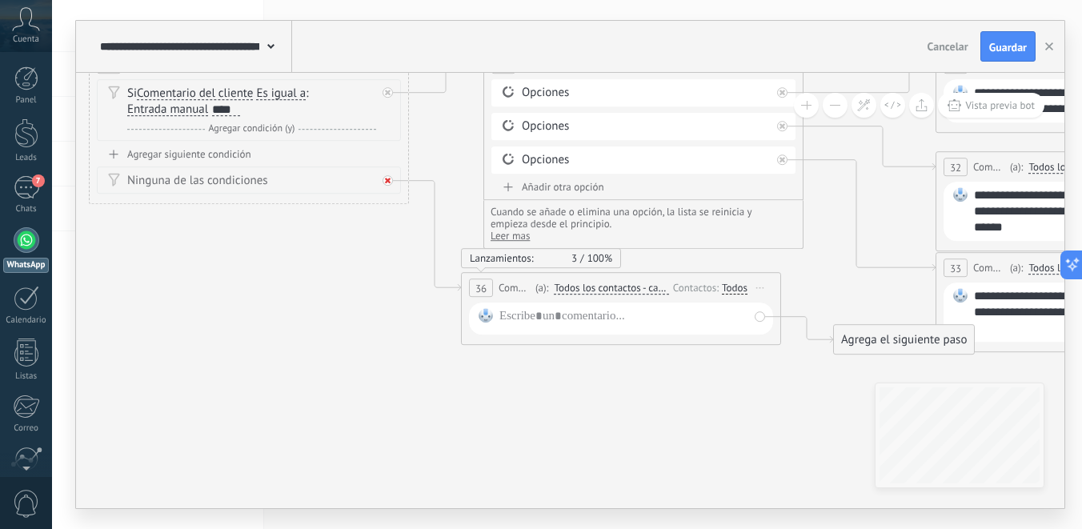
click at [389, 178] on icon at bounding box center [388, 181] width 6 height 6
click at [502, 300] on div "**********" at bounding box center [621, 288] width 318 height 30
click at [514, 321] on div at bounding box center [623, 318] width 249 height 21
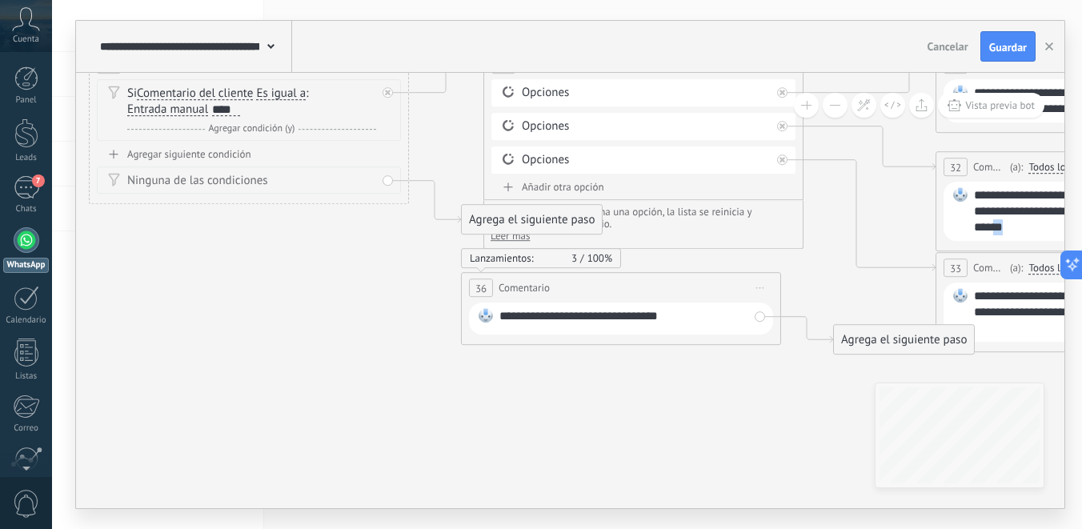
drag, startPoint x: 1030, startPoint y: 226, endPoint x: 1018, endPoint y: 226, distance: 12.0
click at [1019, 227] on div "**********" at bounding box center [1098, 211] width 249 height 48
copy div "**"
click at [708, 320] on div "**********" at bounding box center [623, 318] width 249 height 21
click at [815, 281] on icon at bounding box center [1101, 176] width 3169 height 1158
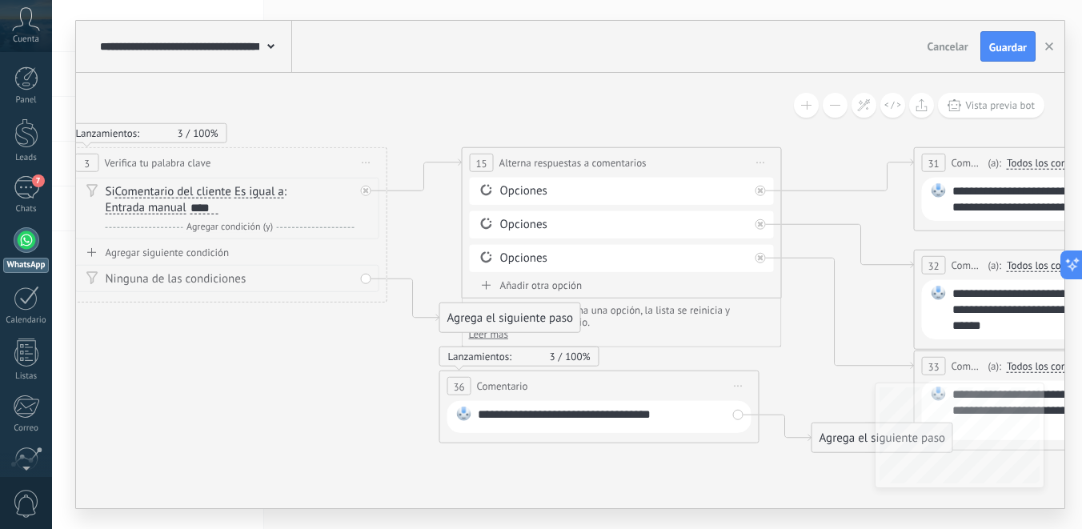
click at [322, 274] on div "Ninguna de las condiciones" at bounding box center [230, 279] width 249 height 16
click at [334, 282] on div "Ninguna de las condiciones" at bounding box center [230, 279] width 249 height 16
click at [369, 280] on div "Ninguna de las condiciones" at bounding box center [227, 278] width 304 height 27
click at [366, 279] on div "Ninguna de las condiciones" at bounding box center [227, 278] width 304 height 27
click at [736, 390] on span "Iniciar vista previa aquí Cambiar nombre Duplicar Borrar" at bounding box center [739, 385] width 26 height 23
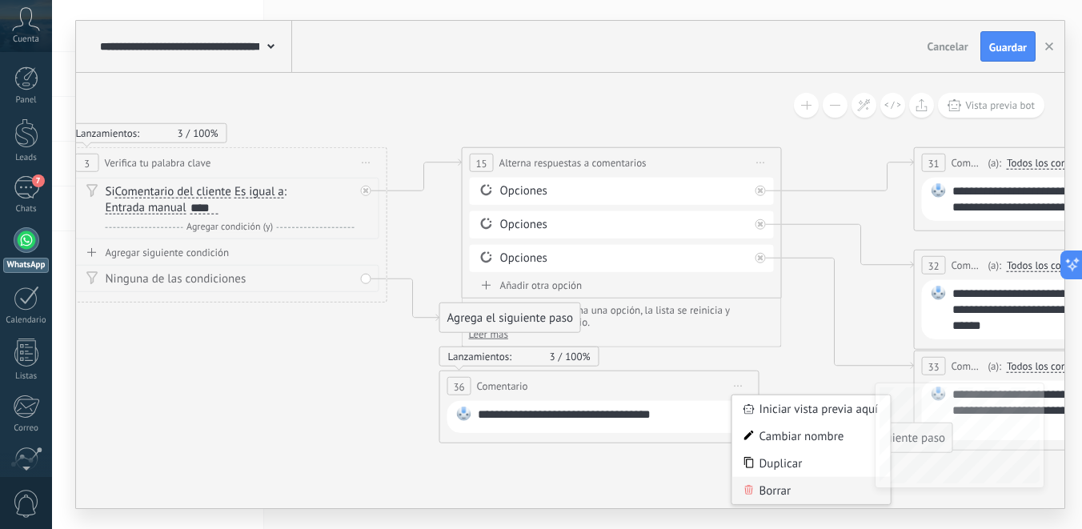
click at [752, 486] on icon at bounding box center [749, 490] width 10 height 10
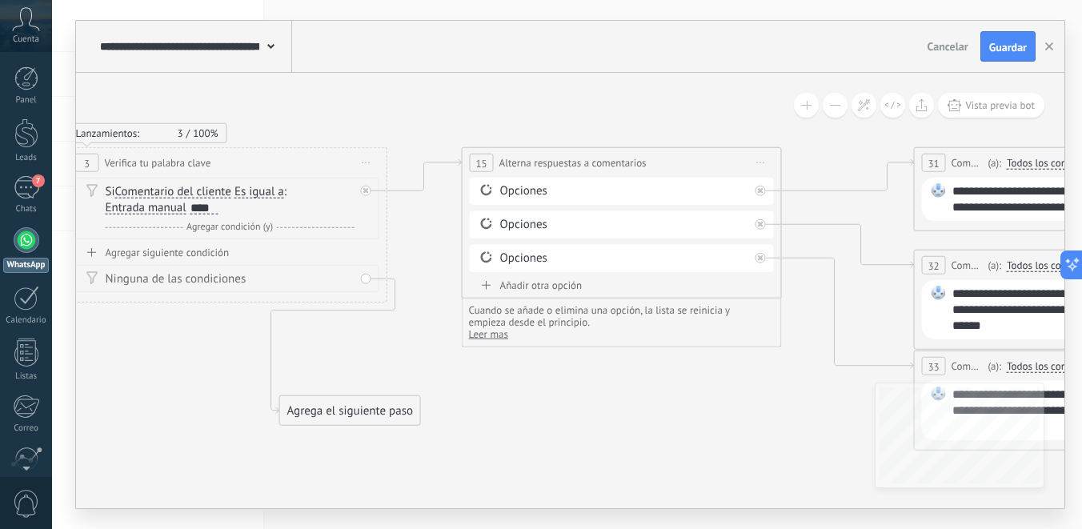
drag, startPoint x: 467, startPoint y: 317, endPoint x: 291, endPoint y: 402, distance: 195.7
click at [291, 403] on div "Agrega el siguiente paso" at bounding box center [350, 411] width 140 height 26
click at [266, 285] on div "Ninguna de las condiciones" at bounding box center [230, 279] width 249 height 16
click at [220, 280] on div "Ninguna de las condiciones" at bounding box center [230, 279] width 249 height 16
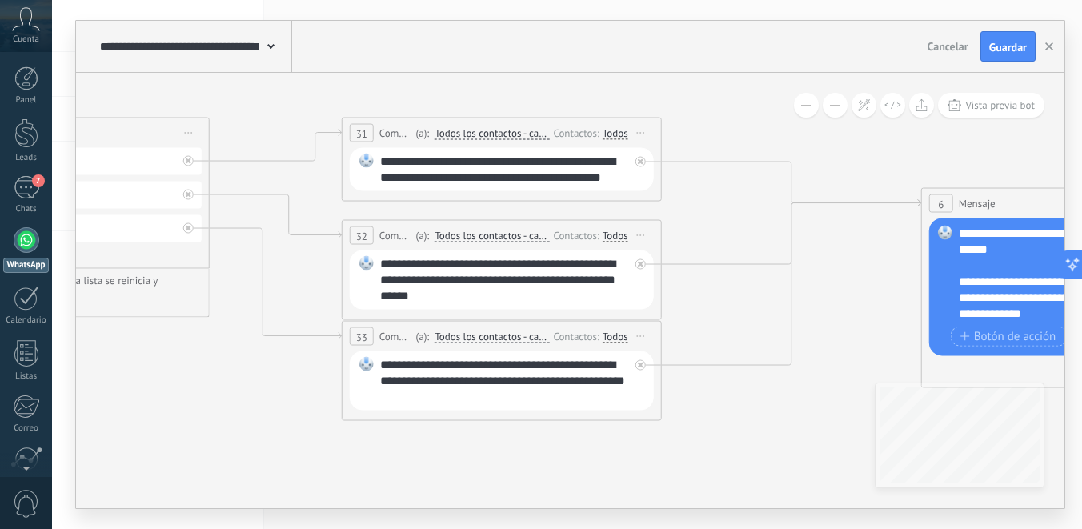
click at [491, 134] on span "Todos los contactos - canales seleccionados" at bounding box center [491, 133] width 114 height 13
click at [491, 134] on button "Todos los contactos - canales seleccionados" at bounding box center [526, 133] width 200 height 29
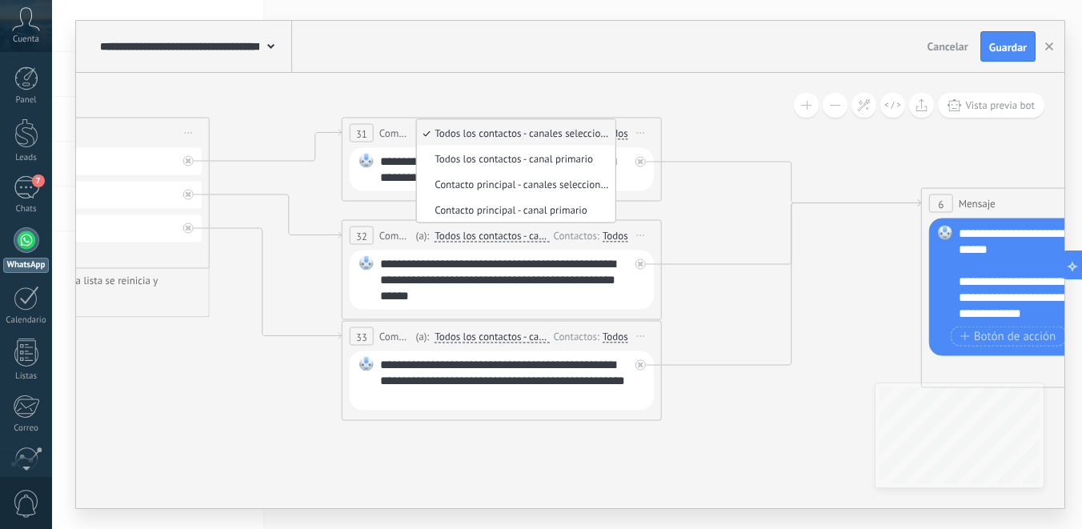
click at [522, 132] on span "Todos los contactos - canales seleccionados" at bounding box center [514, 133] width 194 height 14
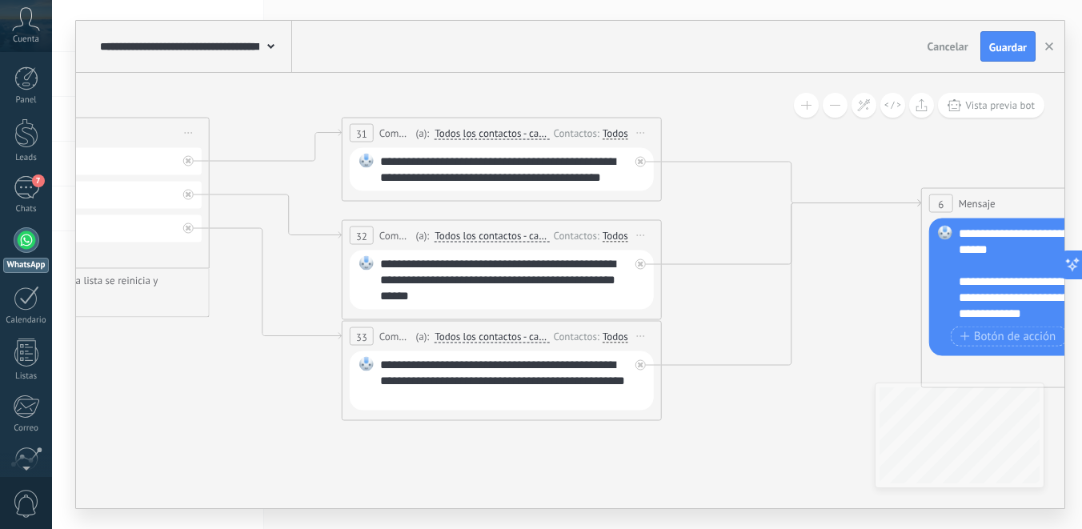
click at [617, 135] on div "Todos" at bounding box center [615, 132] width 26 height 13
click at [642, 161] on img at bounding box center [635, 159] width 14 height 14
click at [560, 114] on icon at bounding box center [507, 243] width 3169 height 1155
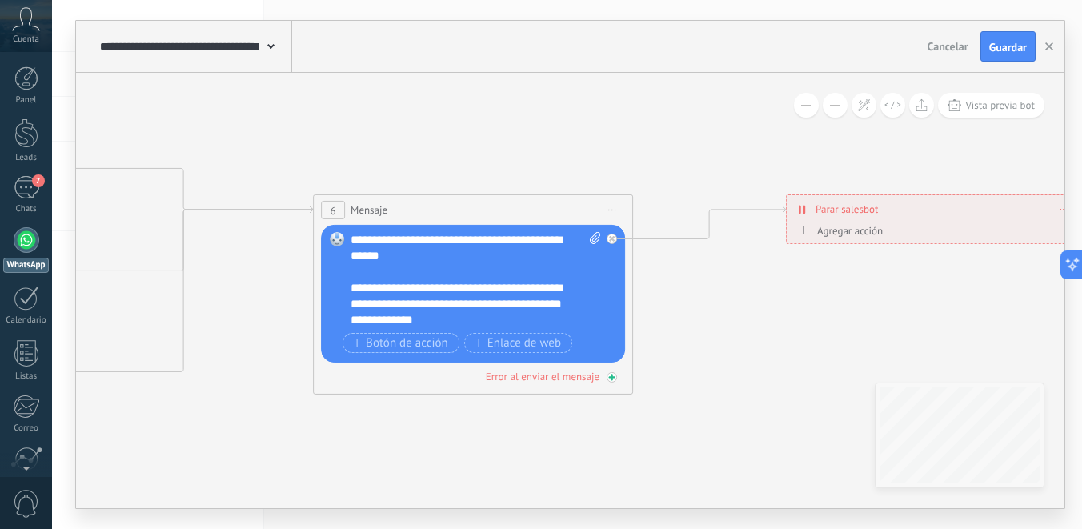
click at [558, 377] on div "Error al enviar el mensaje" at bounding box center [543, 377] width 114 height 14
click at [0, 0] on icon at bounding box center [0, 0] width 0 height 0
click at [425, 347] on span "Botón de acción" at bounding box center [400, 342] width 96 height 13
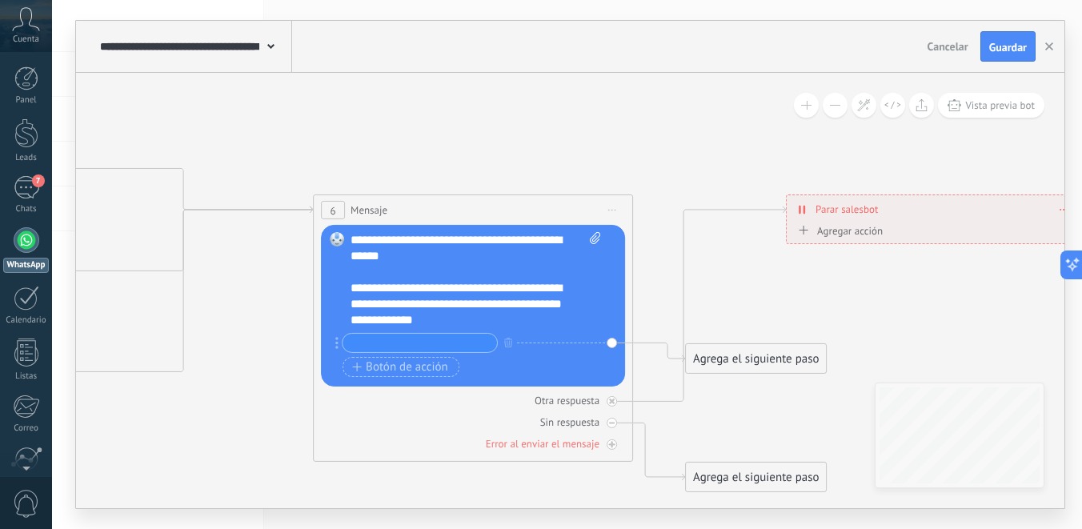
type input "*"
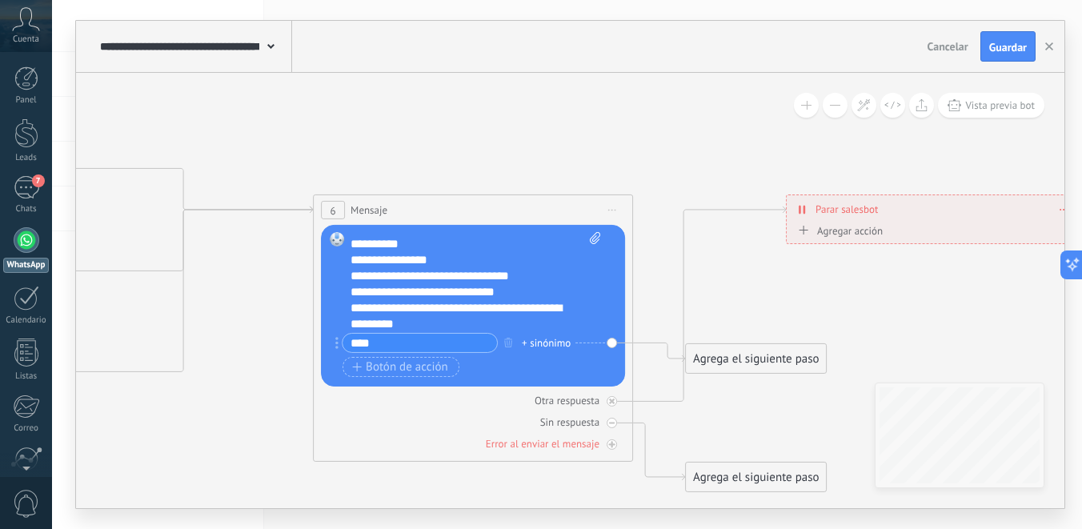
scroll to position [240, 0]
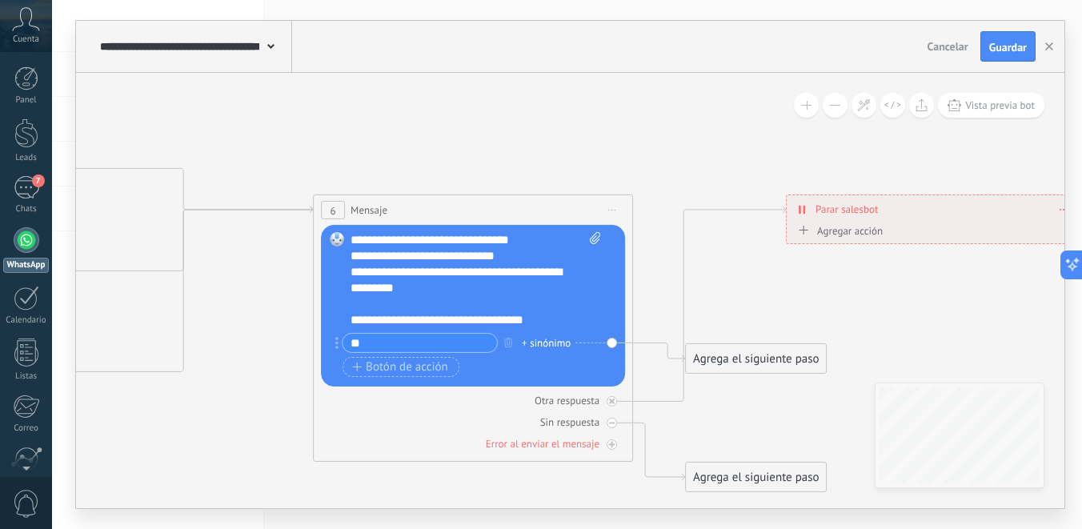
type input "*"
type input "*********"
click at [414, 373] on span "Botón de acción" at bounding box center [400, 366] width 96 height 13
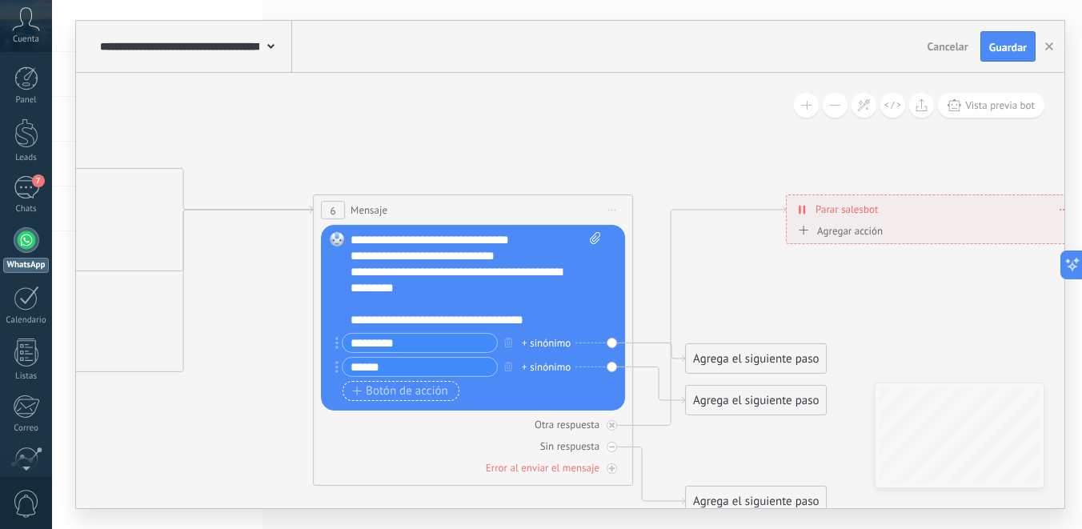
type input "******"
click at [413, 388] on span "Botón de acción" at bounding box center [400, 390] width 96 height 13
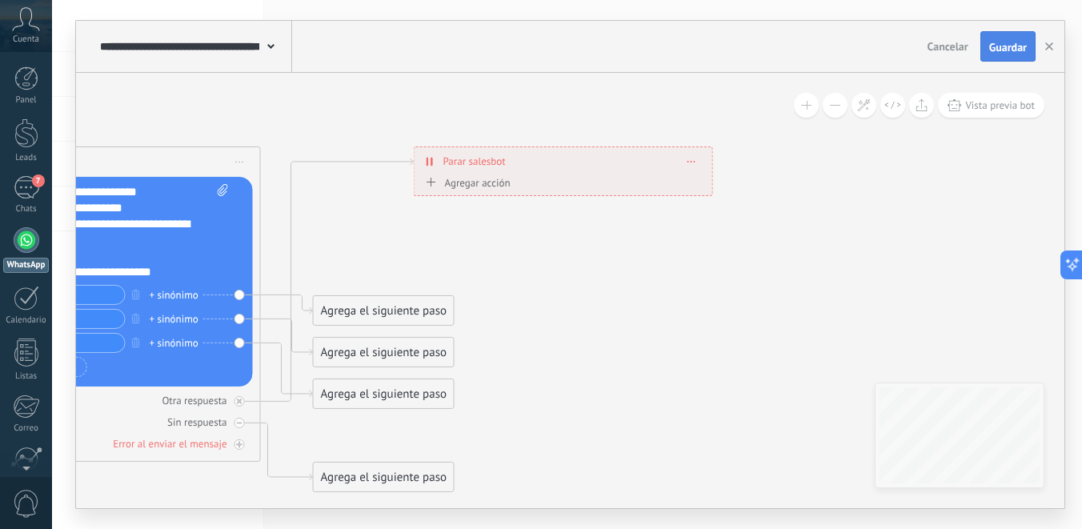
type input "*******"
click at [1012, 45] on span "Guardar" at bounding box center [1008, 47] width 38 height 11
click at [485, 185] on div "Agregar acción" at bounding box center [466, 182] width 89 height 12
click at [485, 185] on button "Conversación marcada como cerrada" at bounding box center [514, 182] width 200 height 29
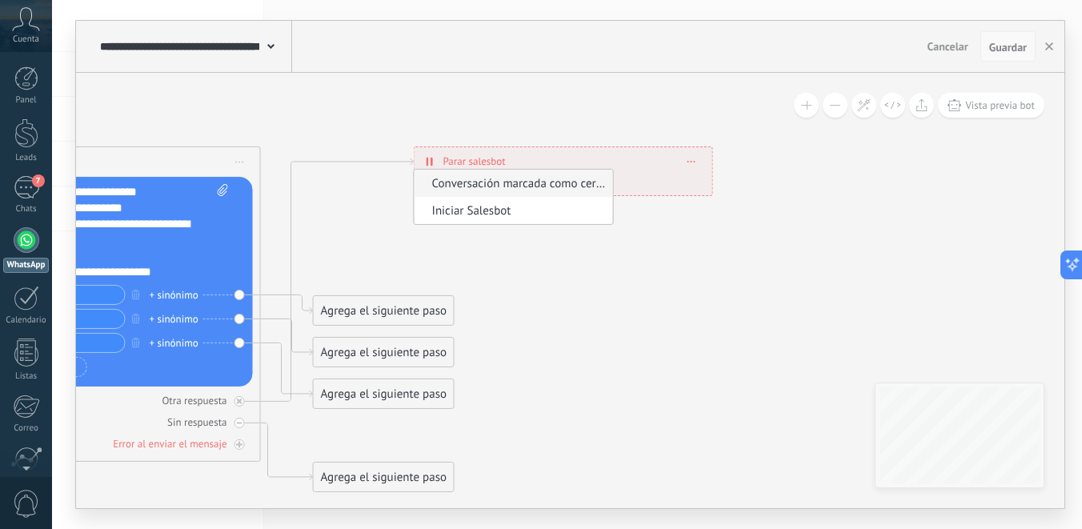
click at [1014, 38] on button "Guardar" at bounding box center [1007, 46] width 55 height 30
click at [1002, 62] on div "**********" at bounding box center [570, 47] width 988 height 52
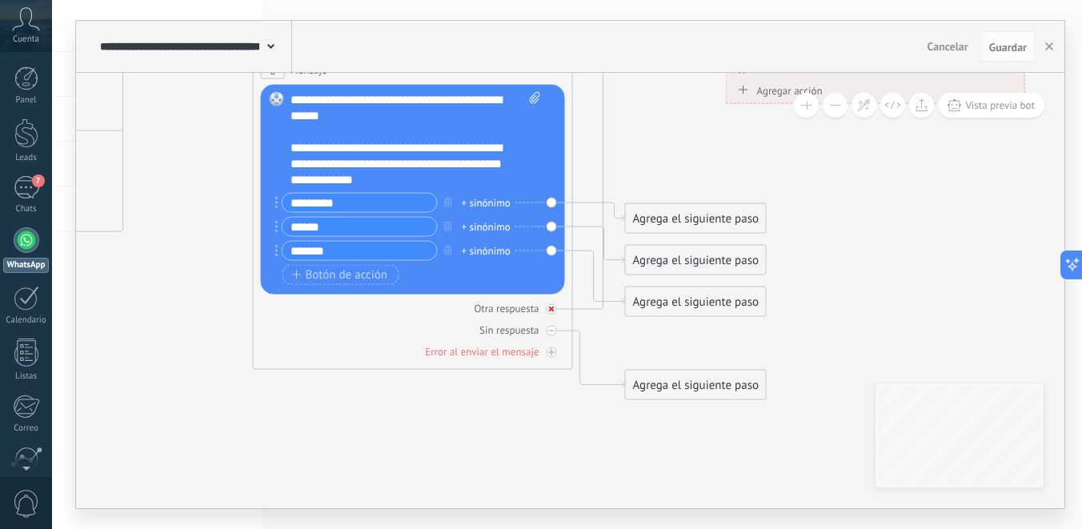
click at [551, 308] on icon at bounding box center [552, 309] width 6 height 6
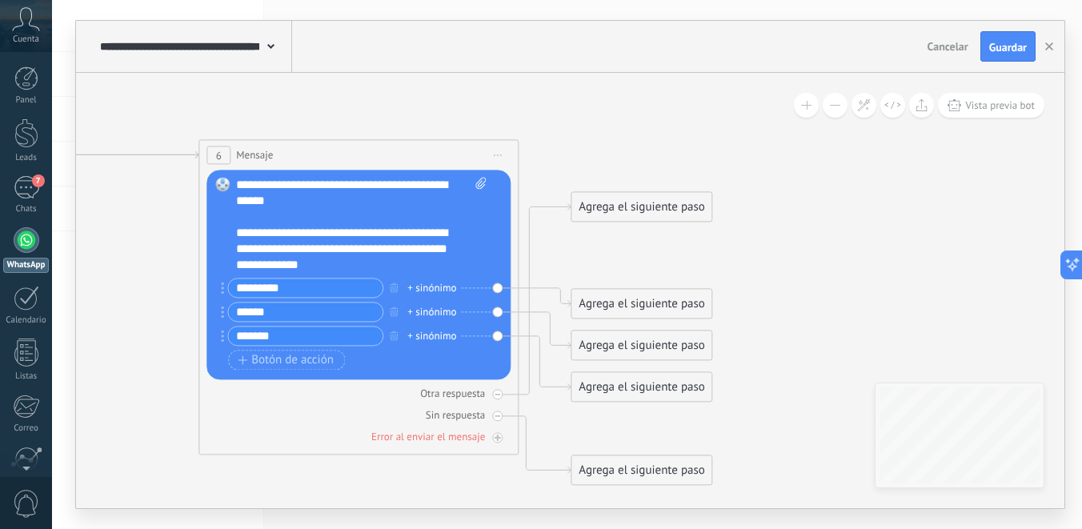
click at [670, 206] on div "Agrega el siguiente paso" at bounding box center [641, 207] width 140 height 26
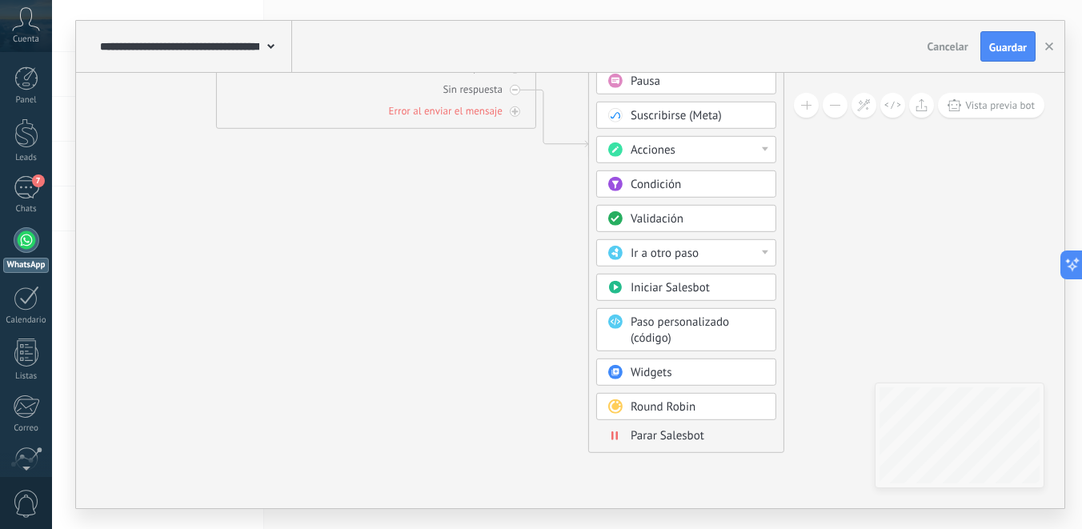
click at [642, 427] on div "Parar Salesbot" at bounding box center [686, 436] width 180 height 18
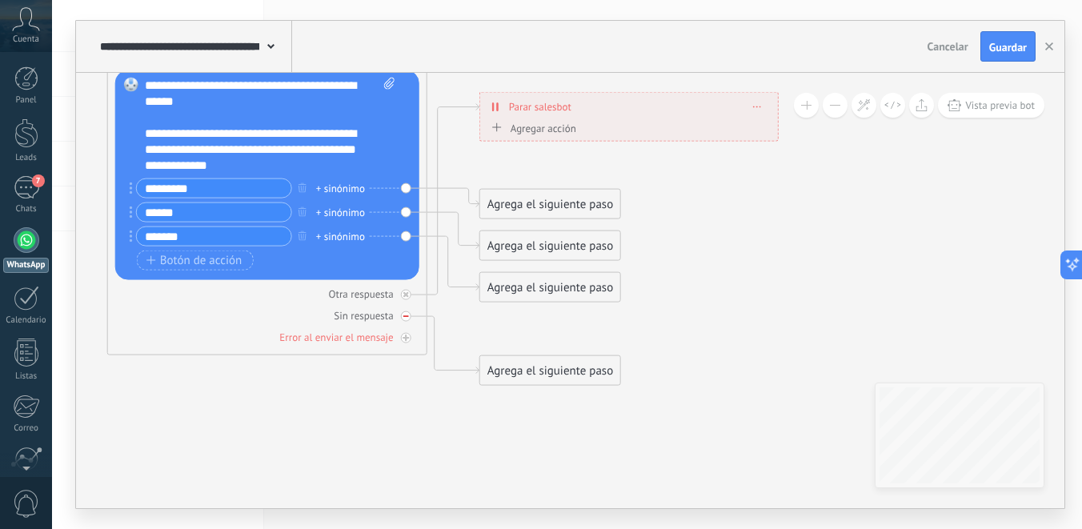
click at [403, 316] on icon at bounding box center [406, 316] width 6 height 2
click at [406, 316] on icon at bounding box center [406, 316] width 8 height 8
click at [566, 166] on div "Agrega el siguiente paso" at bounding box center [550, 166] width 140 height 26
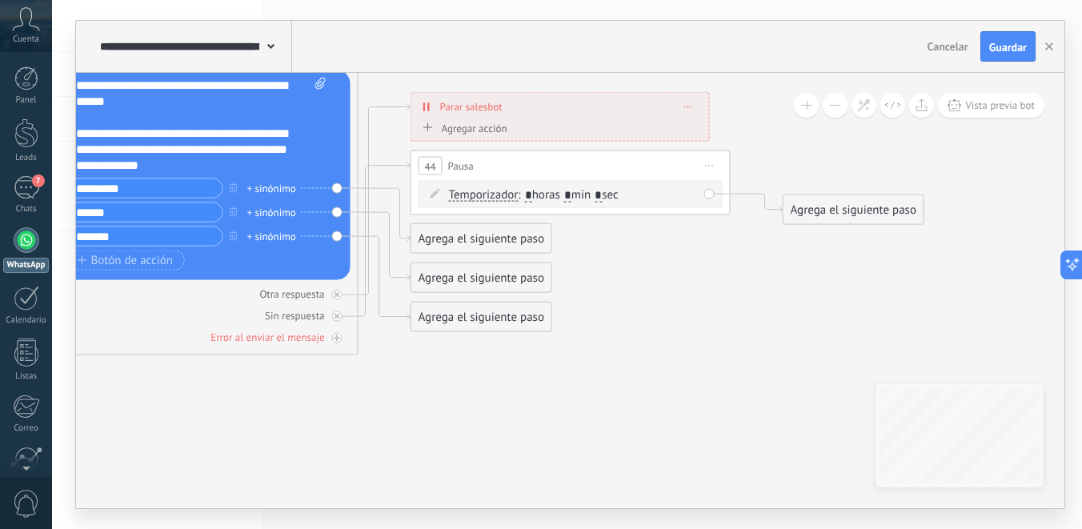
click at [532, 194] on input "*" at bounding box center [528, 195] width 7 height 13
type input "*"
click at [571, 199] on input "*" at bounding box center [567, 195] width 7 height 13
type input "**"
click at [858, 209] on div "Agrega el siguiente paso" at bounding box center [853, 210] width 140 height 26
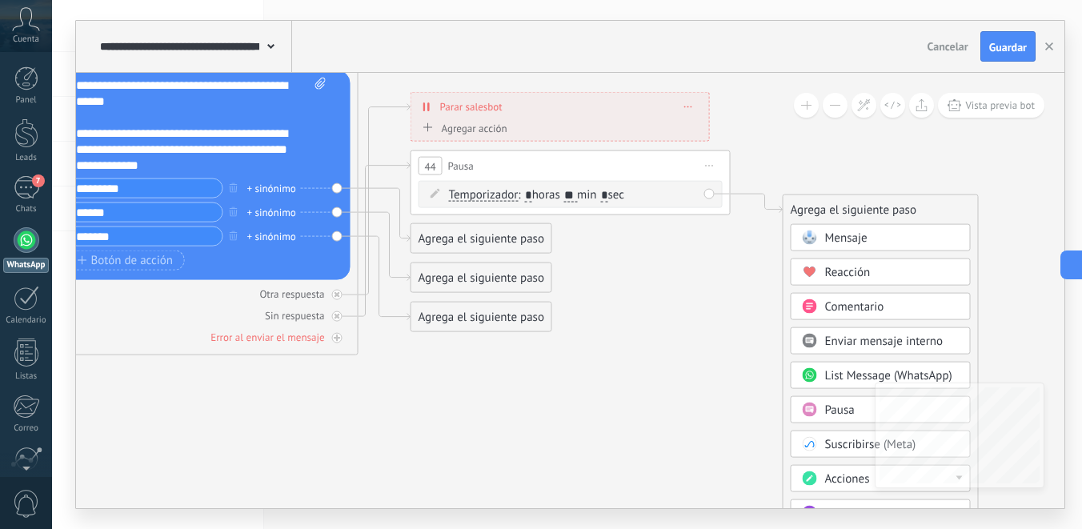
click at [862, 238] on span "Mensaje" at bounding box center [846, 237] width 42 height 15
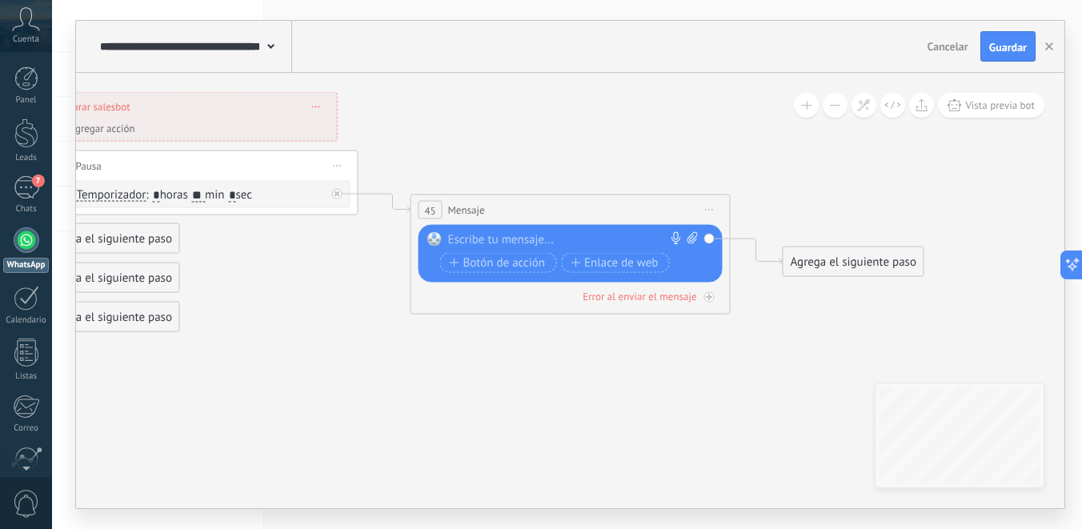
click at [596, 242] on div at bounding box center [567, 240] width 238 height 16
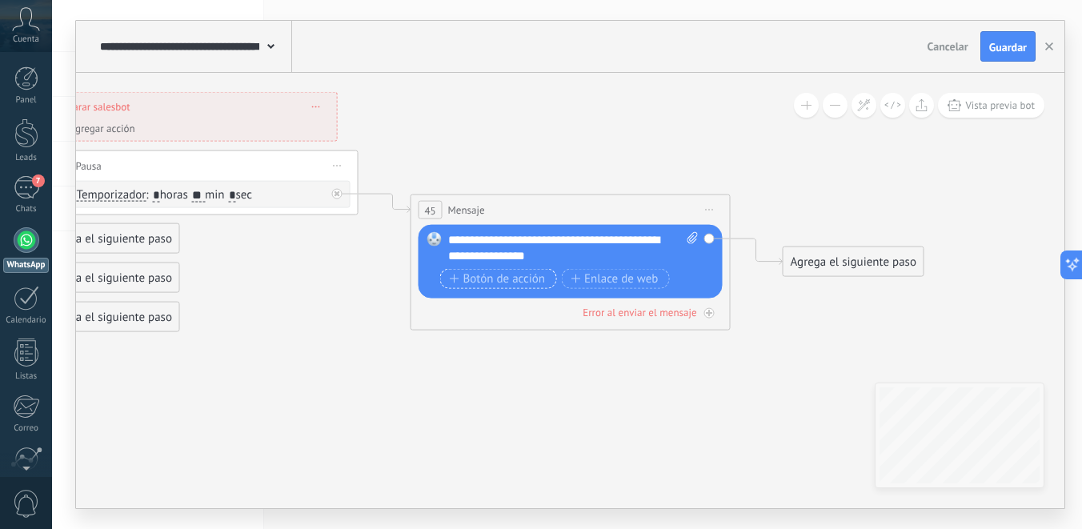
click at [537, 282] on span "Botón de acción" at bounding box center [498, 278] width 96 height 13
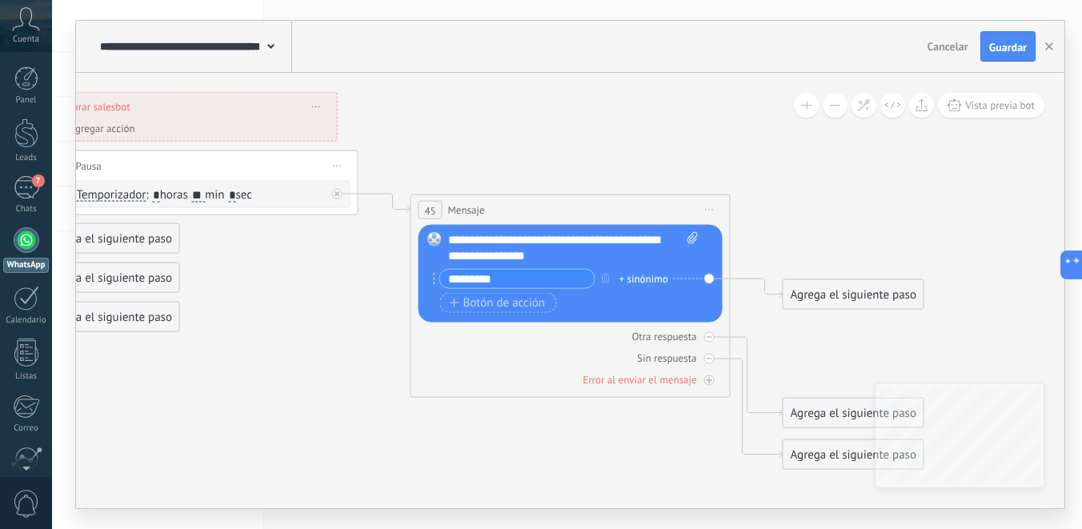
type input "*********"
click at [506, 290] on div "********* + sinónimo" at bounding box center [569, 281] width 258 height 24
click at [504, 302] on span "Botón de acción" at bounding box center [498, 302] width 96 height 13
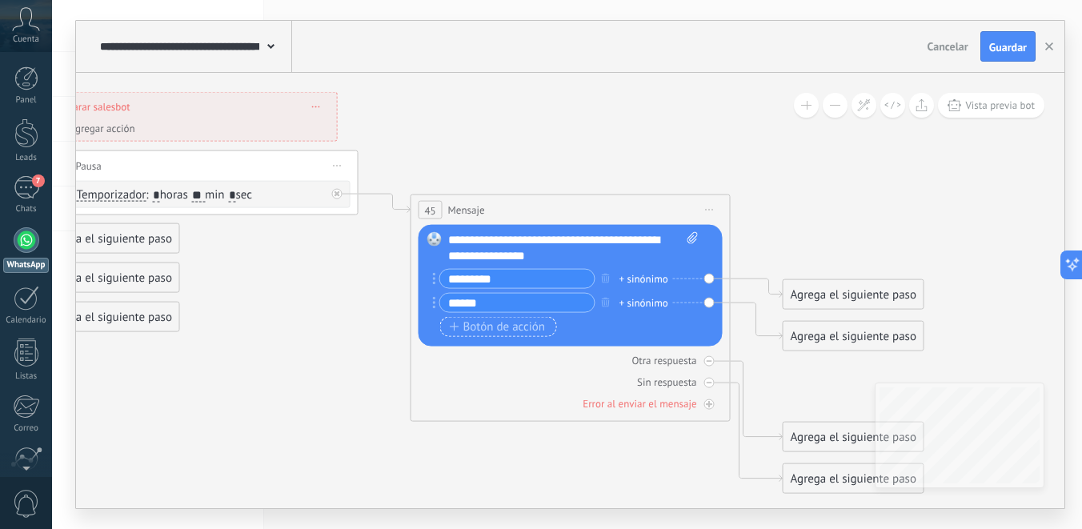
type input "******"
click at [488, 325] on span "Botón de acción" at bounding box center [498, 326] width 96 height 13
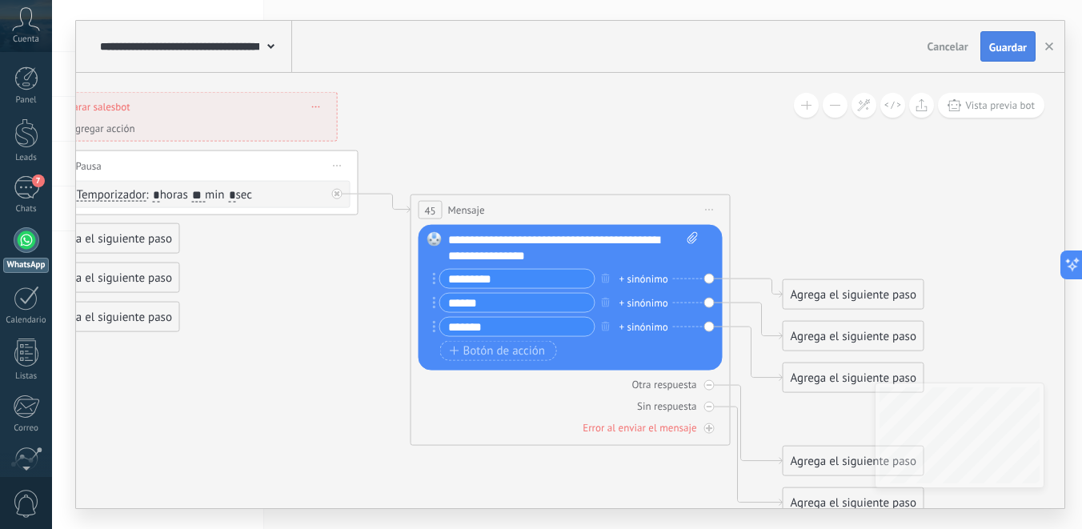
type input "*******"
click at [1002, 48] on span "Guardar" at bounding box center [1008, 47] width 38 height 11
click at [994, 109] on span "Vista previa bot" at bounding box center [1000, 105] width 70 height 14
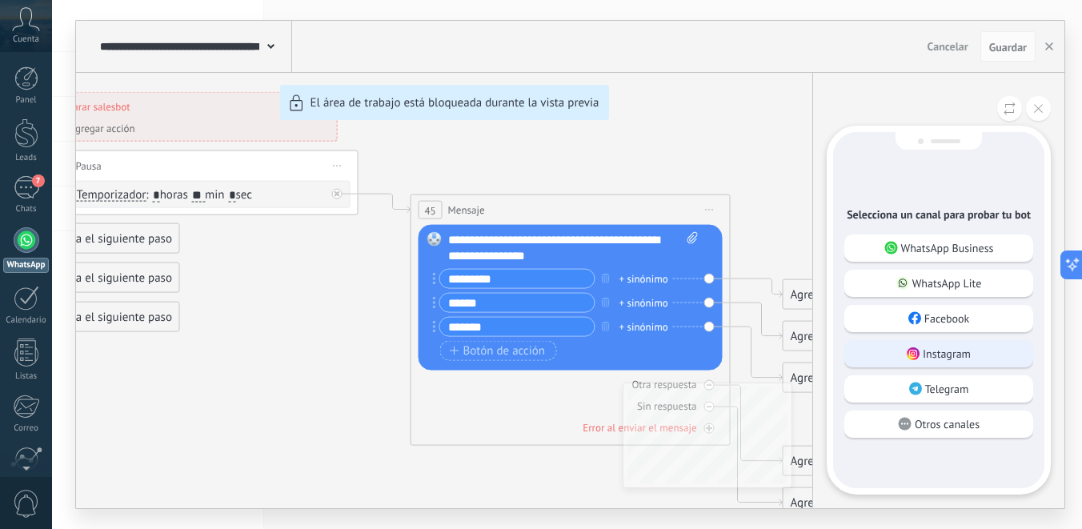
click at [932, 348] on p "Instagram" at bounding box center [946, 353] width 48 height 14
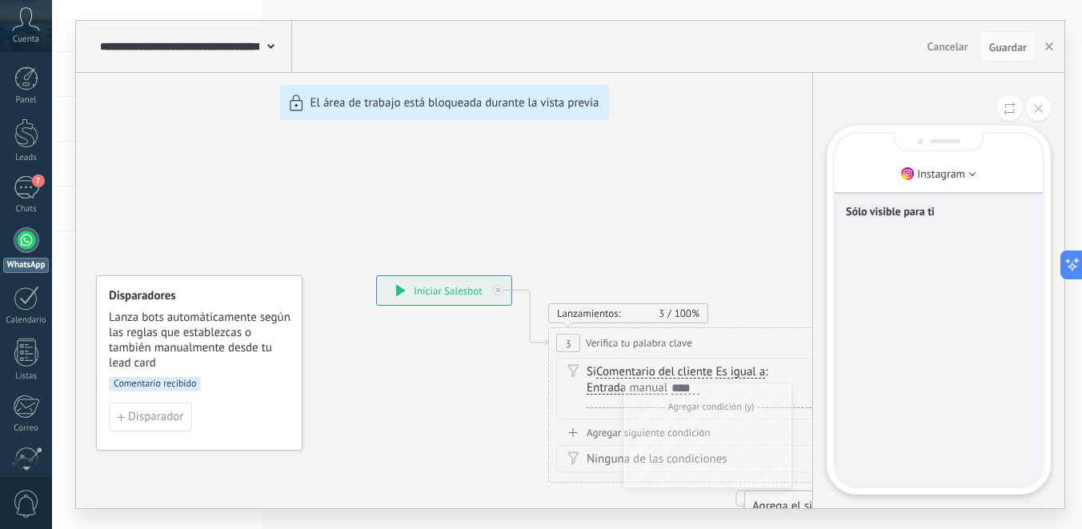
click at [893, 251] on div "Sólo visible para ti" at bounding box center [938, 310] width 208 height 353
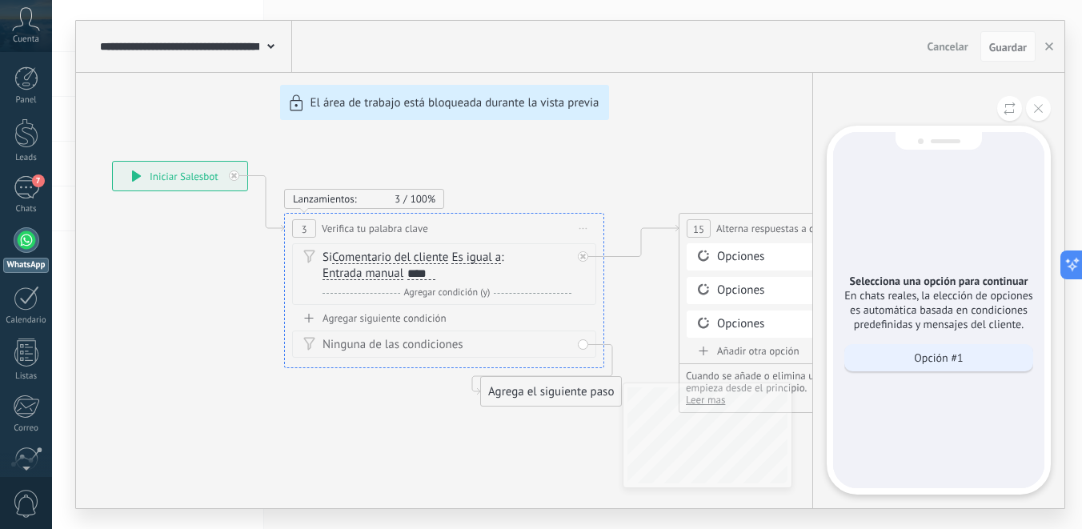
click at [959, 361] on p "Opción #1" at bounding box center [938, 357] width 49 height 14
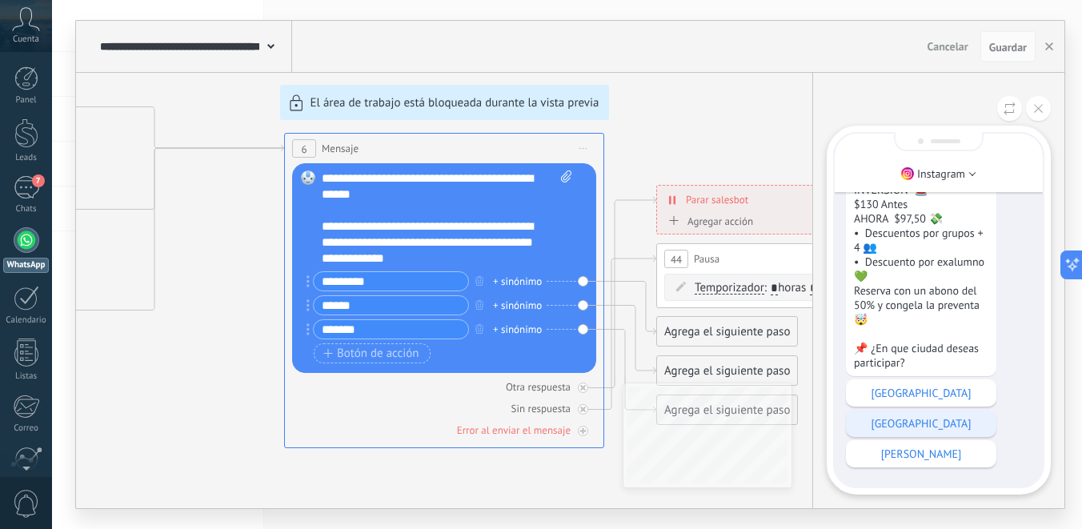
click at [979, 422] on p "Cuenca" at bounding box center [921, 423] width 134 height 14
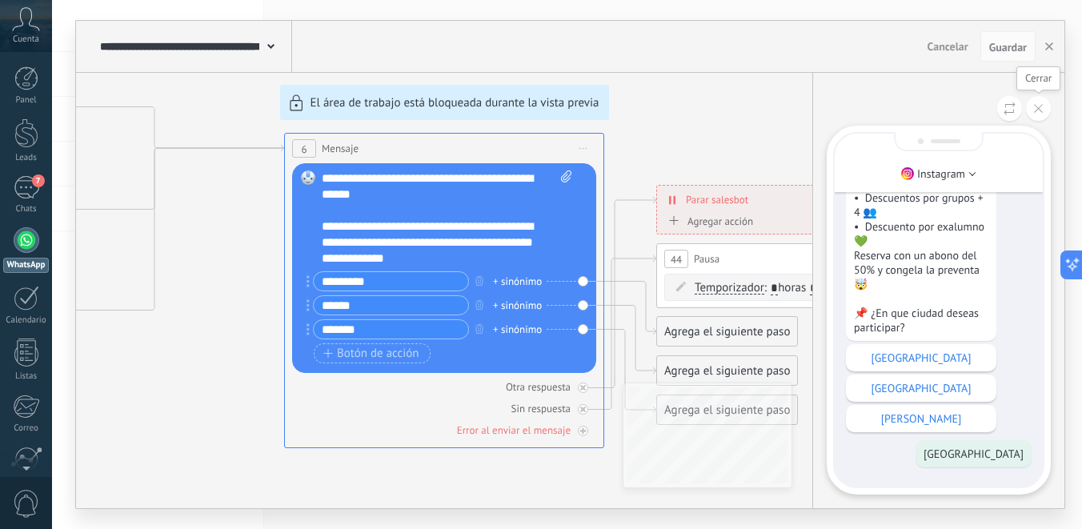
click at [1044, 110] on button at bounding box center [1038, 108] width 25 height 25
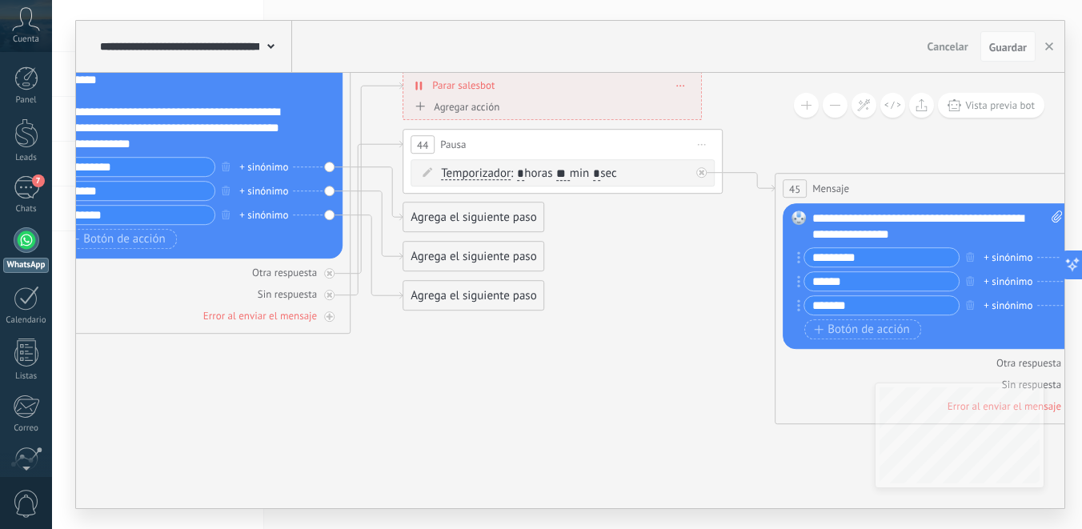
click at [504, 228] on div "Agrega el siguiente paso" at bounding box center [473, 217] width 140 height 26
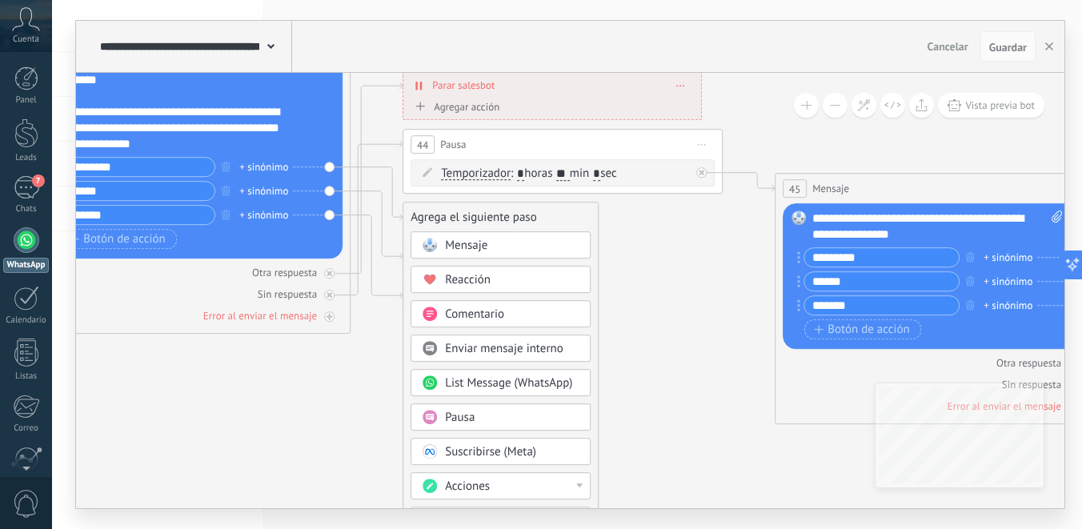
click at [558, 248] on div "Mensaje" at bounding box center [512, 246] width 134 height 16
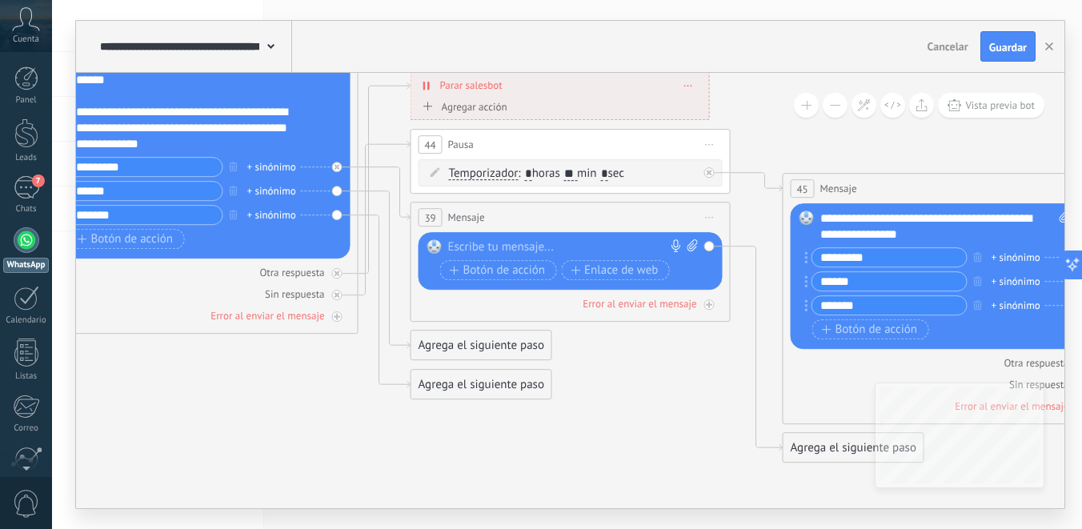
click at [558, 248] on div at bounding box center [567, 247] width 238 height 16
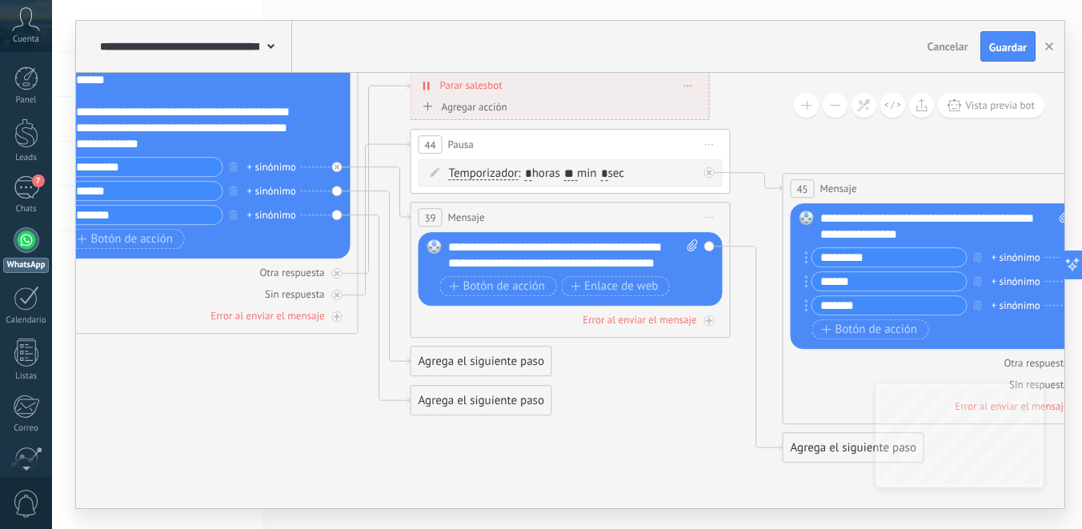
scroll to position [0, 0]
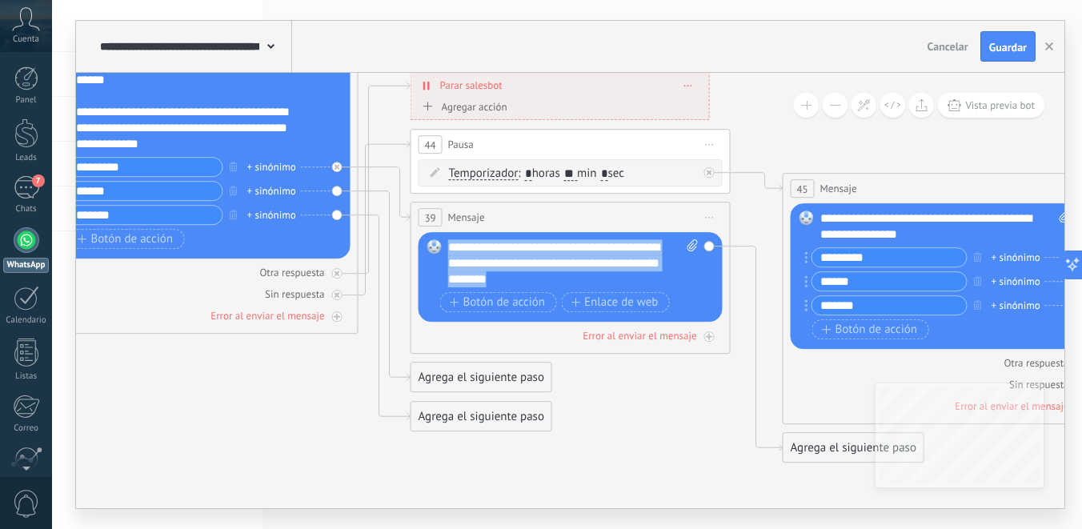
drag, startPoint x: 514, startPoint y: 284, endPoint x: 448, endPoint y: 245, distance: 76.4
click at [448, 245] on div "**********" at bounding box center [573, 263] width 250 height 48
copy div "**********"
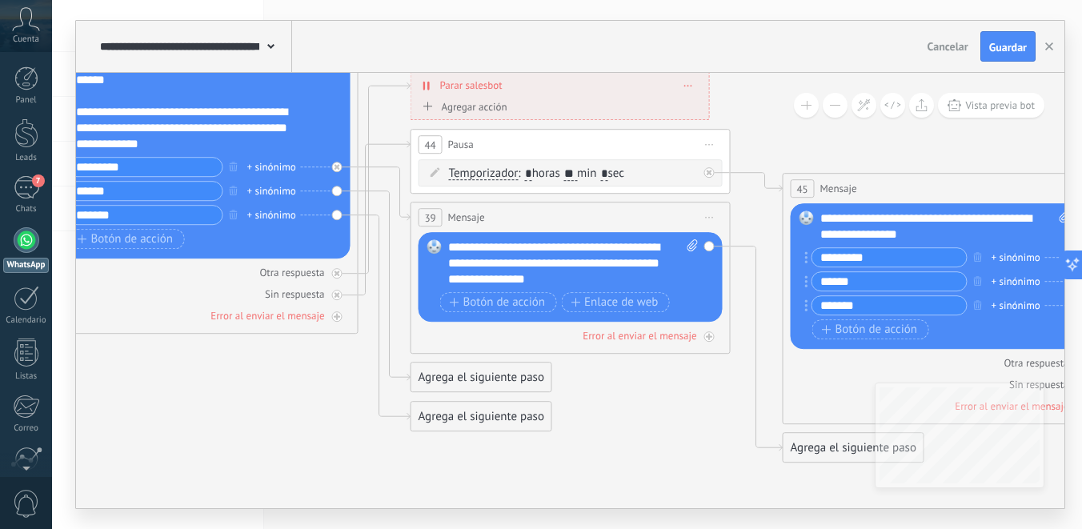
click at [516, 372] on div "Agrega el siguiente paso" at bounding box center [481, 377] width 140 height 26
click at [502, 398] on div "Mensaje" at bounding box center [520, 406] width 134 height 16
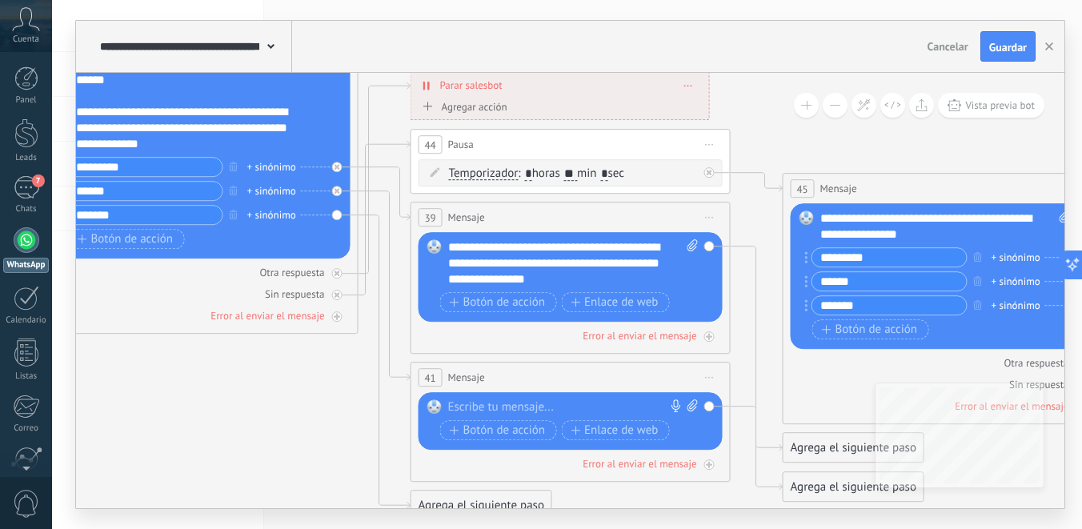
click at [496, 409] on div at bounding box center [567, 407] width 238 height 16
paste div
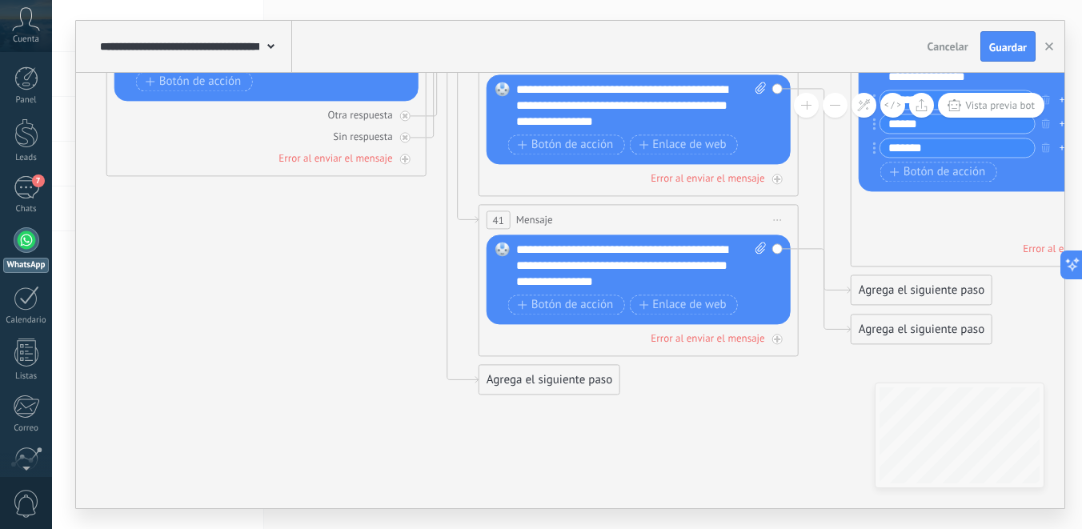
click at [515, 385] on div "Agrega el siguiente paso" at bounding box center [549, 379] width 140 height 26
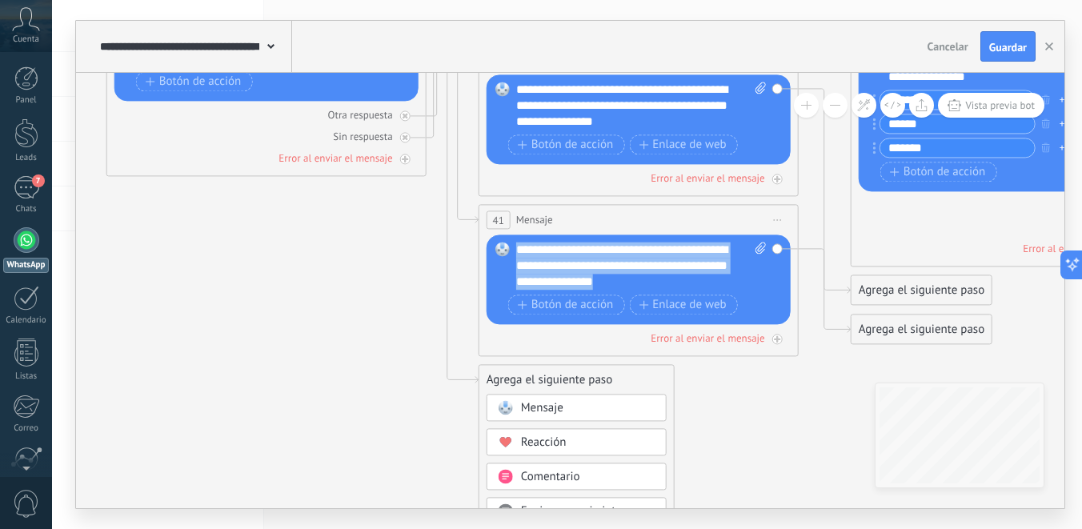
drag, startPoint x: 636, startPoint y: 282, endPoint x: 517, endPoint y: 249, distance: 123.8
click at [517, 249] on div "**********" at bounding box center [641, 266] width 250 height 48
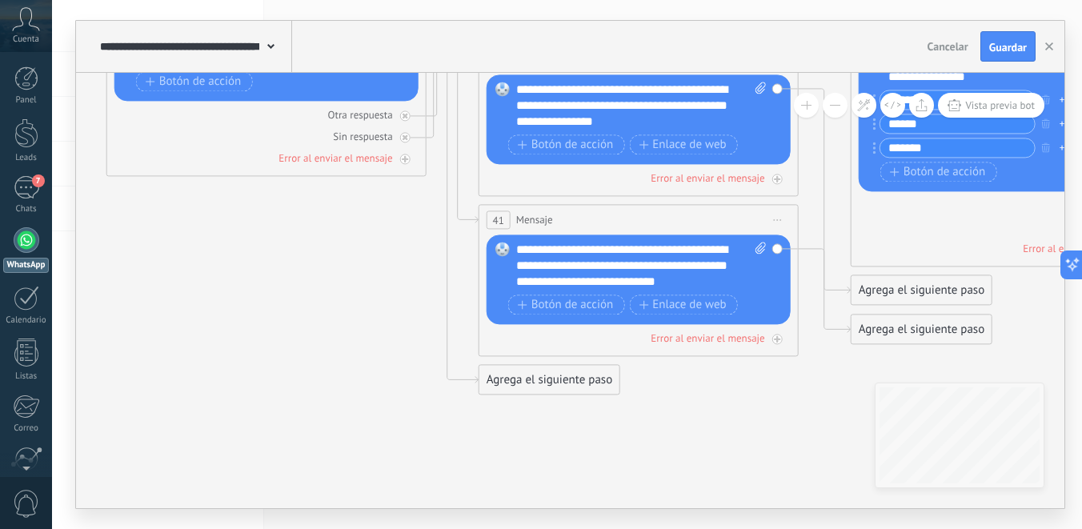
click at [561, 373] on div "Agrega el siguiente paso" at bounding box center [549, 379] width 140 height 26
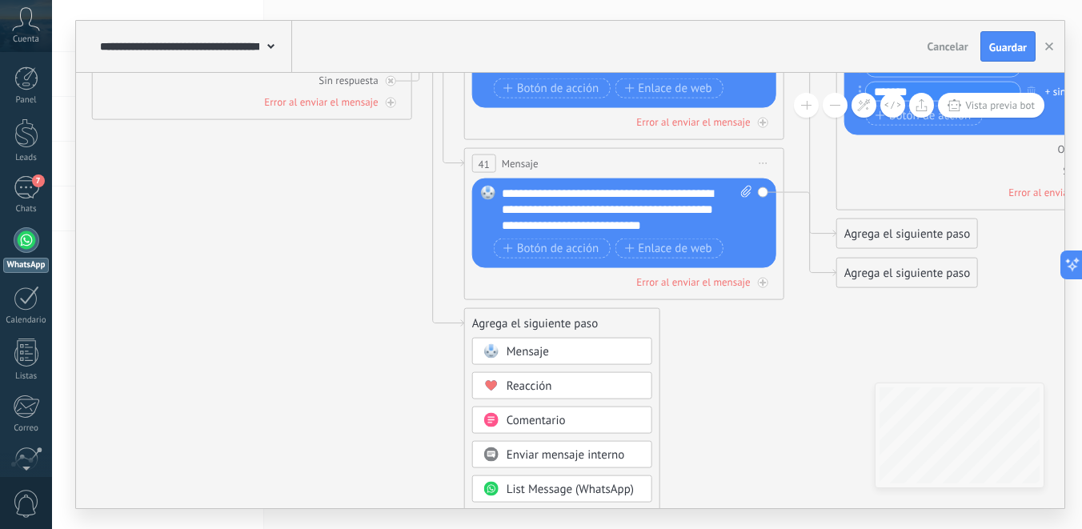
click at [562, 360] on div "Mensaje" at bounding box center [573, 352] width 134 height 16
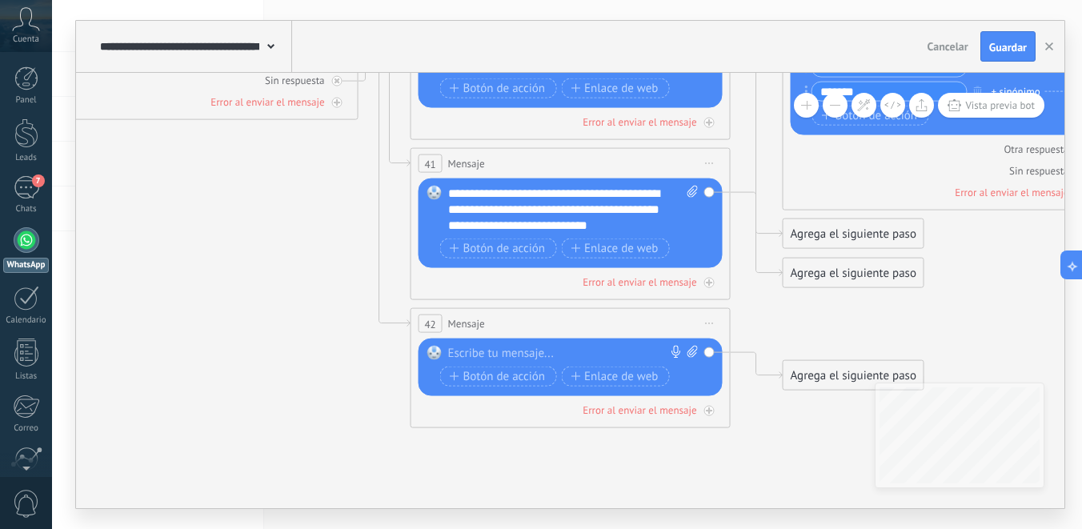
click at [460, 352] on div at bounding box center [567, 354] width 238 height 16
paste div
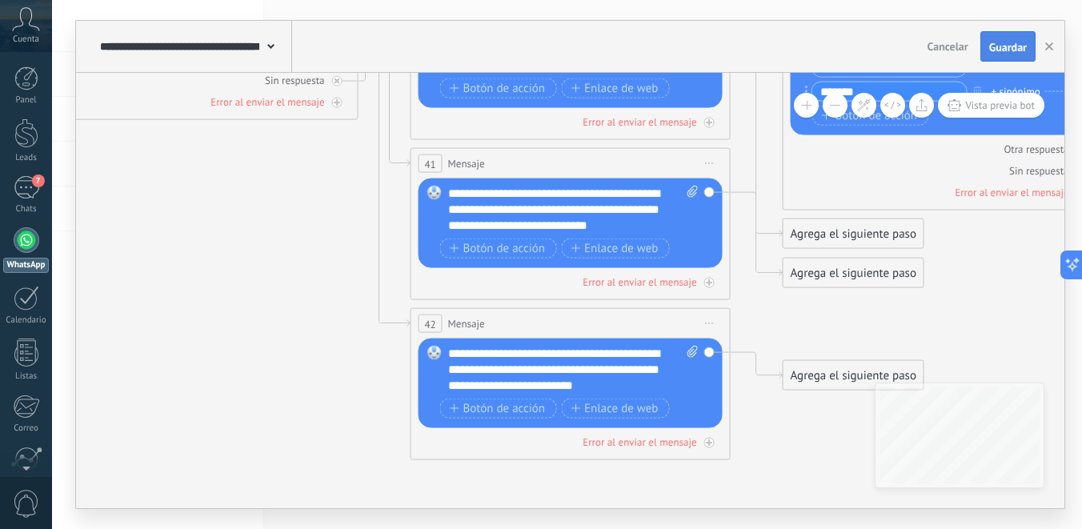
click at [1010, 44] on span "Guardar" at bounding box center [1008, 47] width 38 height 11
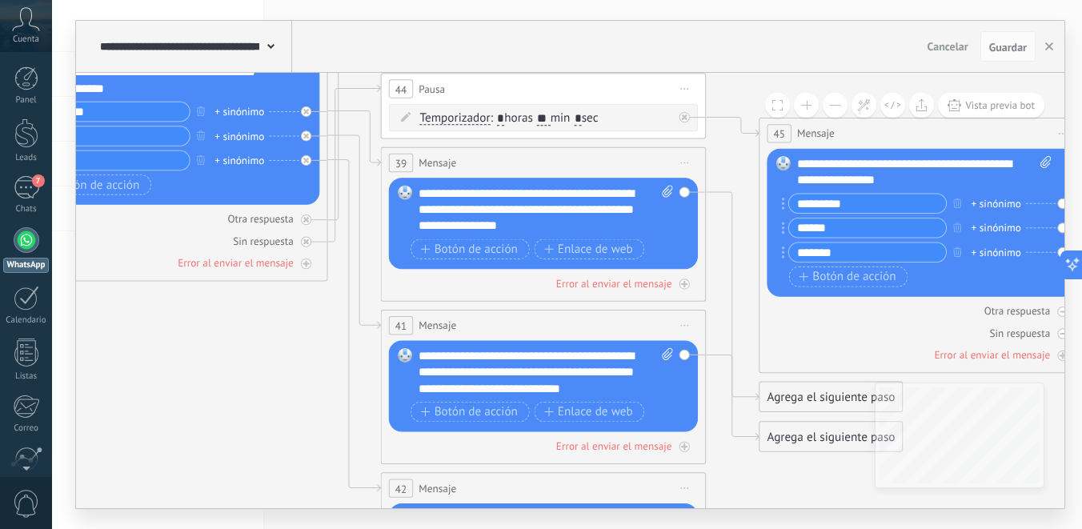
click at [362, 250] on icon at bounding box center [354, 231] width 53 height 193
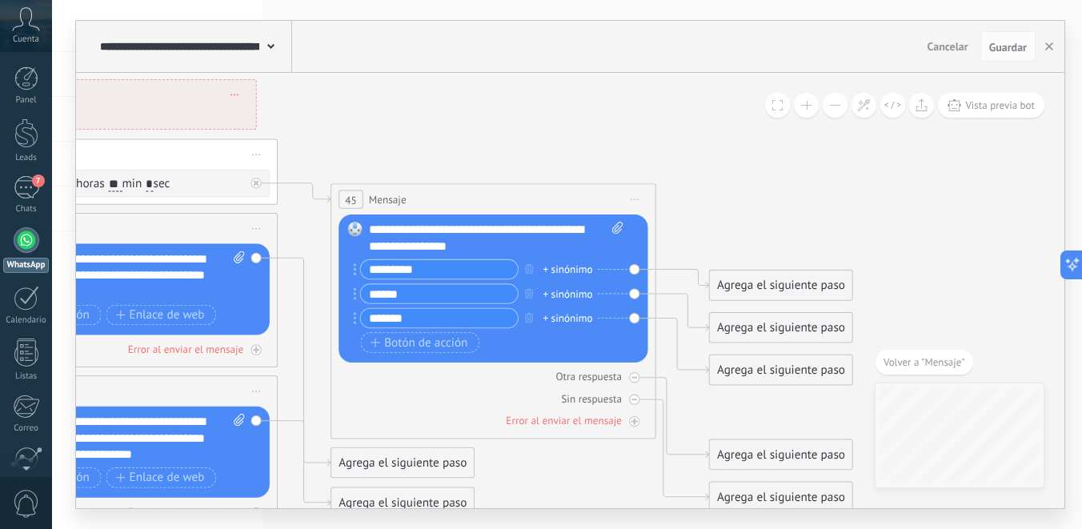
click at [469, 246] on div "**********" at bounding box center [496, 238] width 254 height 33
drag, startPoint x: 469, startPoint y: 246, endPoint x: 359, endPoint y: 232, distance: 110.4
click at [359, 232] on div "Reemplazar Quitar Convertir a mensaje de voz Arrastre la imagen aquí para adjun…" at bounding box center [492, 288] width 309 height 148
click at [478, 248] on div "**********" at bounding box center [496, 238] width 254 height 33
drag, startPoint x: 114, startPoint y: 293, endPoint x: 90, endPoint y: 290, distance: 24.1
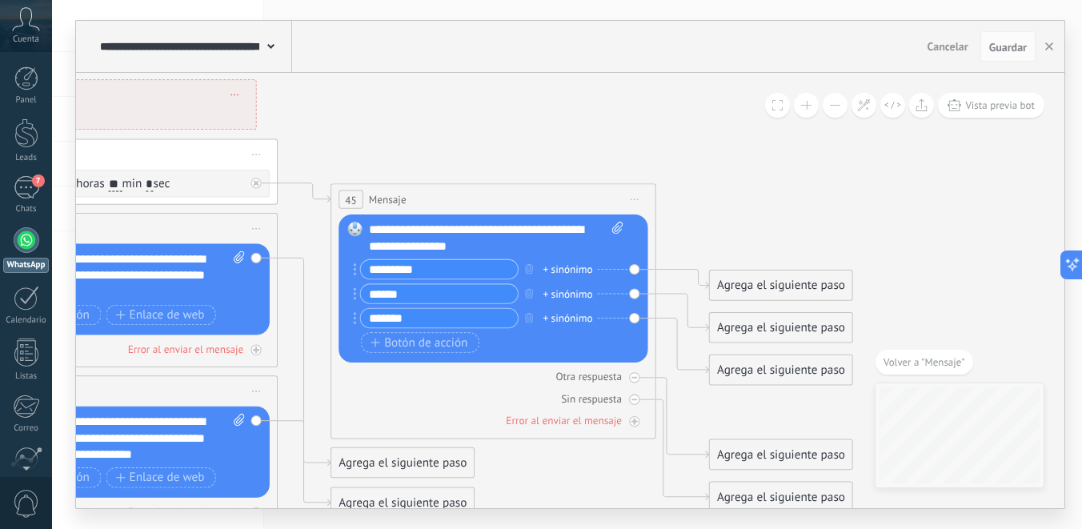
click at [90, 290] on div "**********" at bounding box center [117, 275] width 254 height 49
copy div "***"
click at [469, 246] on div "**********" at bounding box center [496, 238] width 254 height 33
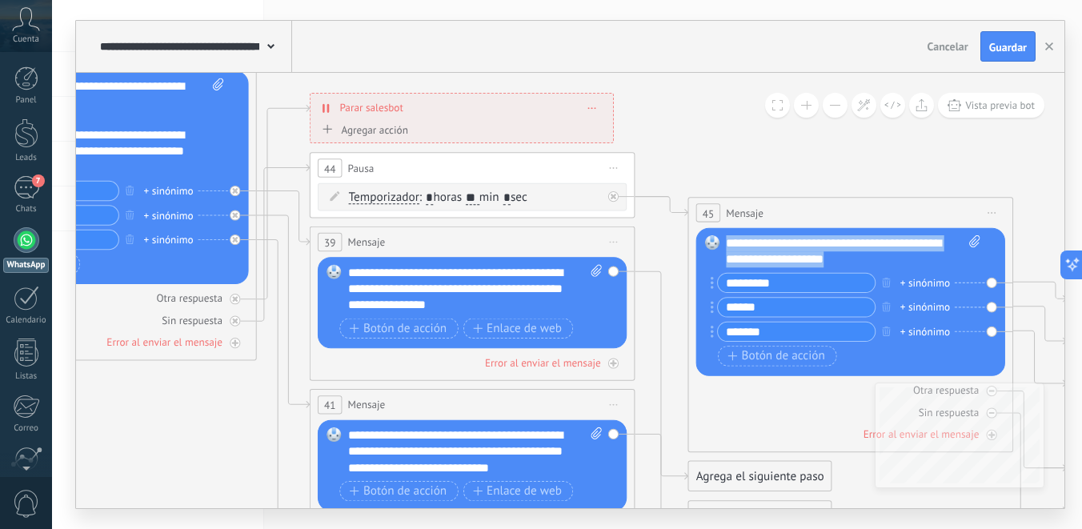
drag, startPoint x: 853, startPoint y: 261, endPoint x: 725, endPoint y: 242, distance: 129.4
click at [725, 242] on div "Reemplazar Quitar Convertir a mensaje de voz Arrastre la imagen aquí para adjun…" at bounding box center [850, 302] width 309 height 148
copy div "**********"
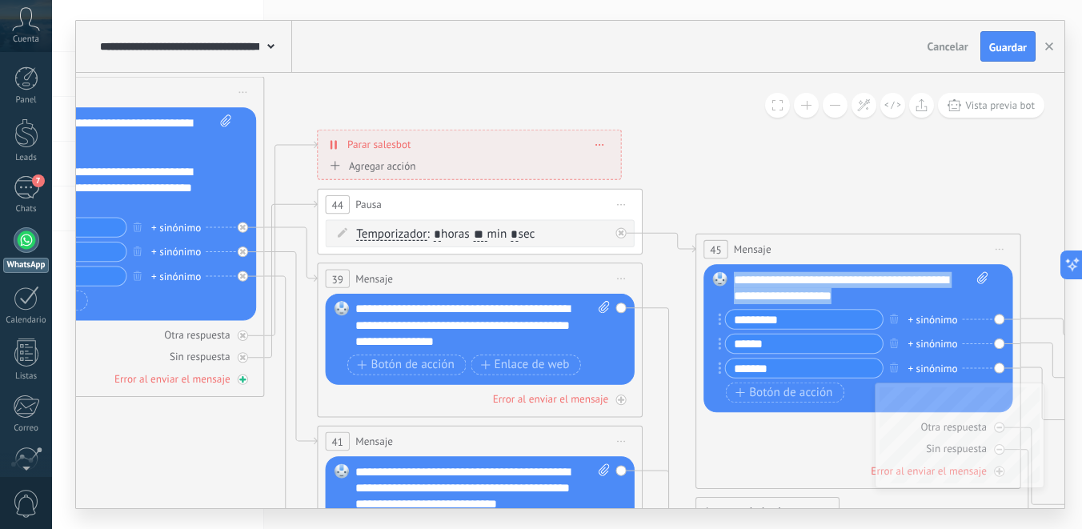
click at [241, 382] on div at bounding box center [243, 379] width 10 height 10
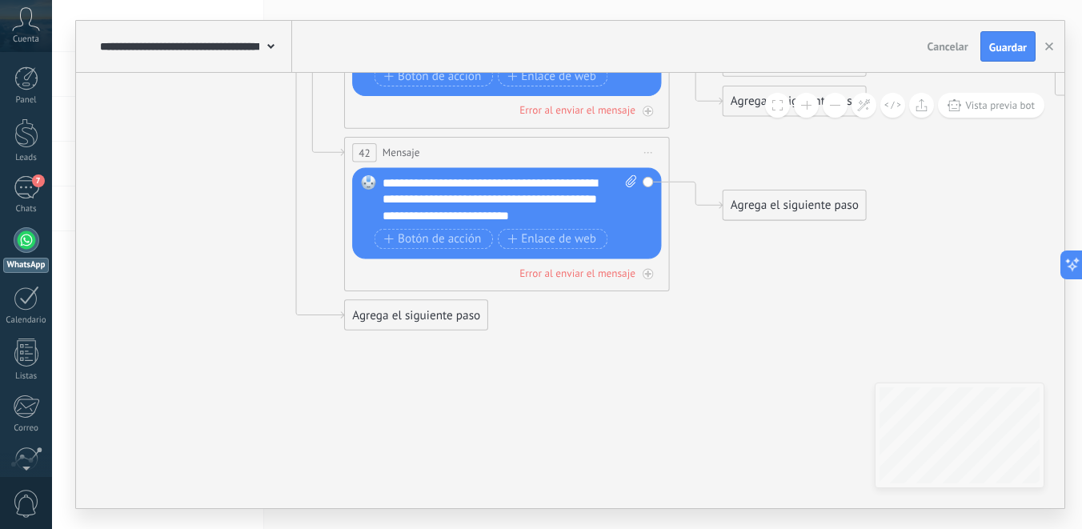
click at [398, 325] on div "Agrega el siguiente paso" at bounding box center [416, 315] width 142 height 27
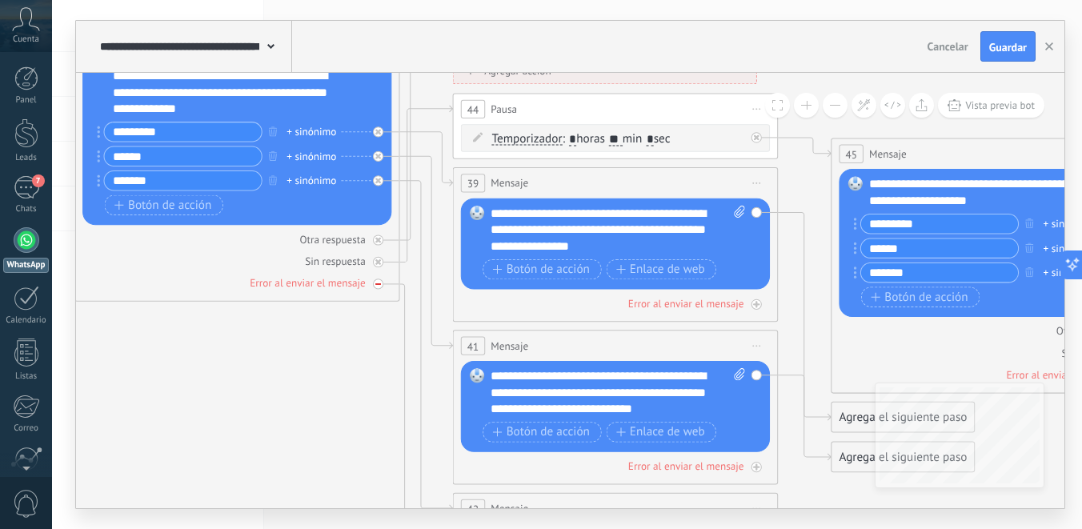
click at [373, 285] on div at bounding box center [378, 283] width 10 height 10
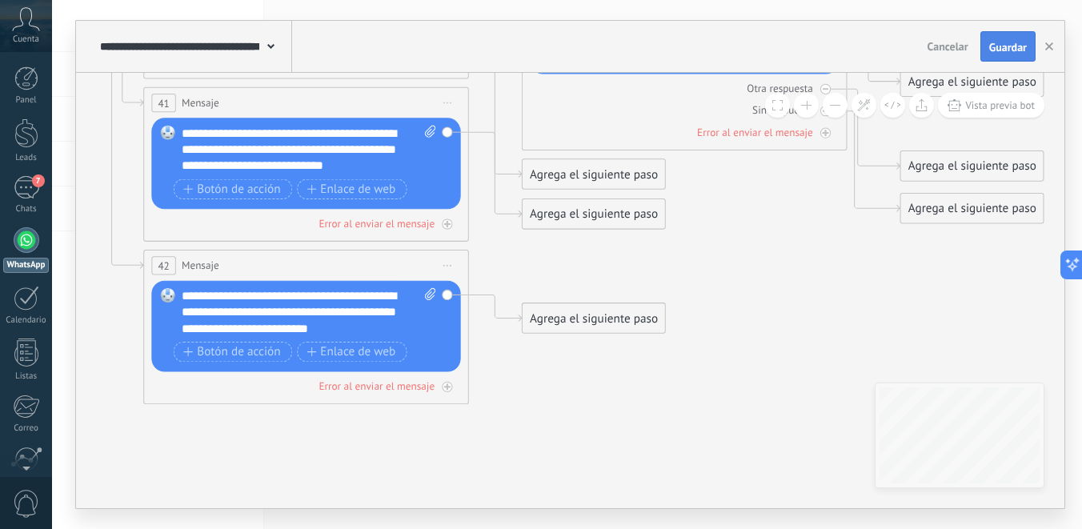
click at [1014, 46] on span "Guardar" at bounding box center [1008, 47] width 38 height 11
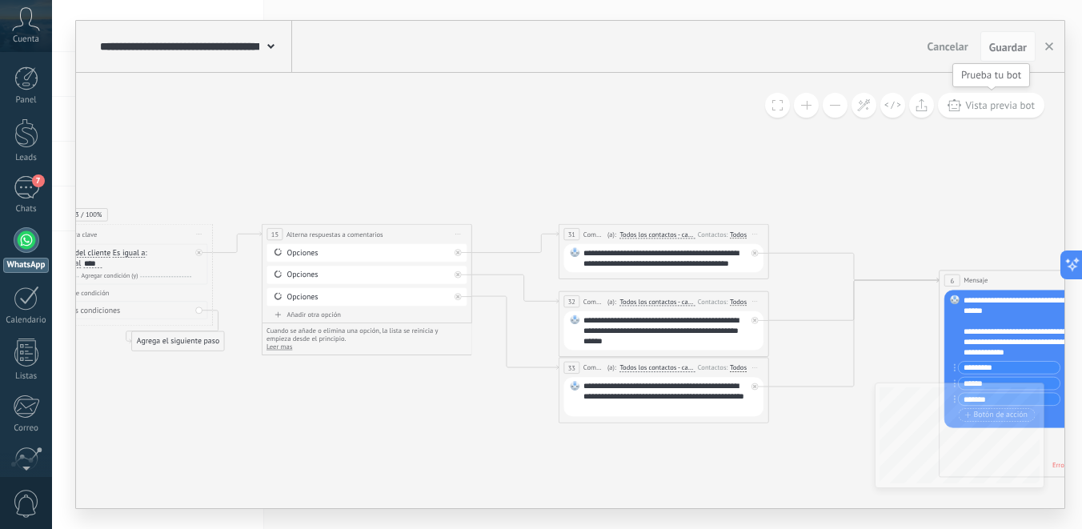
click at [1007, 108] on span "Vista previa bot" at bounding box center [1000, 105] width 70 height 14
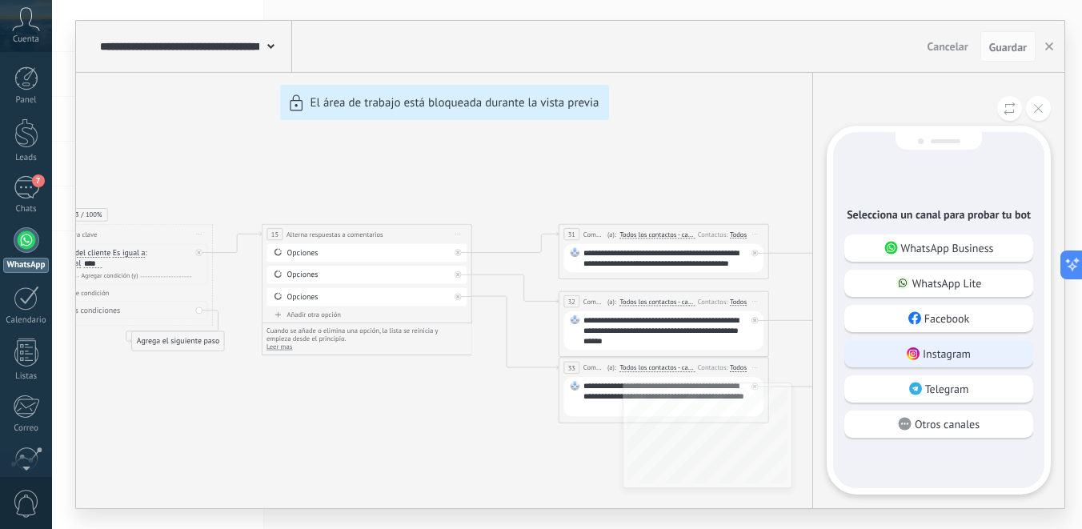
click at [922, 351] on div "Instagram" at bounding box center [938, 353] width 189 height 27
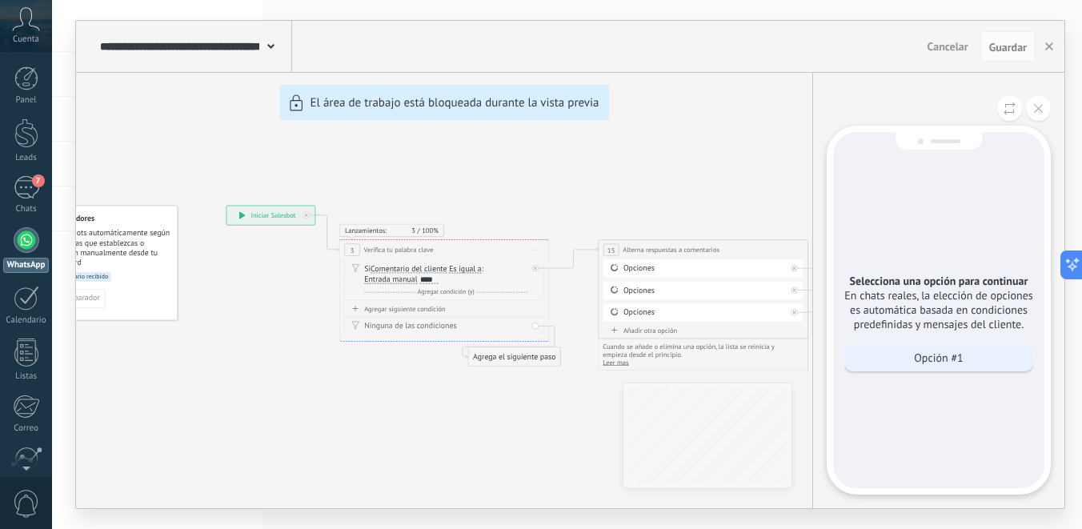
click at [944, 352] on p "Opción #1" at bounding box center [938, 357] width 49 height 14
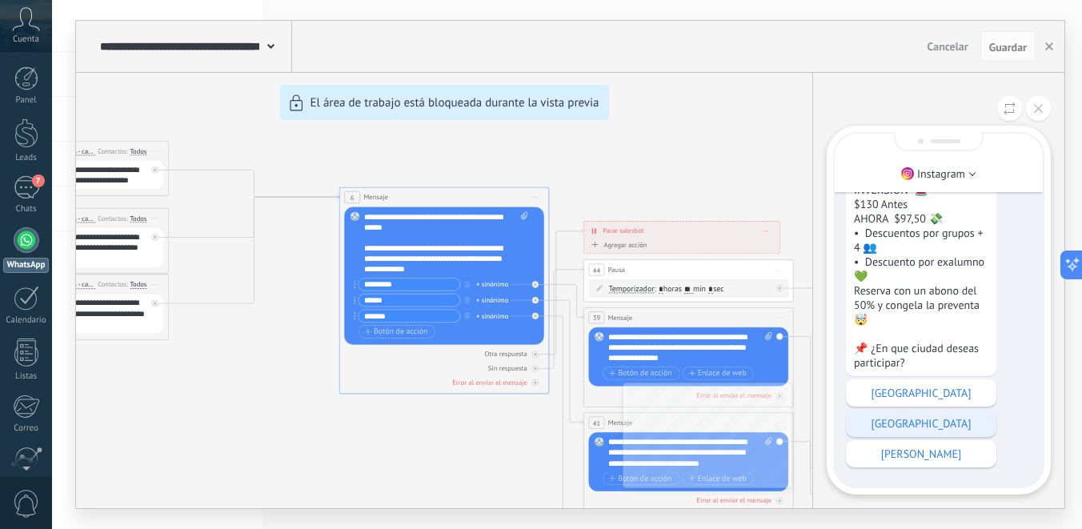
click at [958, 431] on div "Cuenca" at bounding box center [921, 423] width 150 height 27
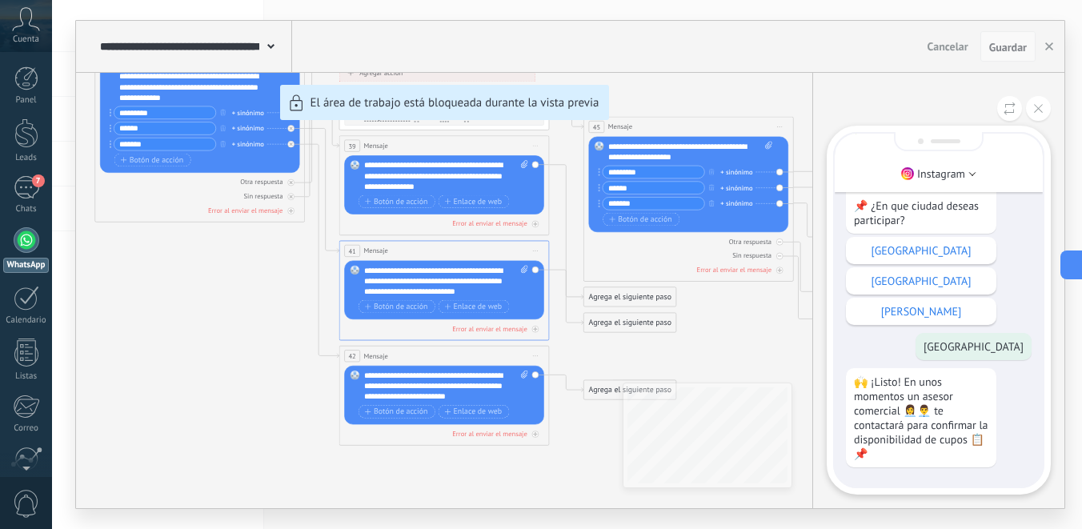
click at [1008, 49] on span "Guardar" at bounding box center [1008, 47] width 38 height 11
click at [24, 245] on div at bounding box center [27, 240] width 26 height 26
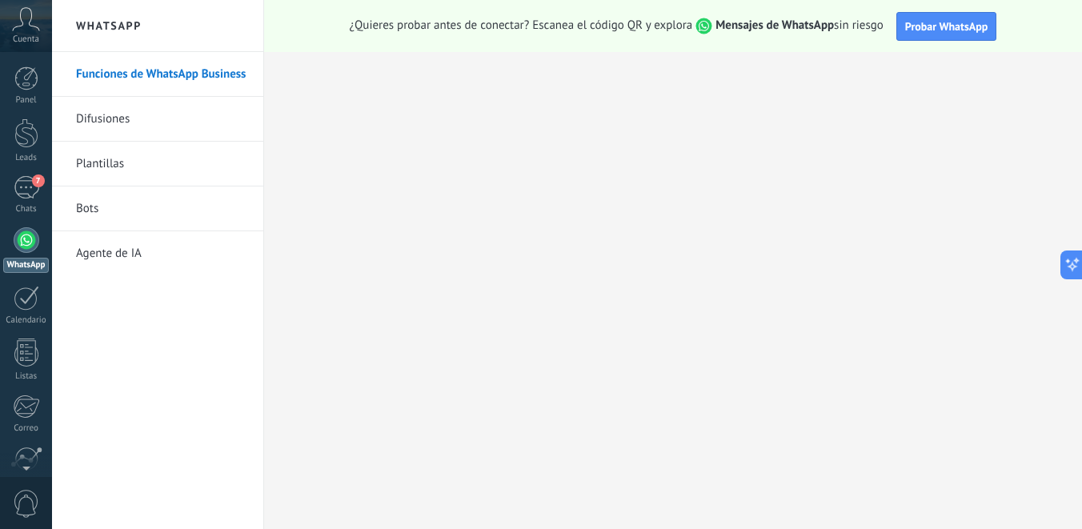
click at [128, 218] on link "Bots" at bounding box center [161, 208] width 171 height 45
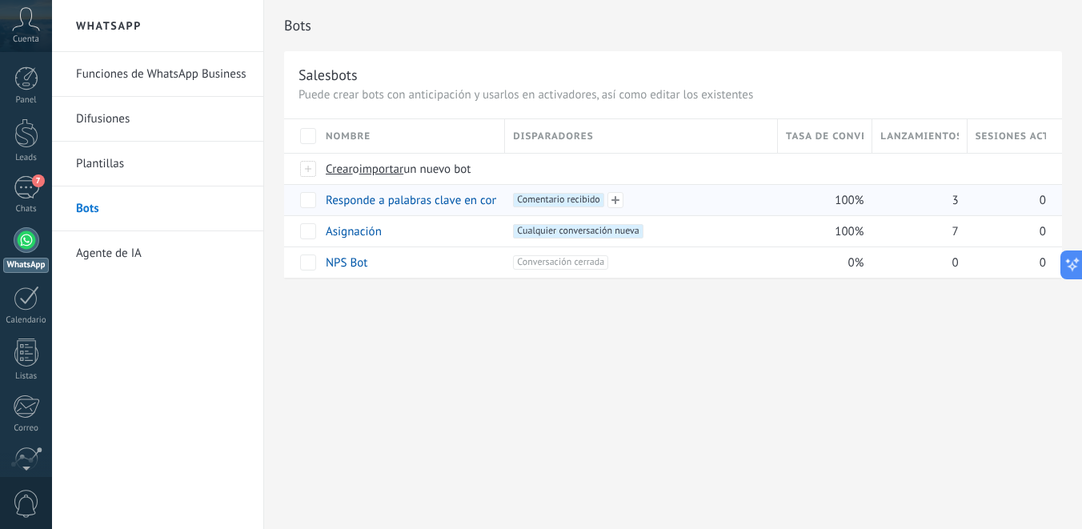
click at [569, 198] on span "Comentario recibido +0" at bounding box center [558, 200] width 90 height 14
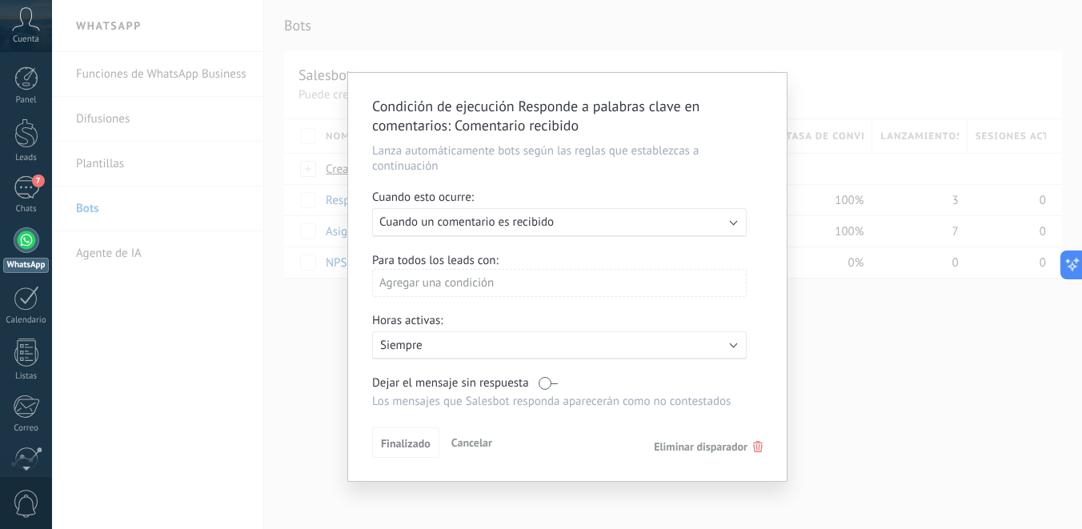
click at [565, 226] on div "Ejecutar: Cuando un comentario es recibido" at bounding box center [552, 221] width 347 height 15
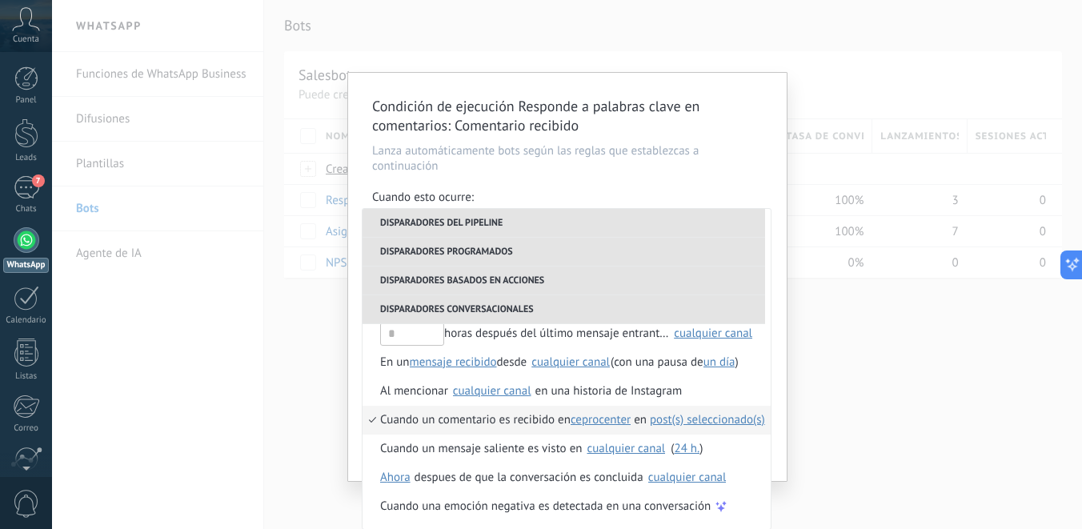
scroll to position [2, 0]
click at [697, 418] on span "post(s) seleccionado(s)" at bounding box center [707, 418] width 115 height 15
click at [841, 441] on span "1 seleccionado" at bounding box center [821, 446] width 76 height 15
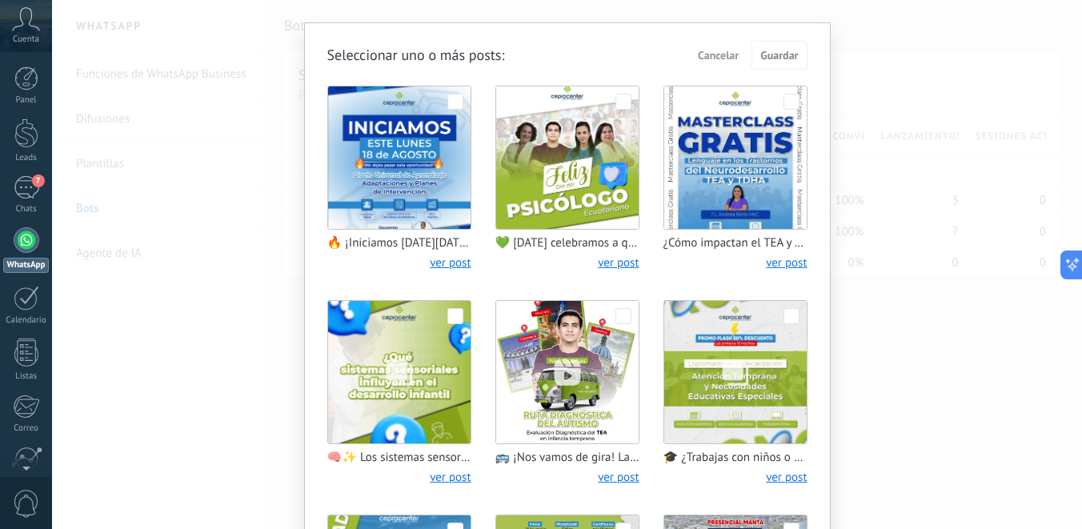
scroll to position [33, 0]
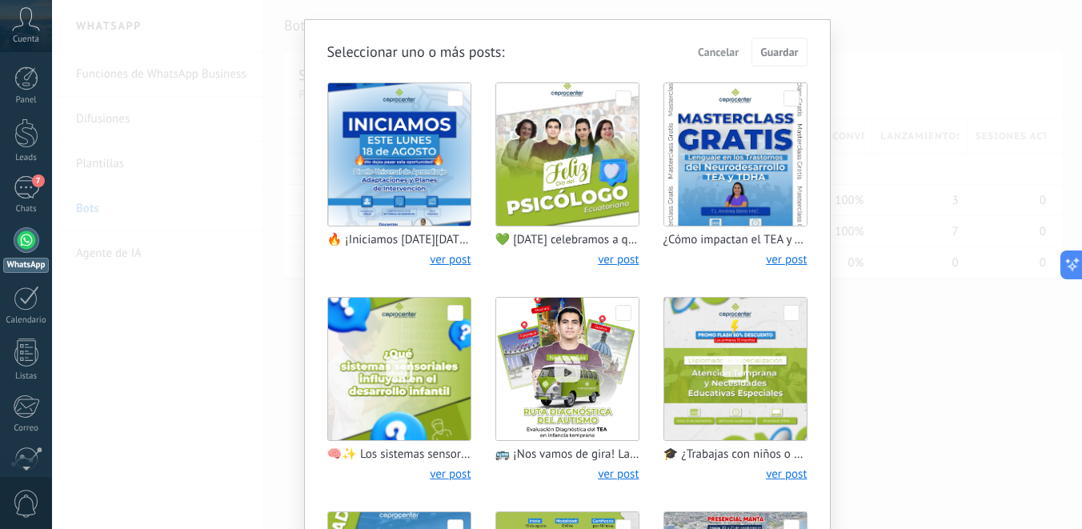
click at [722, 55] on span "Cancelar" at bounding box center [718, 51] width 41 height 11
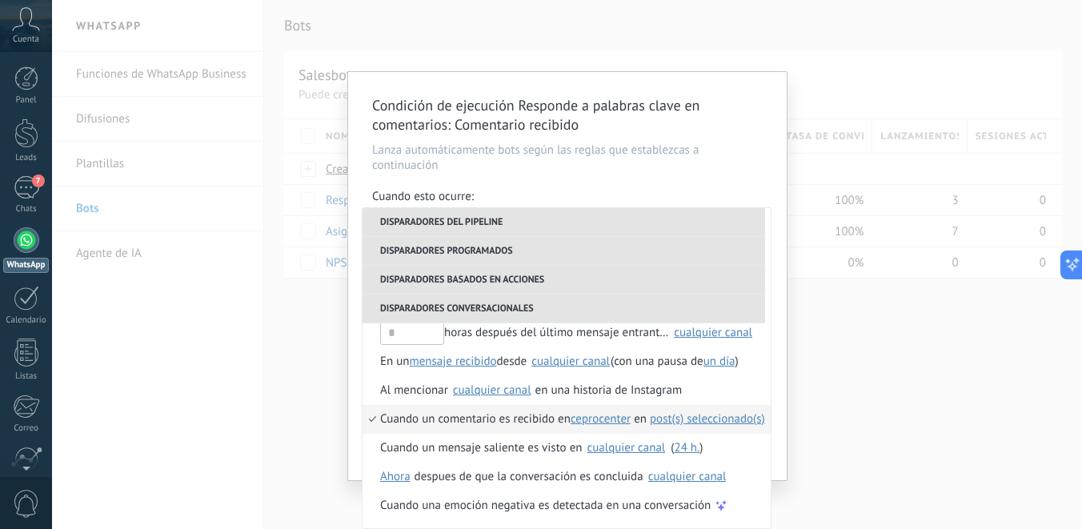
click at [306, 324] on div "Condición de ejecución Responde a palabras clave en comentarios : Comentario re…" at bounding box center [567, 264] width 1030 height 529
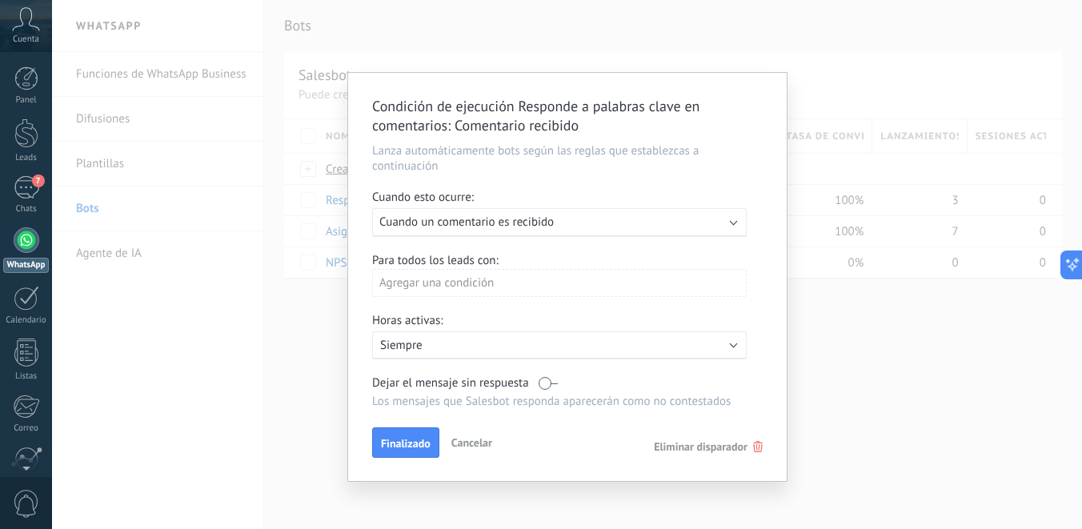
click at [305, 324] on div "Condición de ejecución Responde a palabras clave en comentarios : Comentario re…" at bounding box center [567, 264] width 1030 height 529
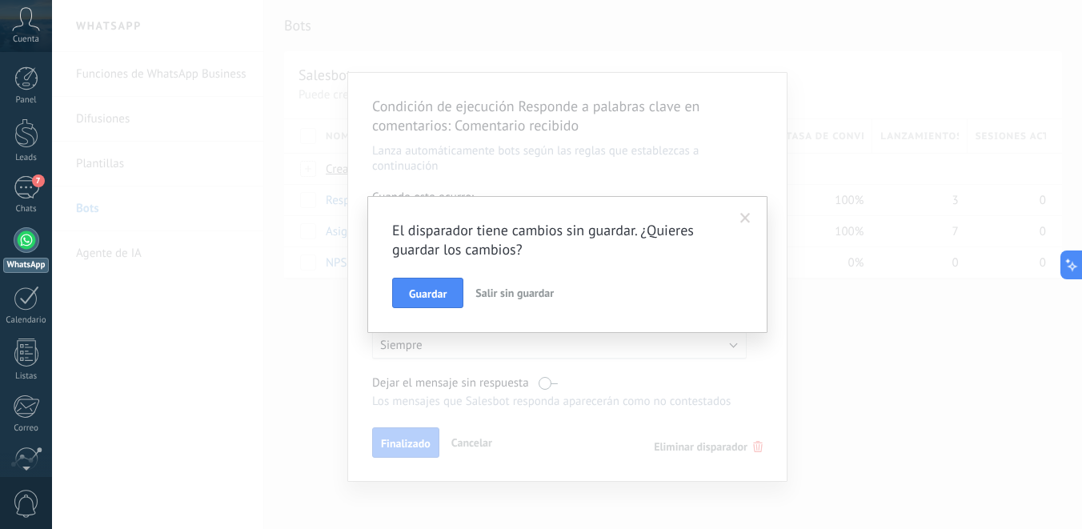
click at [516, 291] on span "Salir sin guardar" at bounding box center [514, 293] width 78 height 14
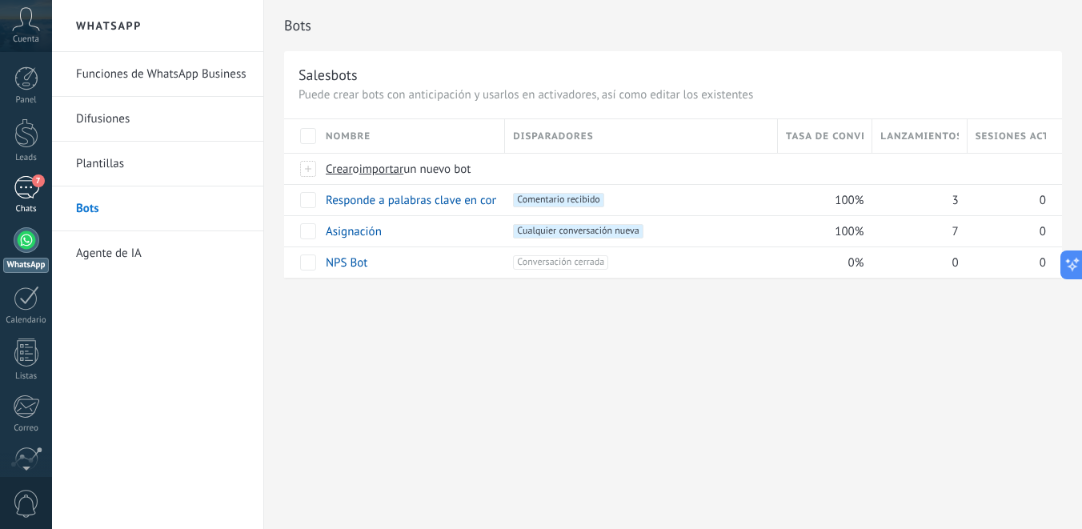
click at [39, 196] on link "7 Chats" at bounding box center [26, 195] width 52 height 38
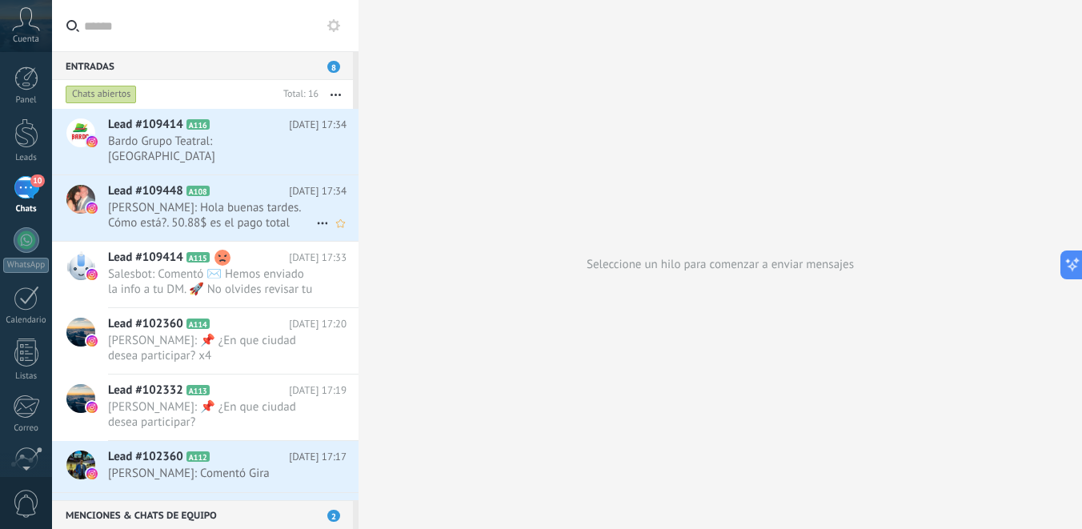
click at [292, 200] on span "Rosario Sanchez: Hola buenas tardes. Cómo está?. 50.88$ es el pago total del se…" at bounding box center [212, 215] width 208 height 30
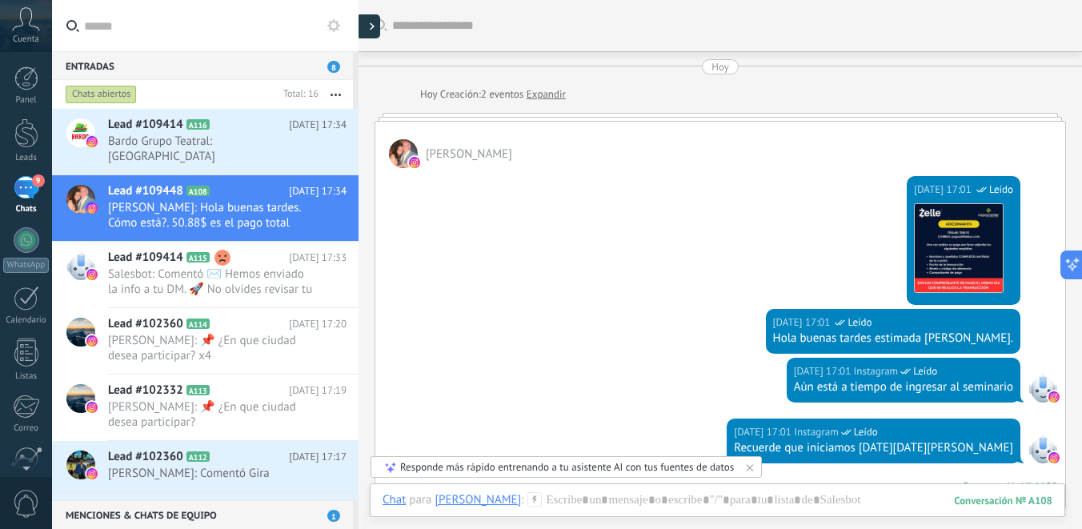
click at [371, 28] on use at bounding box center [372, 26] width 5 height 7
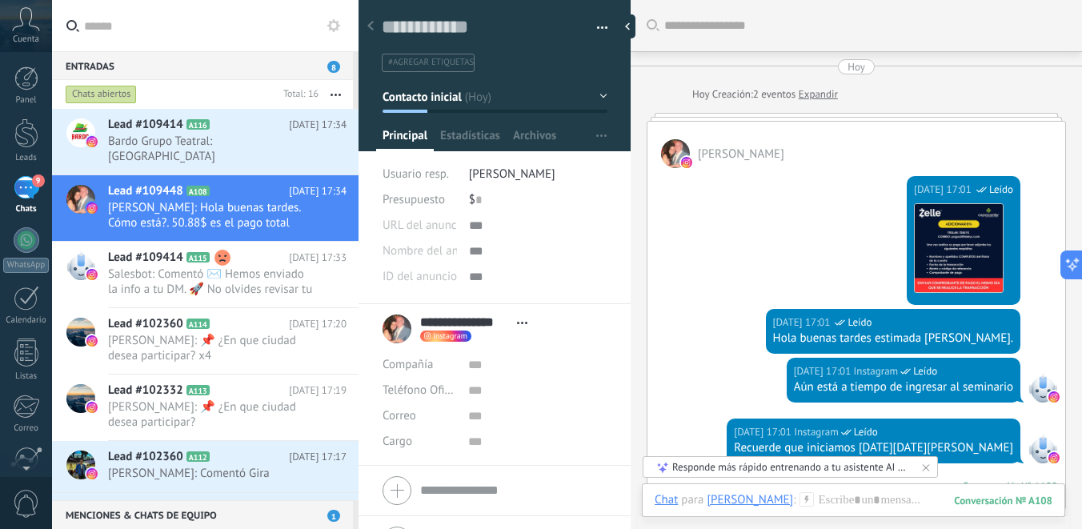
click at [374, 26] on div at bounding box center [370, 26] width 22 height 31
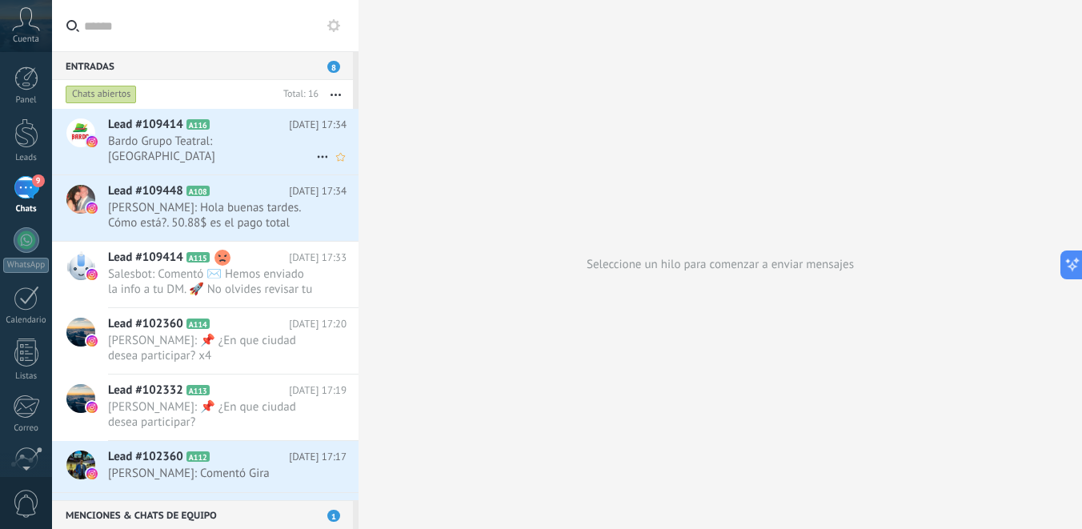
click at [292, 144] on span "Bardo Grupo Teatral: Cuenca" at bounding box center [212, 149] width 208 height 30
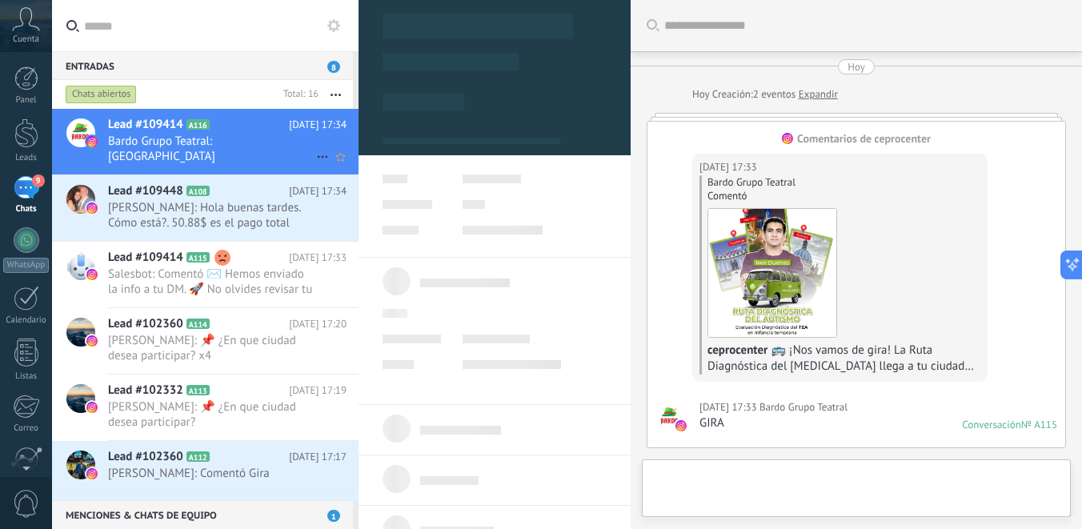
type textarea "**********"
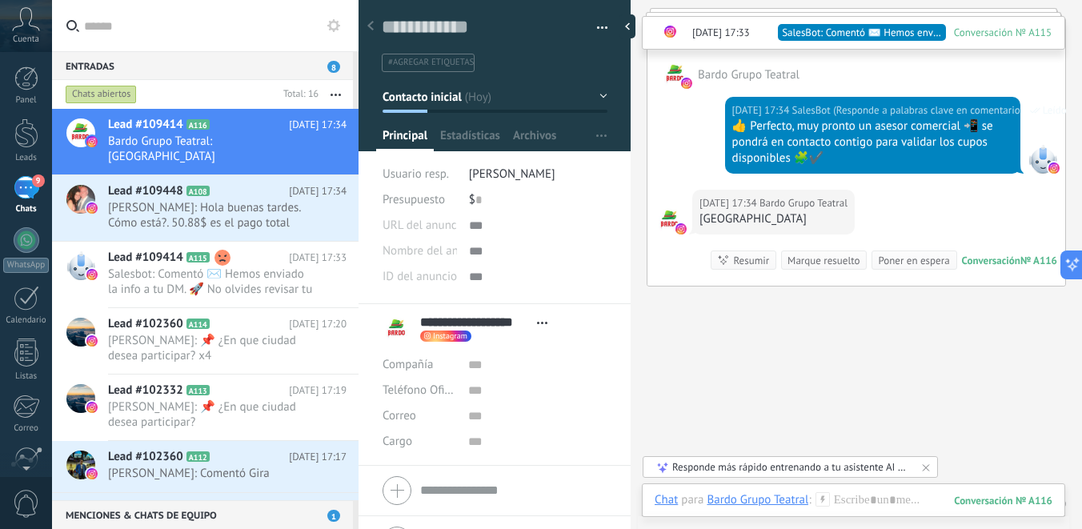
scroll to position [1391, 0]
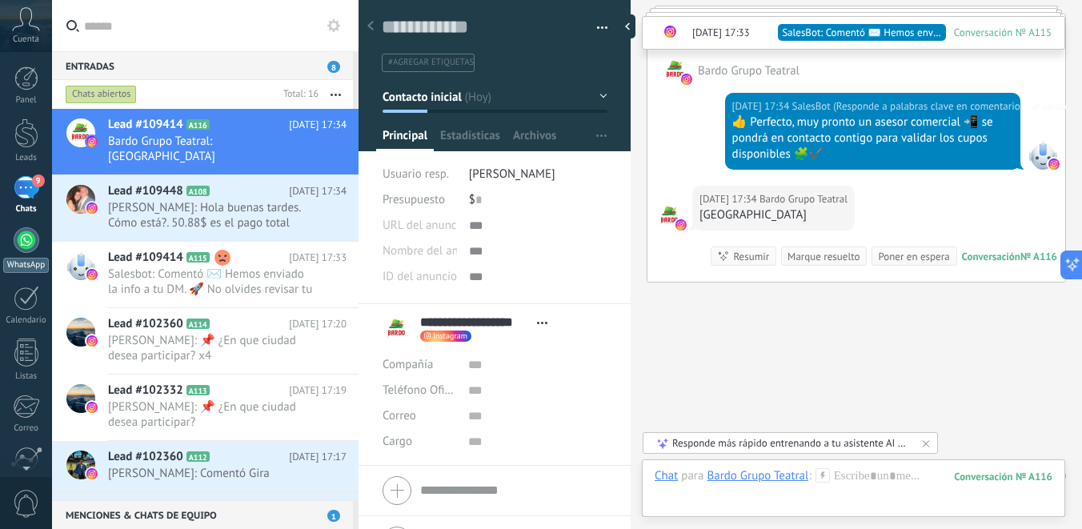
click at [22, 242] on div at bounding box center [27, 240] width 26 height 26
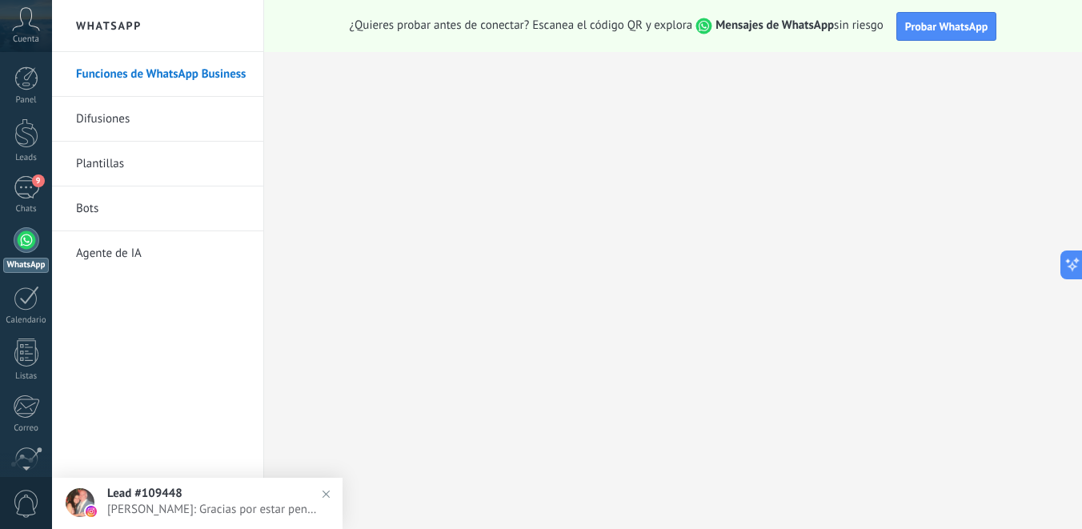
click at [149, 214] on link "Bots" at bounding box center [161, 208] width 171 height 45
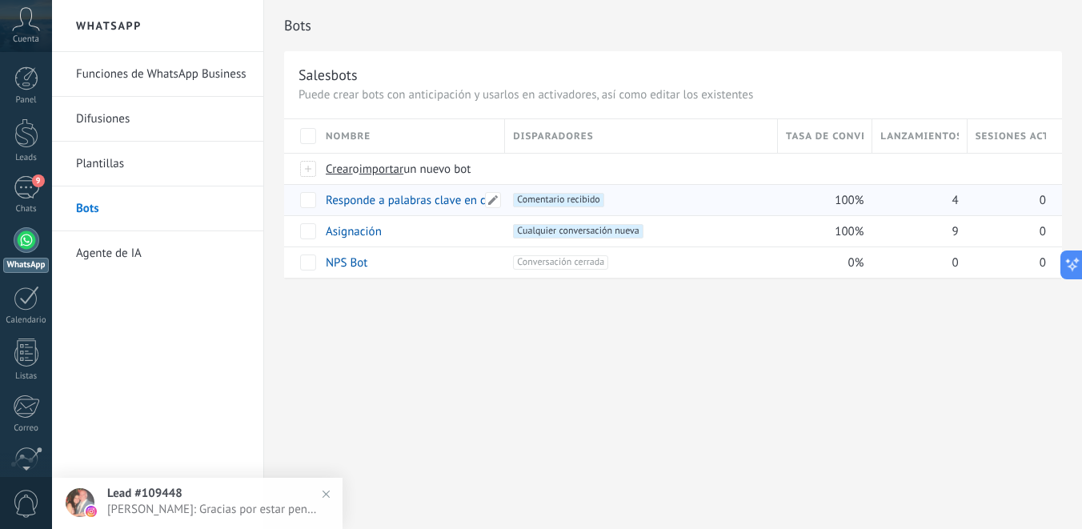
click at [377, 206] on link "Responde a palabras clave en comentarios" at bounding box center [435, 200] width 218 height 15
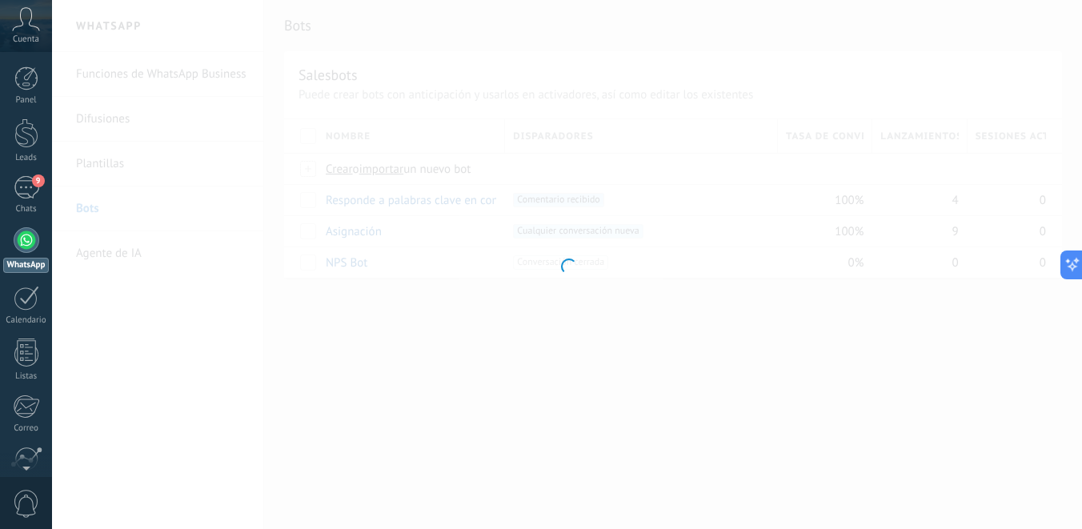
type input "**********"
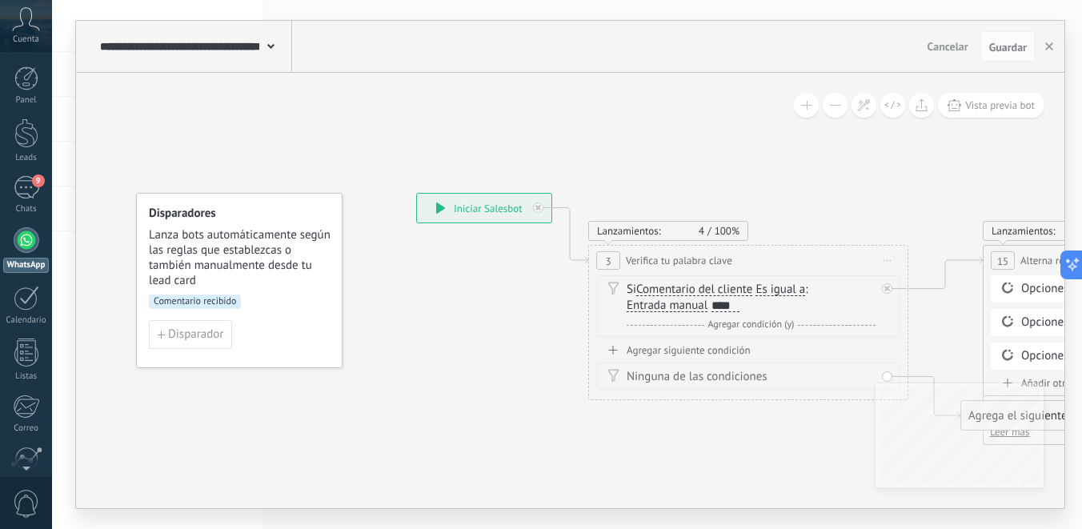
click at [722, 306] on div "****" at bounding box center [725, 305] width 28 height 13
click at [731, 303] on div "****" at bounding box center [725, 305] width 28 height 13
click at [737, 309] on div "****" at bounding box center [725, 305] width 28 height 13
click at [686, 350] on div "Agregar siguiente condición" at bounding box center [748, 350] width 304 height 14
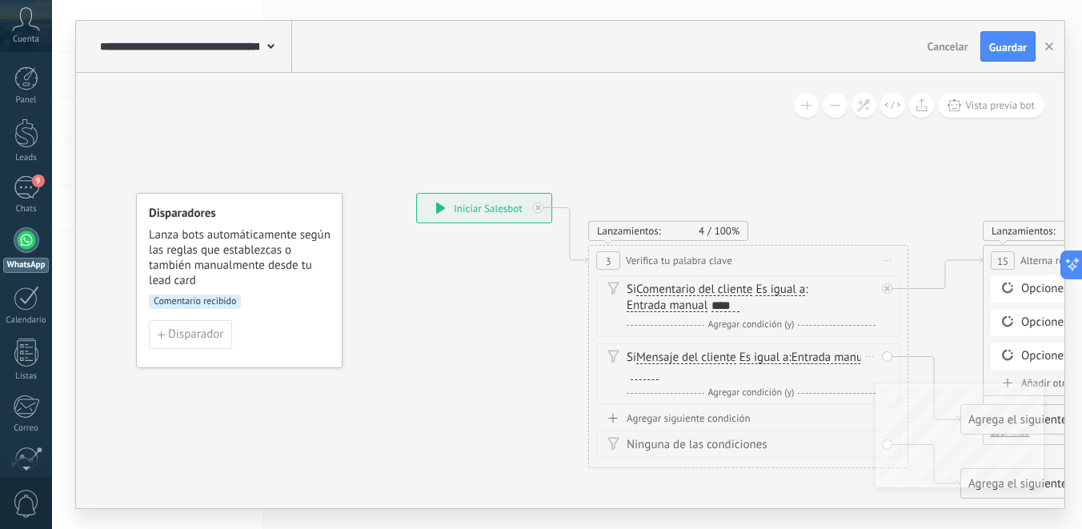
click at [658, 378] on div at bounding box center [644, 373] width 28 height 13
click at [683, 422] on div "Agregar siguiente condición" at bounding box center [748, 418] width 304 height 14
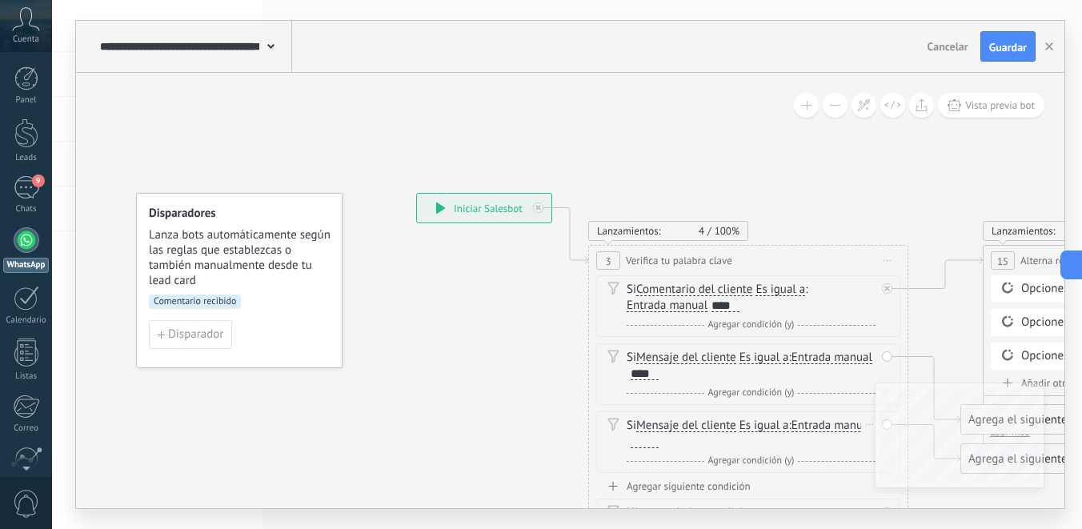
click at [658, 439] on div at bounding box center [644, 441] width 28 height 13
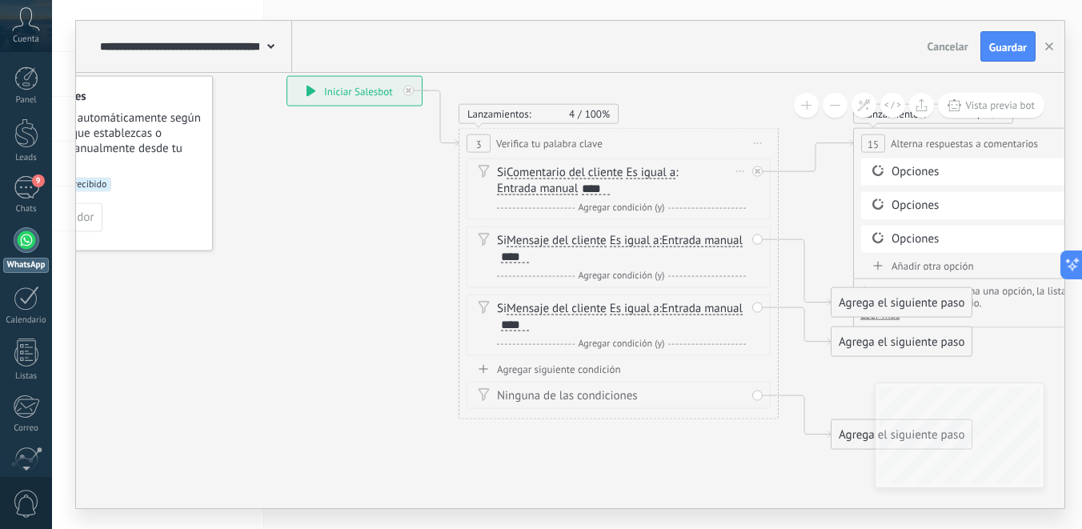
click at [659, 210] on span "Agregar condición (y)" at bounding box center [621, 208] width 94 height 12
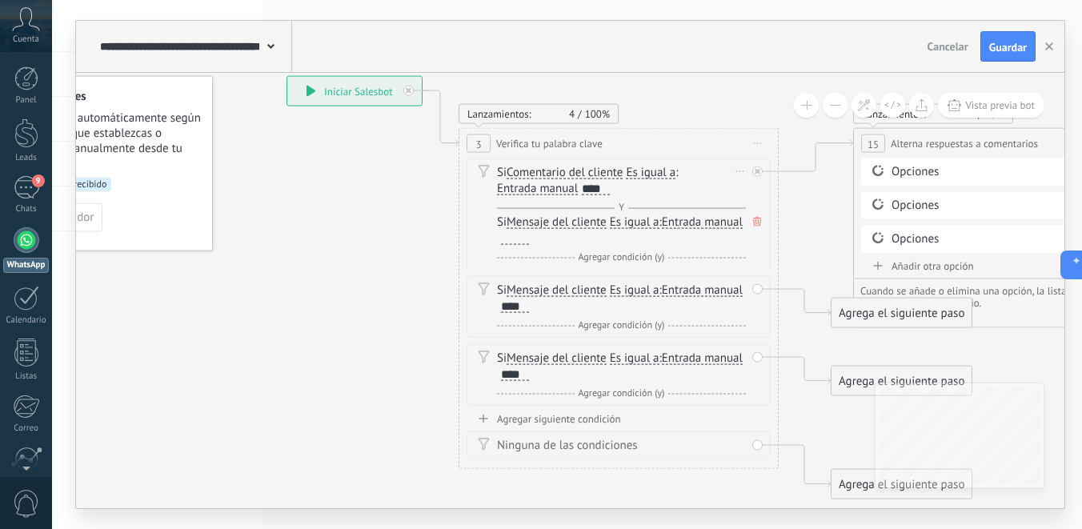
click at [622, 205] on span "Y" at bounding box center [621, 208] width 14 height 12
click at [621, 206] on span "Y" at bounding box center [621, 208] width 14 height 12
click at [758, 225] on icon at bounding box center [757, 222] width 8 height 10
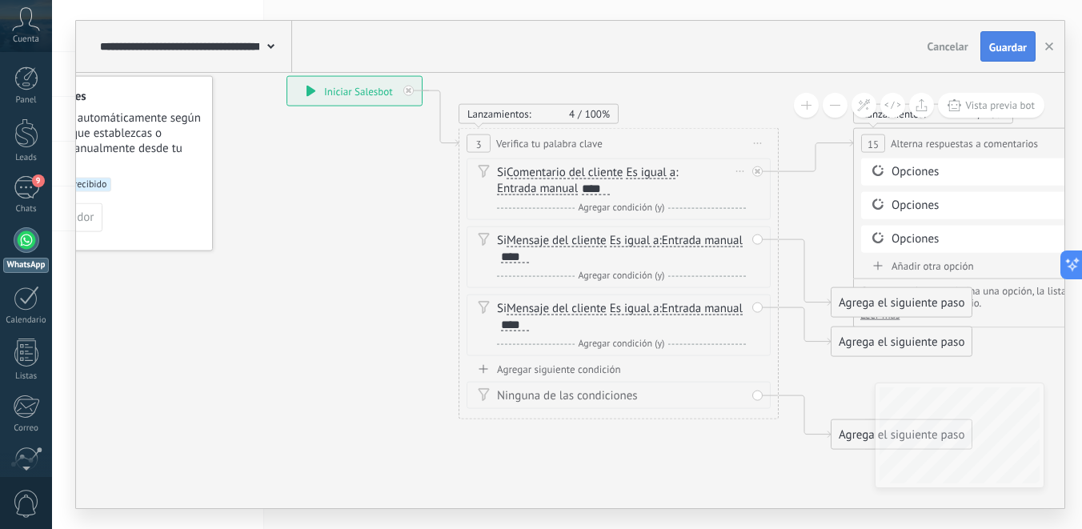
click at [995, 46] on span "Guardar" at bounding box center [1008, 47] width 38 height 11
click at [638, 178] on span "Es igual a" at bounding box center [651, 172] width 50 height 13
click at [638, 178] on button "Es igual a" at bounding box center [718, 172] width 200 height 29
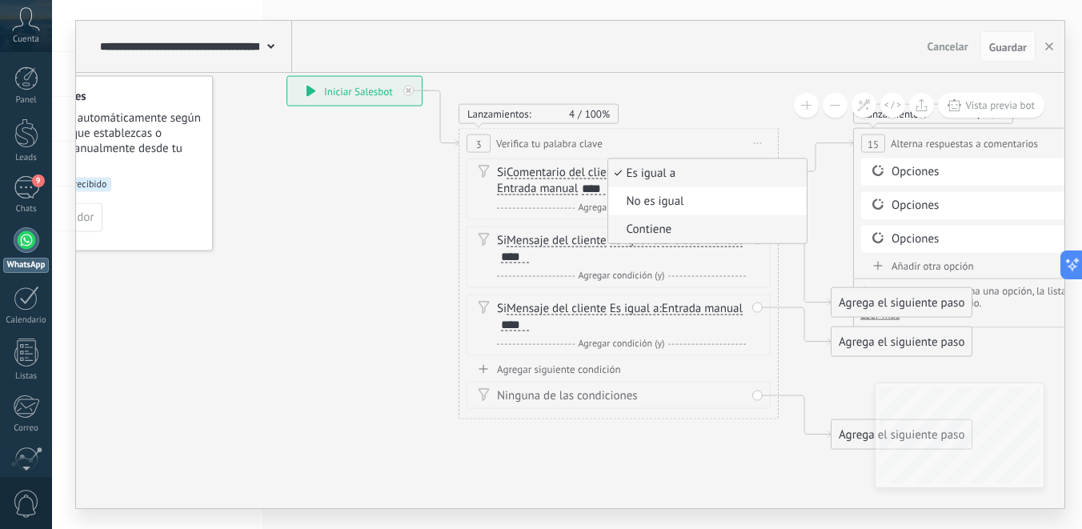
click at [647, 231] on span "Contiene" at bounding box center [705, 230] width 194 height 16
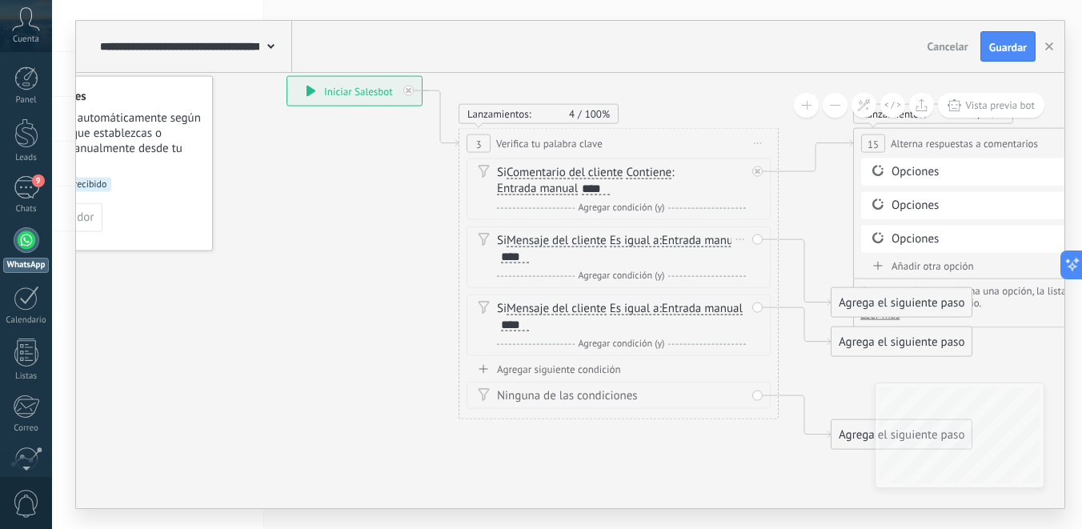
click at [649, 245] on span "Es igual a" at bounding box center [635, 240] width 50 height 13
click at [649, 245] on button "Es igual a" at bounding box center [702, 240] width 200 height 29
click at [641, 298] on span "Contiene" at bounding box center [689, 298] width 194 height 16
click at [638, 312] on span "Es igual a" at bounding box center [635, 308] width 50 height 13
click at [638, 312] on button "Es igual a" at bounding box center [702, 308] width 200 height 29
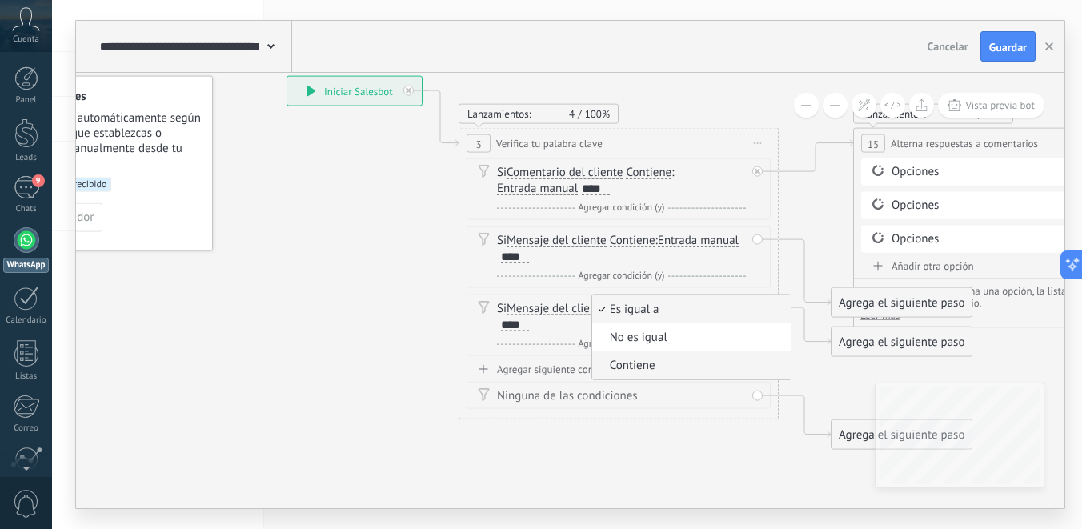
click at [639, 358] on span "Contiene" at bounding box center [689, 366] width 194 height 16
click at [1006, 48] on span "Guardar" at bounding box center [1008, 47] width 38 height 11
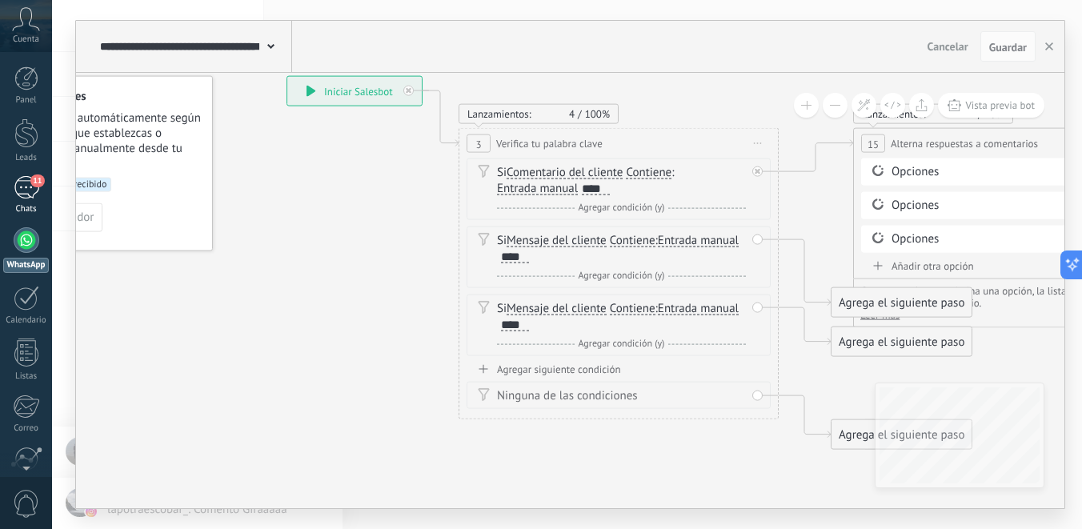
click at [30, 178] on div "11" at bounding box center [27, 187] width 26 height 23
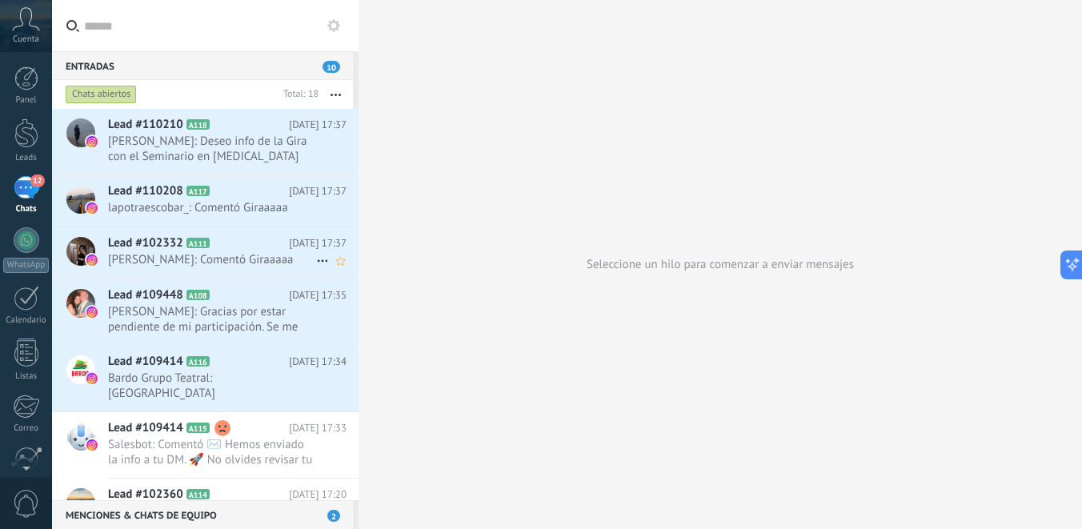
click at [250, 259] on span "Sara Escobar: Comentó Giraaaaa" at bounding box center [212, 259] width 208 height 15
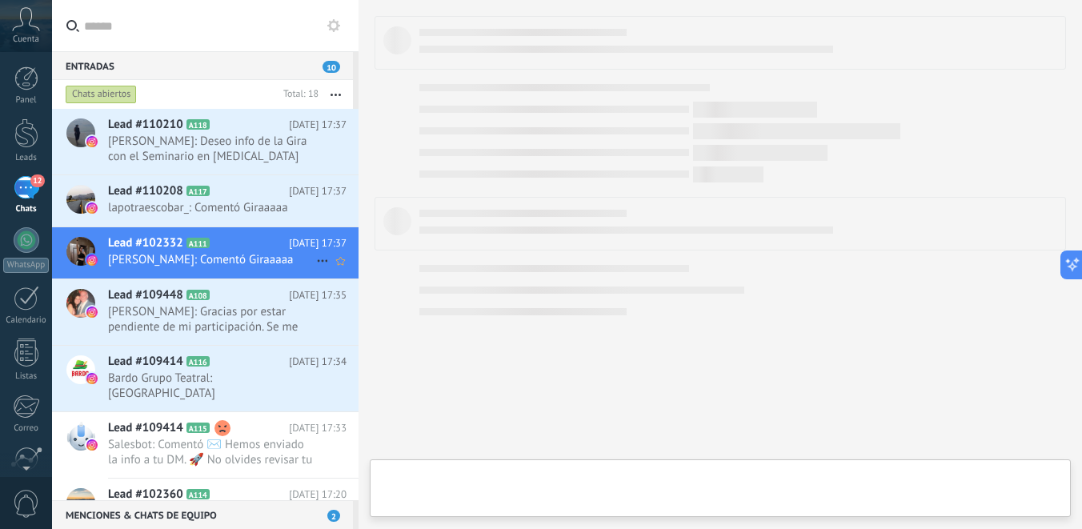
type textarea "**********"
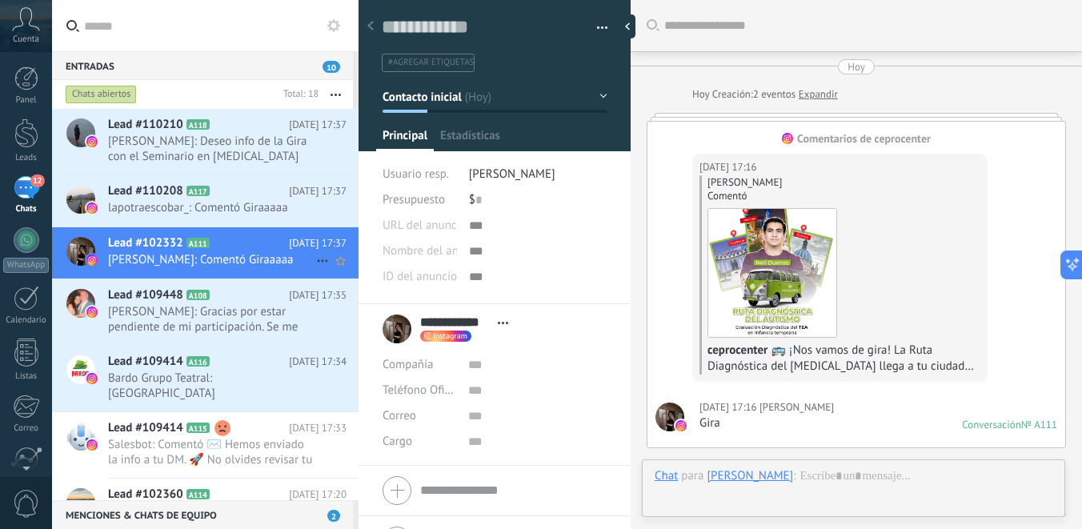
scroll to position [714, 0]
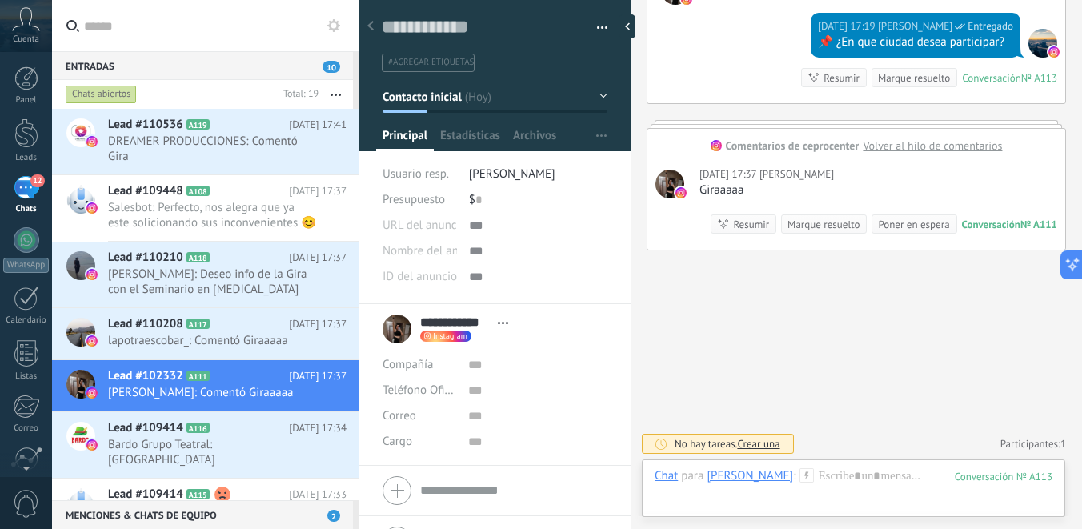
click at [22, 225] on div "Panel Leads 12 Chats WhatsApp Clientes" at bounding box center [26, 339] width 52 height 547
click at [25, 233] on div at bounding box center [27, 240] width 26 height 26
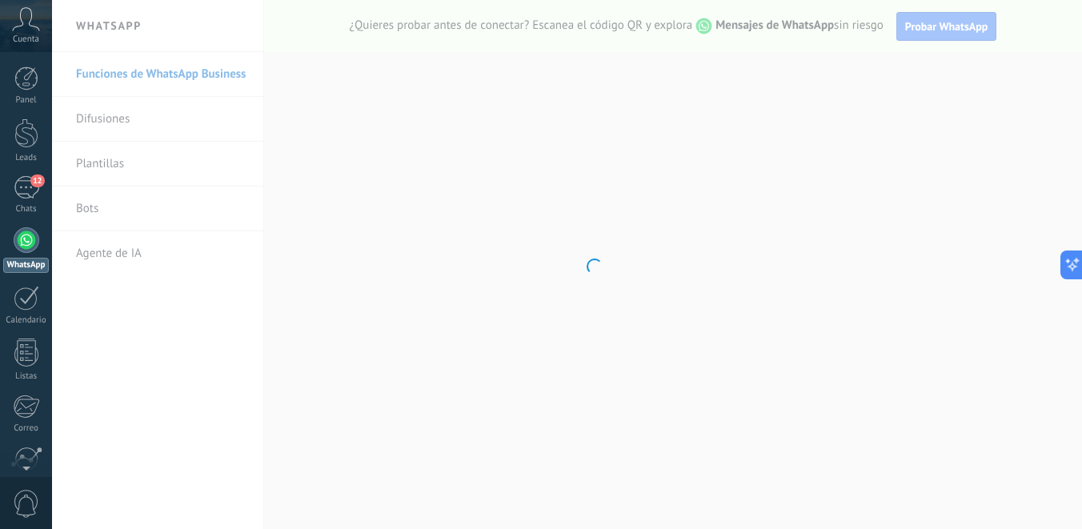
click at [145, 211] on body ".abccls-1,.abccls-2{fill-rule:evenodd}.abccls-2{fill:#fff} .abfcls-1{fill:none}…" at bounding box center [541, 264] width 1082 height 529
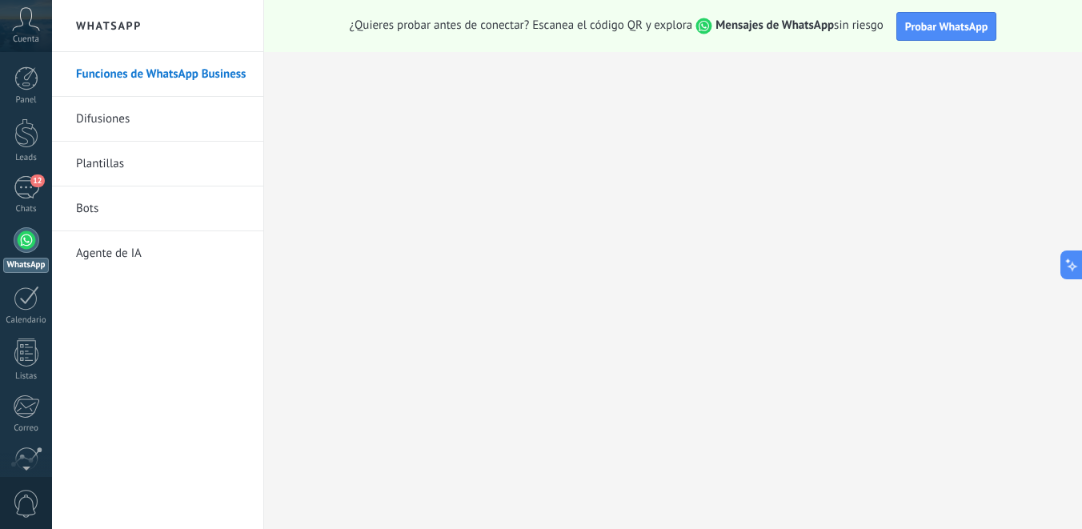
click at [117, 211] on link "Bots" at bounding box center [161, 208] width 171 height 45
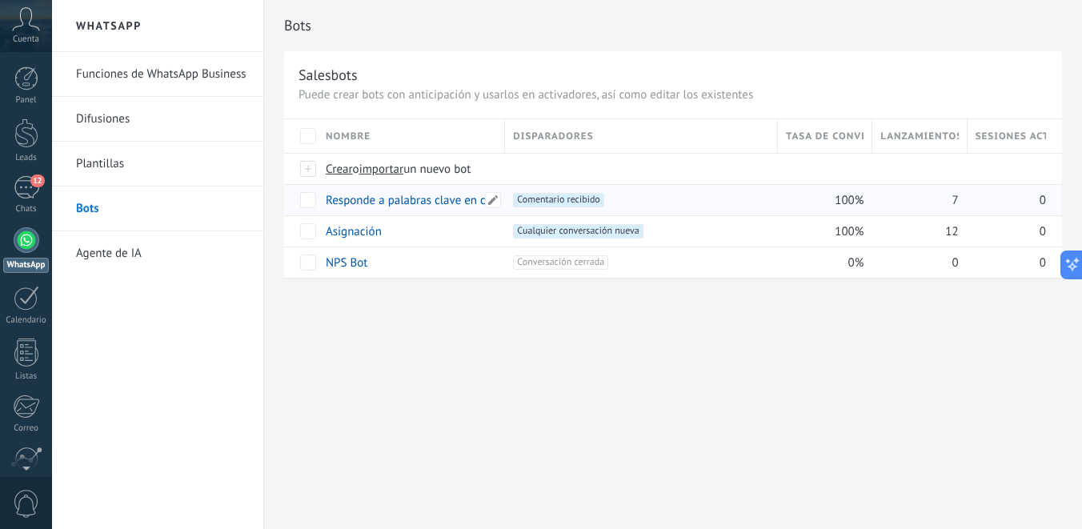
click at [469, 199] on link "Responde a palabras clave en comentarios" at bounding box center [435, 200] width 218 height 15
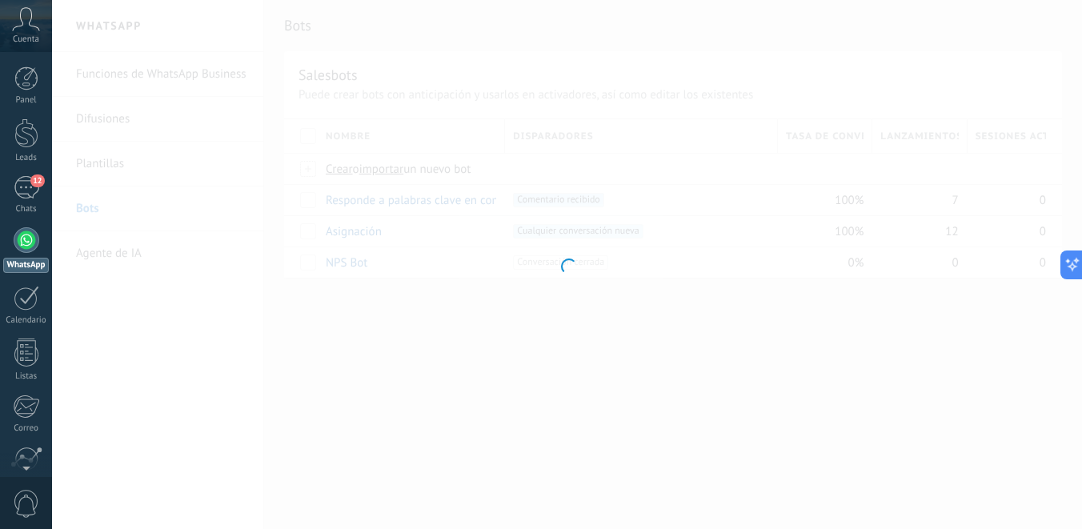
type input "**********"
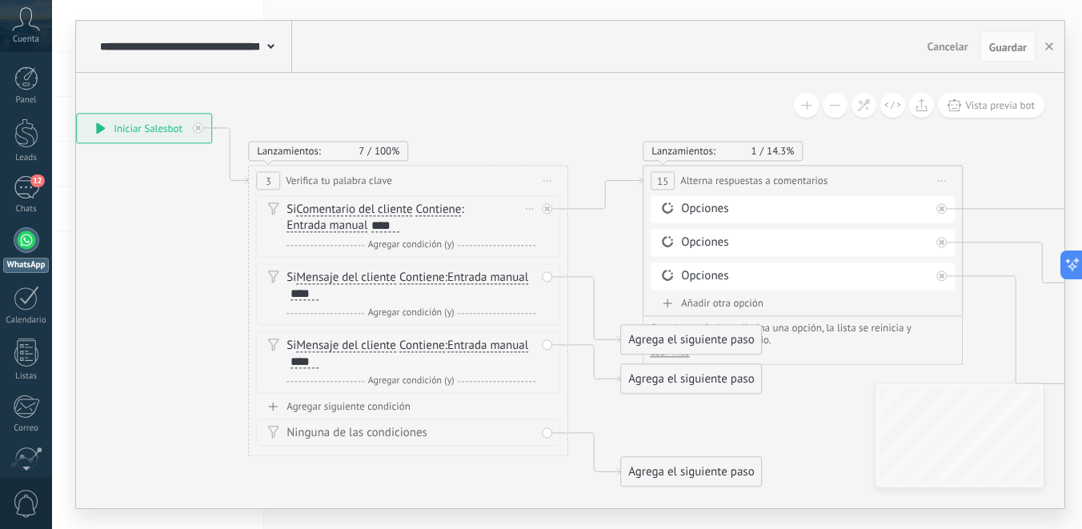
click at [381, 225] on div "****" at bounding box center [385, 225] width 28 height 13
click at [394, 222] on div "****" at bounding box center [385, 225] width 28 height 13
click at [310, 278] on span "Mensaje del cliente" at bounding box center [346, 277] width 100 height 13
click at [310, 278] on button "Mensaje del cliente" at bounding box center [388, 277] width 200 height 29
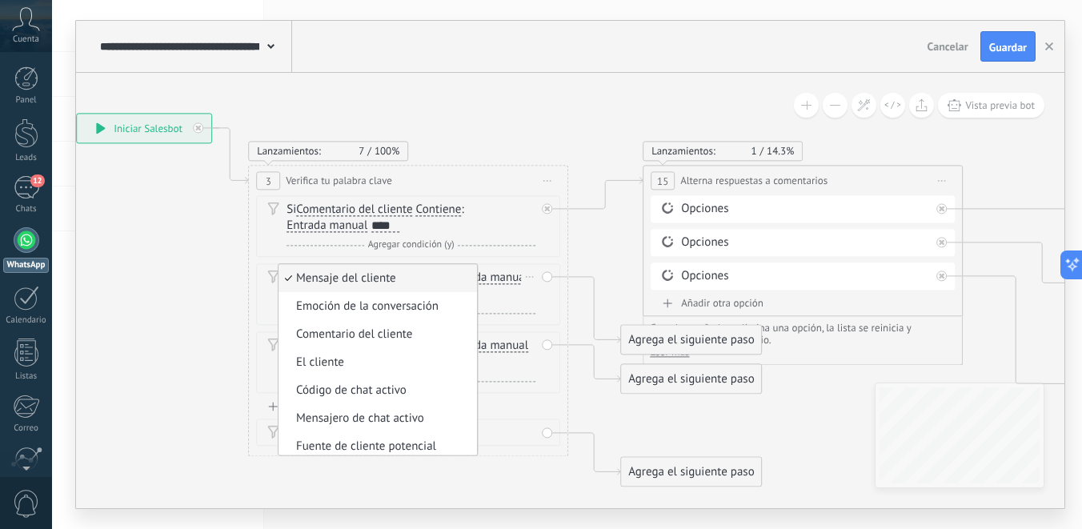
click at [258, 302] on div "Si Mensaje del cliente Mensaje del cliente Emoción de la conversación Comentari…" at bounding box center [408, 294] width 304 height 62
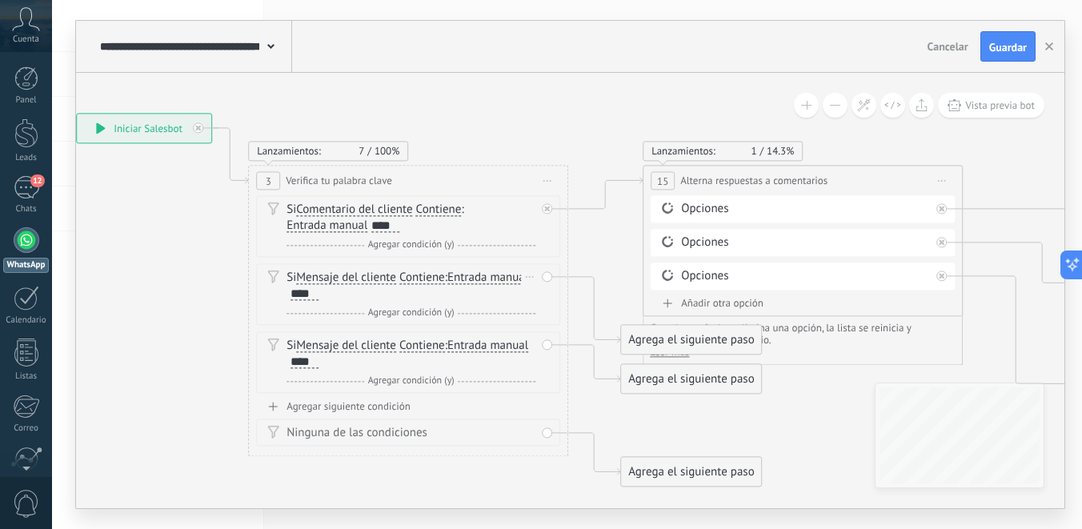
click at [540, 277] on div "Si Mensaje del cliente Mensaje del cliente Emoción de la conversación Comentari…" at bounding box center [408, 294] width 304 height 62
click at [546, 274] on div "Si Mensaje del cliente Mensaje del cliente Emoción de la conversación Comentari…" at bounding box center [408, 294] width 304 height 62
click at [527, 274] on div "Borrar" at bounding box center [530, 276] width 18 height 23
click at [539, 298] on icon at bounding box center [536, 299] width 10 height 10
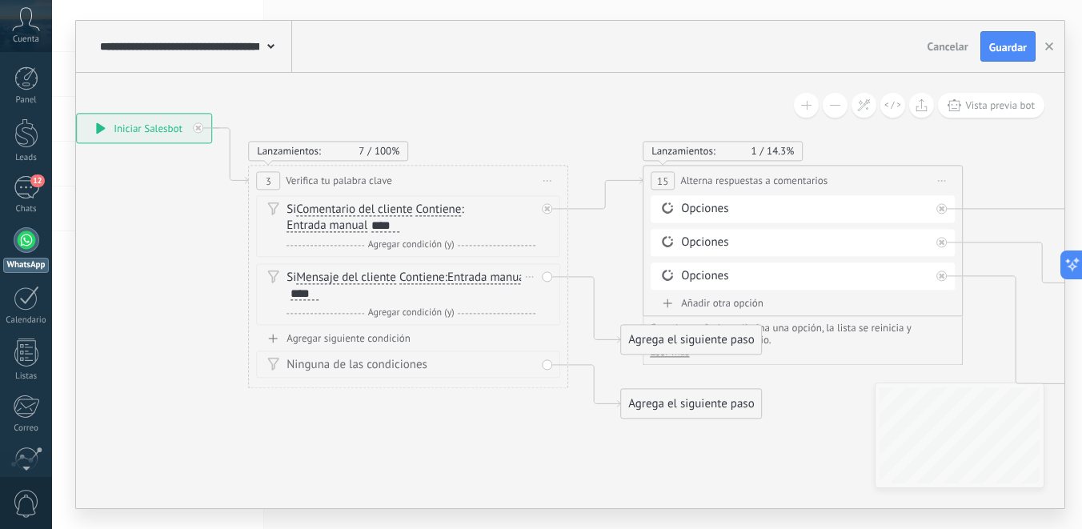
click at [529, 276] on icon at bounding box center [530, 277] width 8 height 2
click at [537, 300] on icon at bounding box center [536, 299] width 8 height 10
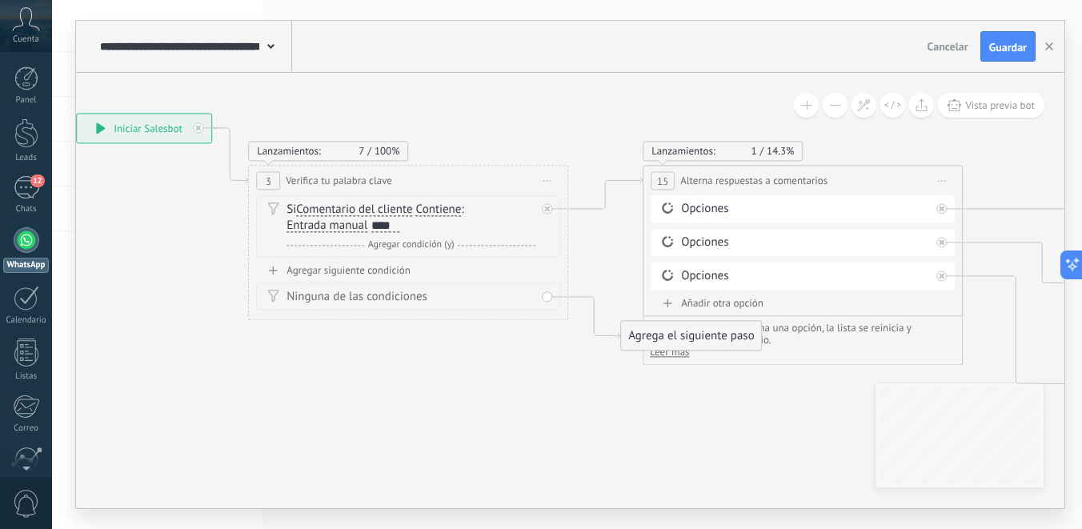
click at [394, 229] on div "****" at bounding box center [385, 225] width 28 height 13
click at [1012, 51] on span "Guardar" at bounding box center [1008, 47] width 38 height 11
click at [385, 227] on div "****" at bounding box center [385, 225] width 28 height 13
click at [376, 227] on div "****" at bounding box center [385, 225] width 28 height 13
click at [1013, 53] on span "Guardar" at bounding box center [1008, 47] width 38 height 11
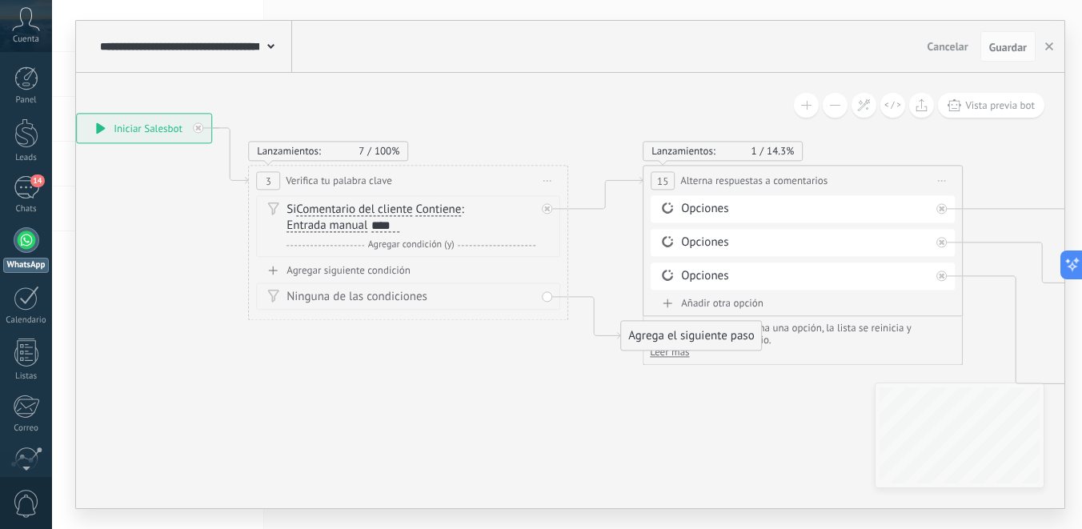
click at [547, 178] on span "Iniciar vista previa aquí Cambiar nombre Duplicar Borrar" at bounding box center [547, 180] width 26 height 23
click at [484, 145] on div "Lanzamientos: 7 100%" at bounding box center [408, 151] width 320 height 20
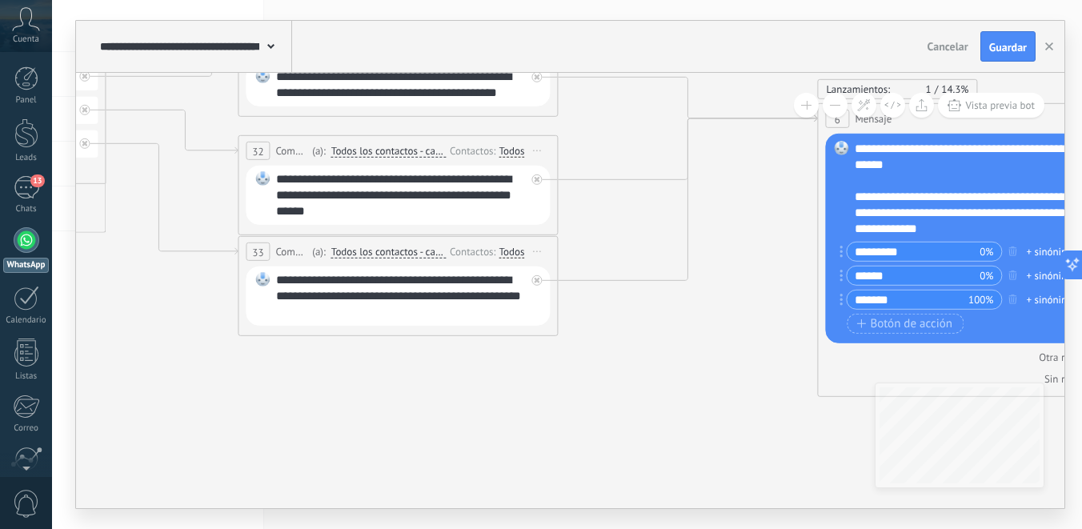
click at [634, 395] on icon at bounding box center [549, 359] width 3461 height 1556
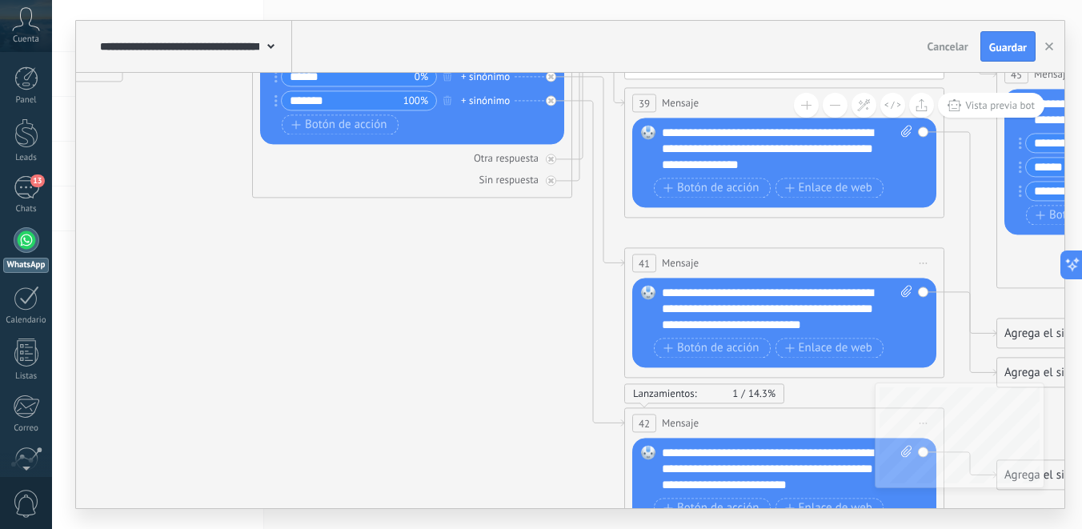
click at [317, 323] on icon at bounding box center [55, 160] width 3601 height 1556
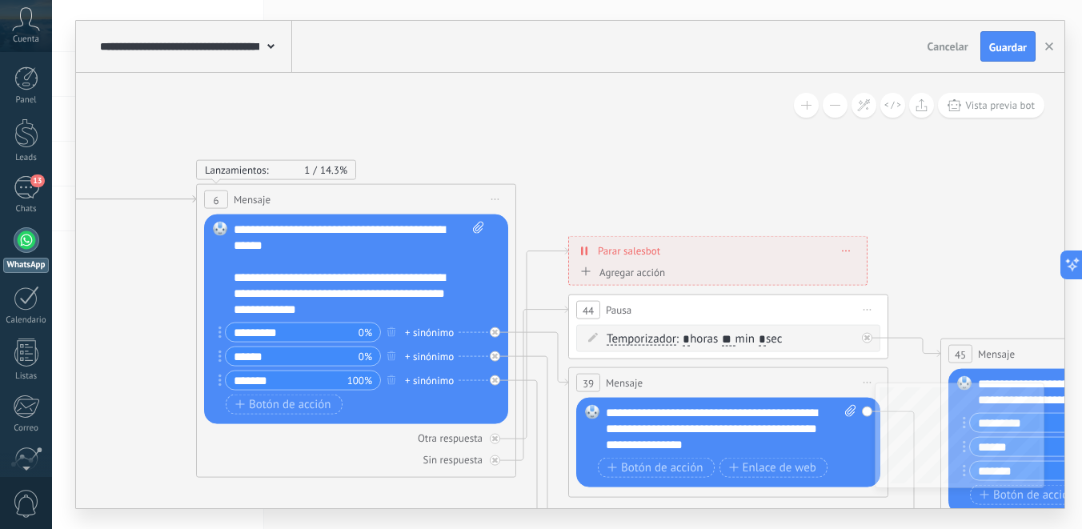
click at [320, 284] on div "**********" at bounding box center [359, 270] width 250 height 96
click at [348, 303] on div "**********" at bounding box center [359, 270] width 250 height 96
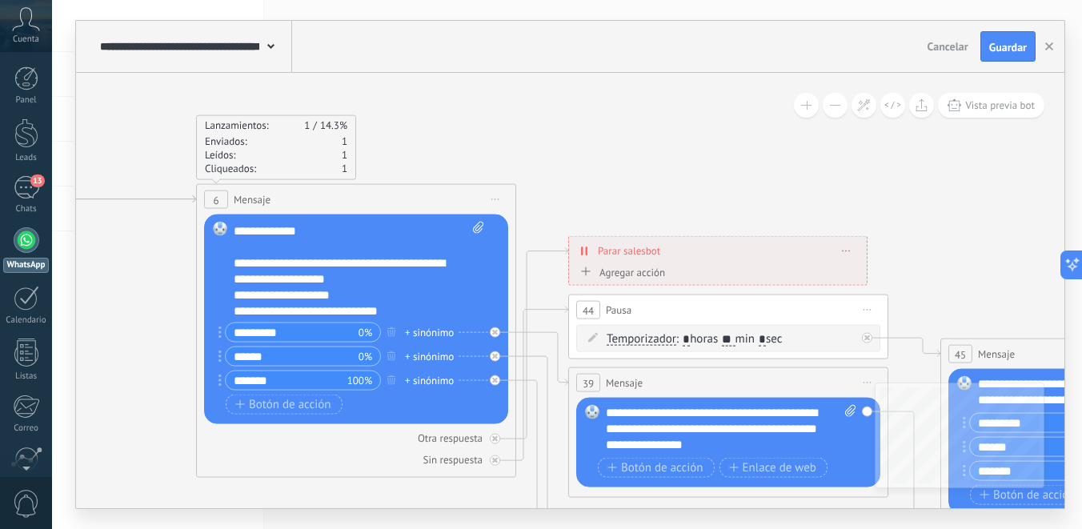
scroll to position [84, 0]
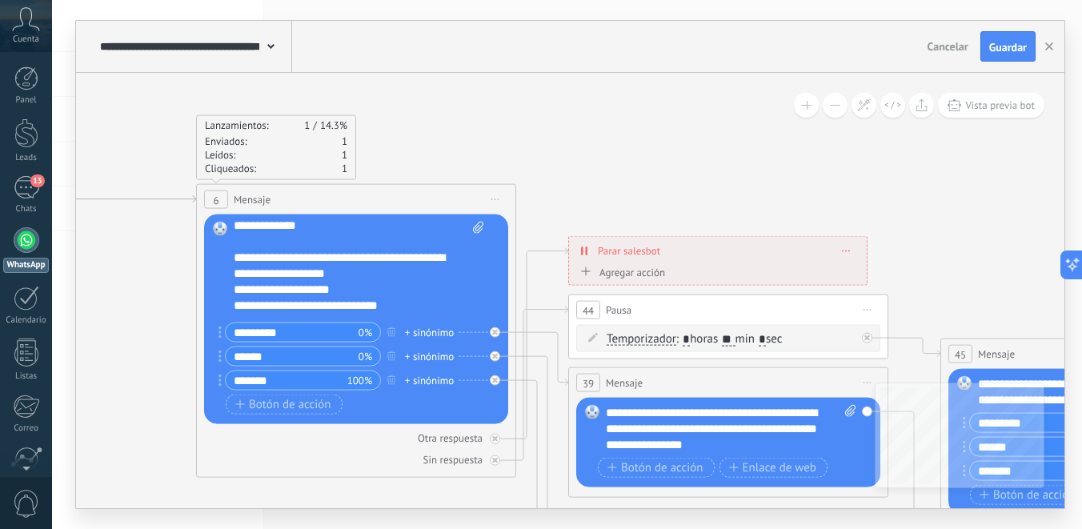
click at [353, 278] on div "**********" at bounding box center [359, 270] width 250 height 96
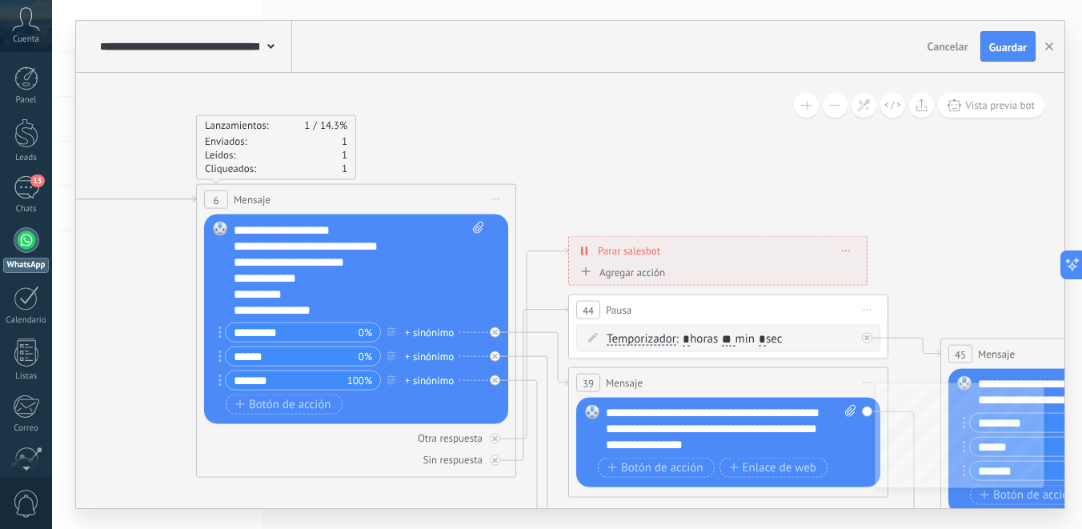
scroll to position [161, 0]
click at [347, 262] on div "**********" at bounding box center [351, 309] width 234 height 208
drag, startPoint x: 334, startPoint y: 260, endPoint x: 228, endPoint y: 260, distance: 105.6
click at [228, 260] on div "Reemplazar Quitar Convertir a mensaje de voz Arrastre la imagen aquí para adjun…" at bounding box center [356, 319] width 304 height 210
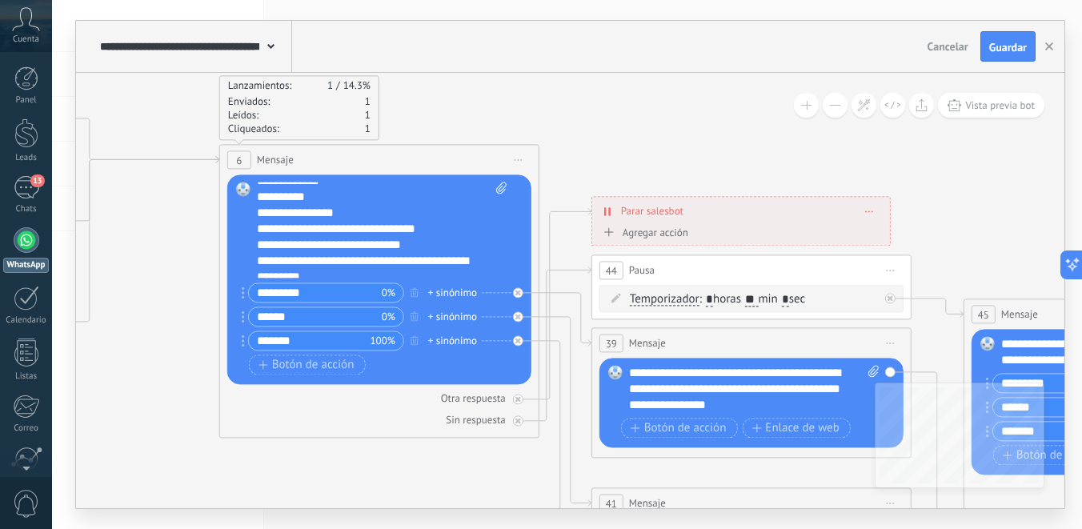
scroll to position [220, 0]
click at [370, 210] on div "**********" at bounding box center [374, 210] width 234 height 208
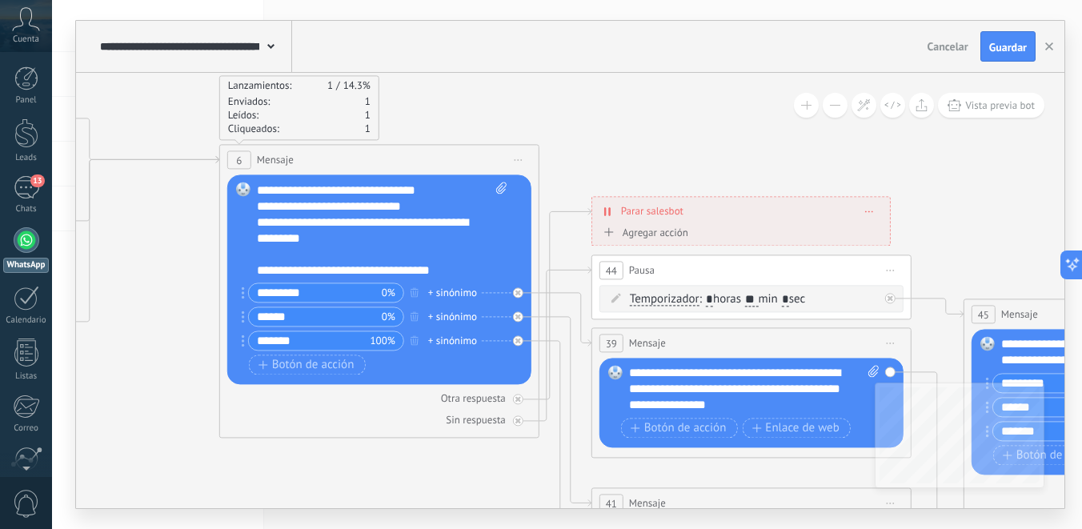
scroll to position [272, 0]
click at [425, 207] on div "**********" at bounding box center [374, 222] width 234 height 112
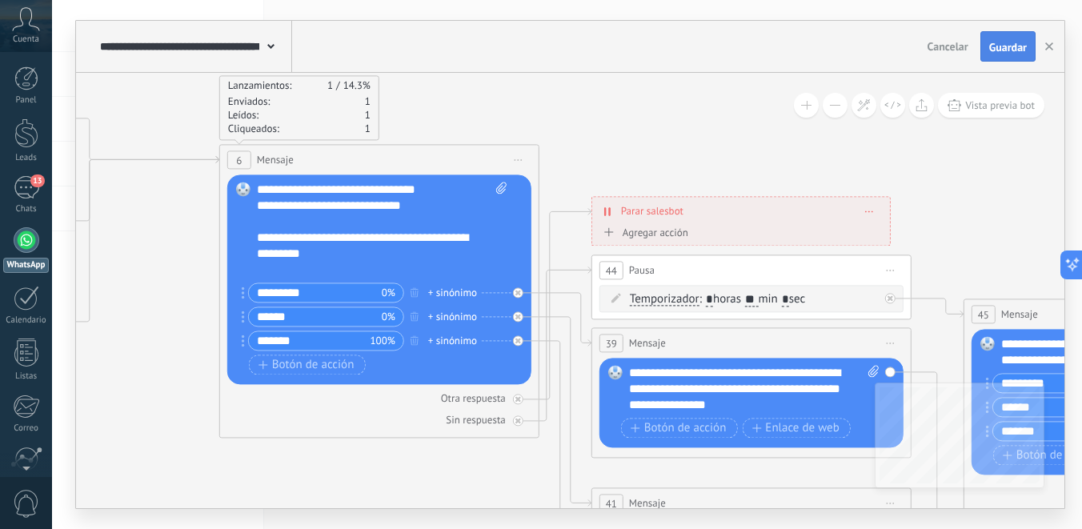
click at [1030, 39] on button "Guardar" at bounding box center [1007, 46] width 55 height 30
click at [22, 186] on div "12" at bounding box center [27, 187] width 26 height 23
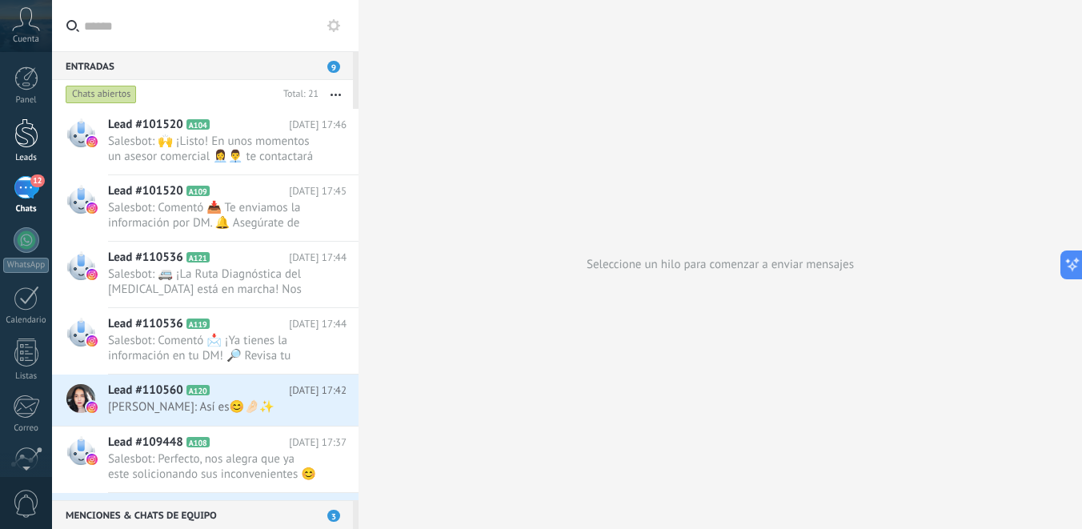
click at [24, 134] on div at bounding box center [26, 133] width 24 height 30
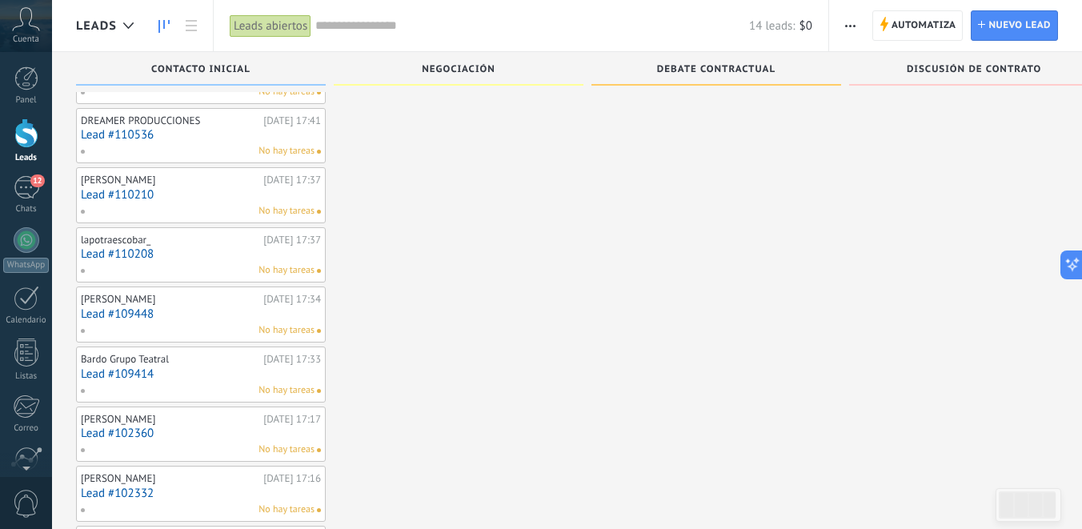
scroll to position [118, 0]
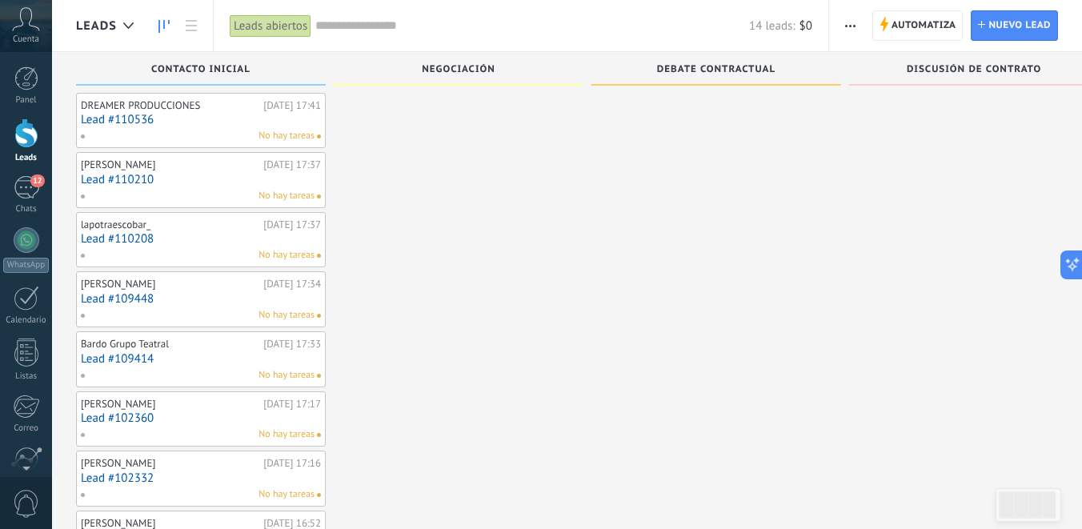
click at [209, 227] on div "lapotraescobar_" at bounding box center [170, 224] width 178 height 13
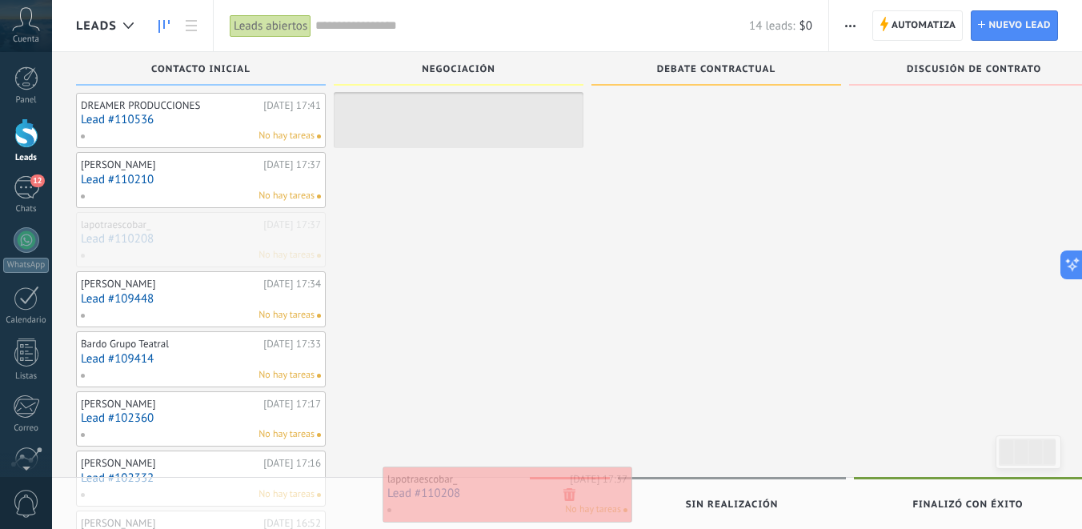
drag, startPoint x: 254, startPoint y: 238, endPoint x: 560, endPoint y: 494, distance: 398.7
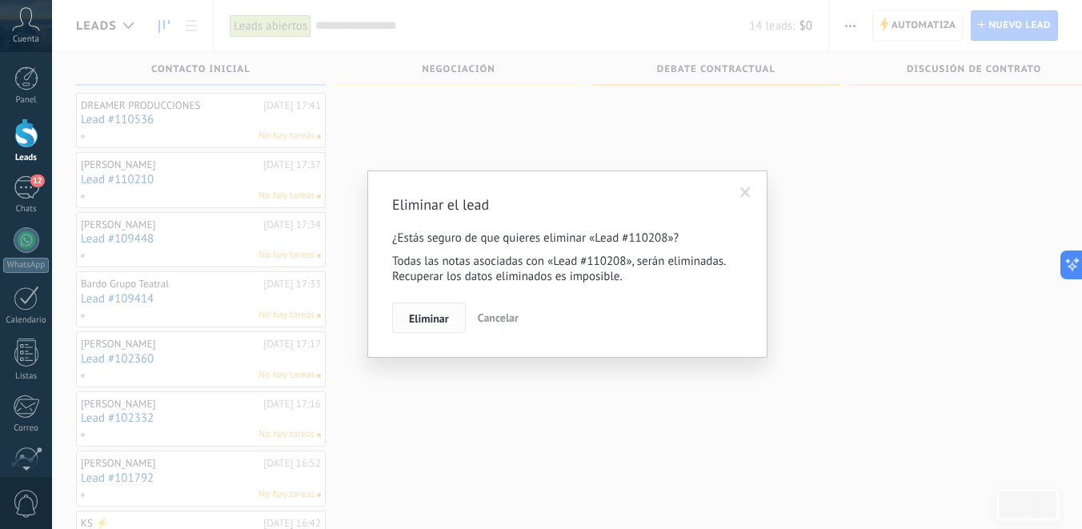
click at [440, 313] on span "Eliminar" at bounding box center [429, 318] width 40 height 11
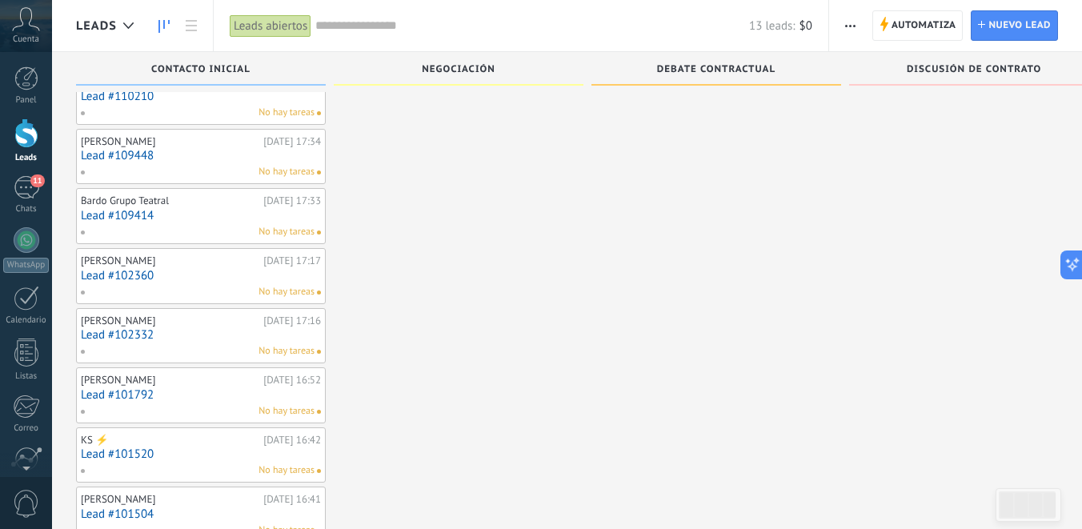
scroll to position [207, 0]
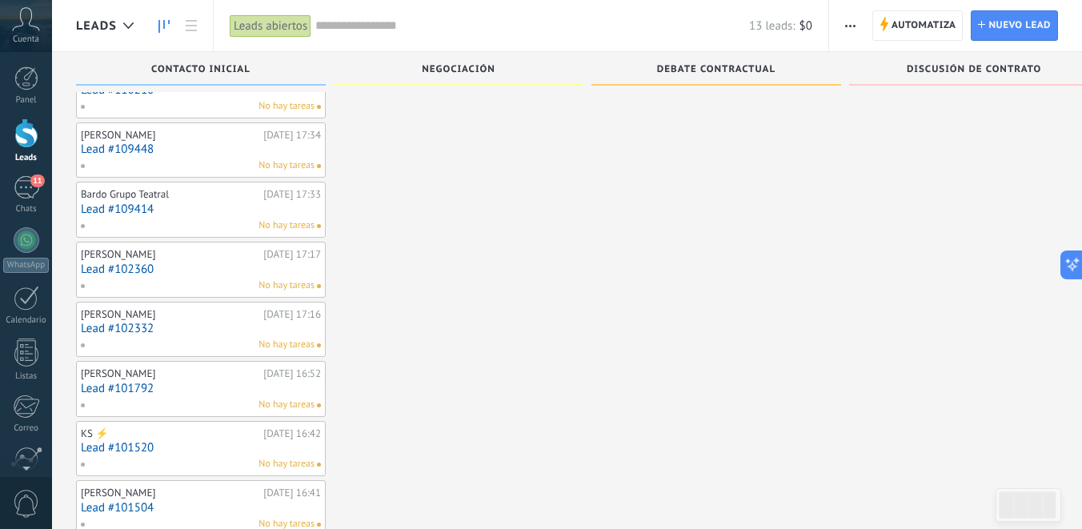
click at [198, 265] on link "Lead #102360" at bounding box center [201, 269] width 240 height 14
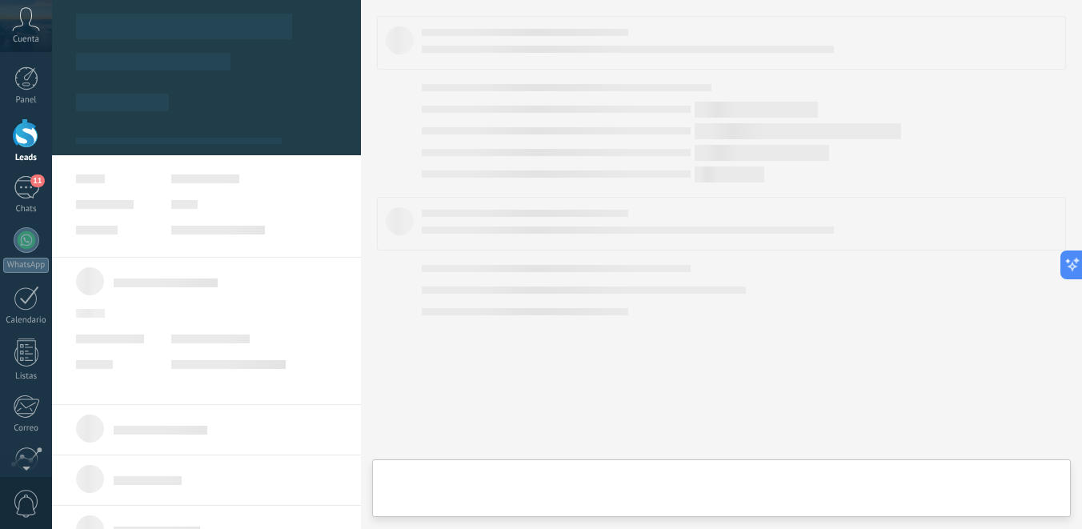
type textarea "**********"
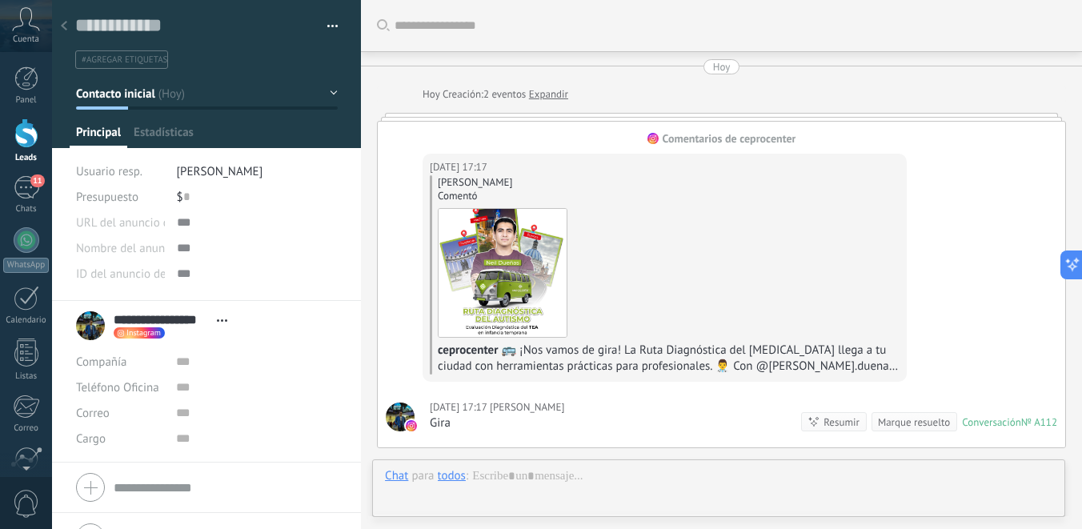
scroll to position [642, 0]
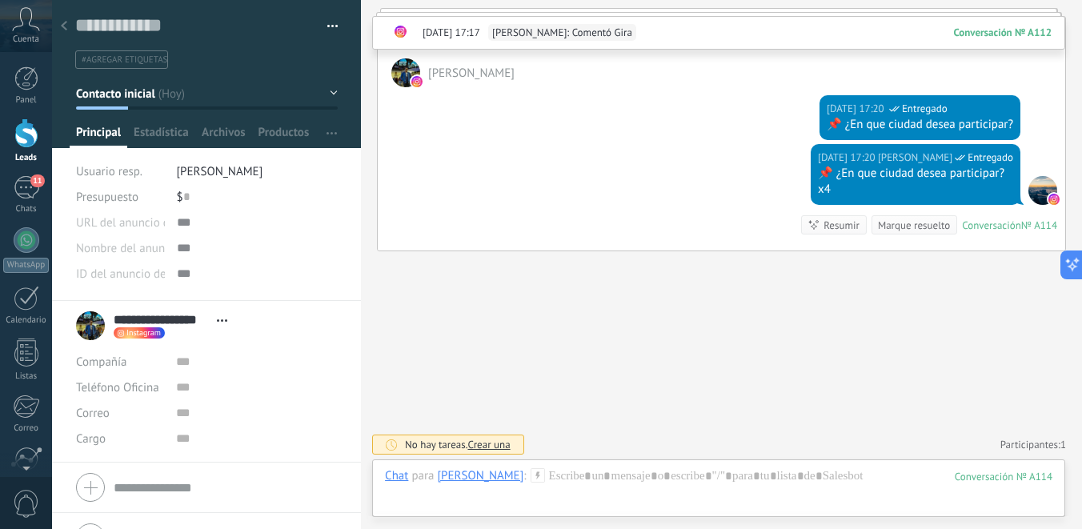
click at [68, 27] on div at bounding box center [64, 26] width 22 height 31
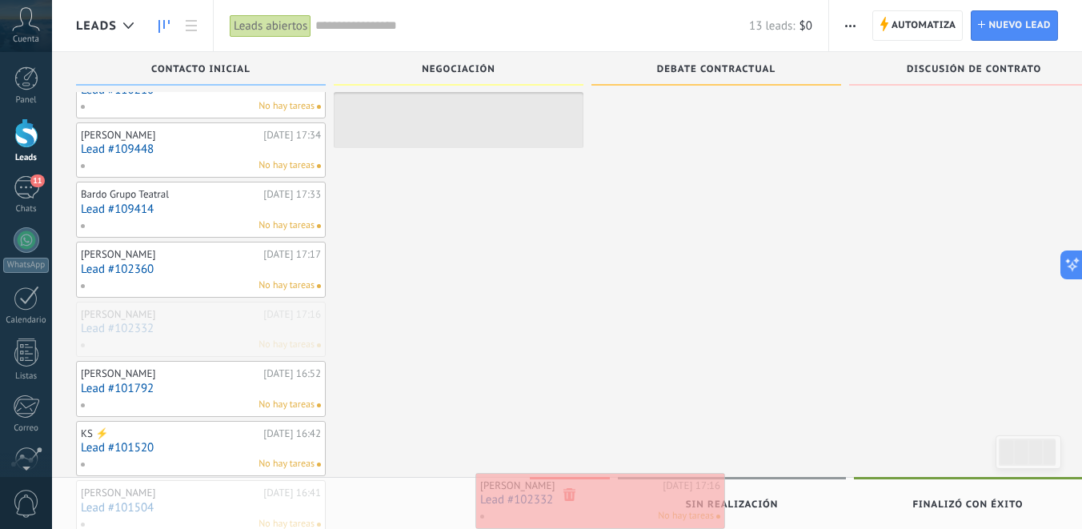
drag, startPoint x: 149, startPoint y: 334, endPoint x: 548, endPoint y: 505, distance: 434.3
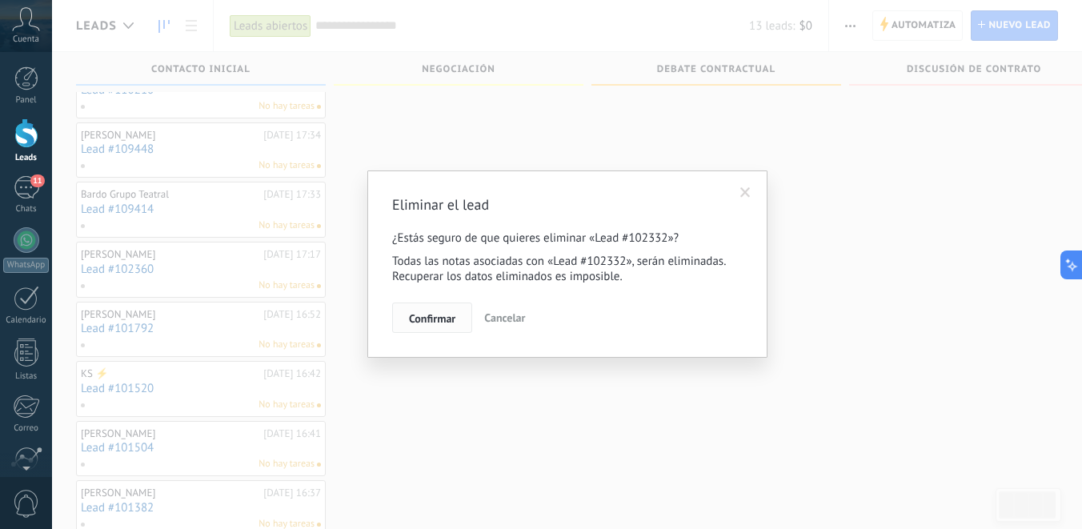
click at [430, 318] on span "Confirmar" at bounding box center [432, 318] width 46 height 11
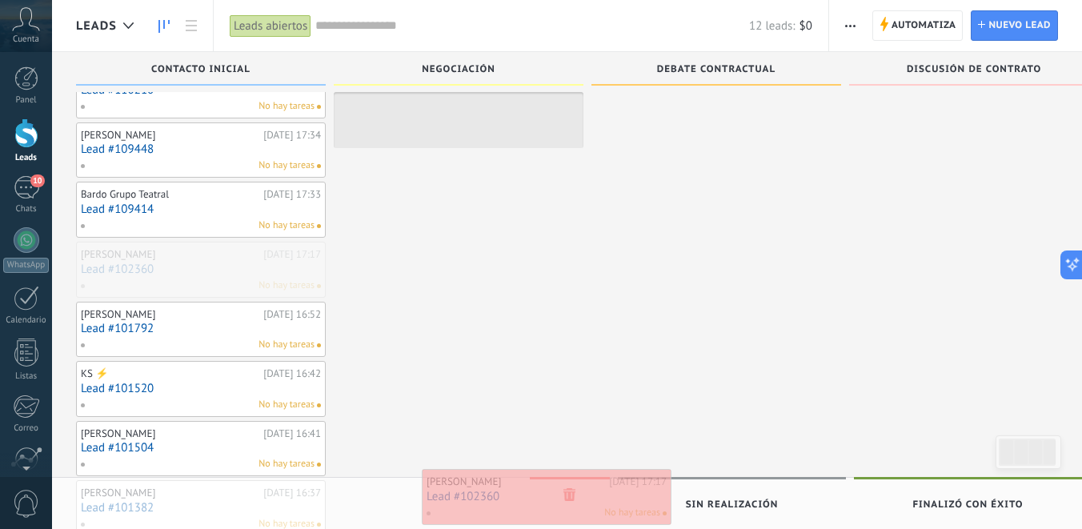
drag, startPoint x: 197, startPoint y: 274, endPoint x: 542, endPoint y: 501, distance: 413.6
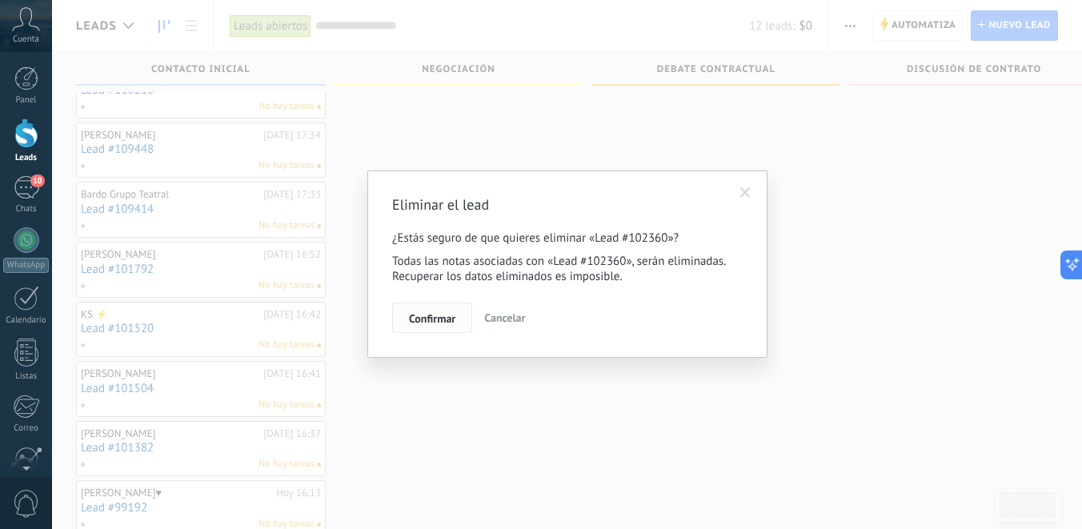
click at [425, 308] on button "Confirmar" at bounding box center [432, 317] width 80 height 30
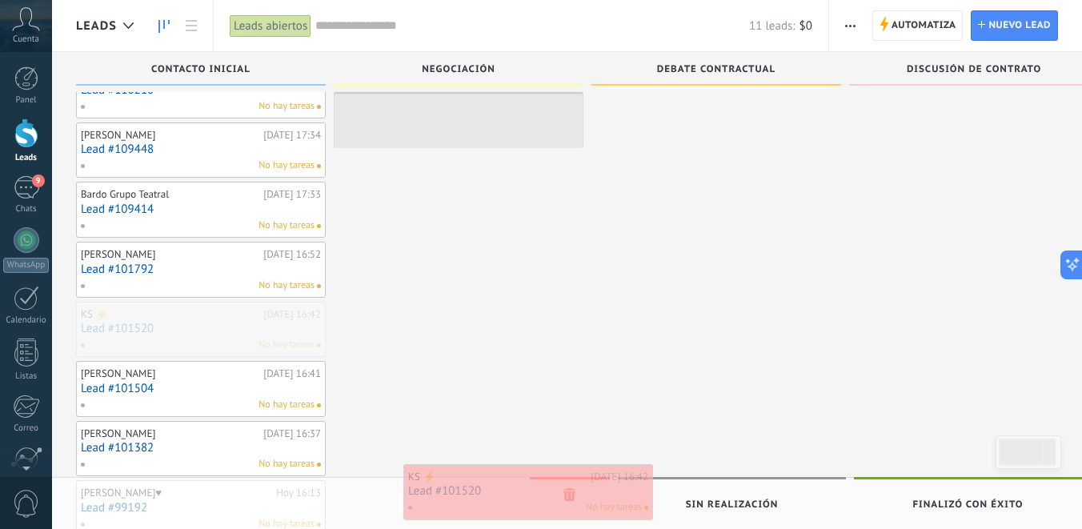
drag, startPoint x: 210, startPoint y: 325, endPoint x: 537, endPoint y: 487, distance: 365.3
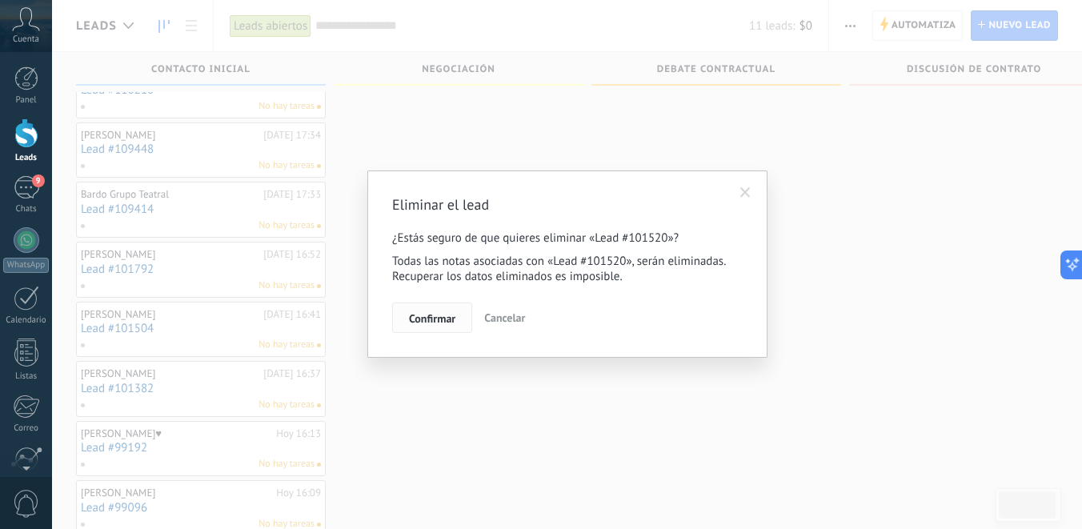
click at [424, 322] on span "Confirmar" at bounding box center [432, 318] width 46 height 11
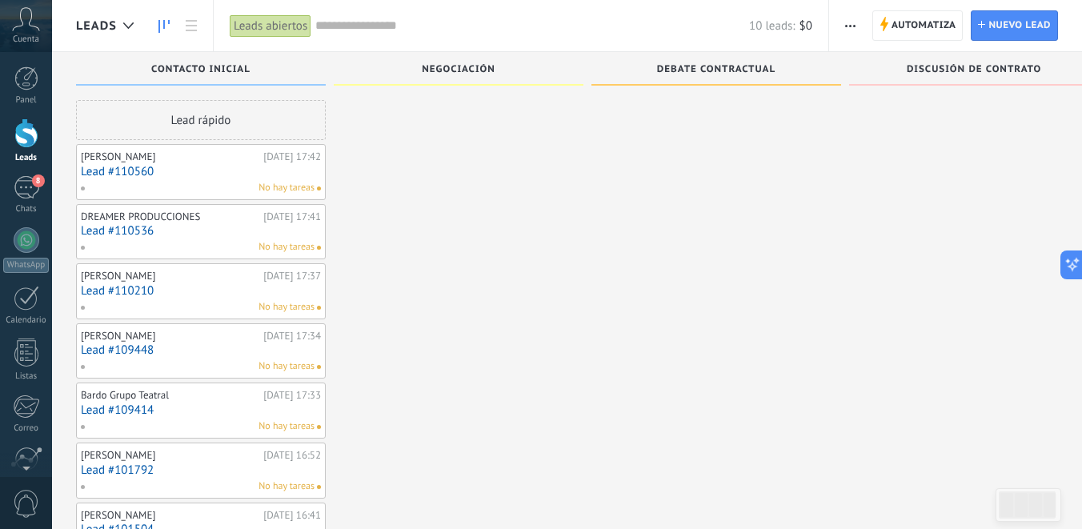
scroll to position [0, 0]
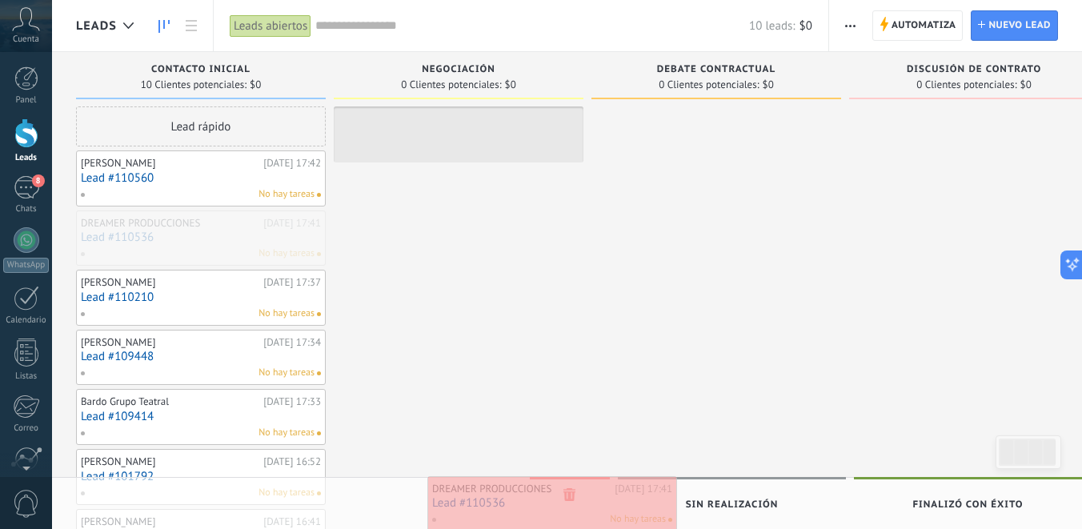
drag, startPoint x: 209, startPoint y: 226, endPoint x: 558, endPoint y: 486, distance: 436.1
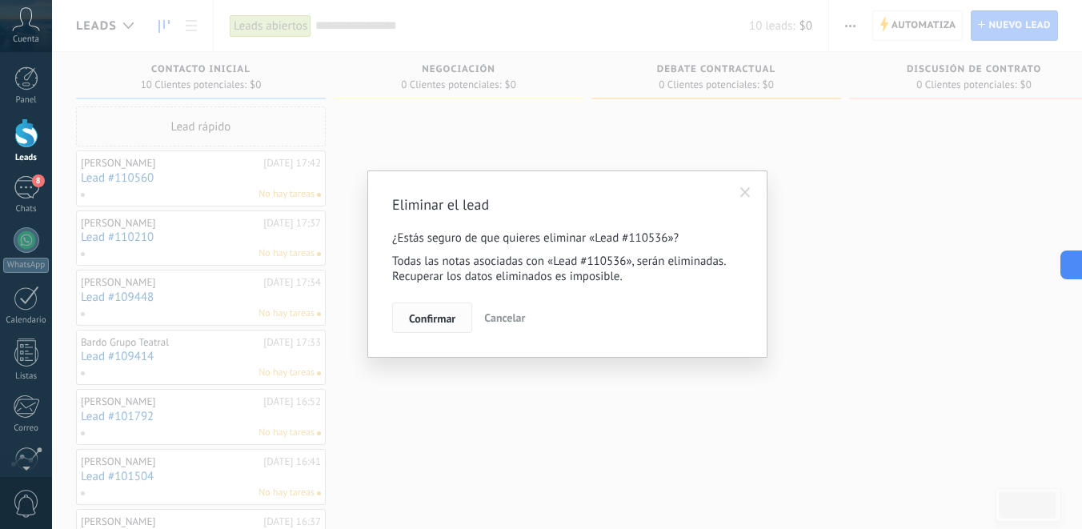
click at [435, 319] on span "Confirmar" at bounding box center [432, 318] width 46 height 11
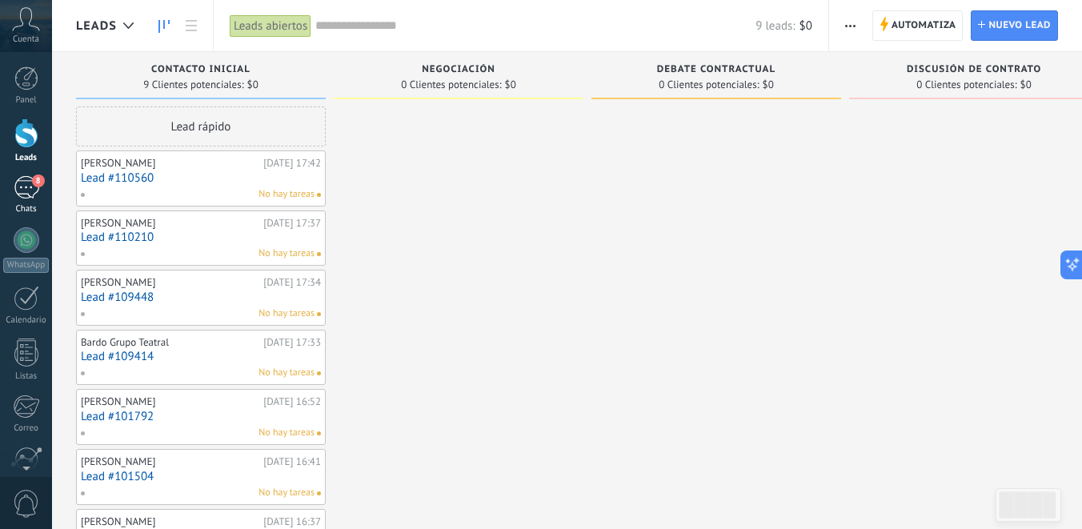
click at [22, 189] on div "8" at bounding box center [27, 187] width 26 height 23
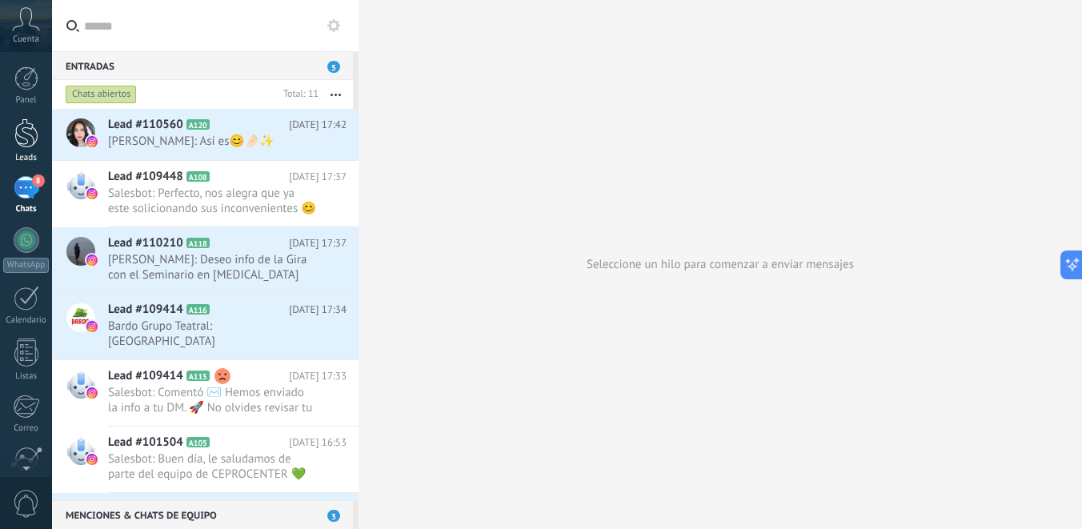
click at [18, 130] on div at bounding box center [26, 133] width 24 height 30
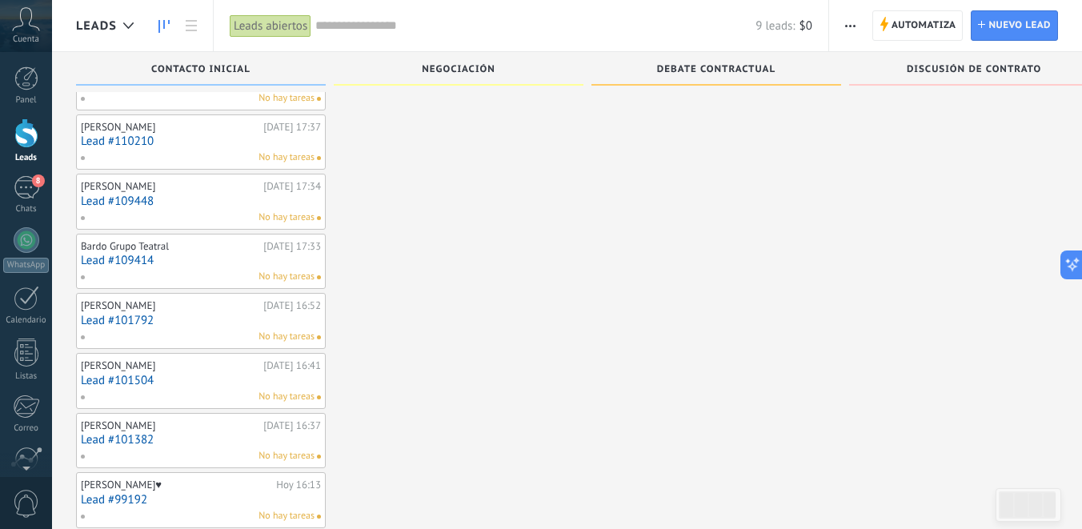
scroll to position [99, 0]
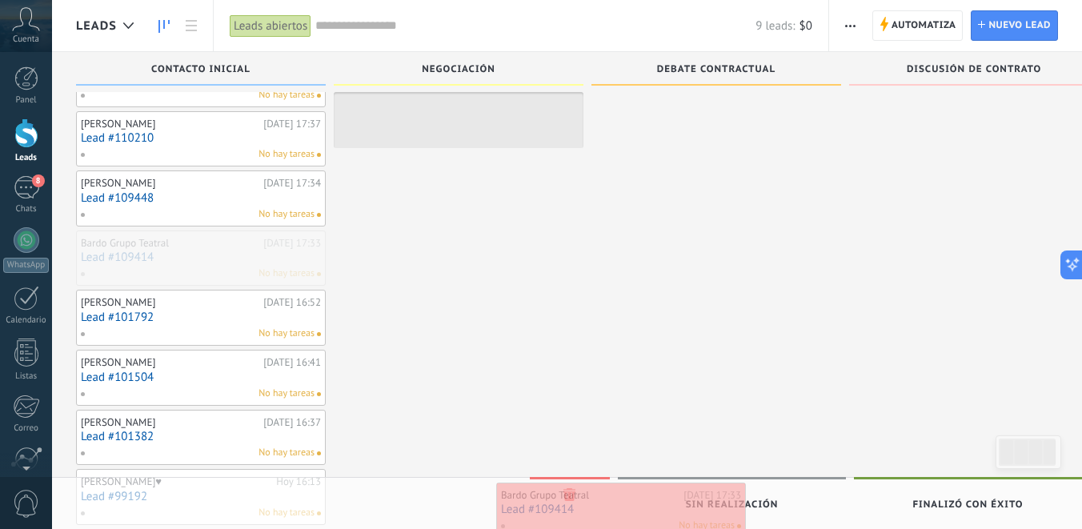
drag, startPoint x: 138, startPoint y: 240, endPoint x: 556, endPoint y: 488, distance: 485.7
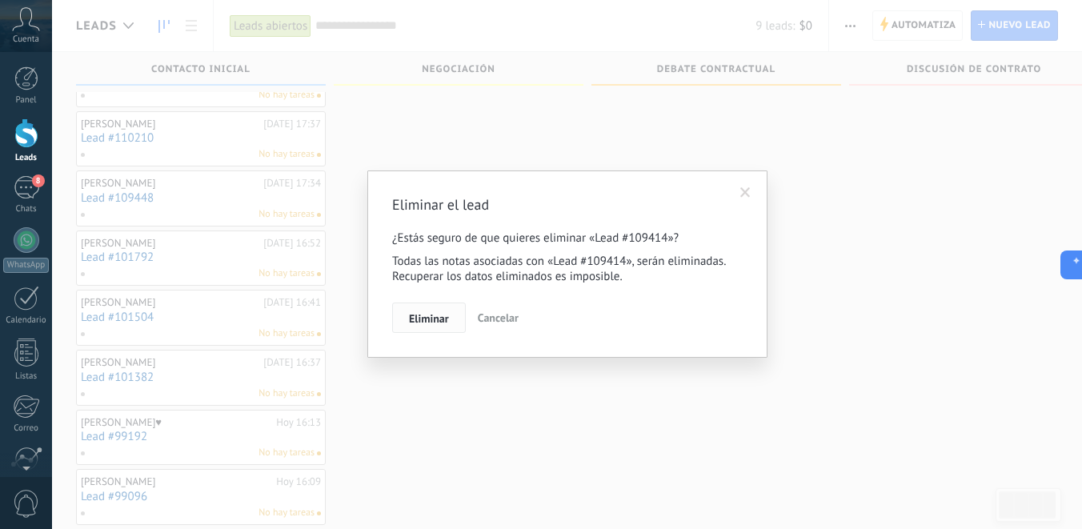
click at [443, 310] on button "Eliminar" at bounding box center [429, 317] width 74 height 30
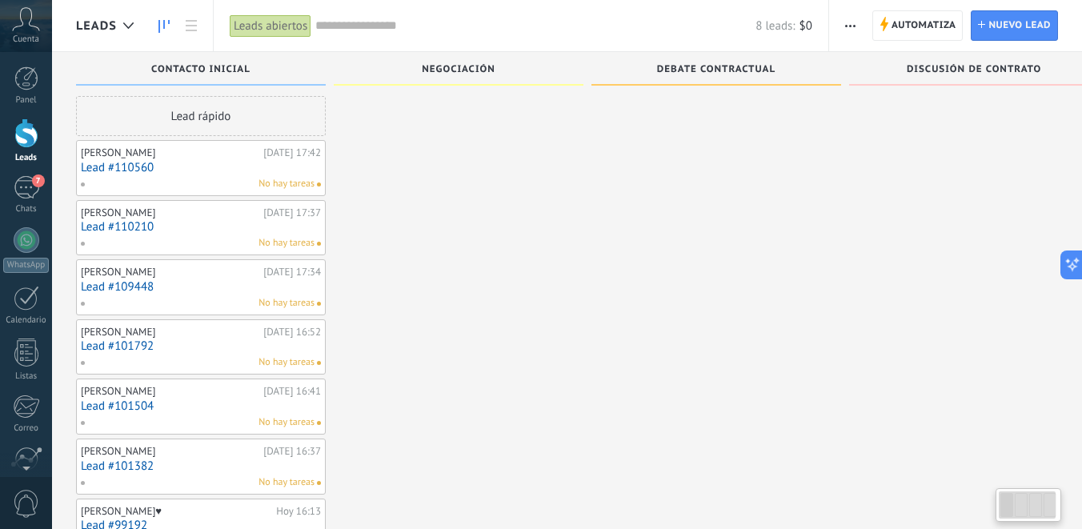
scroll to position [0, 0]
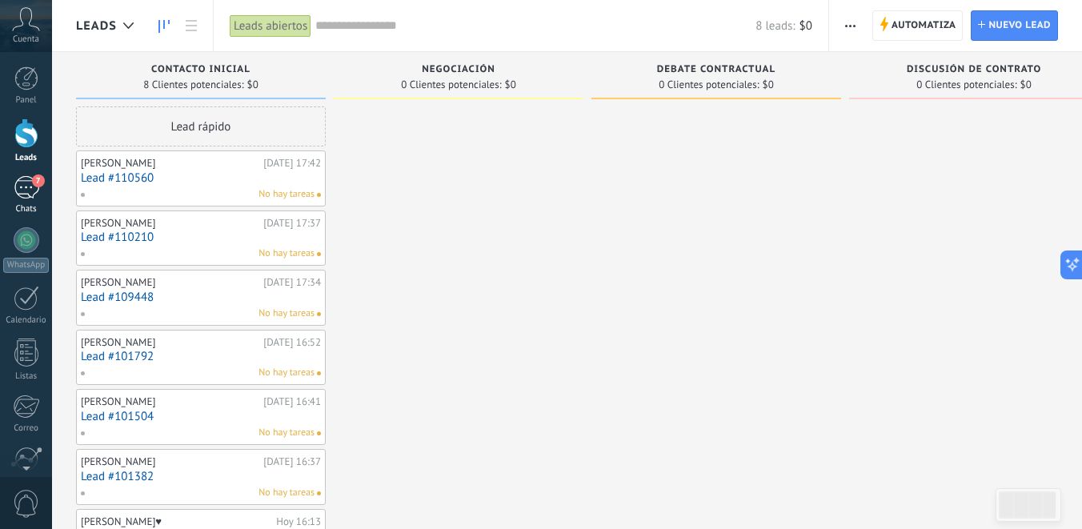
click at [39, 199] on link "7 Chats" at bounding box center [26, 195] width 52 height 38
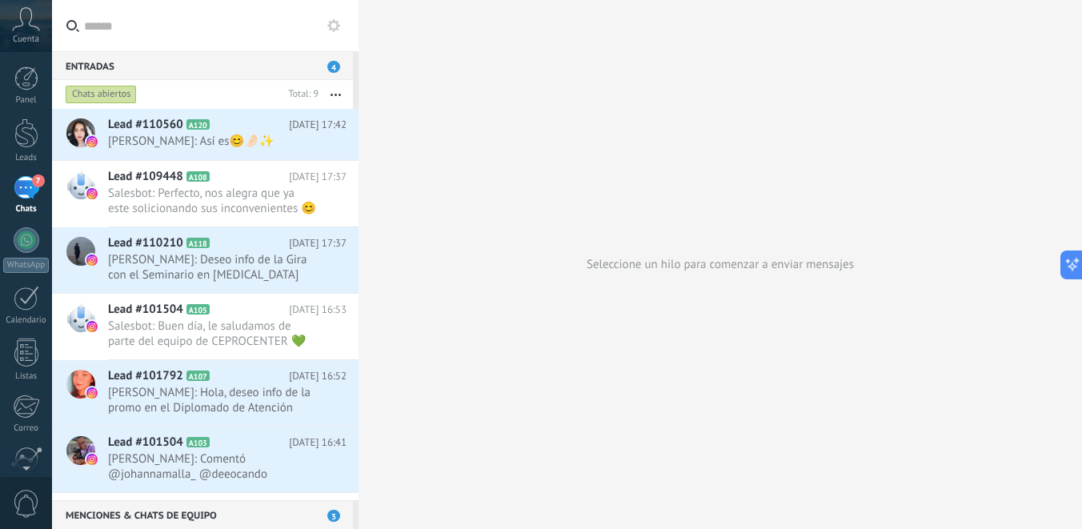
click at [102, 92] on div "Chats abiertos" at bounding box center [101, 94] width 71 height 19
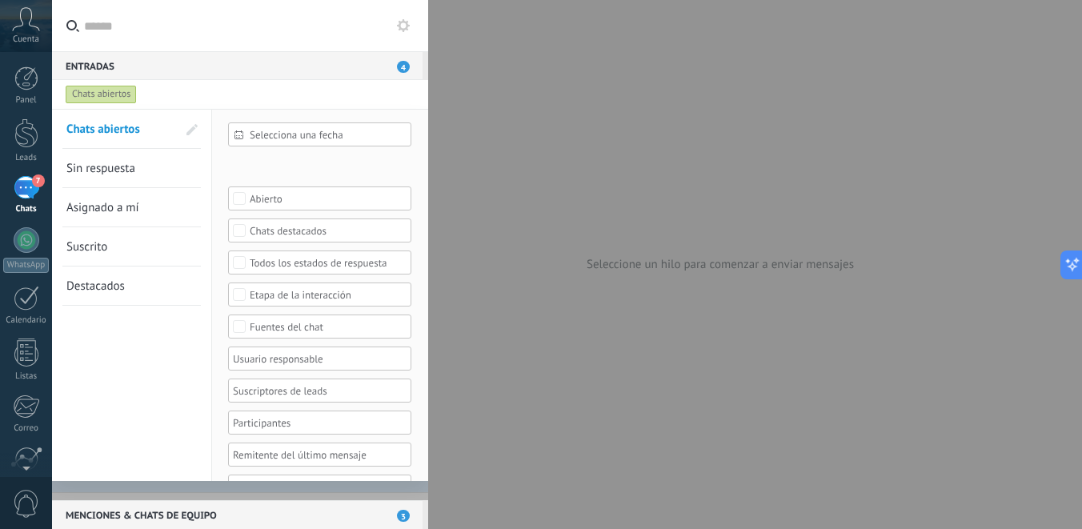
click at [129, 204] on span "Asignado a mí" at bounding box center [102, 207] width 73 height 15
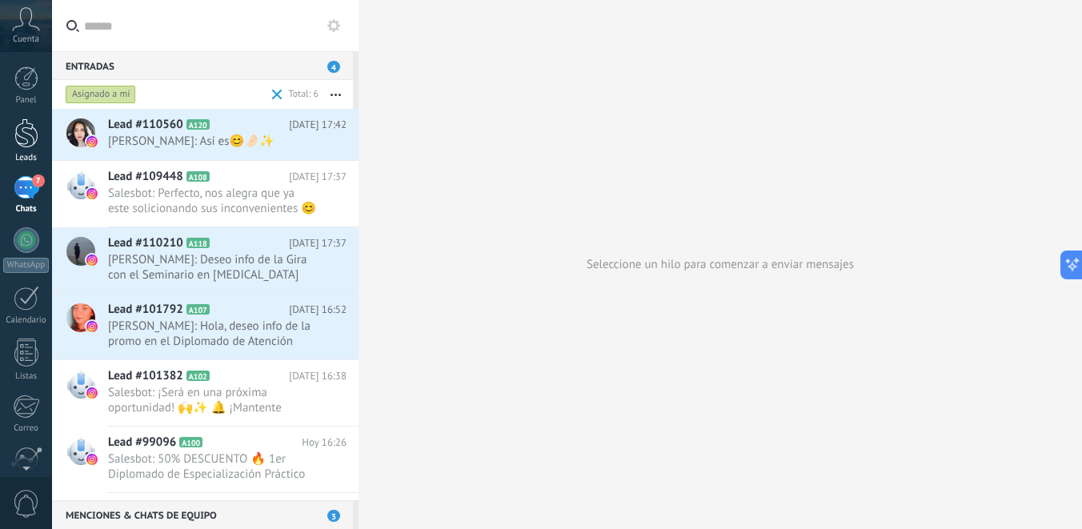
click at [29, 148] on link "Leads" at bounding box center [26, 140] width 52 height 45
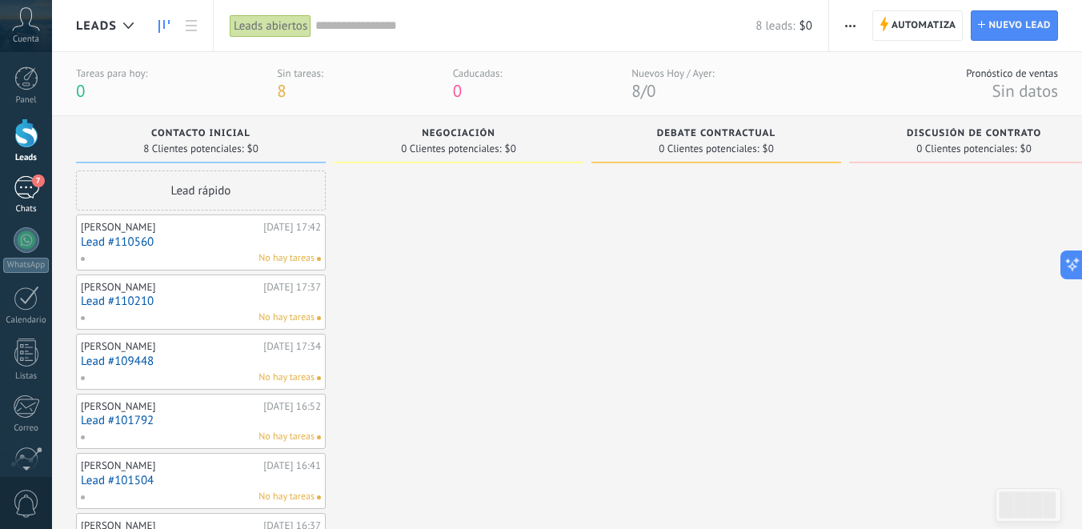
click at [24, 189] on div "7" at bounding box center [27, 187] width 26 height 23
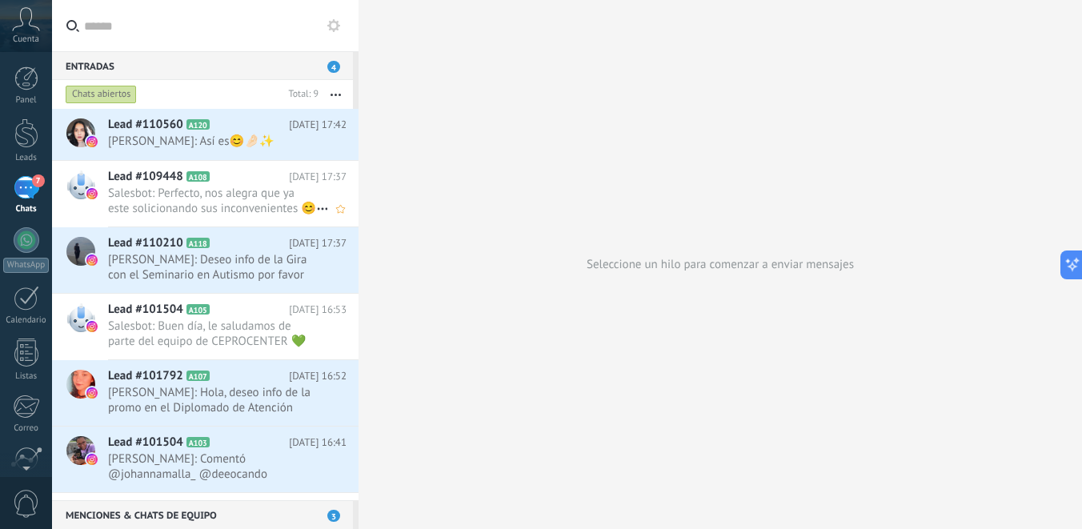
click at [242, 198] on span "Salesbot: Perfecto, nos alegra que ya este solicionando sus inconvenientes 😊" at bounding box center [212, 201] width 208 height 30
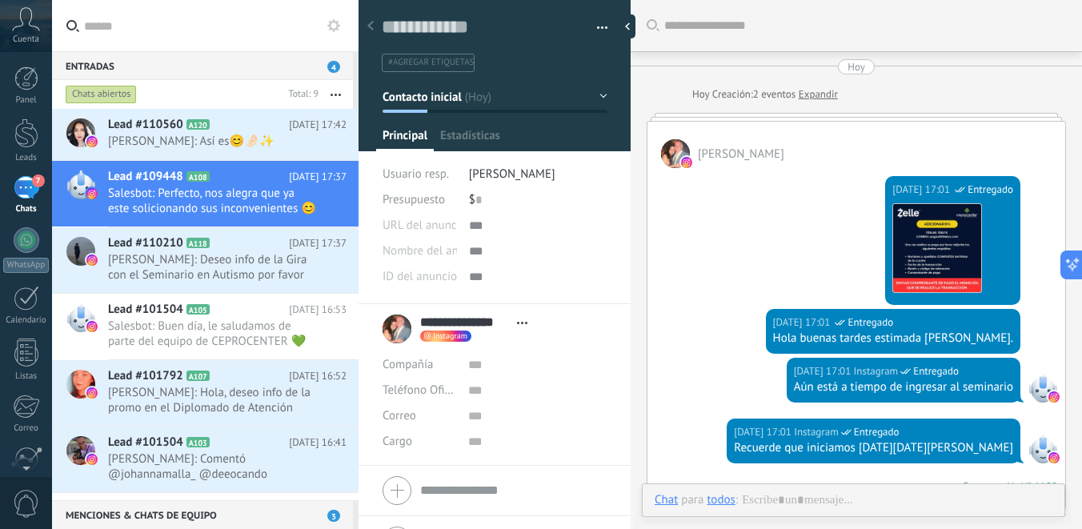
scroll to position [777, 0]
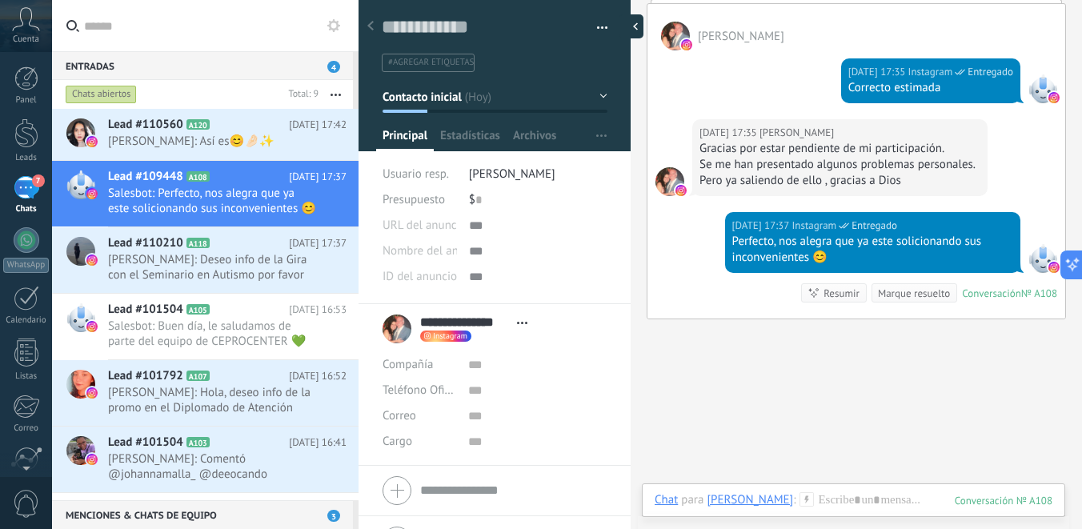
click at [638, 23] on div at bounding box center [631, 26] width 24 height 24
type textarea "**********"
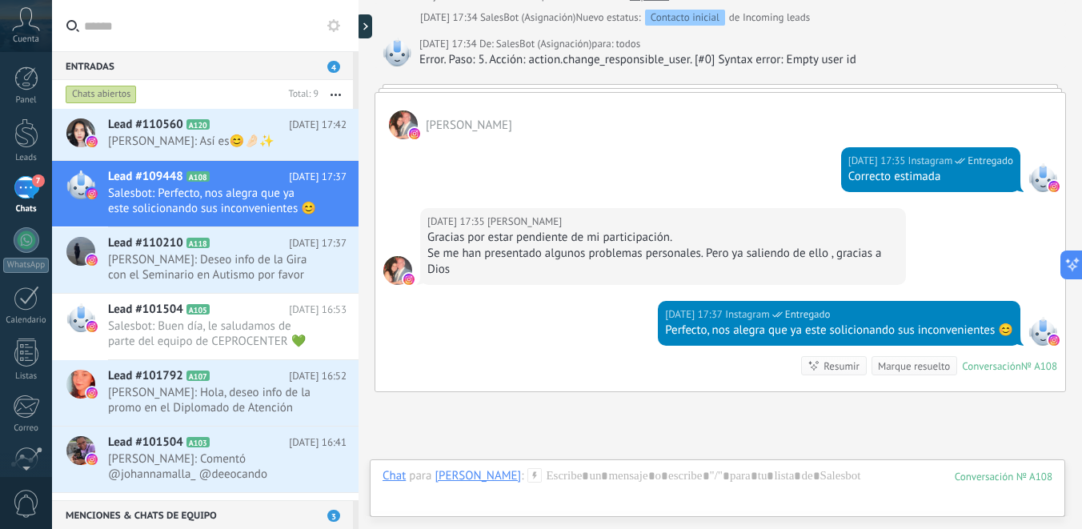
scroll to position [784, 0]
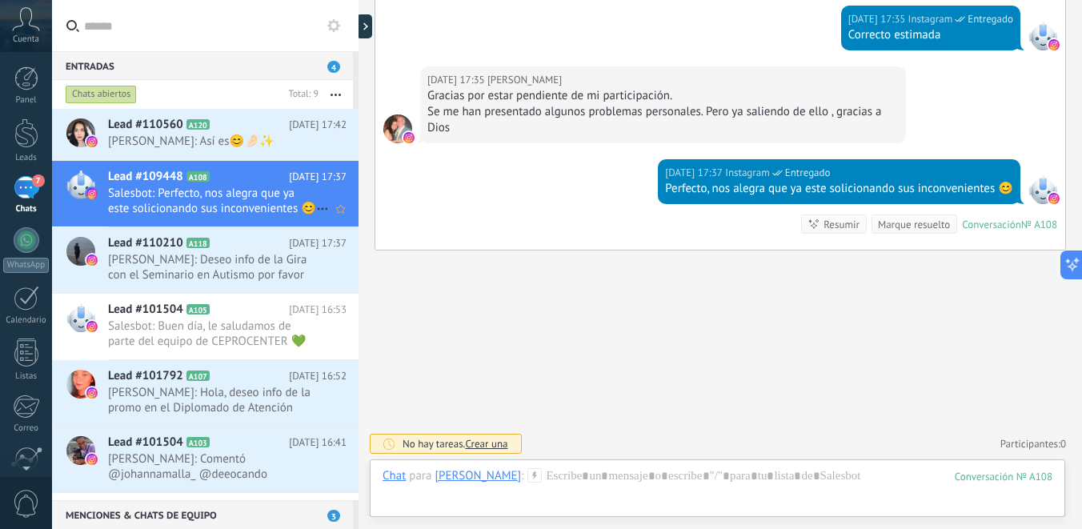
click at [318, 205] on icon at bounding box center [322, 208] width 19 height 19
click at [252, 205] on div at bounding box center [541, 264] width 1082 height 529
click at [93, 95] on div "Chats abiertos" at bounding box center [101, 94] width 71 height 19
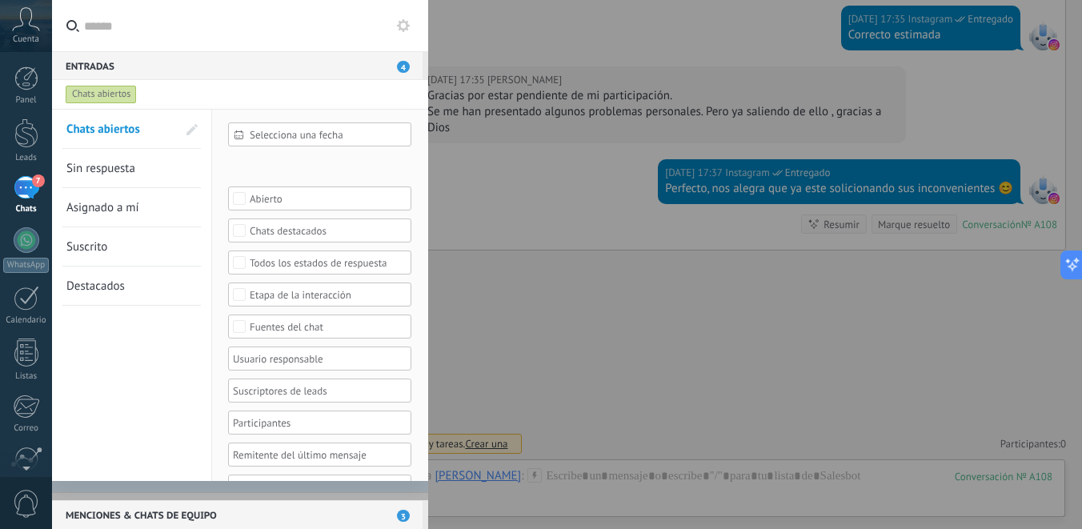
click at [113, 214] on span "Asignado a mí" at bounding box center [102, 207] width 73 height 15
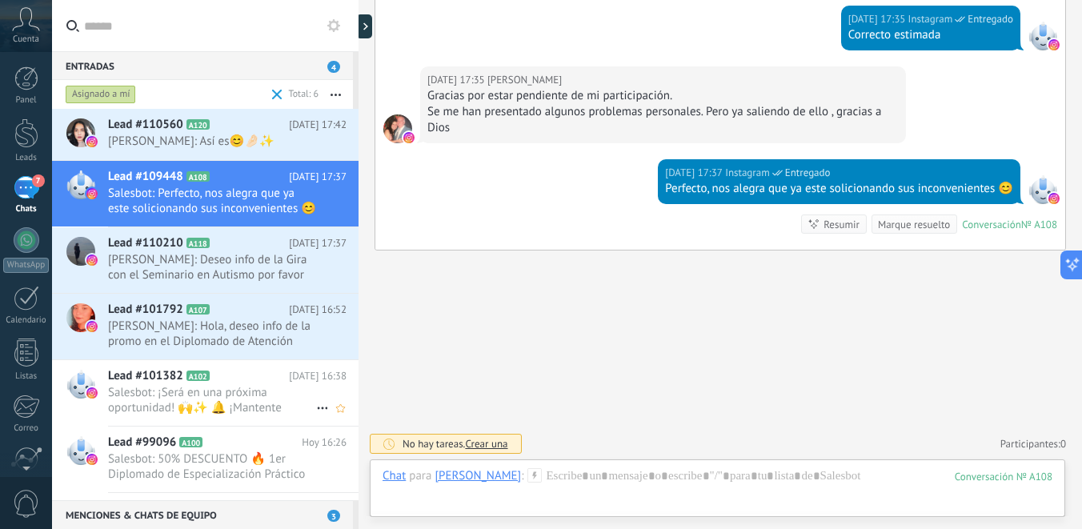
click at [219, 392] on span "Salesbot: ¡Será en una próxima oportunidad! 🙌✨ 🔔 ¡Mantente atento! Pronto compa…" at bounding box center [212, 400] width 208 height 30
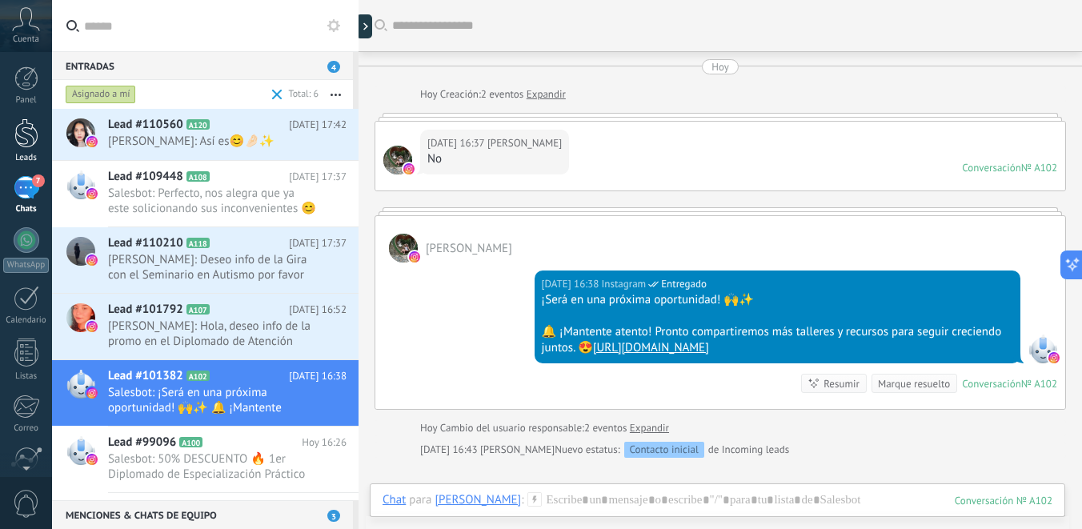
click at [22, 128] on div at bounding box center [26, 133] width 24 height 30
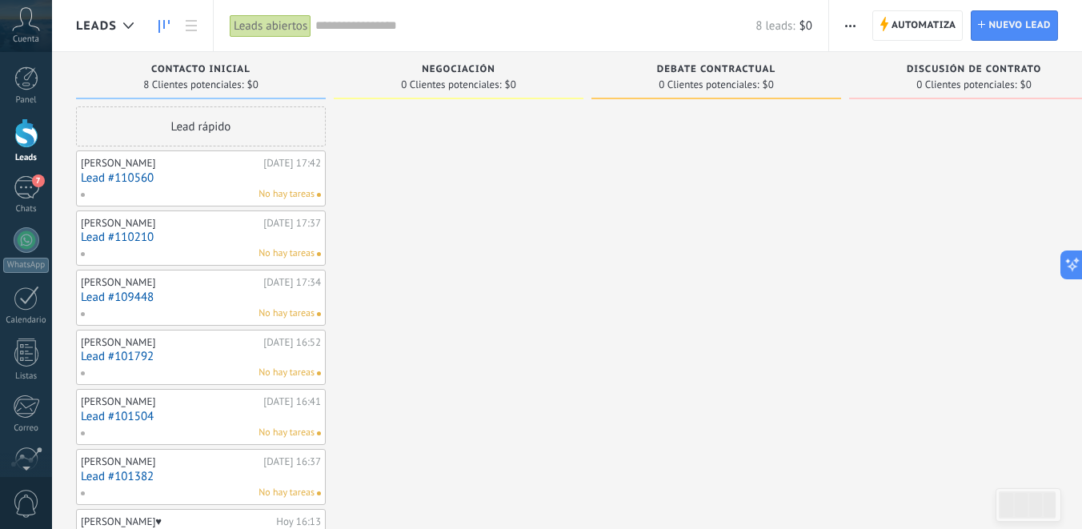
click at [272, 30] on div "Leads abiertos" at bounding box center [271, 25] width 82 height 23
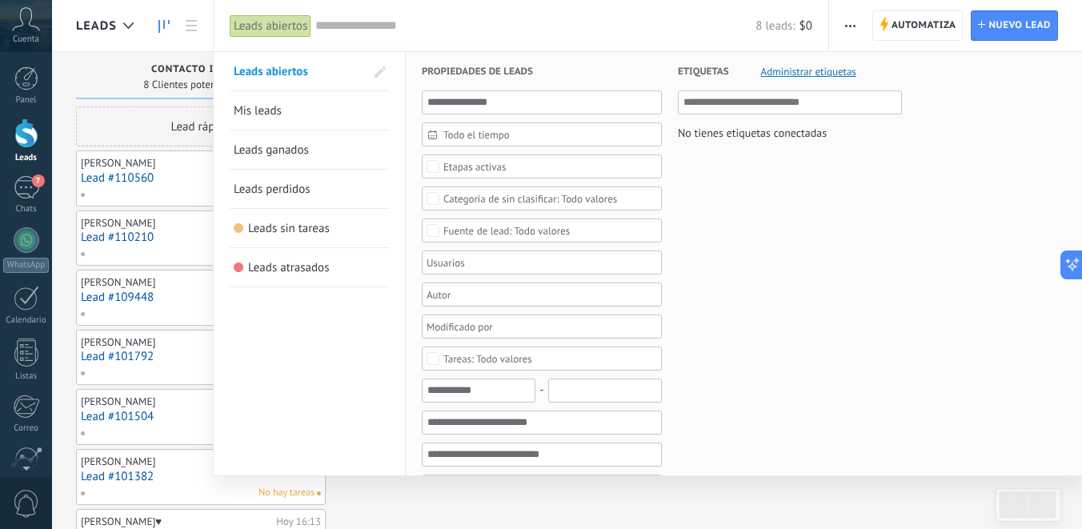
click at [230, 111] on li "Mis leads" at bounding box center [309, 110] width 159 height 39
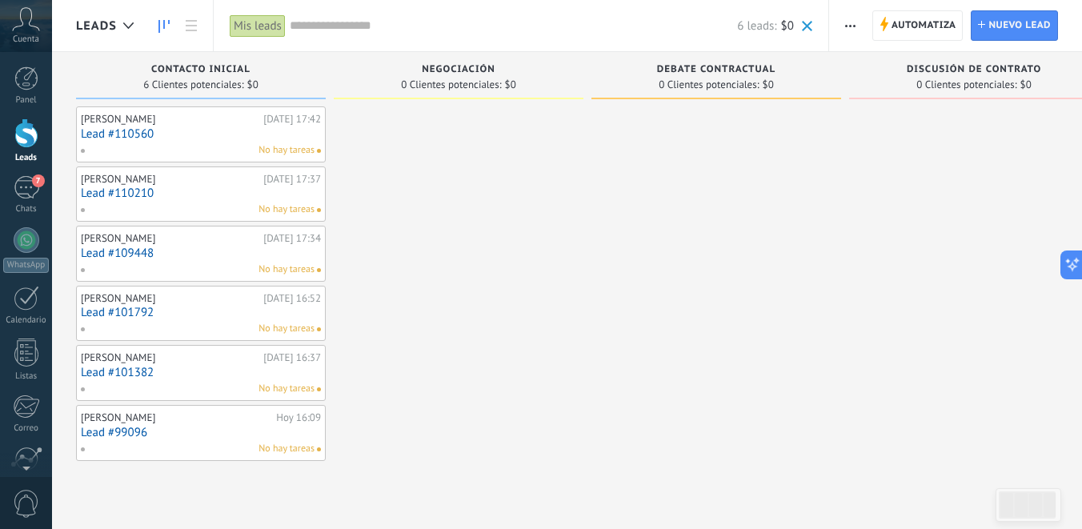
click at [267, 26] on div "Mis leads" at bounding box center [258, 25] width 56 height 23
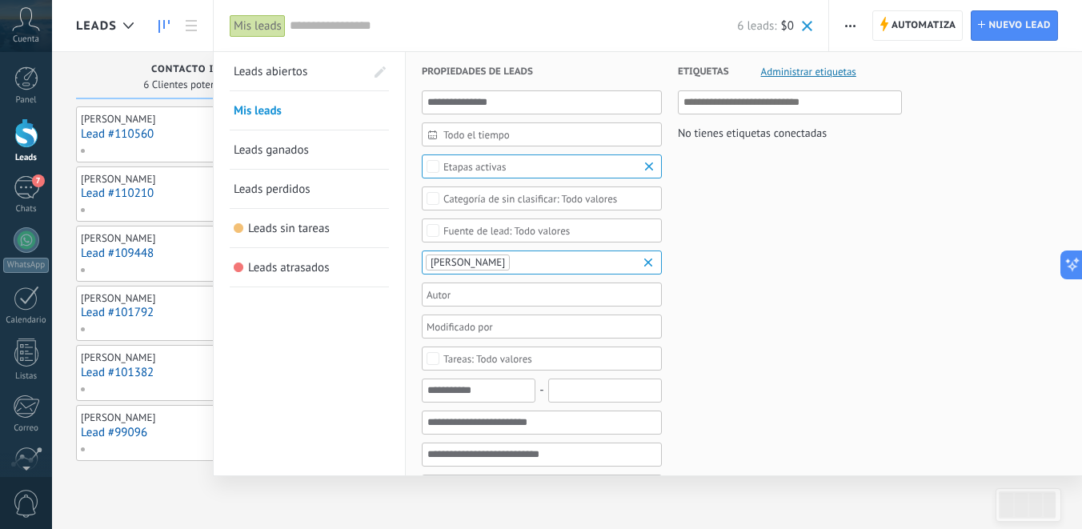
click at [259, 111] on span "Mis leads" at bounding box center [258, 110] width 48 height 15
click at [259, 27] on div "Mis leads" at bounding box center [258, 25] width 56 height 23
click at [34, 178] on span "7" at bounding box center [38, 180] width 13 height 13
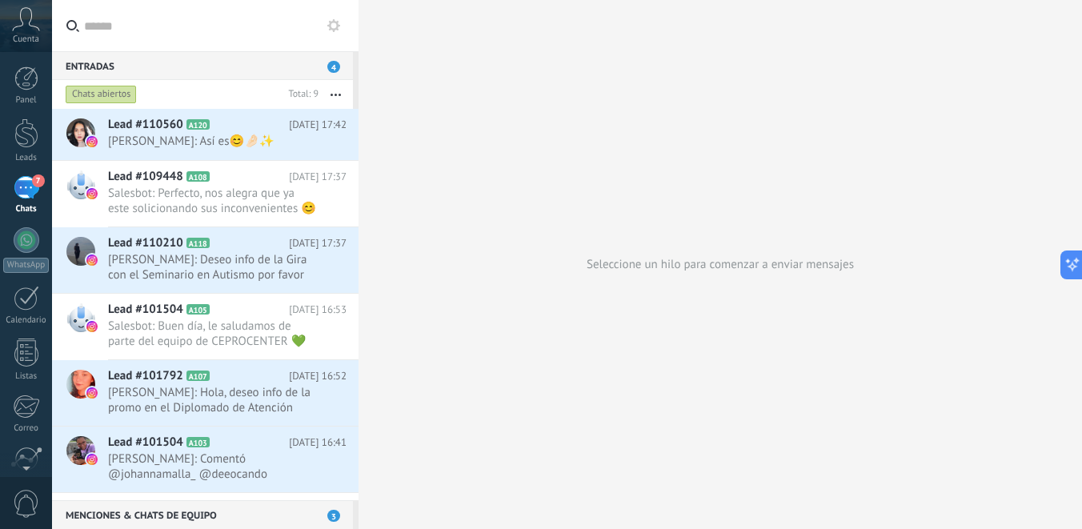
click at [102, 92] on div "Chats abiertos" at bounding box center [101, 94] width 71 height 19
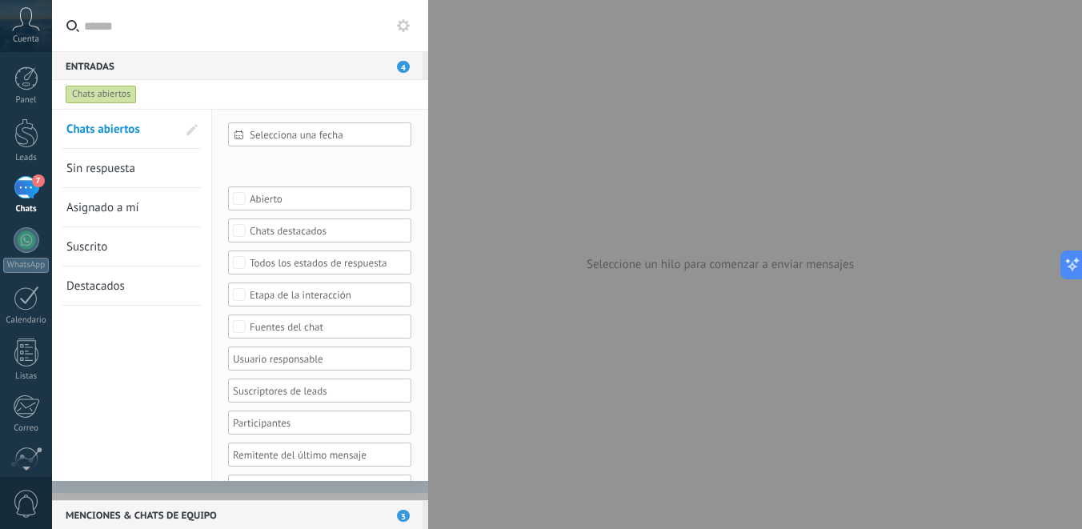
click at [102, 205] on span "Asignado a mí" at bounding box center [102, 207] width 73 height 15
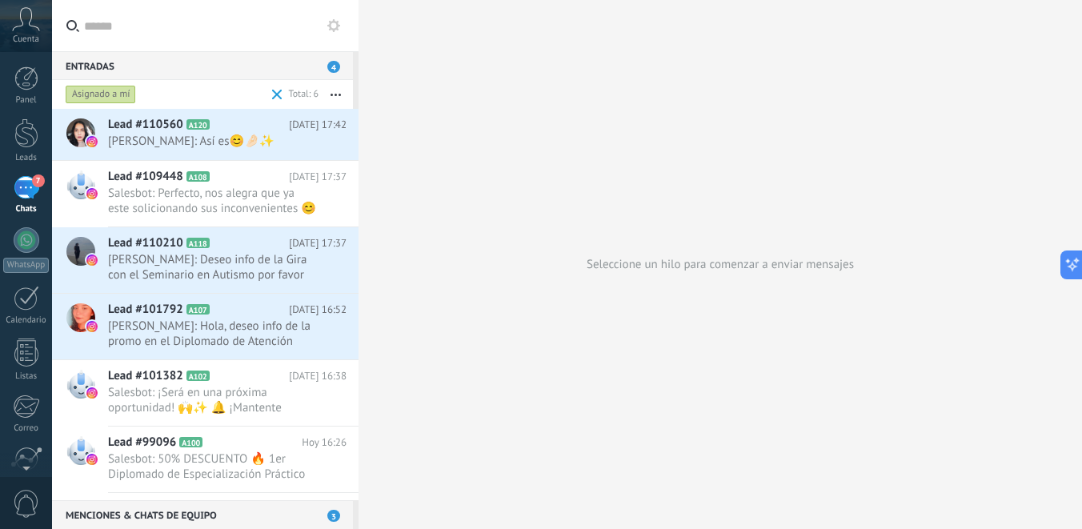
click at [28, 24] on icon at bounding box center [26, 19] width 28 height 24
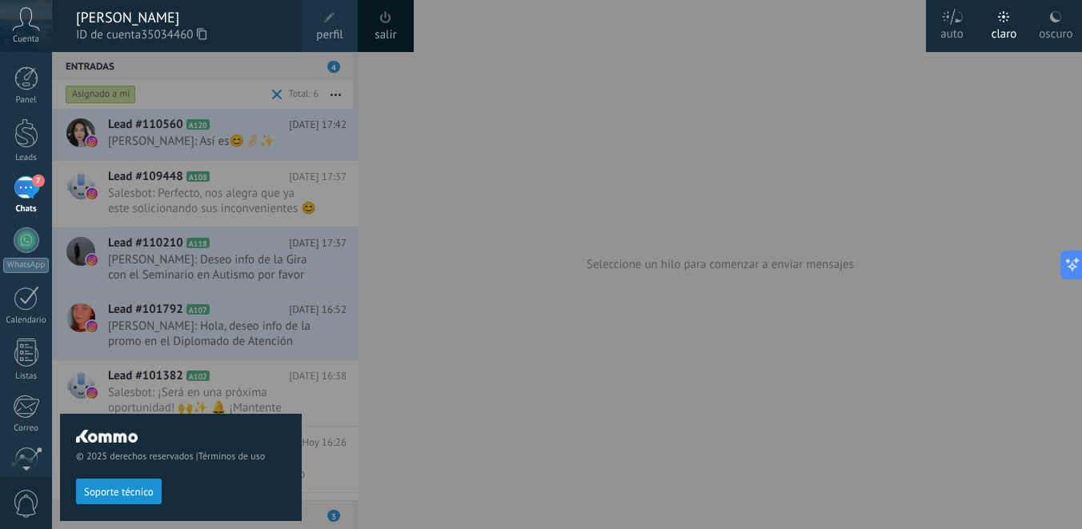
click at [391, 32] on link "salir" at bounding box center [385, 35] width 22 height 18
